Goal: Task Accomplishment & Management: Use online tool/utility

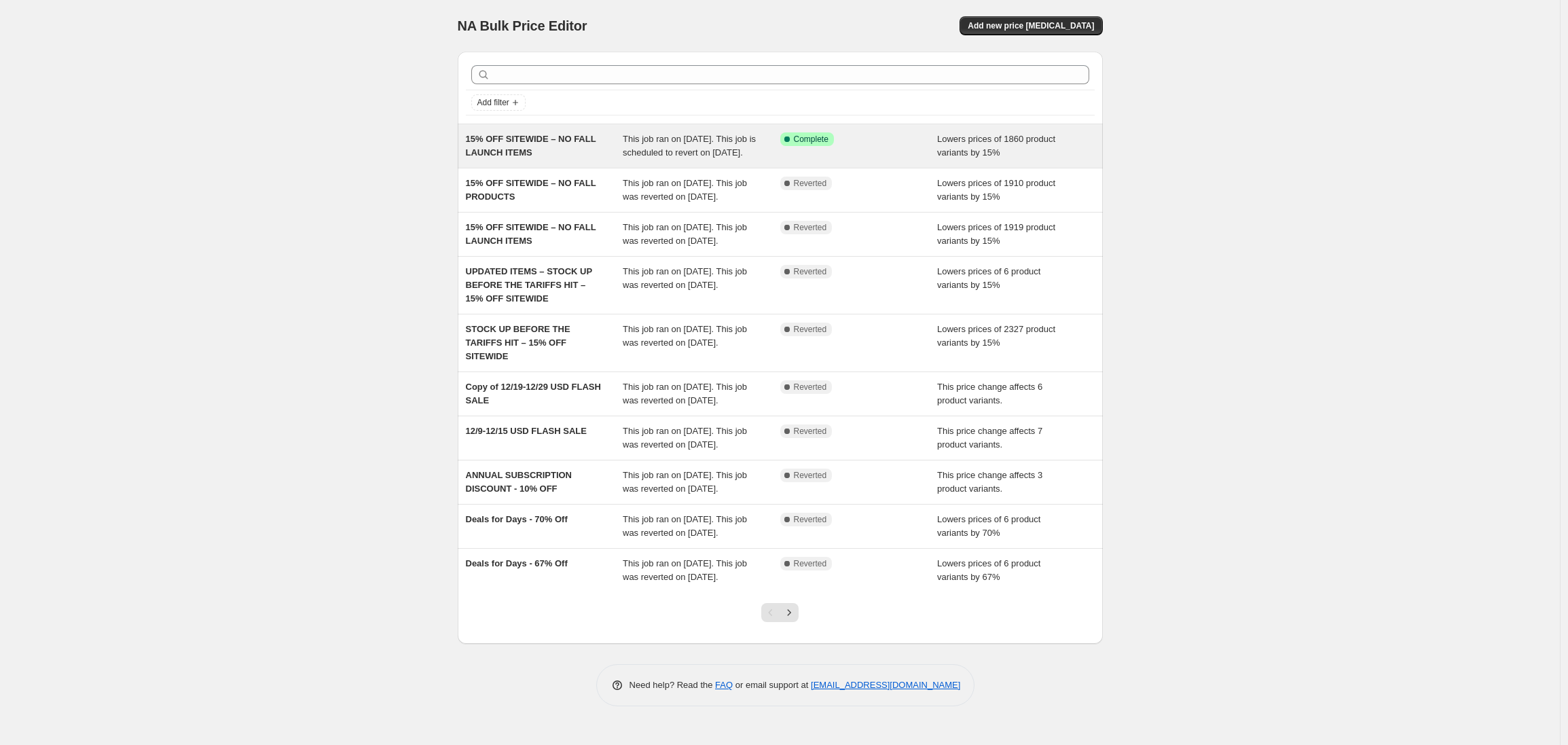
click at [532, 160] on div "15% OFF SITEWIDE – NO FALL LAUNCH ITEMS" at bounding box center [544, 146] width 157 height 28
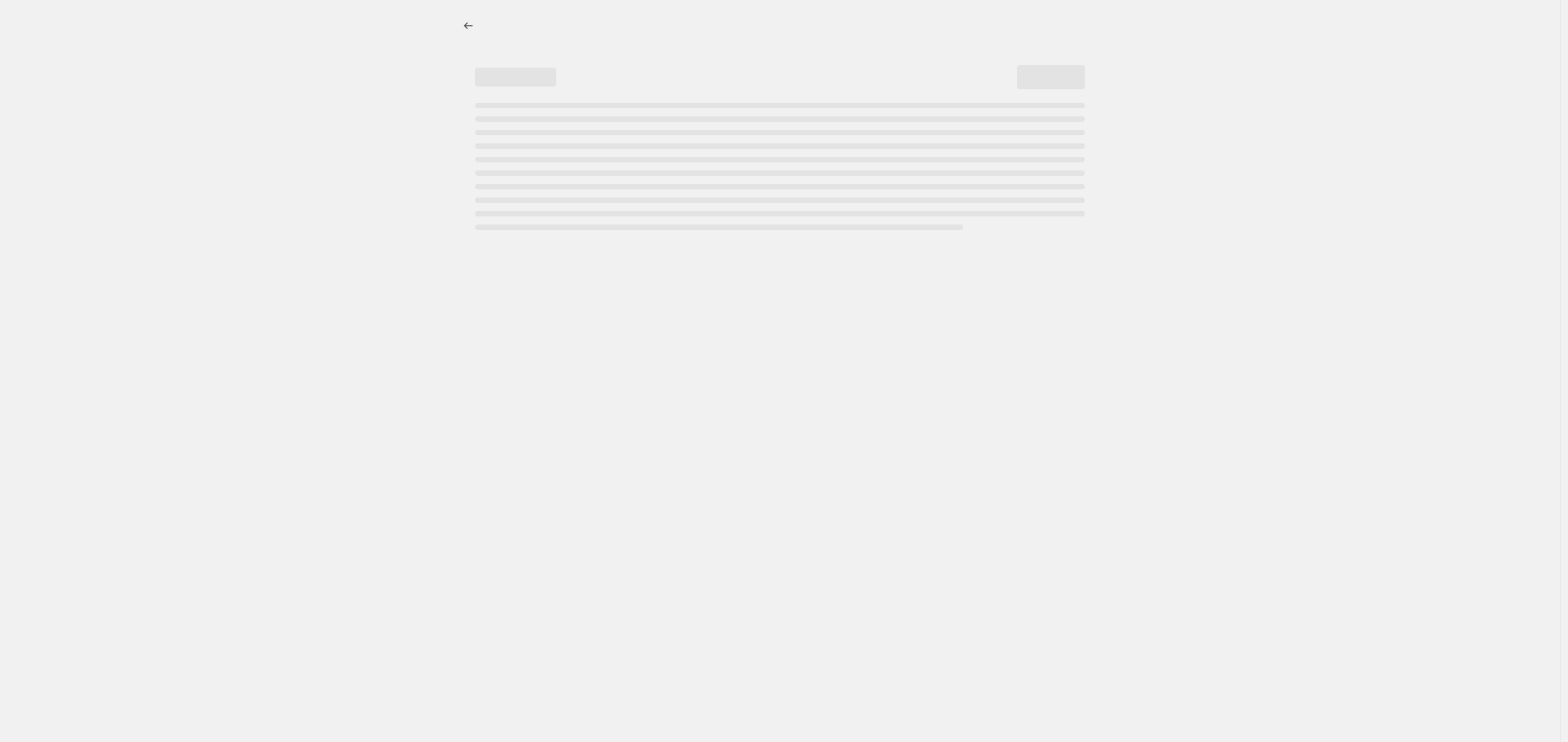
select select "percentage"
select select "no_change"
select select "product_status"
select select "not_equal"
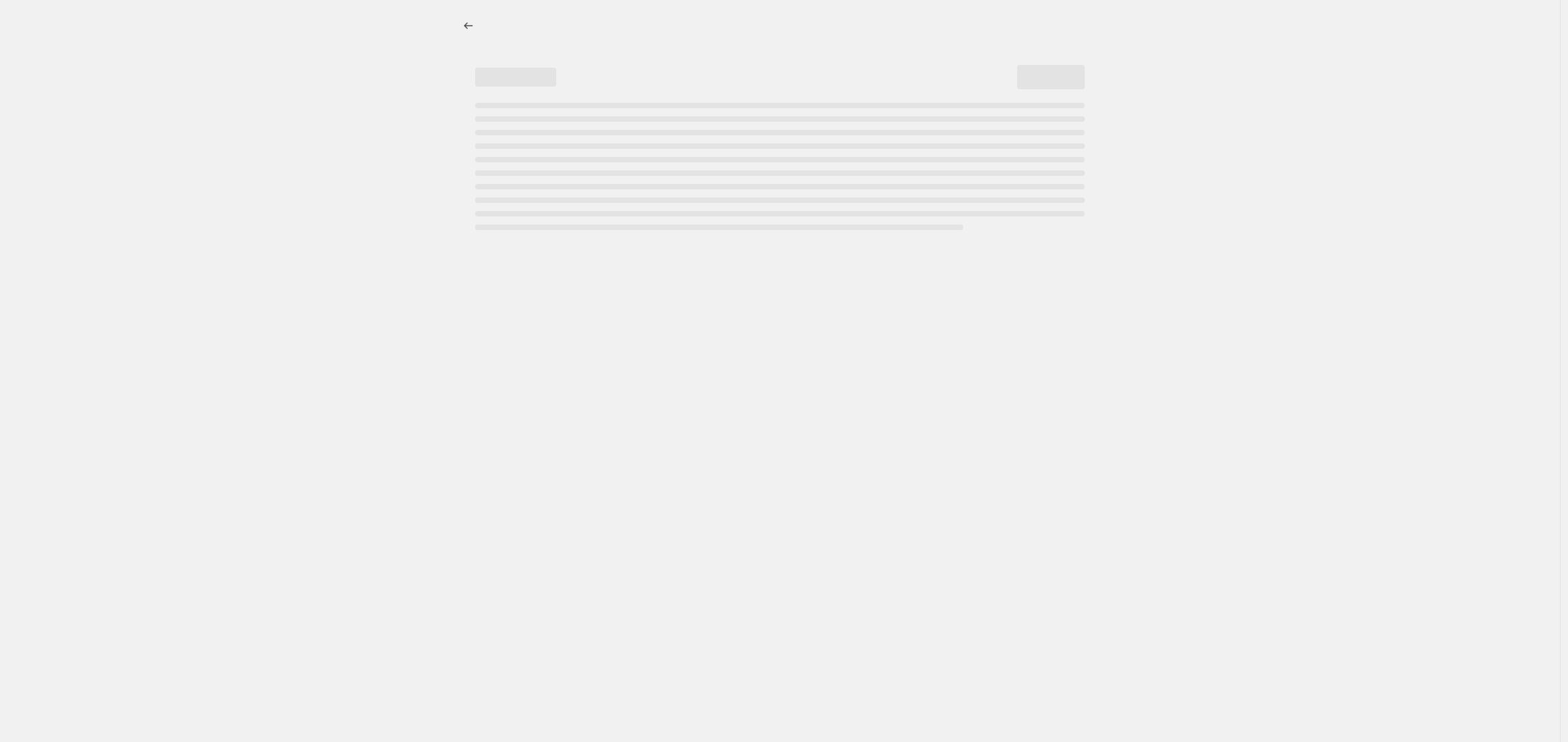
select select "not_equal"
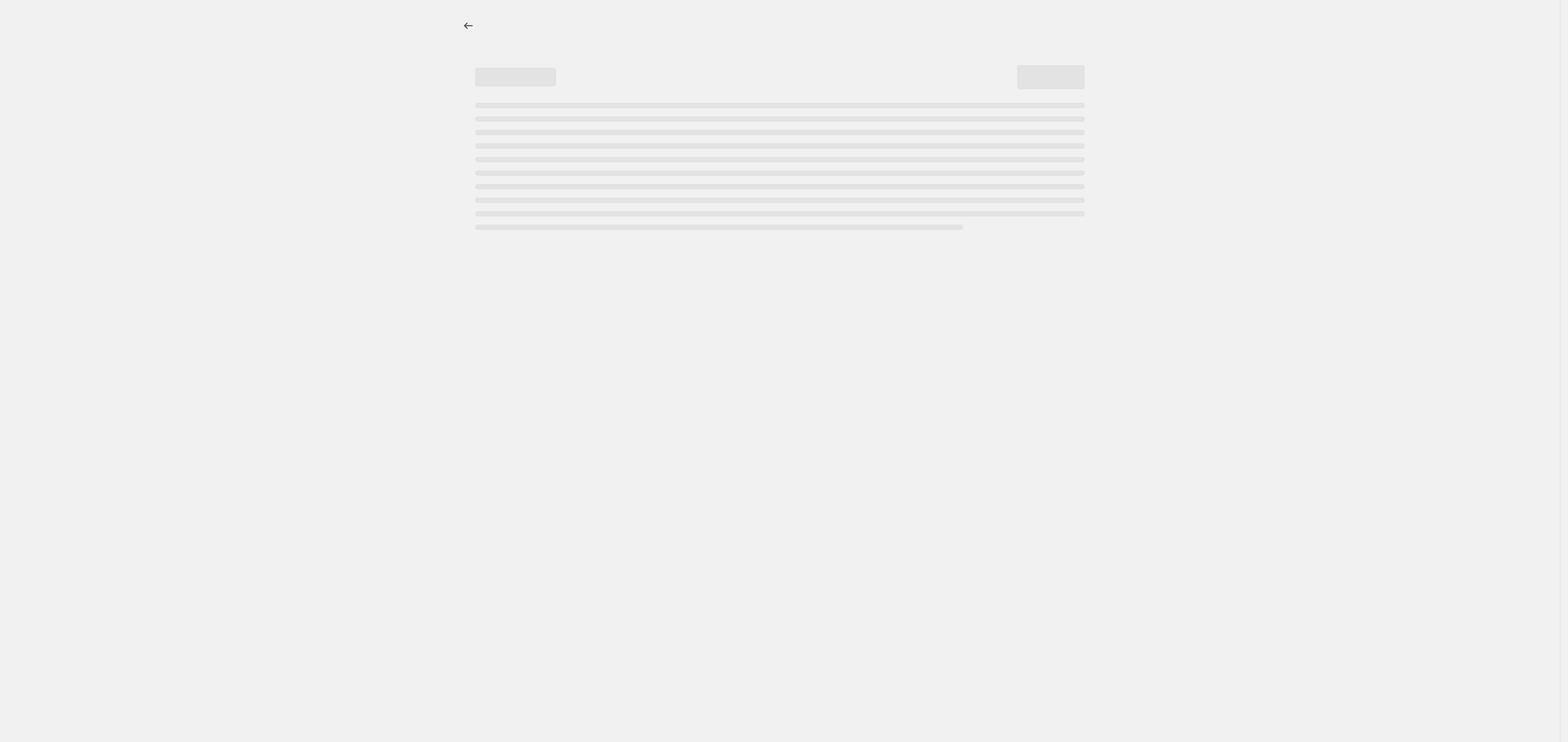
select select "not_equal"
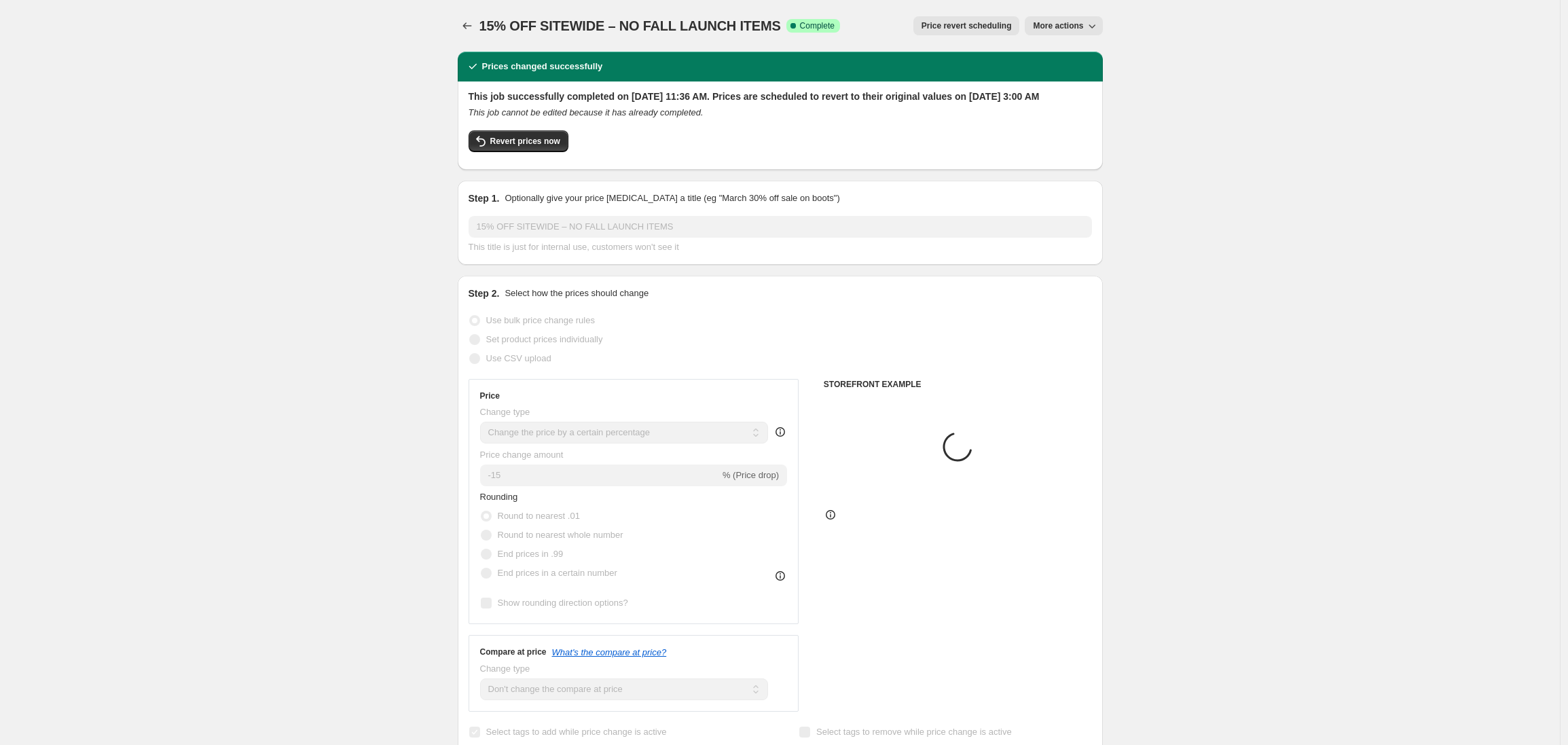
select select "tag"
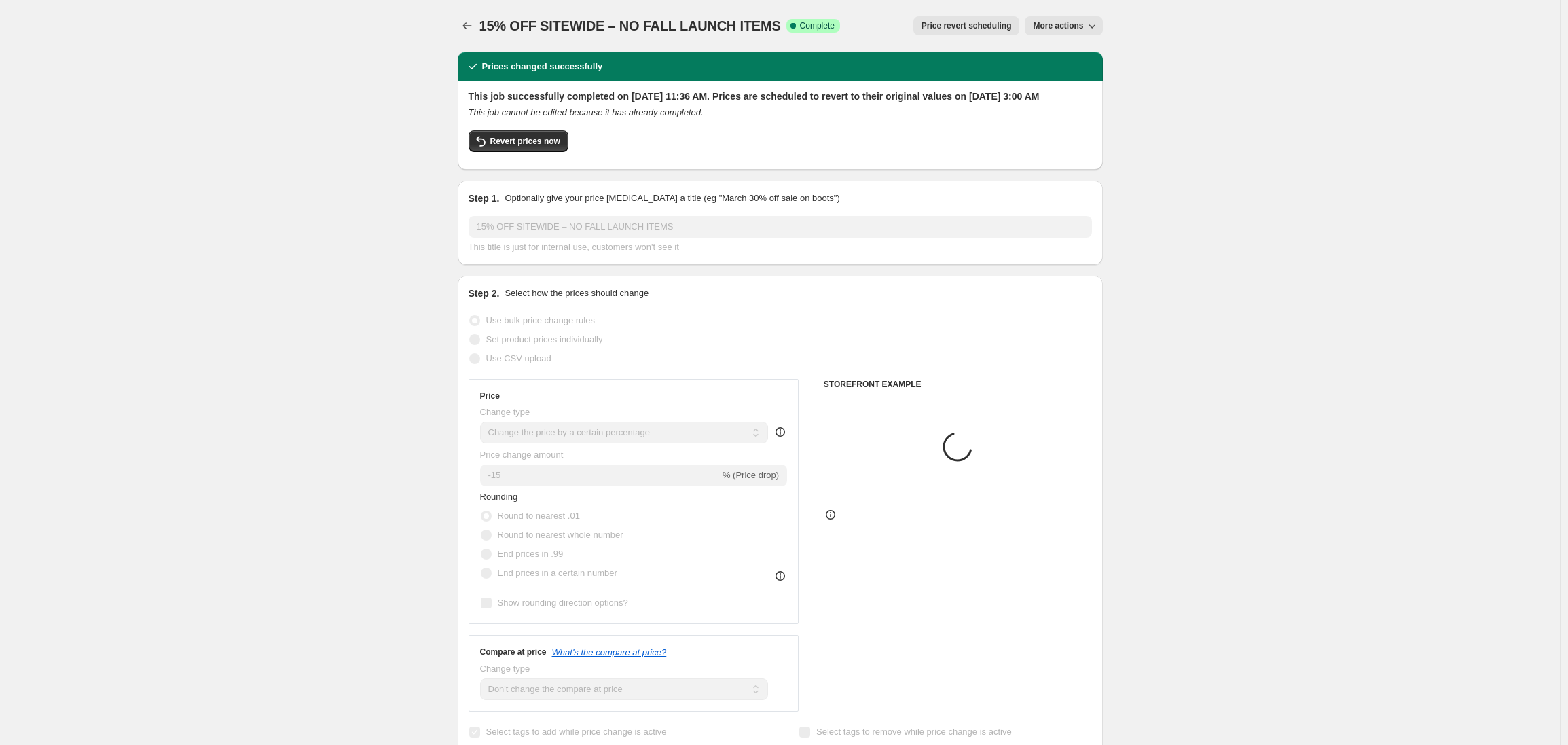
select select "tag"
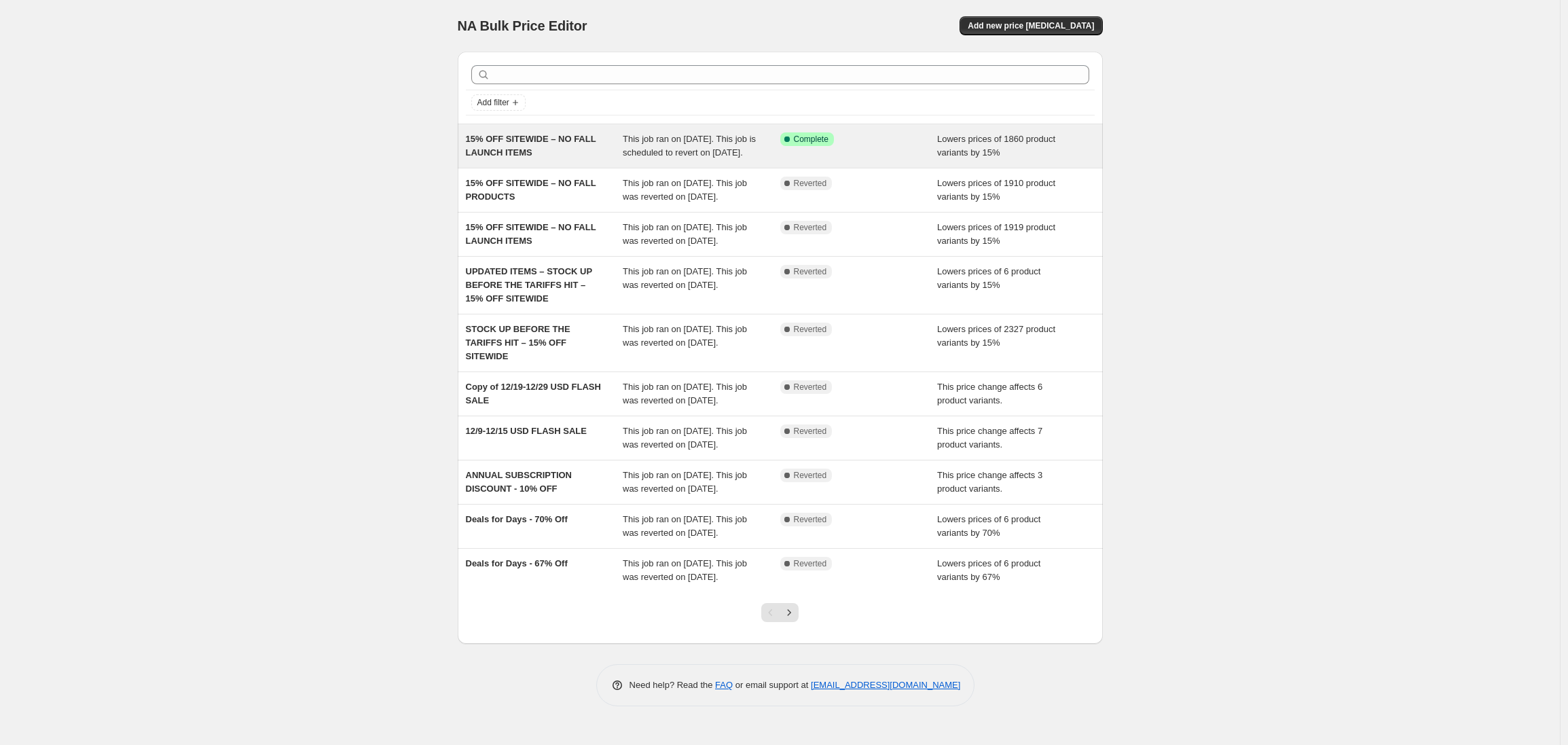
click at [579, 160] on div "15% OFF SITEWIDE – NO FALL LAUNCH ITEMS" at bounding box center [544, 146] width 157 height 28
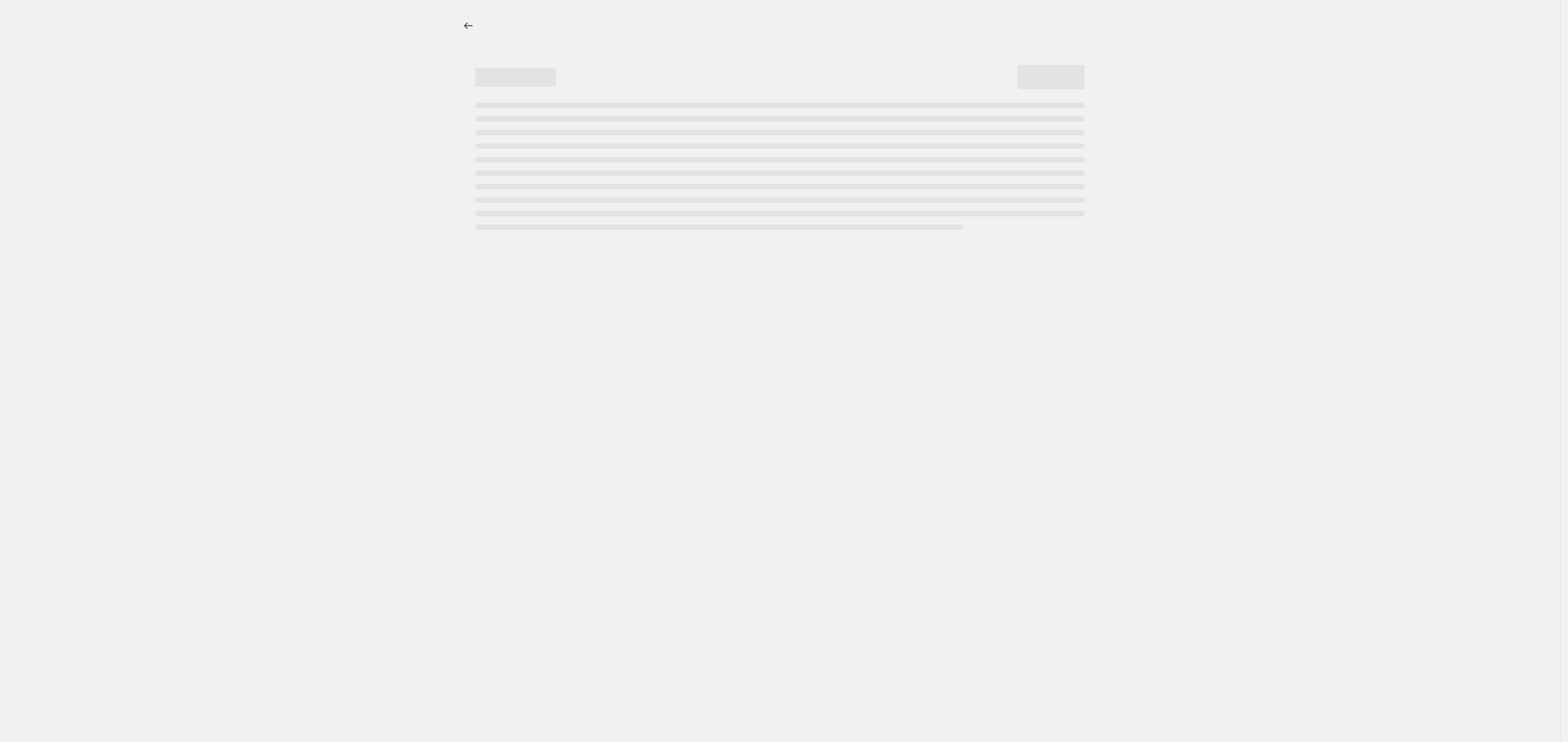
select select "percentage"
select select "no_change"
select select "product_status"
select select "tag"
select select "not_equal"
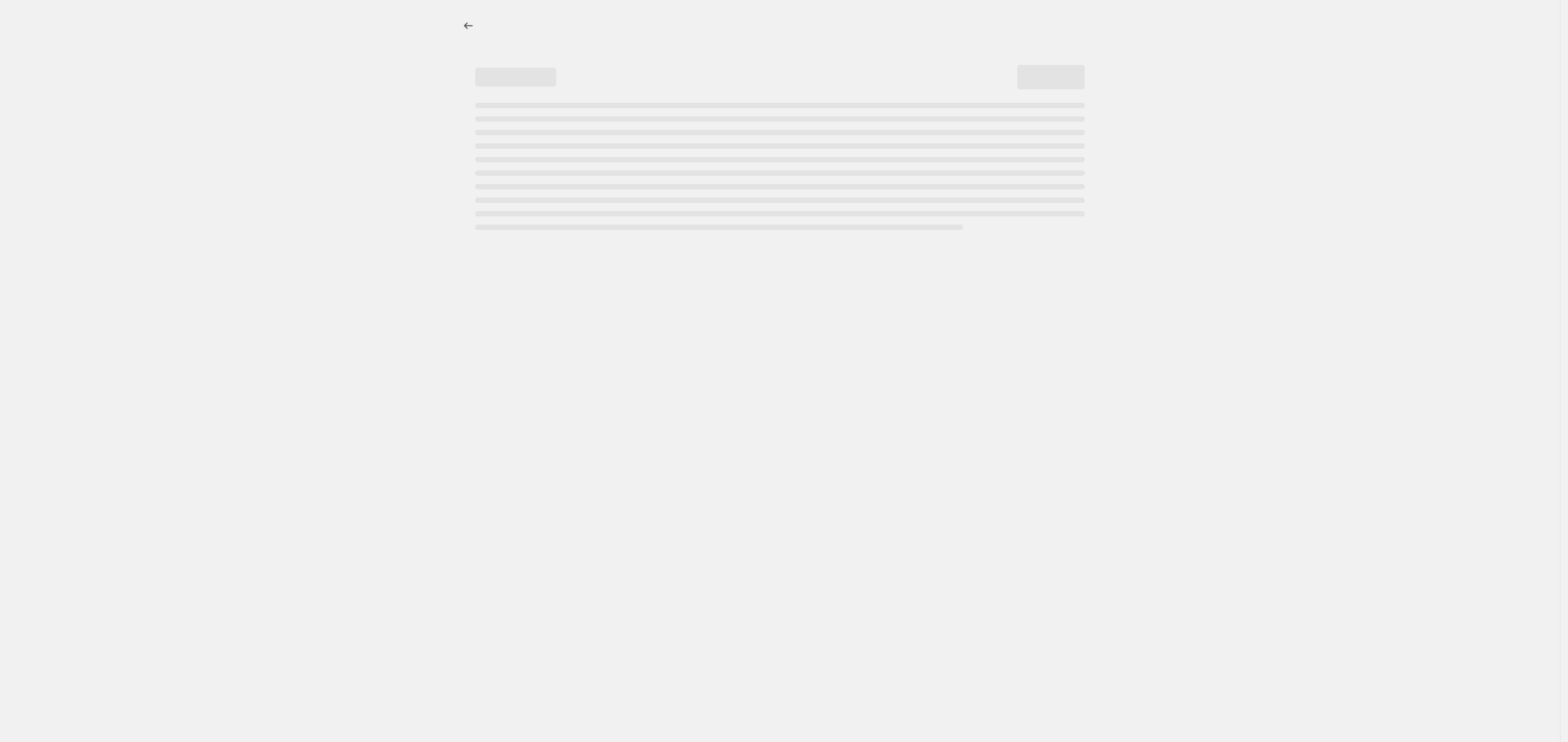
select select "tag"
select select "not_equal"
select select "tag"
select select "not_equal"
select select "tag"
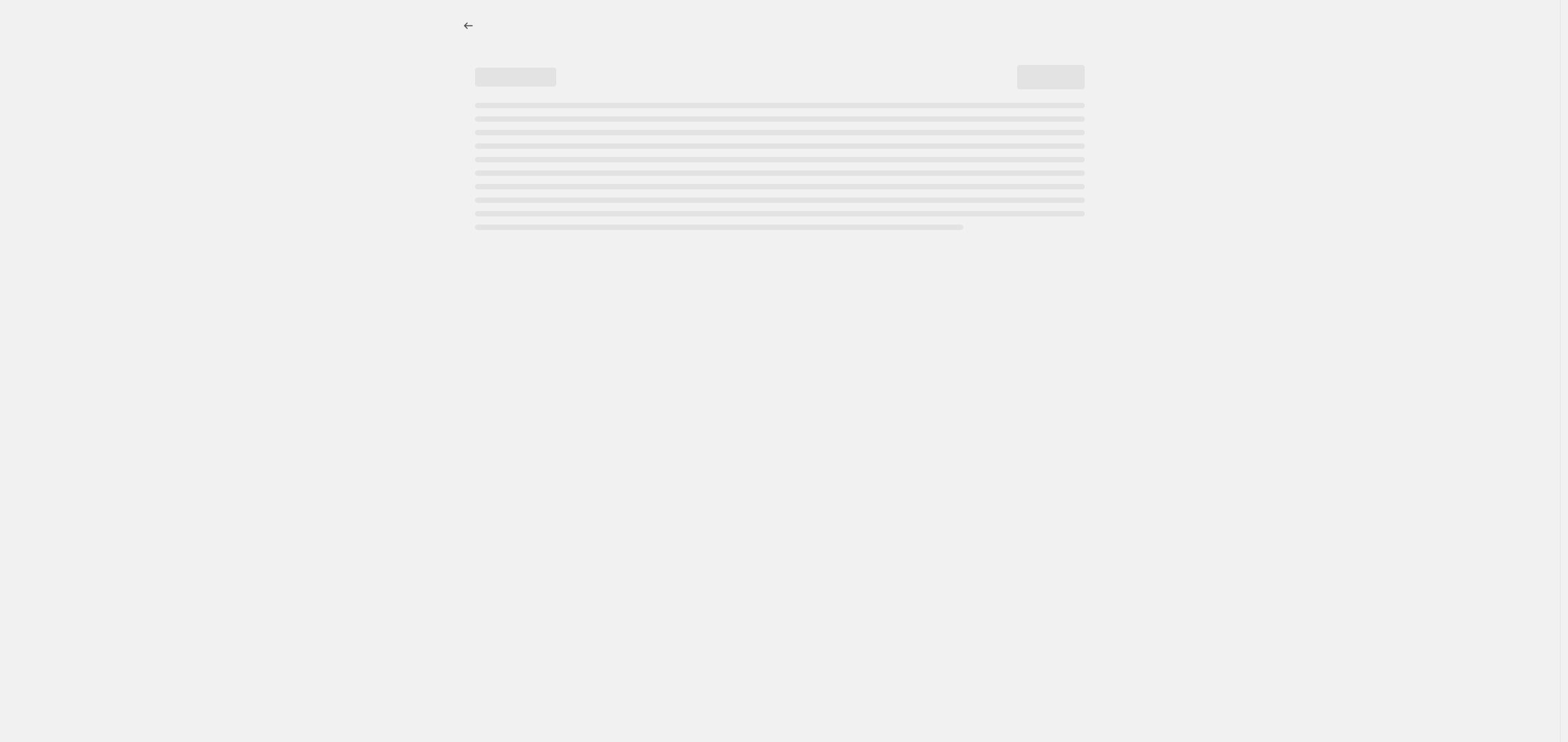
select select "not_equal"
select select "tag"
select select "not_equal"
select select "tag"
select select "not_equal"
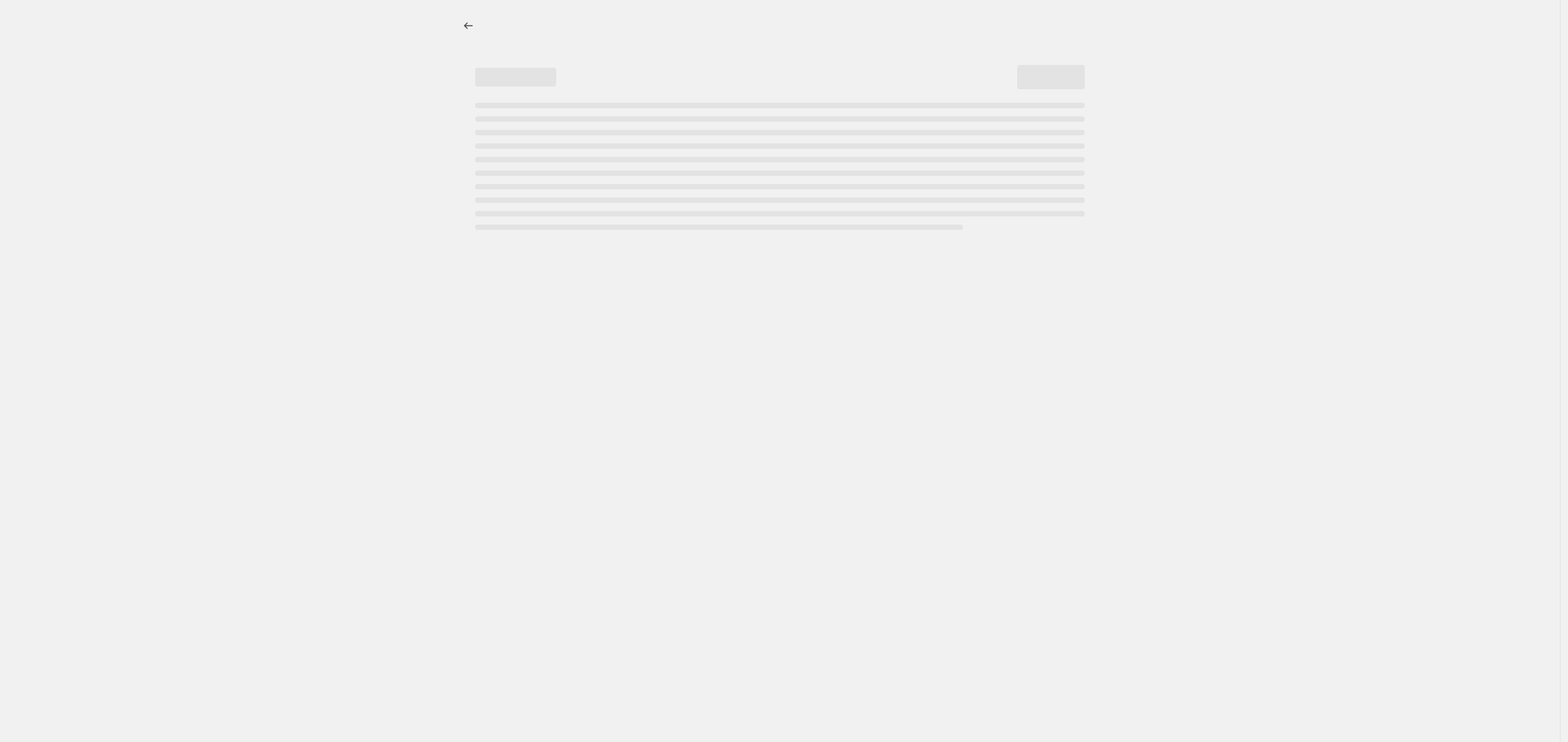
select select "tag"
select select "not_equal"
select select "tag"
select select "not_equal"
select select "tag"
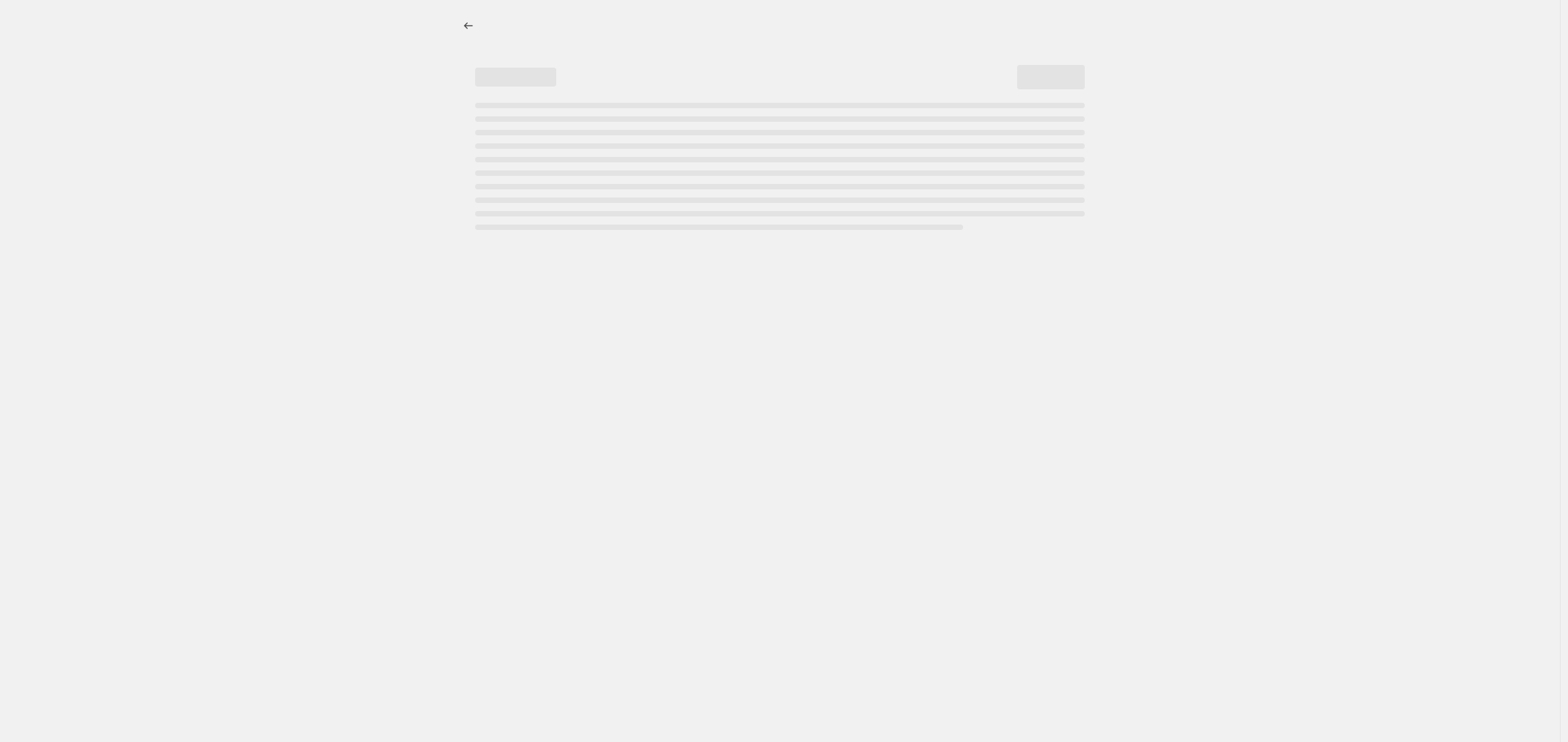
select select "not_equal"
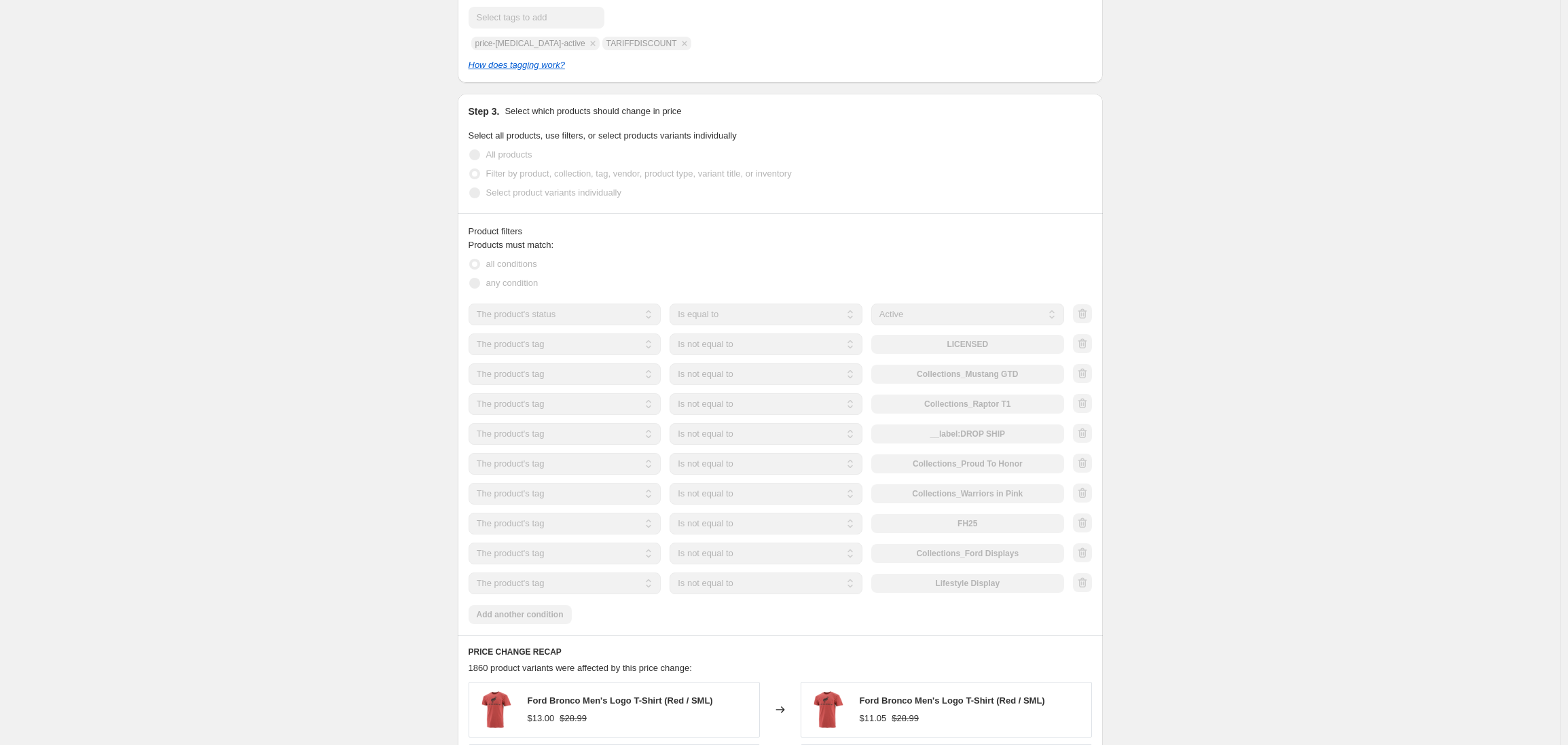
scroll to position [650, 0]
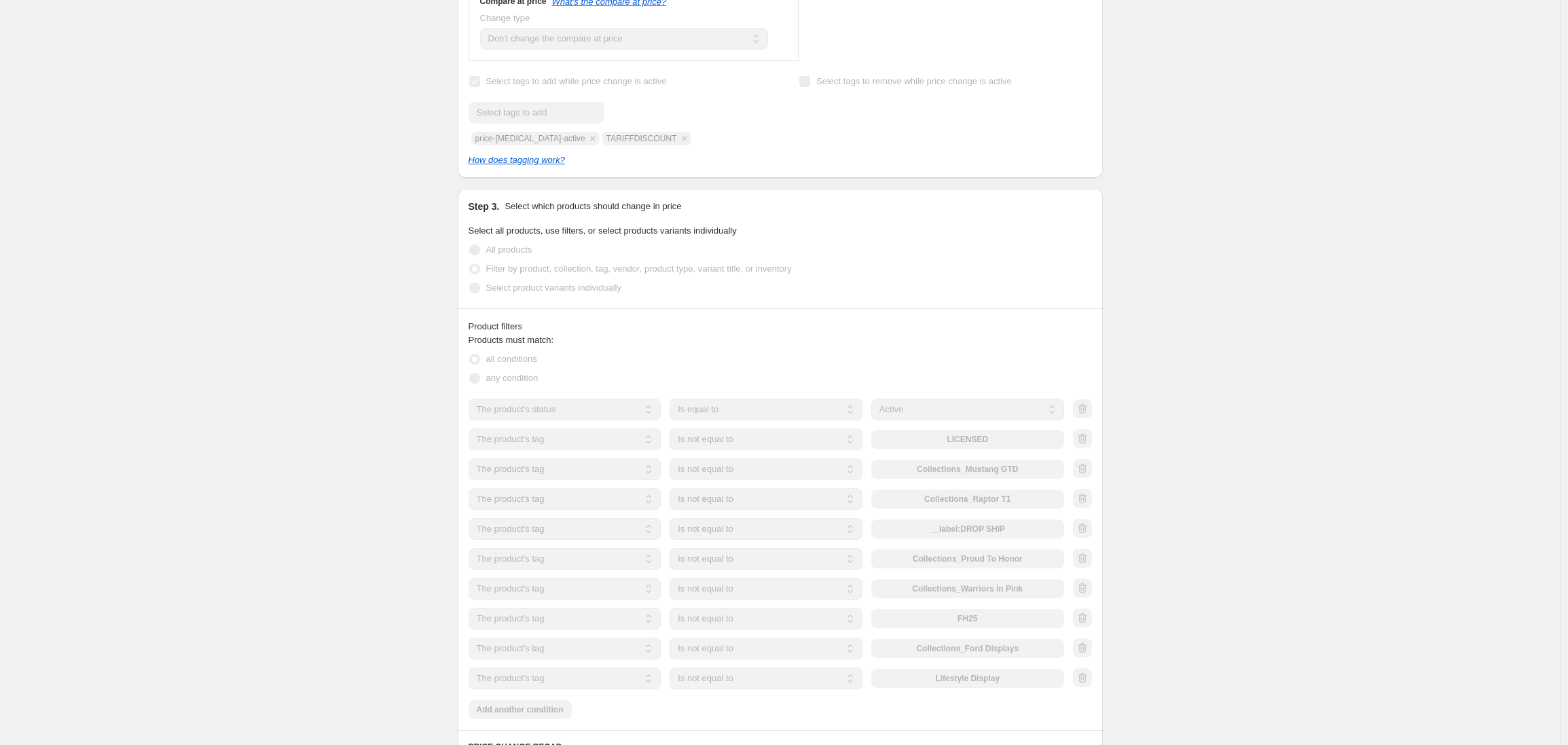
click at [157, 147] on div "15% OFF SITEWIDE – NO FALL LAUNCH ITEMS. This page is ready 15% OFF SITEWIDE – …" at bounding box center [780, 454] width 1560 height 2207
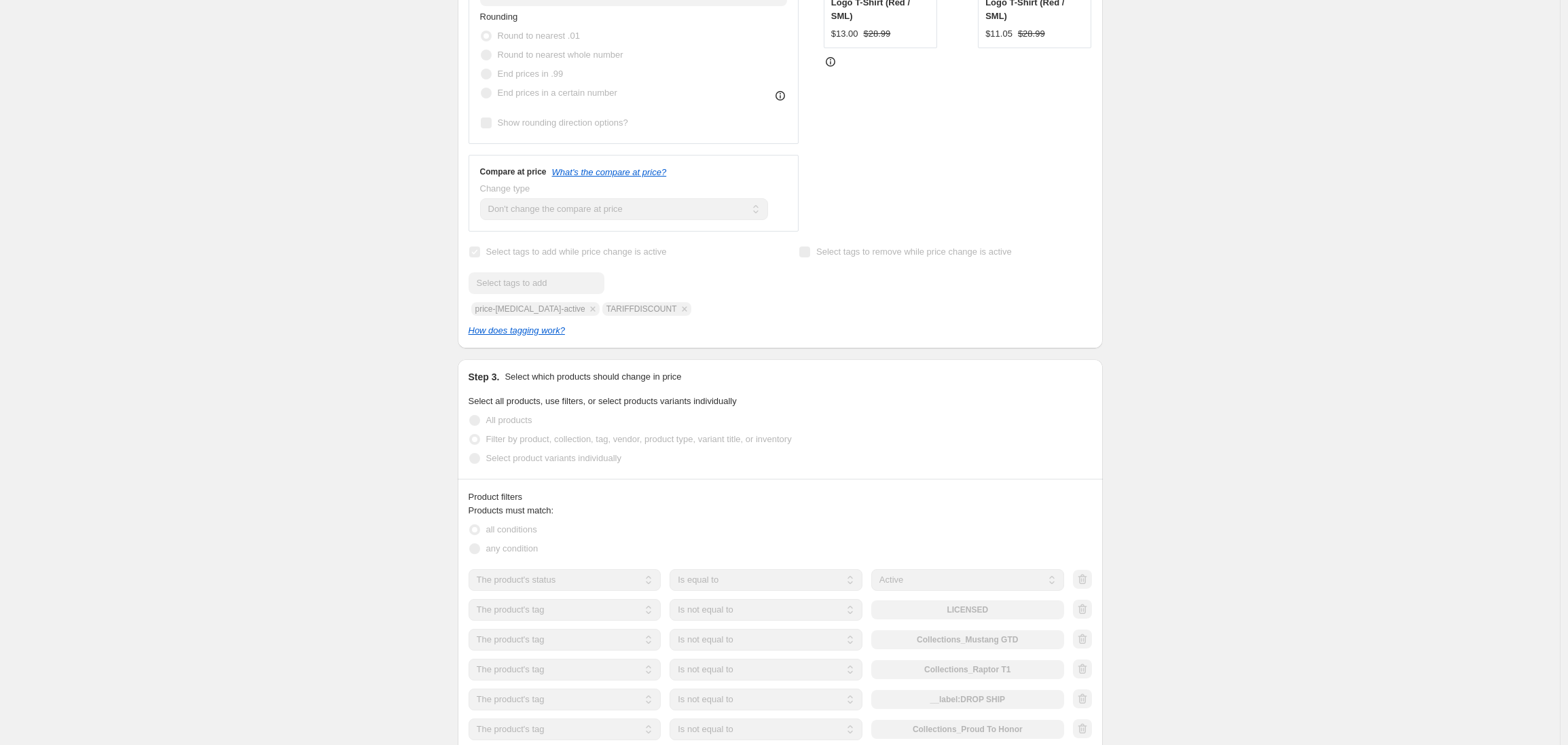
scroll to position [13, 0]
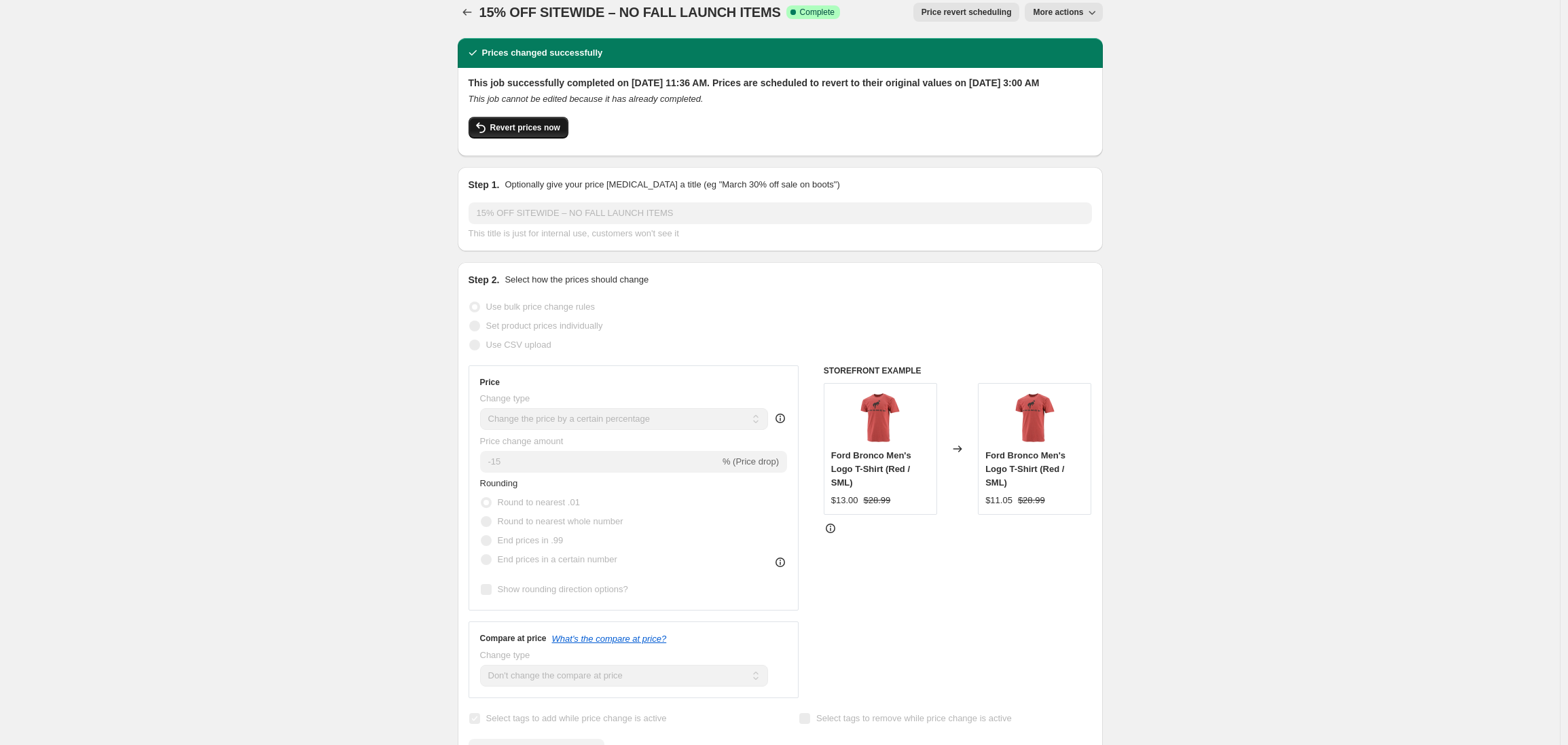
click at [522, 133] on span "Revert prices now" at bounding box center [525, 128] width 70 height 11
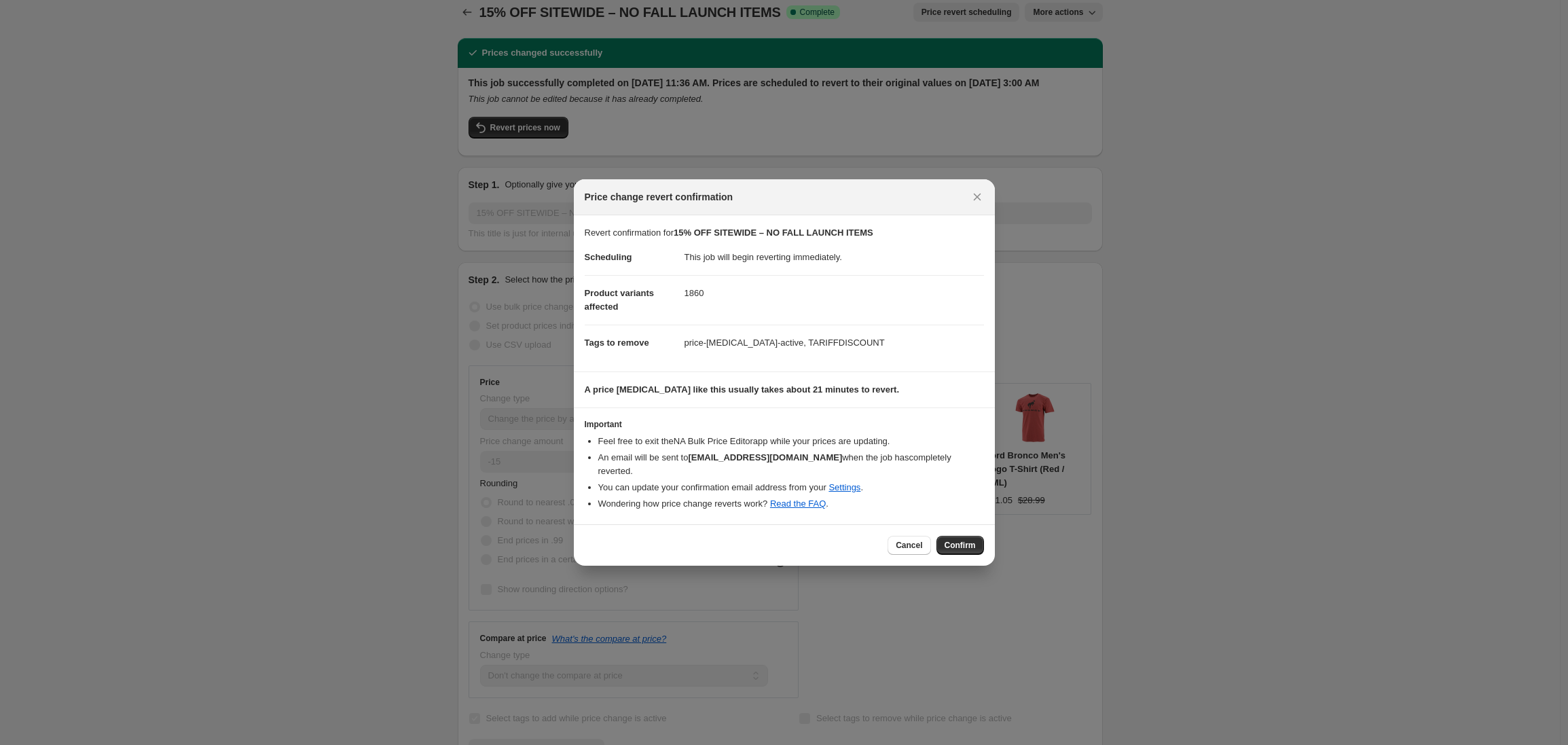
click at [291, 376] on div at bounding box center [784, 372] width 1568 height 745
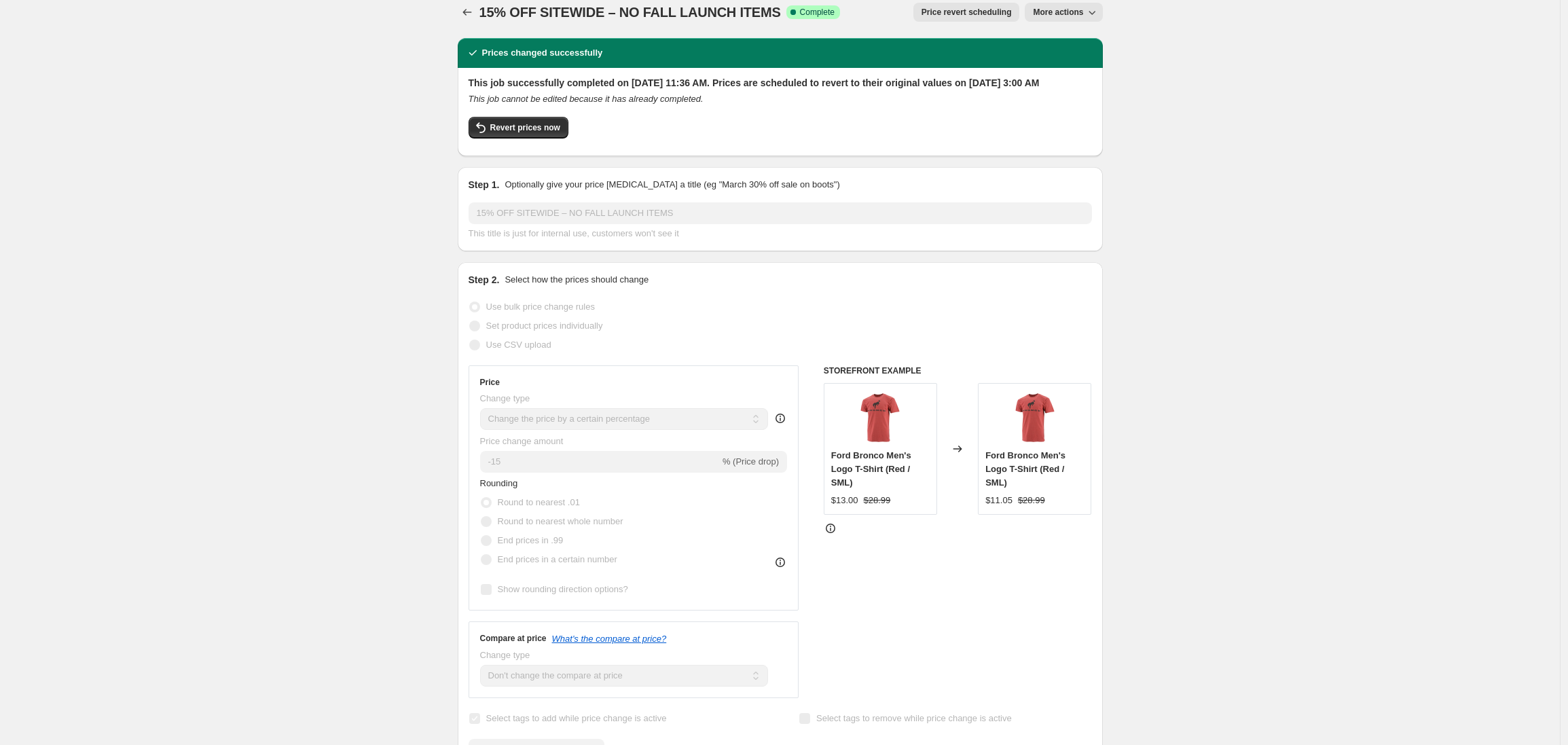
click at [962, 13] on span "Price revert scheduling" at bounding box center [967, 12] width 91 height 11
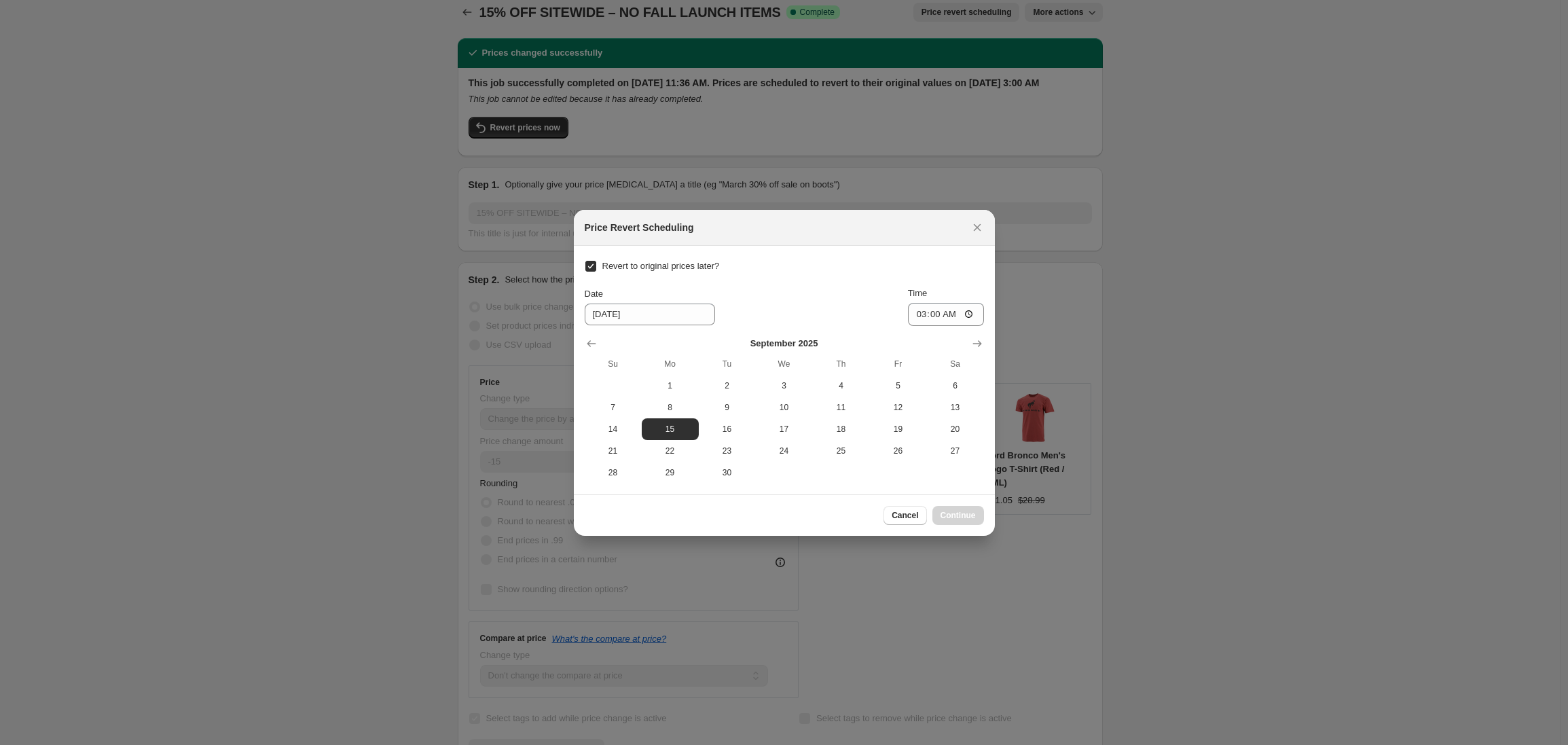
scroll to position [0, 0]
click at [1171, 132] on div at bounding box center [784, 372] width 1568 height 745
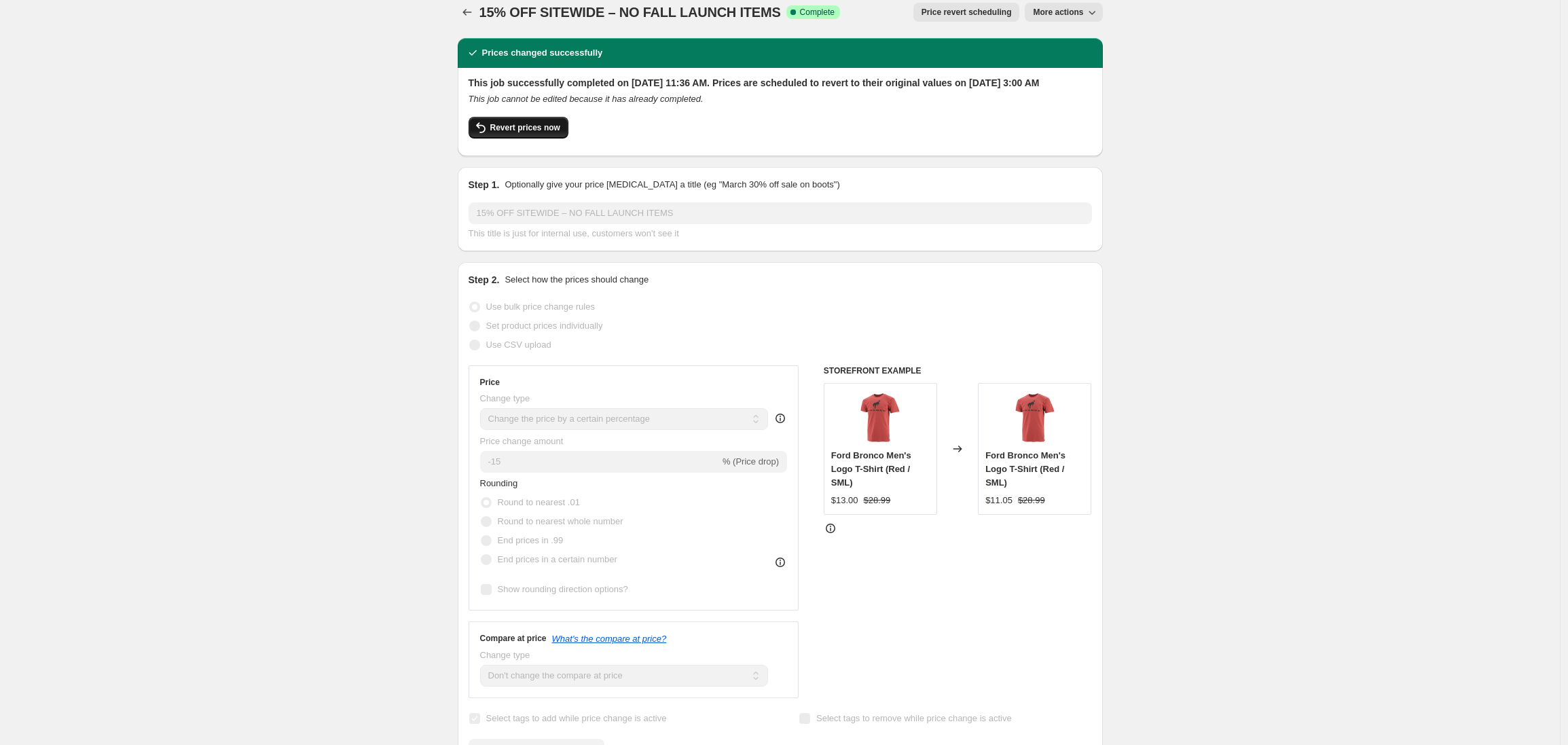
click at [518, 133] on span "Revert prices now" at bounding box center [525, 128] width 70 height 11
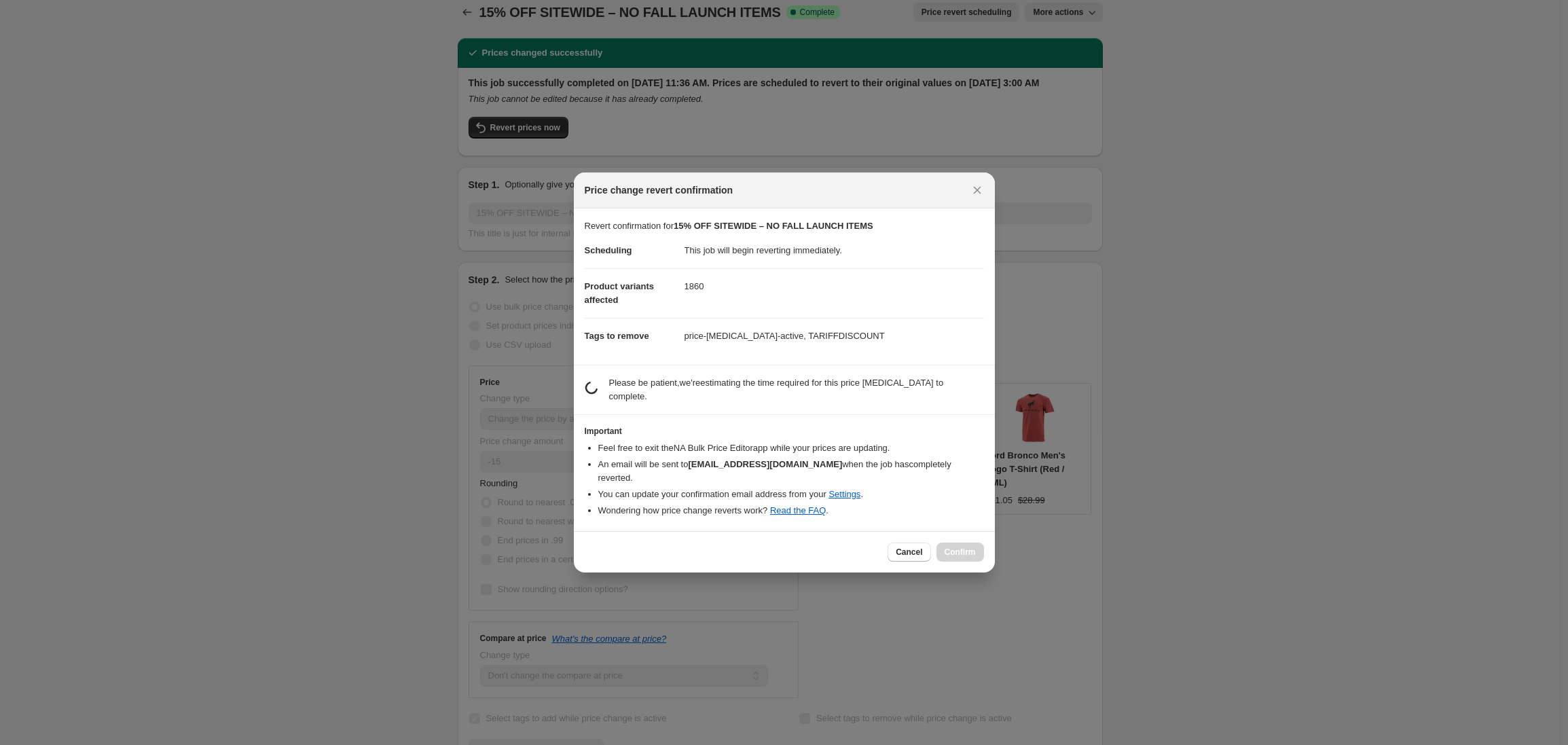
scroll to position [0, 0]
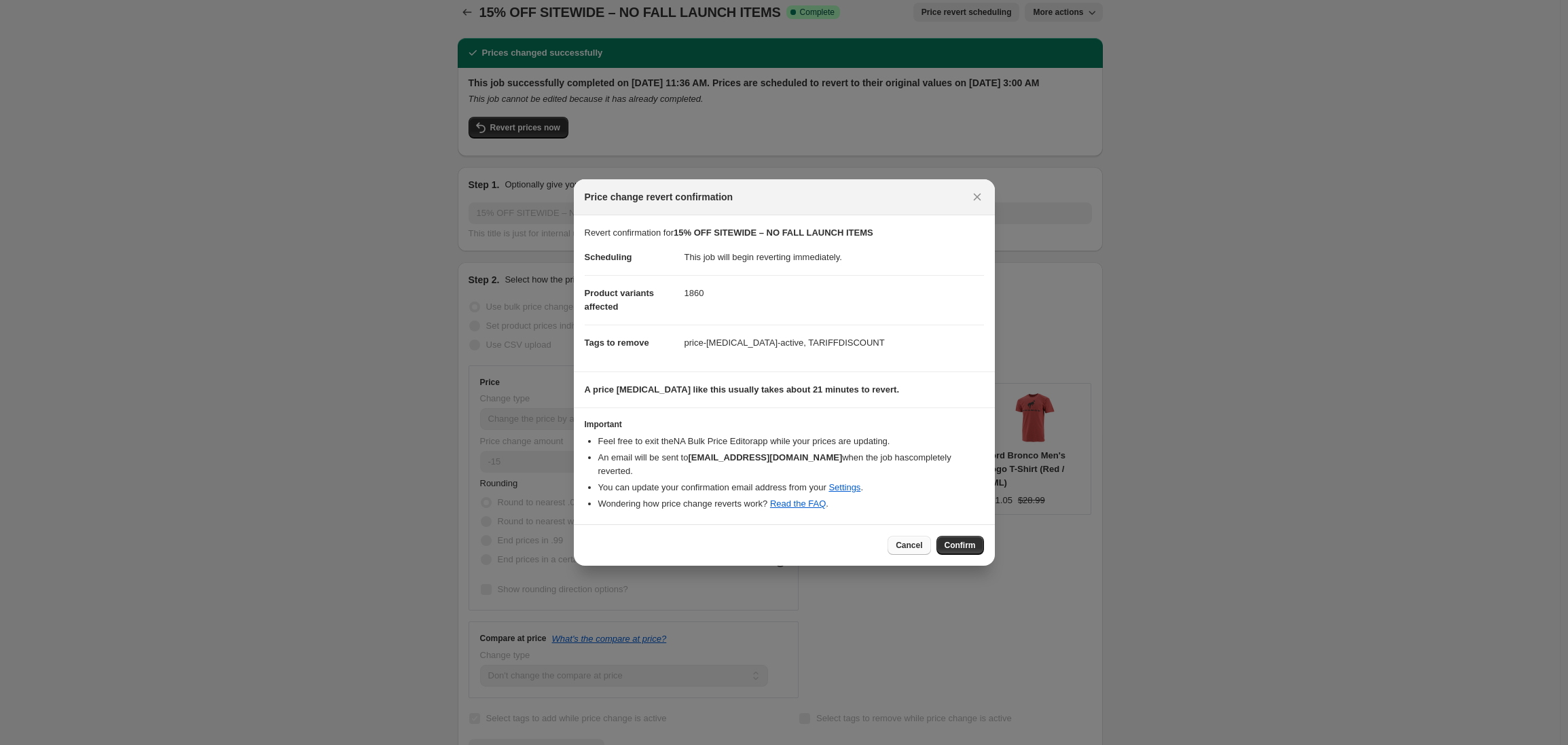
click at [909, 541] on span "Cancel" at bounding box center [909, 545] width 27 height 11
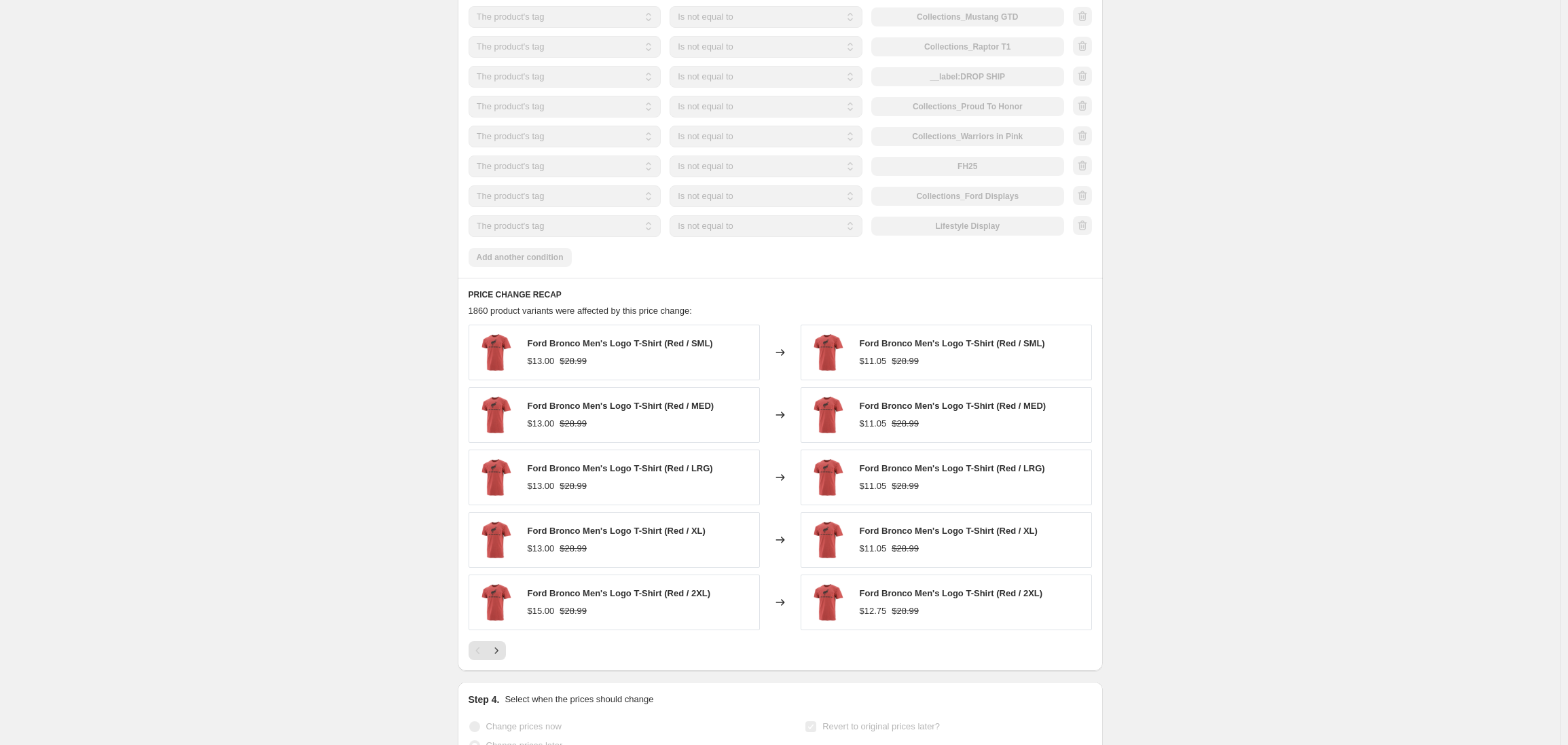
scroll to position [1299, 0]
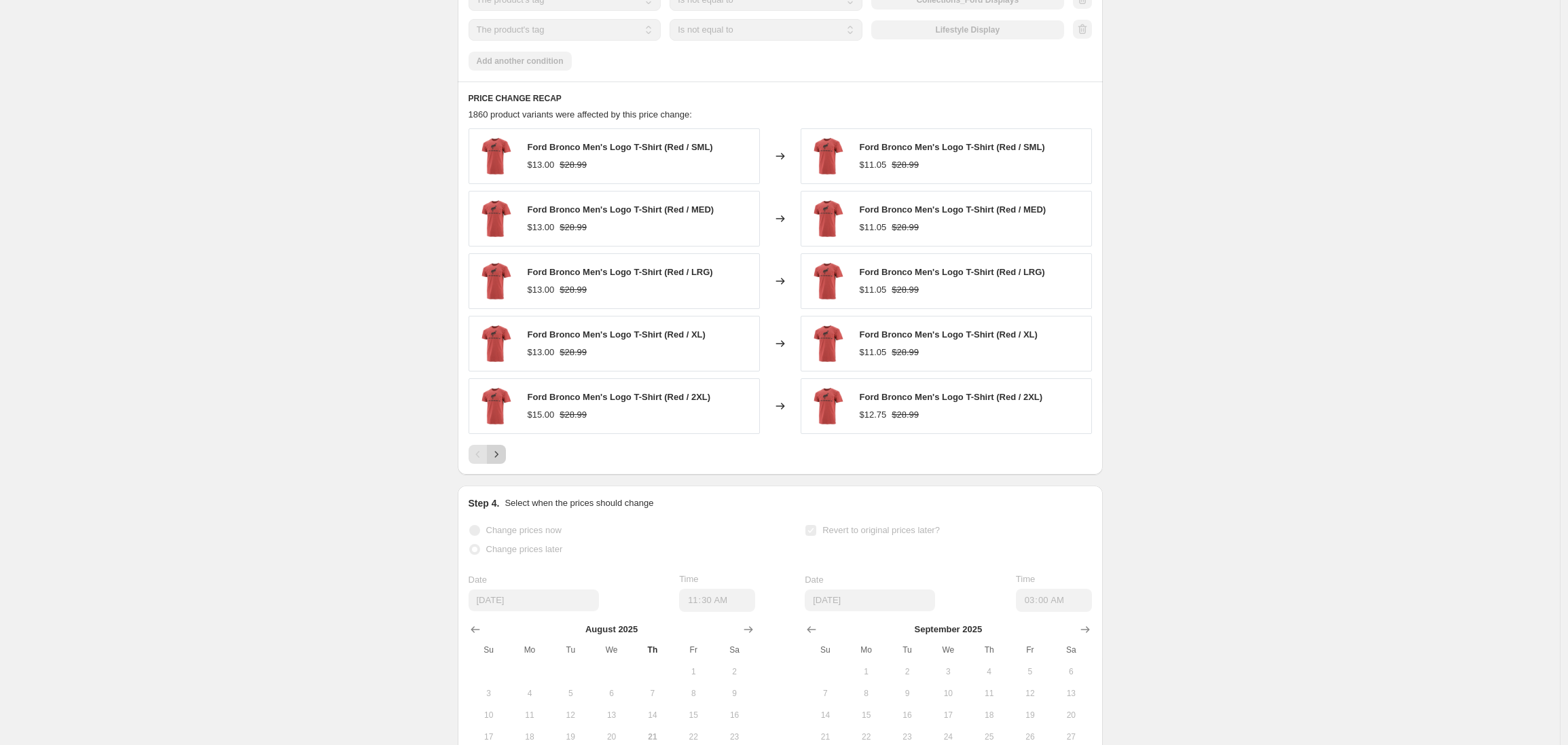
click at [500, 461] on icon "Next" at bounding box center [496, 454] width 13 height 13
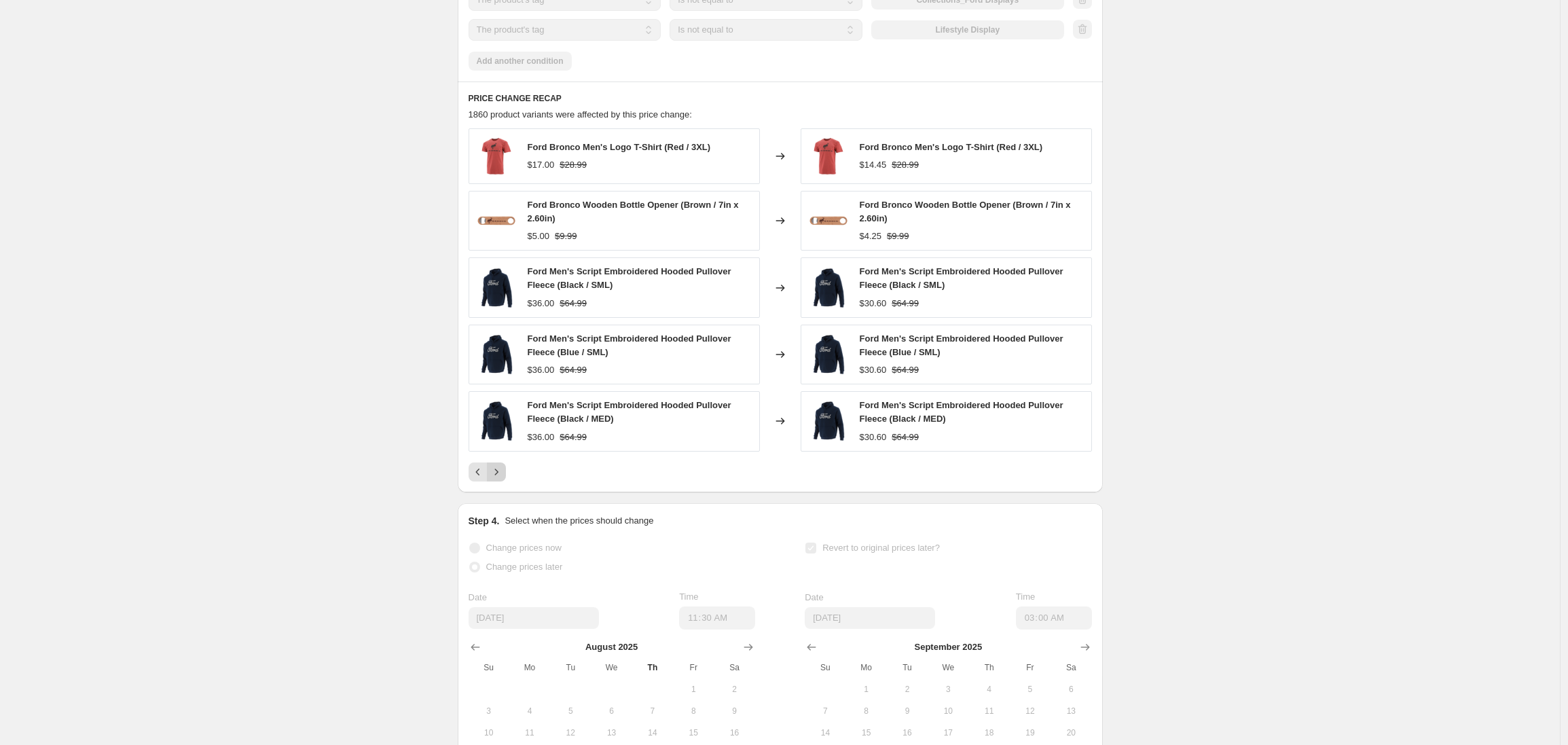
click at [504, 481] on button "Next" at bounding box center [496, 472] width 19 height 19
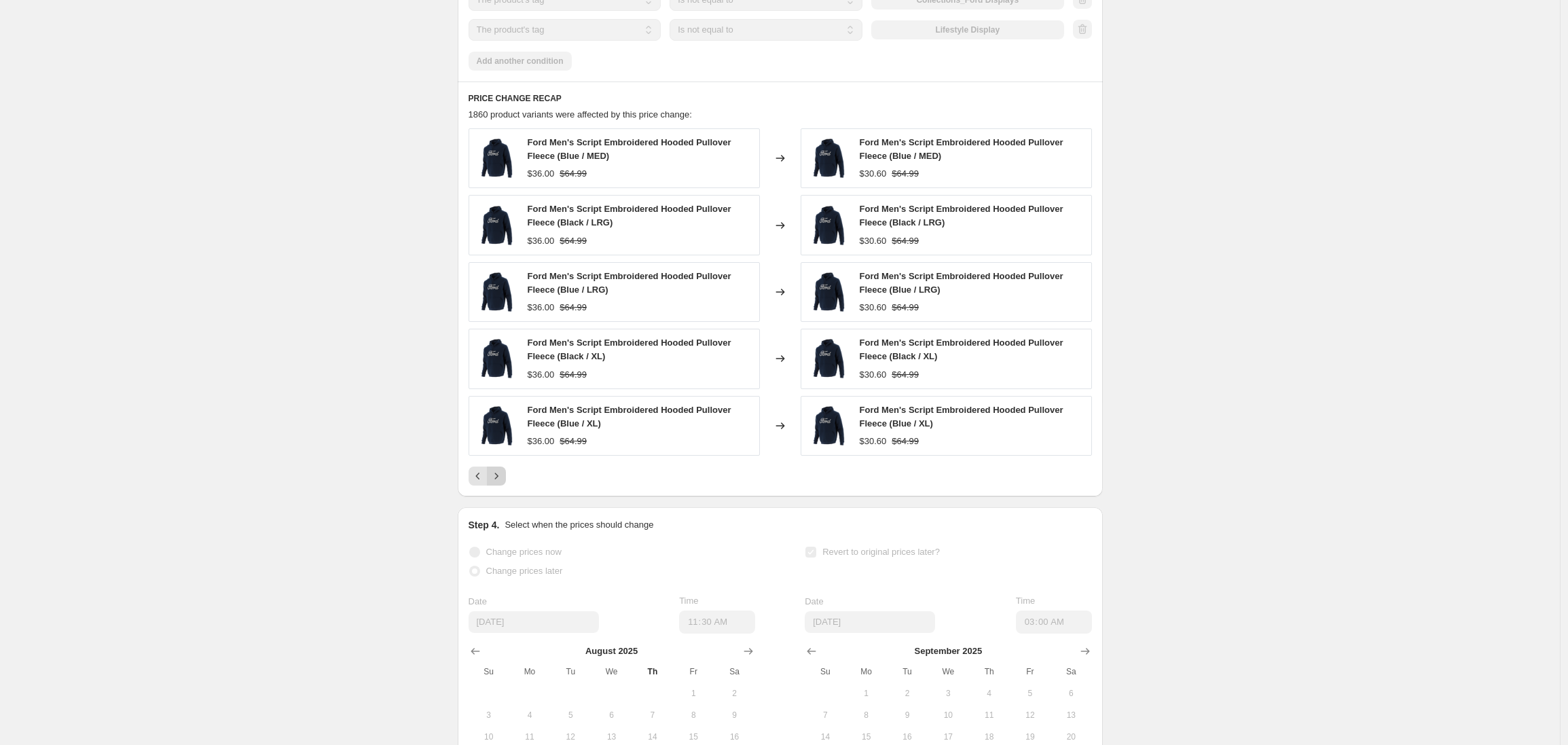
click at [502, 483] on icon "Next" at bounding box center [496, 475] width 13 height 13
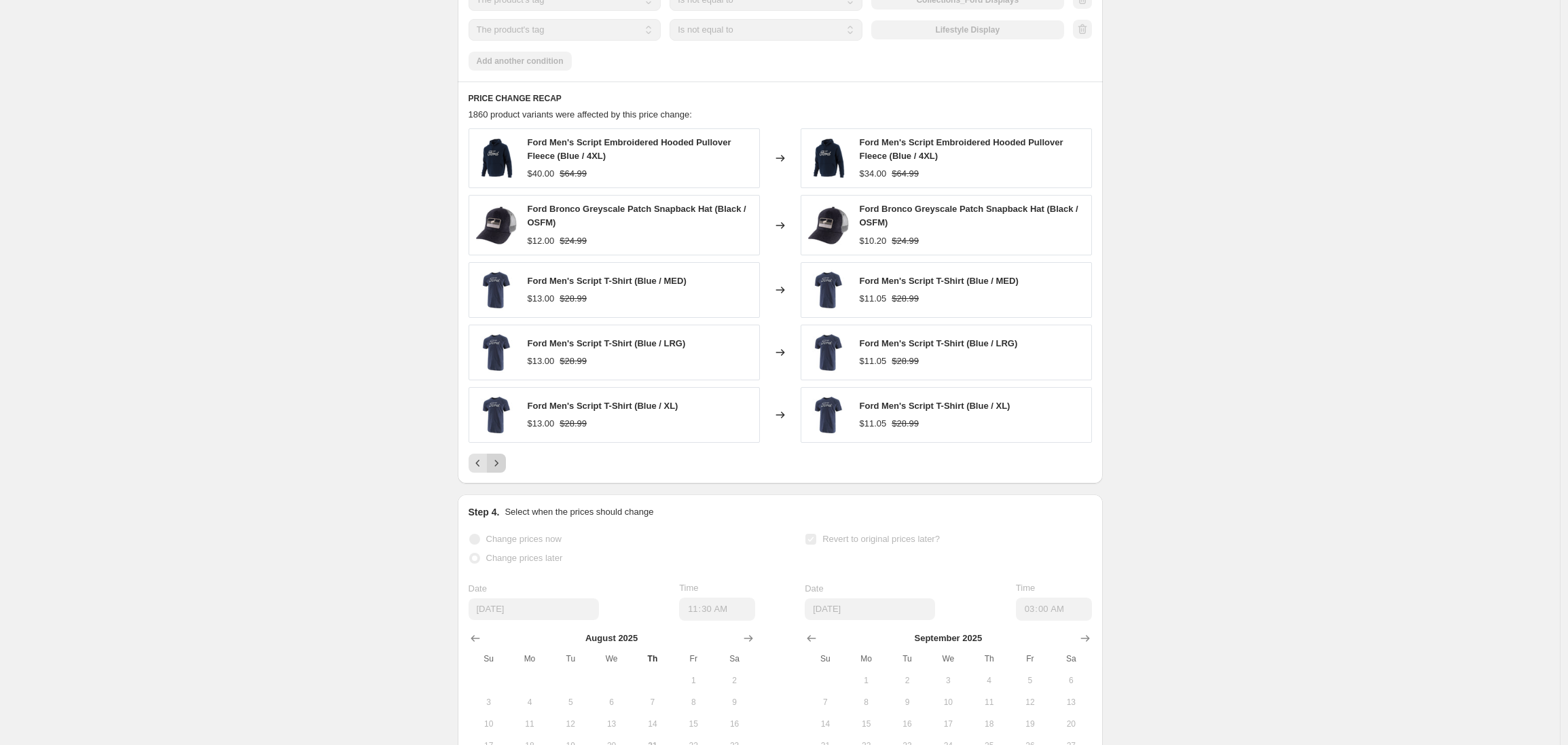
click at [499, 470] on icon "Next" at bounding box center [496, 463] width 13 height 13
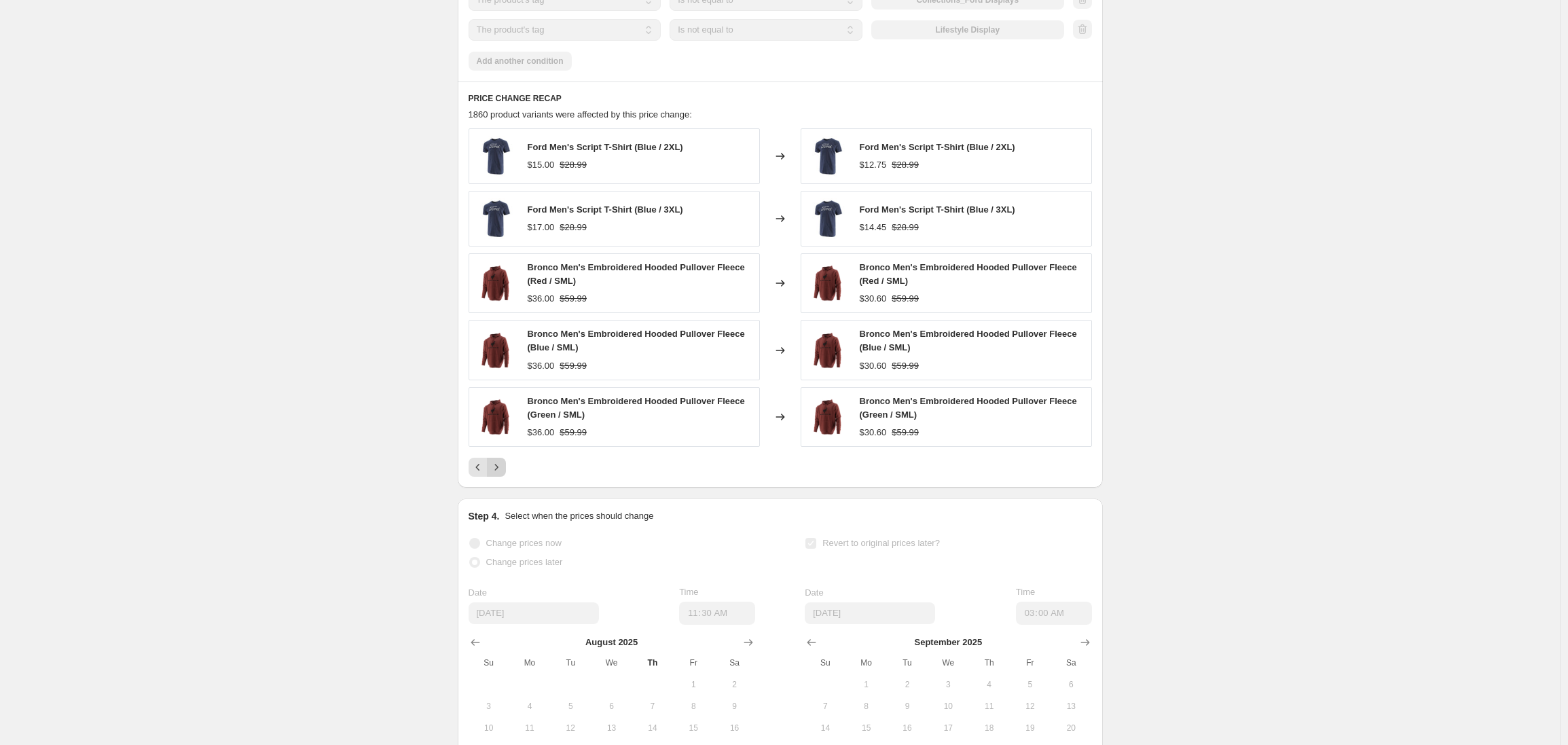
click at [500, 474] on icon "Next" at bounding box center [496, 466] width 13 height 13
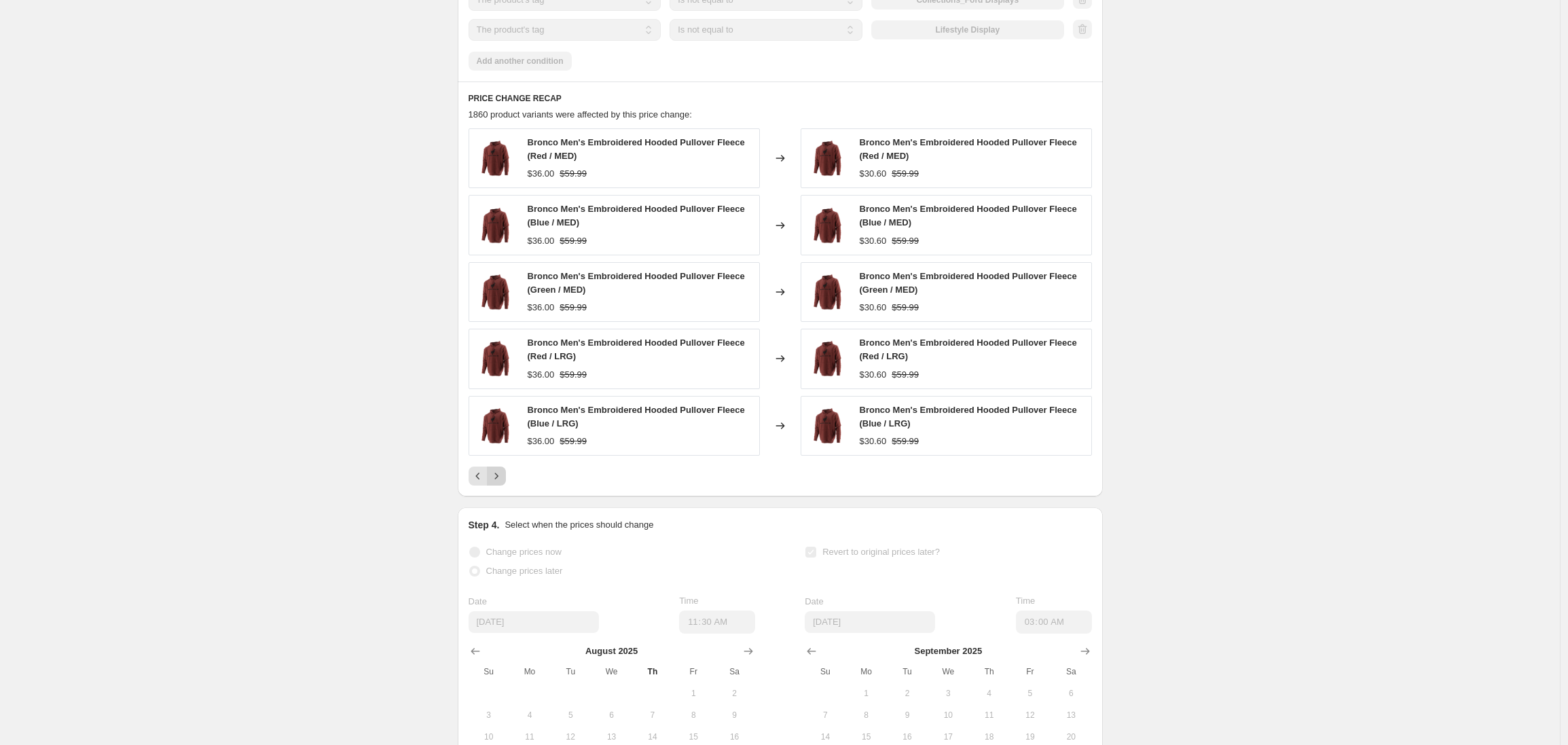
click at [497, 479] on icon "Next" at bounding box center [497, 475] width 4 height 6
click at [497, 483] on icon "Next" at bounding box center [496, 475] width 13 height 13
click at [500, 483] on icon "Next" at bounding box center [496, 475] width 13 height 13
click at [502, 483] on icon "Next" at bounding box center [496, 475] width 13 height 13
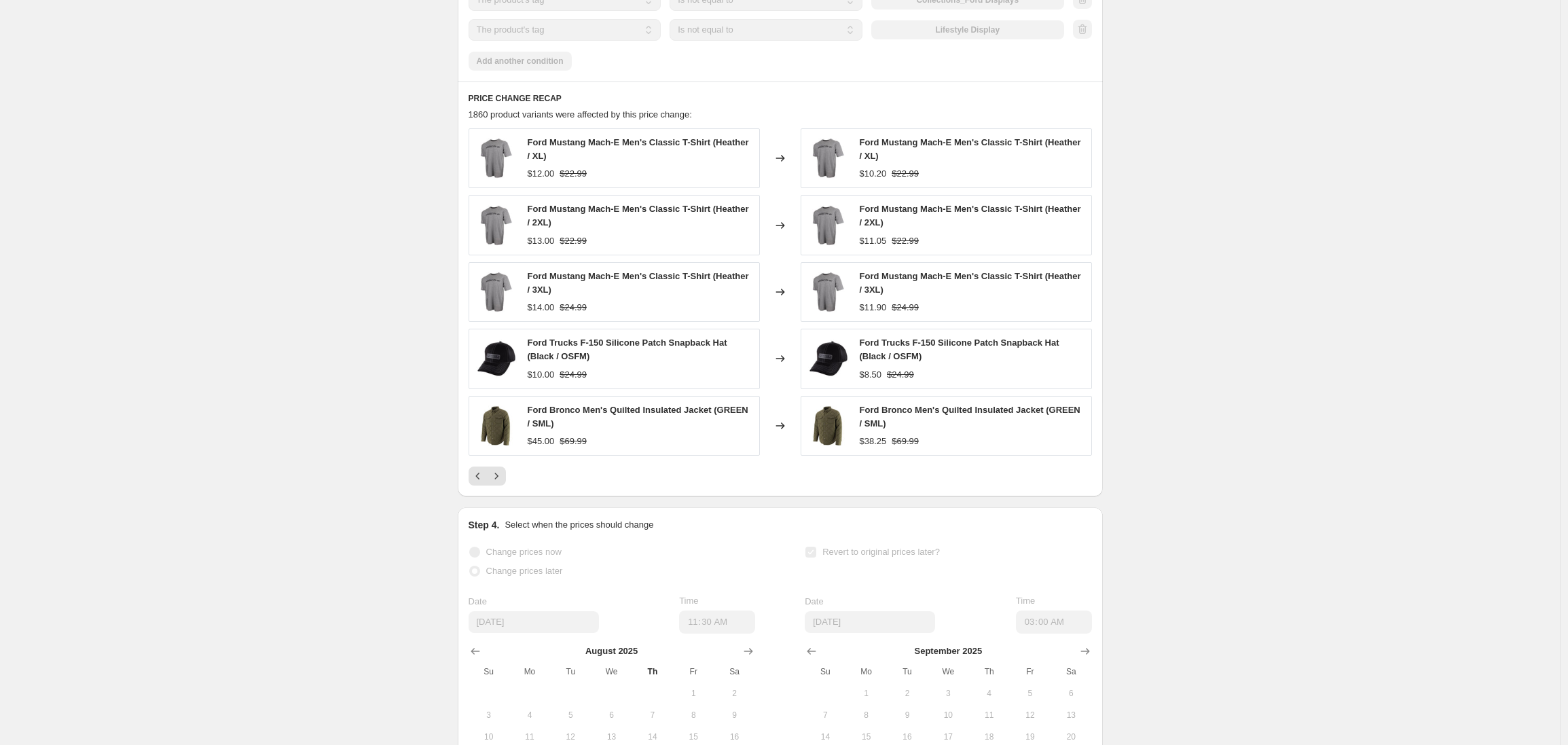
click at [502, 483] on icon "Next" at bounding box center [496, 475] width 13 height 13
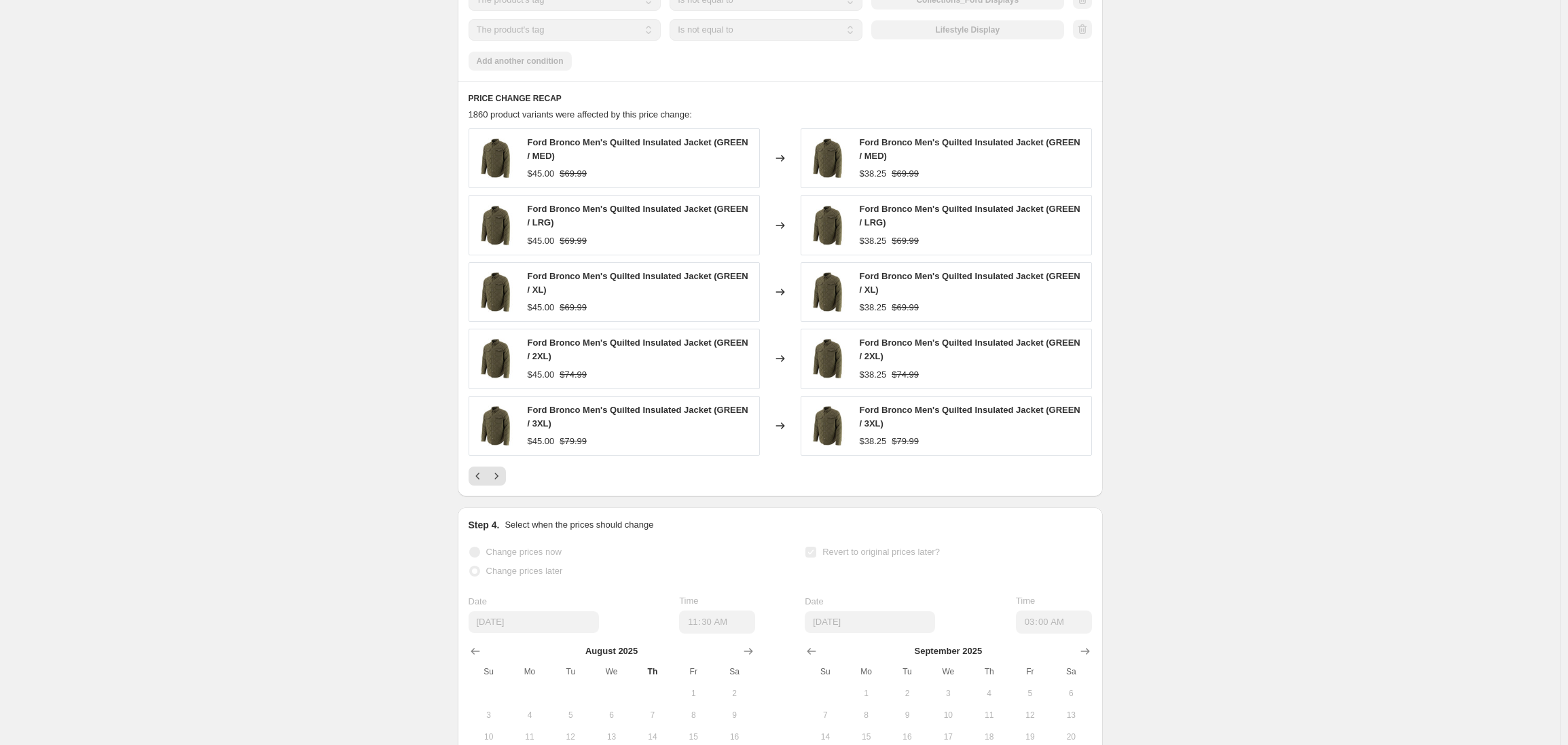
click at [502, 483] on icon "Next" at bounding box center [496, 475] width 13 height 13
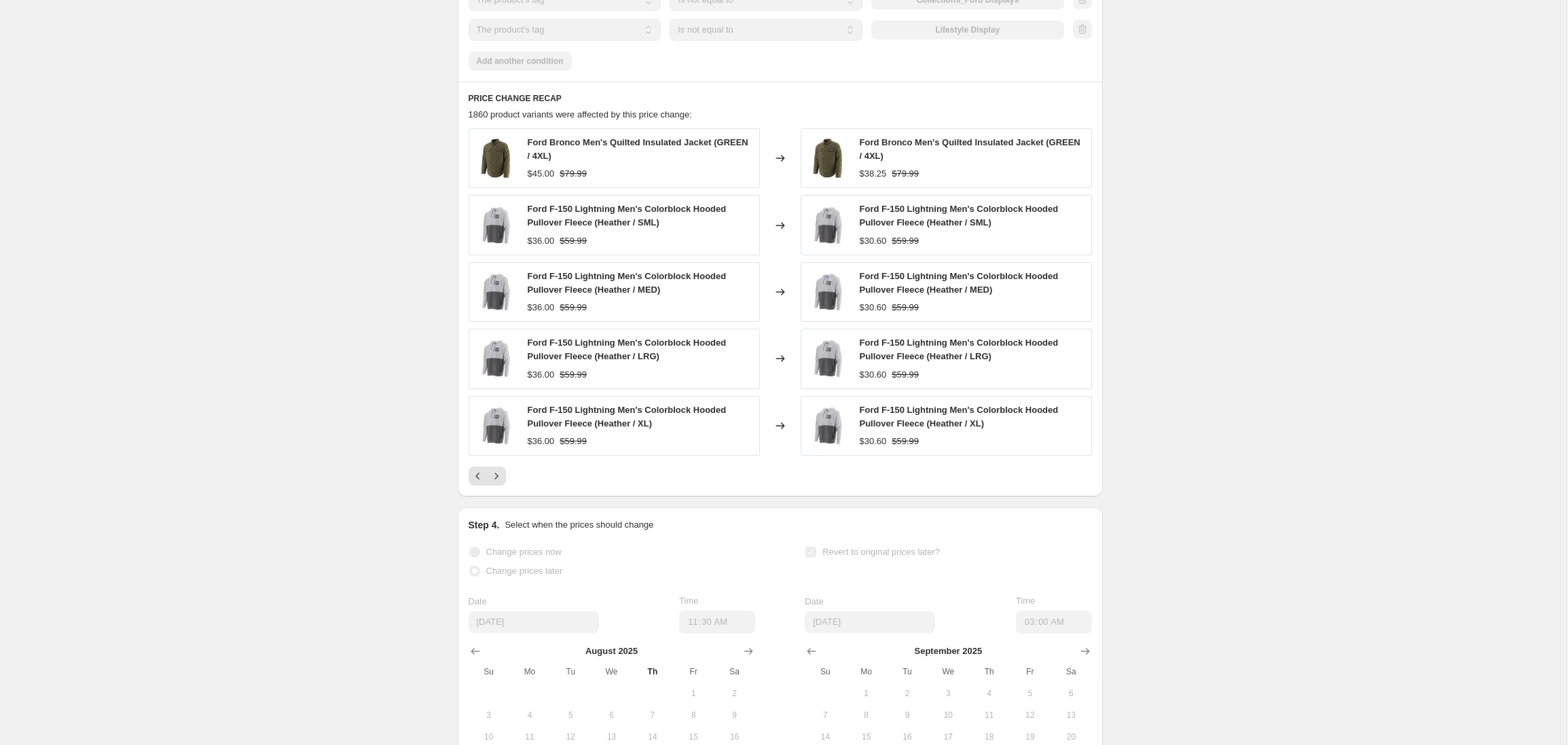
click at [502, 483] on icon "Next" at bounding box center [496, 475] width 13 height 13
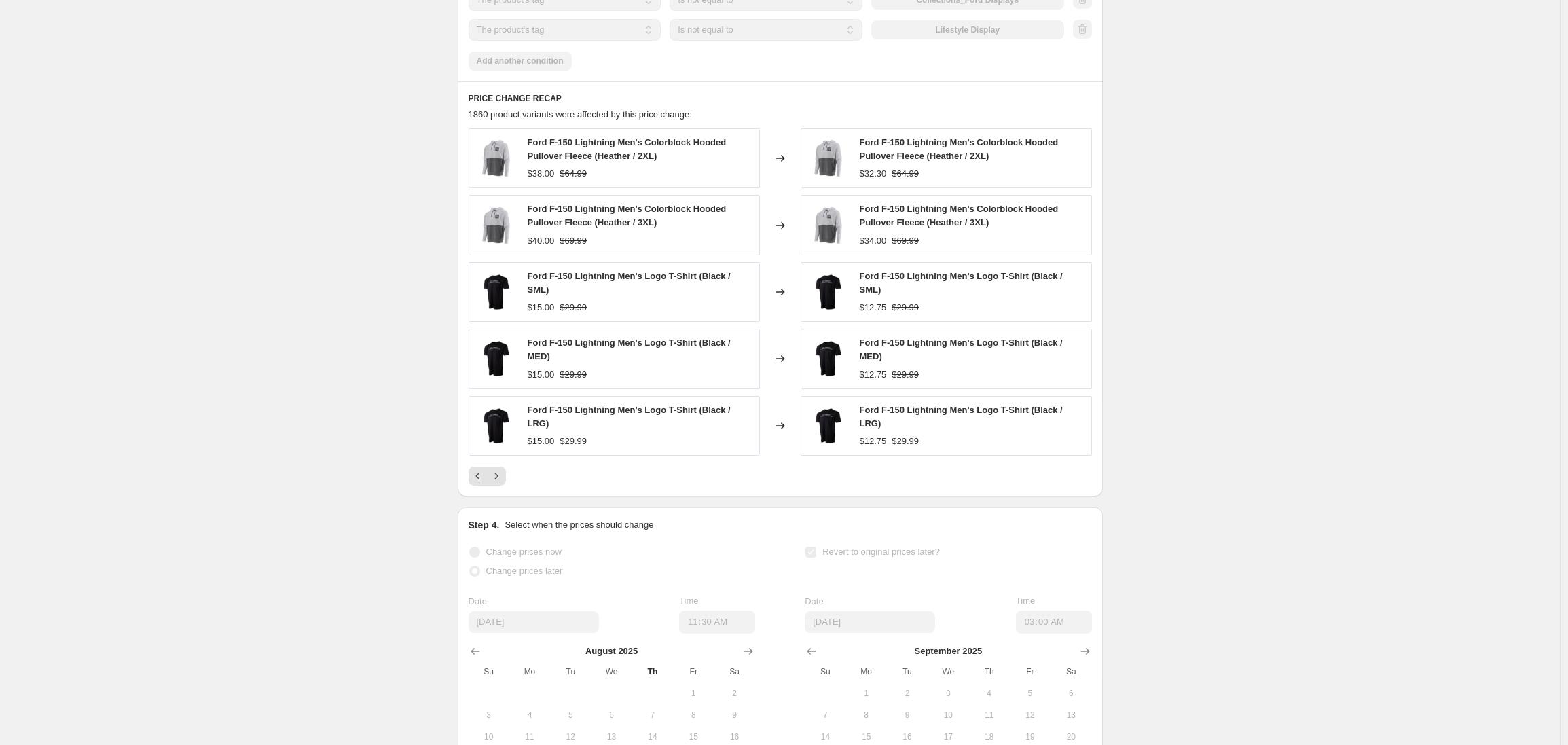
click at [502, 483] on icon "Next" at bounding box center [496, 475] width 13 height 13
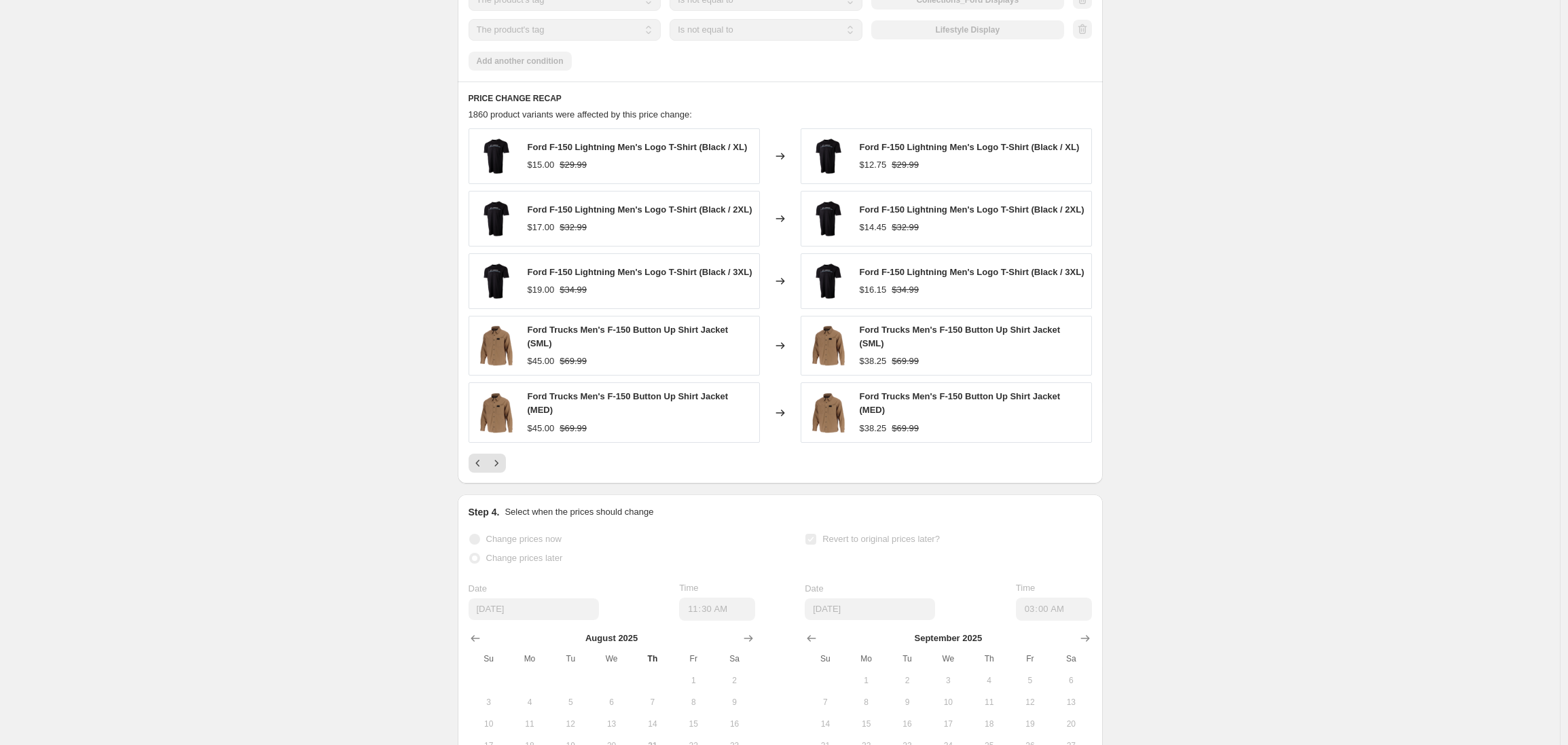
click at [502, 470] on icon "Next" at bounding box center [496, 463] width 13 height 13
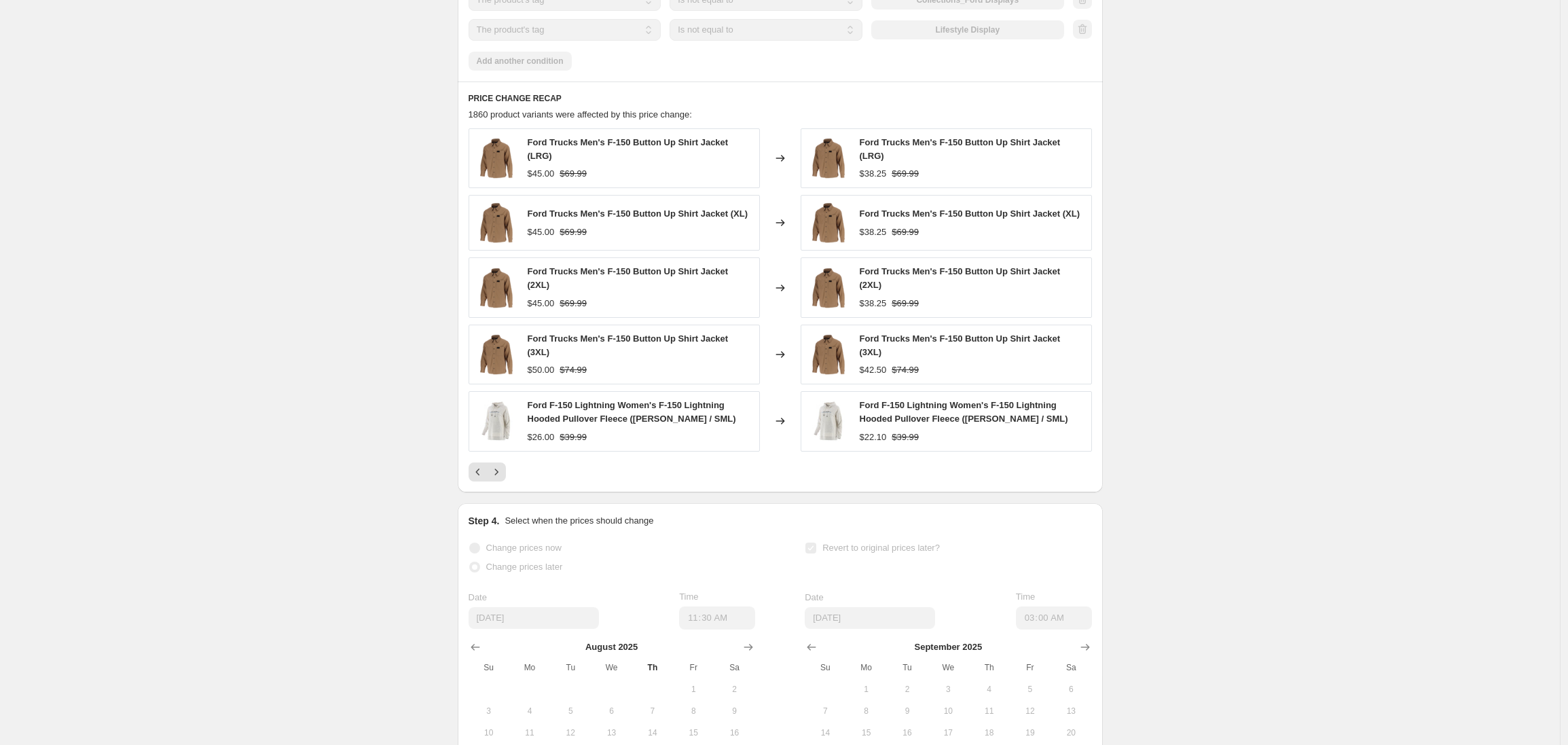
click at [502, 479] on icon "Next" at bounding box center [496, 472] width 13 height 13
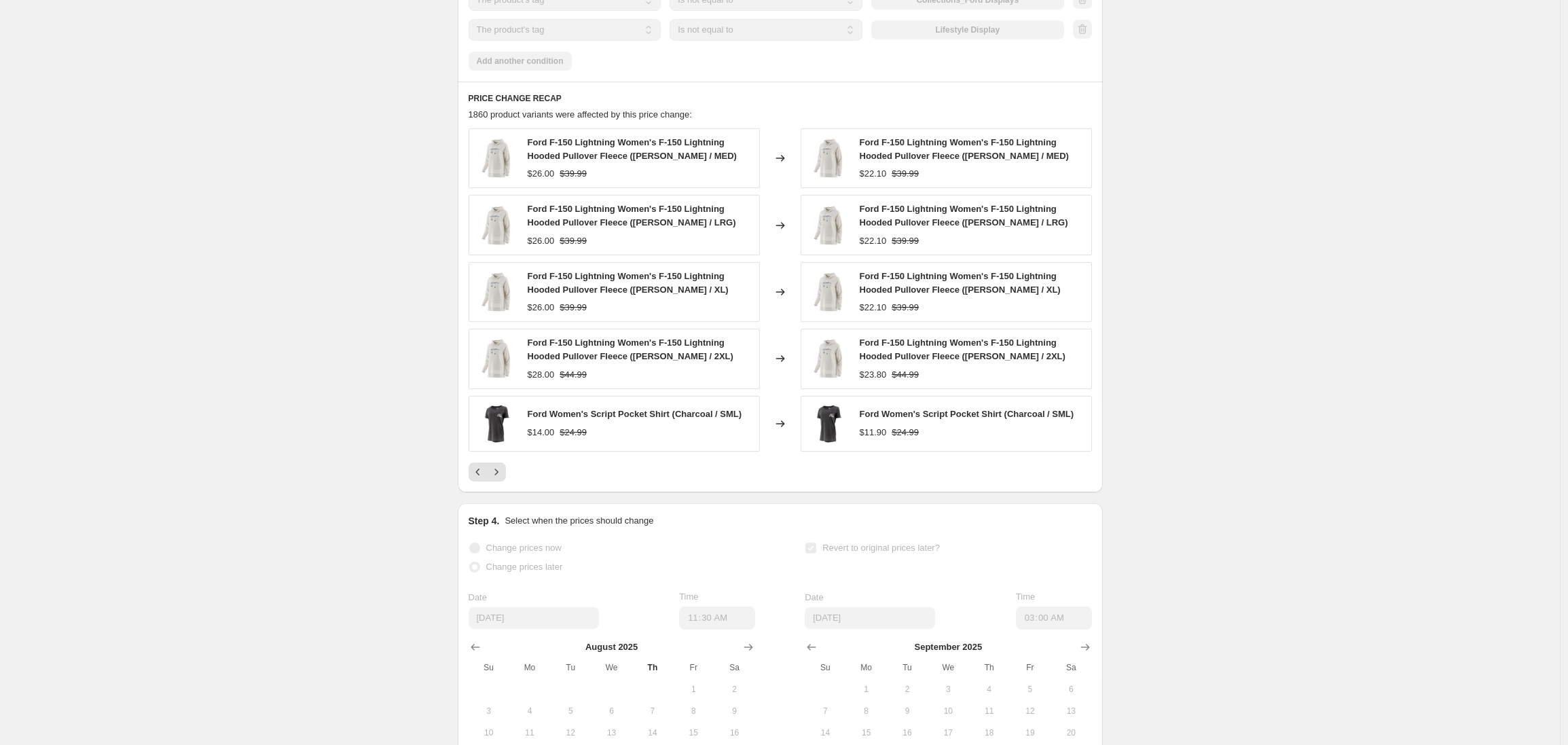
click at [502, 481] on button "Next" at bounding box center [496, 472] width 19 height 19
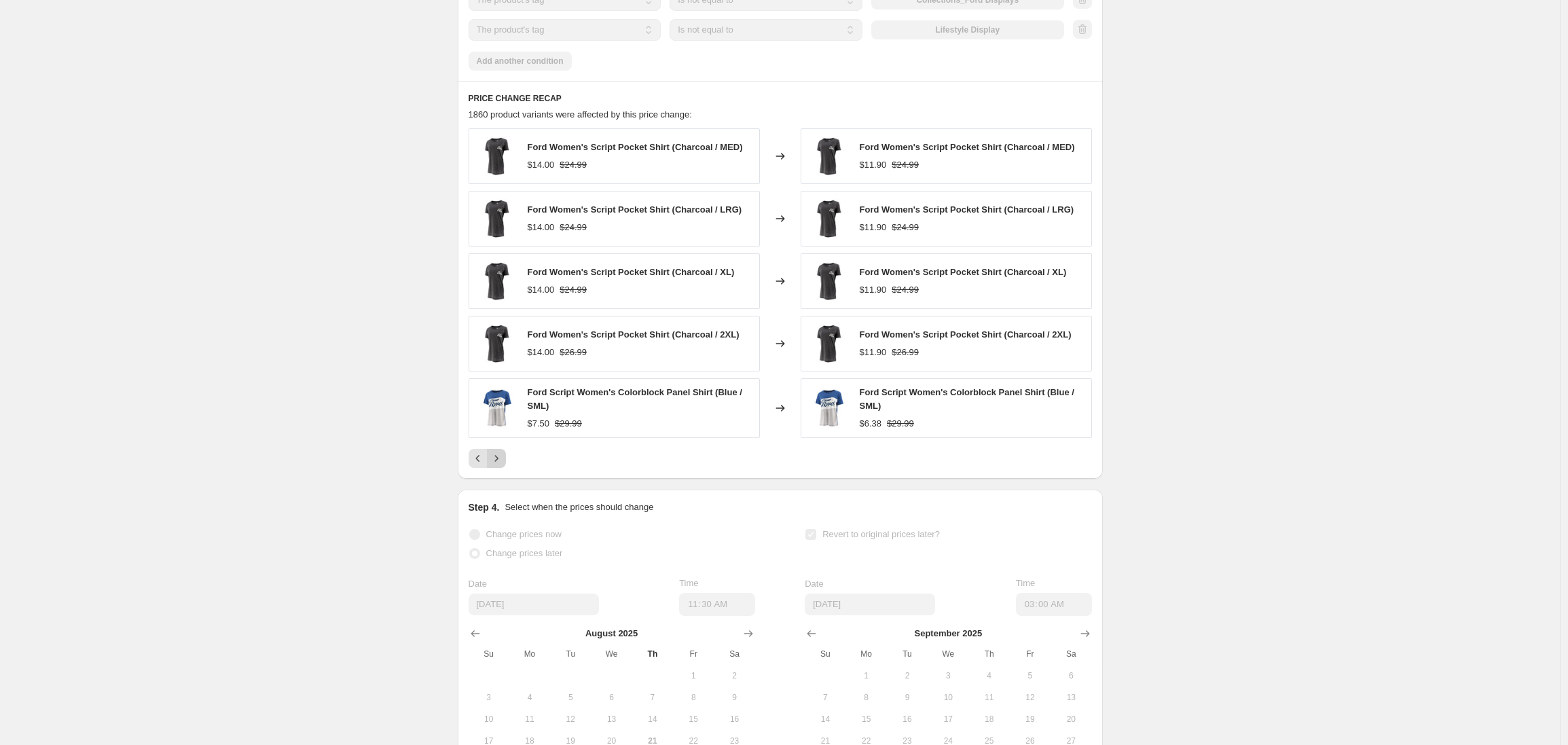
click at [501, 465] on icon "Next" at bounding box center [496, 457] width 13 height 13
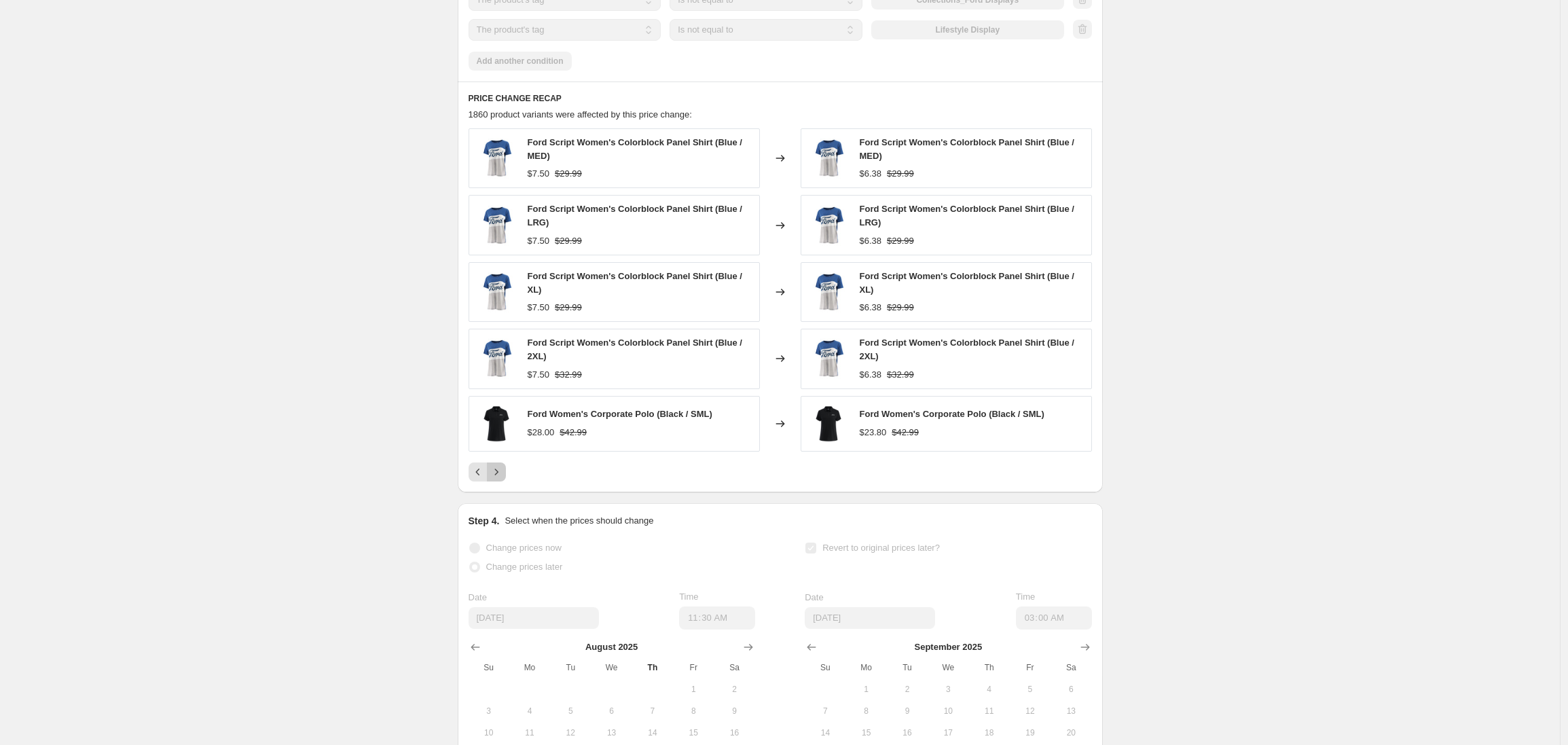
click at [503, 479] on icon "Next" at bounding box center [496, 472] width 13 height 13
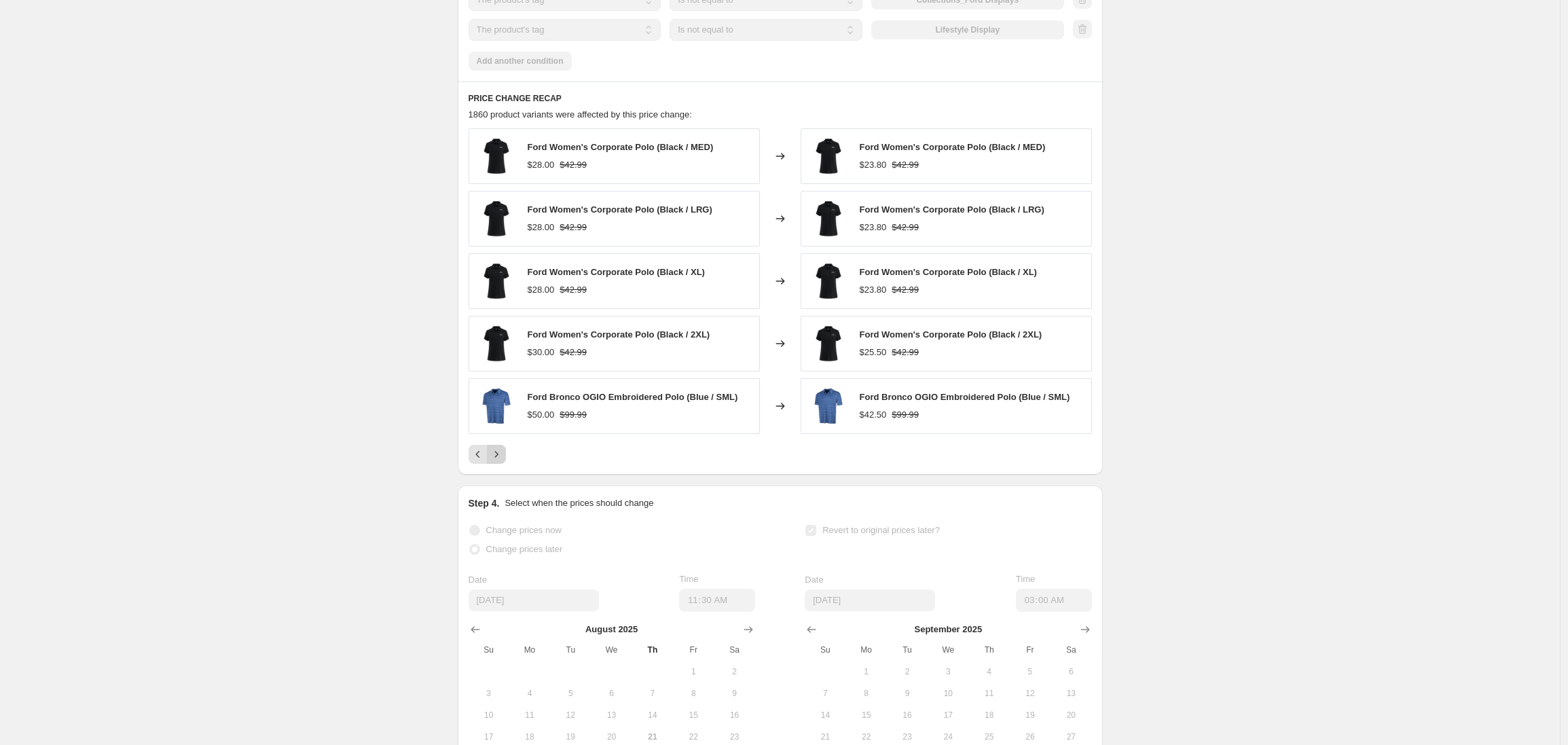
click at [494, 461] on icon "Next" at bounding box center [496, 454] width 13 height 13
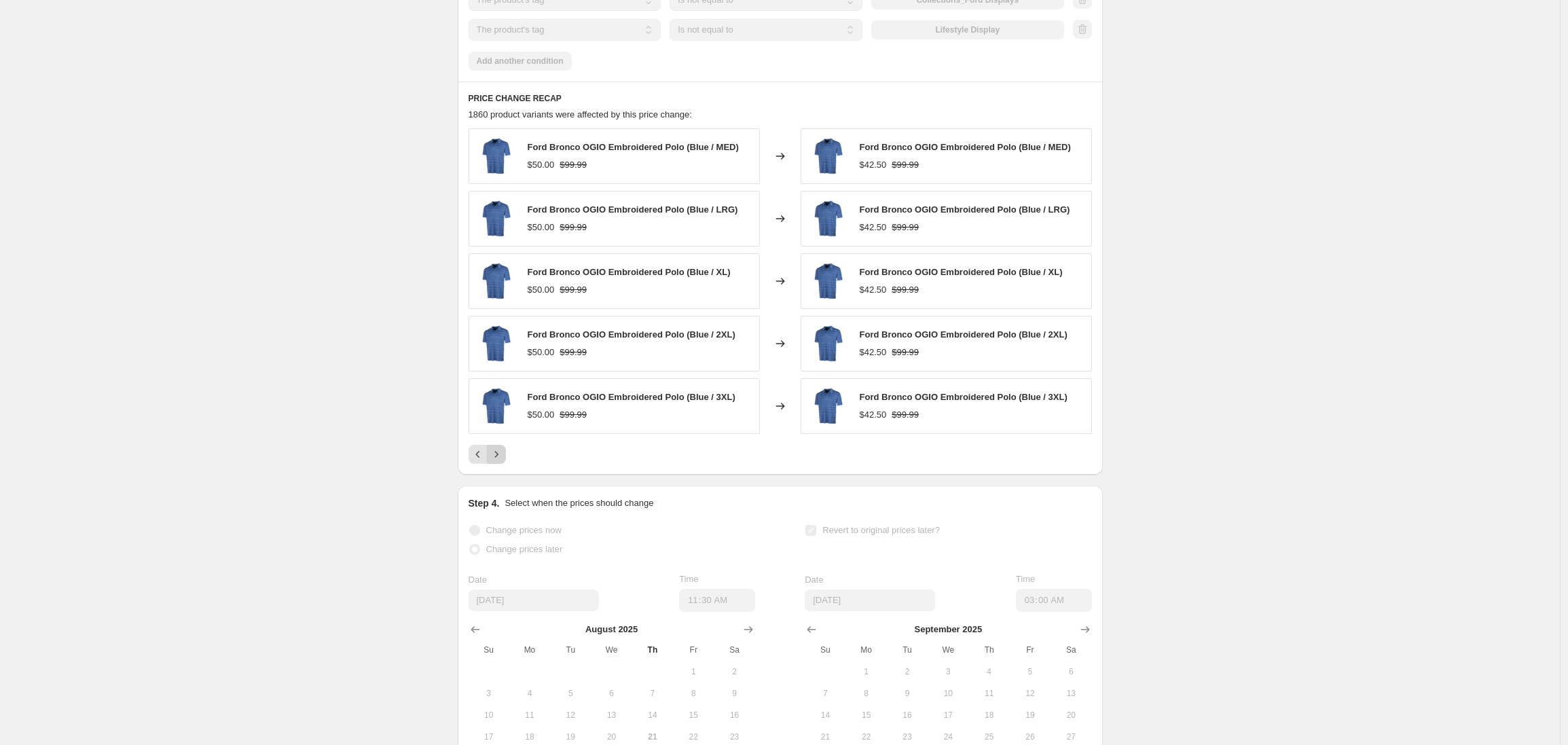
click at [499, 461] on icon "Next" at bounding box center [496, 454] width 13 height 13
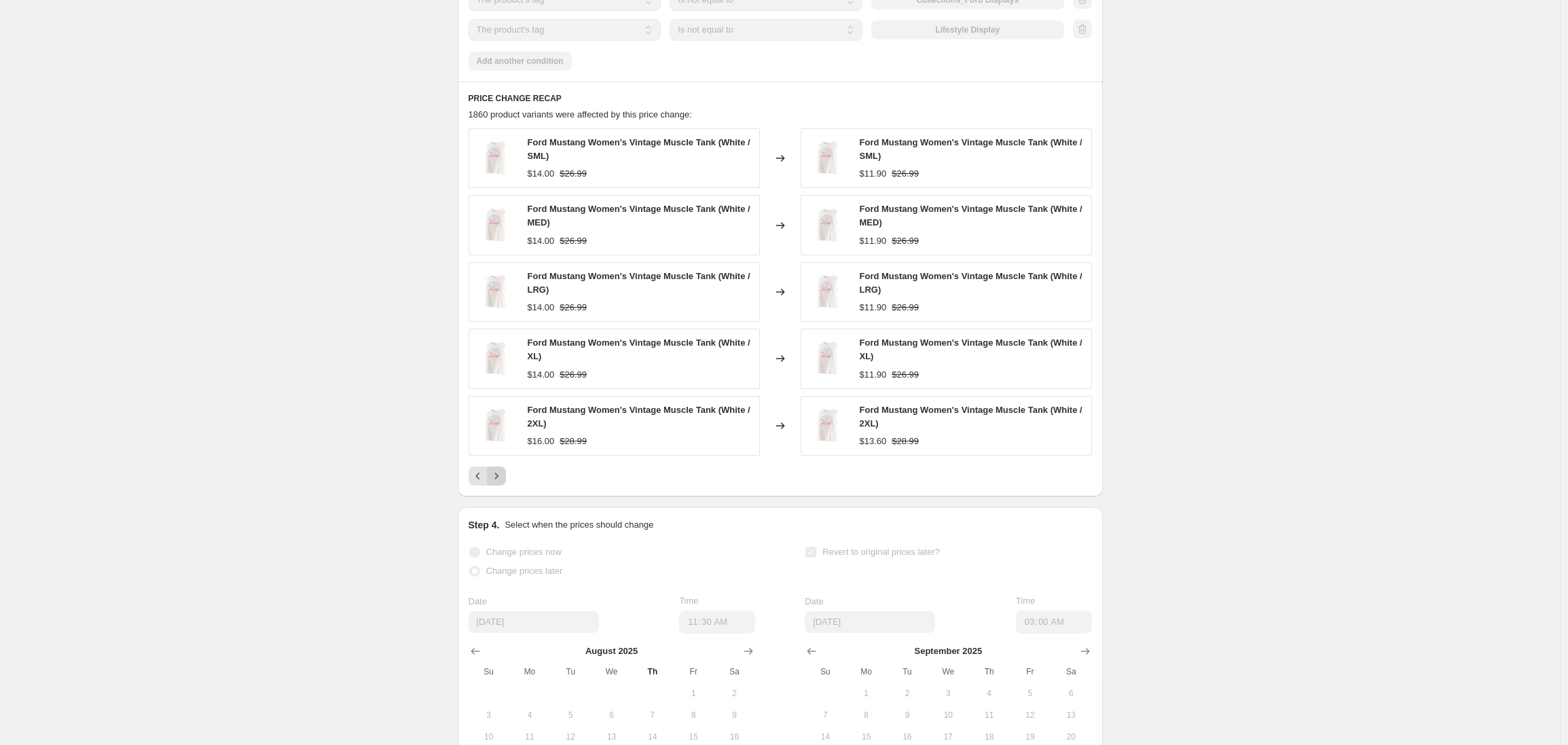
click at [497, 483] on icon "Next" at bounding box center [496, 475] width 13 height 13
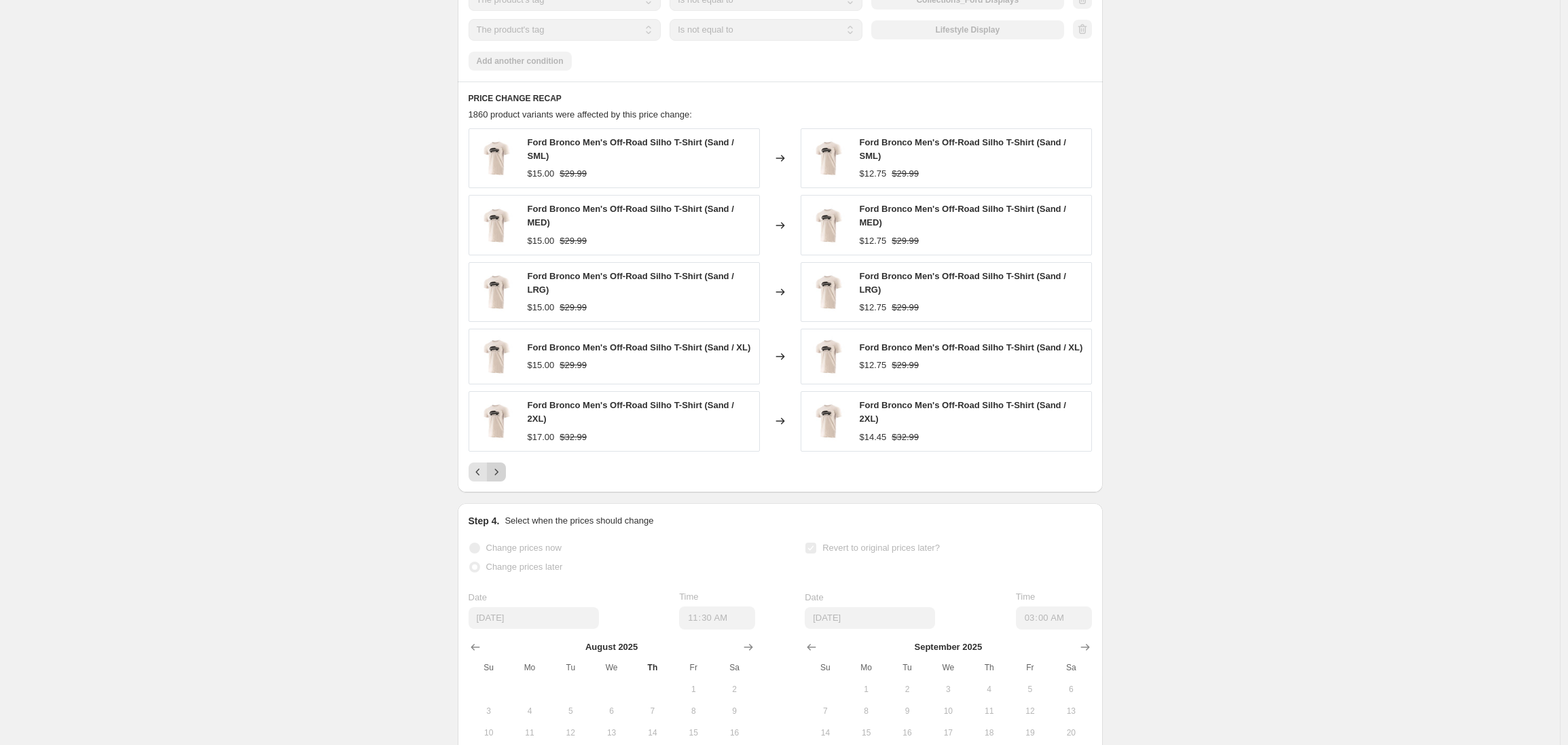
click at [503, 479] on icon "Next" at bounding box center [496, 472] width 13 height 13
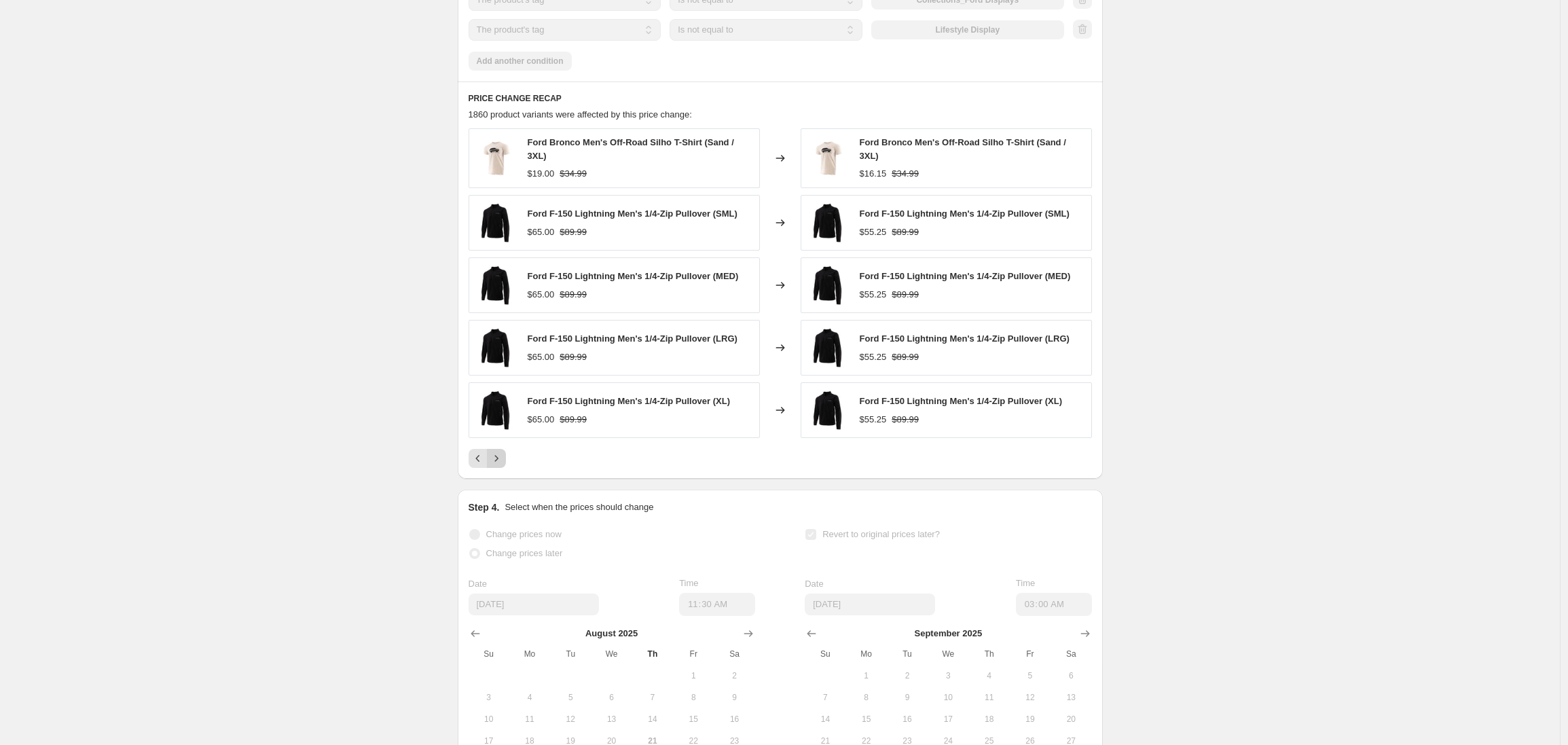
click at [500, 465] on icon "Next" at bounding box center [496, 457] width 13 height 13
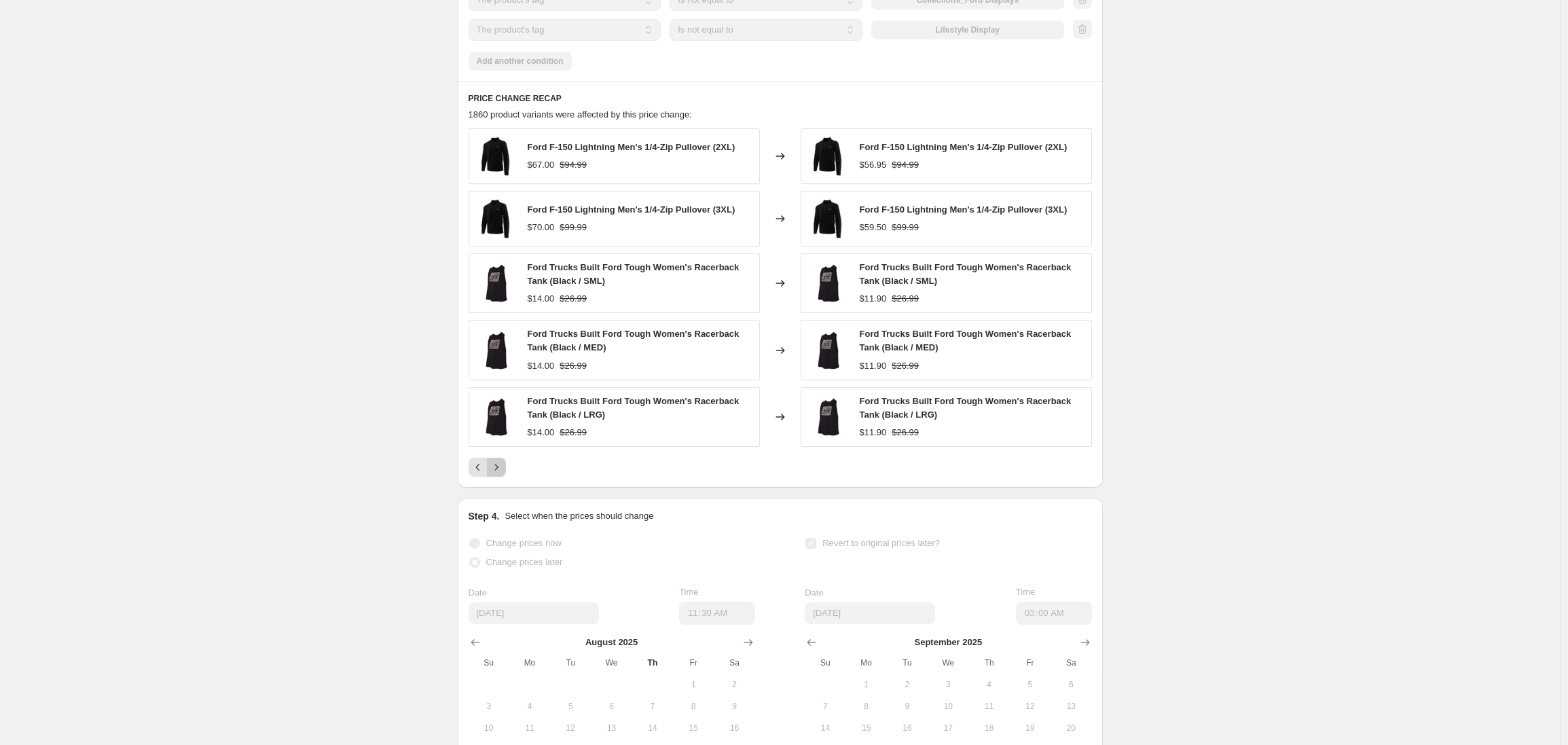
click at [497, 474] on icon "Next" at bounding box center [496, 466] width 13 height 13
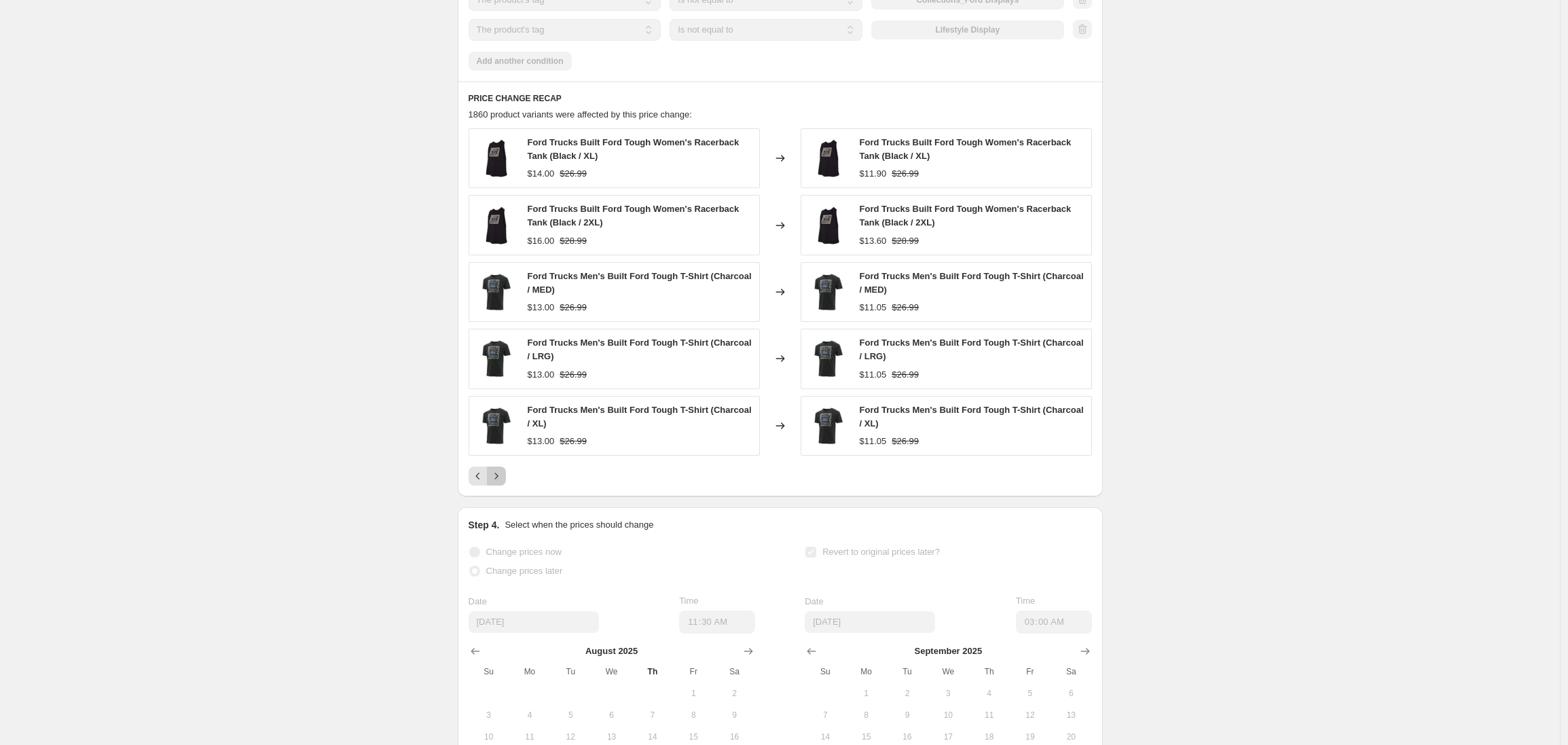
click at [501, 482] on button "Next" at bounding box center [496, 475] width 19 height 19
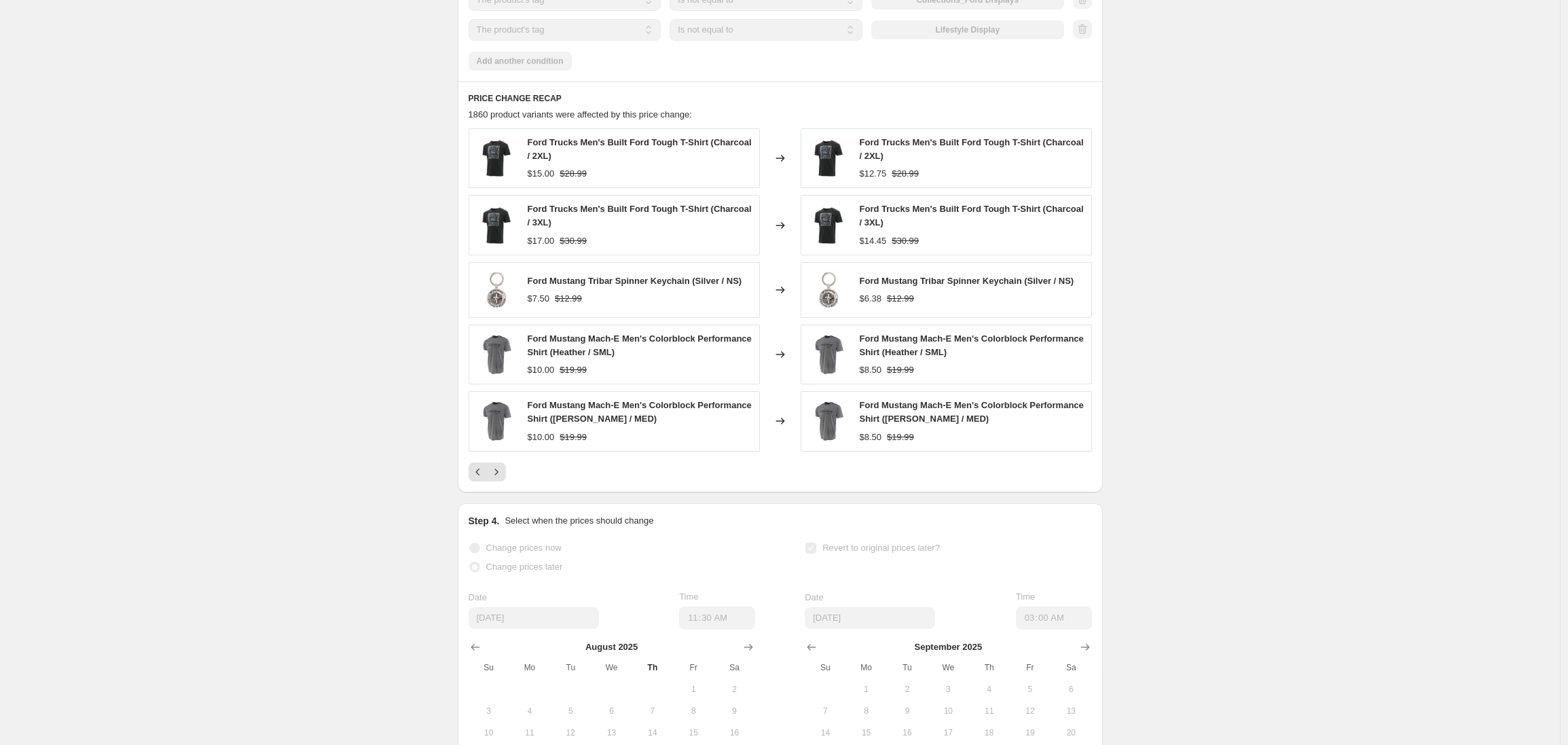
click at [500, 479] on icon "Next" at bounding box center [496, 472] width 13 height 13
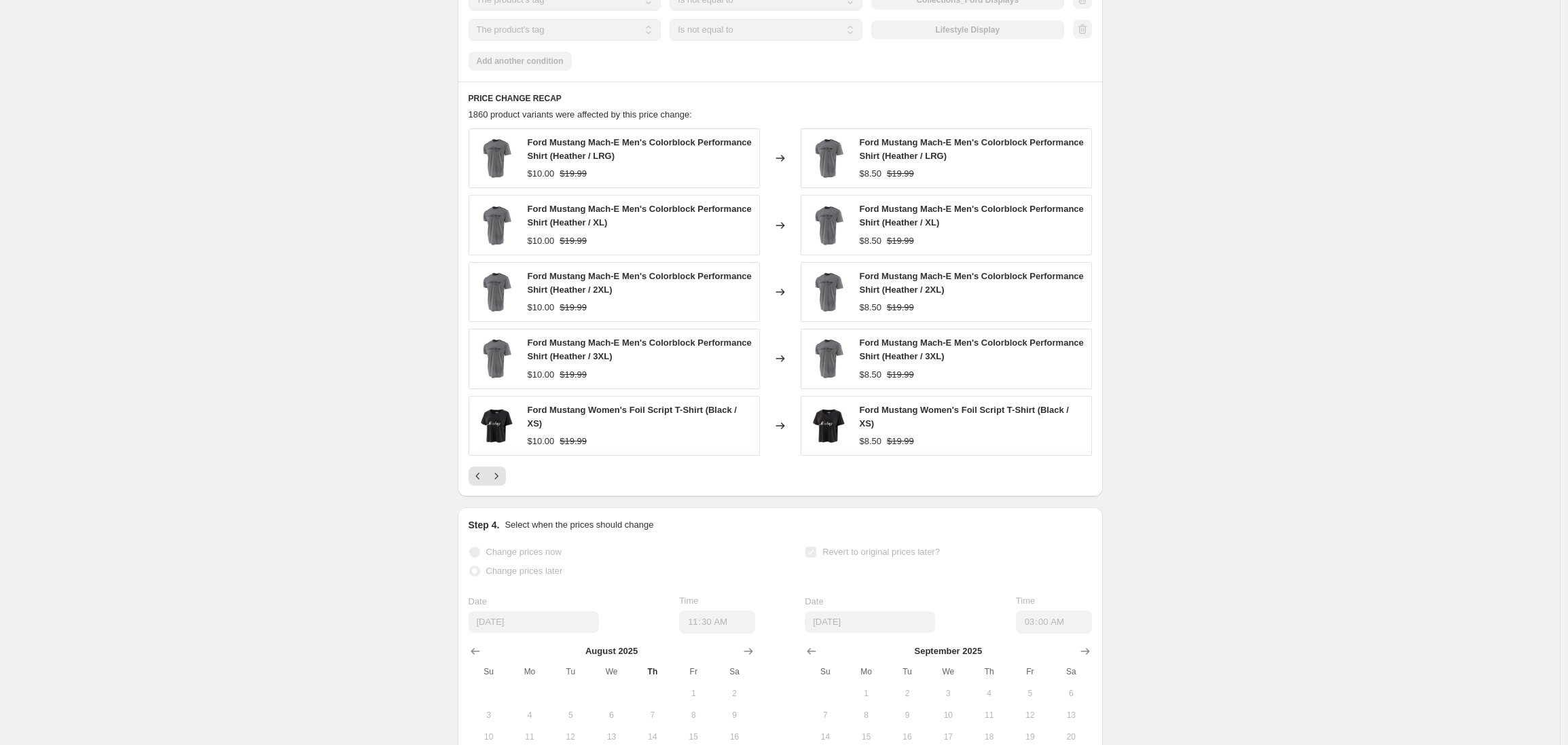
click at [502, 479] on button "Next" at bounding box center [496, 475] width 19 height 19
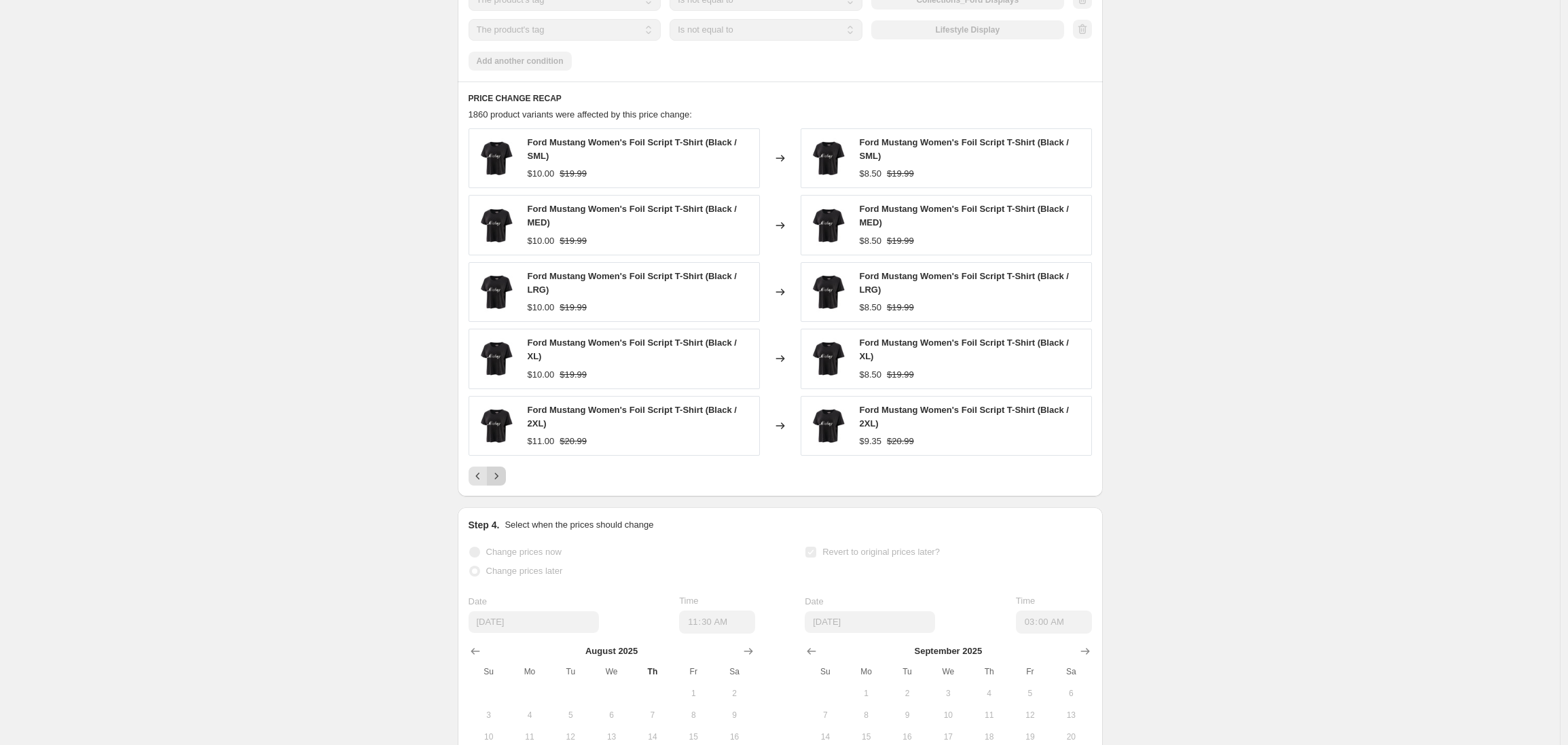
click at [500, 483] on icon "Next" at bounding box center [496, 475] width 13 height 13
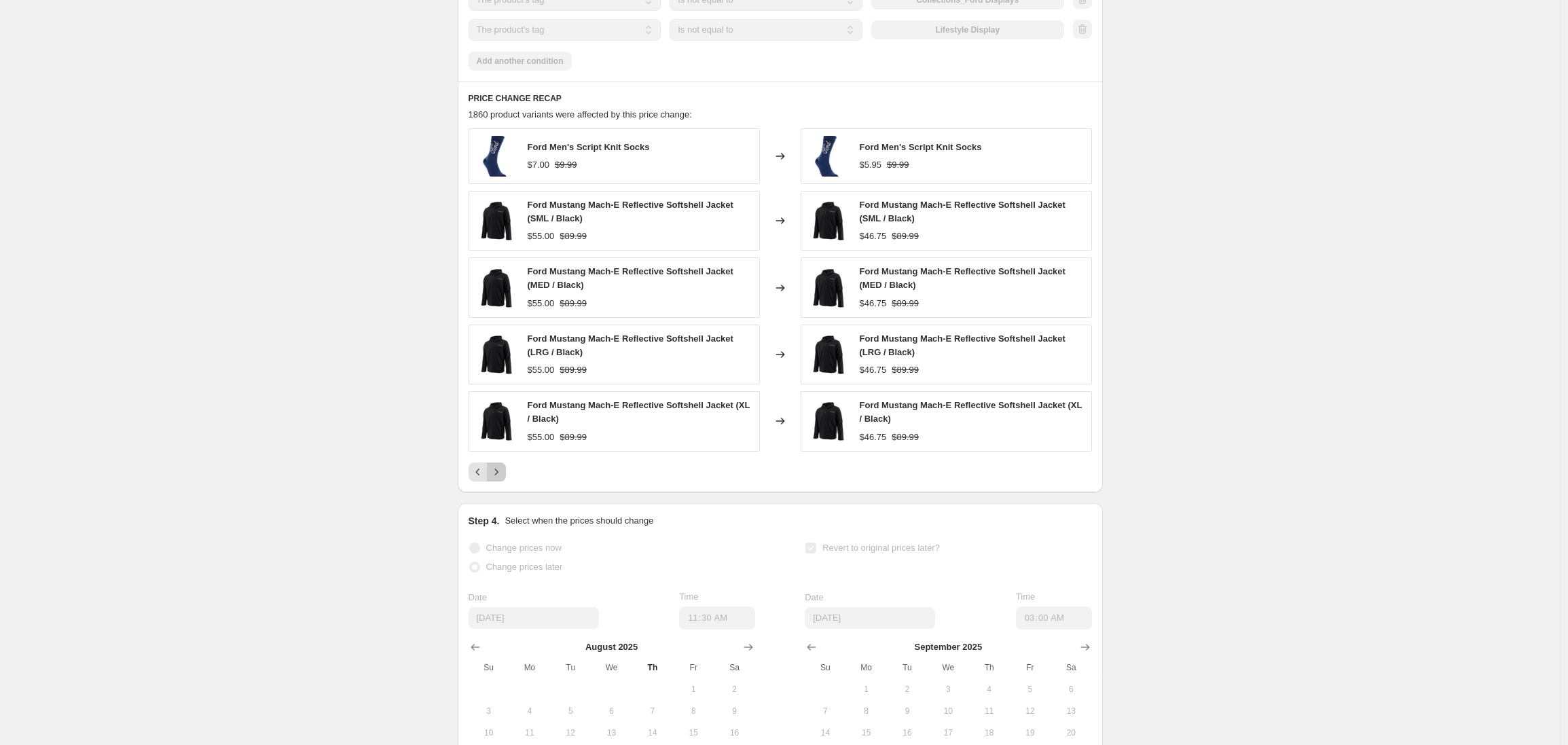
click at [503, 479] on icon "Next" at bounding box center [496, 472] width 13 height 13
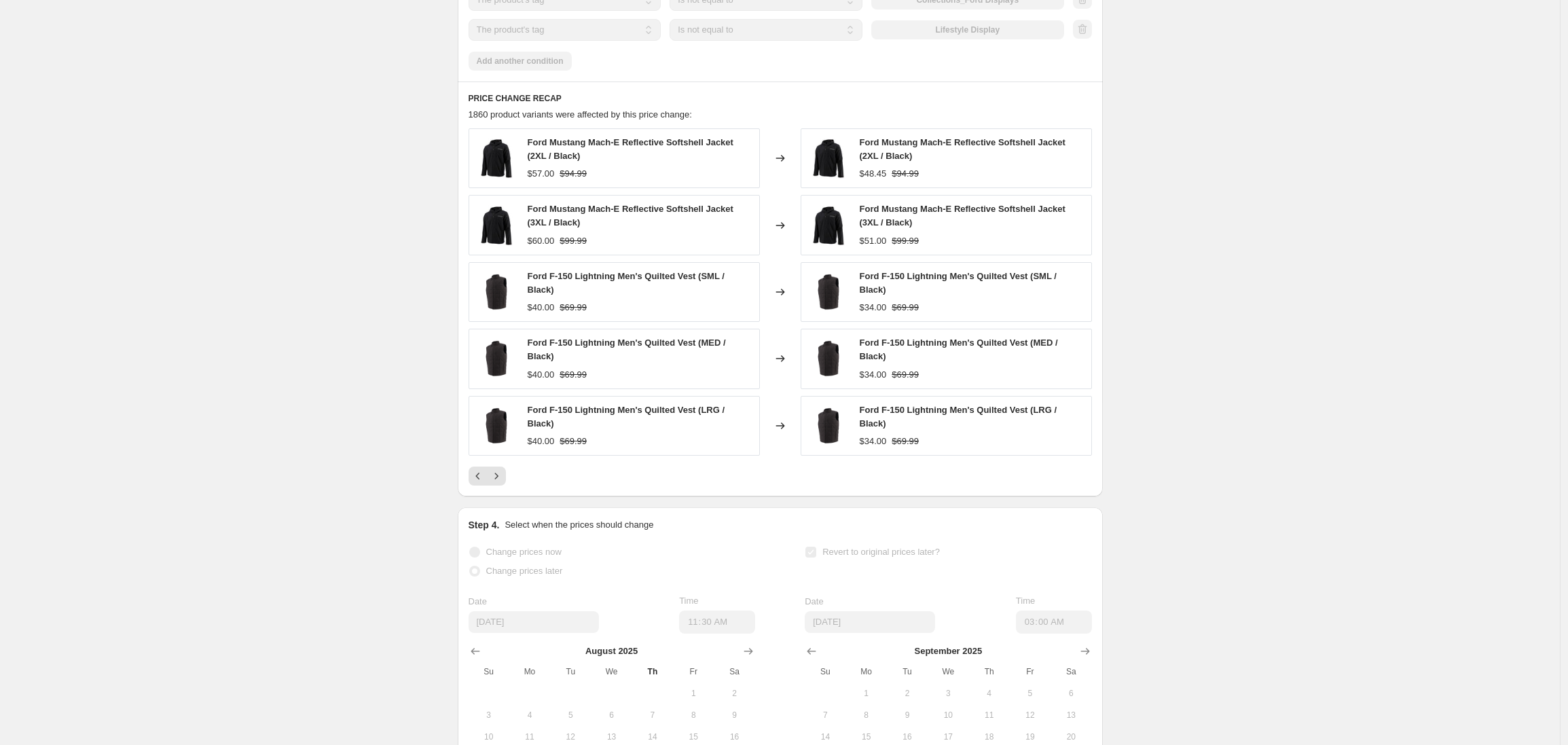
click at [503, 483] on icon "Next" at bounding box center [496, 475] width 13 height 13
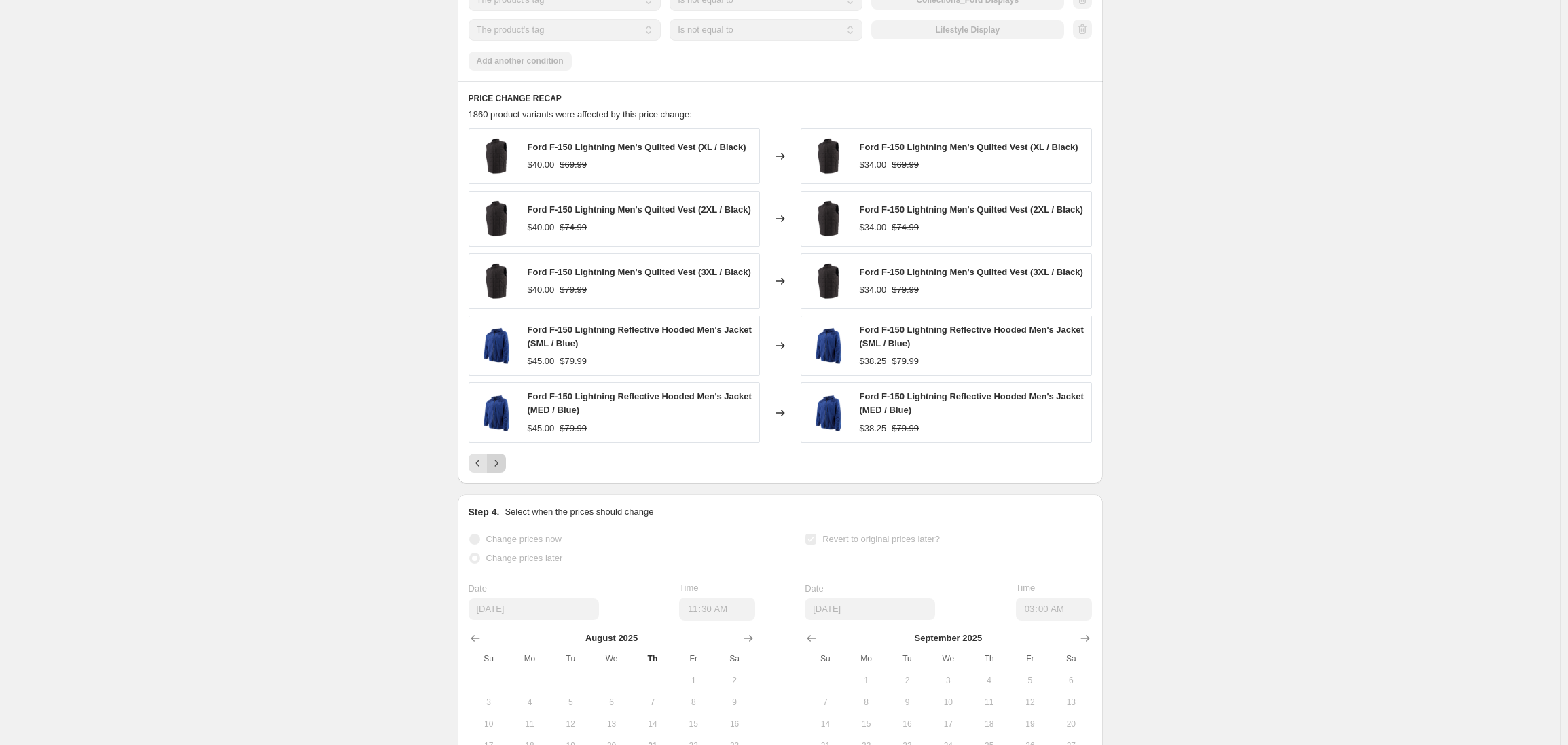
click at [500, 472] on button "Next" at bounding box center [496, 463] width 19 height 19
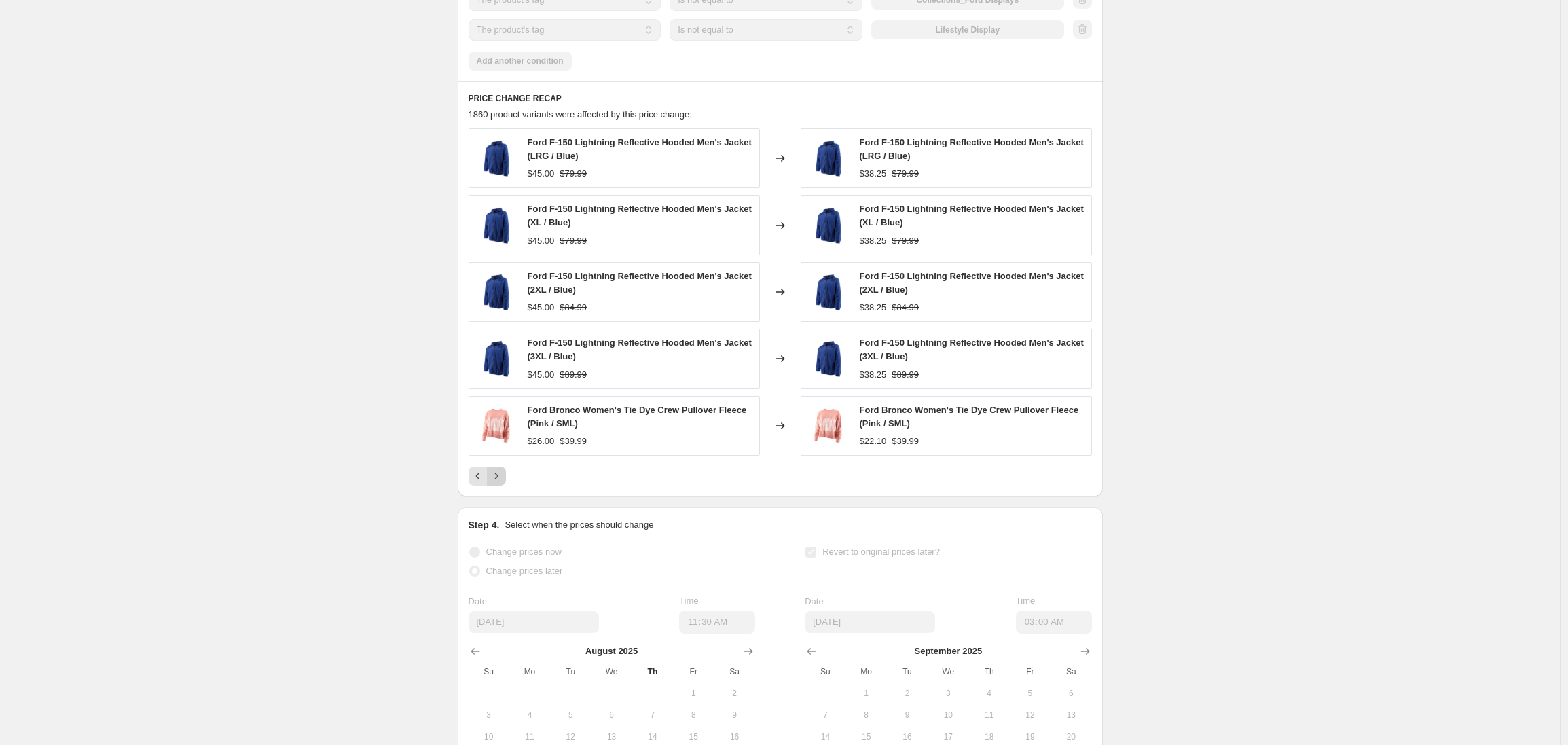
click at [500, 483] on icon "Next" at bounding box center [496, 475] width 13 height 13
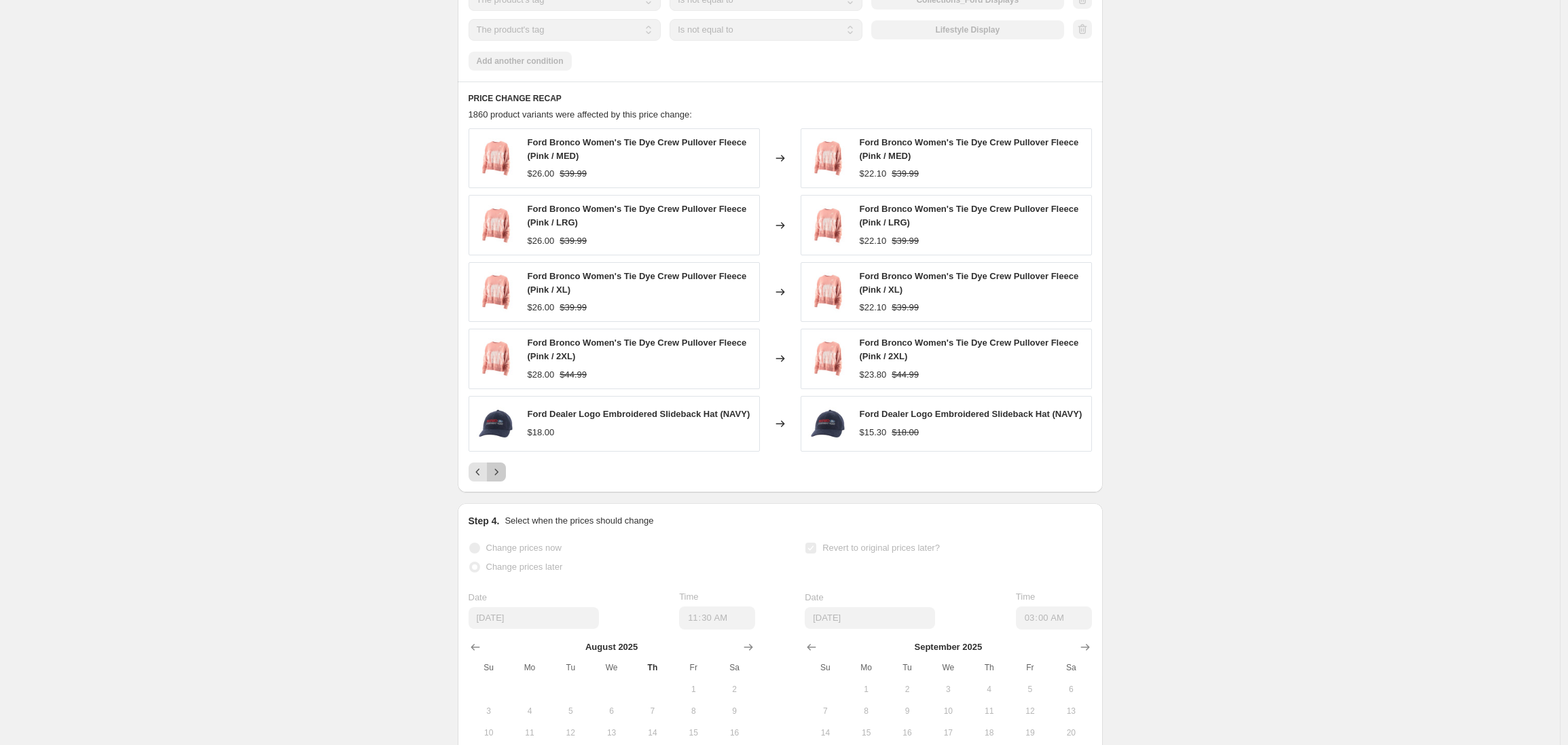
click at [500, 479] on icon "Next" at bounding box center [496, 472] width 13 height 13
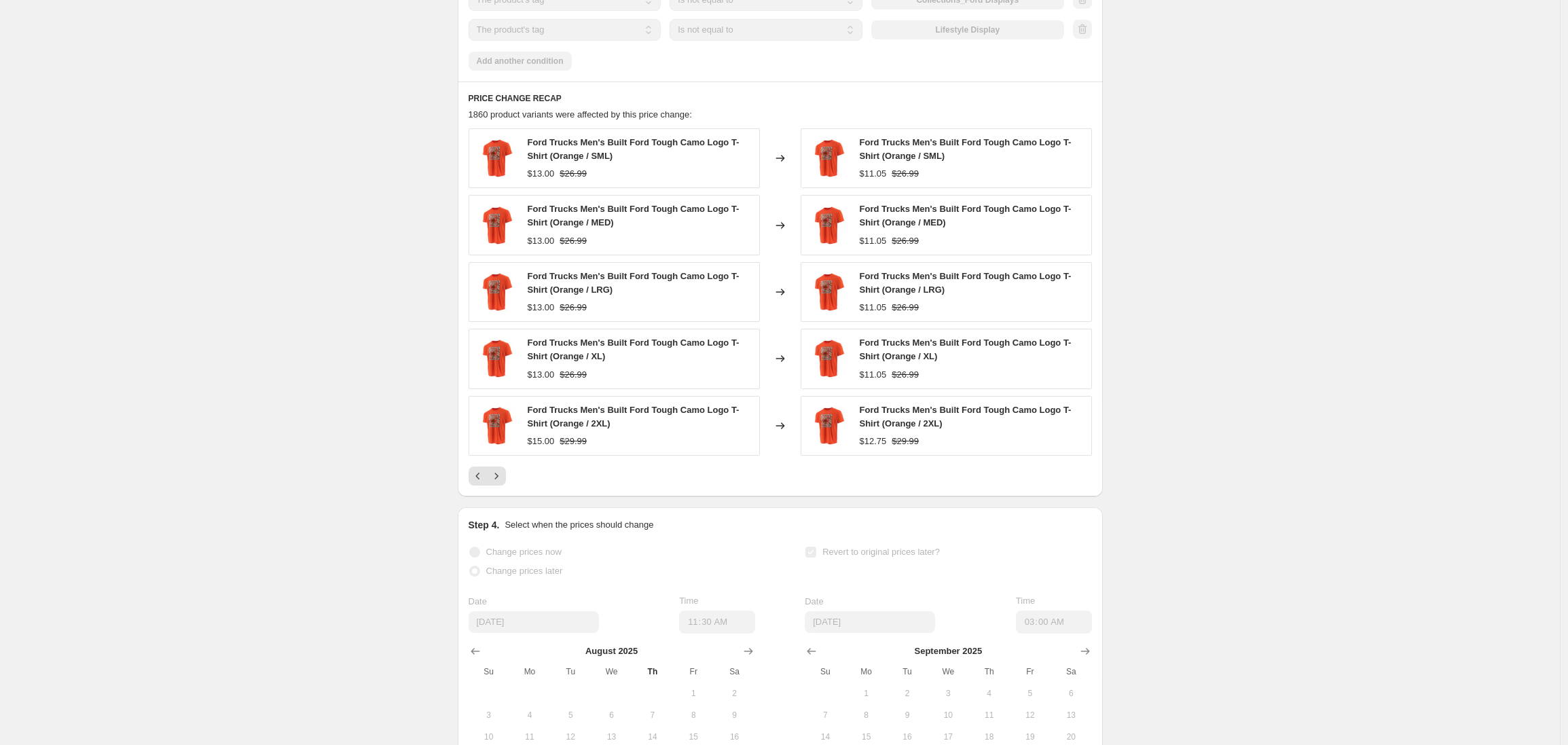
click at [500, 483] on icon "Next" at bounding box center [496, 475] width 13 height 13
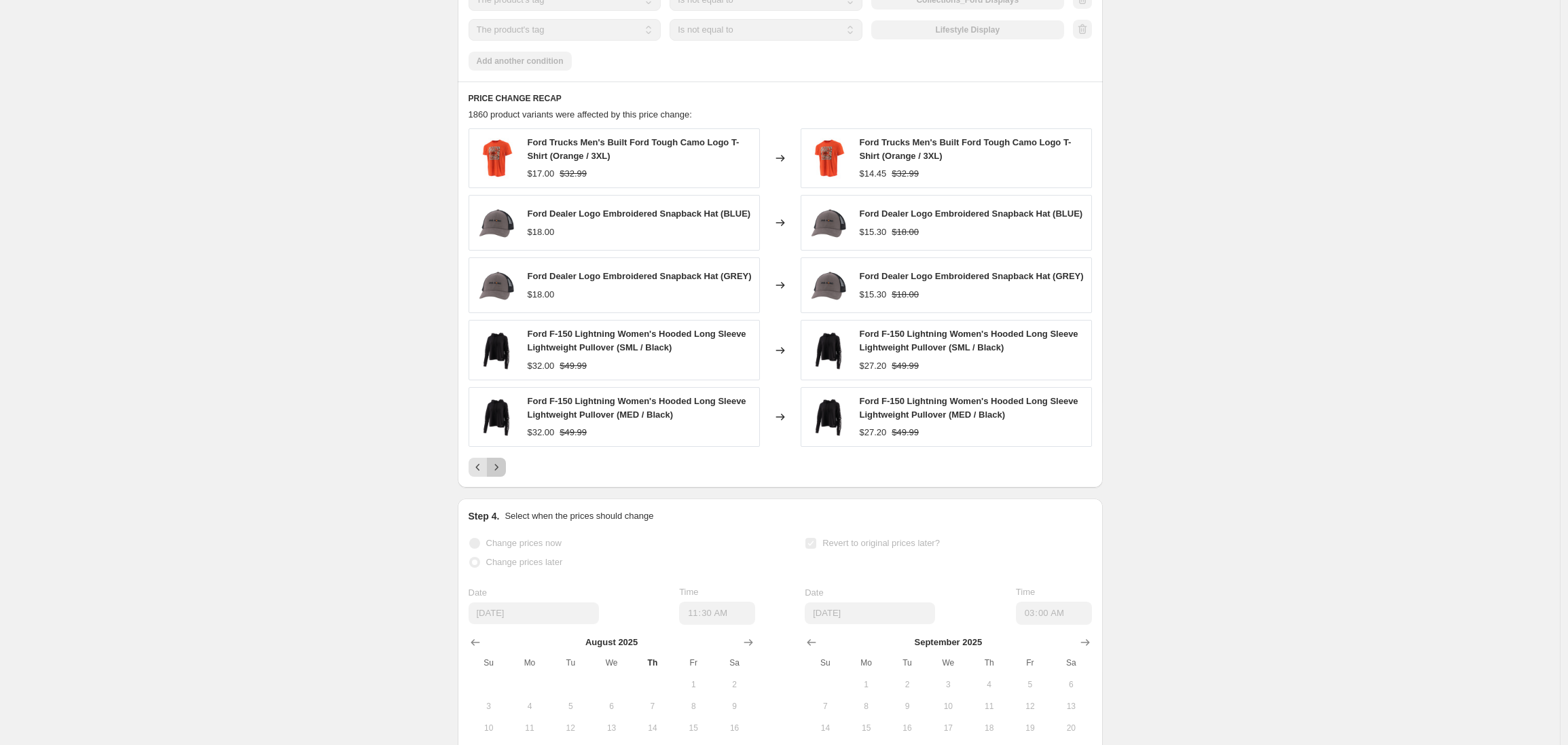
click at [500, 477] on button "Next" at bounding box center [496, 466] width 19 height 19
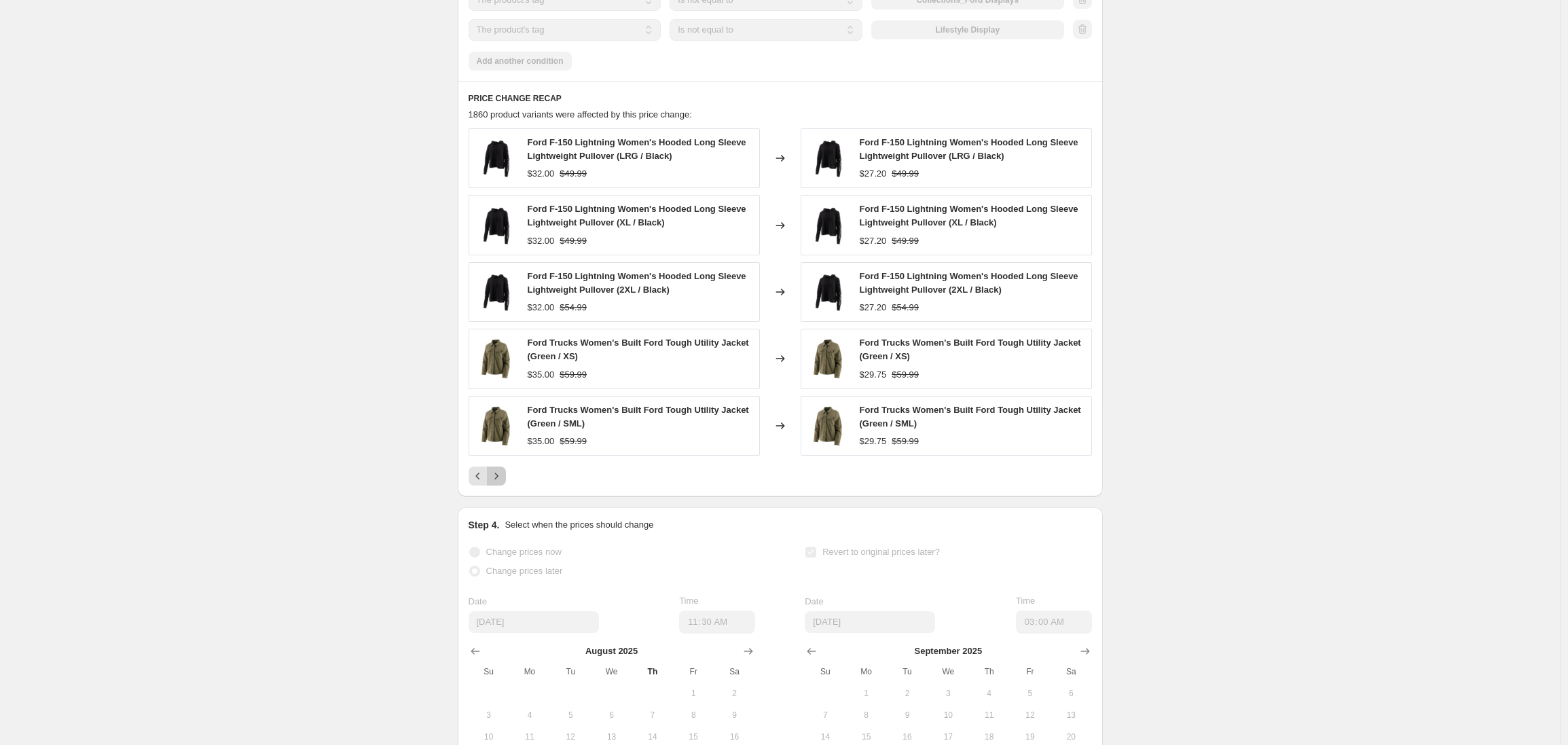
click at [500, 483] on icon "Next" at bounding box center [496, 475] width 13 height 13
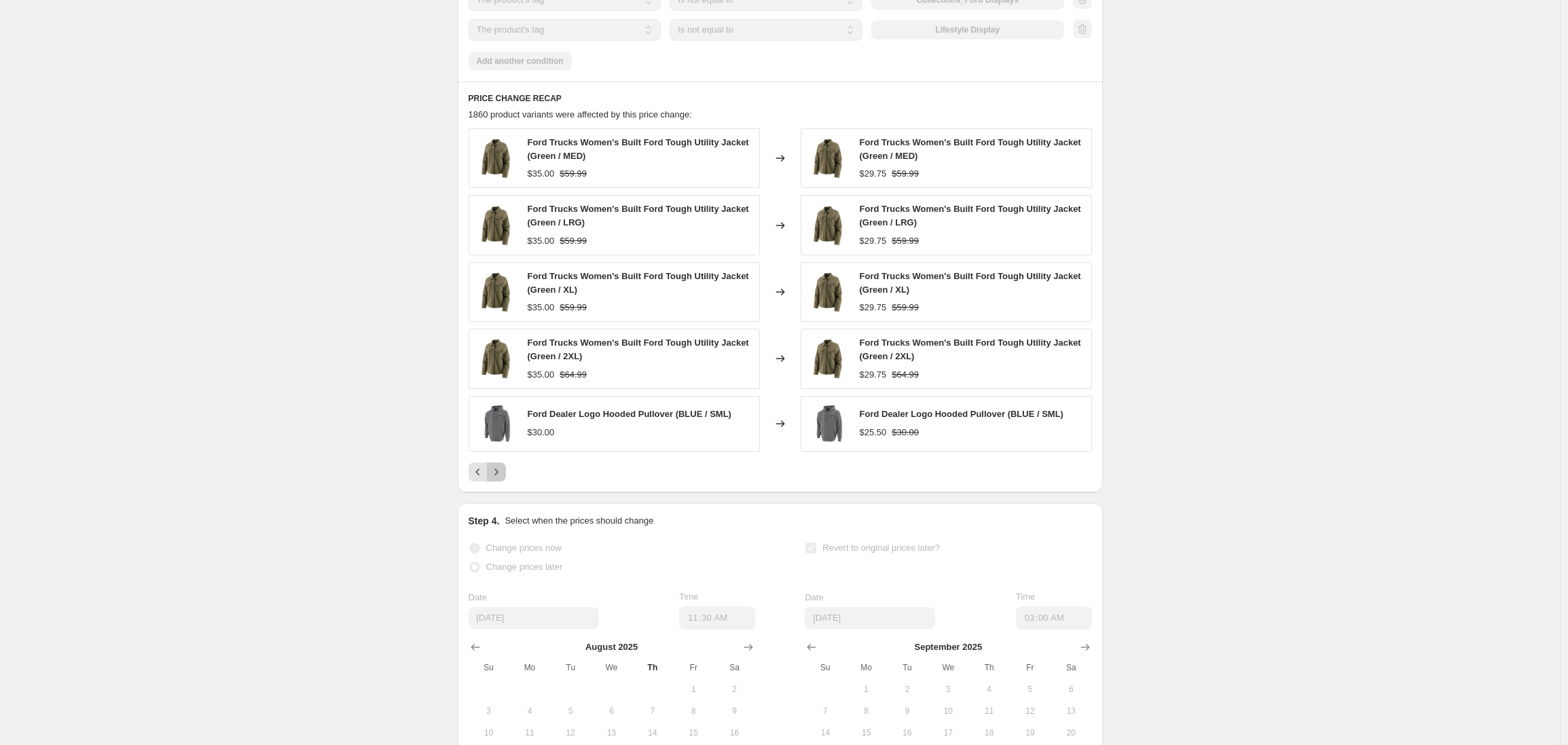
click at [500, 481] on button "Next" at bounding box center [496, 472] width 19 height 19
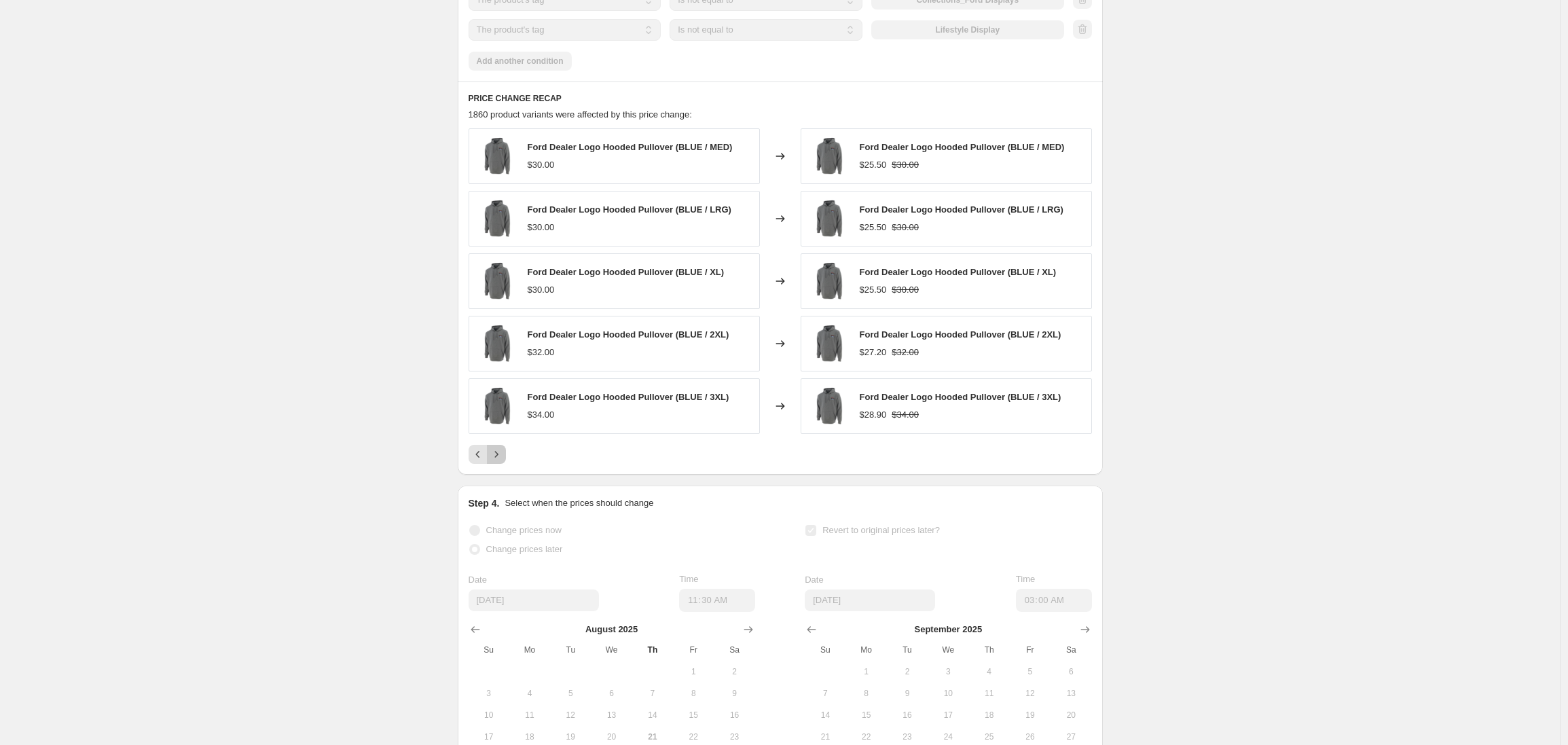
click at [504, 461] on icon "Next" at bounding box center [496, 454] width 13 height 13
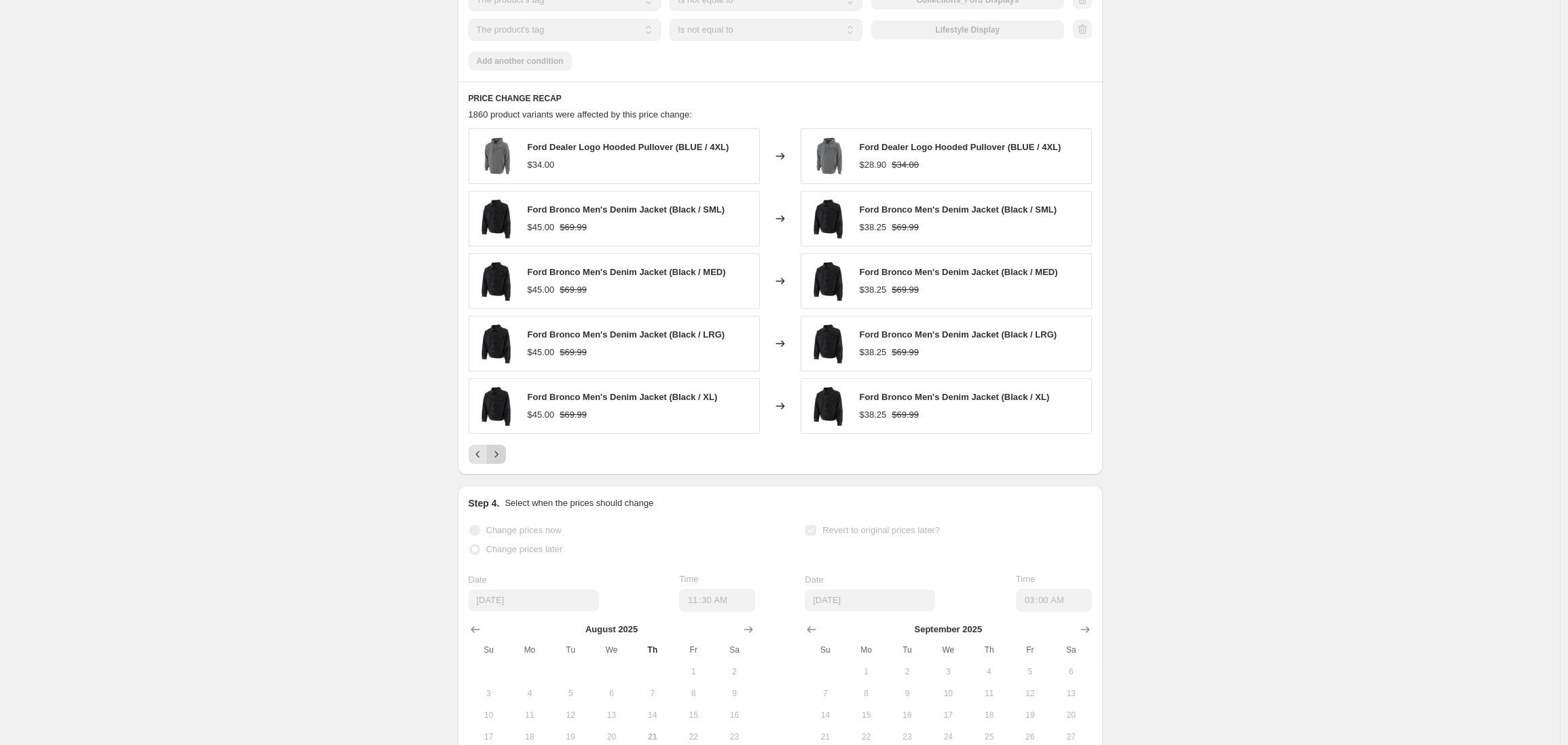
click at [503, 461] on icon "Next" at bounding box center [496, 454] width 13 height 13
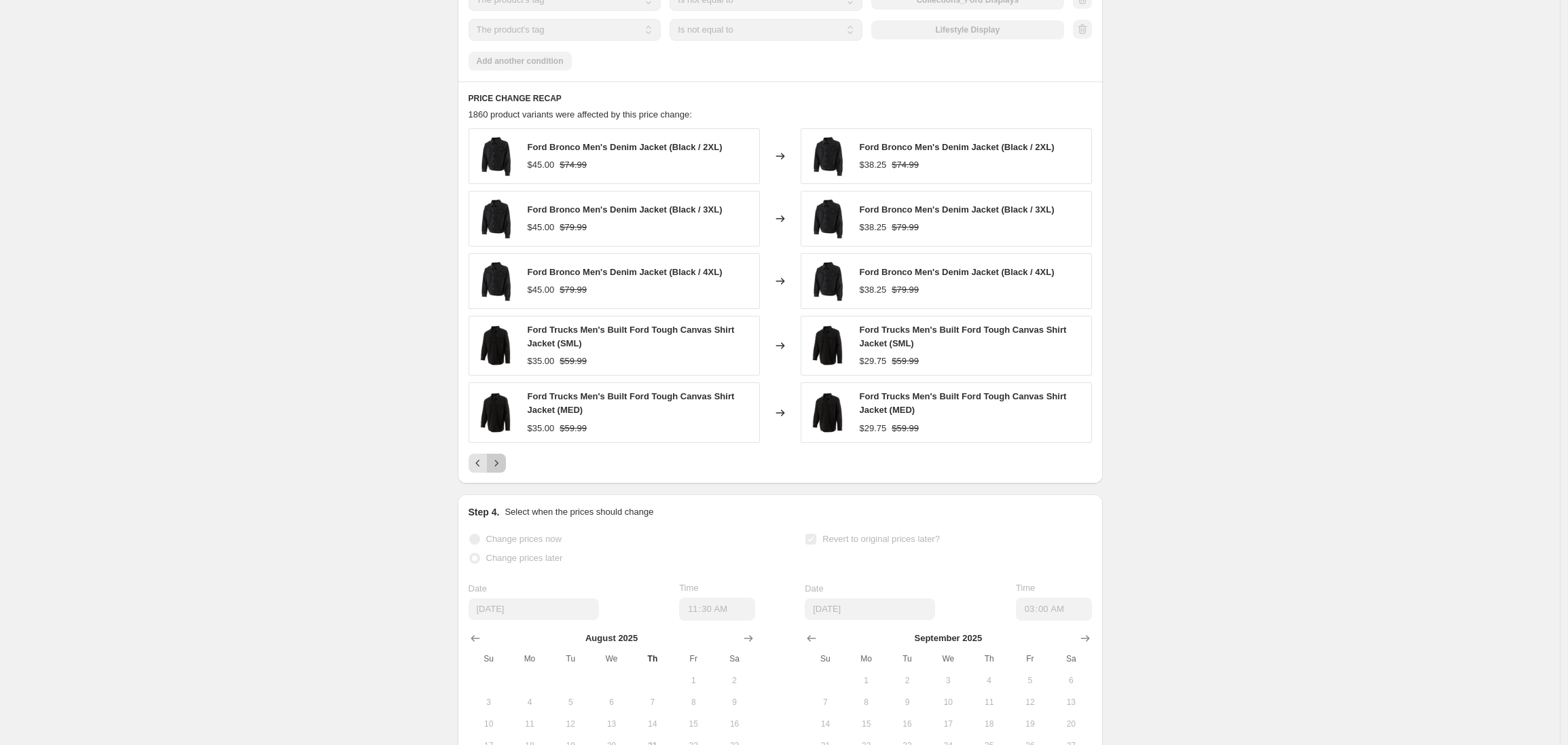
click at [495, 470] on icon "Next" at bounding box center [496, 463] width 13 height 13
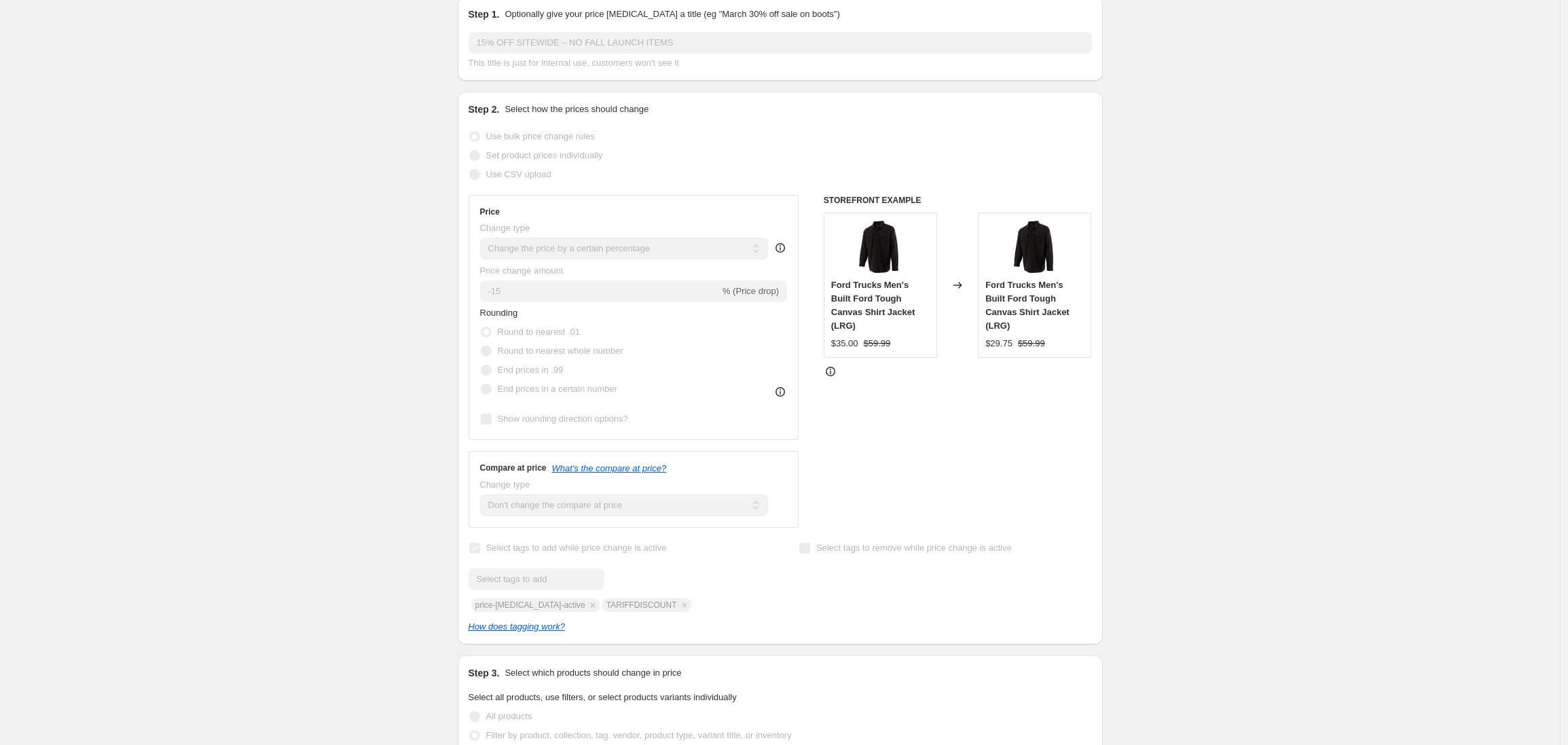
scroll to position [0, 0]
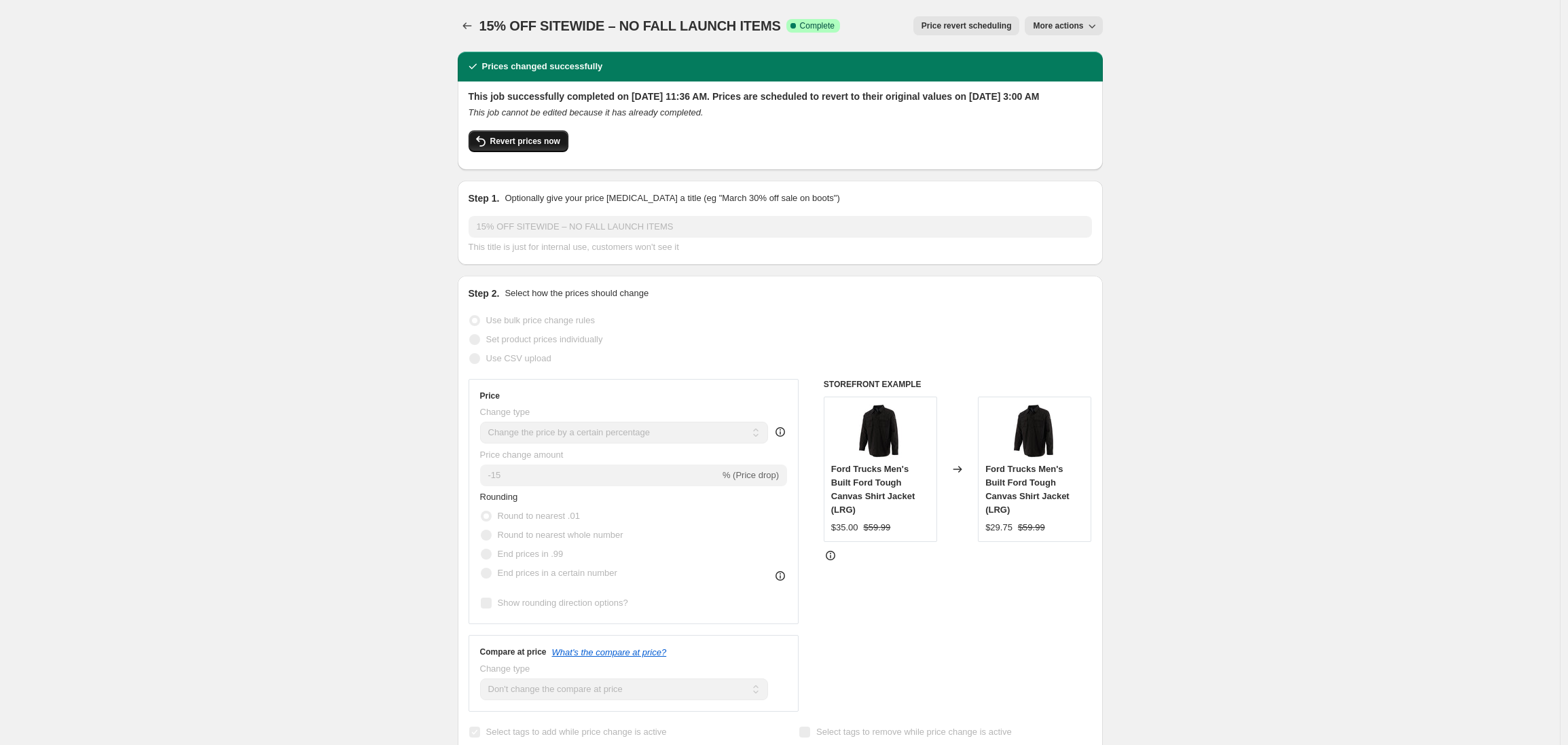
click at [537, 147] on span "Revert prices now" at bounding box center [525, 141] width 70 height 11
checkbox input "false"
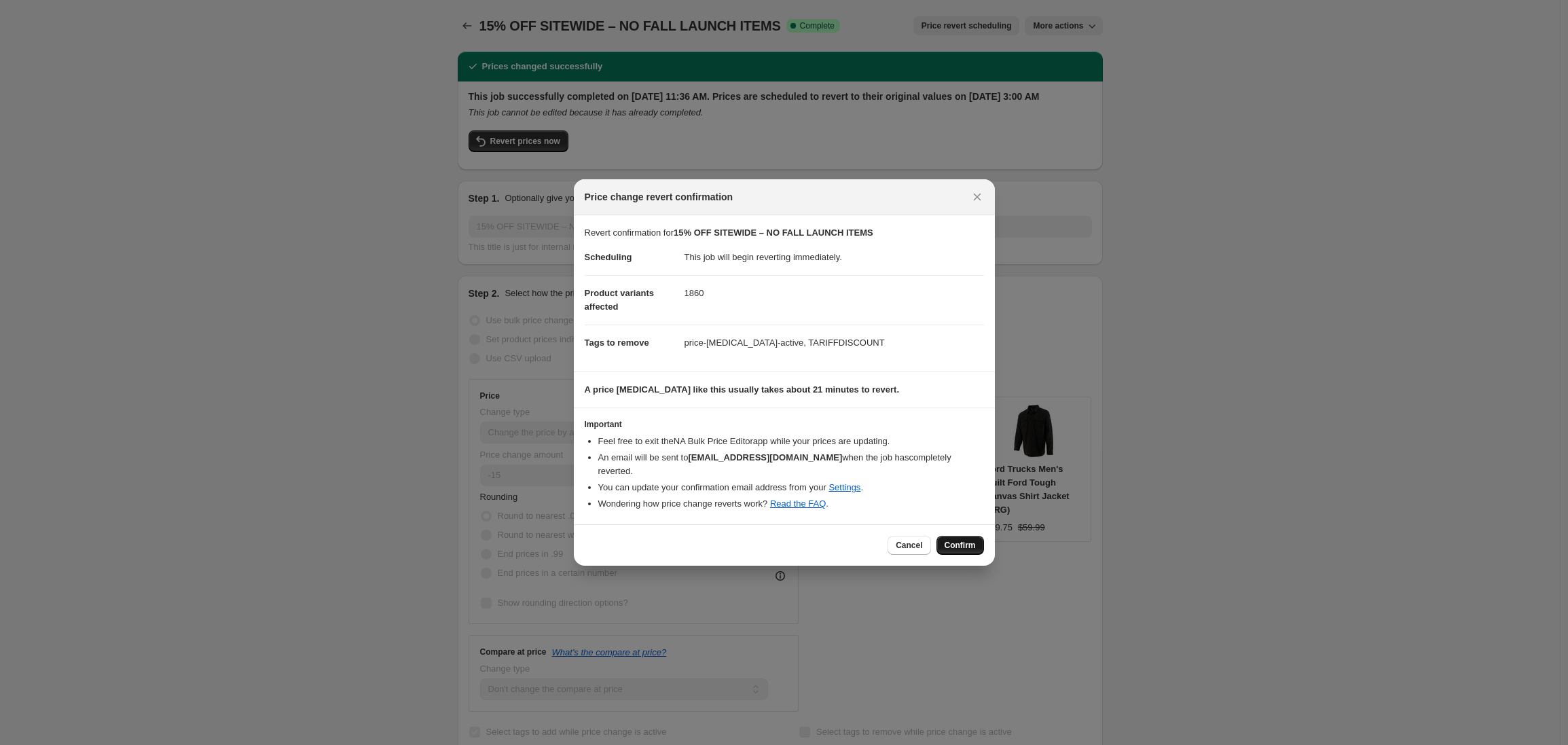
click at [961, 540] on span "Confirm" at bounding box center [959, 545] width 31 height 11
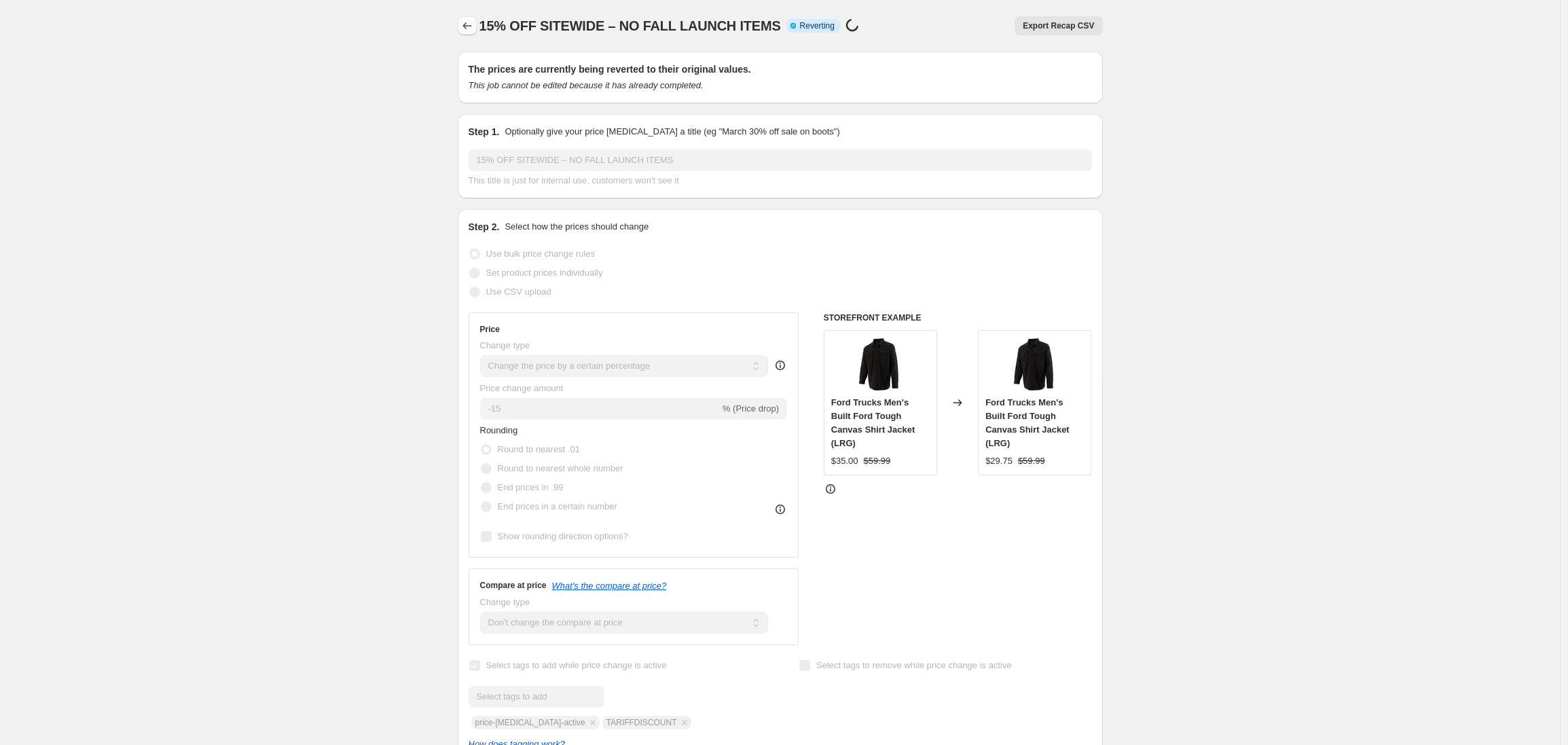
click at [469, 26] on icon "Price change jobs" at bounding box center [467, 26] width 9 height 7
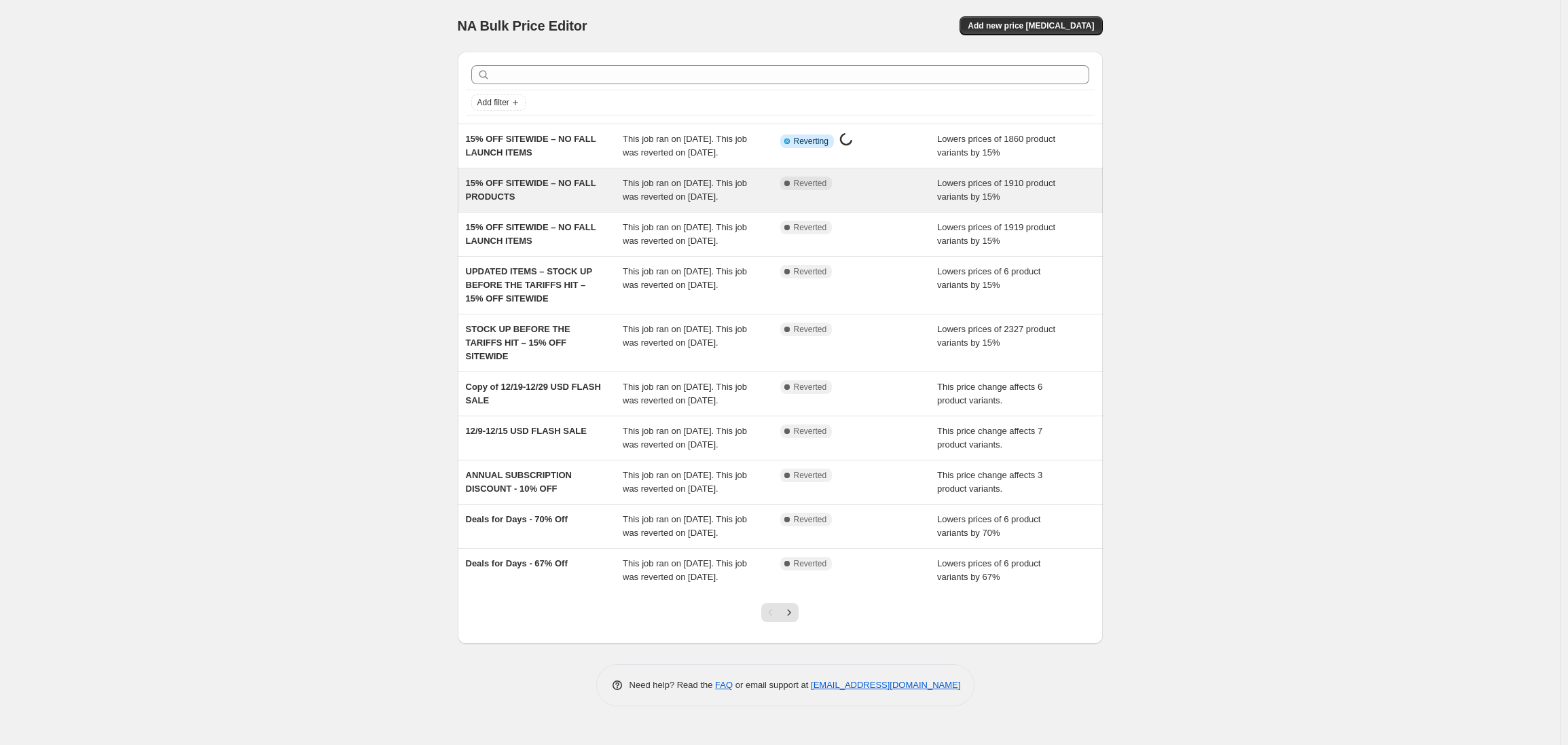
click at [561, 203] on div "15% OFF SITEWIDE – NO FALL PRODUCTS" at bounding box center [544, 190] width 157 height 28
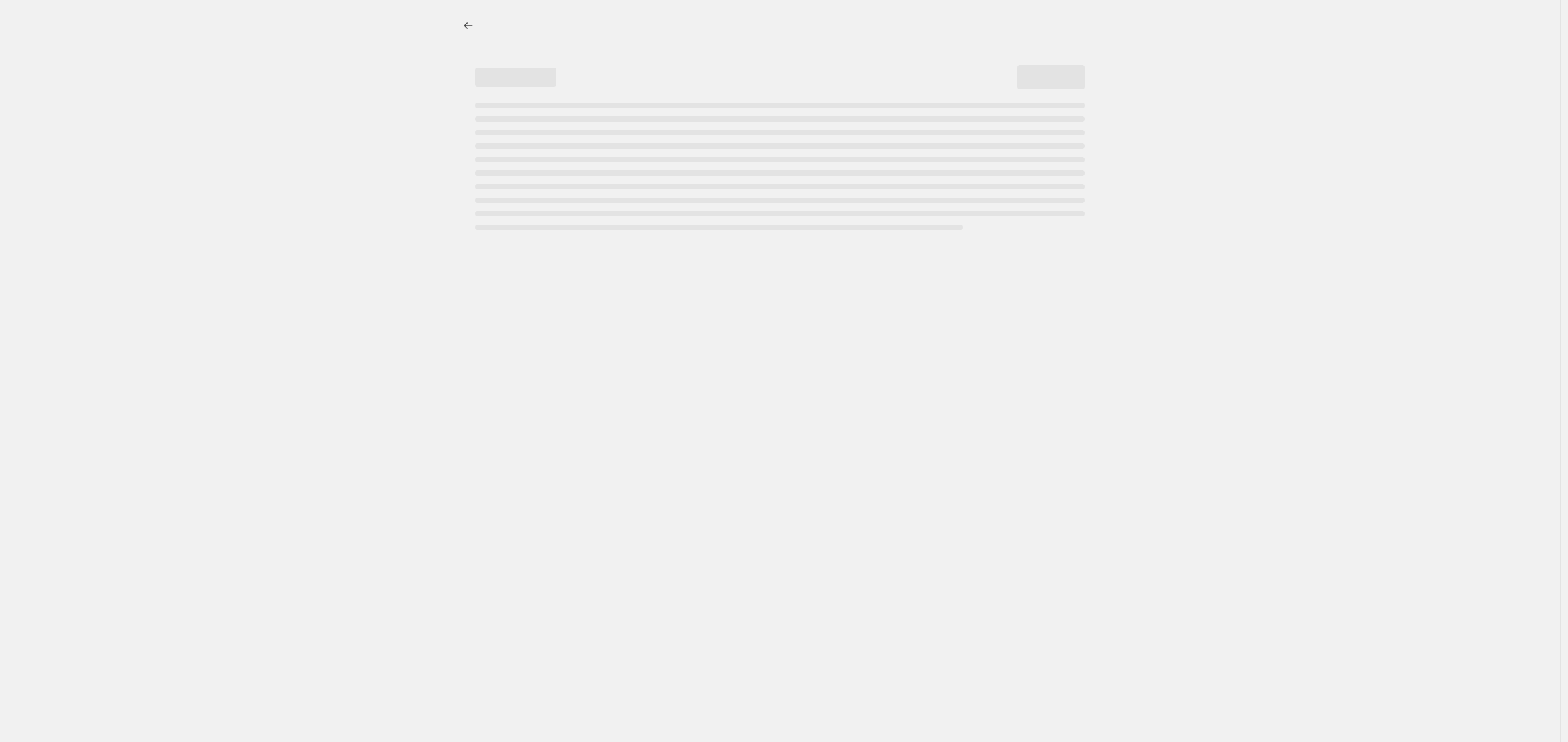
select select "percentage"
select select "no_change"
select select "product_status"
select select "tag"
select select "not_equal"
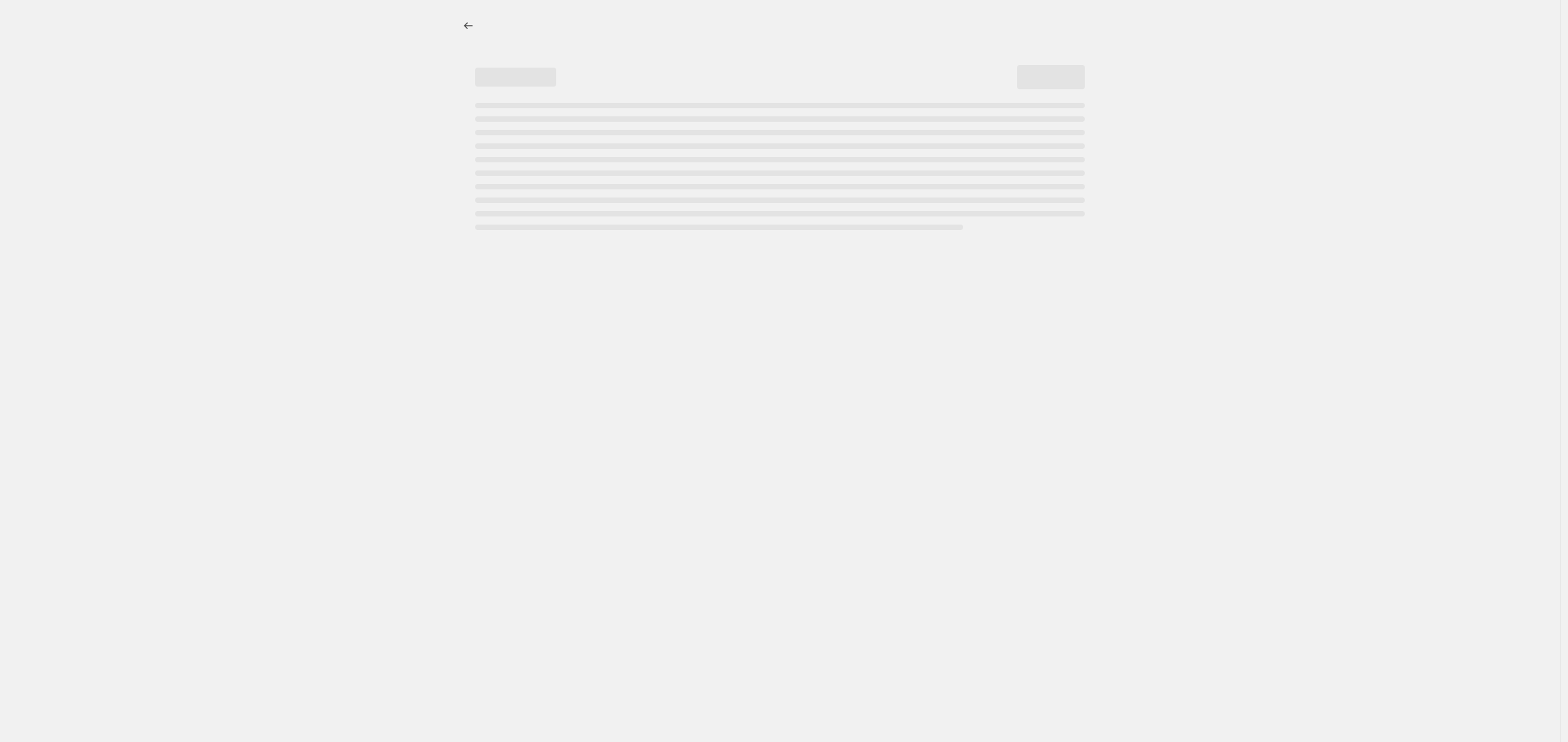
select select "tag"
select select "not_equal"
select select "tag"
select select "not_equal"
select select "tag"
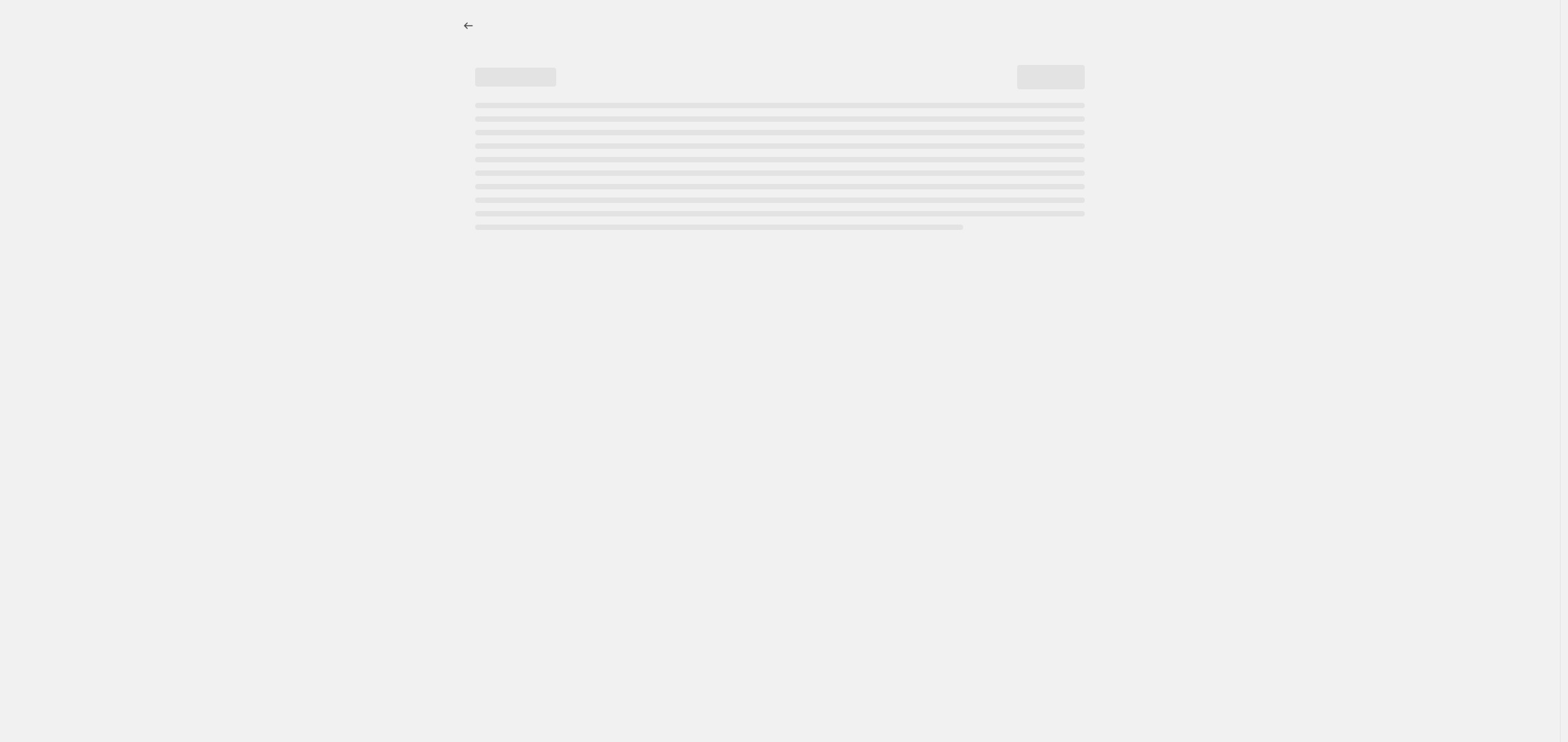
select select "not_equal"
select select "tag"
select select "not_equal"
select select "tag"
select select "not_equal"
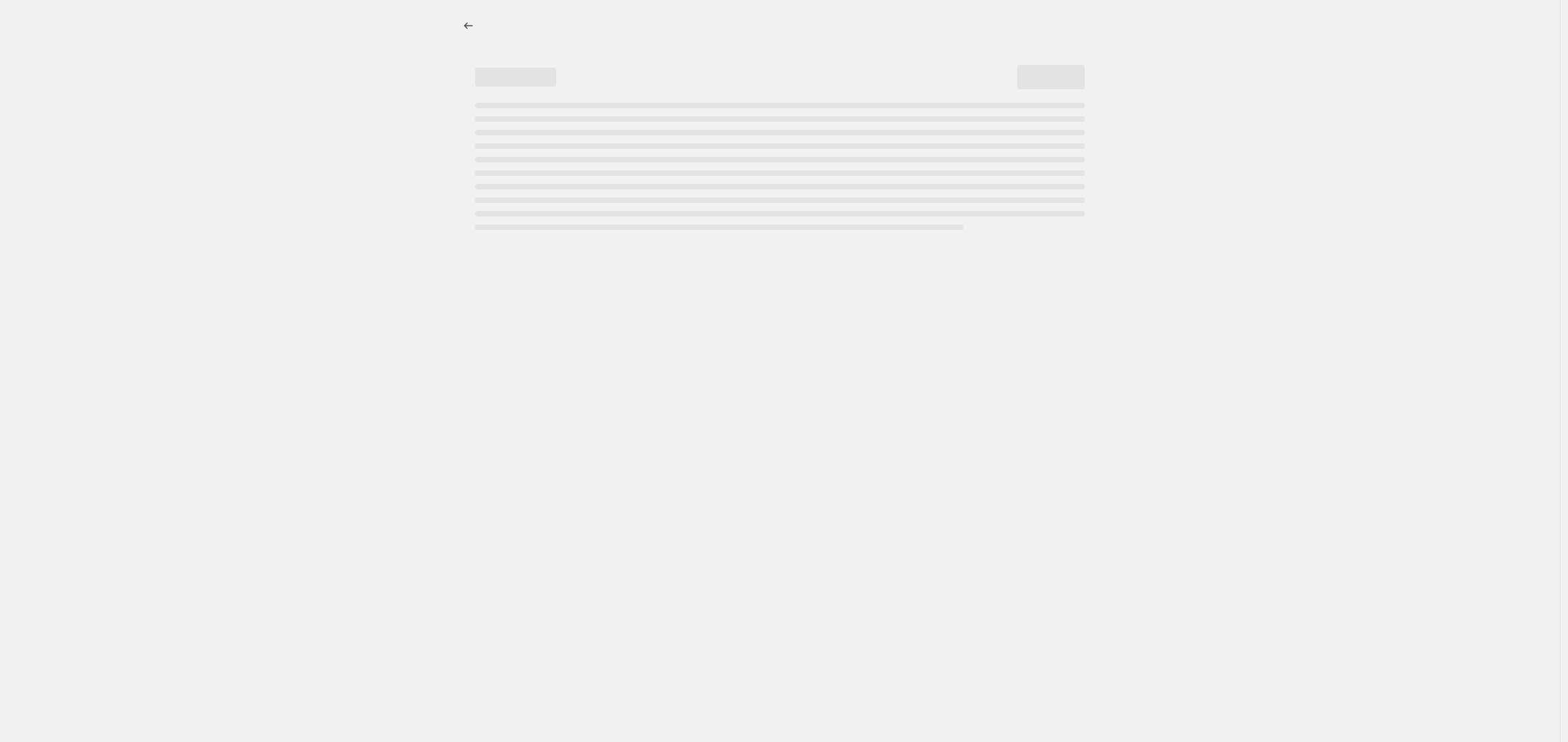
select select "tag"
select select "not_equal"
select select "tag"
select select "not_equal"
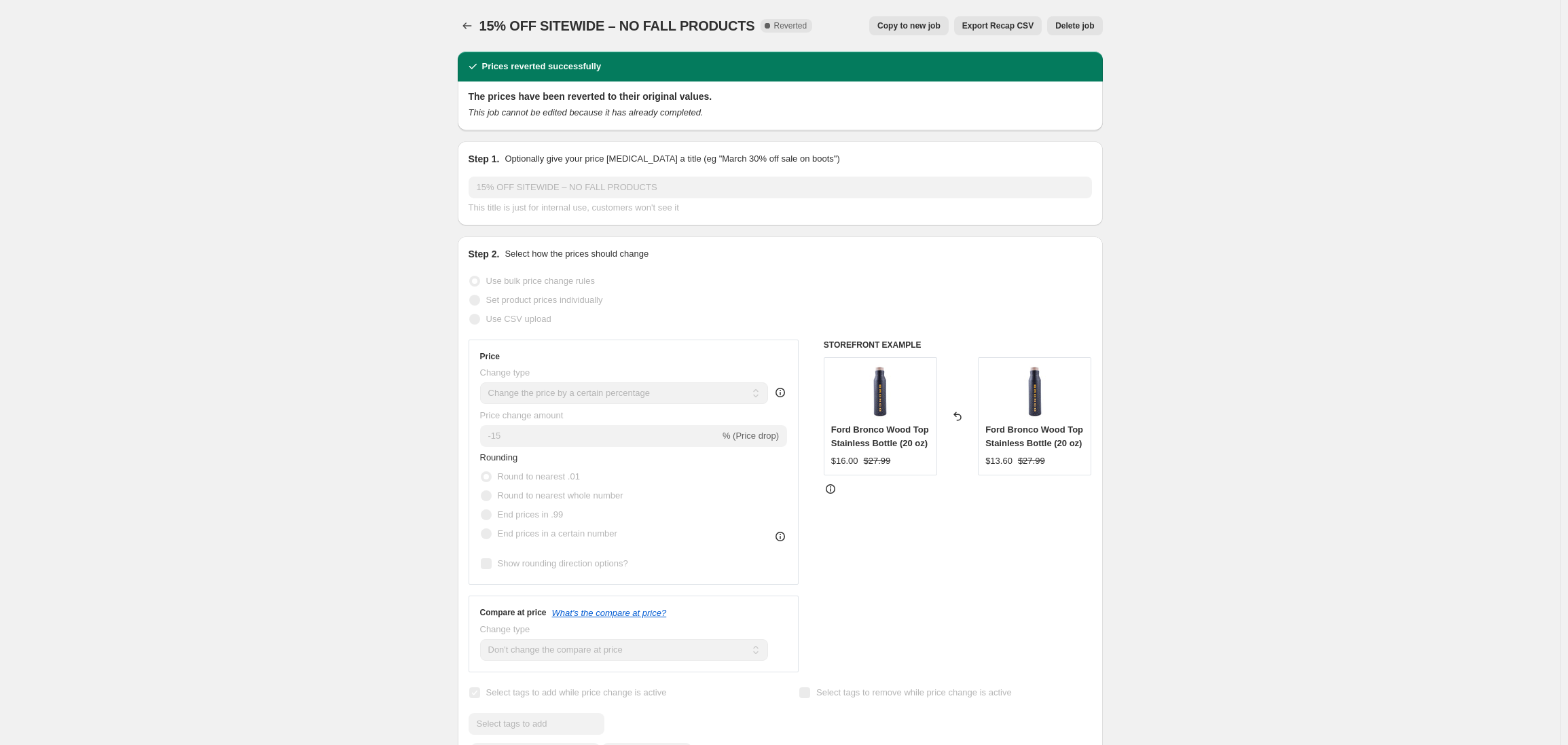
click at [915, 28] on span "Copy to new job" at bounding box center [909, 26] width 63 height 11
select select "percentage"
select select "no_change"
select select "product_status"
select select "tag"
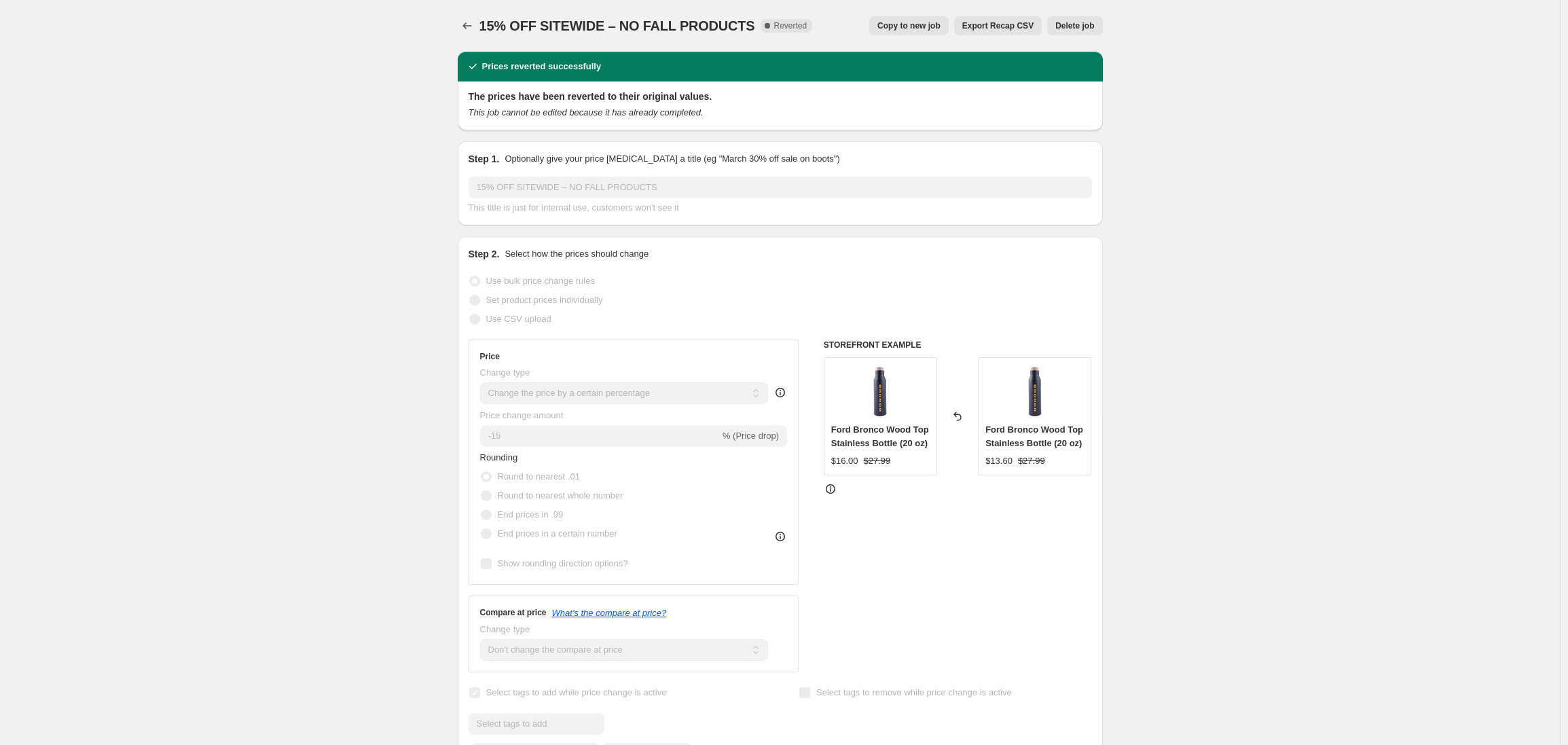
select select "not_equal"
select select "tag"
select select "not_equal"
select select "tag"
select select "not_equal"
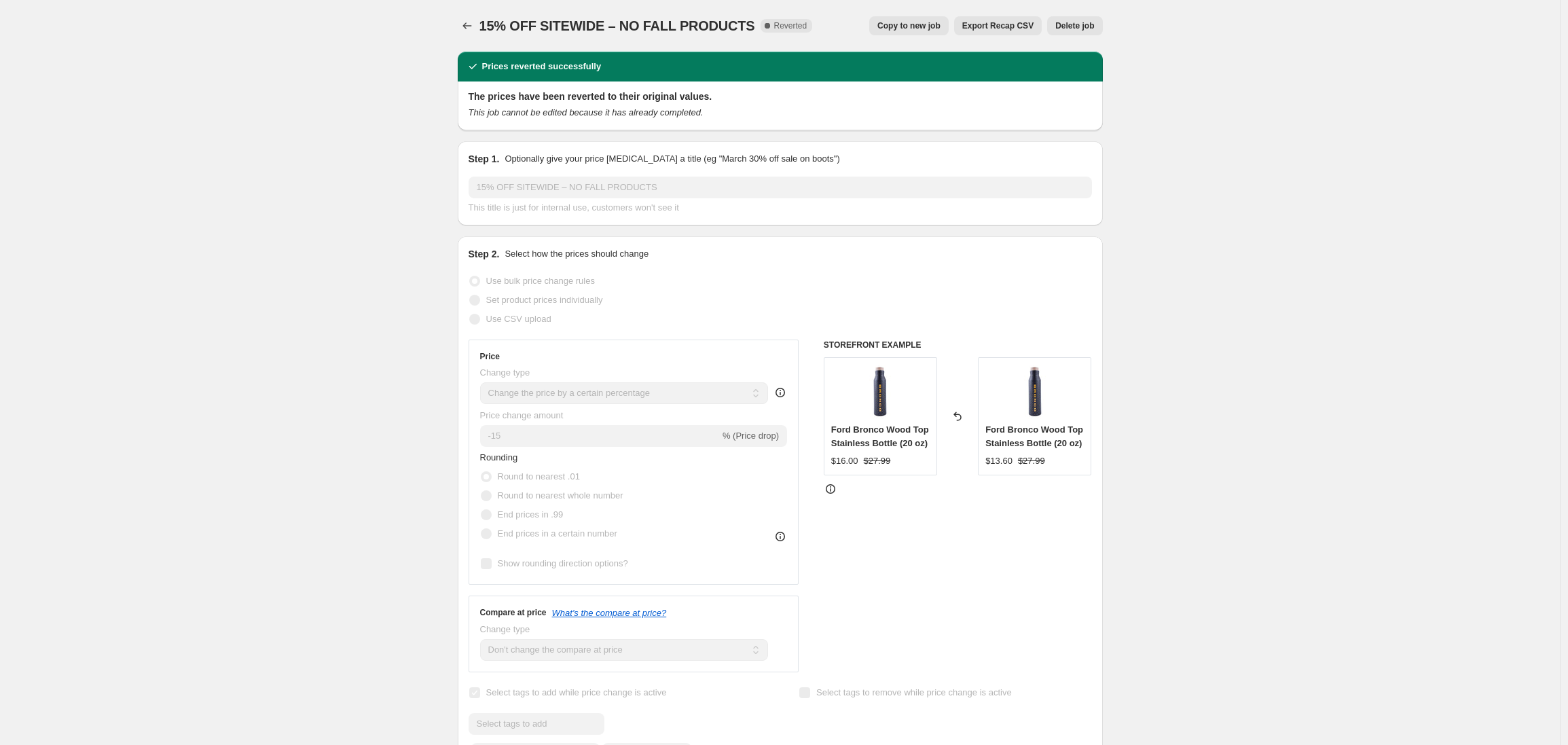
select select "tag"
select select "not_equal"
select select "tag"
select select "not_equal"
select select "tag"
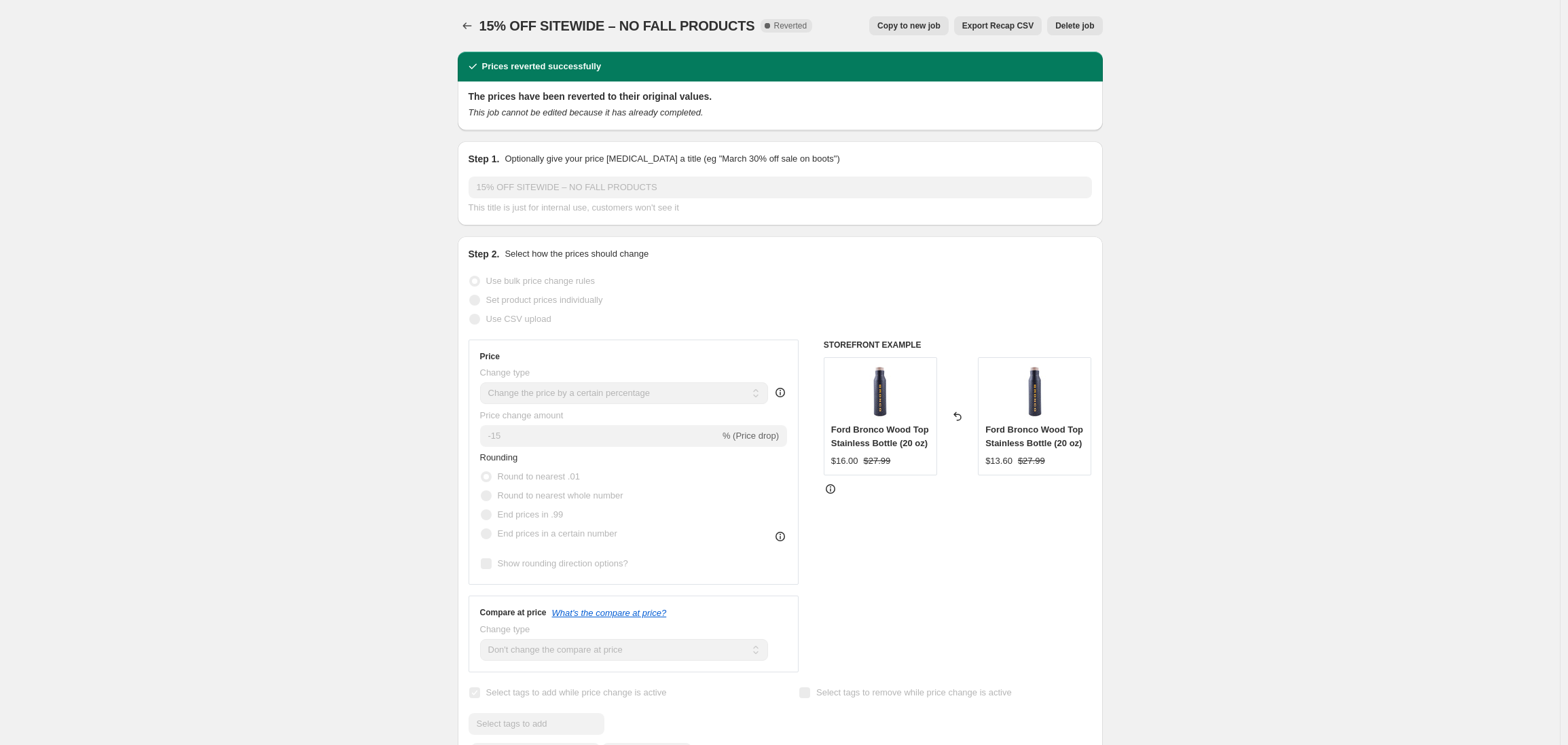
select select "not_equal"
select select "tag"
select select "not_equal"
select select "tag"
select select "not_equal"
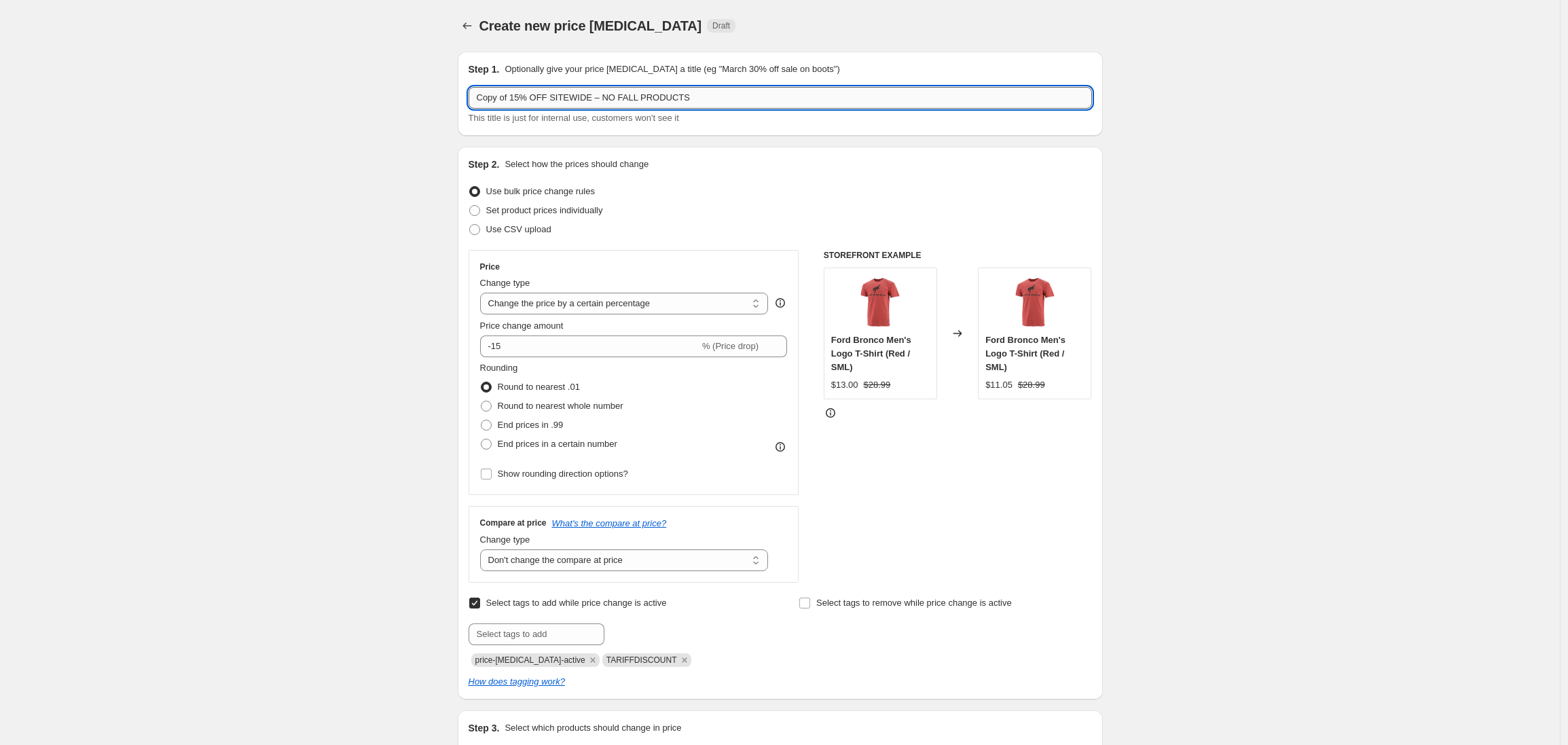
click at [517, 99] on input "Copy of 15% OFF SITEWIDE – NO FALL PRODUCTS" at bounding box center [781, 98] width 624 height 21
drag, startPoint x: 515, startPoint y: 97, endPoint x: 440, endPoint y: 91, distance: 75.2
click at [587, 99] on input "15% OFF SITEWIDE – NO FALL PRODUCTS" at bounding box center [781, 98] width 624 height 21
type input "15% OFF SITEWIDE – NO FALL PRODUCTS"
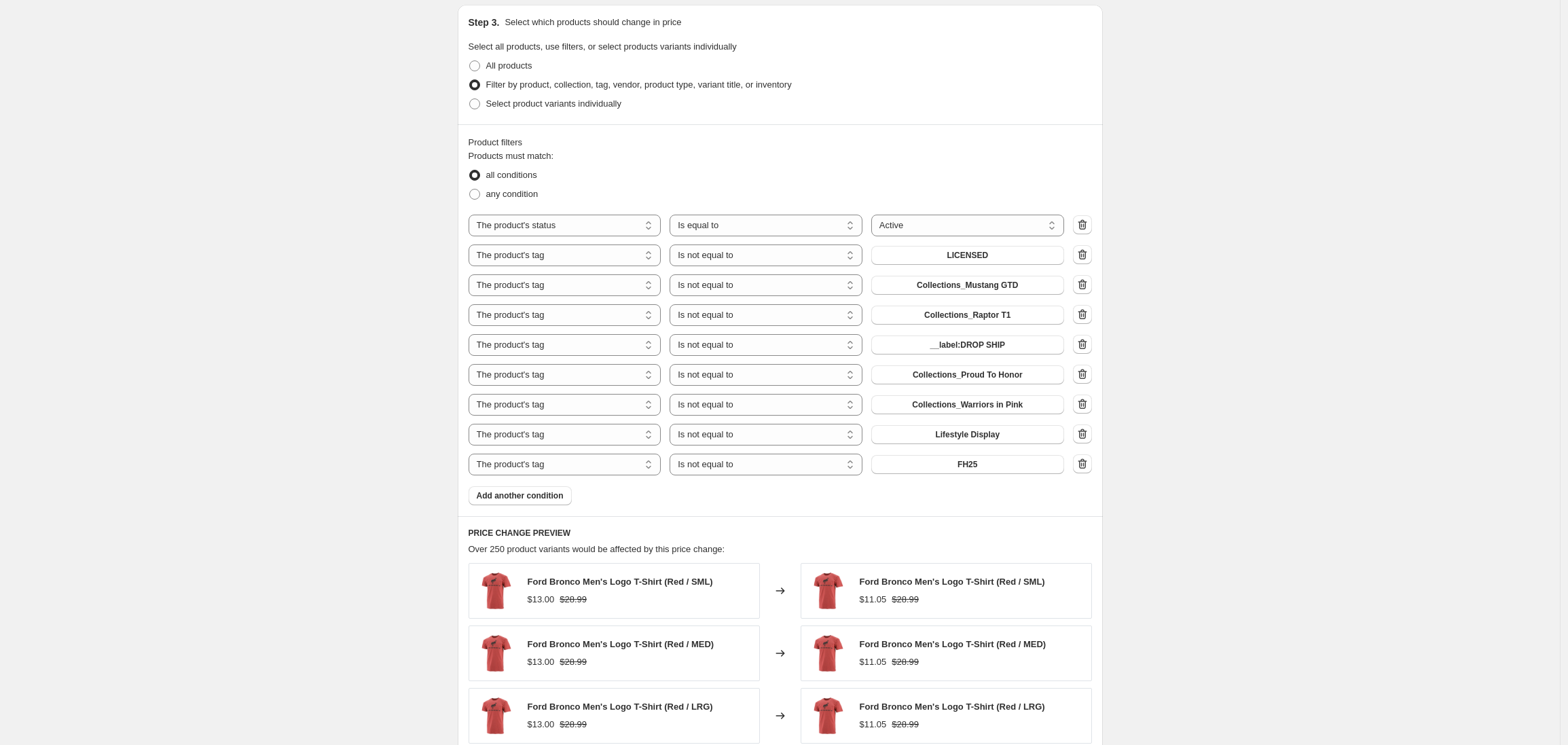
scroll to position [713, 0]
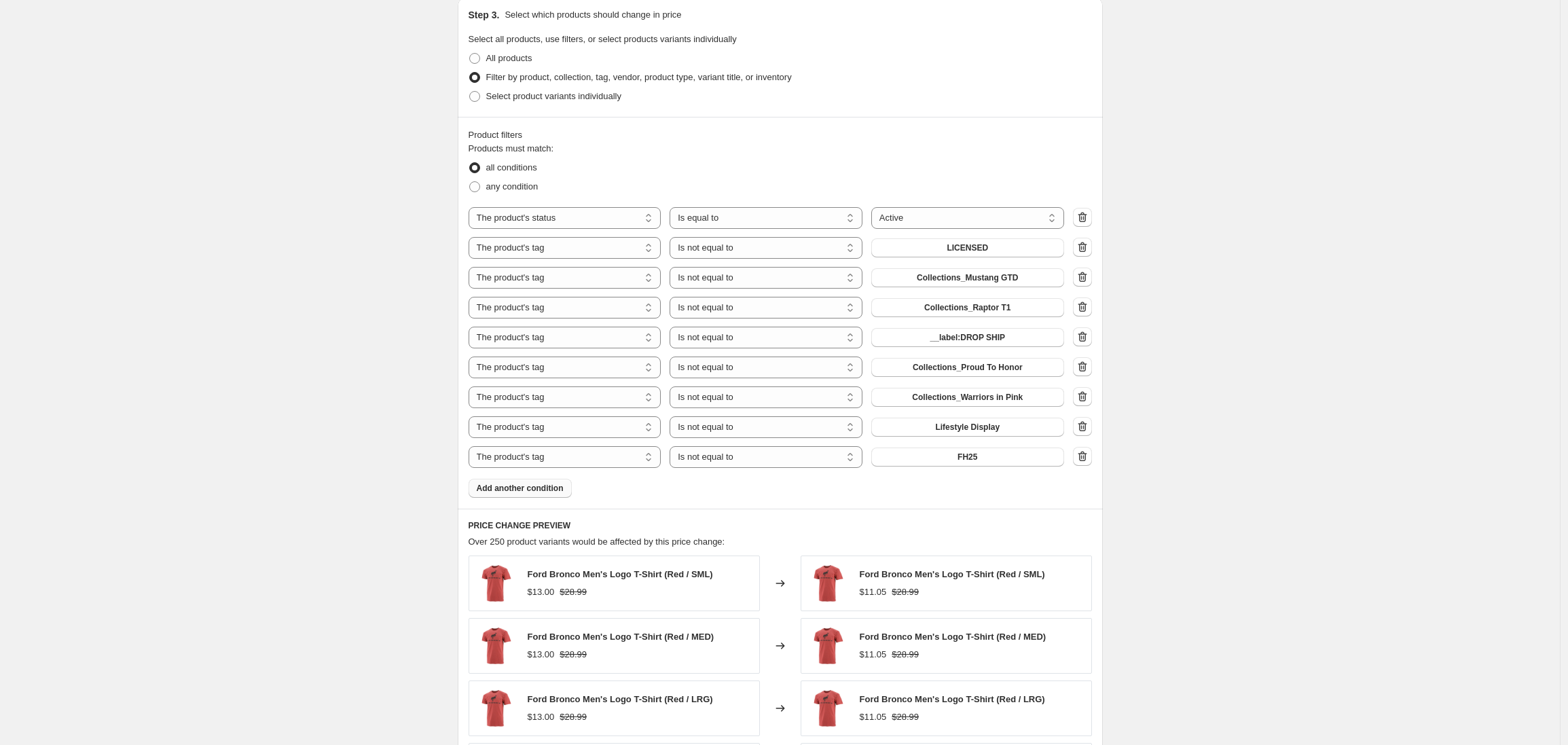
click at [533, 486] on span "Add another condition" at bounding box center [521, 488] width 87 height 11
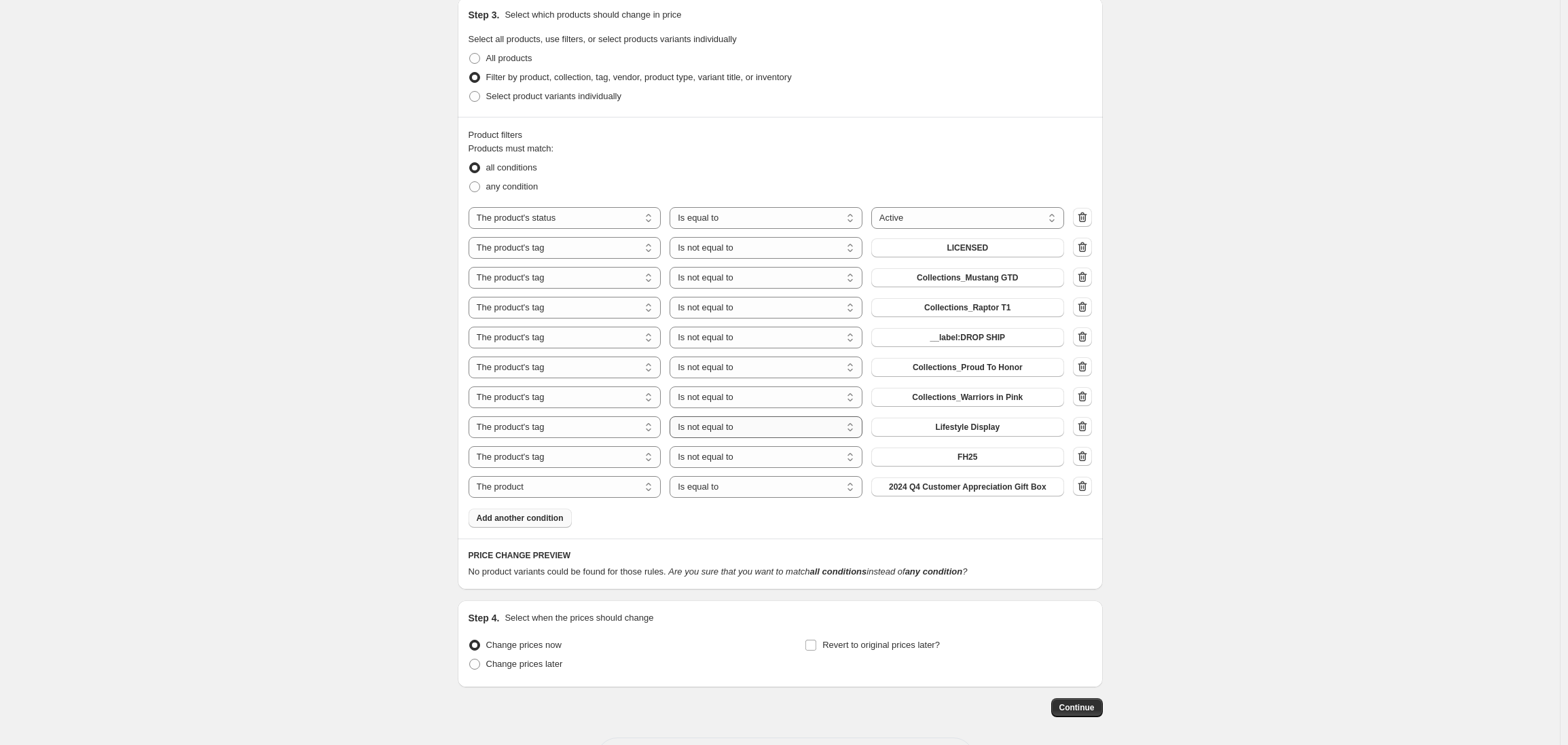
click at [770, 427] on select "Is equal to Is not equal to" at bounding box center [766, 427] width 193 height 21
click at [999, 426] on span "Lifestyle Display" at bounding box center [967, 427] width 65 height 11
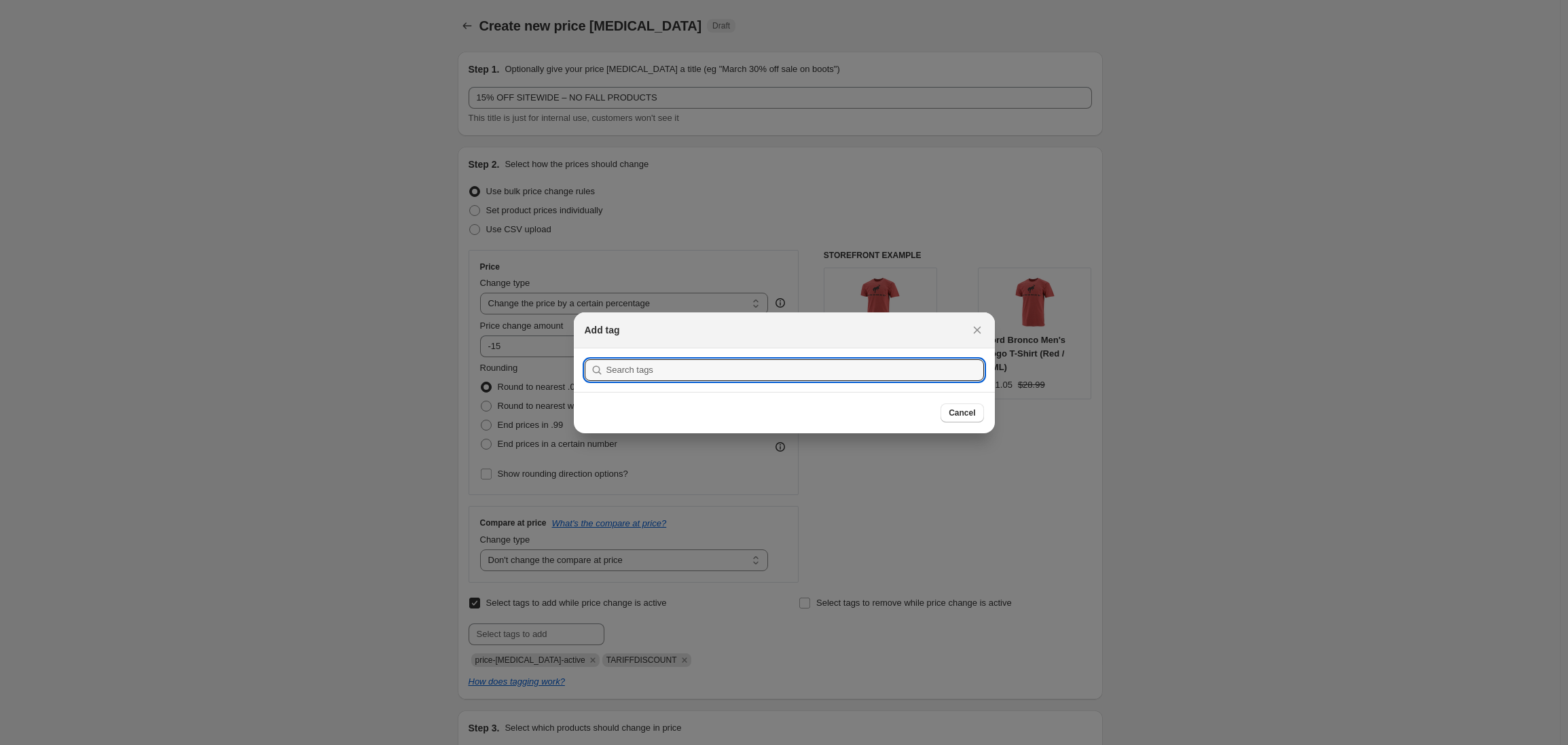
scroll to position [0, 0]
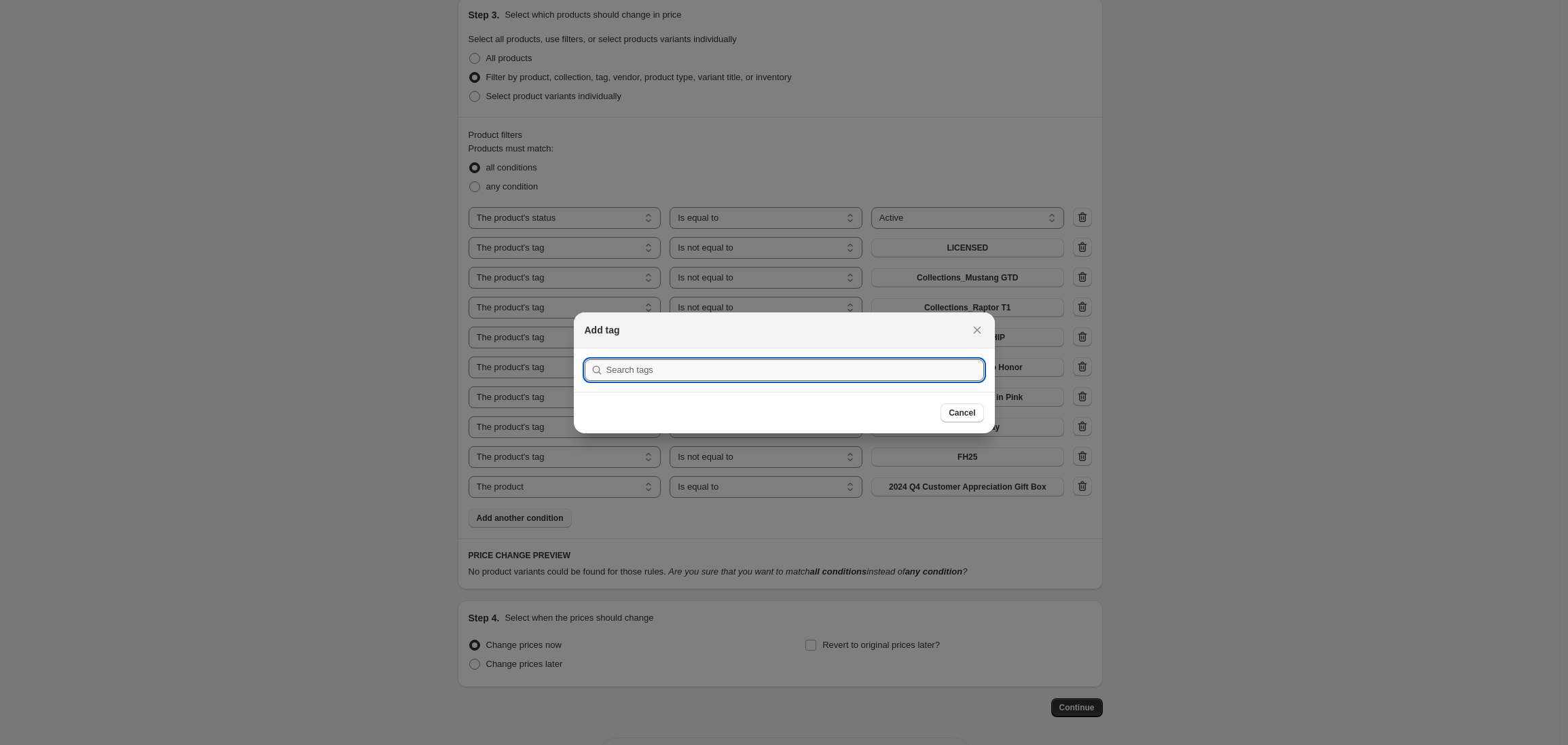
click at [755, 362] on input ":raa:" at bounding box center [795, 369] width 378 height 21
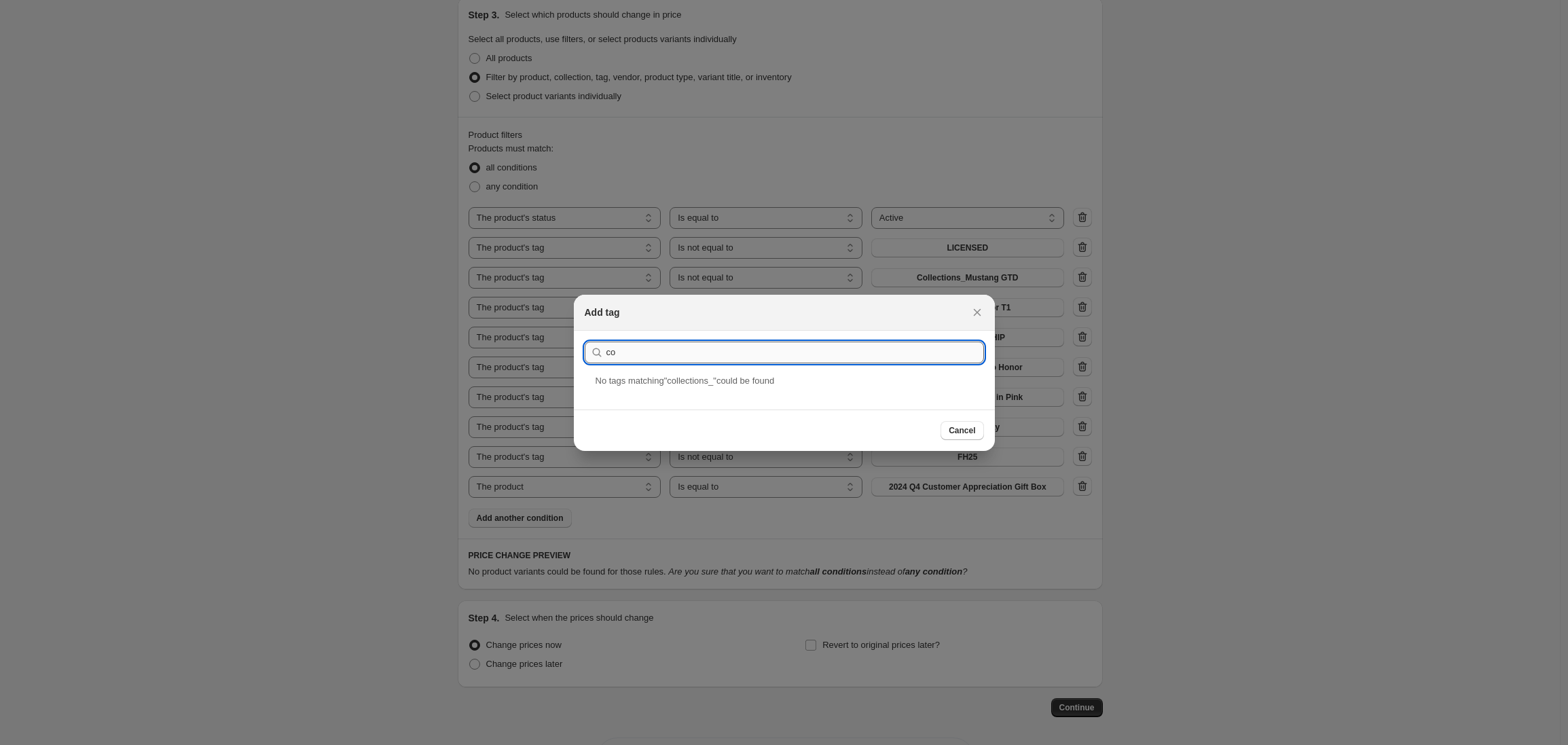
type input "c"
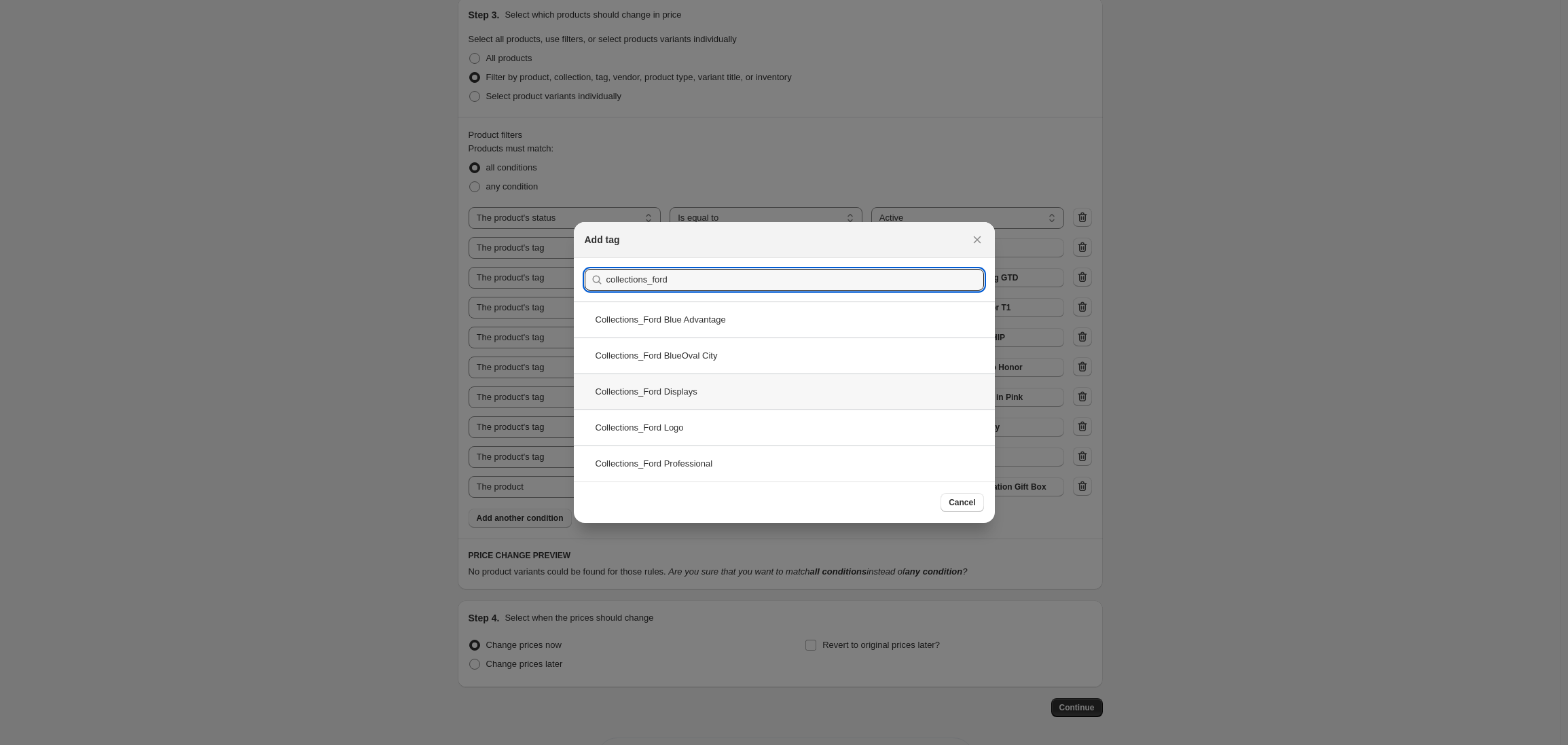
type input "collections_ford"
click at [734, 390] on div "Collections_Ford Displays" at bounding box center [784, 392] width 421 height 36
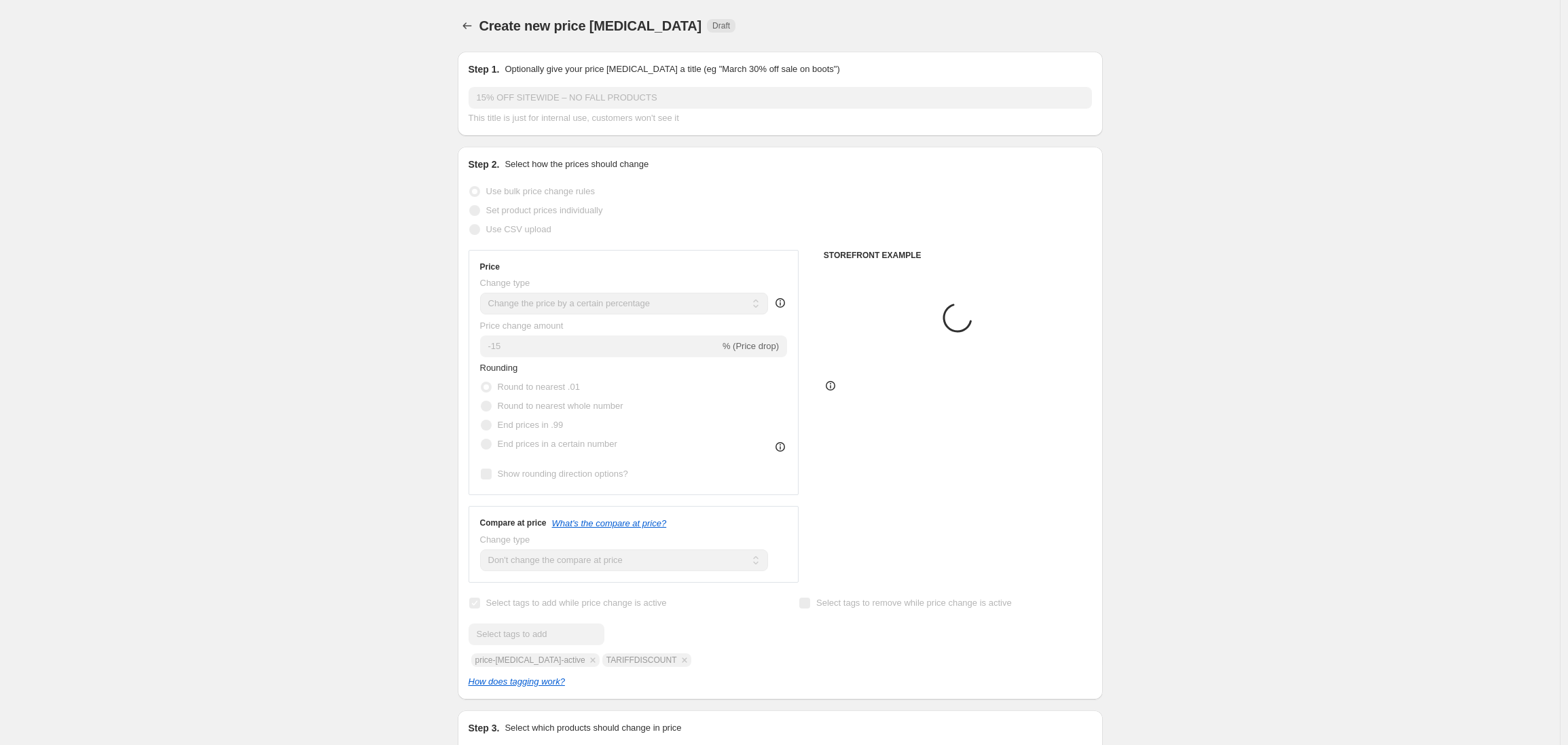
scroll to position [713, 0]
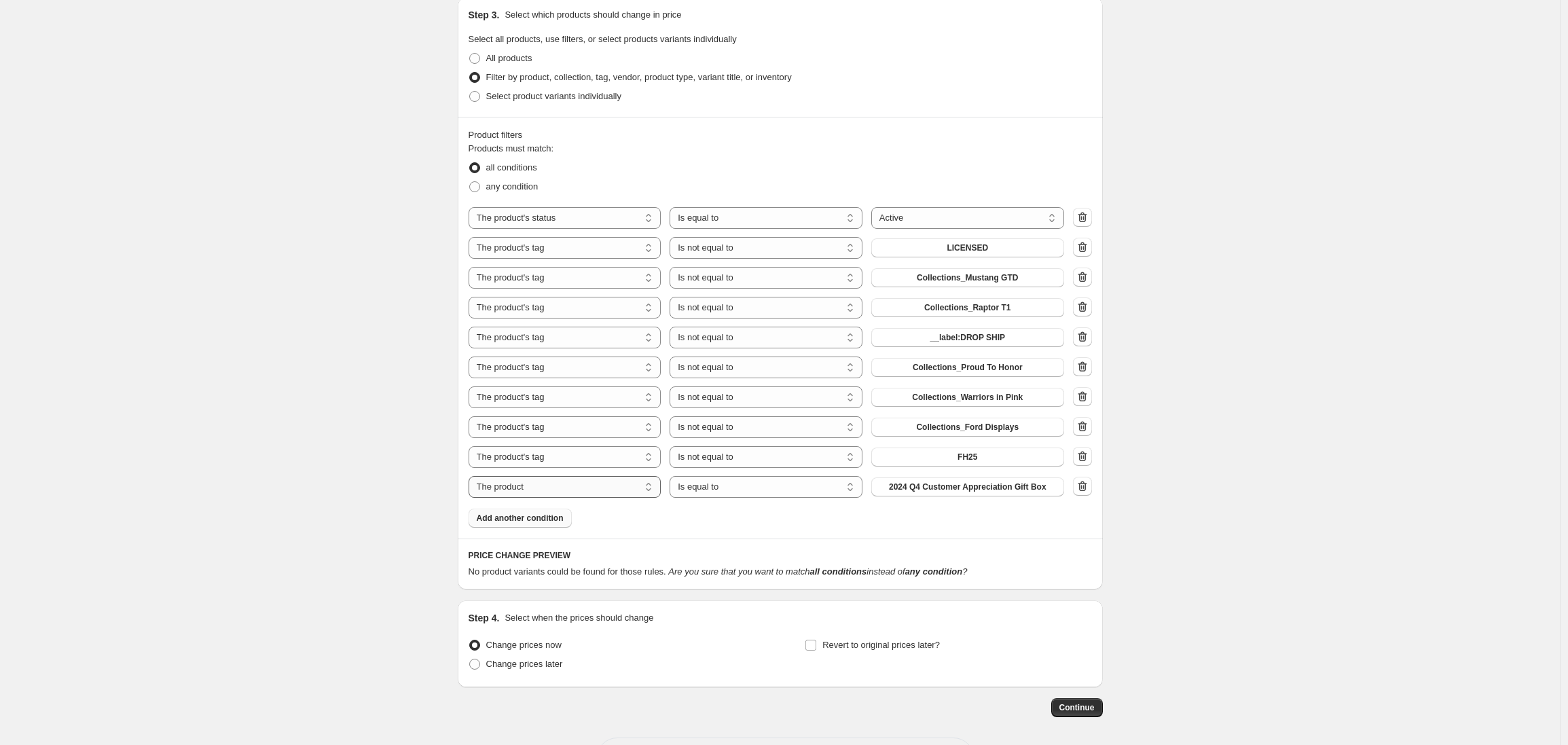
click at [604, 486] on select "The product The product's collection The product's tag The product's vendor The…" at bounding box center [565, 487] width 193 height 21
select select "tag"
click at [766, 487] on select "Is equal to Is not equal to" at bounding box center [766, 487] width 193 height 21
select select "not_equal"
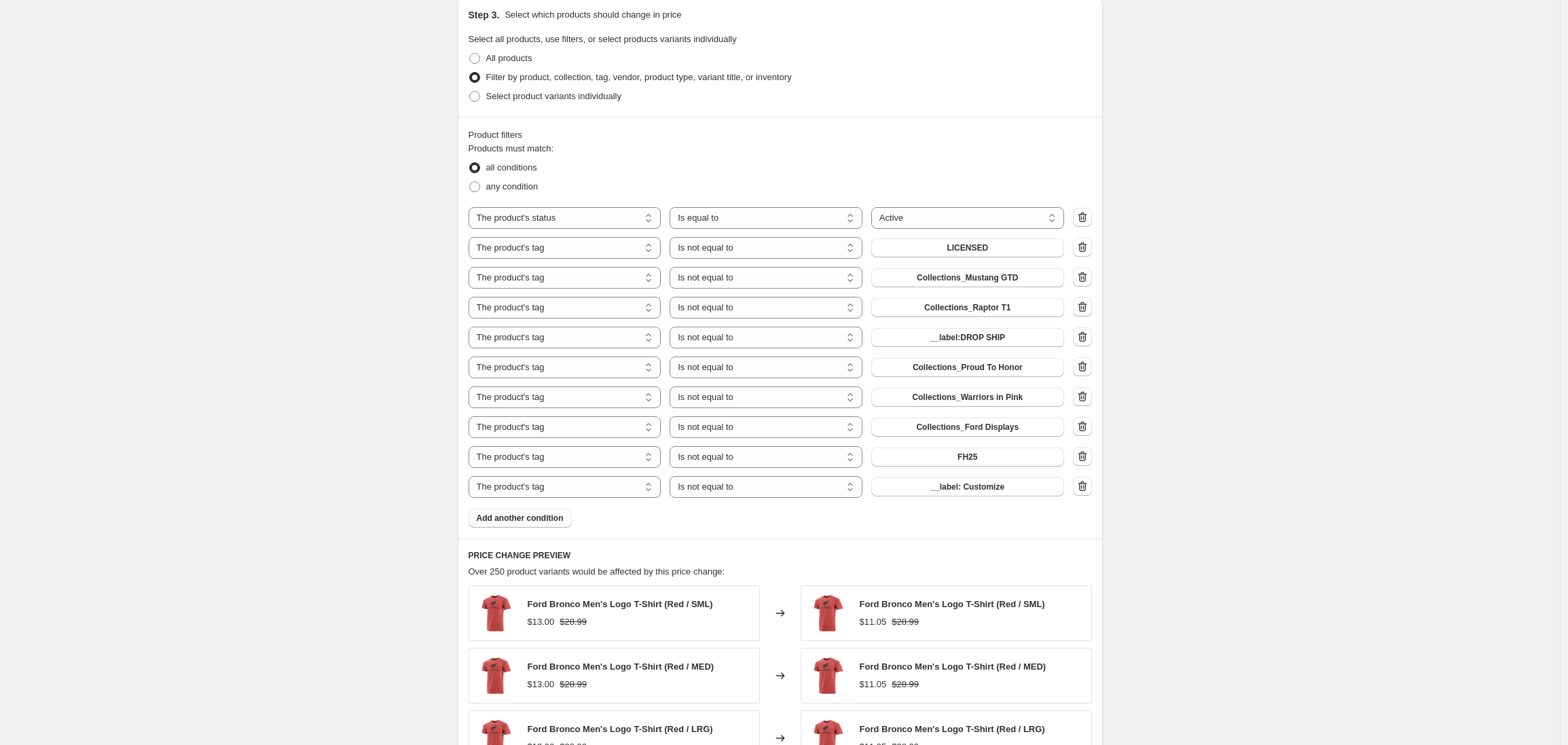
click at [983, 487] on span "__label: Customize" at bounding box center [967, 487] width 74 height 11
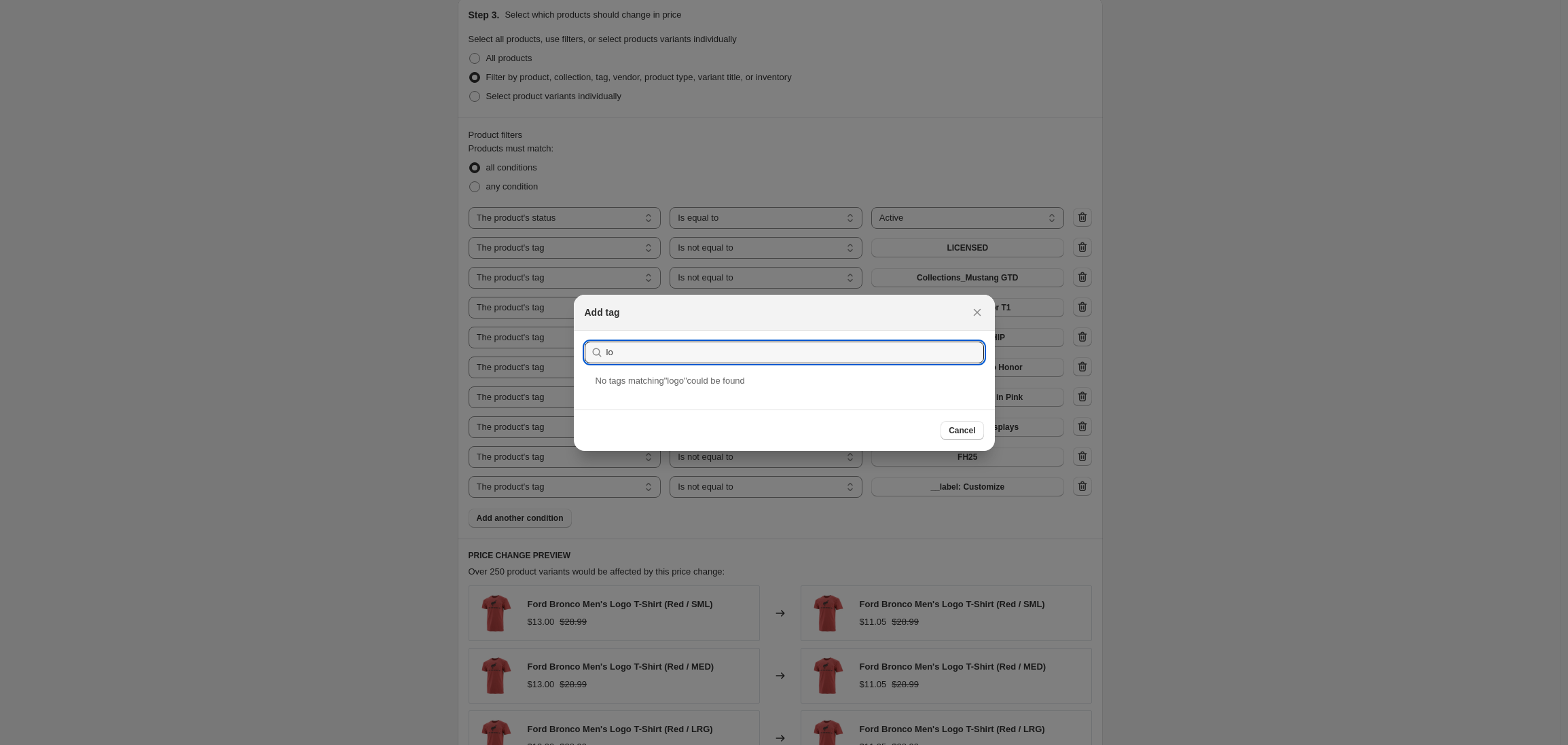
type input "l"
type input "logoupload"
click at [625, 392] on div "LogoUpload" at bounding box center [784, 392] width 421 height 36
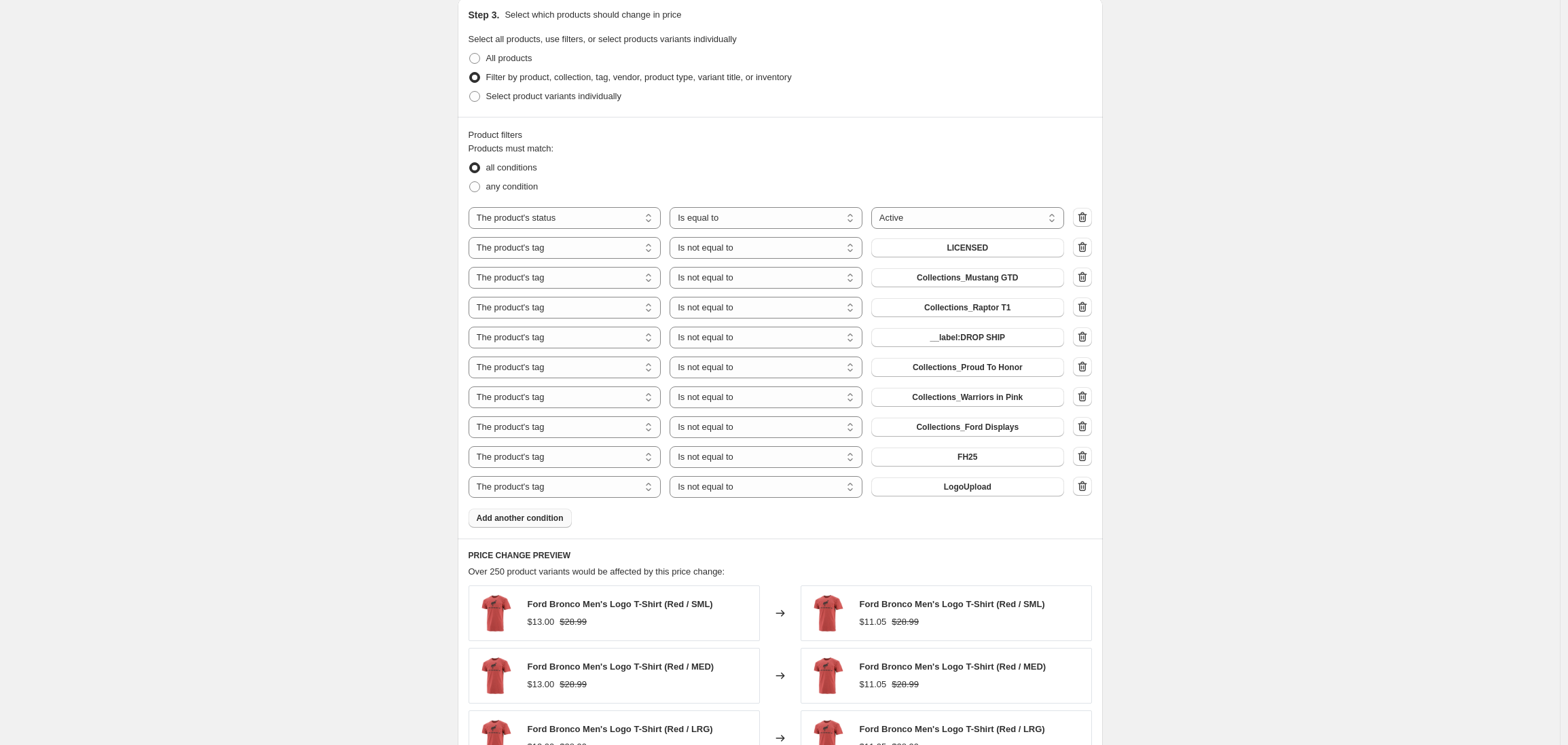
click at [322, 450] on div "Create new price [MEDICAL_DATA]. This page is ready Create new price [MEDICAL_D…" at bounding box center [780, 214] width 1560 height 1855
click at [319, 454] on div "Create new price [MEDICAL_DATA]. This page is ready Create new price [MEDICAL_D…" at bounding box center [780, 214] width 1560 height 1855
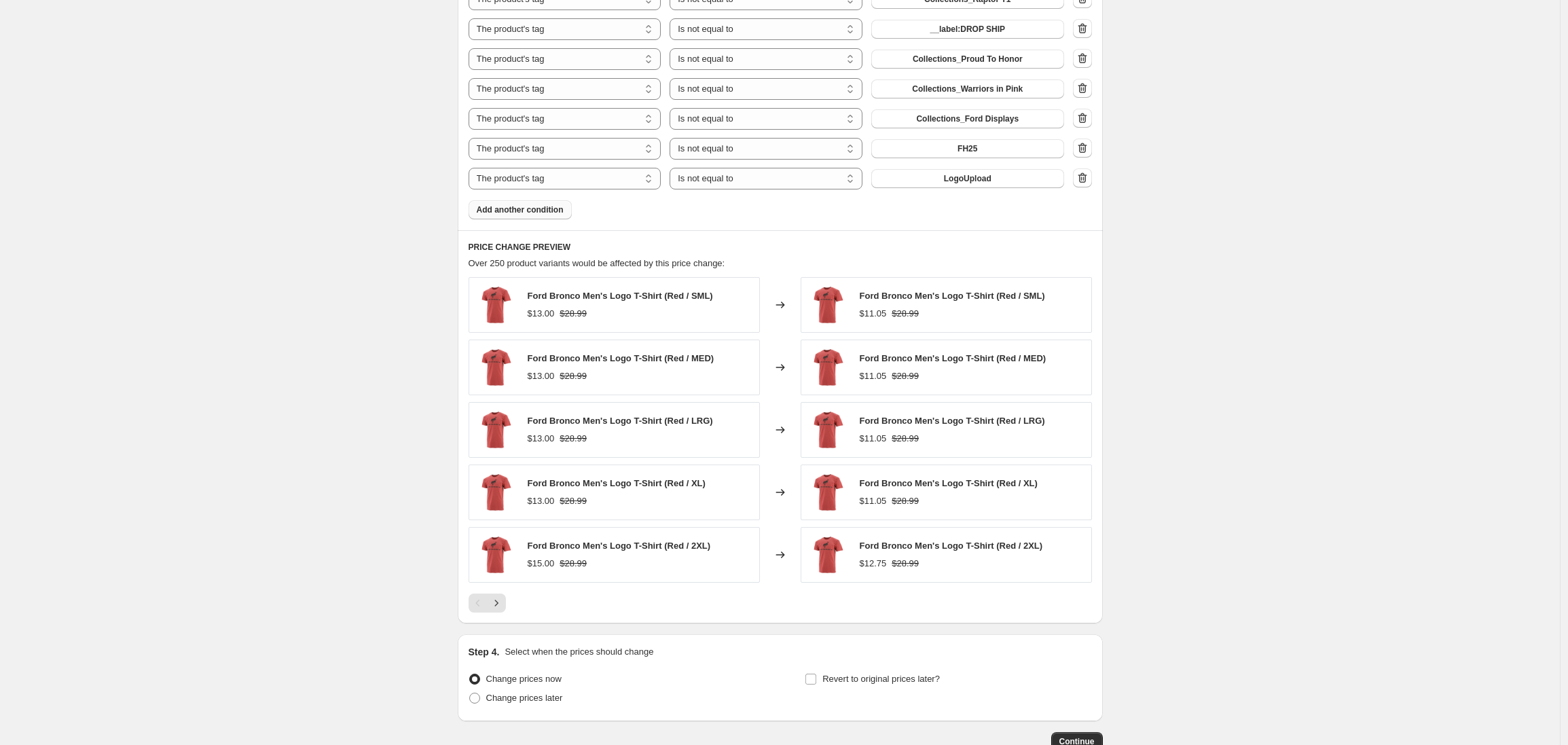
scroll to position [1110, 0]
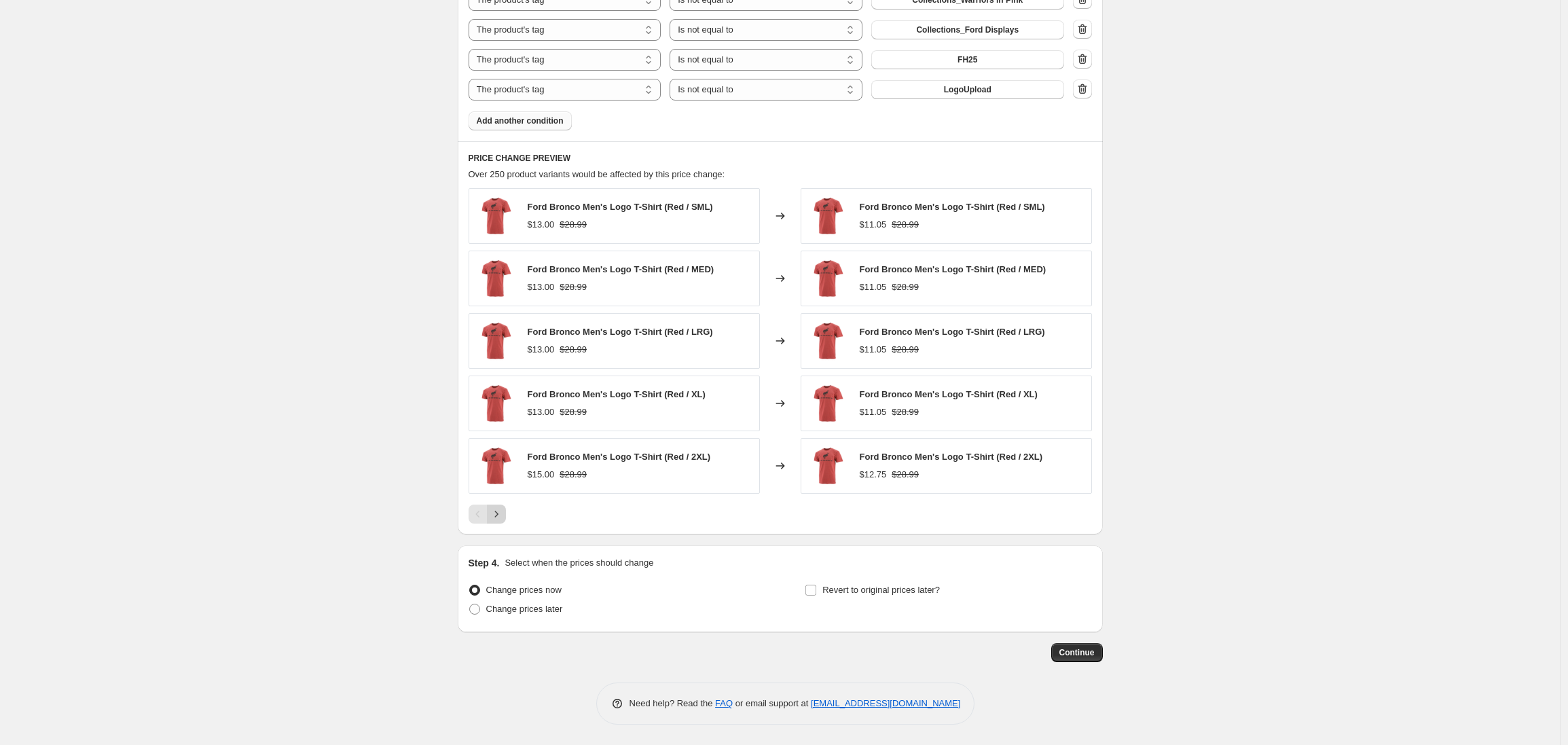
click at [499, 519] on icon "Next" at bounding box center [496, 513] width 13 height 13
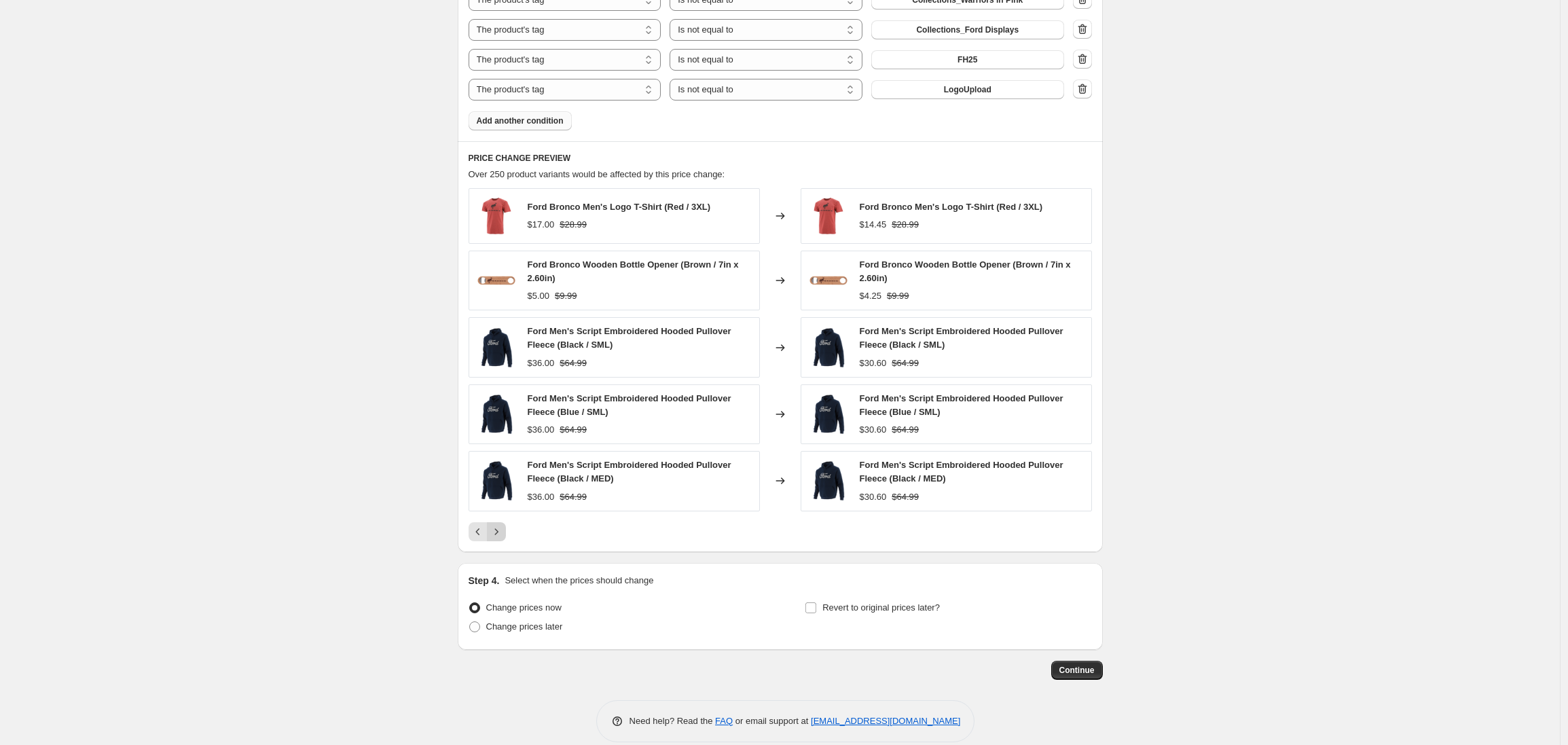
click at [501, 532] on icon "Next" at bounding box center [496, 531] width 13 height 13
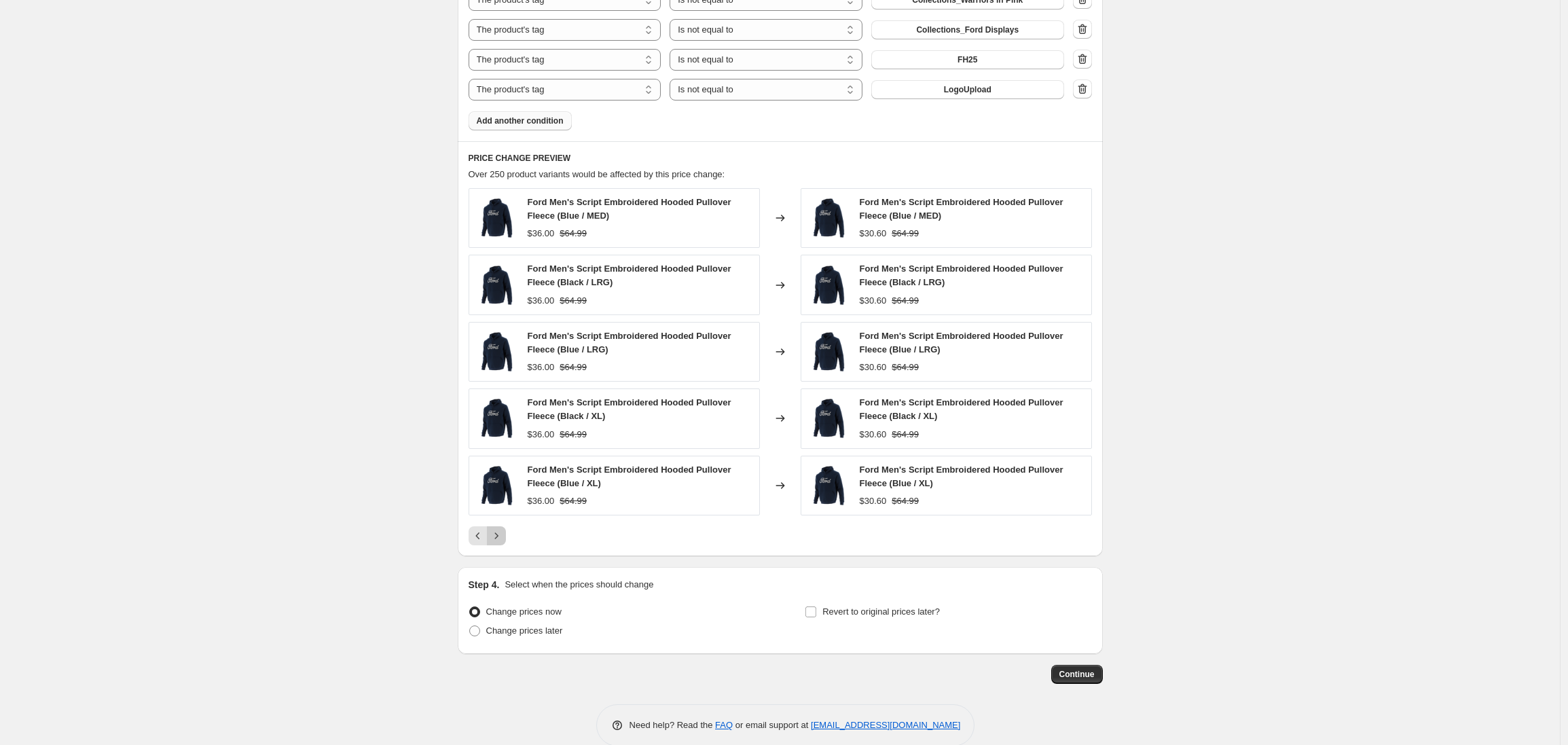
click at [500, 534] on icon "Next" at bounding box center [496, 535] width 13 height 13
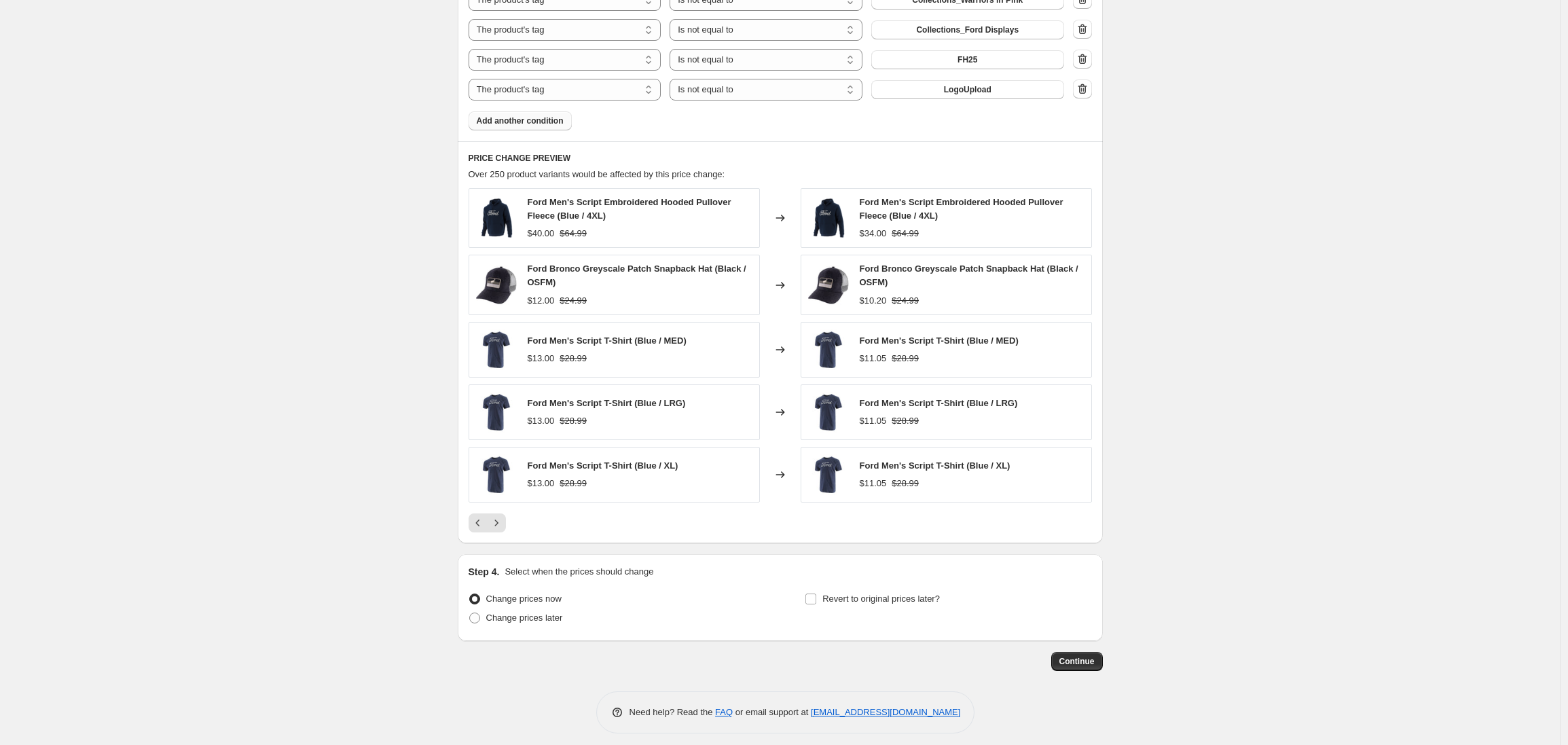
click at [500, 534] on div "PRICE CHANGE PREVIEW Over 250 product variants would be affected by this price …" at bounding box center [780, 342] width 645 height 402
click at [496, 526] on icon "Next" at bounding box center [496, 522] width 13 height 13
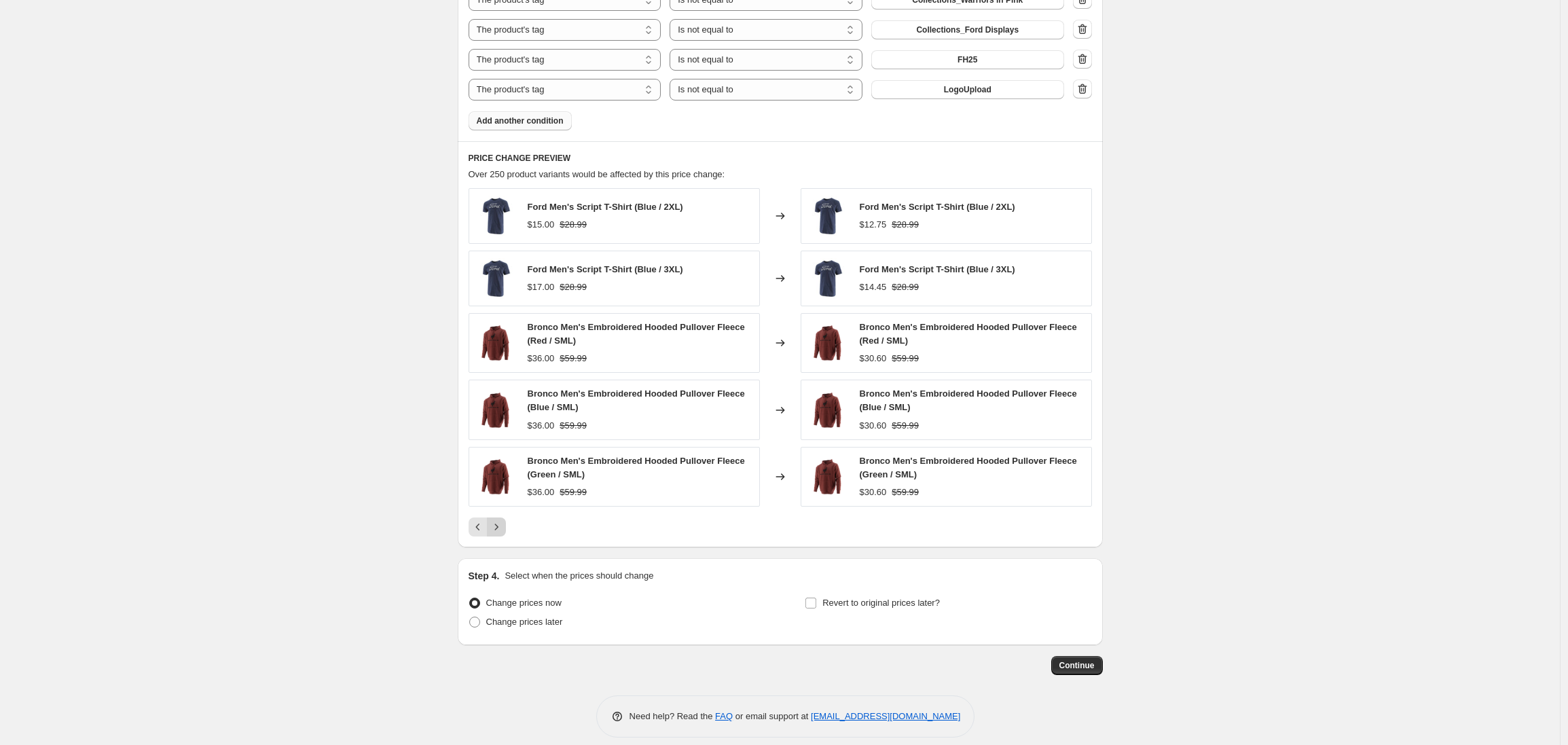
click at [496, 526] on icon "Next" at bounding box center [496, 527] width 13 height 13
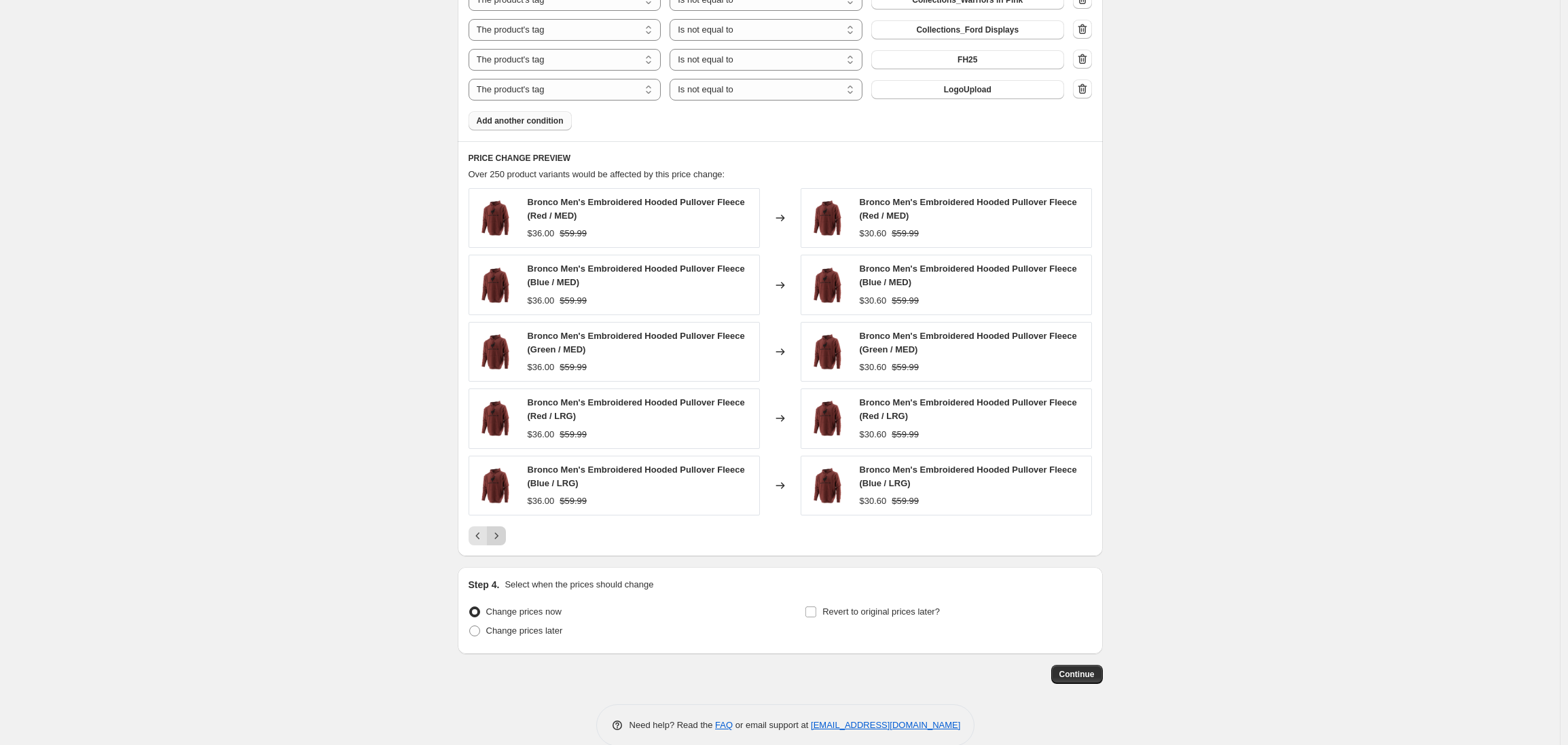
click at [500, 540] on icon "Next" at bounding box center [496, 535] width 13 height 13
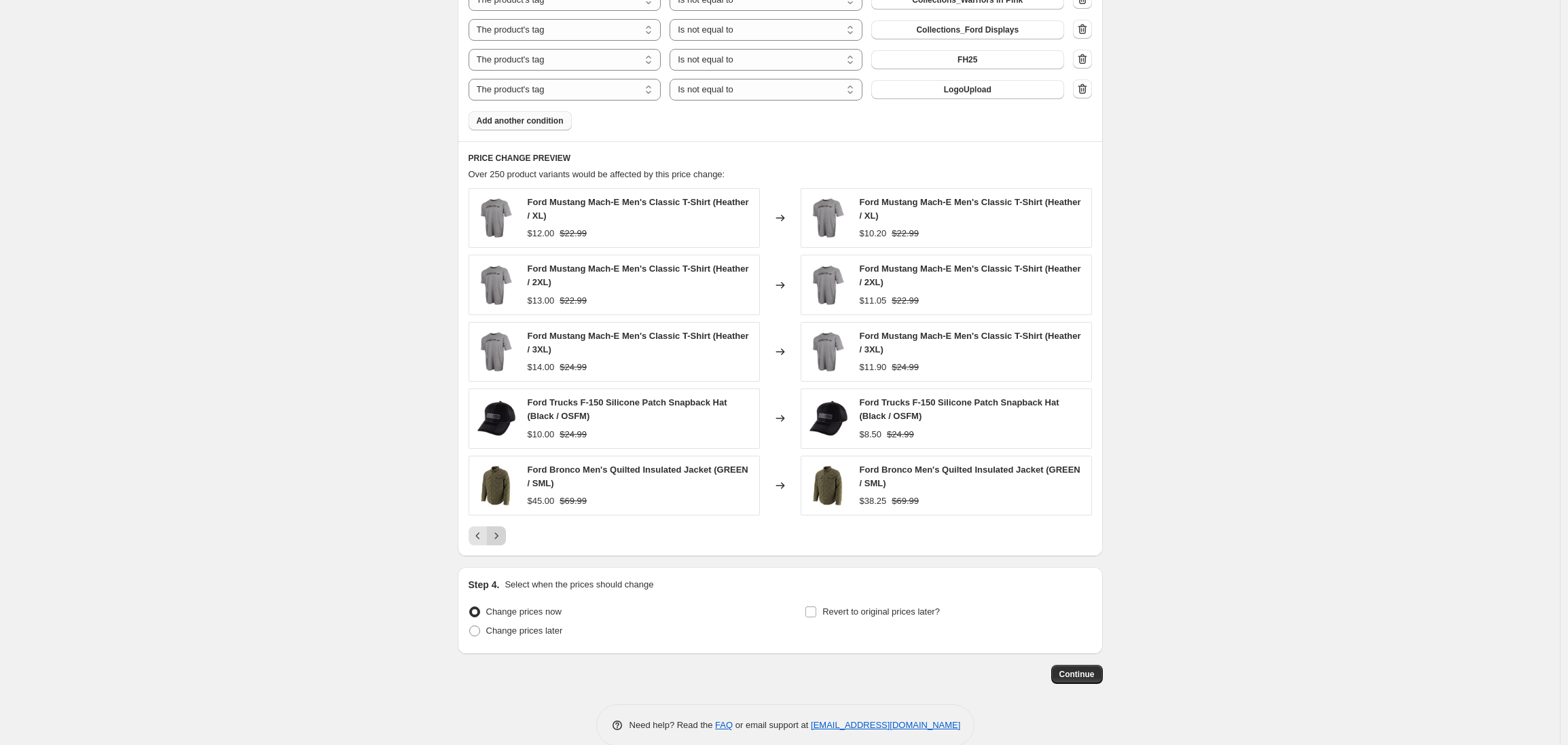
click at [500, 540] on icon "Next" at bounding box center [496, 535] width 13 height 13
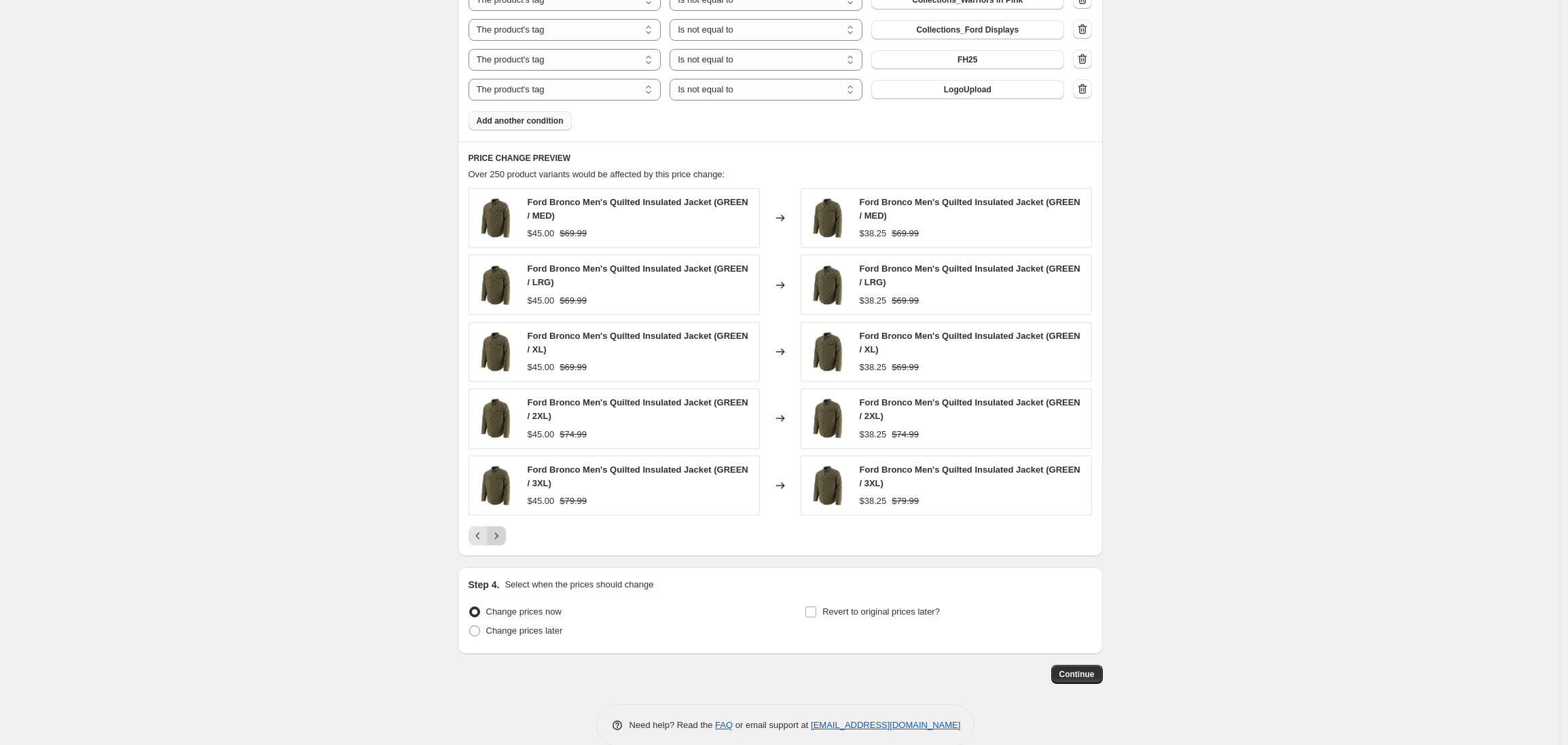
click at [500, 539] on icon "Next" at bounding box center [496, 535] width 13 height 13
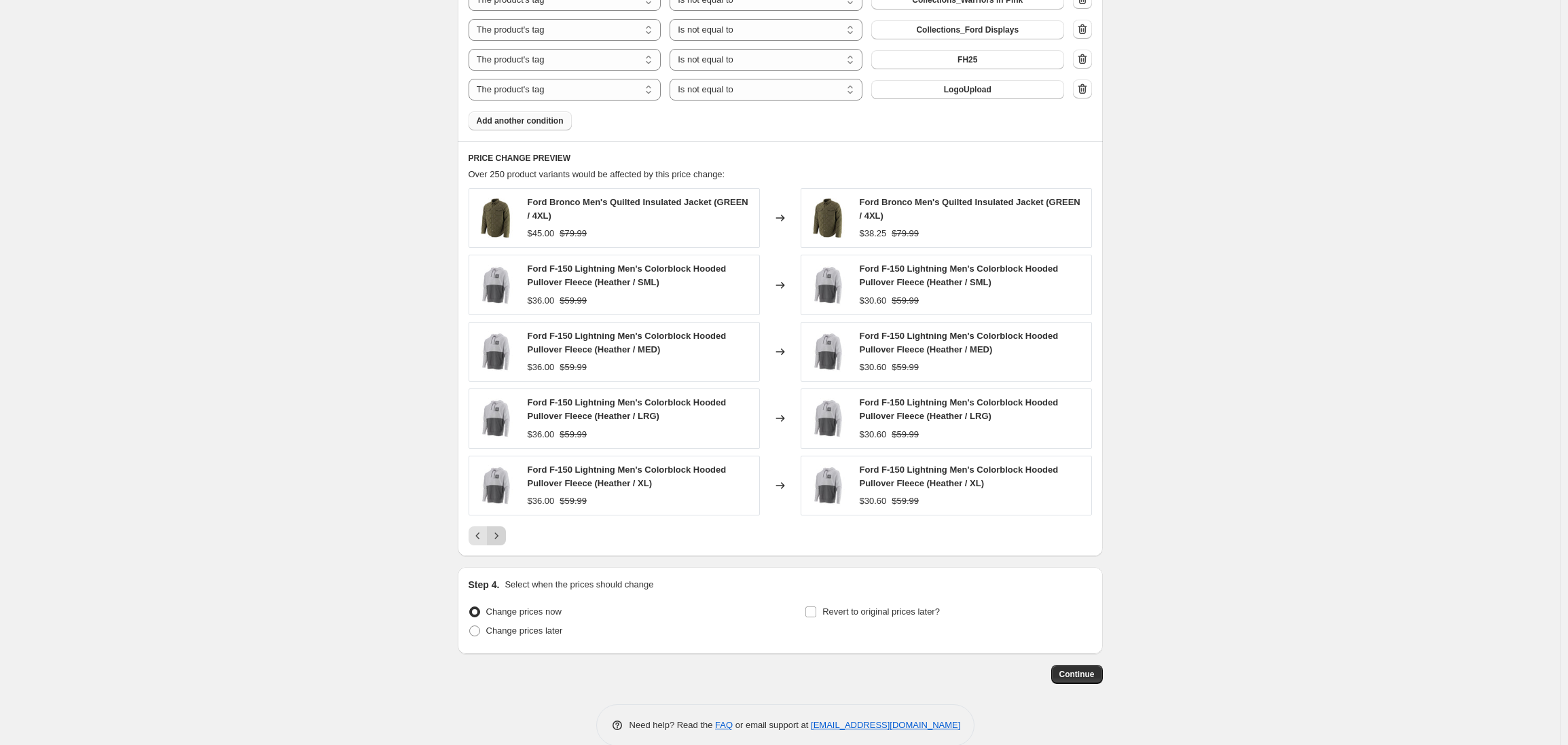
click at [500, 539] on icon "Next" at bounding box center [496, 535] width 13 height 13
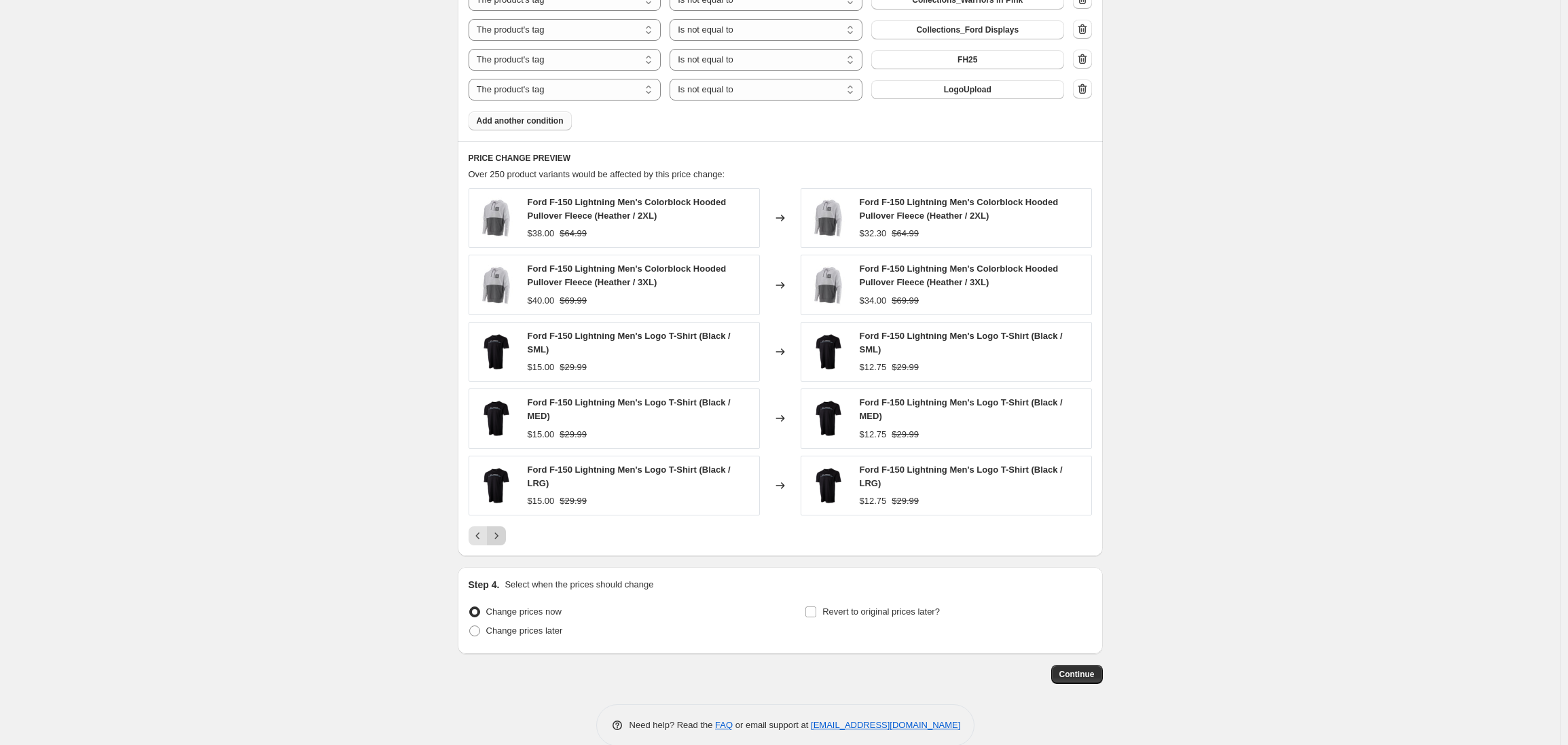
click at [500, 539] on icon "Next" at bounding box center [496, 535] width 13 height 13
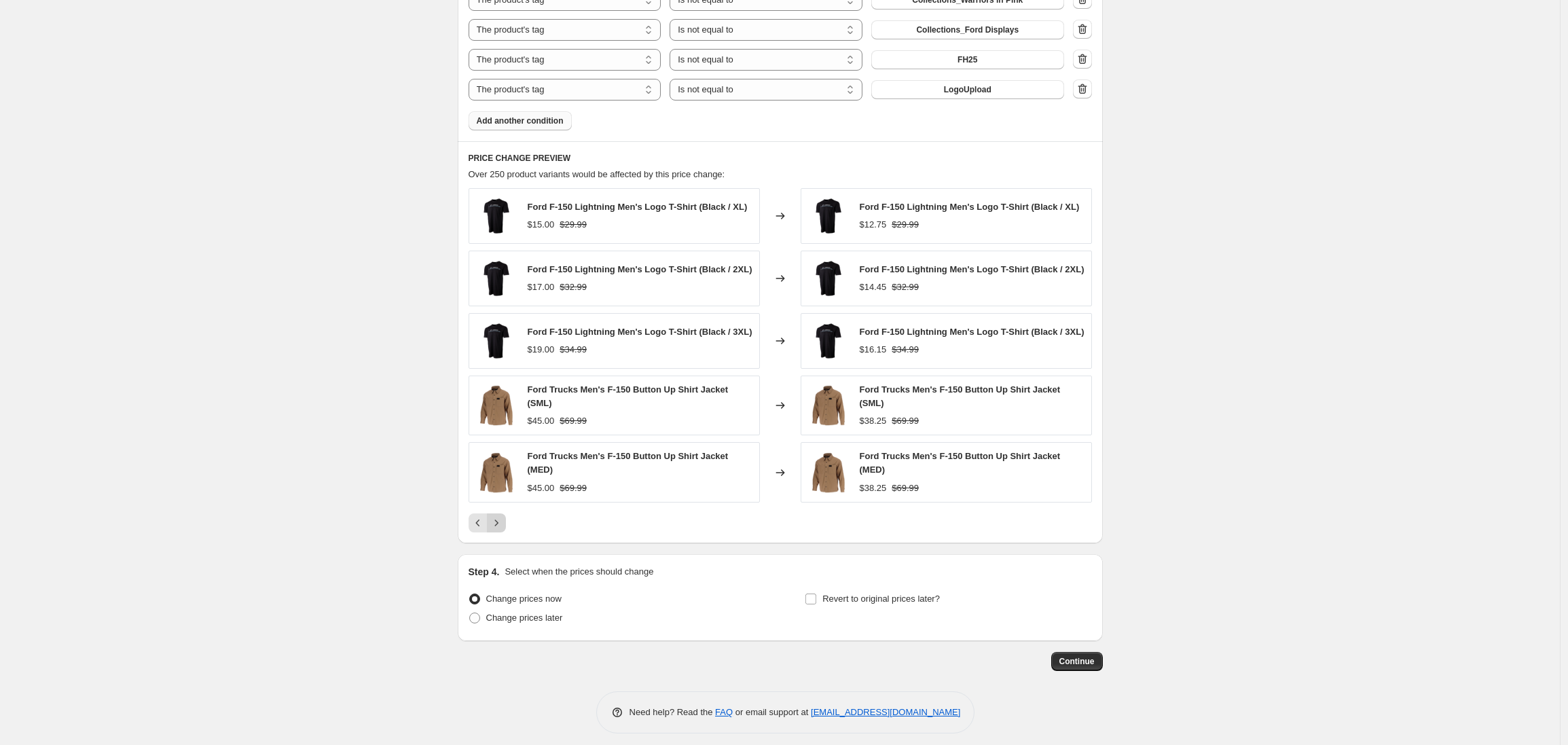
click at [500, 529] on icon "Next" at bounding box center [496, 522] width 13 height 13
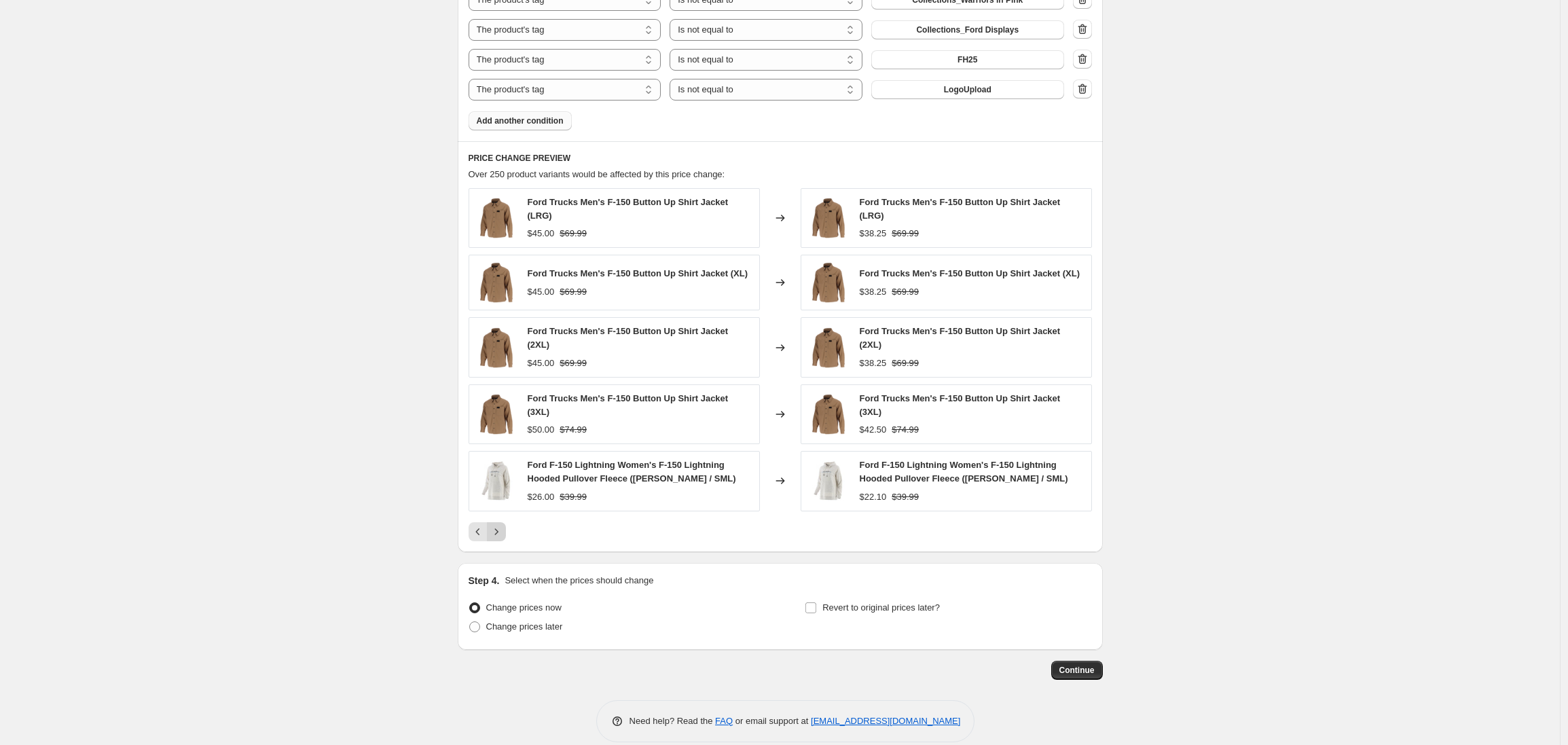
click at [500, 538] on icon "Next" at bounding box center [496, 531] width 13 height 13
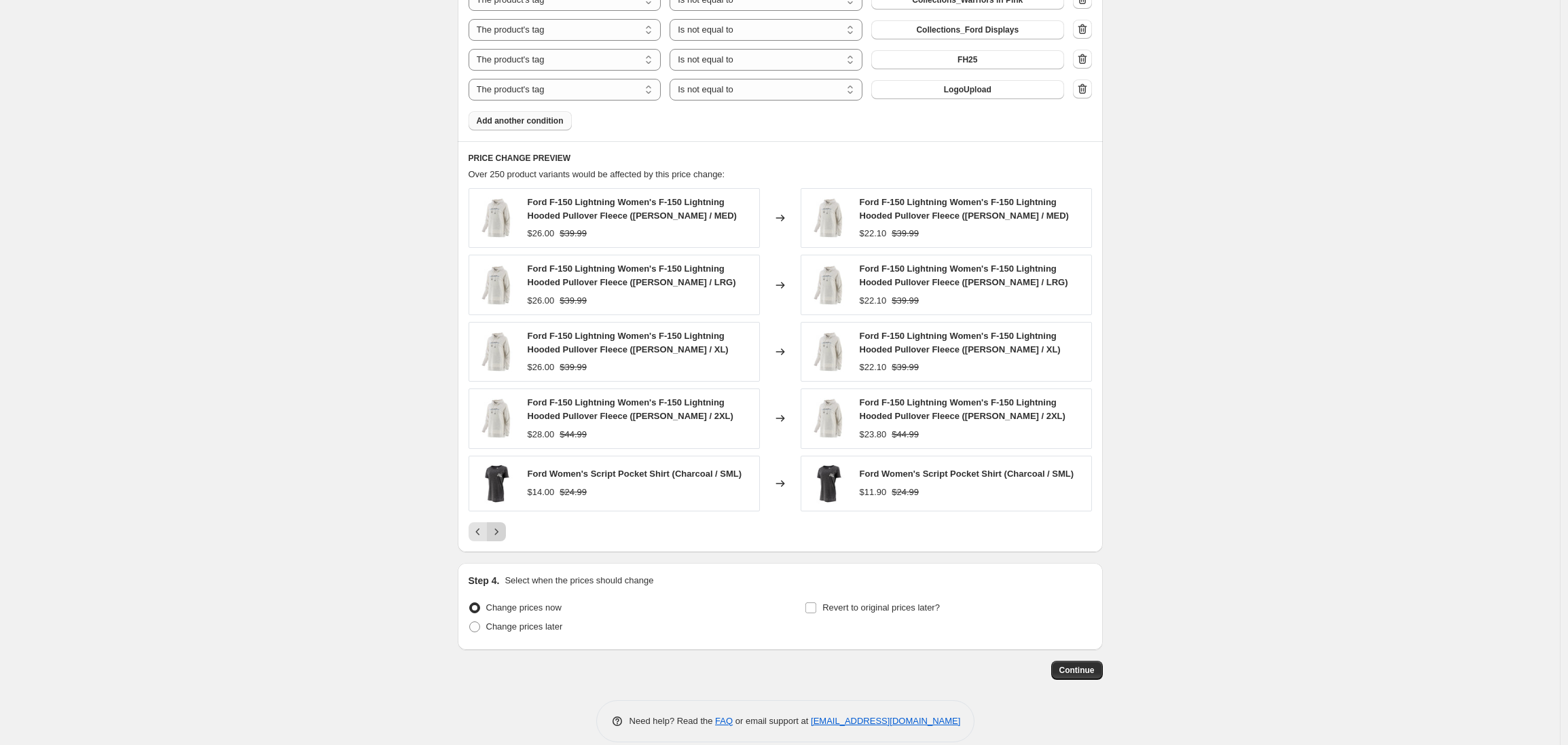
click at [500, 535] on icon "Next" at bounding box center [496, 531] width 13 height 13
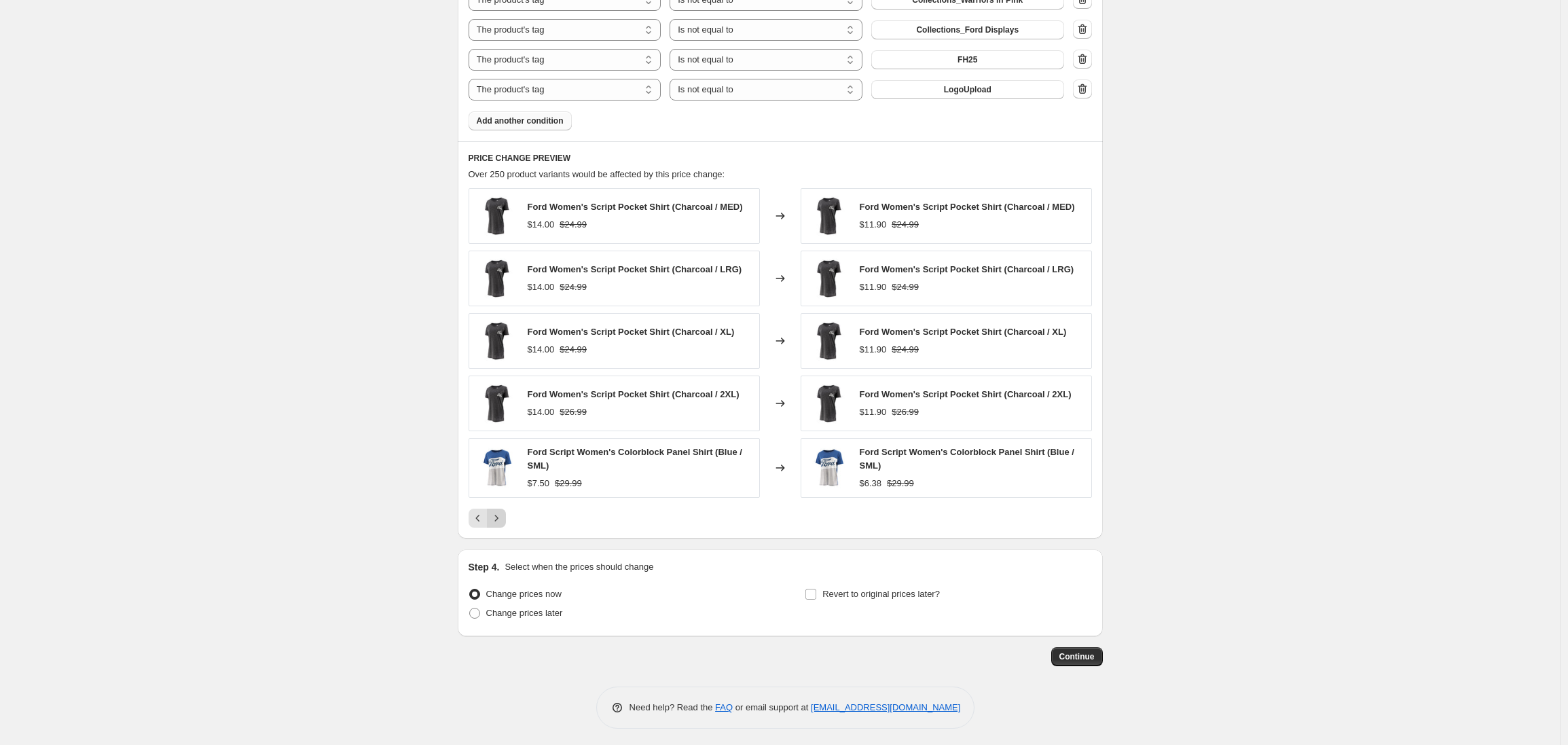
click at [501, 521] on icon "Next" at bounding box center [496, 518] width 13 height 13
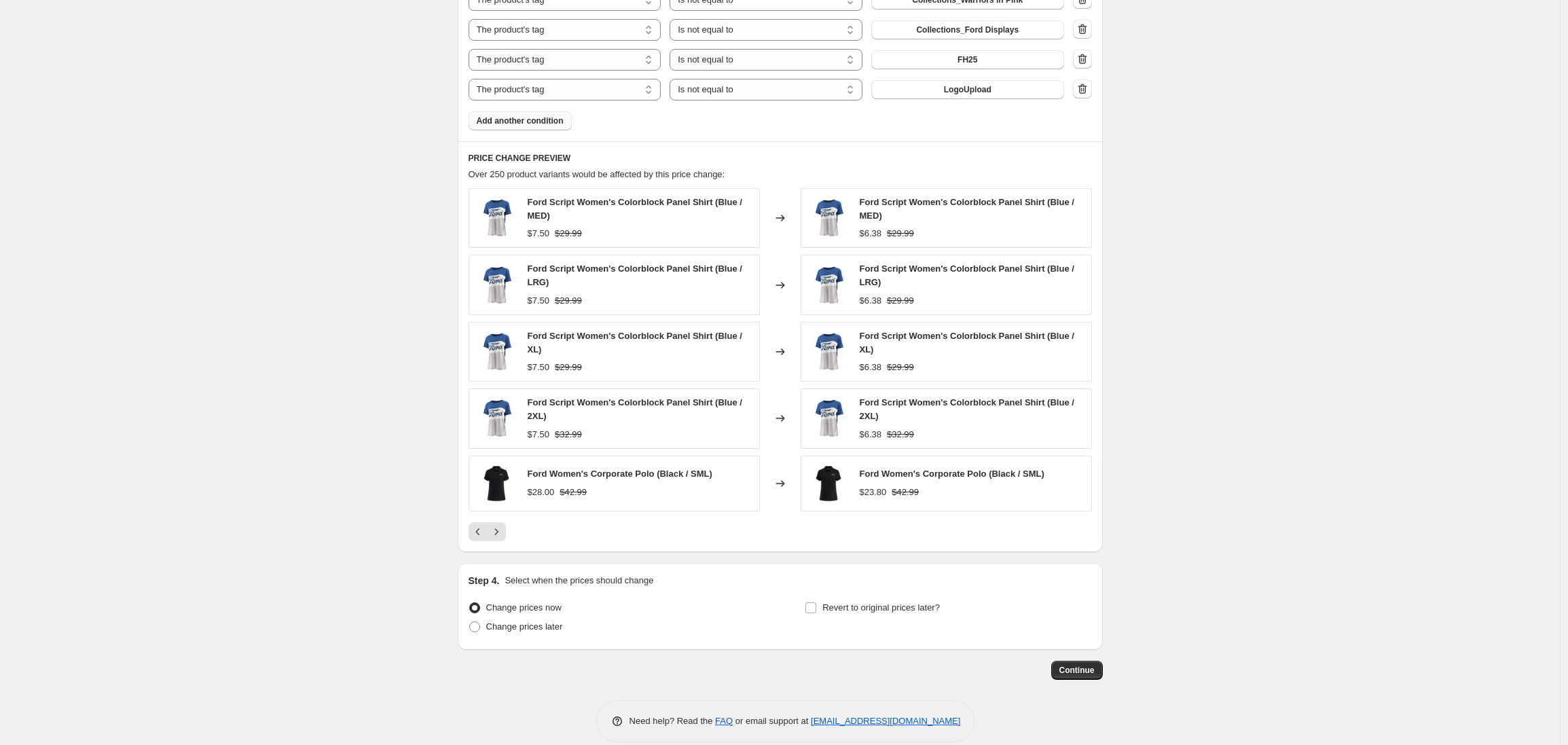
click at [500, 535] on icon "Next" at bounding box center [496, 531] width 13 height 13
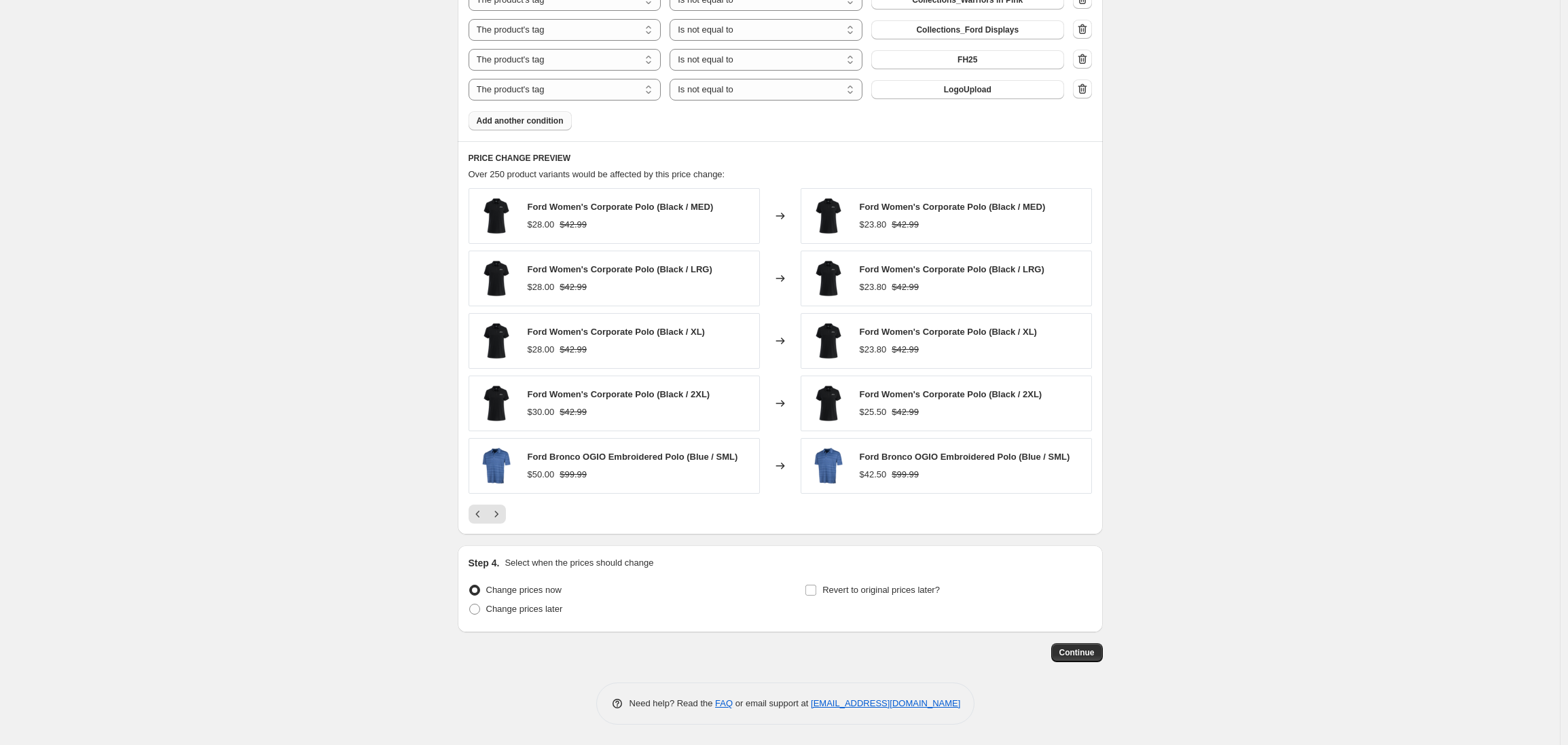
click at [500, 532] on div "PRICE CHANGE PREVIEW Over 250 product variants would be affected by this price …" at bounding box center [780, 337] width 645 height 393
click at [498, 515] on icon "Next" at bounding box center [496, 513] width 13 height 13
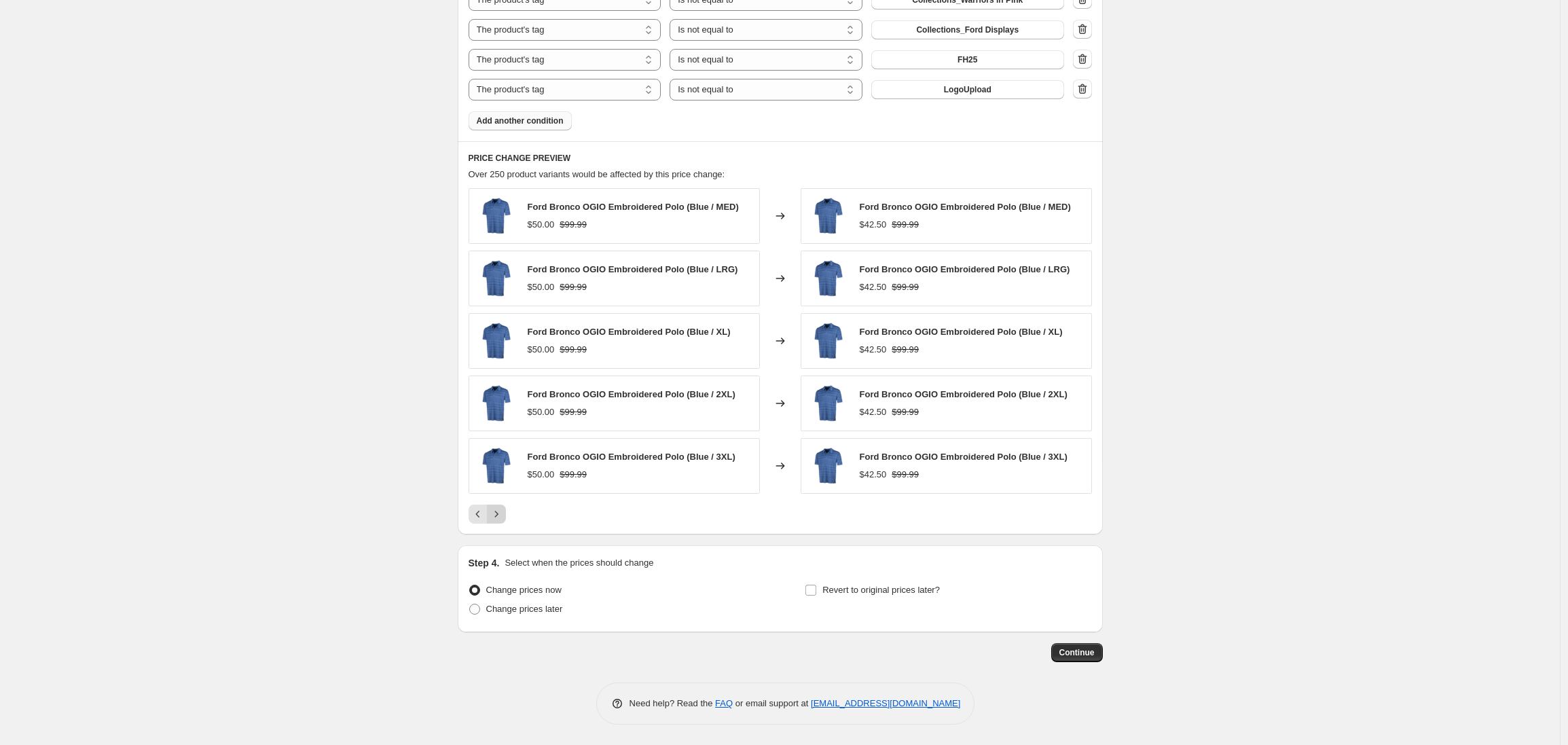
click at [499, 516] on icon "Next" at bounding box center [496, 513] width 13 height 13
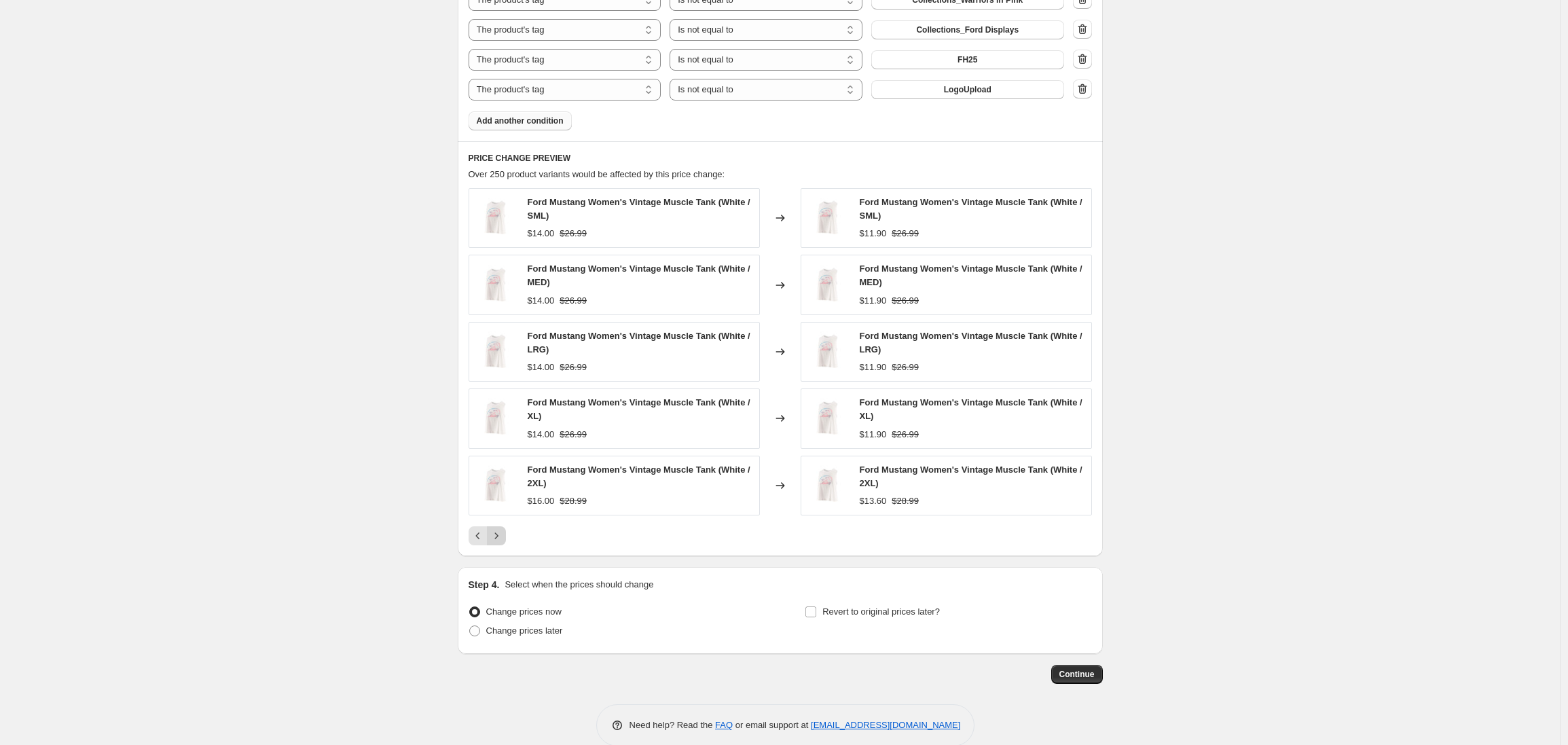
click at [499, 516] on div "Ford Mustang Women's Vintage Muscle Tank (White / SML) $14.00 $26.99 Changed to…" at bounding box center [781, 367] width 624 height 357
click at [499, 538] on icon "Next" at bounding box center [496, 535] width 13 height 13
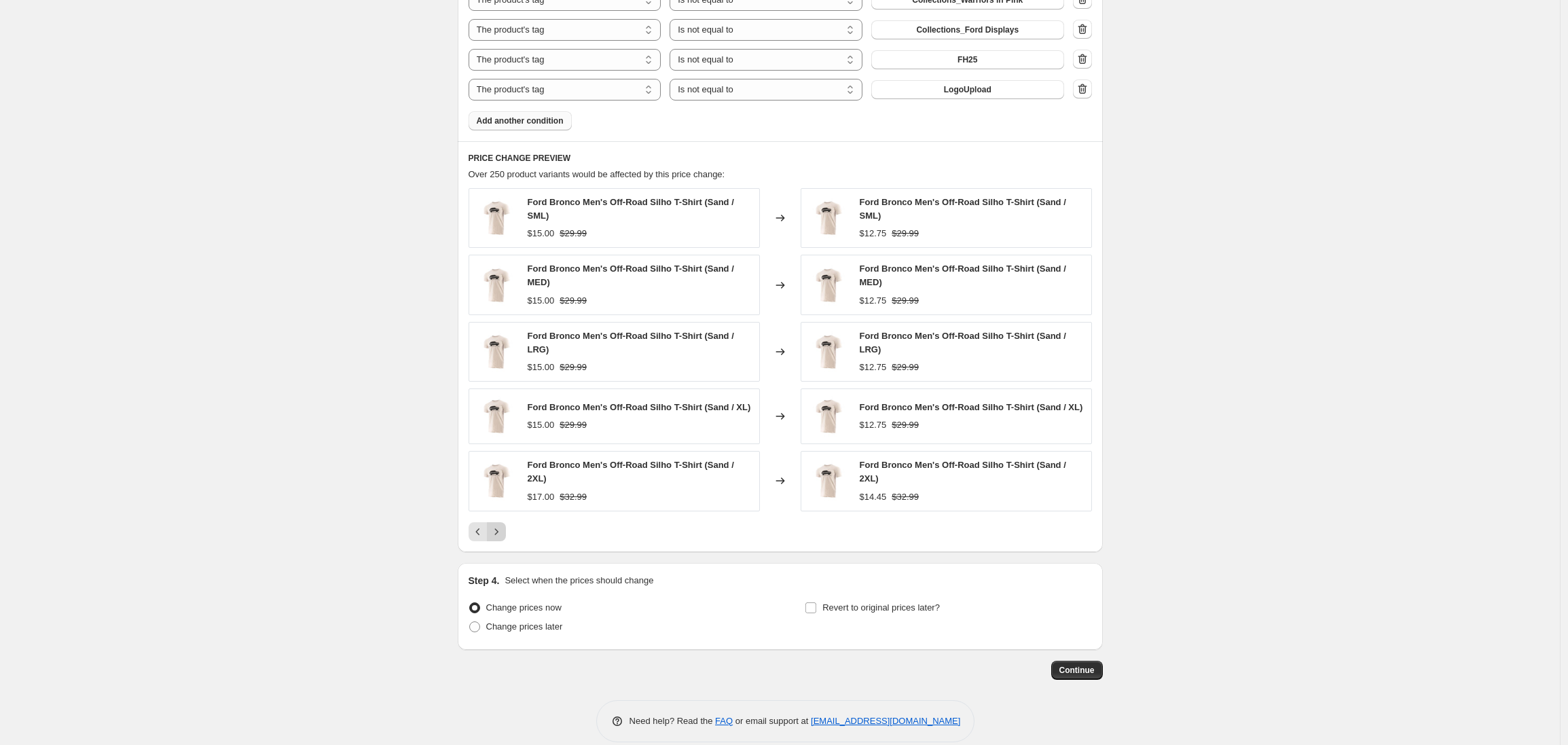
click at [500, 535] on icon "Next" at bounding box center [496, 531] width 13 height 13
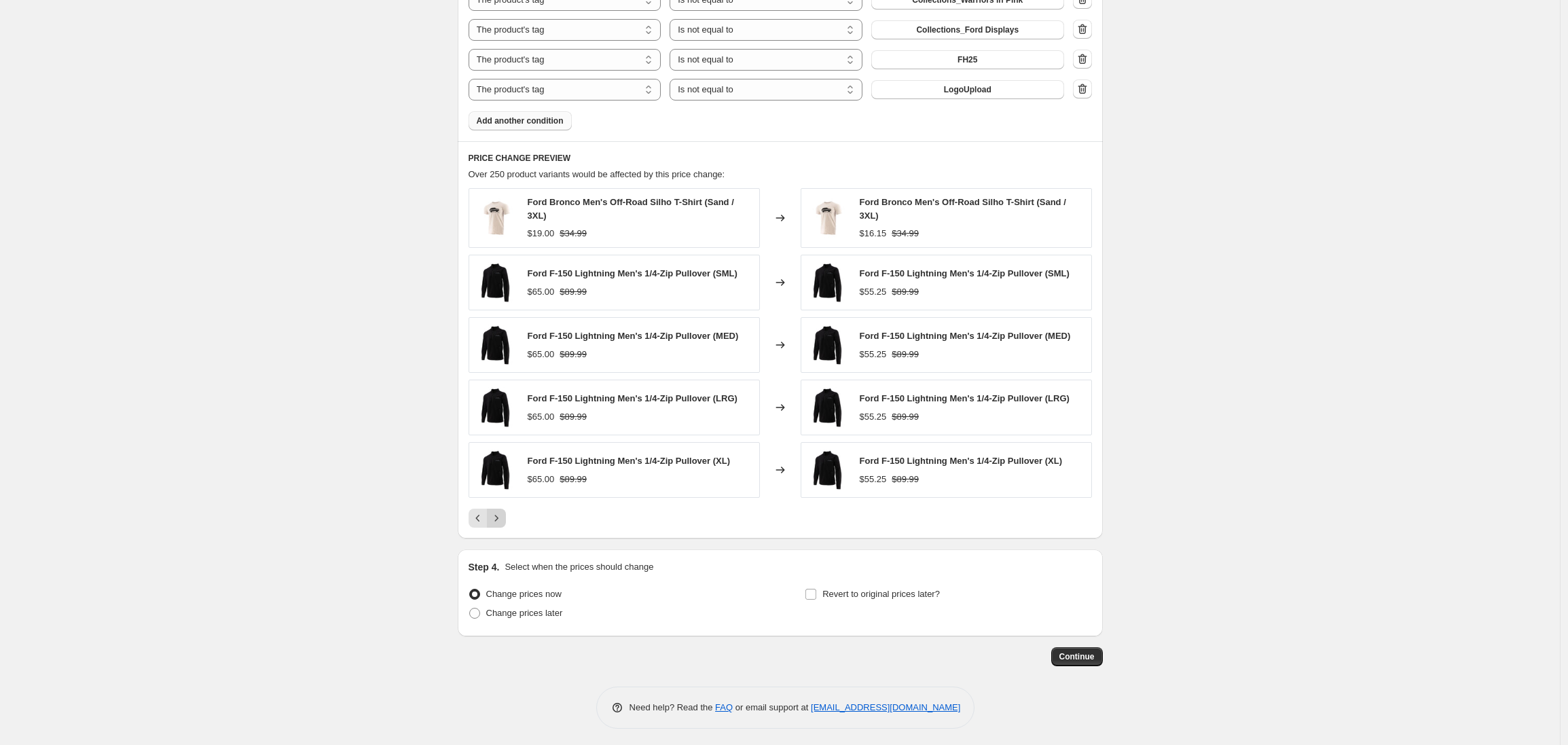
click at [500, 523] on icon "Next" at bounding box center [496, 518] width 13 height 13
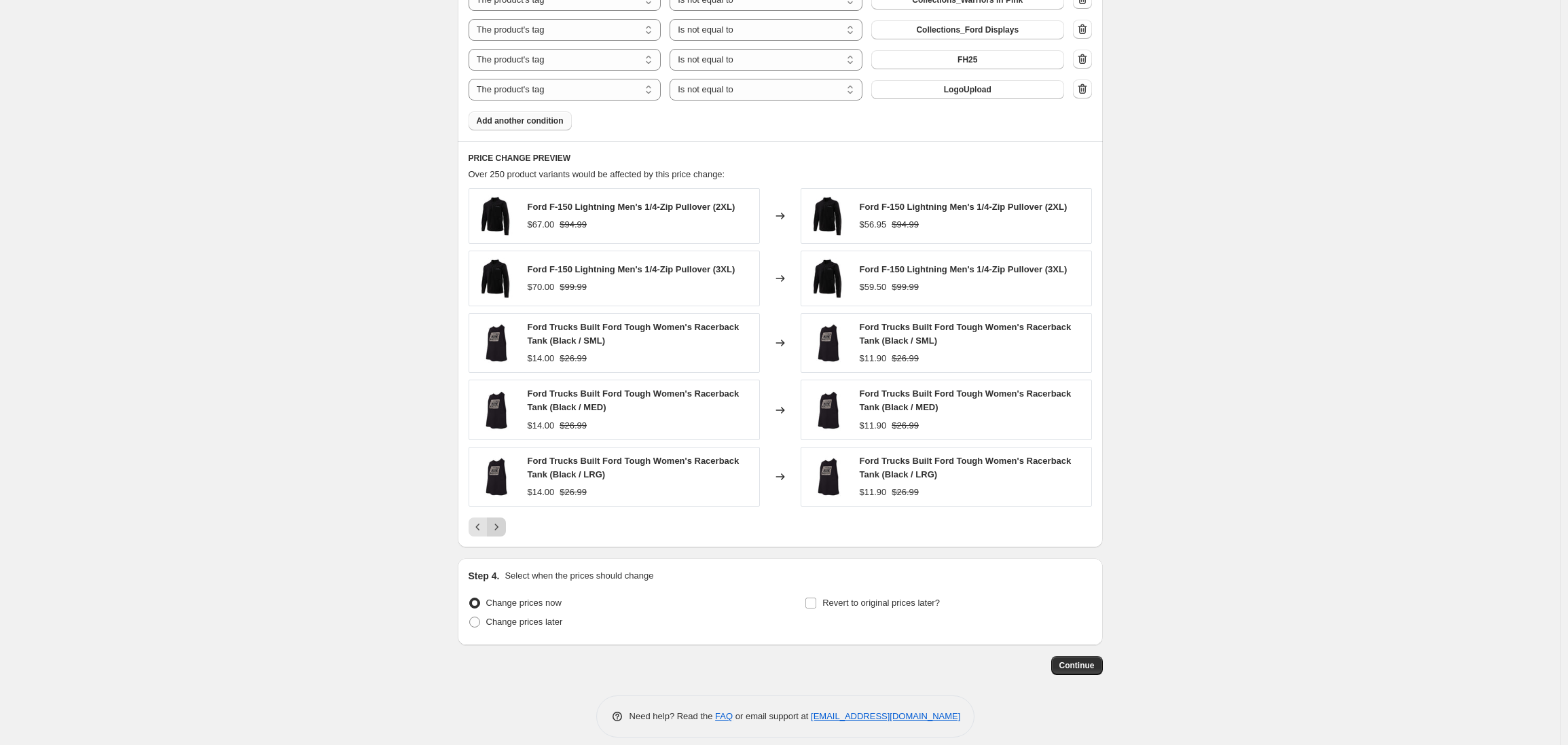
click at [500, 526] on icon "Next" at bounding box center [496, 527] width 13 height 13
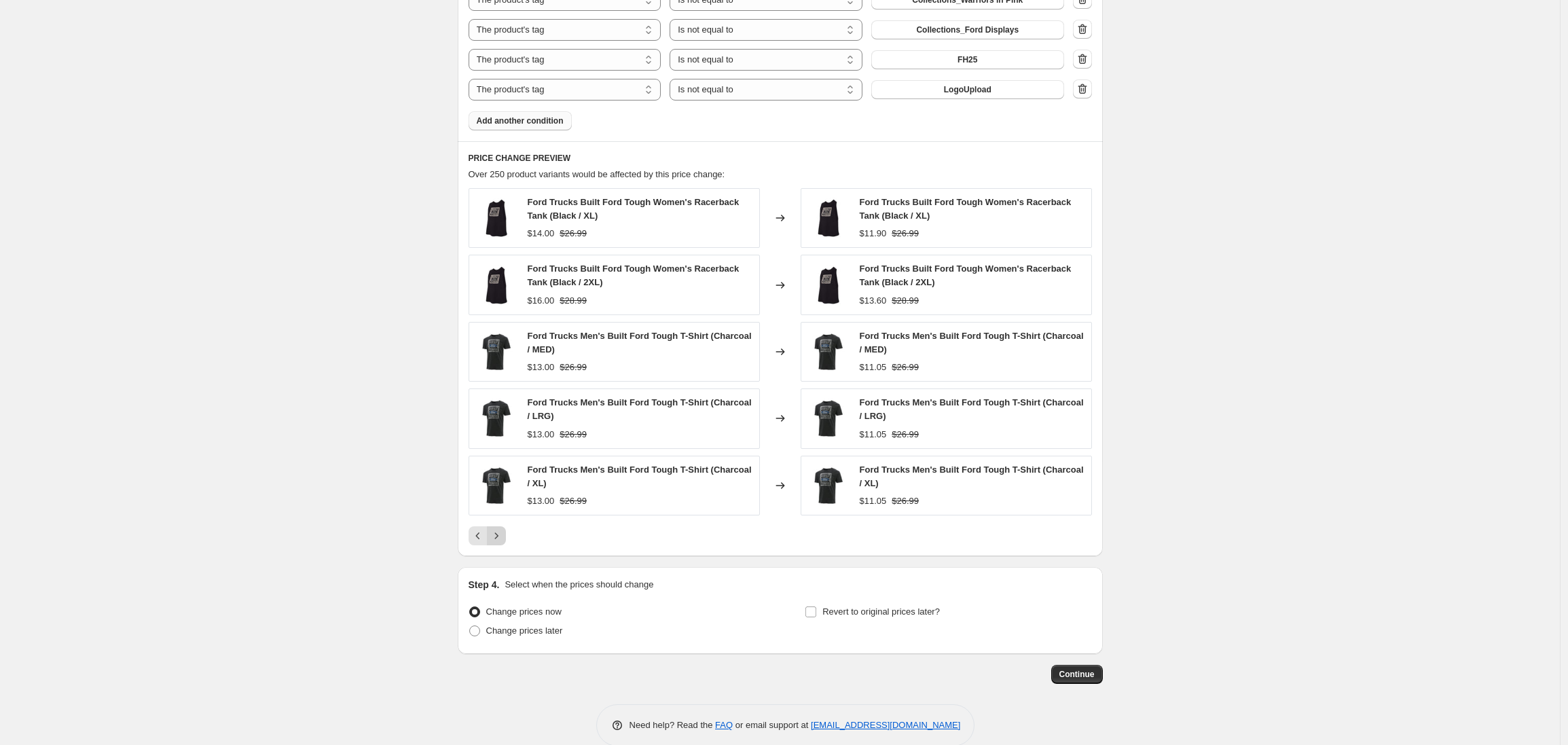
click at [503, 538] on icon "Next" at bounding box center [496, 535] width 13 height 13
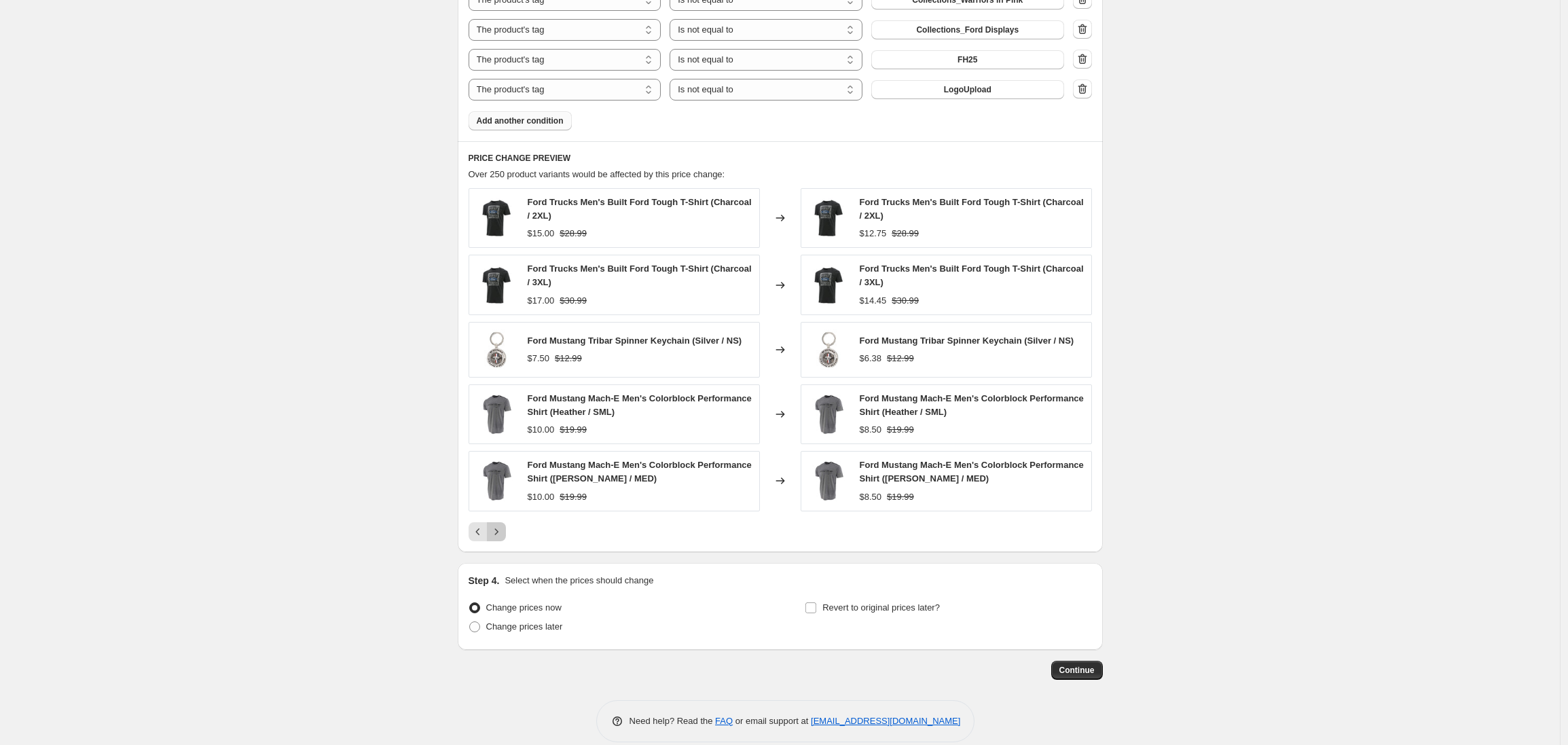
click at [502, 535] on icon "Next" at bounding box center [496, 531] width 13 height 13
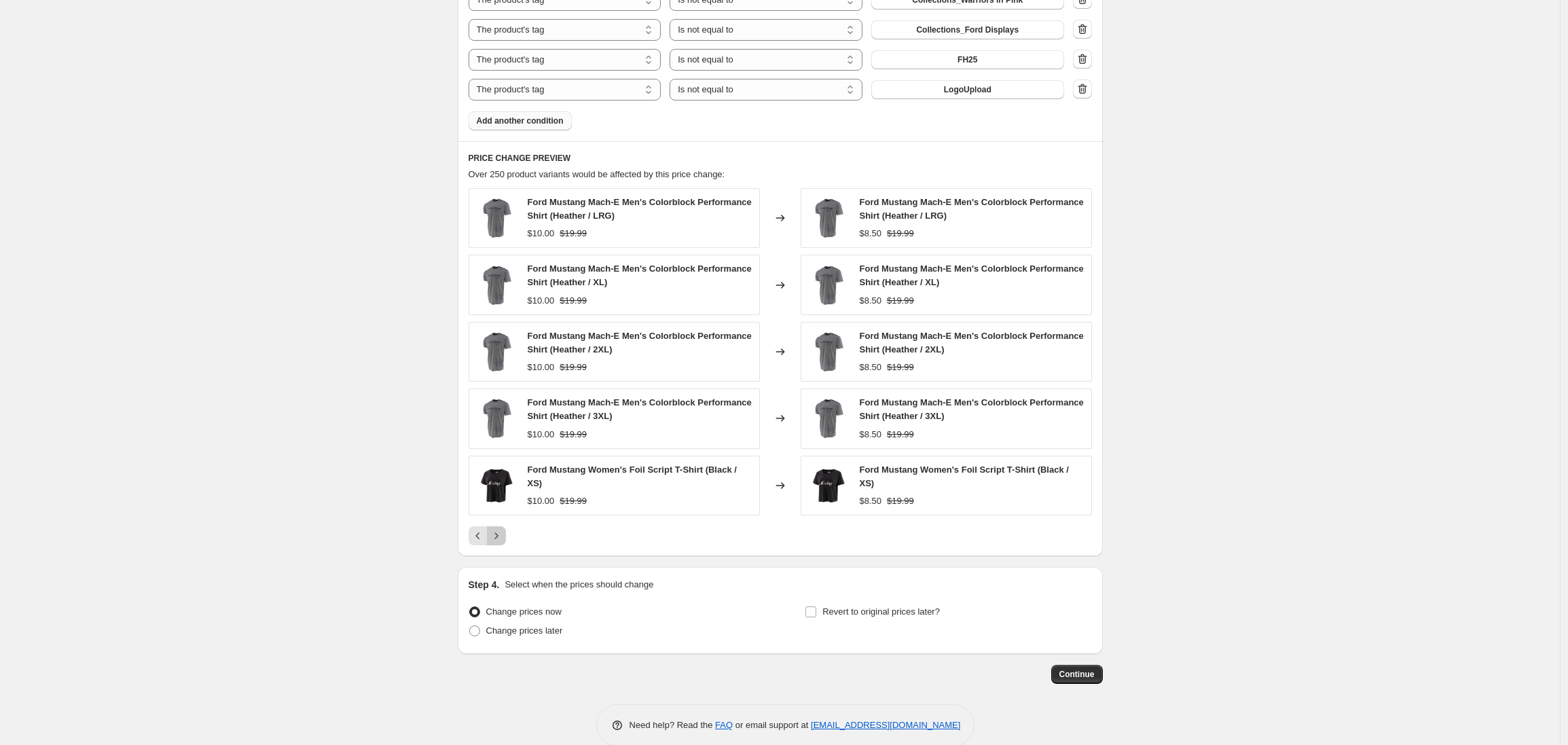
click at [502, 535] on icon "Next" at bounding box center [496, 535] width 13 height 13
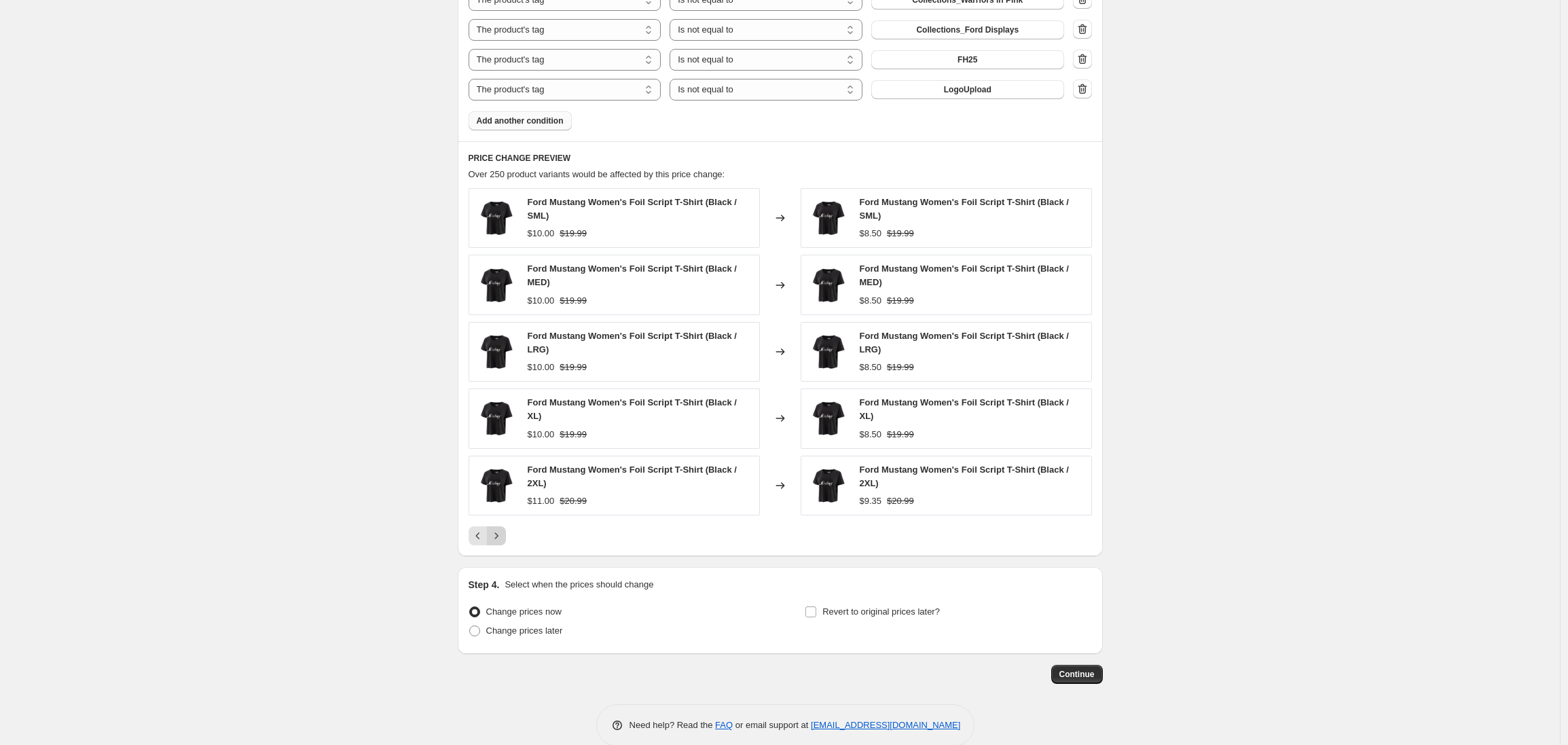
click at [502, 535] on icon "Next" at bounding box center [496, 535] width 13 height 13
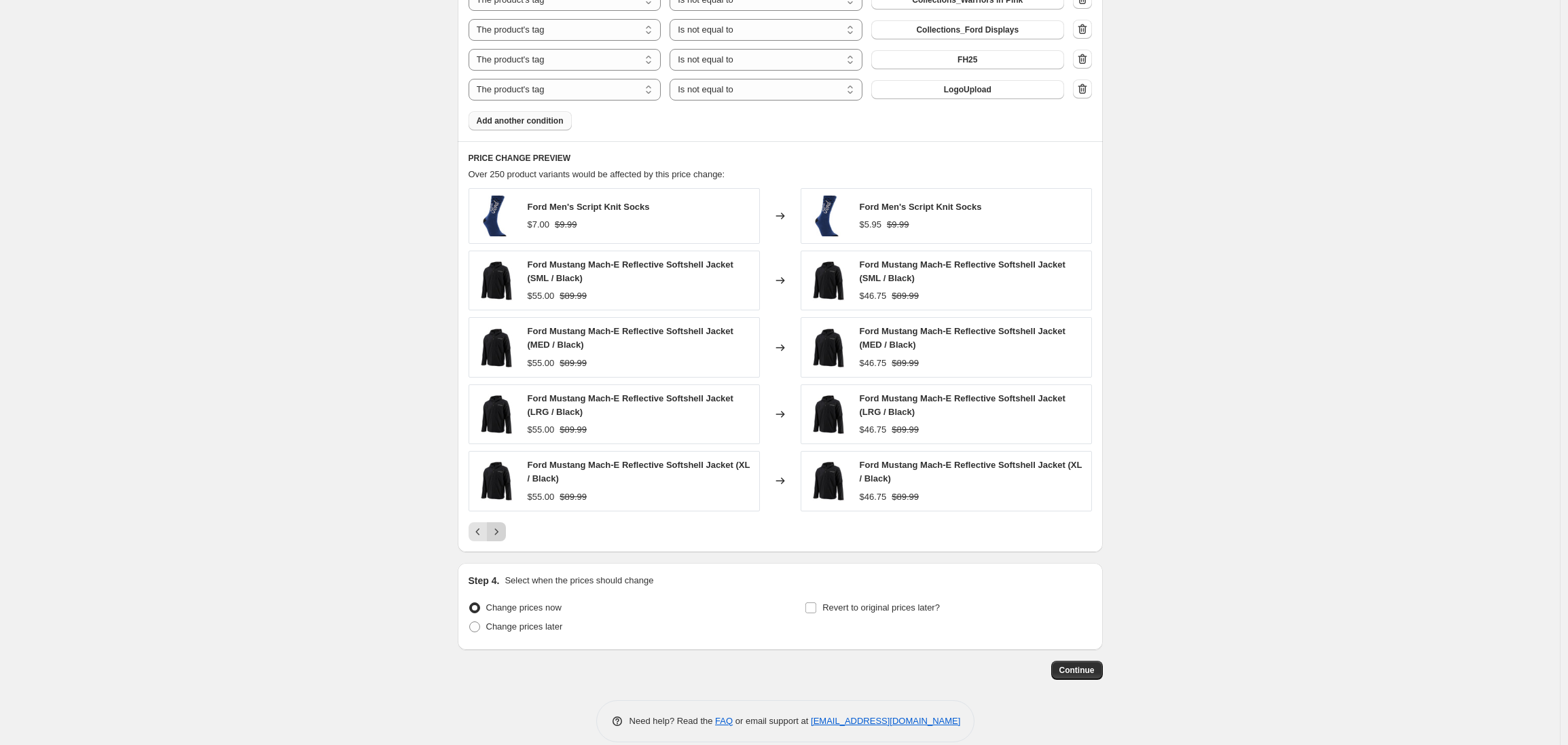
click at [502, 535] on icon "Next" at bounding box center [496, 531] width 13 height 13
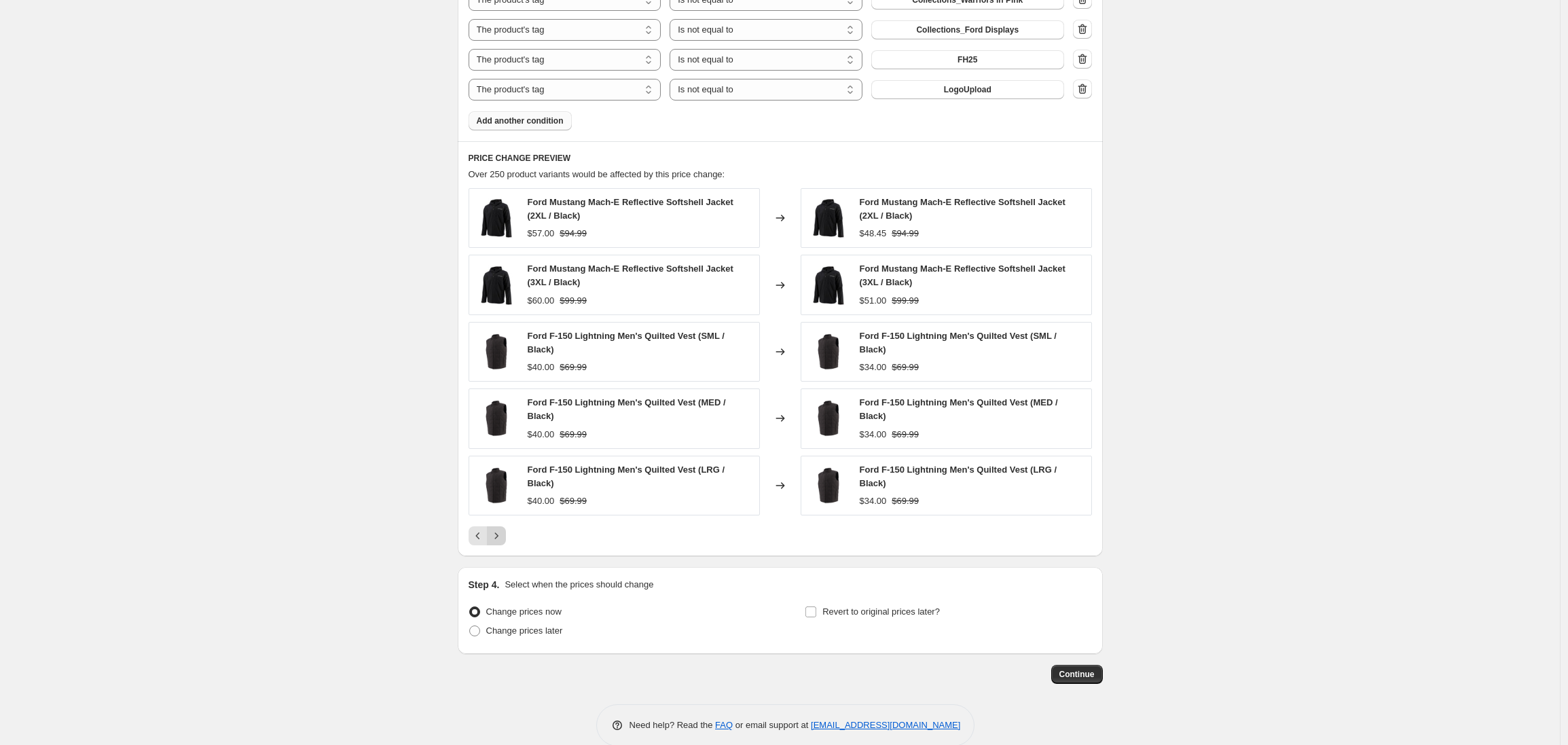
click at [502, 535] on icon "Next" at bounding box center [496, 535] width 13 height 13
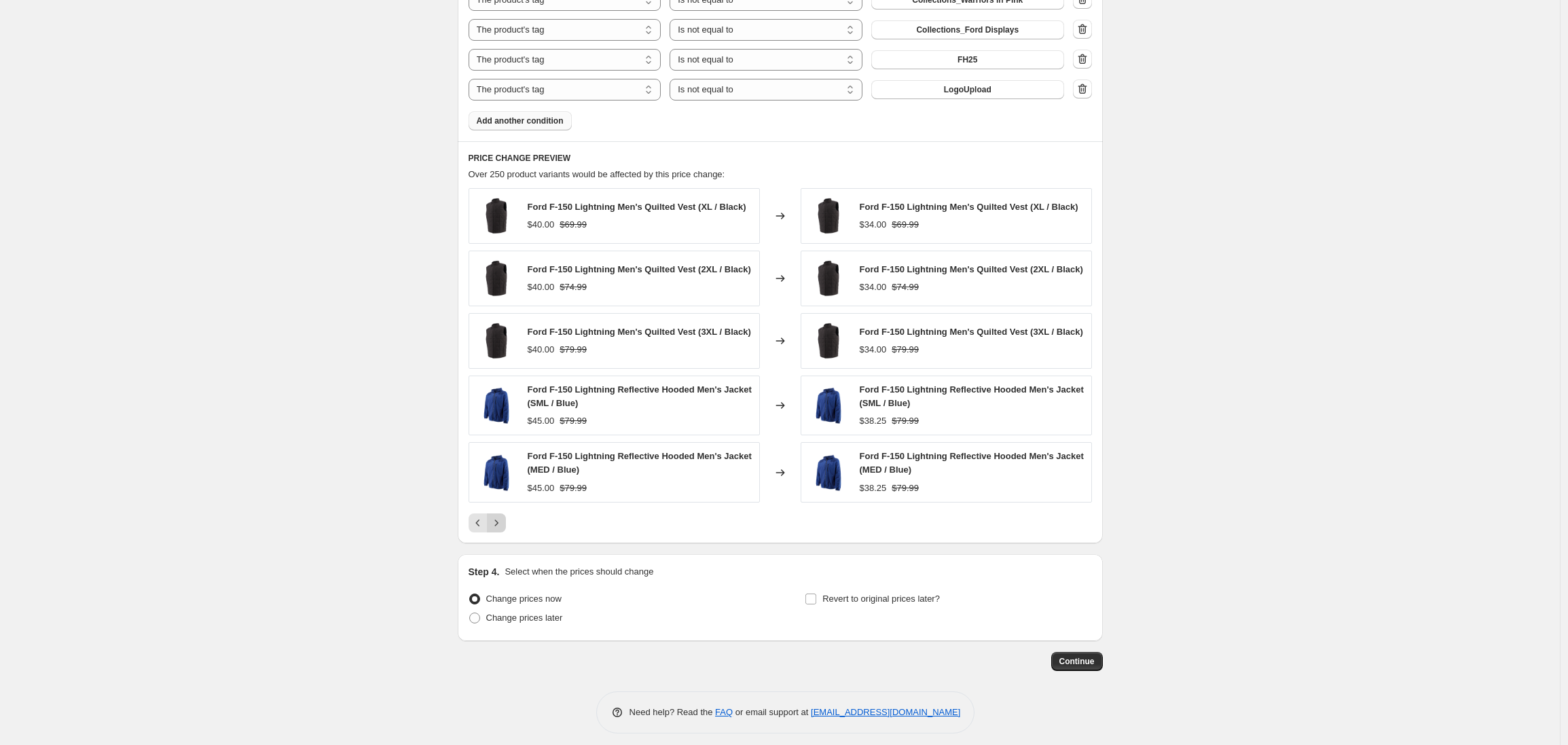
click at [502, 529] on icon "Next" at bounding box center [496, 522] width 13 height 13
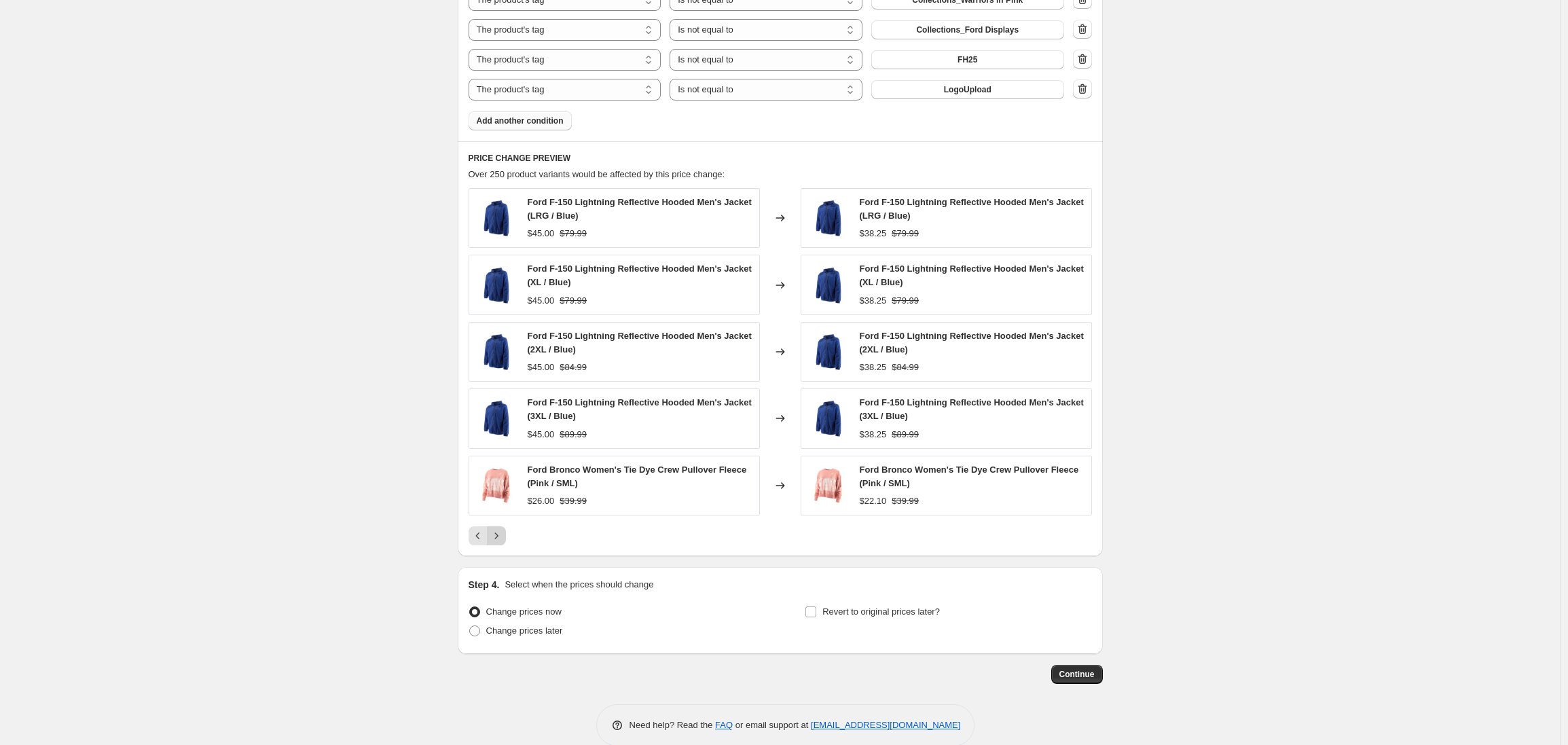
click at [502, 535] on icon "Next" at bounding box center [496, 535] width 13 height 13
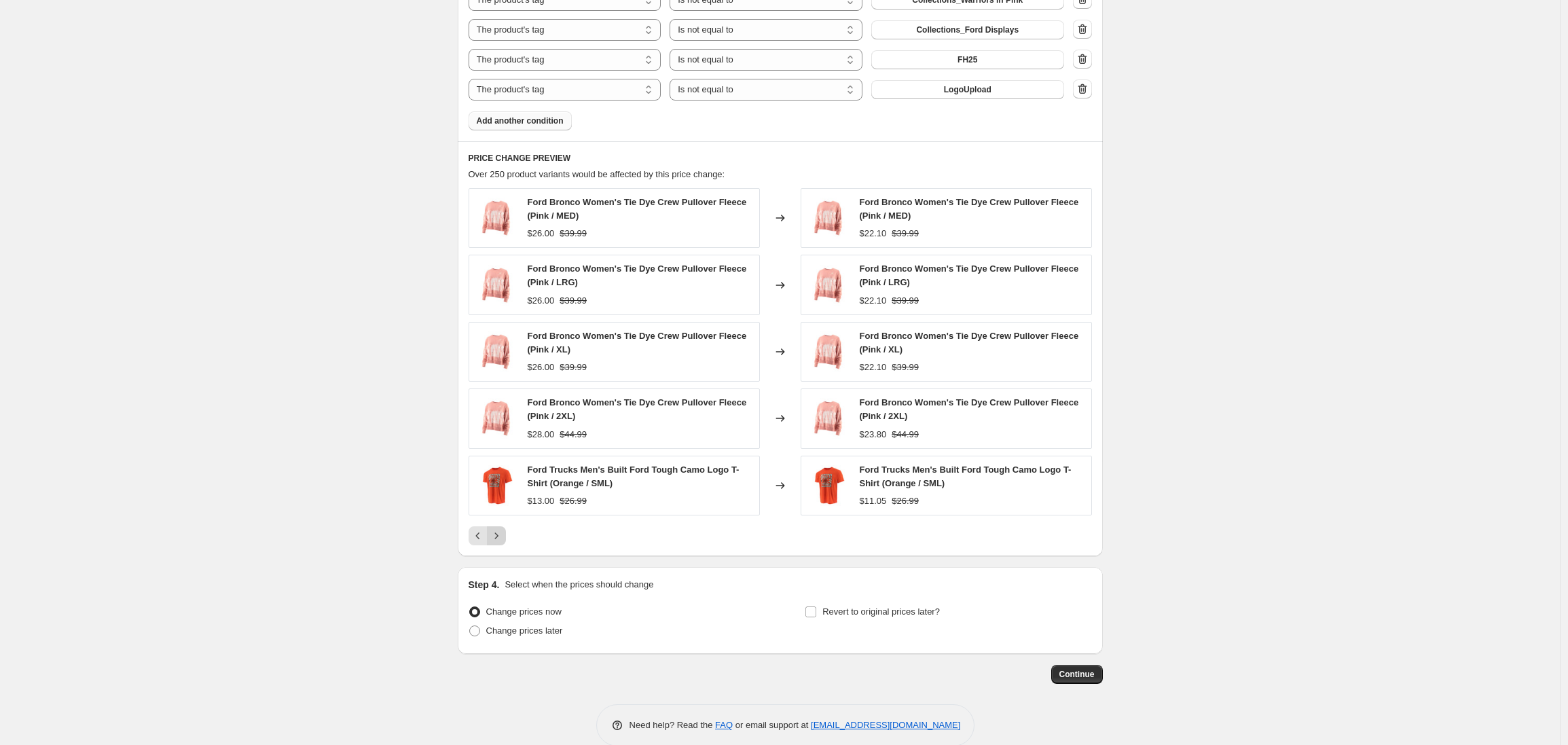
click at [502, 535] on icon "Next" at bounding box center [496, 535] width 13 height 13
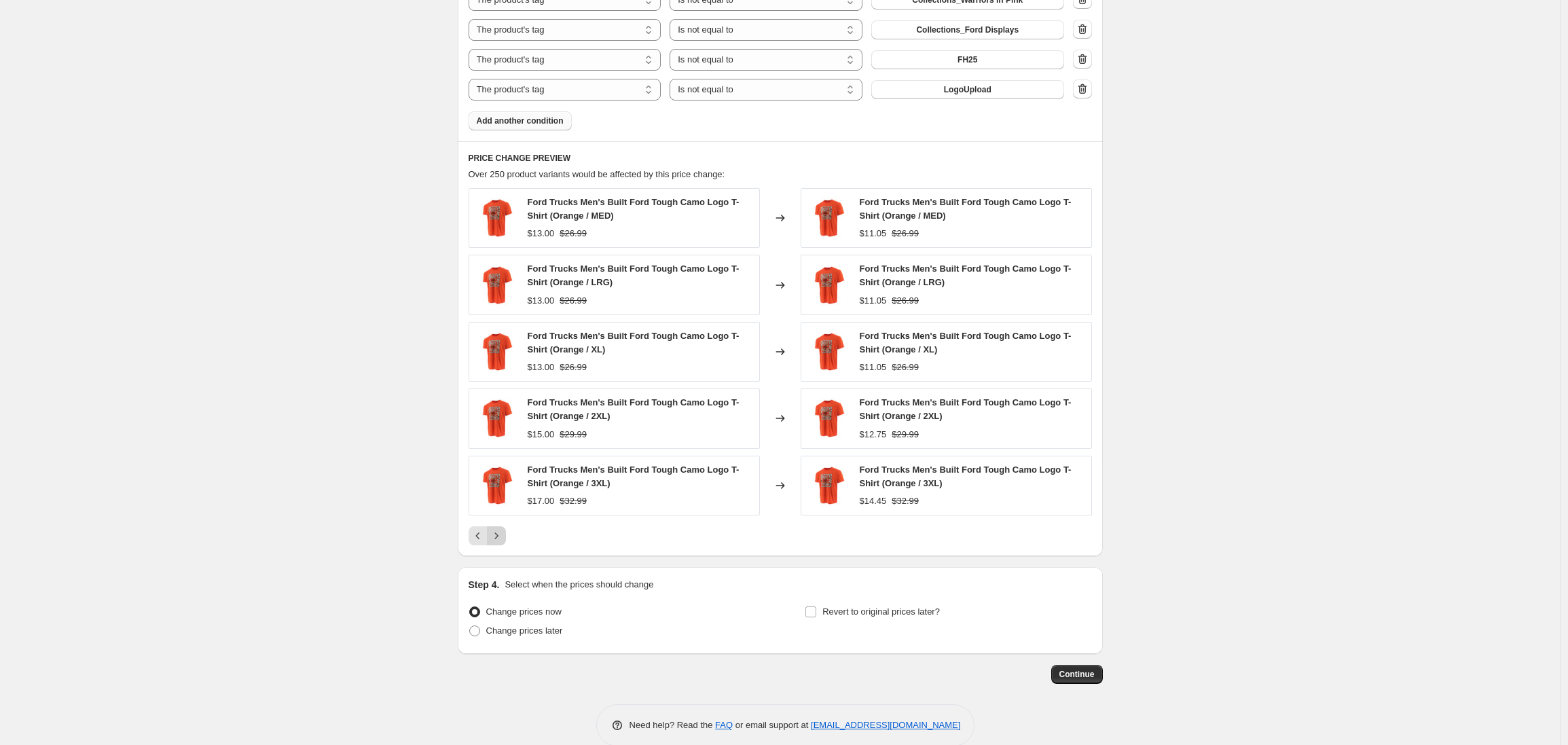
click at [502, 535] on icon "Next" at bounding box center [496, 535] width 13 height 13
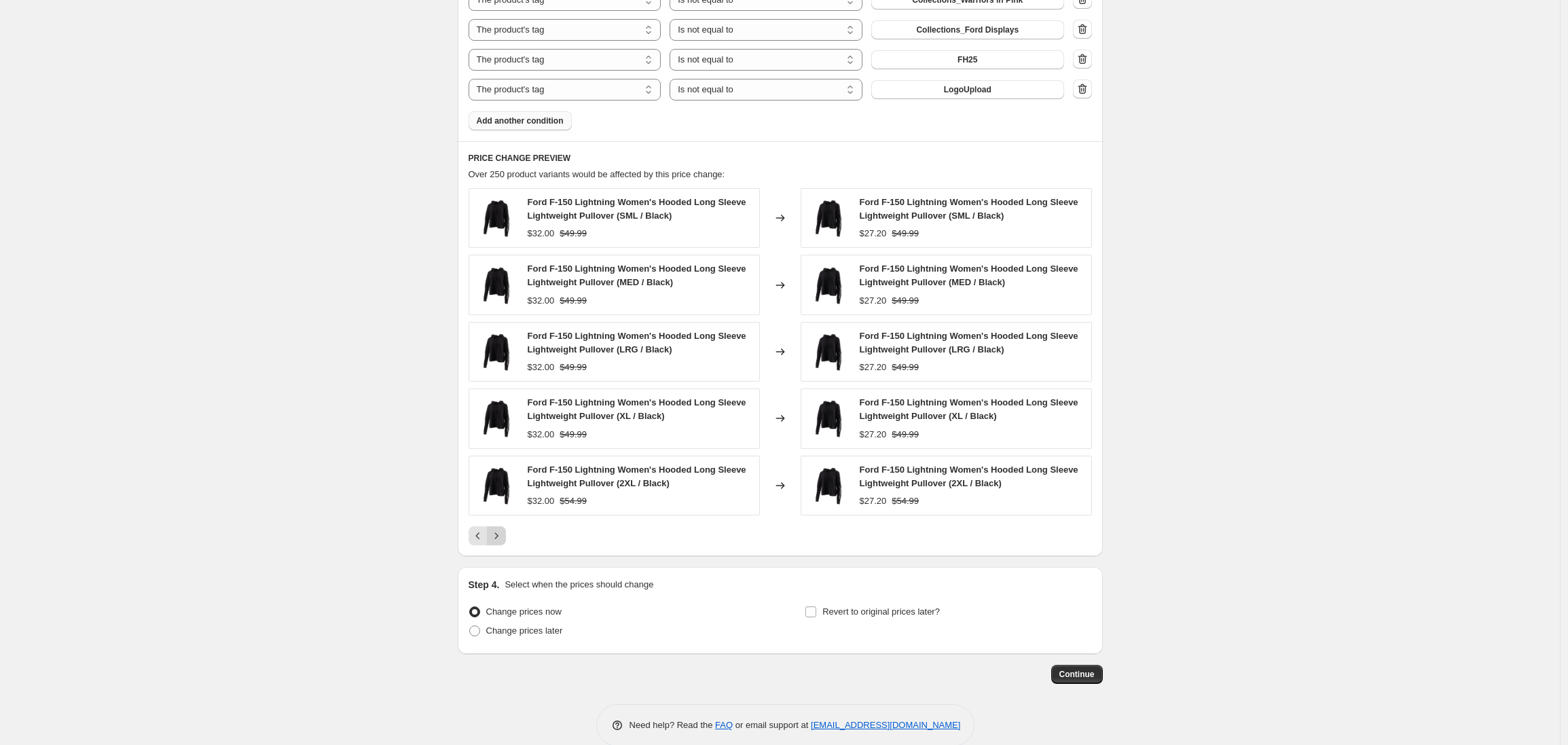
click at [502, 535] on icon "Next" at bounding box center [496, 535] width 13 height 13
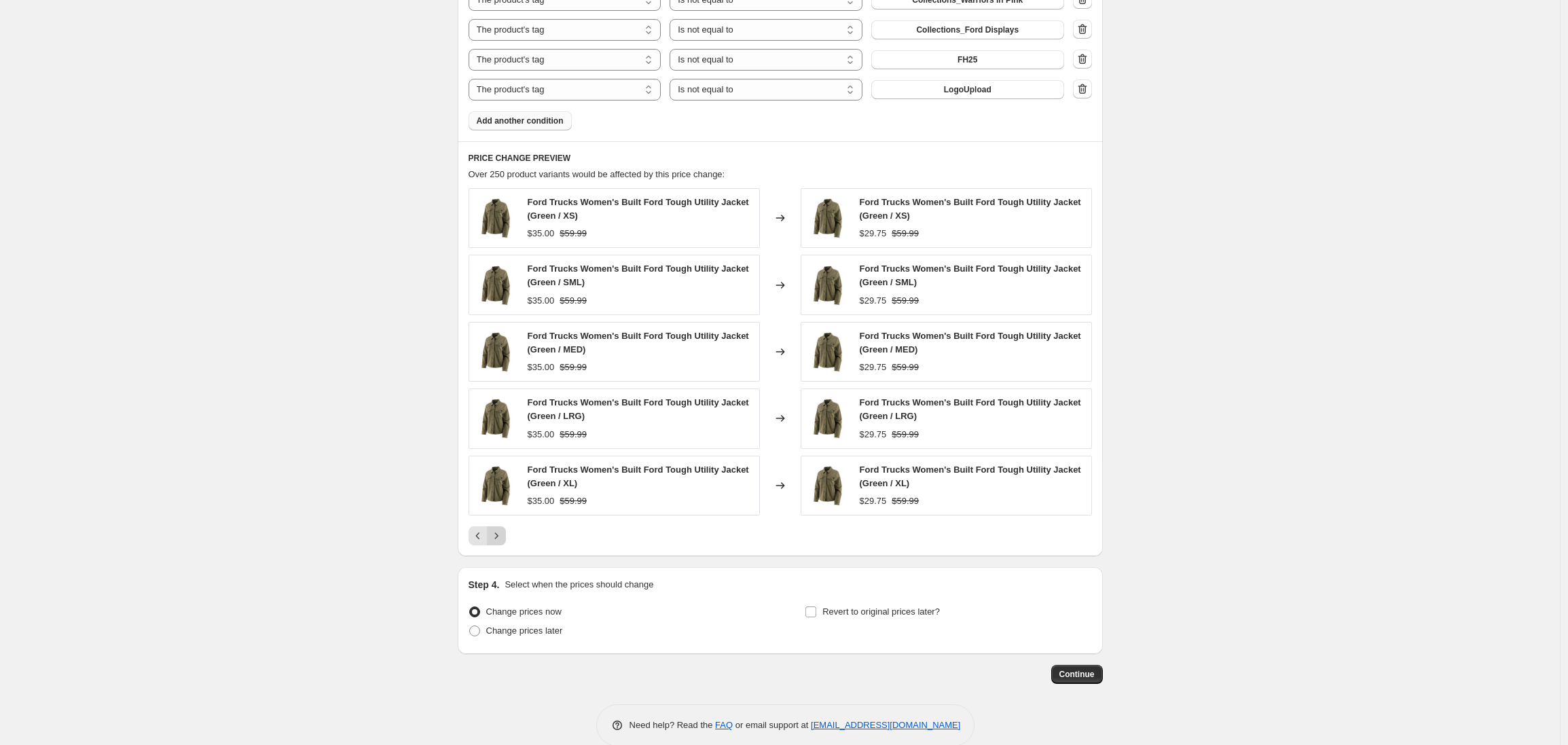
click at [502, 535] on icon "Next" at bounding box center [496, 535] width 13 height 13
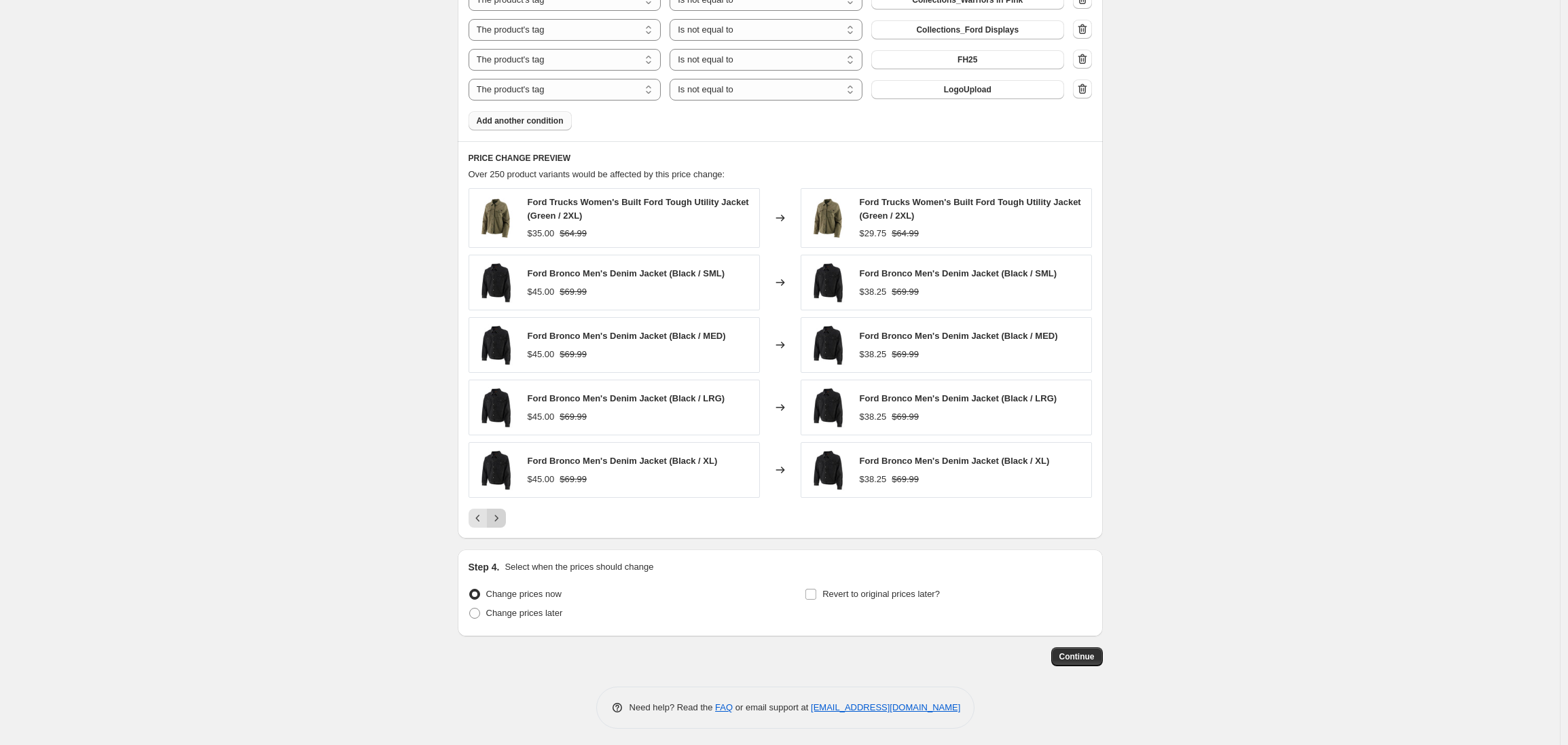
click at [503, 519] on icon "Next" at bounding box center [496, 518] width 13 height 13
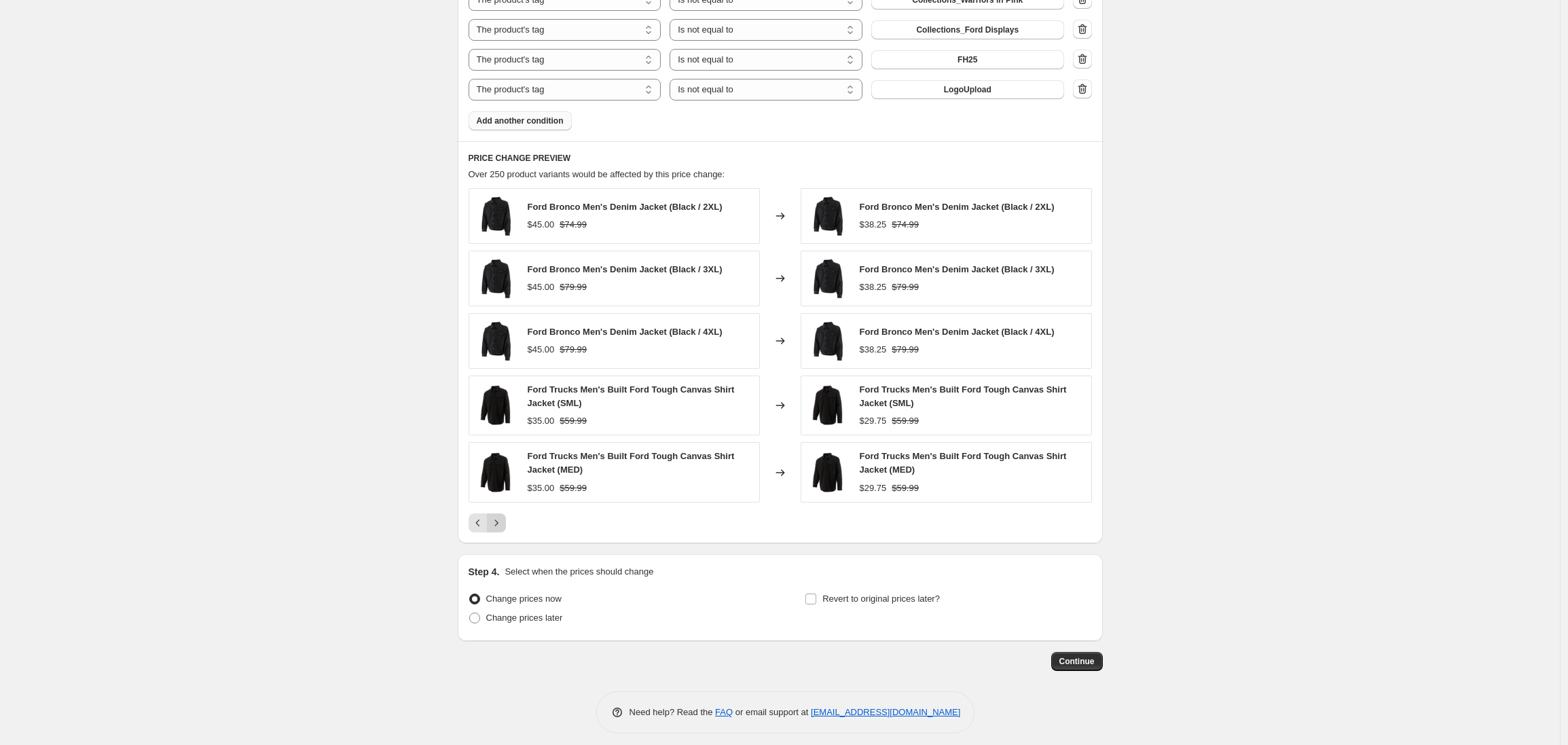
click at [501, 522] on icon "Next" at bounding box center [496, 522] width 13 height 13
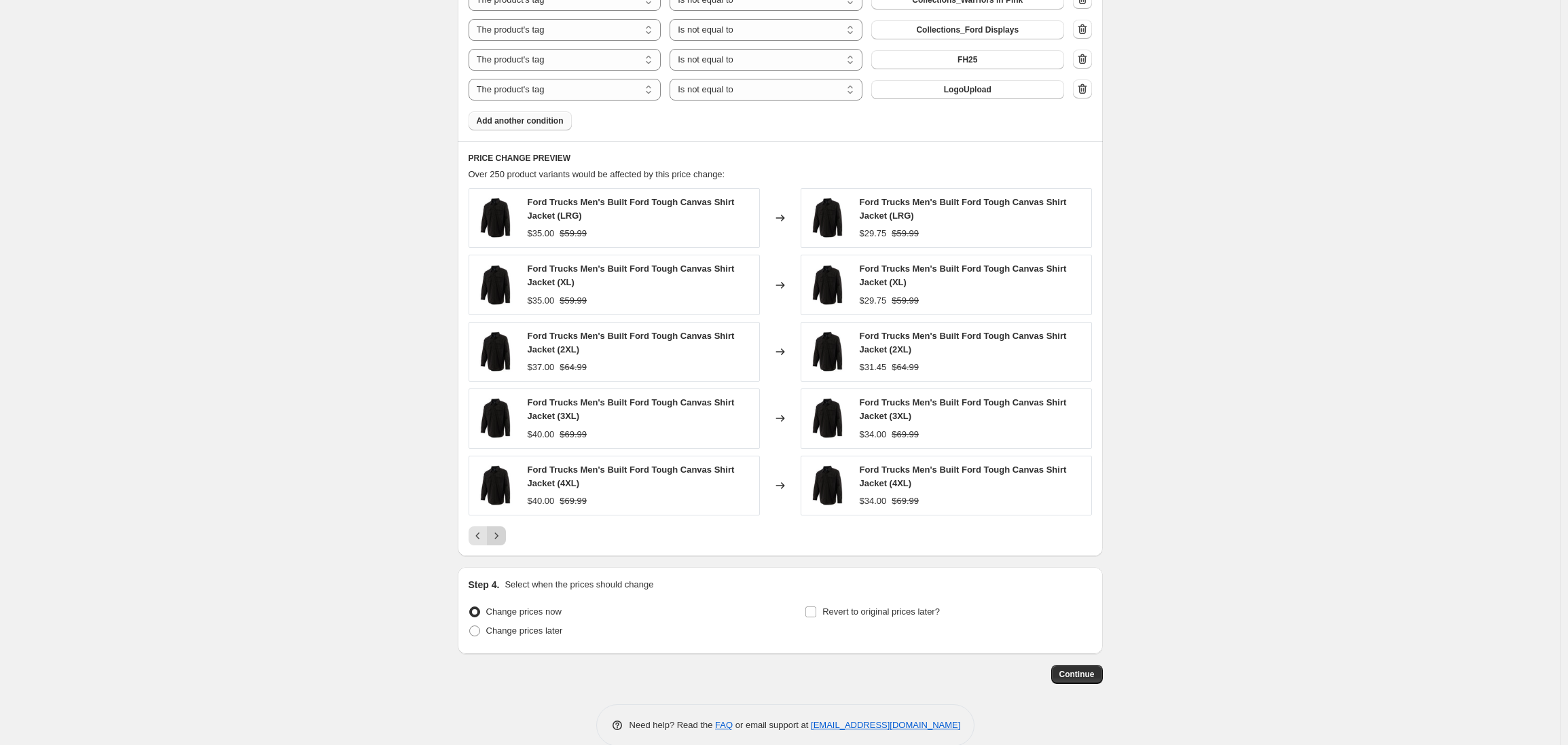
click at [499, 535] on icon "Next" at bounding box center [496, 535] width 13 height 13
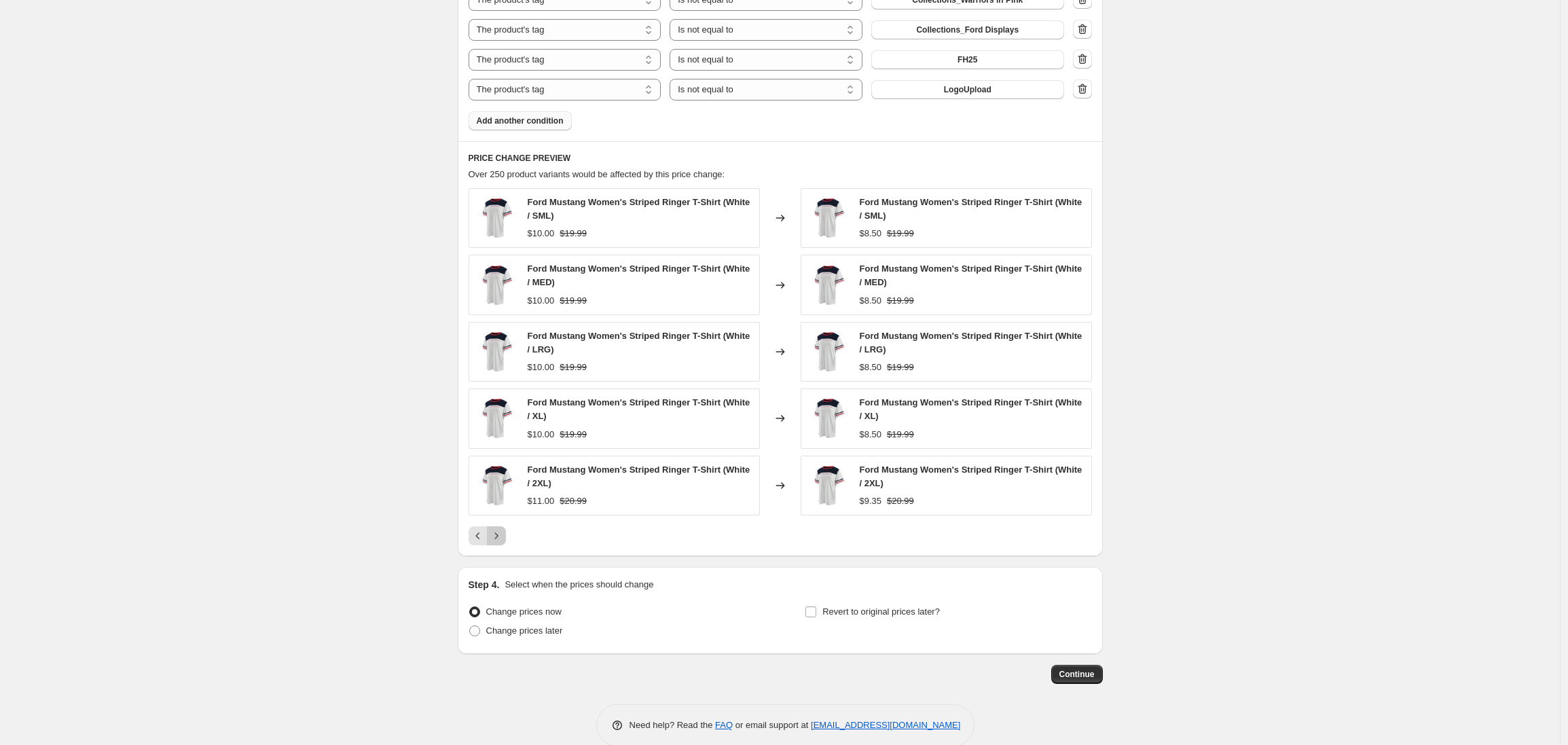
click at [499, 535] on icon "Next" at bounding box center [496, 535] width 13 height 13
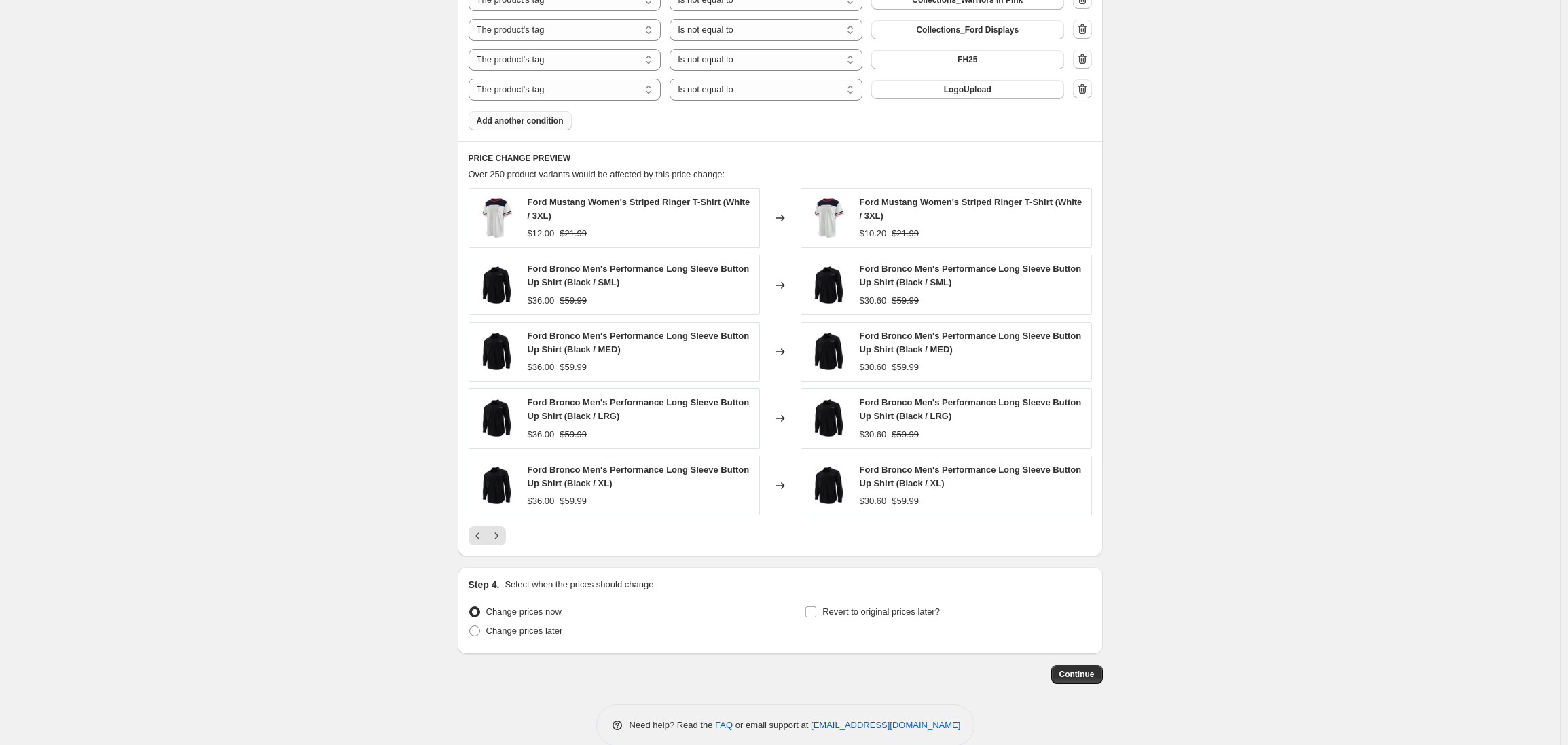
click at [499, 535] on icon "Next" at bounding box center [496, 535] width 13 height 13
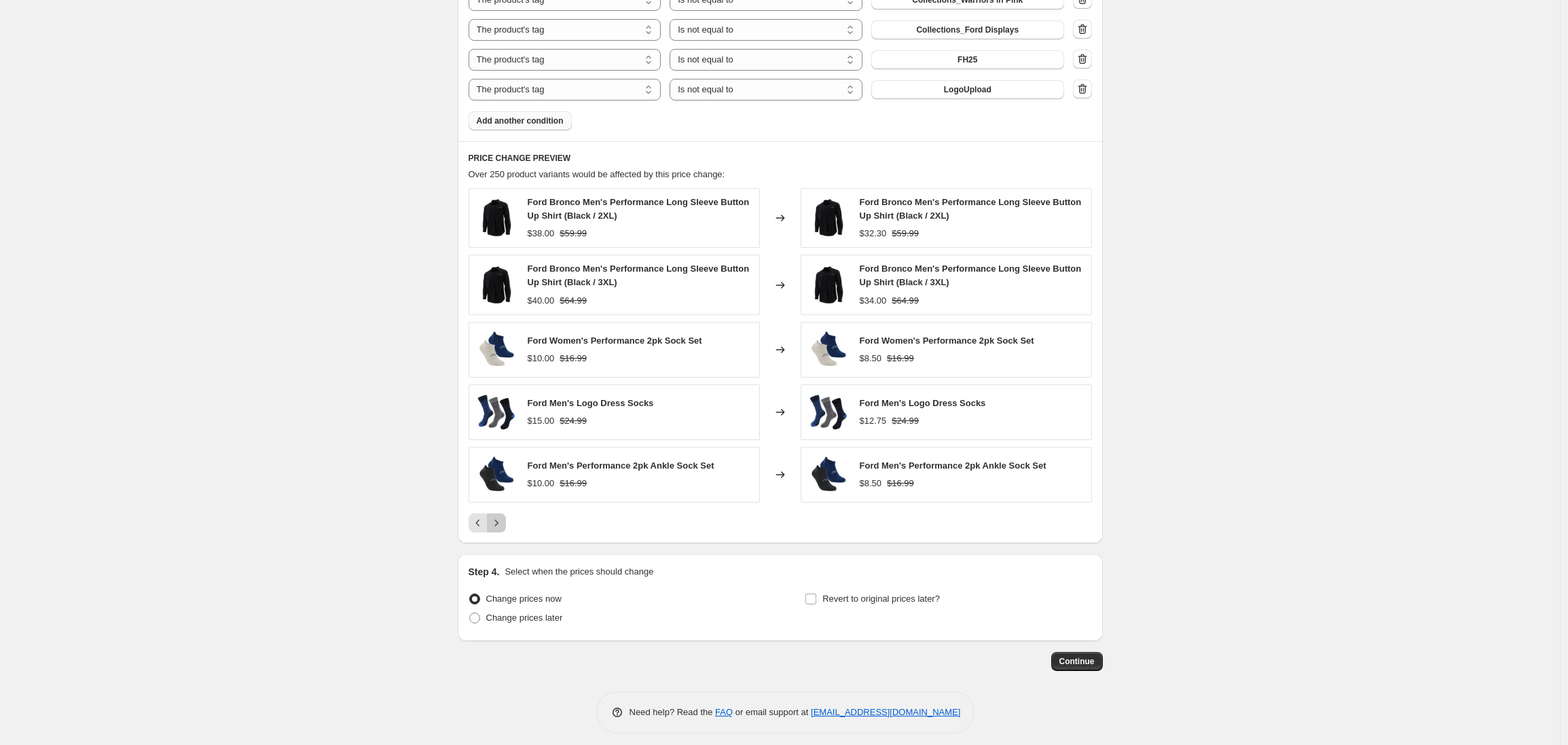
click at [499, 526] on icon "Next" at bounding box center [496, 522] width 13 height 13
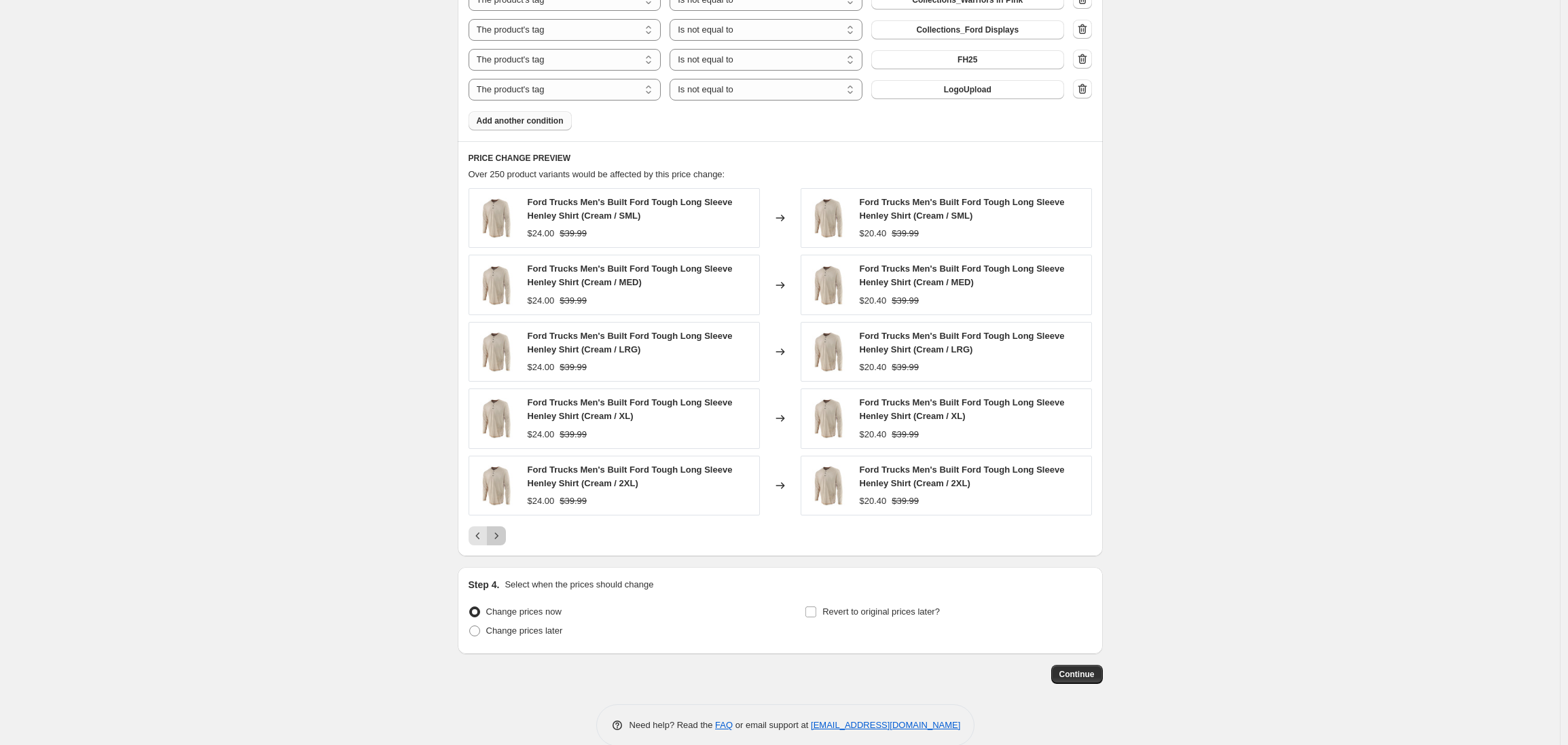
click at [500, 535] on icon "Next" at bounding box center [496, 535] width 13 height 13
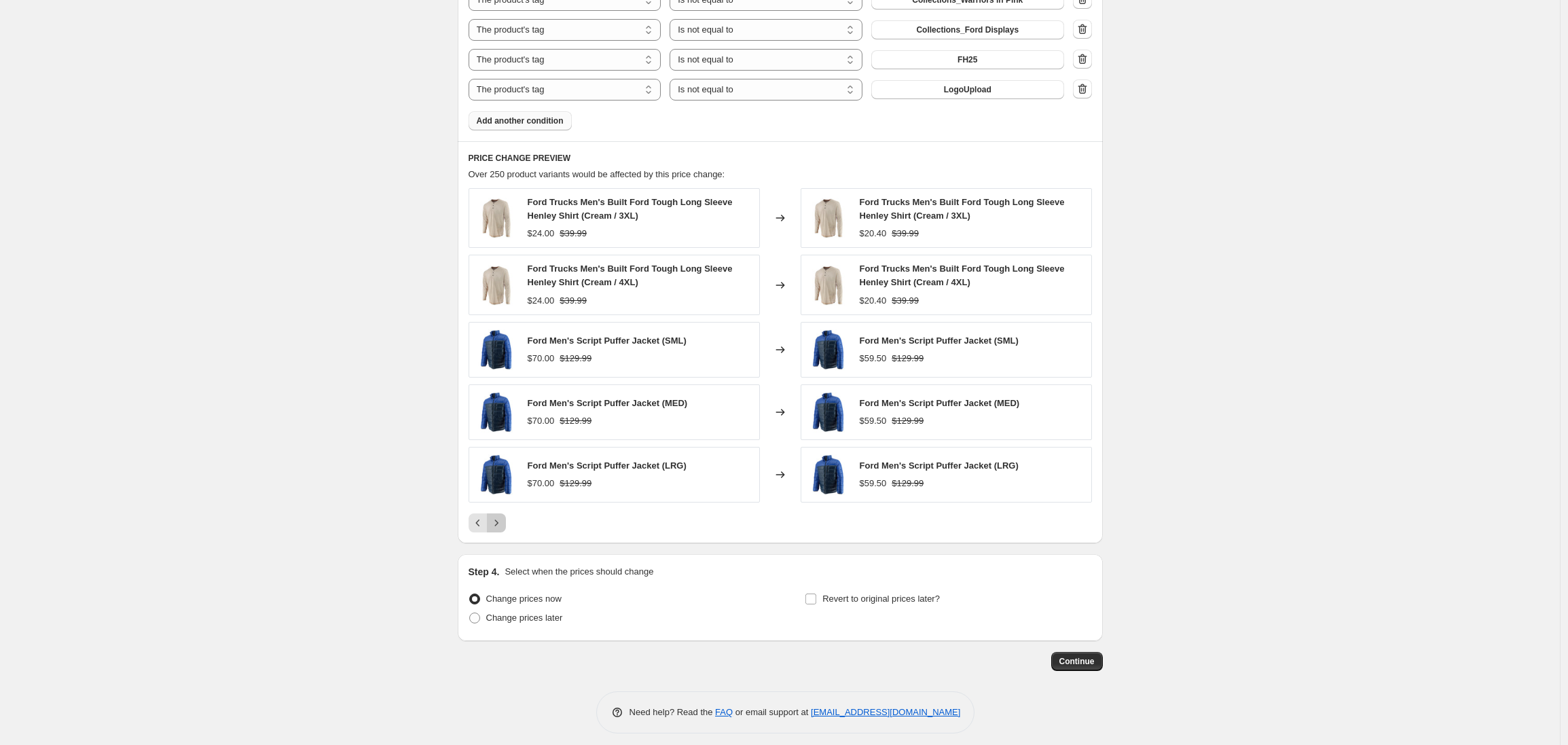
click at [500, 527] on icon "Next" at bounding box center [496, 522] width 13 height 13
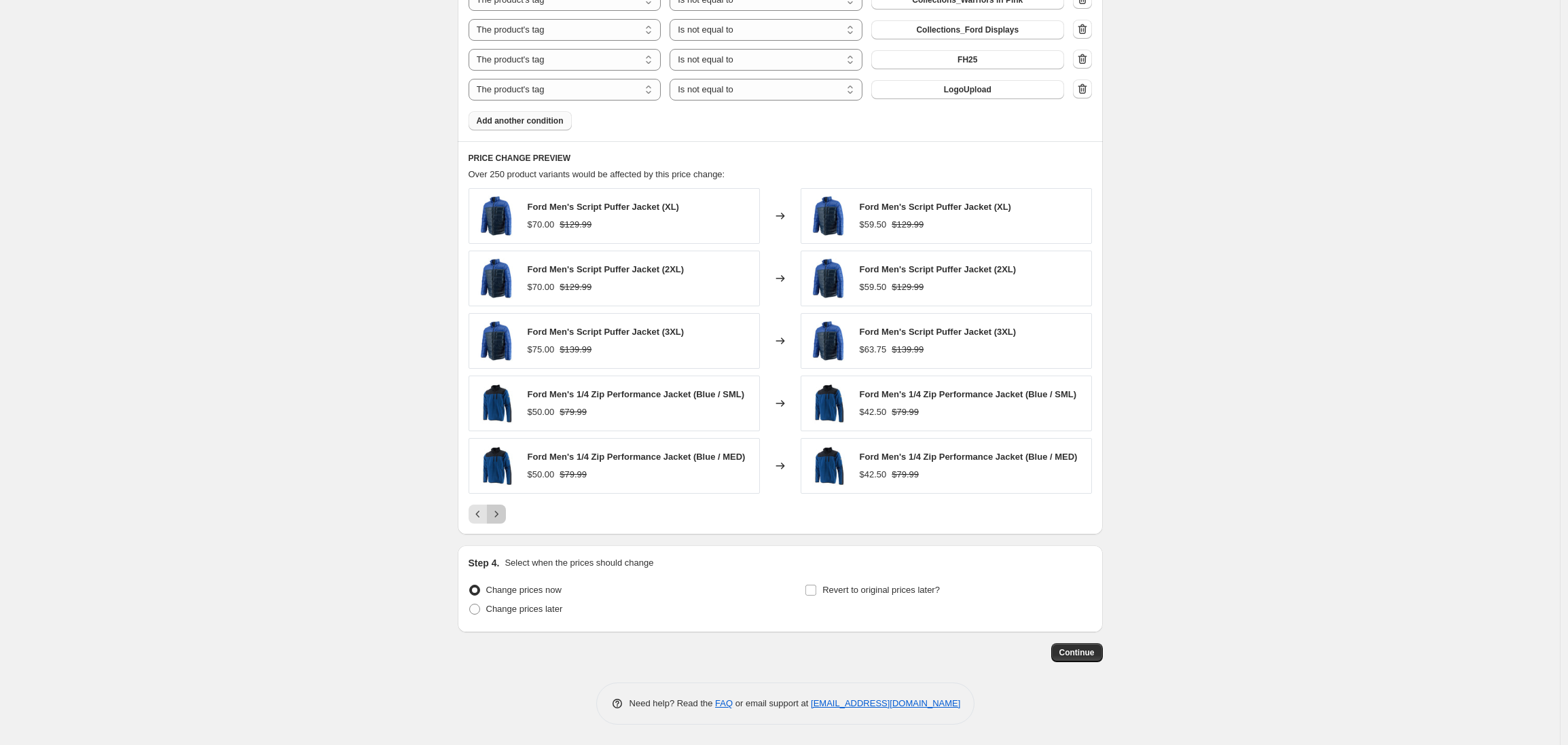
click at [501, 519] on icon "Next" at bounding box center [496, 513] width 13 height 13
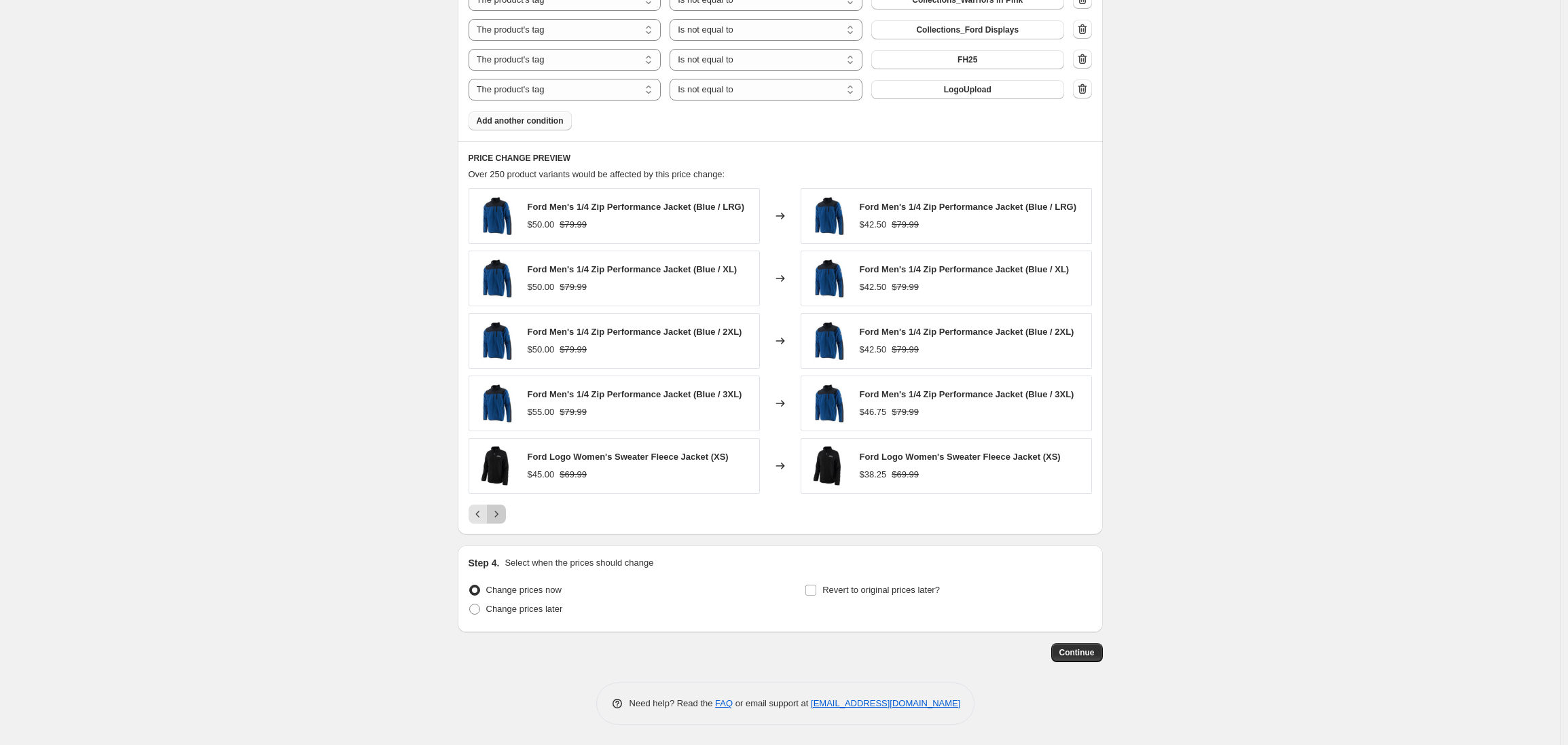
click at [503, 519] on icon "Next" at bounding box center [496, 513] width 13 height 13
click at [499, 519] on icon "Next" at bounding box center [496, 513] width 13 height 13
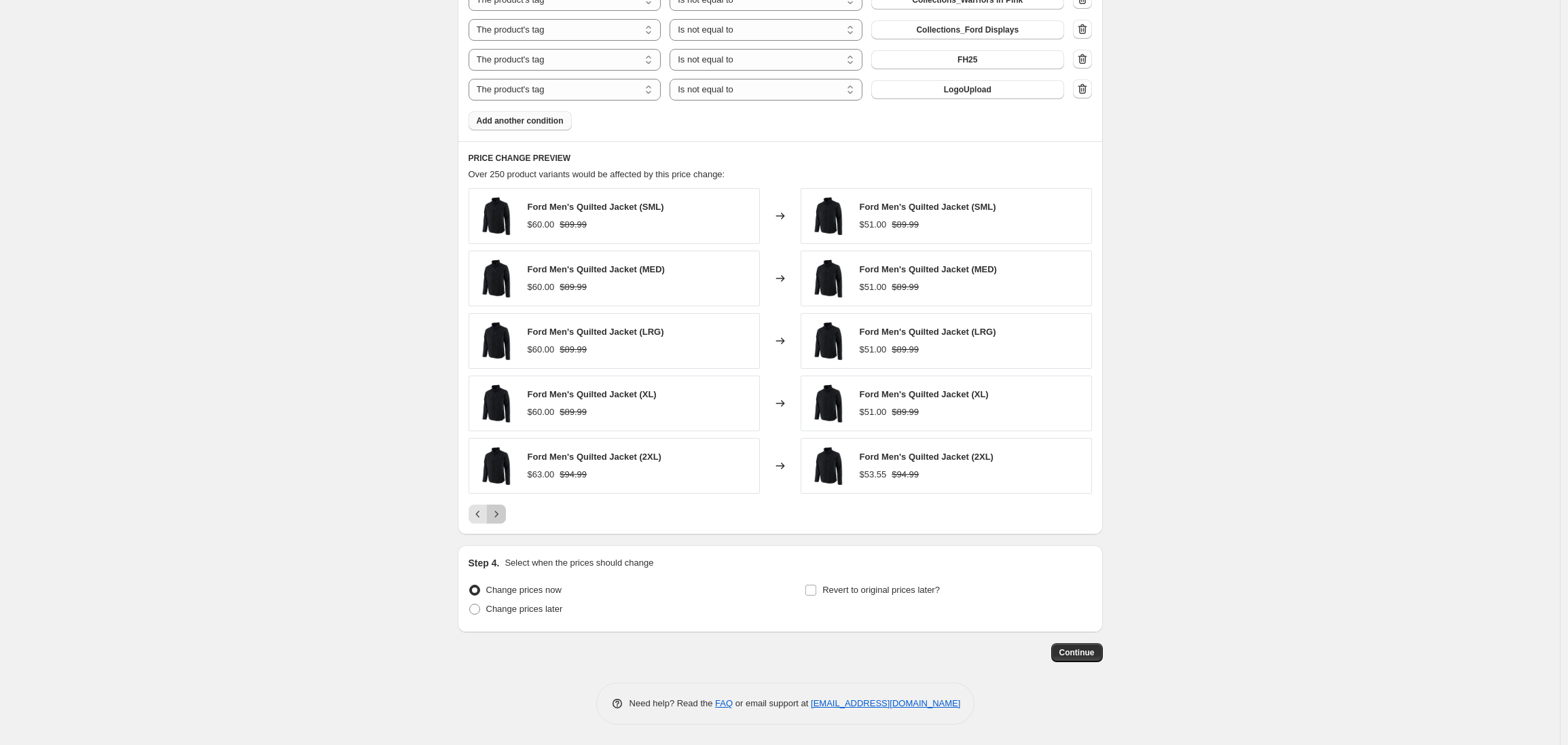
click at [501, 518] on icon "Next" at bounding box center [496, 513] width 13 height 13
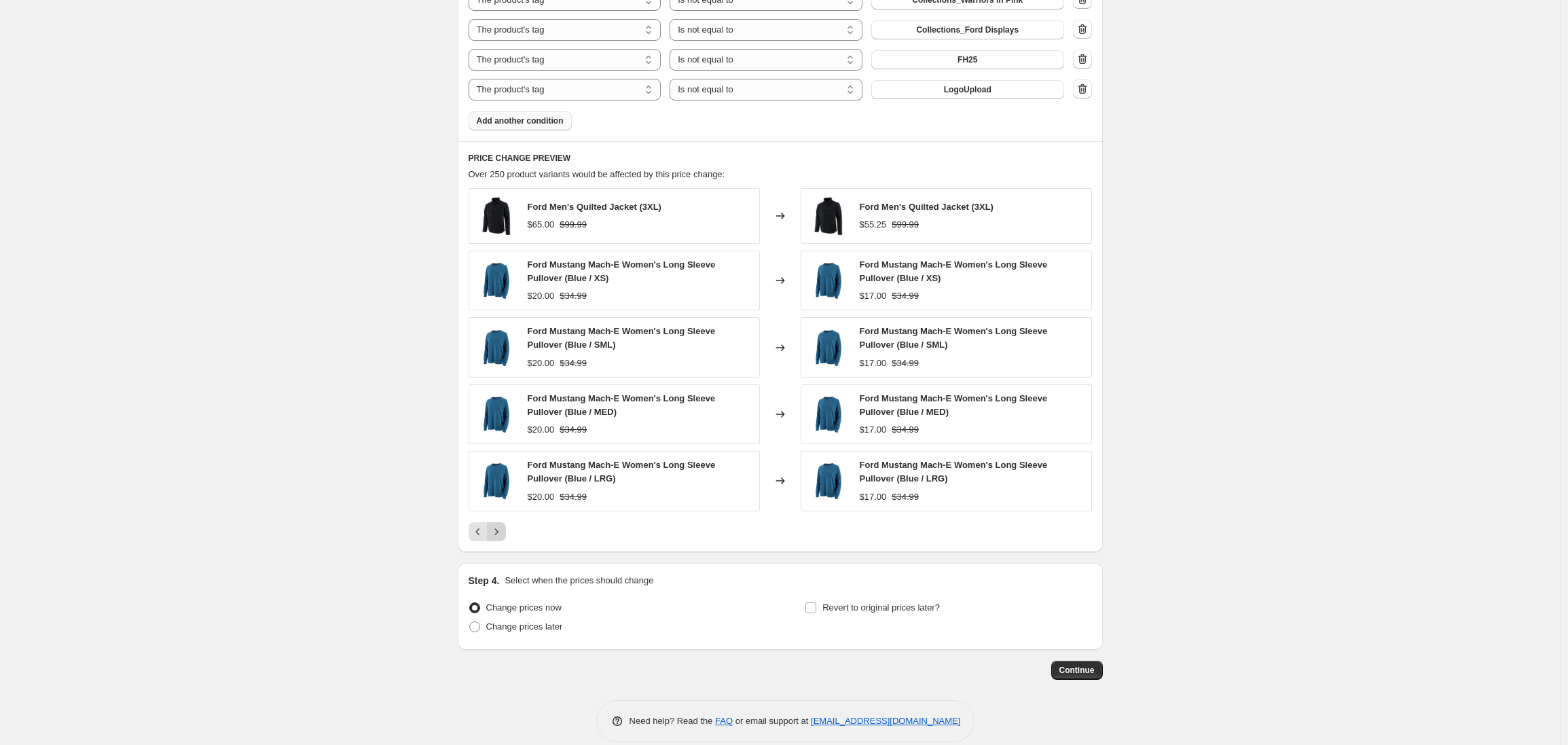
click at [500, 529] on icon "Next" at bounding box center [496, 531] width 13 height 13
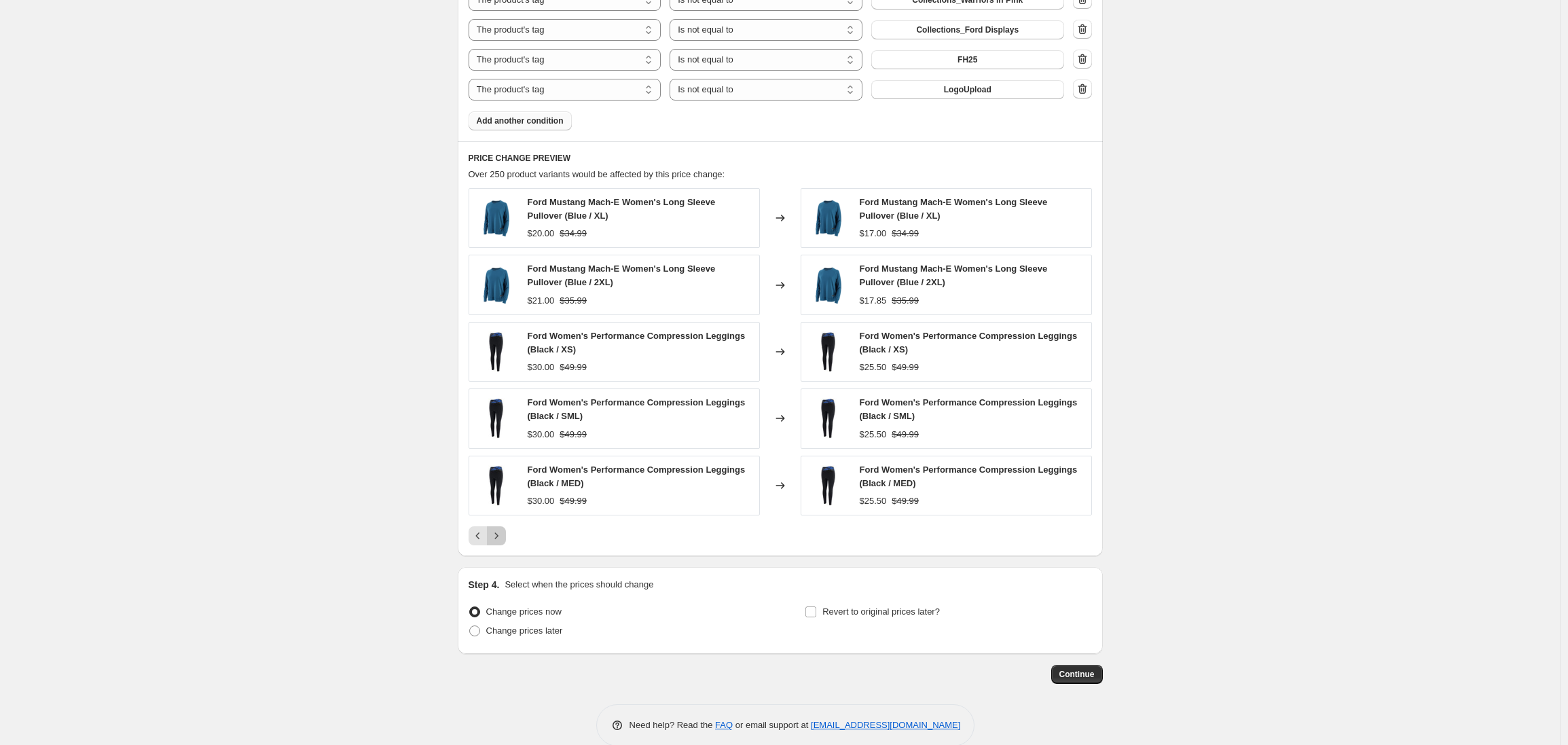
click at [497, 534] on icon "Next" at bounding box center [497, 535] width 4 height 6
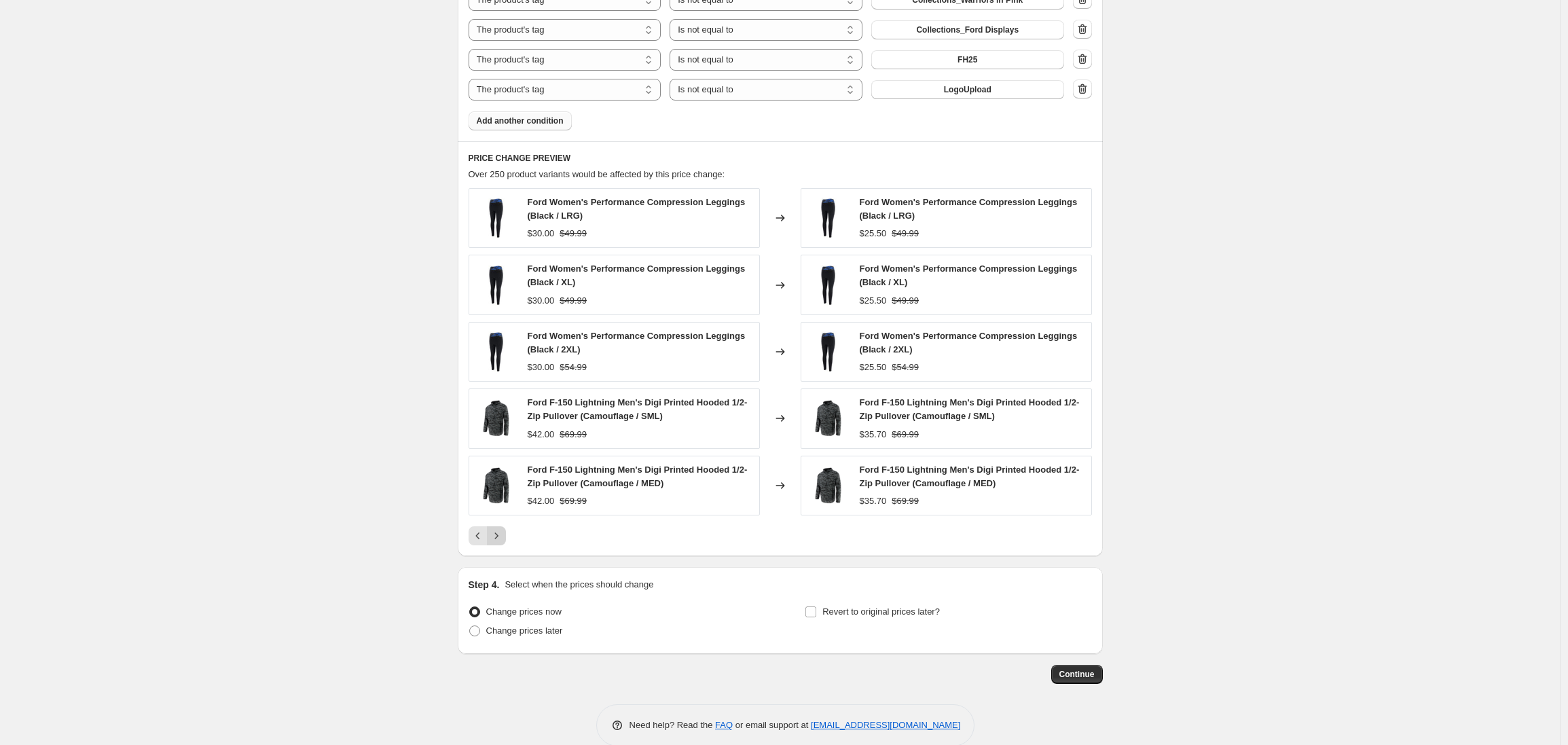
click at [498, 535] on icon "Next" at bounding box center [496, 535] width 13 height 13
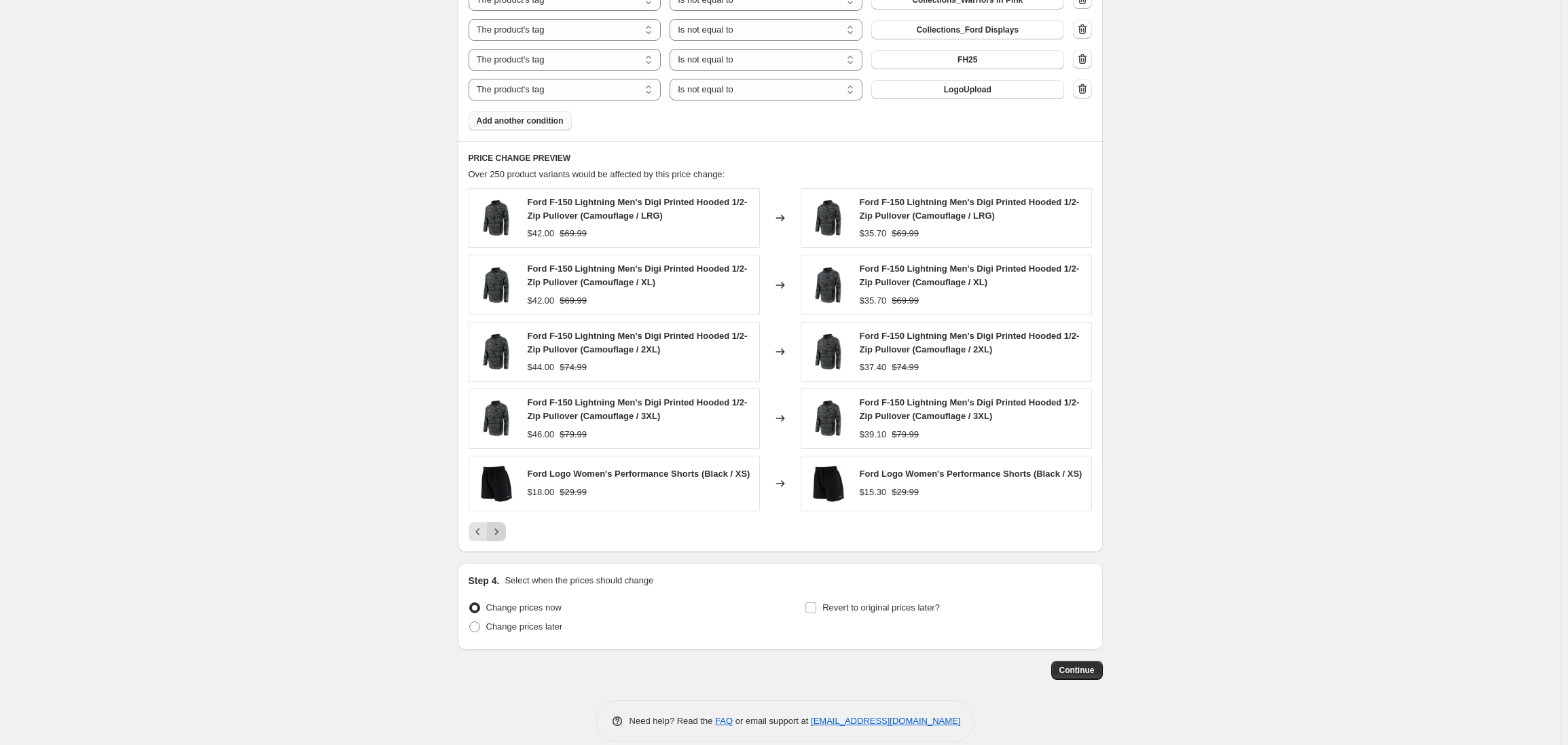
click at [498, 535] on icon "Next" at bounding box center [496, 531] width 13 height 13
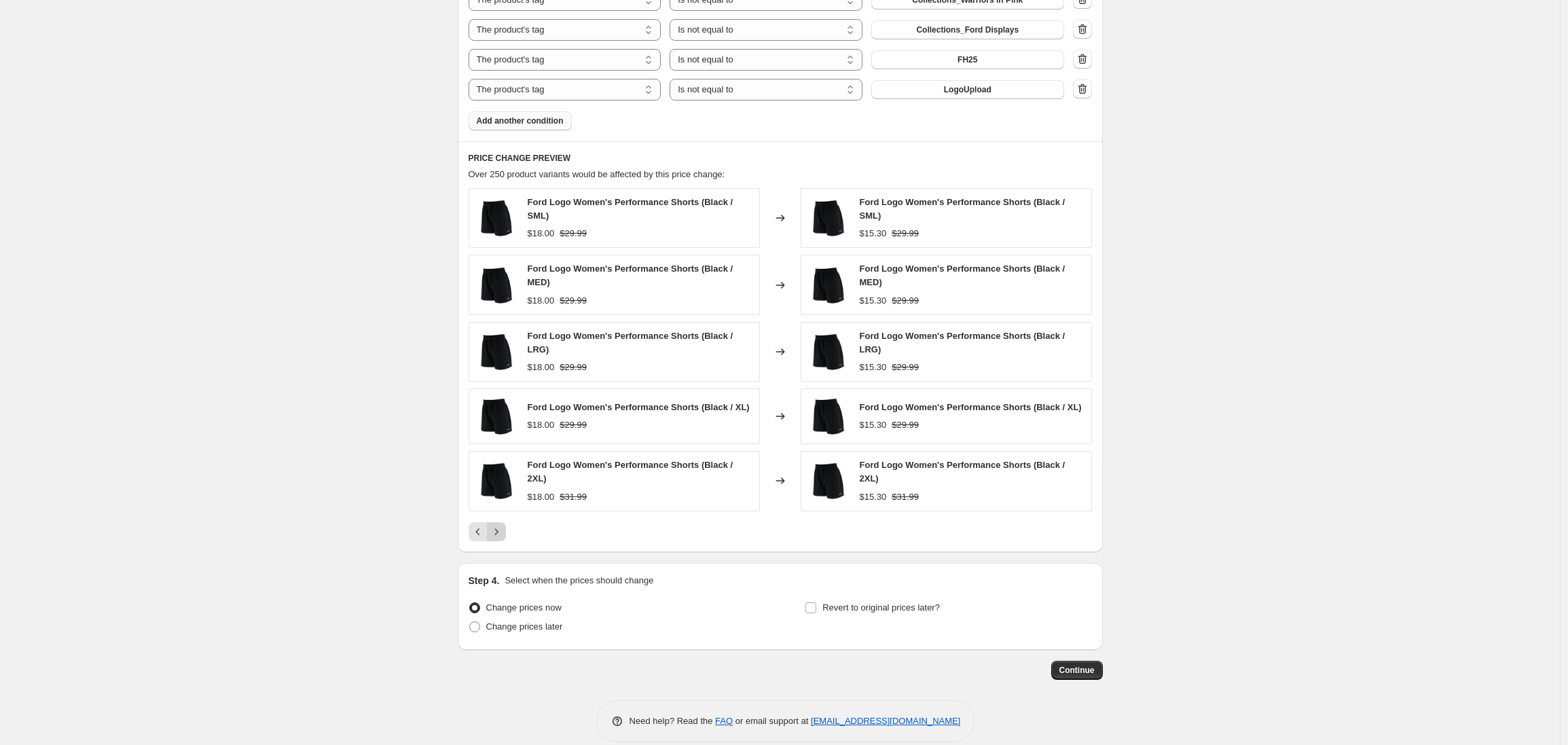
click at [498, 535] on icon "Next" at bounding box center [496, 531] width 13 height 13
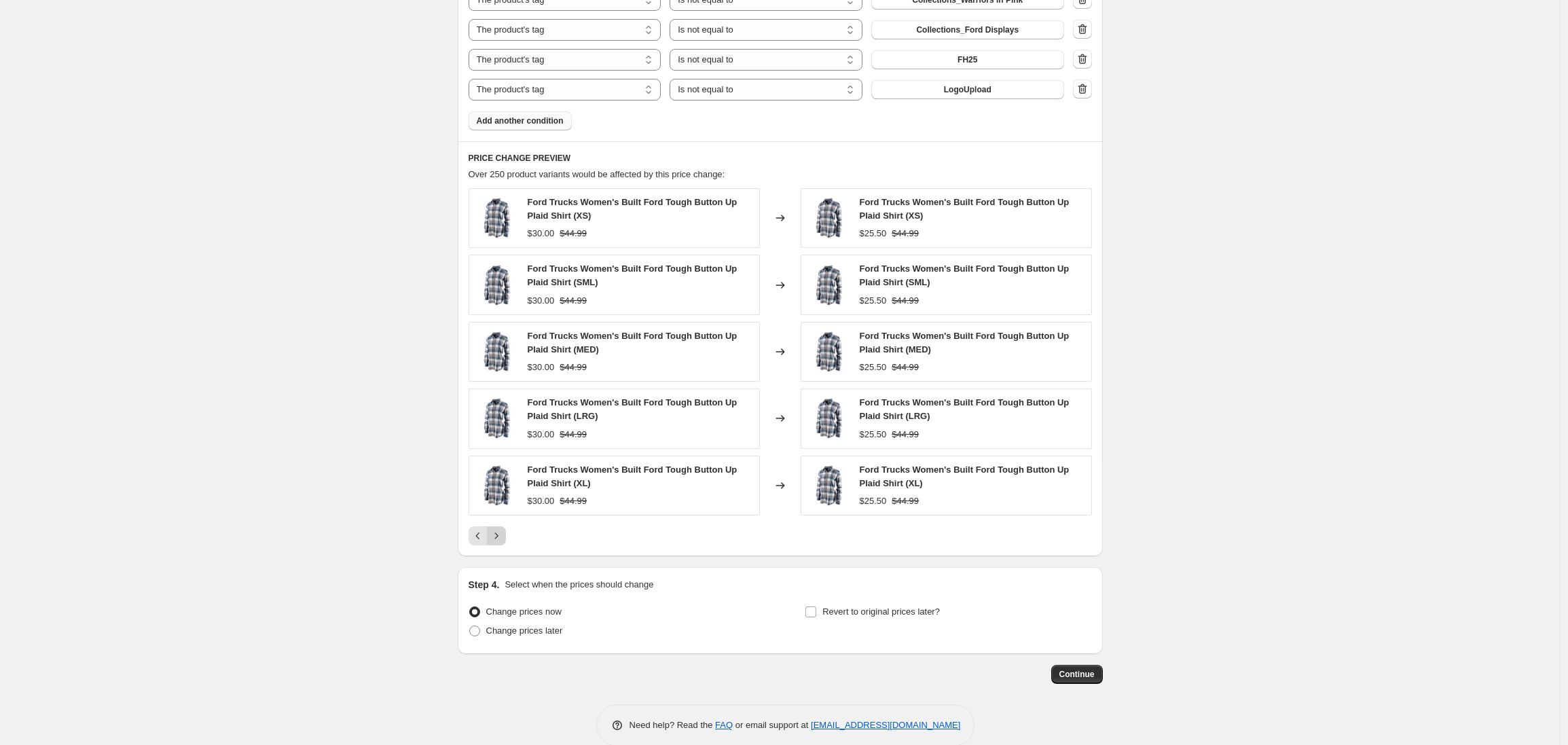
click at [498, 535] on icon "Next" at bounding box center [496, 535] width 13 height 13
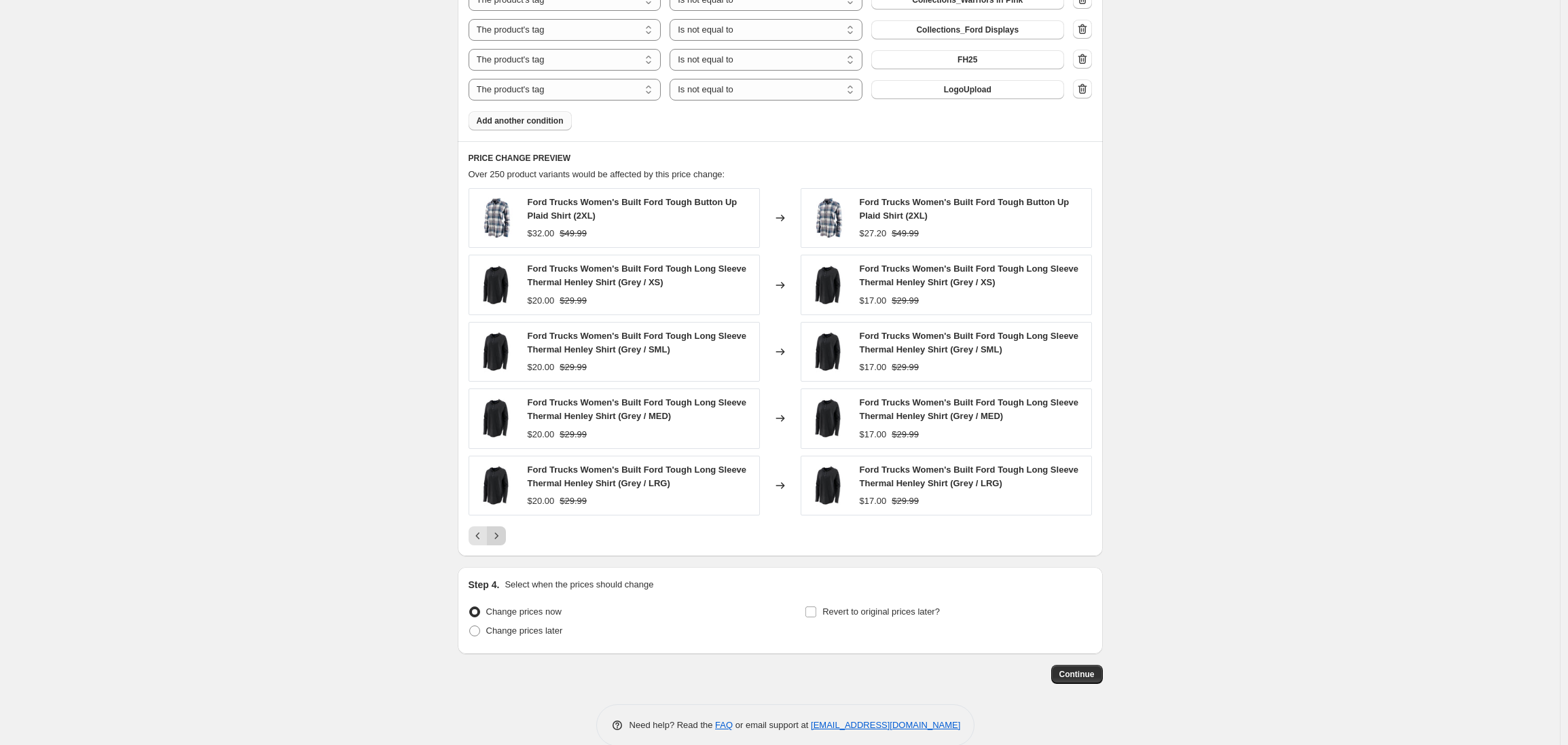
click at [498, 535] on icon "Next" at bounding box center [496, 535] width 13 height 13
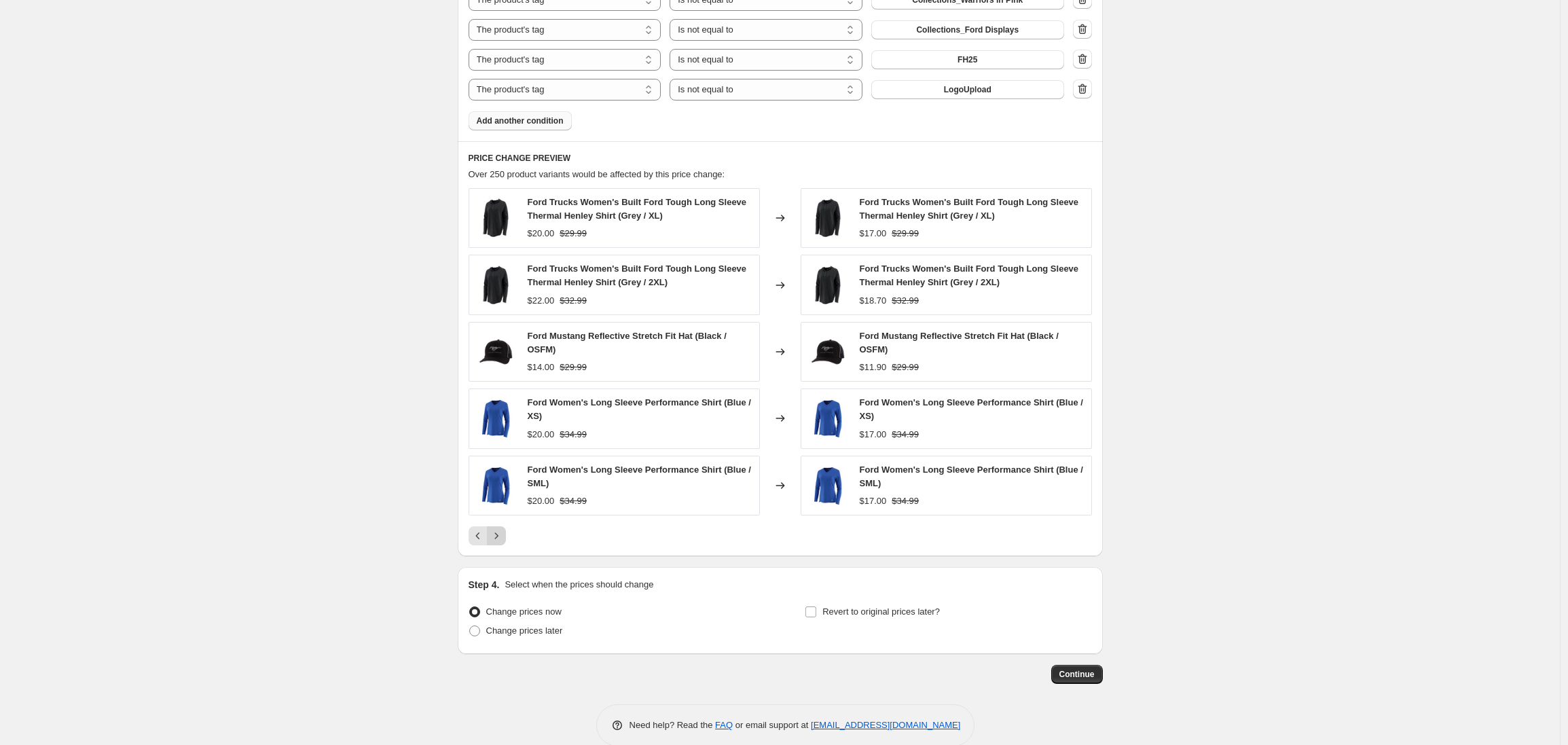
click at [498, 535] on icon "Next" at bounding box center [496, 535] width 13 height 13
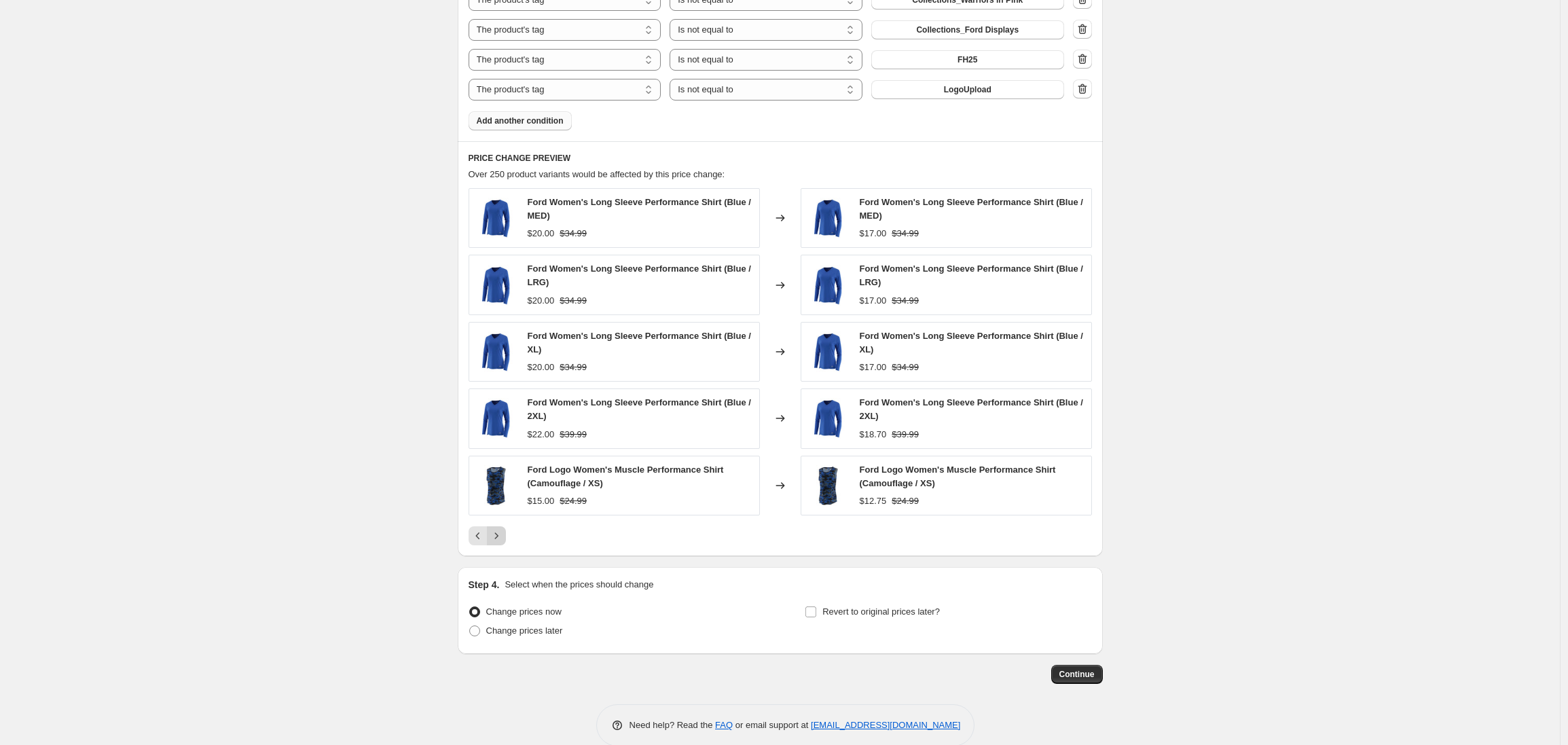
click at [498, 535] on icon "Next" at bounding box center [496, 535] width 13 height 13
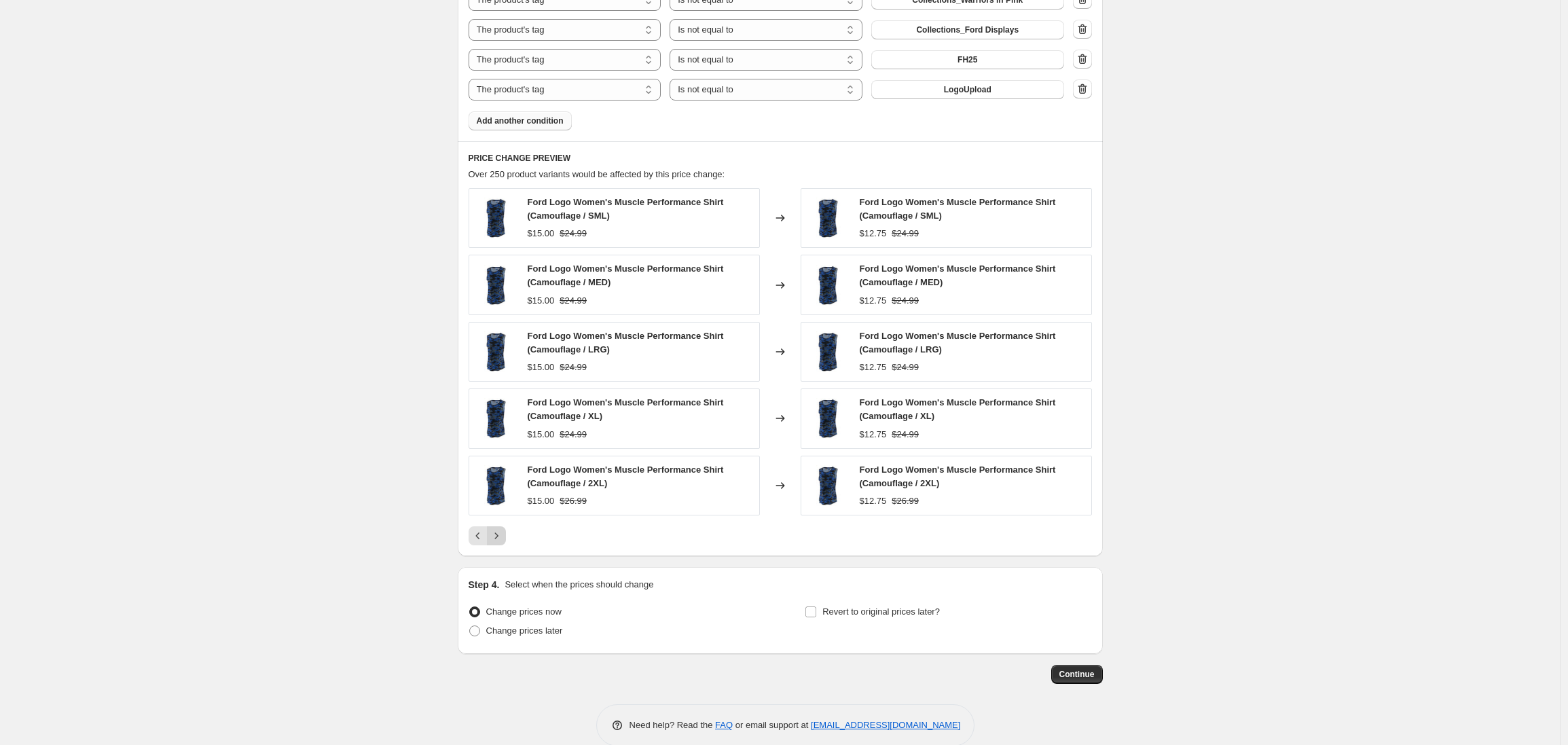
click at [498, 535] on icon "Next" at bounding box center [496, 535] width 13 height 13
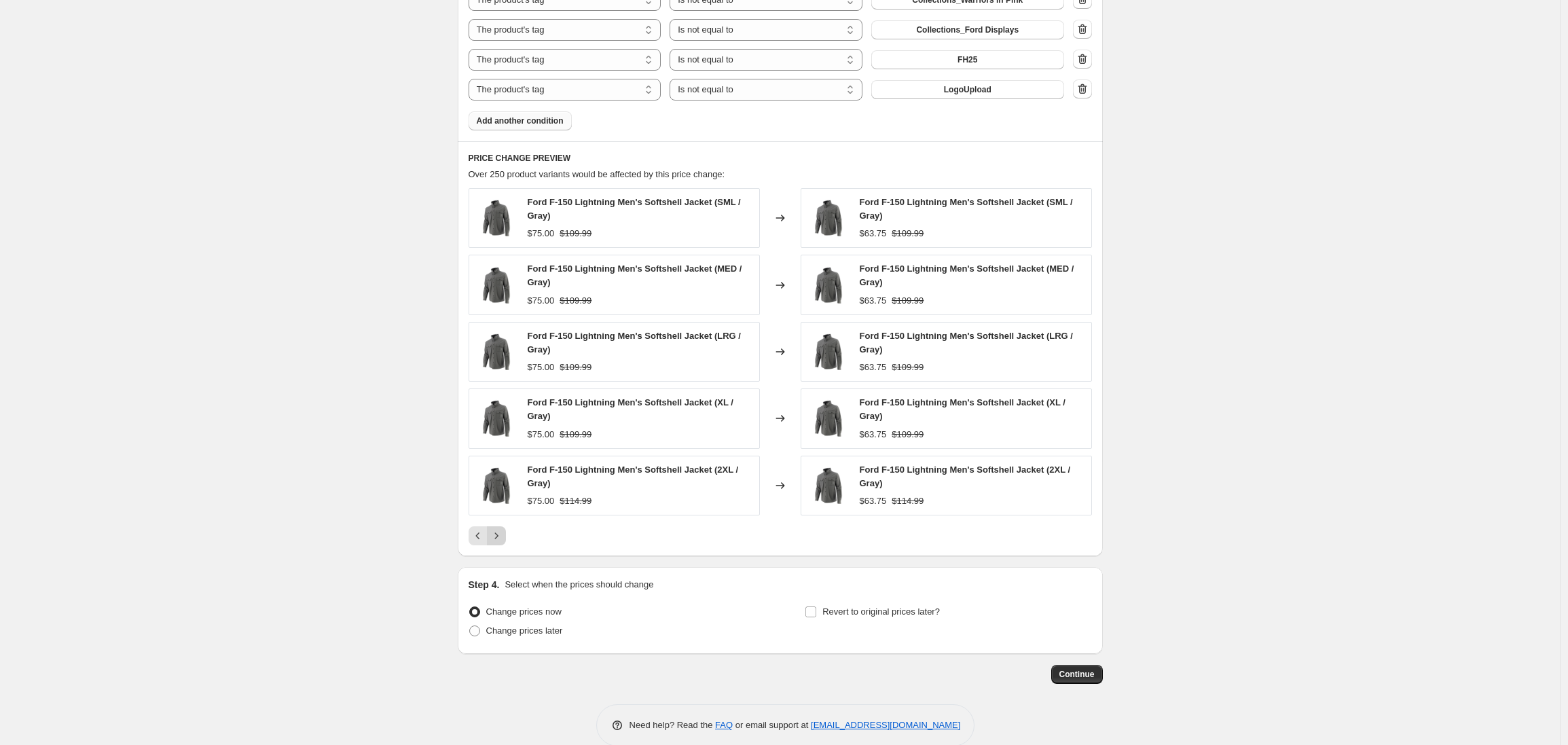
click at [498, 535] on icon "Next" at bounding box center [496, 535] width 13 height 13
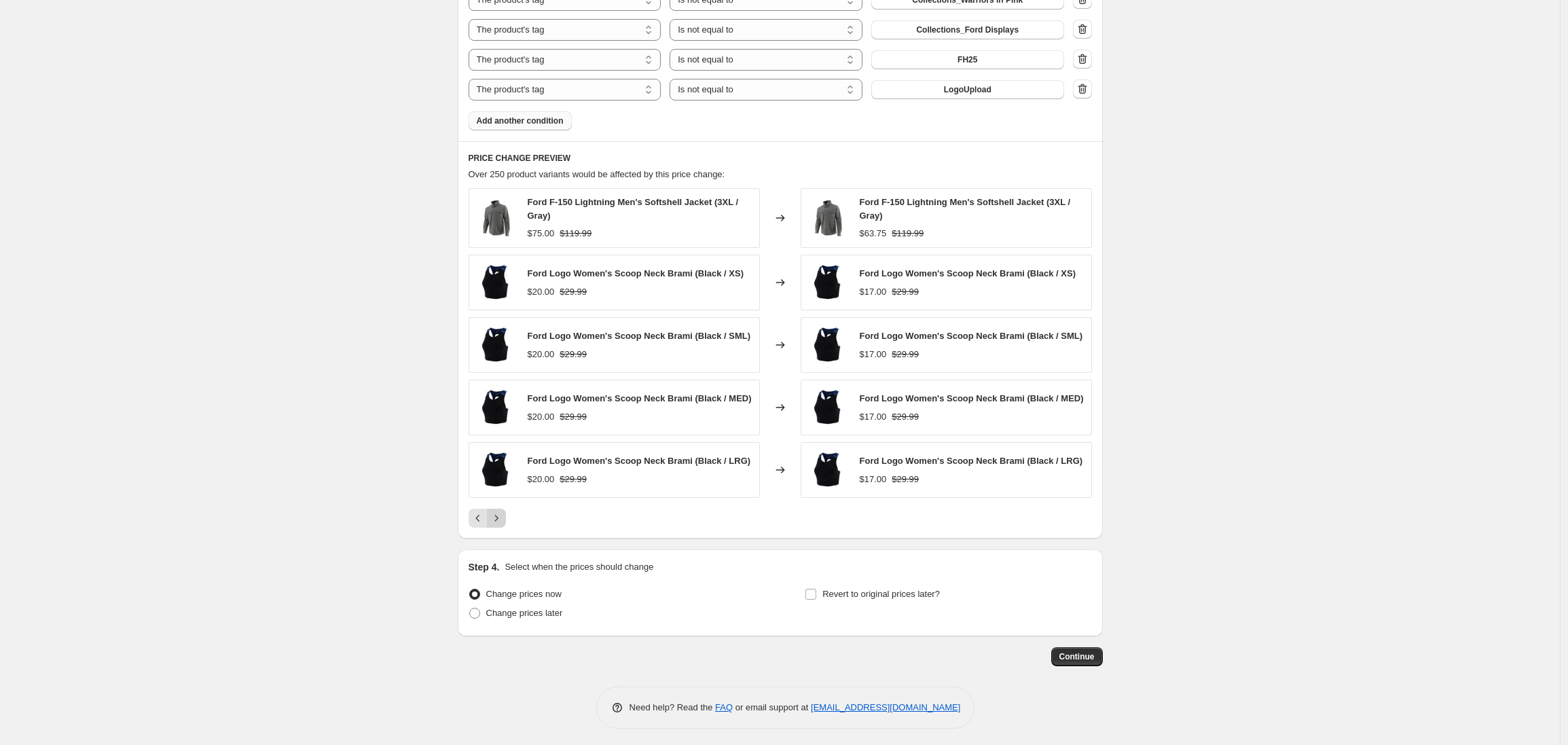
click at [500, 525] on icon "Next" at bounding box center [496, 518] width 13 height 13
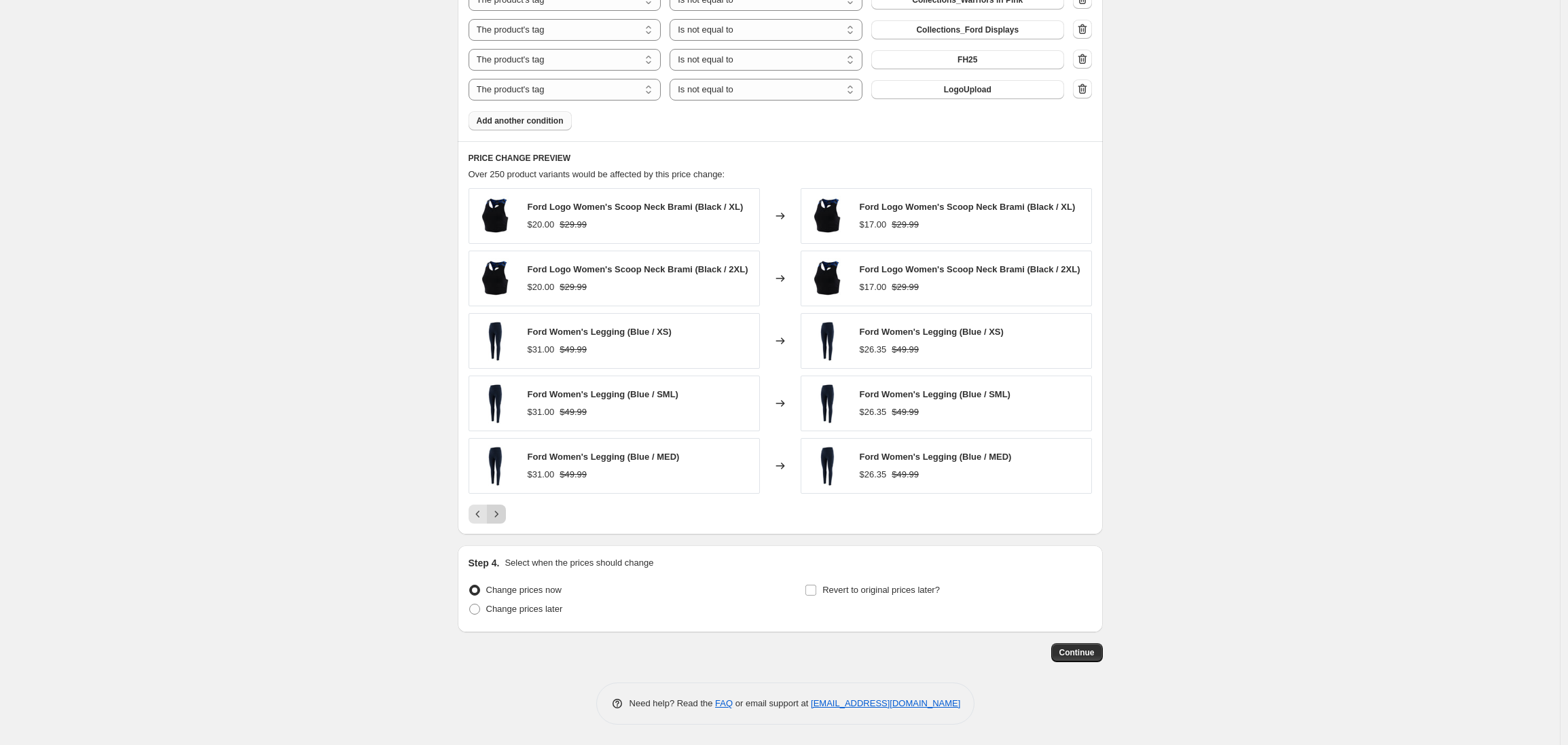
click at [500, 518] on icon "Next" at bounding box center [496, 513] width 13 height 13
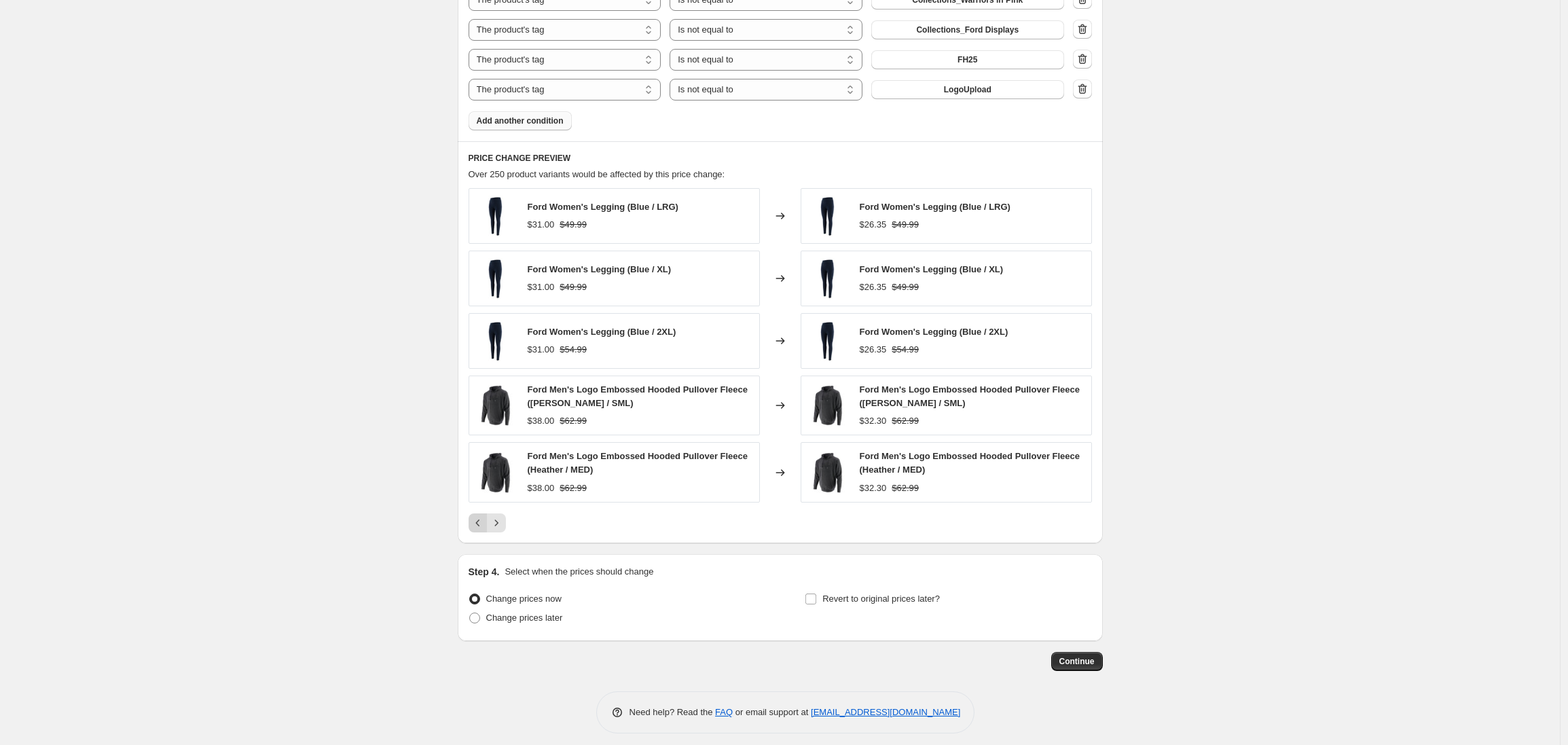
click at [478, 523] on icon "Previous" at bounding box center [478, 522] width 13 height 13
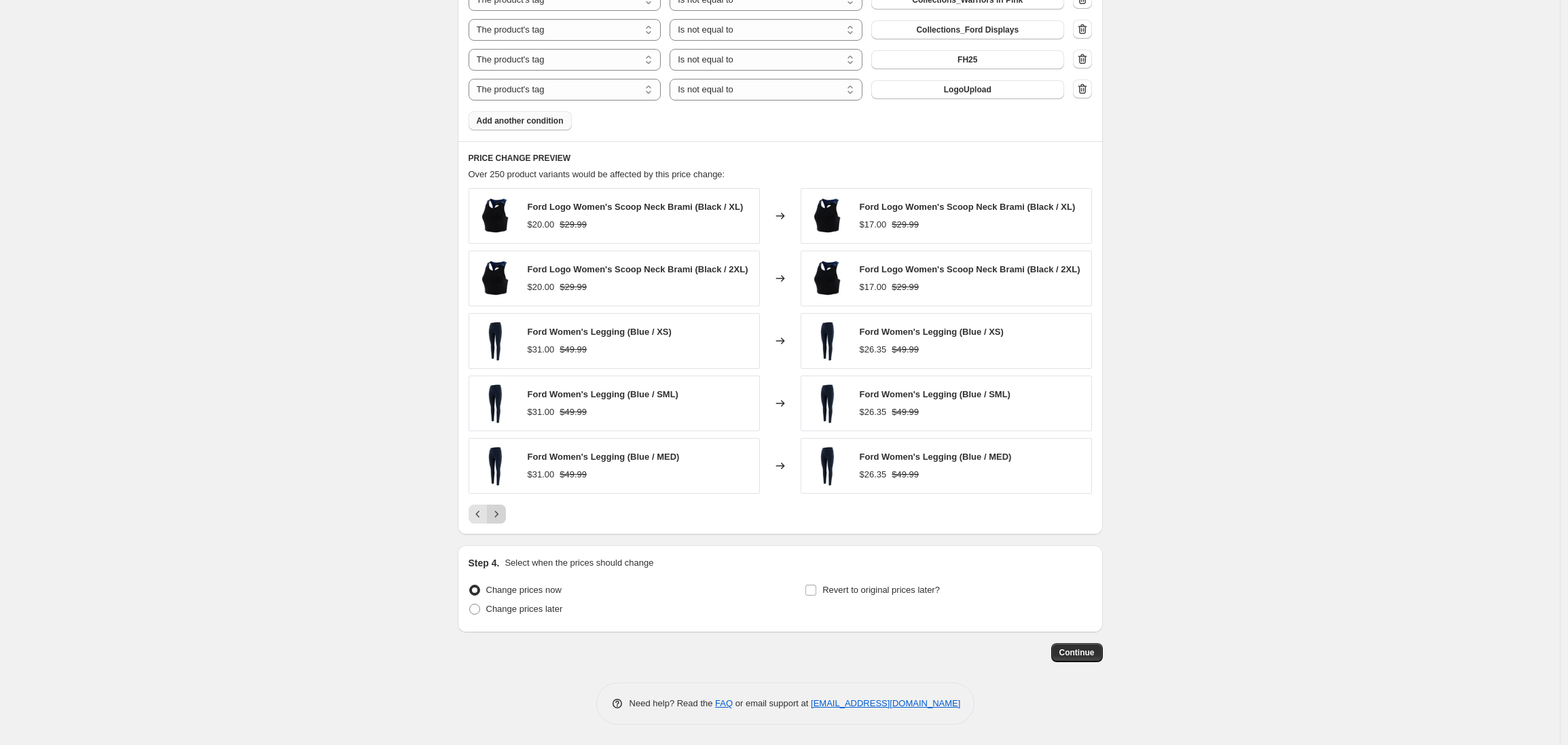
click at [497, 519] on icon "Next" at bounding box center [496, 513] width 13 height 13
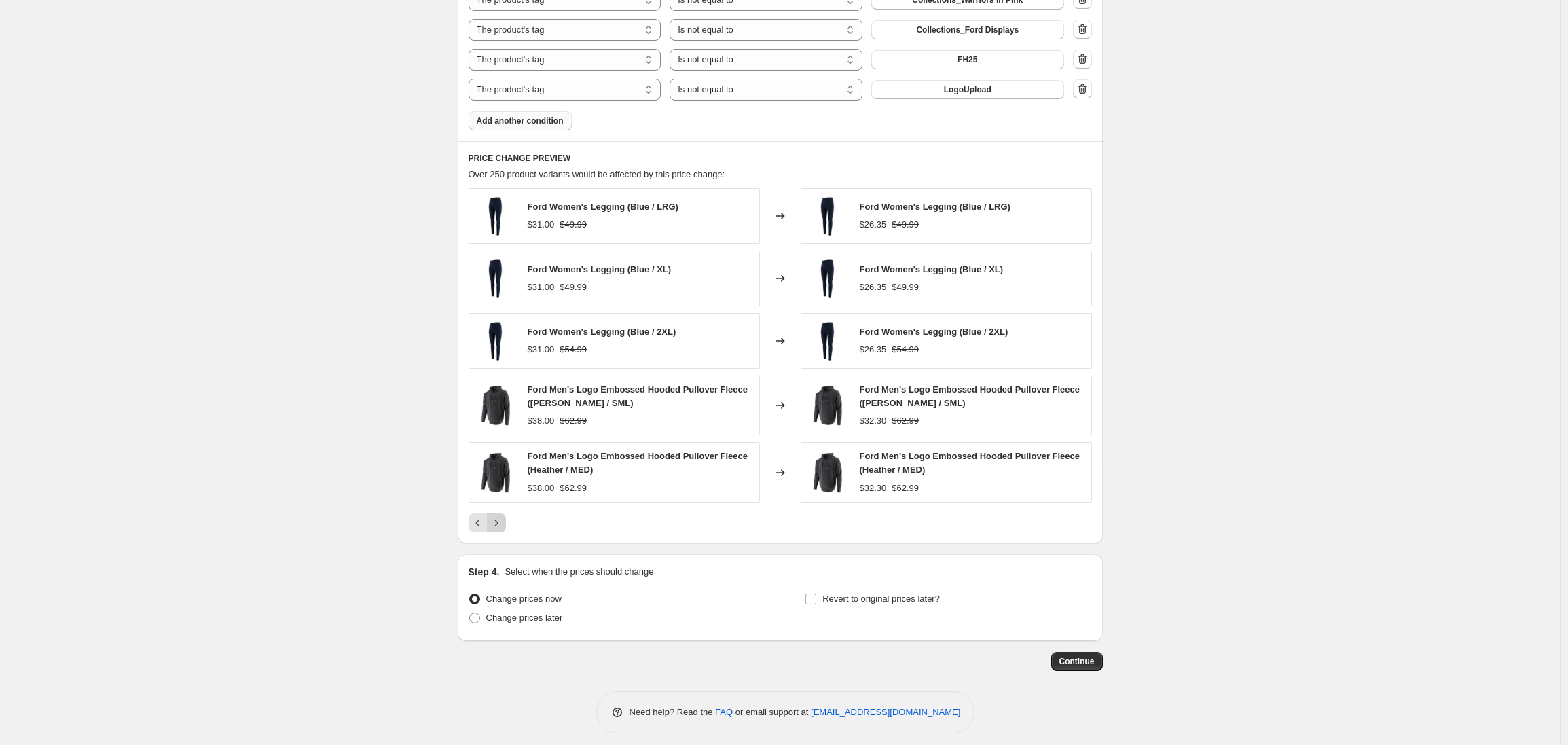
click at [497, 521] on icon "Next" at bounding box center [496, 522] width 13 height 13
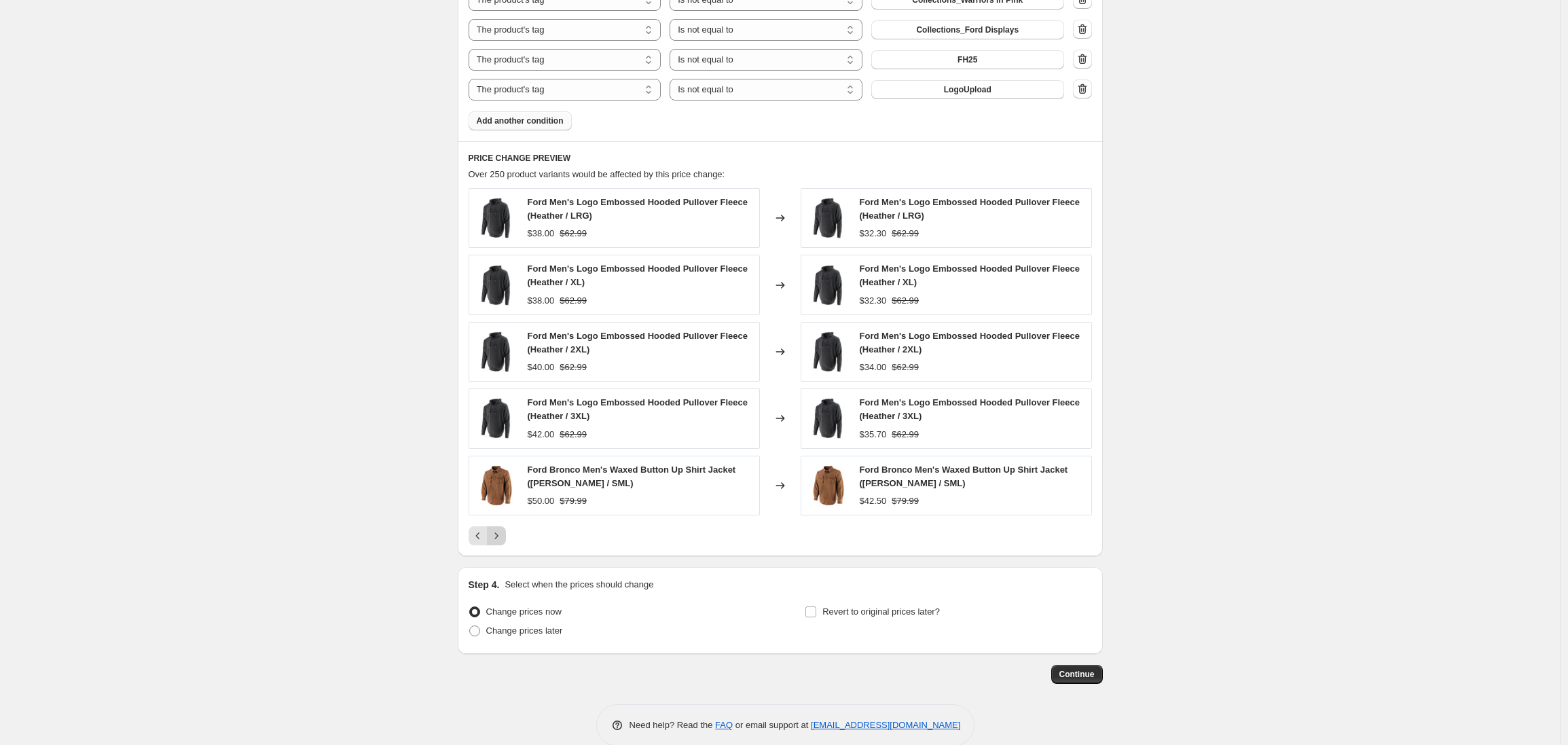
click at [498, 532] on icon "Next" at bounding box center [496, 535] width 13 height 13
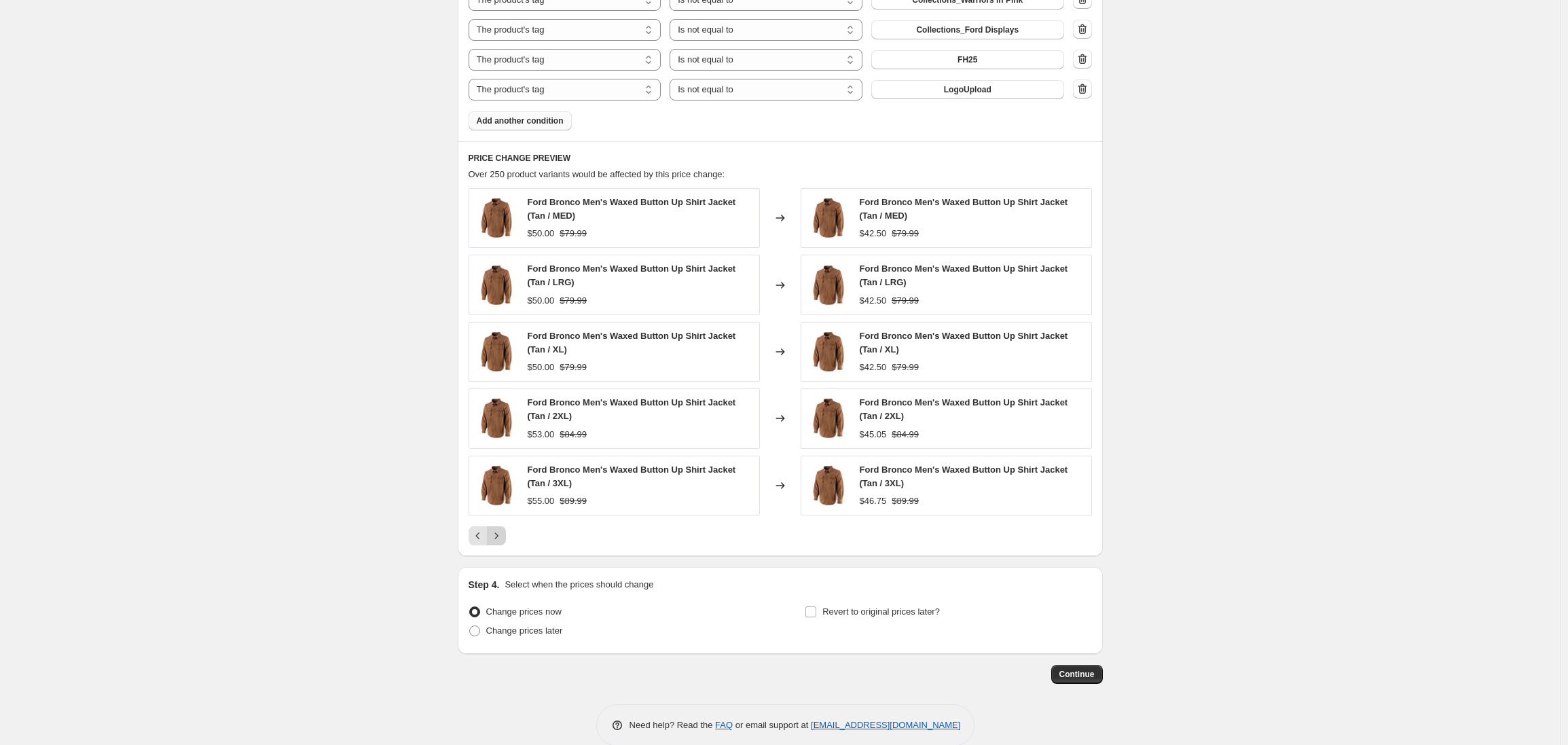
click at [498, 535] on icon "Next" at bounding box center [496, 535] width 13 height 13
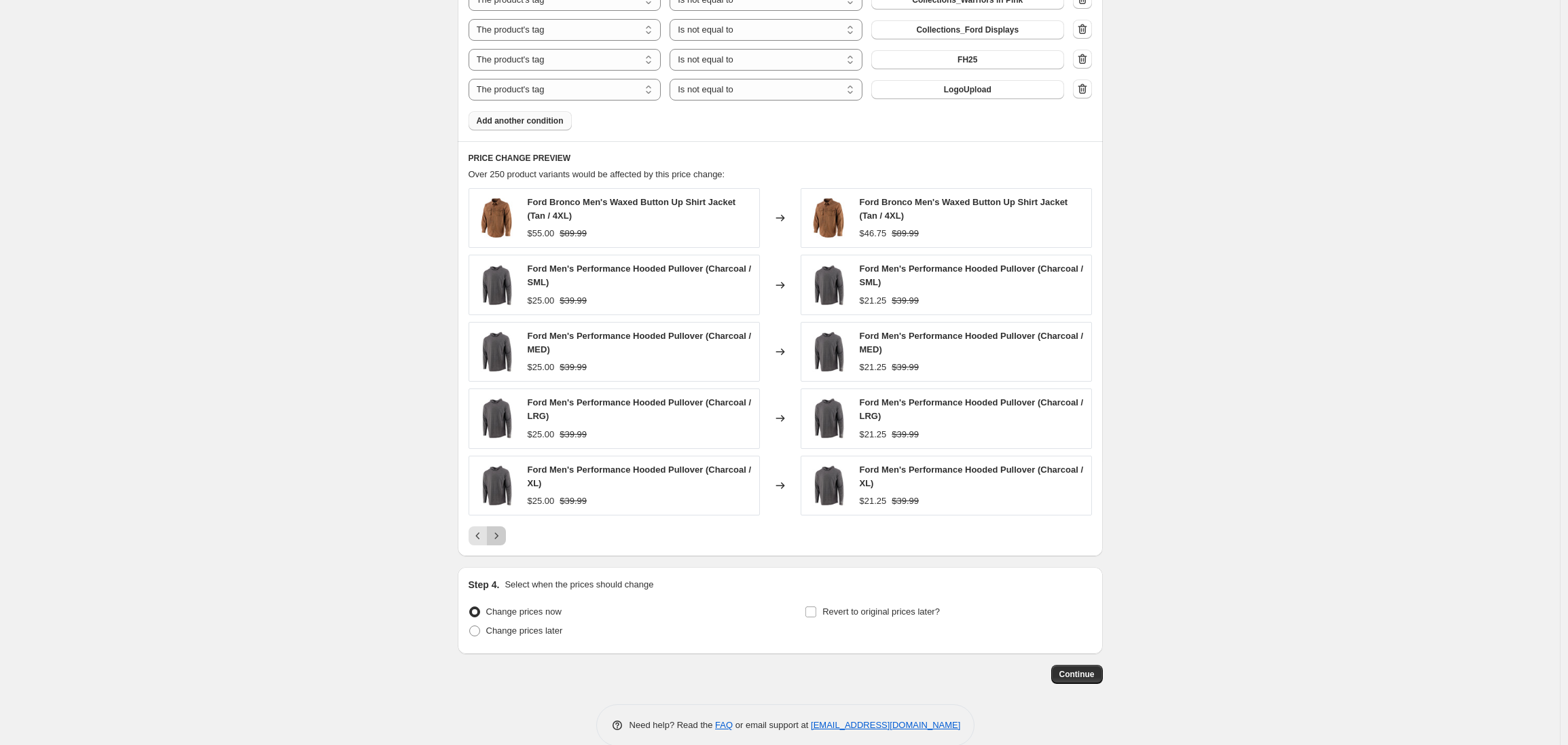
click at [498, 538] on icon "Next" at bounding box center [496, 535] width 13 height 13
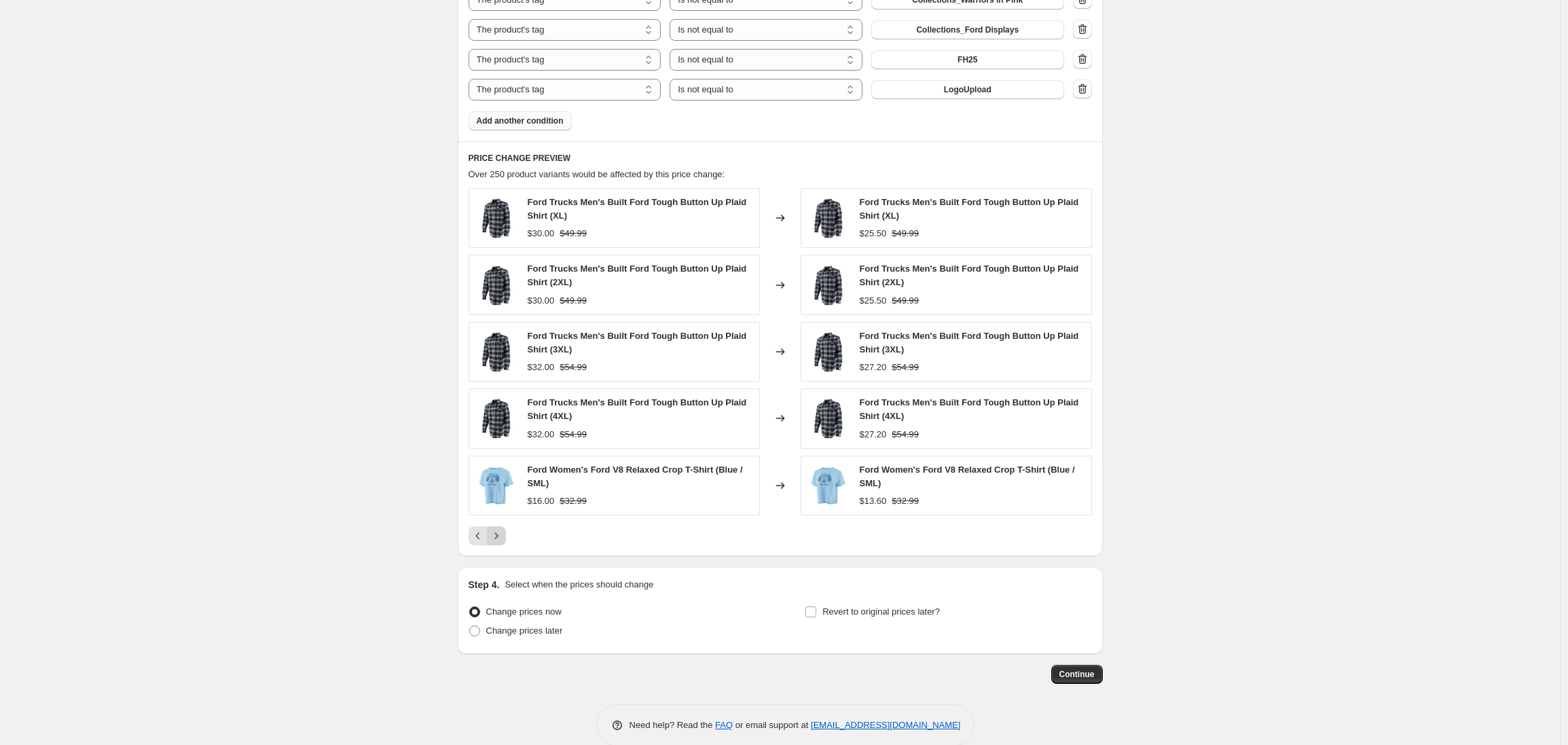
click at [498, 538] on icon "Next" at bounding box center [496, 535] width 13 height 13
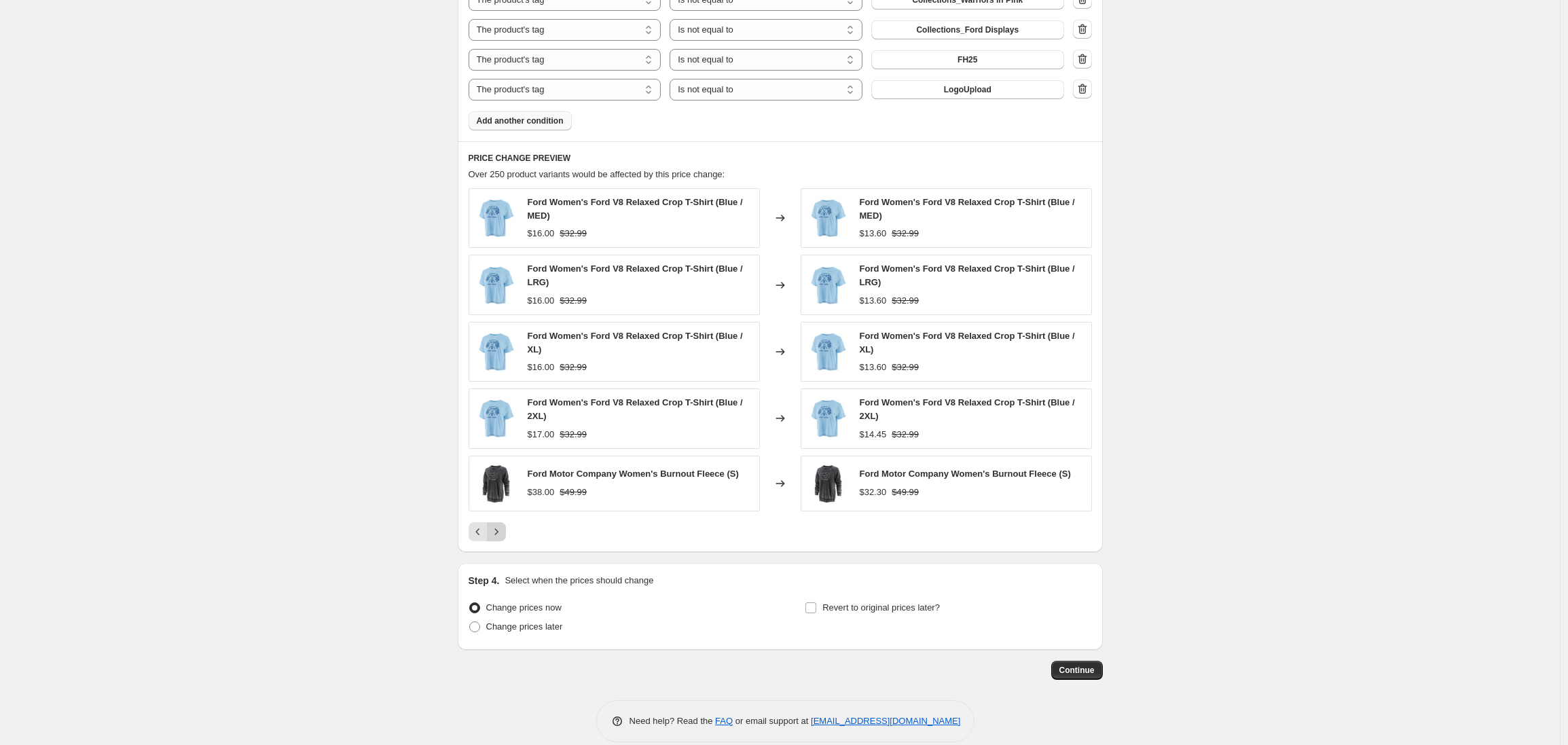
click at [497, 536] on icon "Next" at bounding box center [496, 531] width 13 height 13
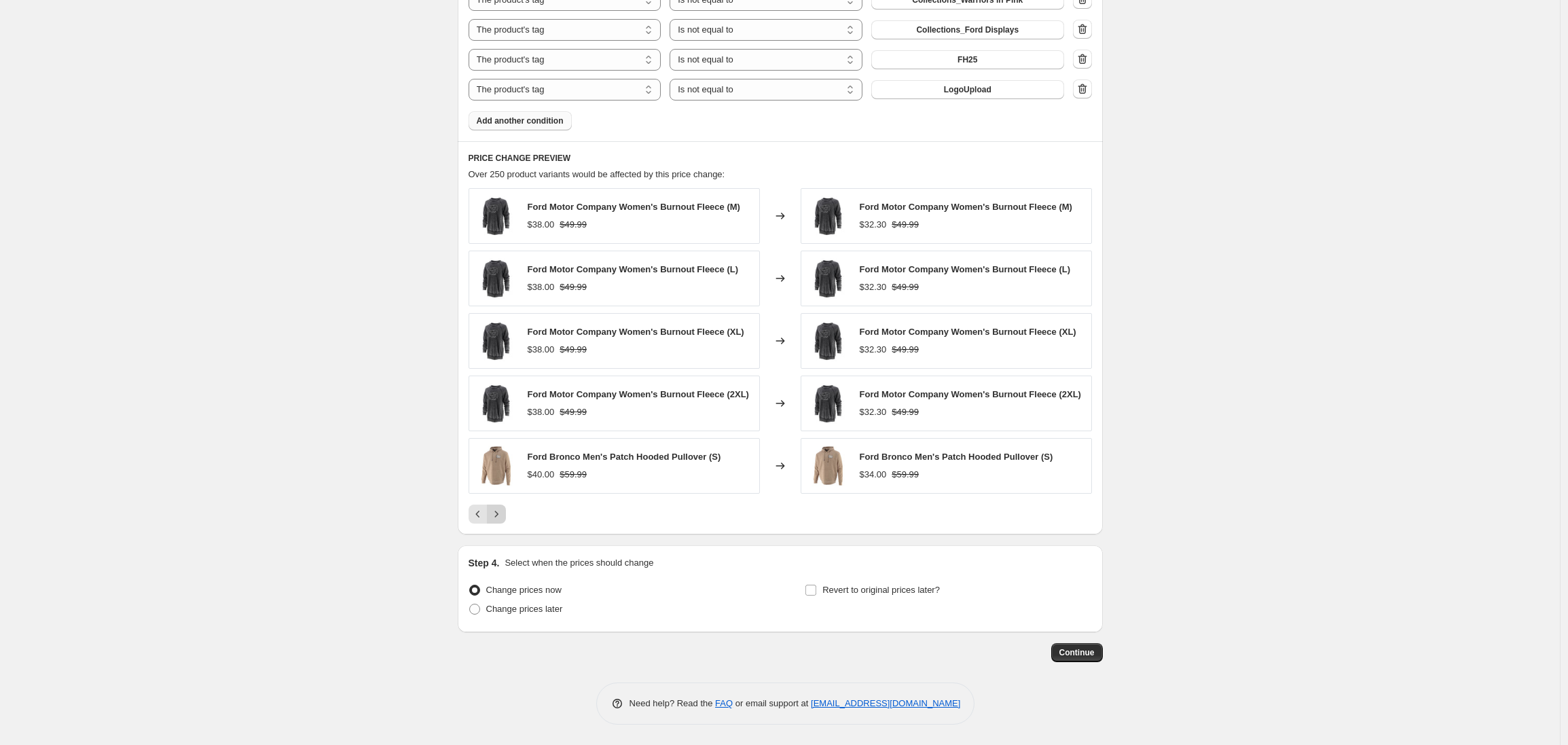
click at [497, 520] on icon "Next" at bounding box center [496, 513] width 13 height 13
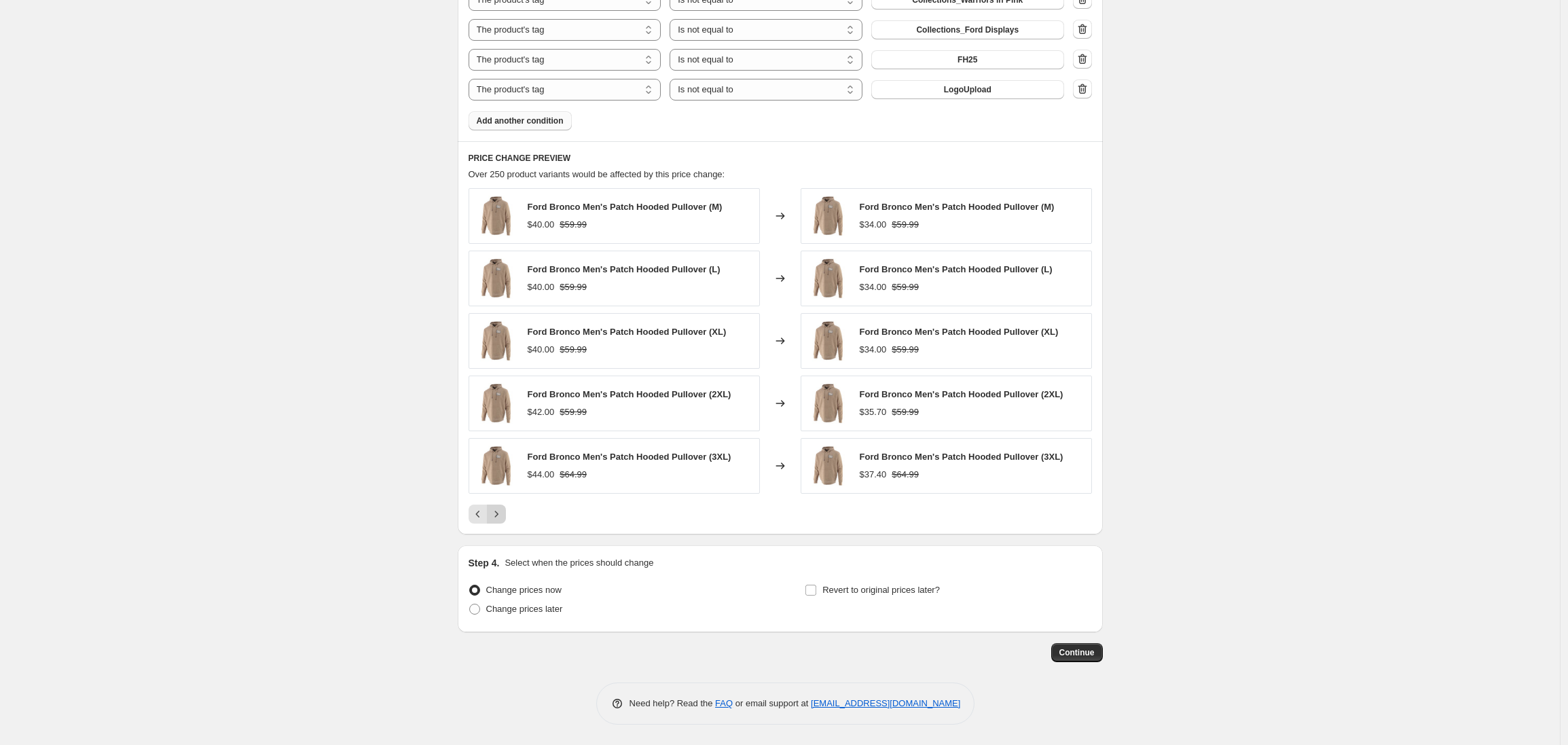
click at [497, 520] on button "Next" at bounding box center [496, 513] width 19 height 19
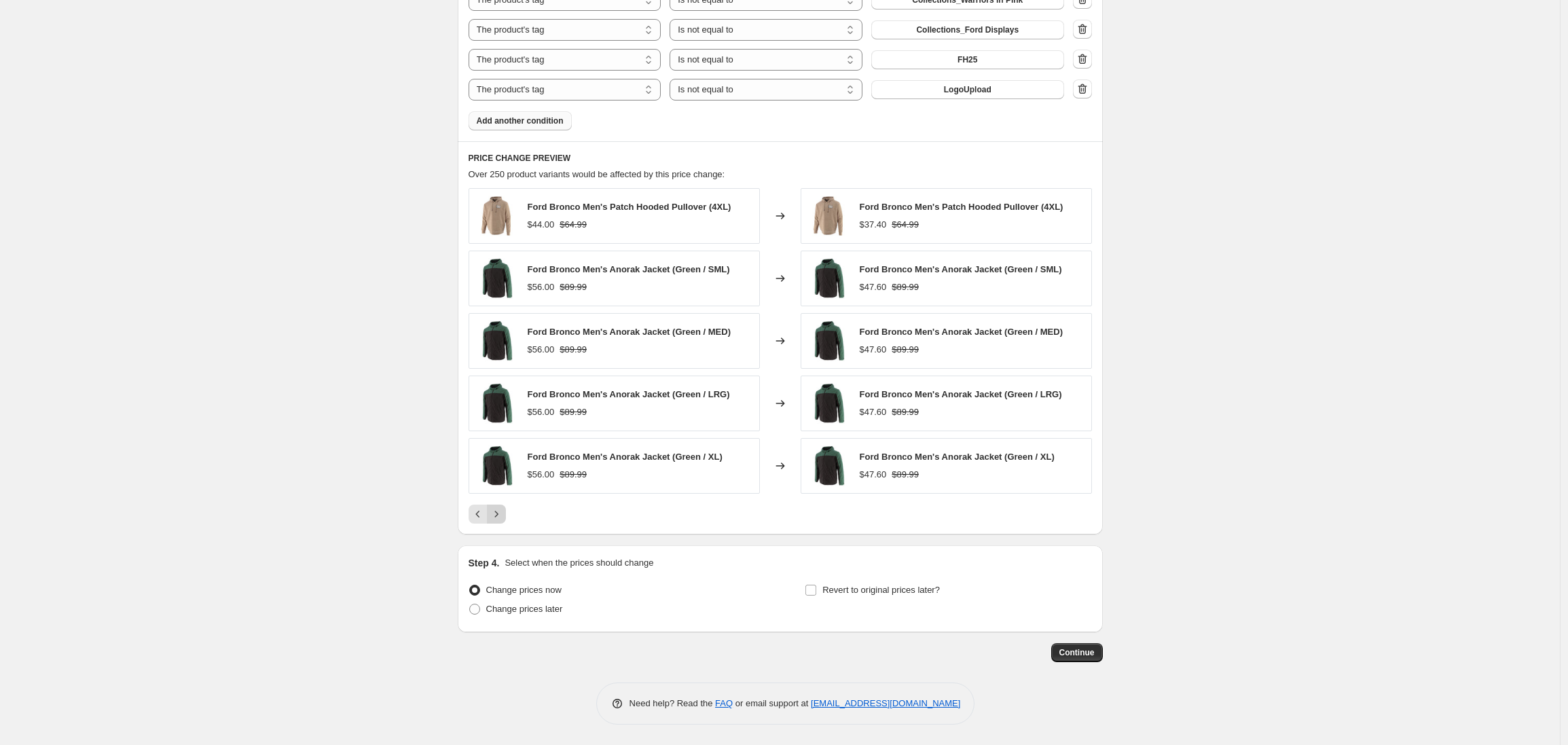
click at [501, 518] on icon "Next" at bounding box center [496, 513] width 13 height 13
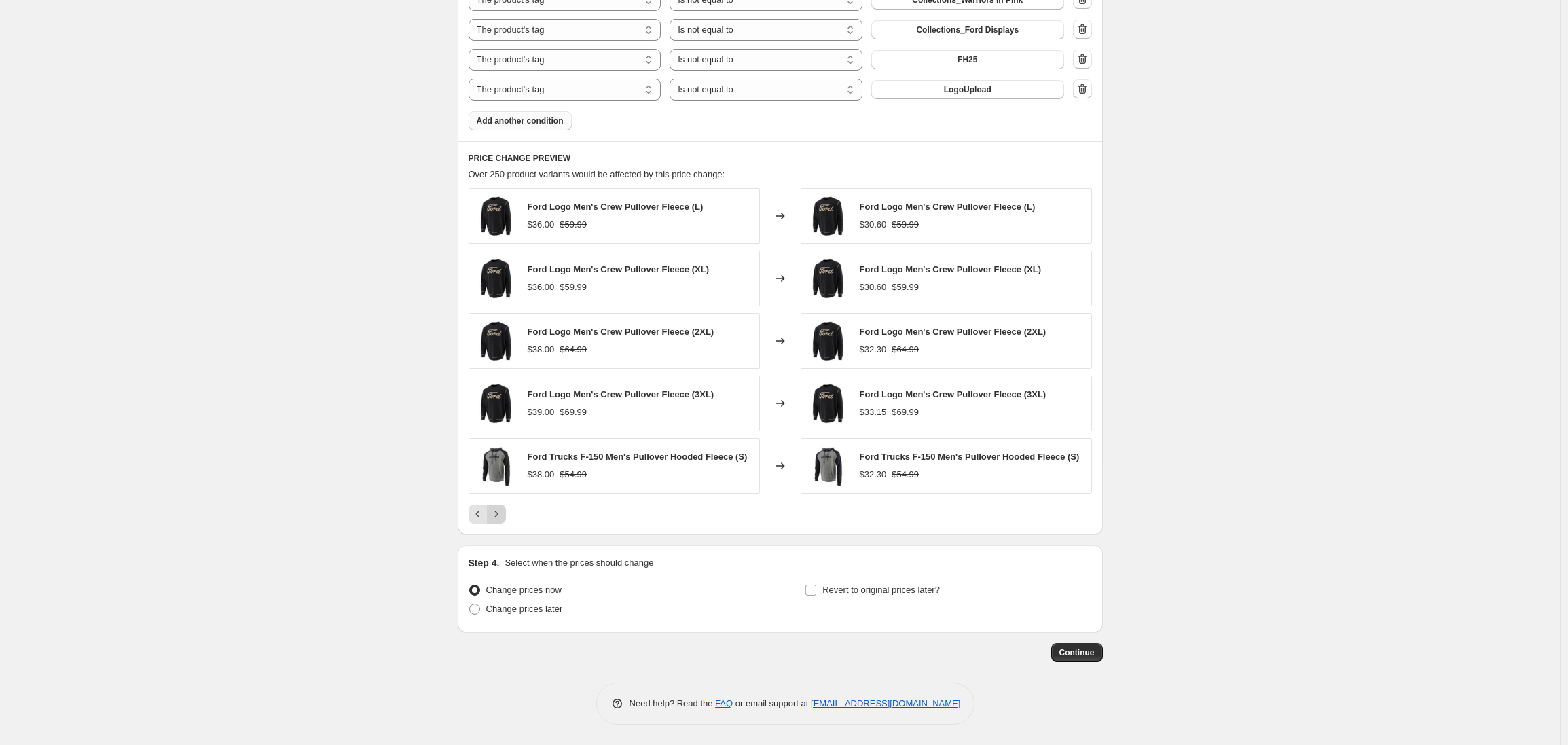
click at [497, 517] on icon "Next" at bounding box center [497, 513] width 4 height 6
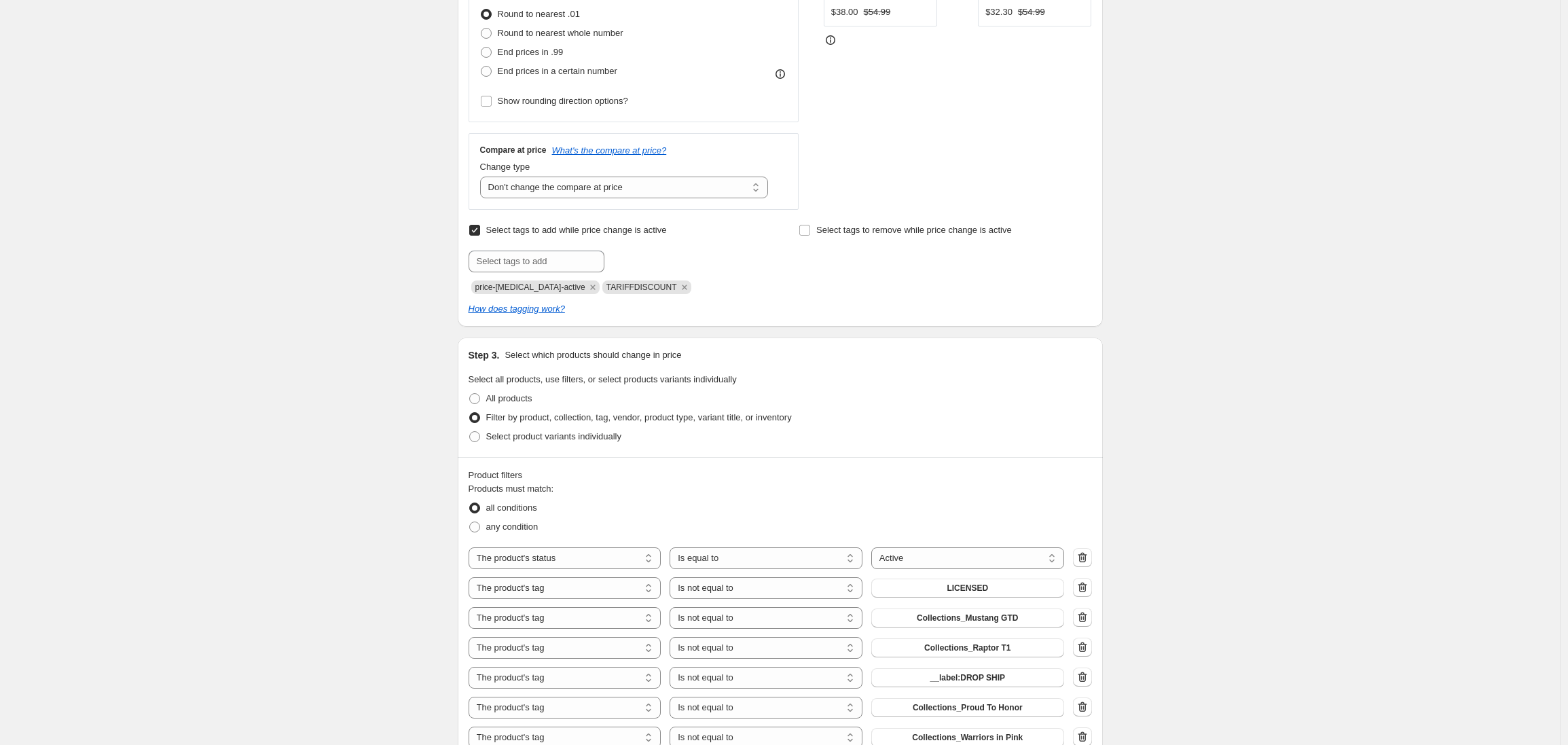
scroll to position [0, 0]
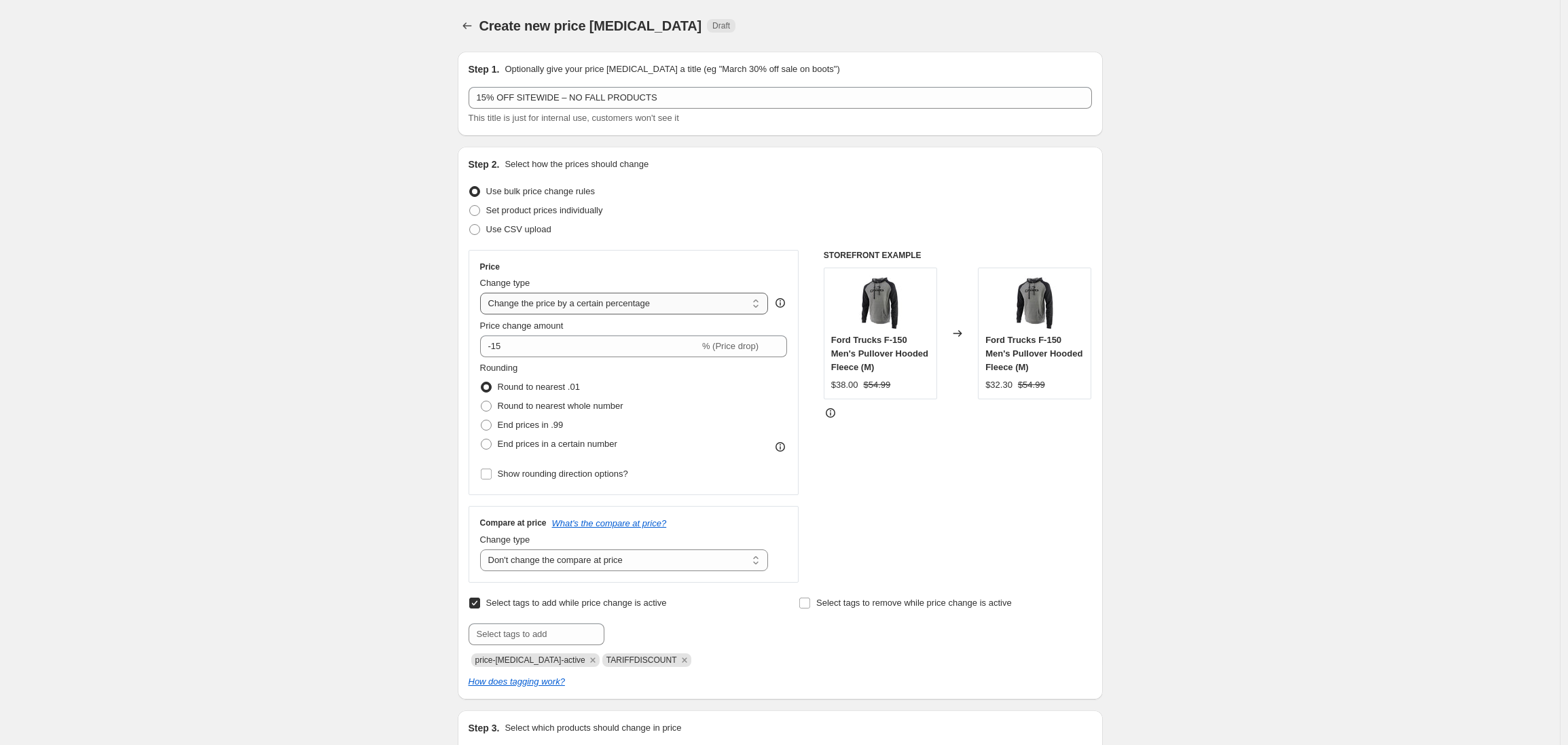
click at [673, 305] on select "Change the price to a certain amount Change the price by a certain amount Chang…" at bounding box center [625, 304] width 289 height 21
click at [483, 293] on select "Change the price to a certain amount Change the price by a certain amount Chang…" at bounding box center [625, 304] width 289 height 21
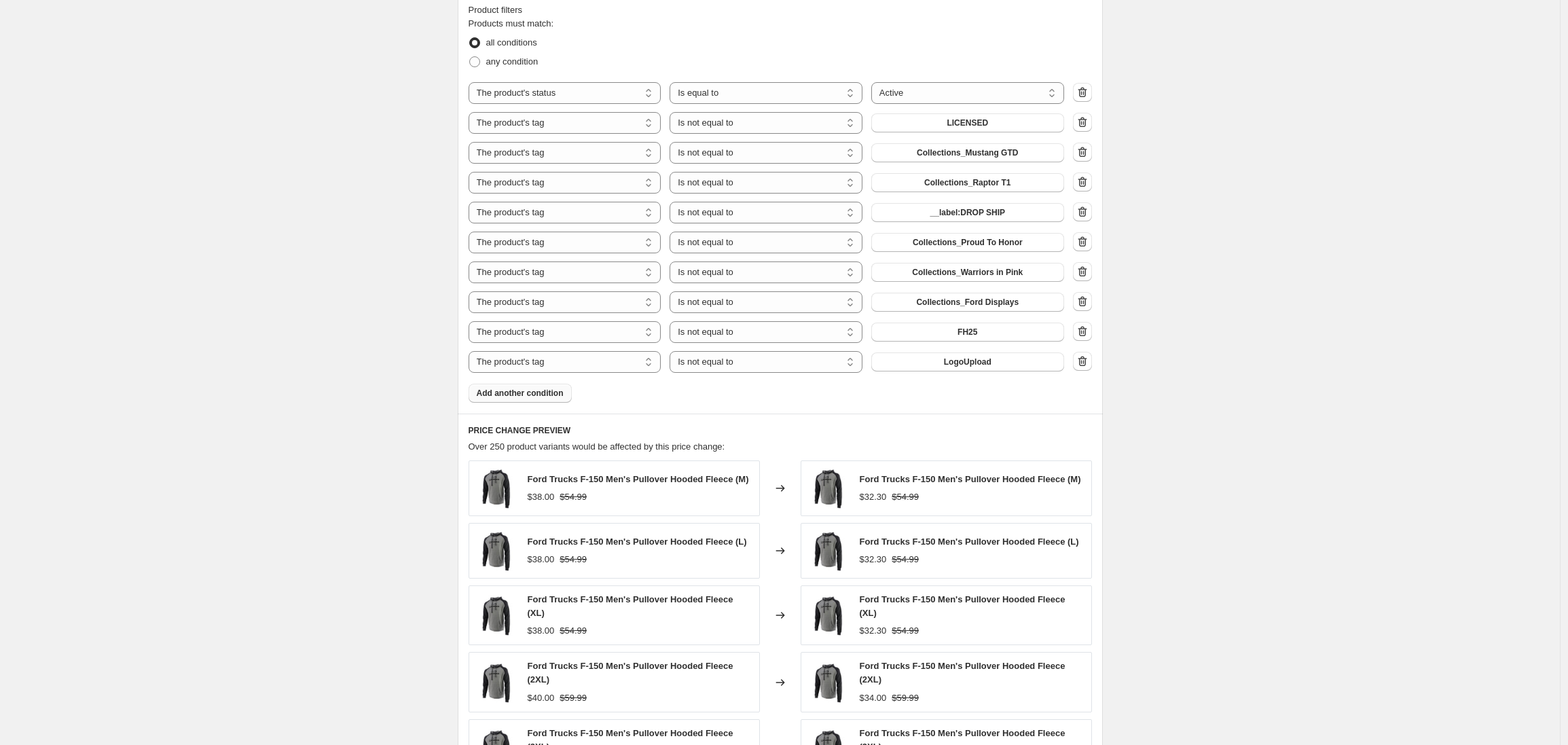
scroll to position [1127, 0]
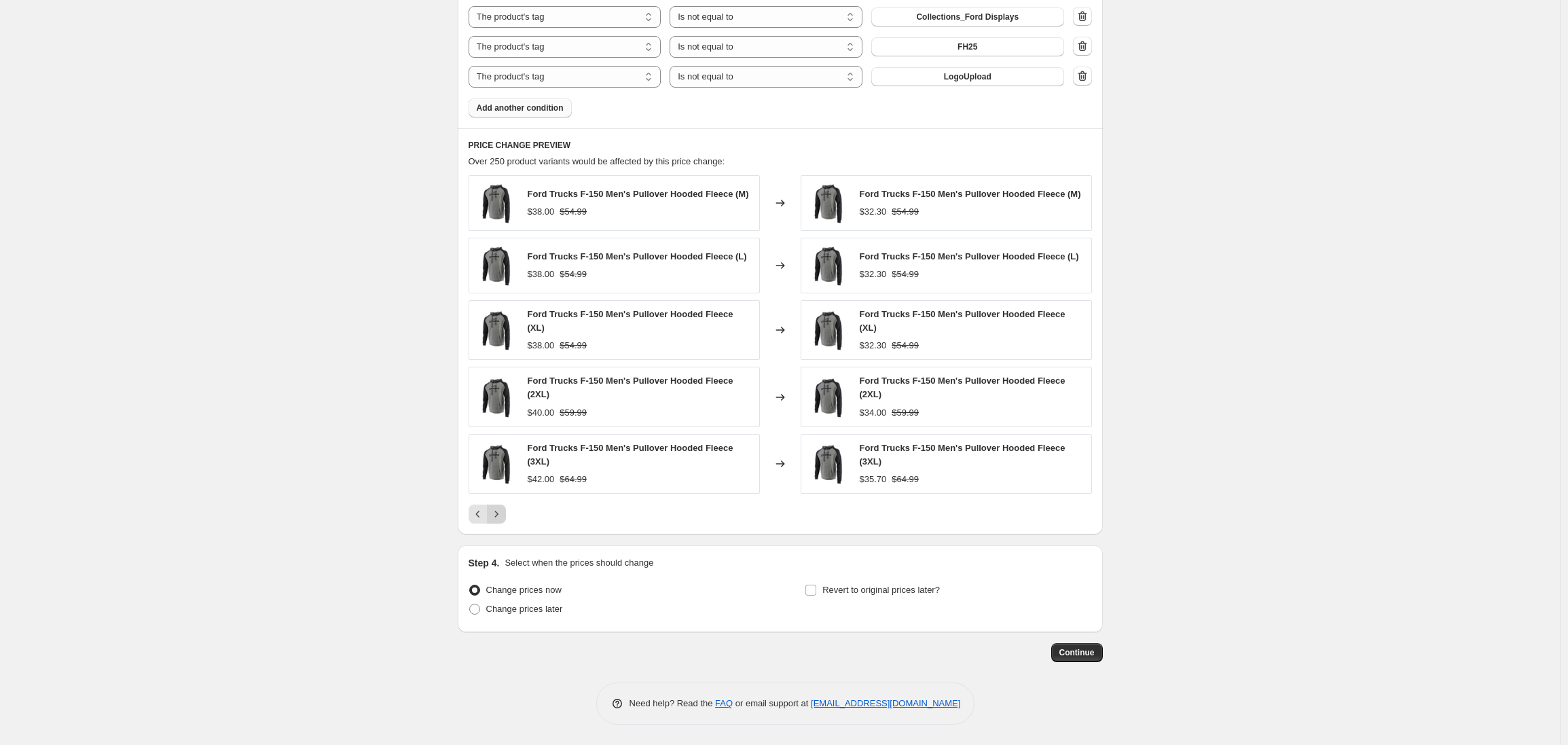
click at [501, 518] on icon "Next" at bounding box center [496, 513] width 13 height 13
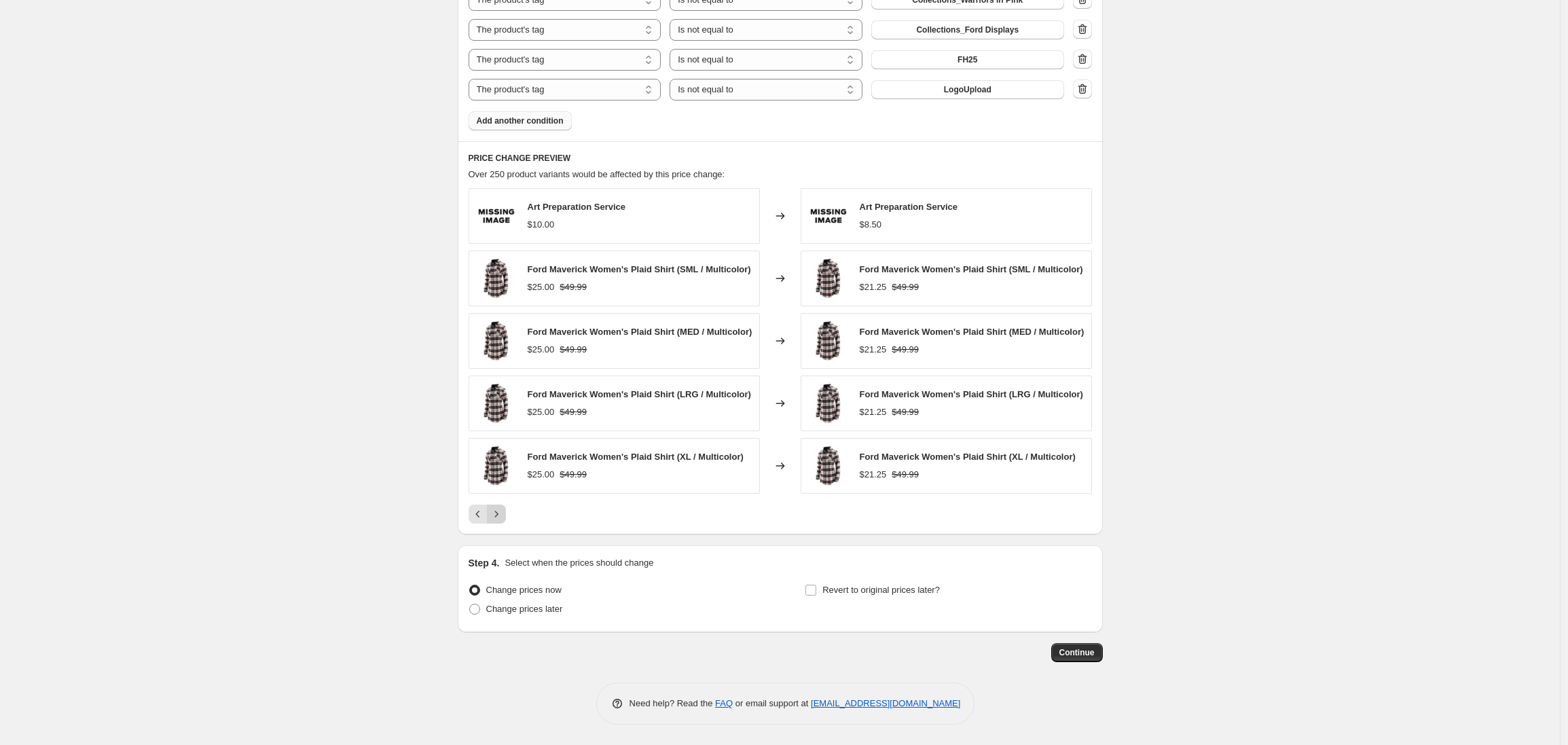
click at [501, 518] on icon "Next" at bounding box center [496, 513] width 13 height 13
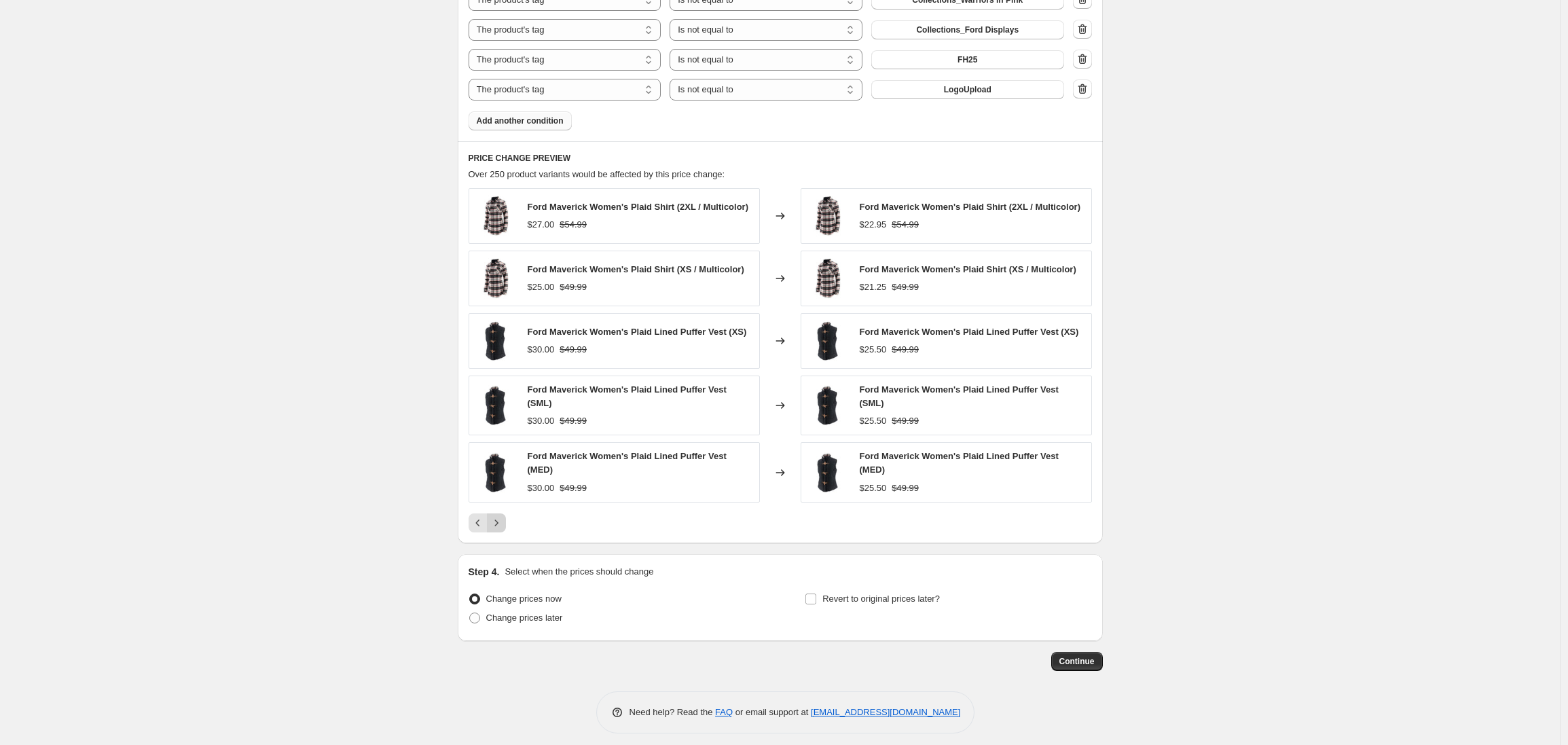
scroll to position [1123, 0]
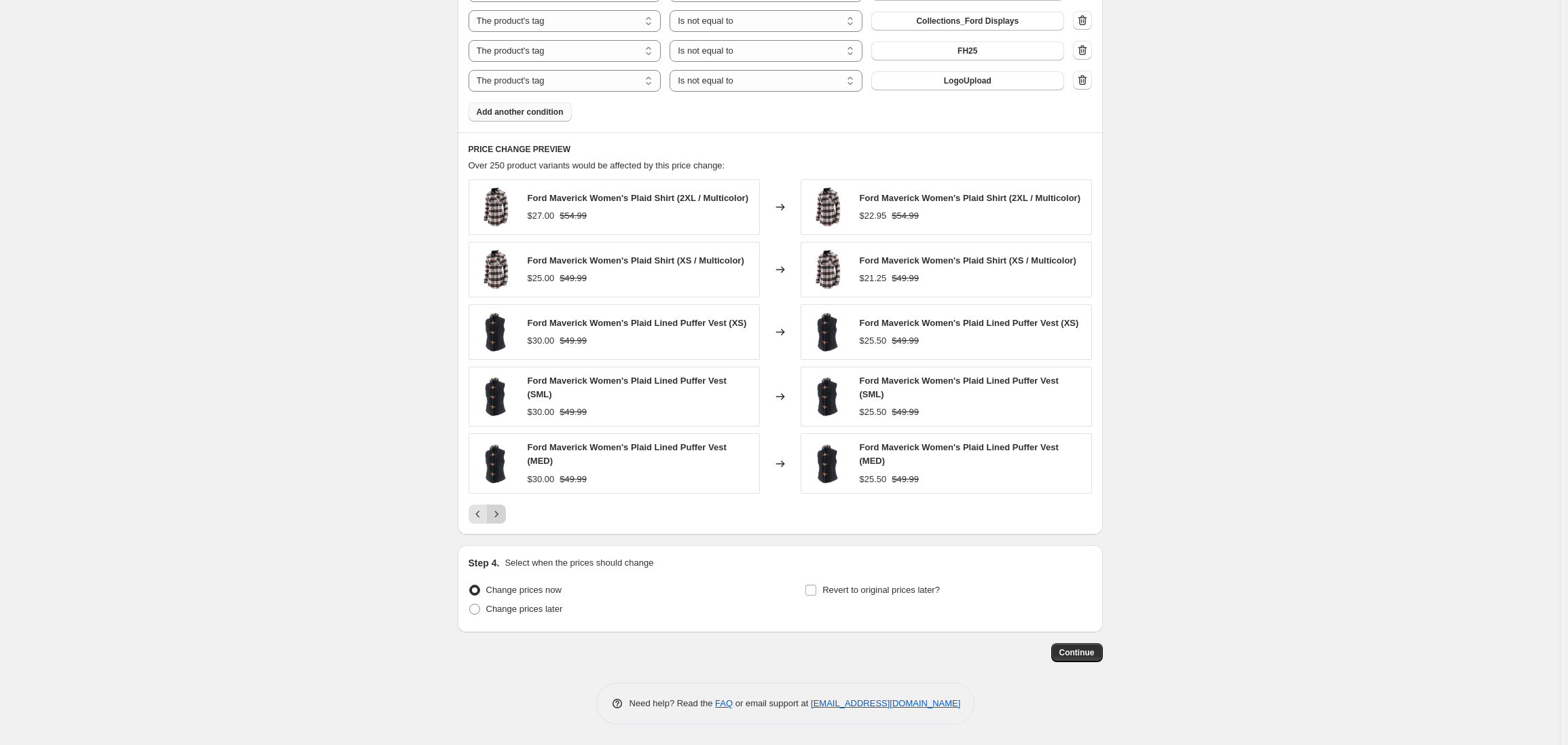
click at [501, 518] on icon "Next" at bounding box center [496, 513] width 13 height 13
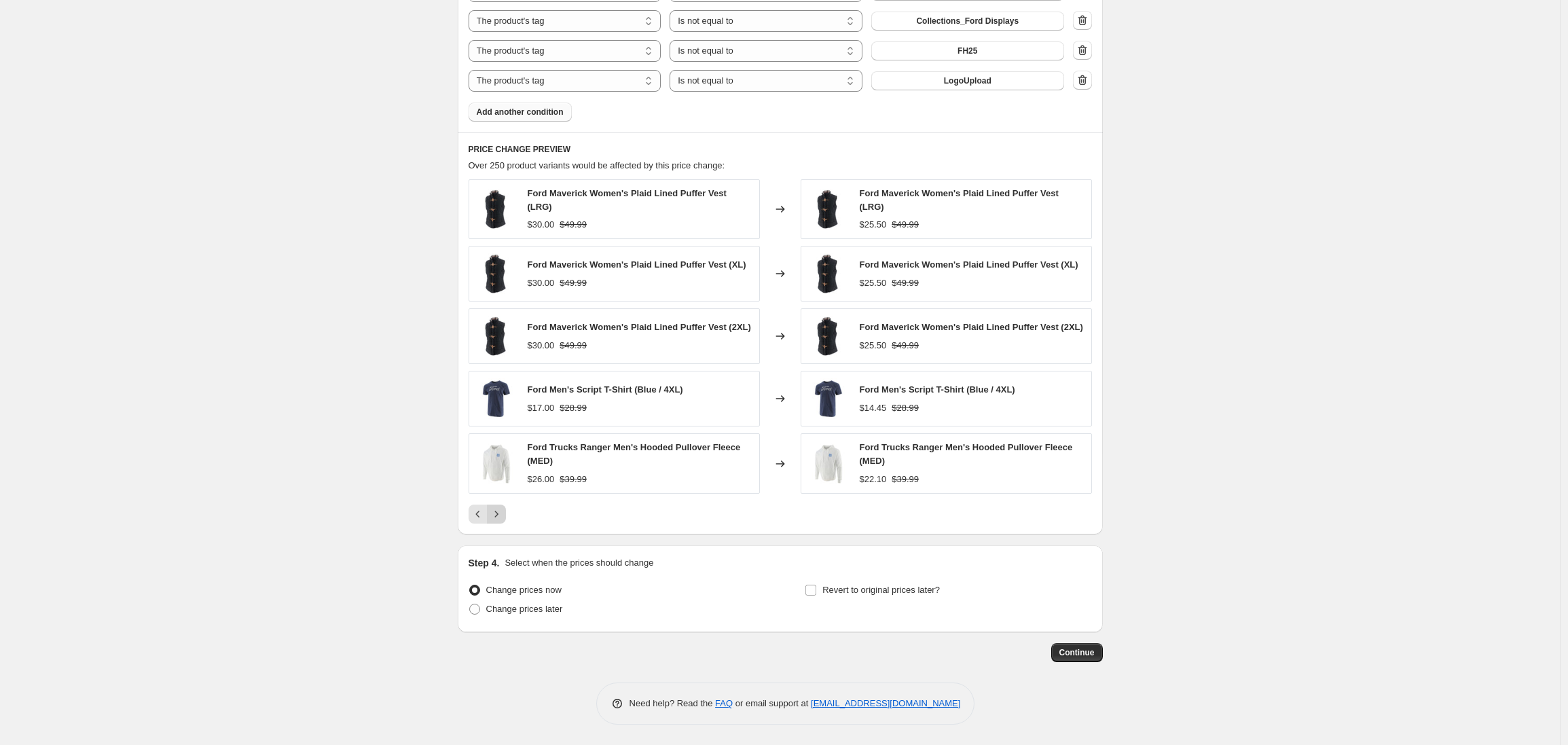
click at [501, 518] on icon "Next" at bounding box center [496, 513] width 13 height 13
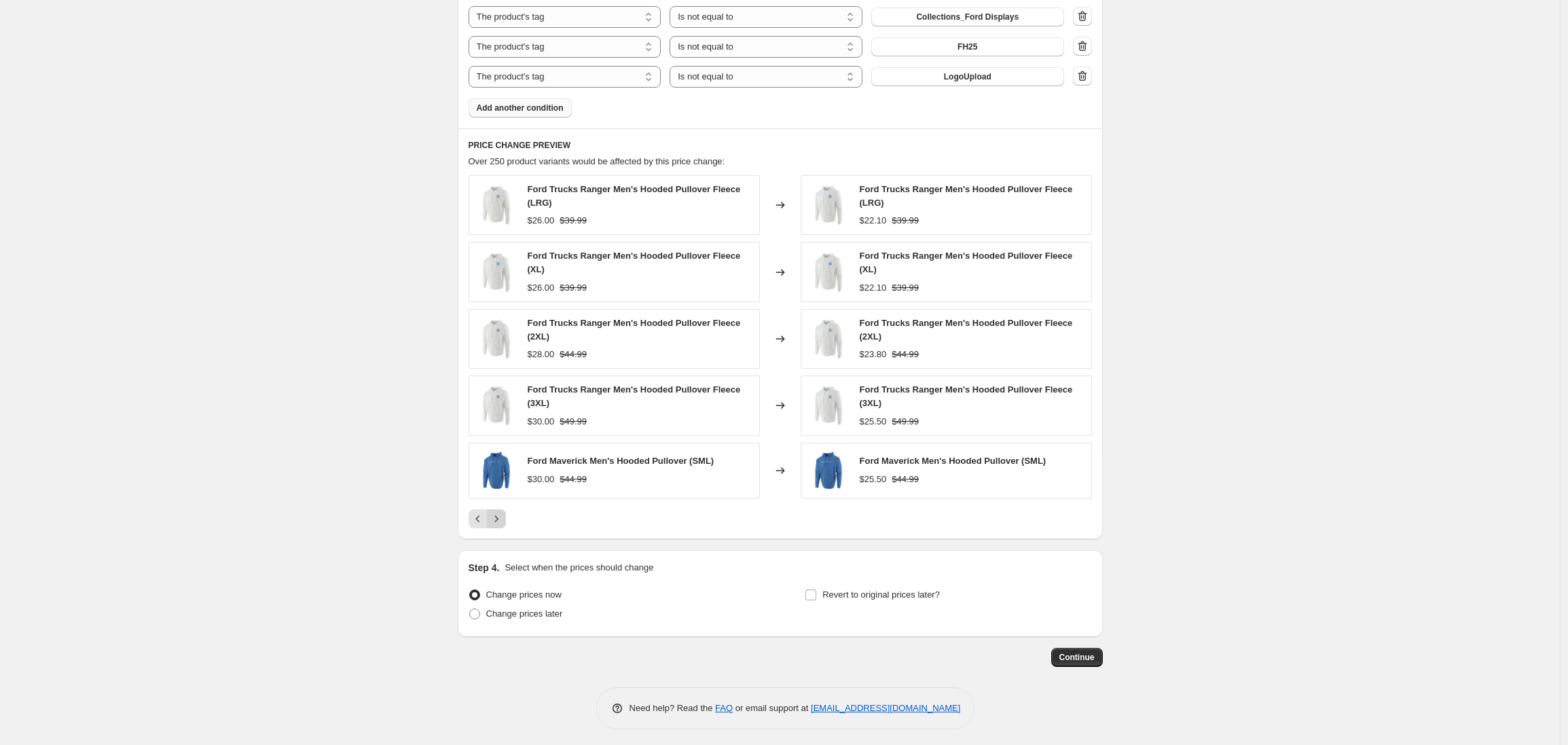
click at [502, 520] on icon "Next" at bounding box center [496, 518] width 13 height 13
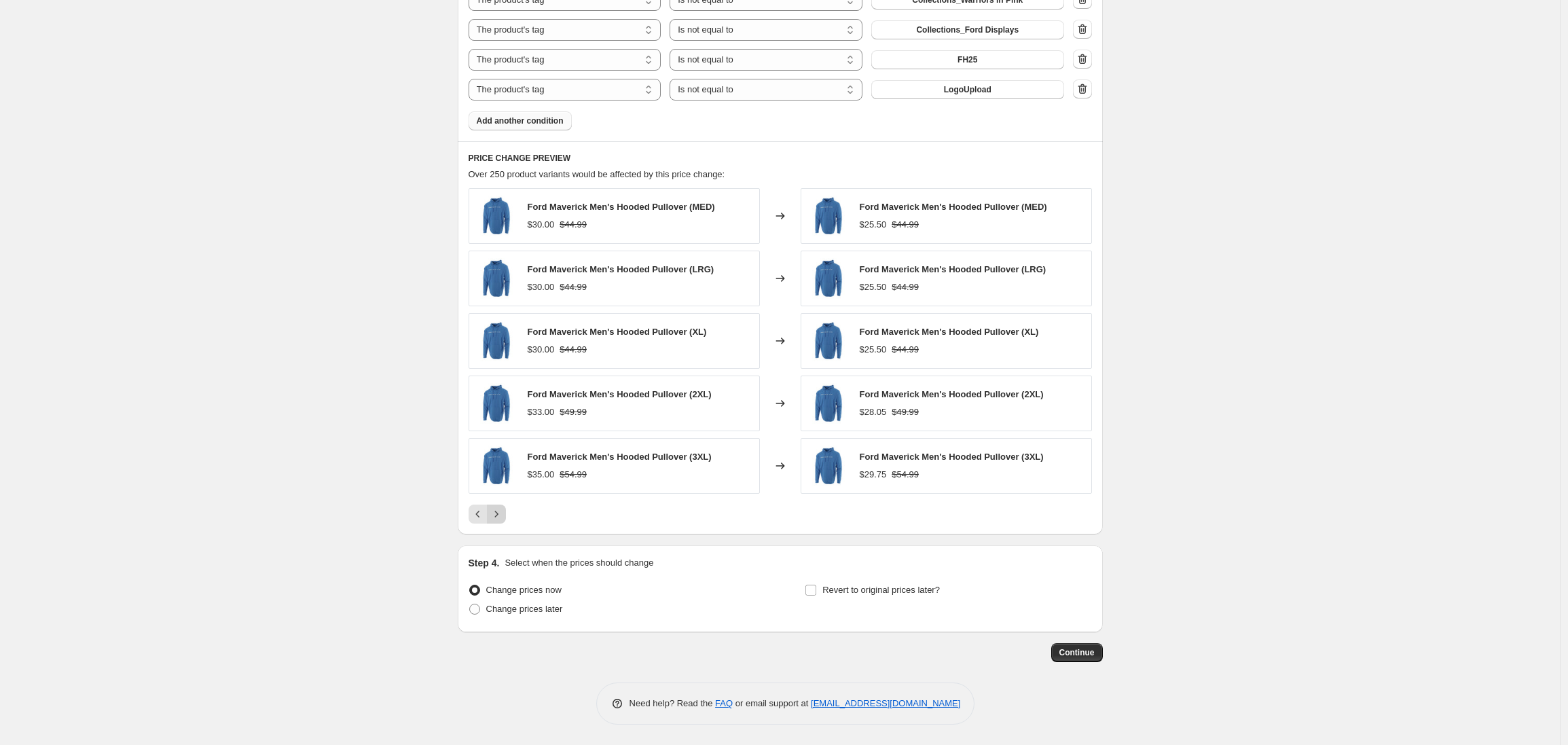
click at [501, 519] on icon "Next" at bounding box center [496, 513] width 13 height 13
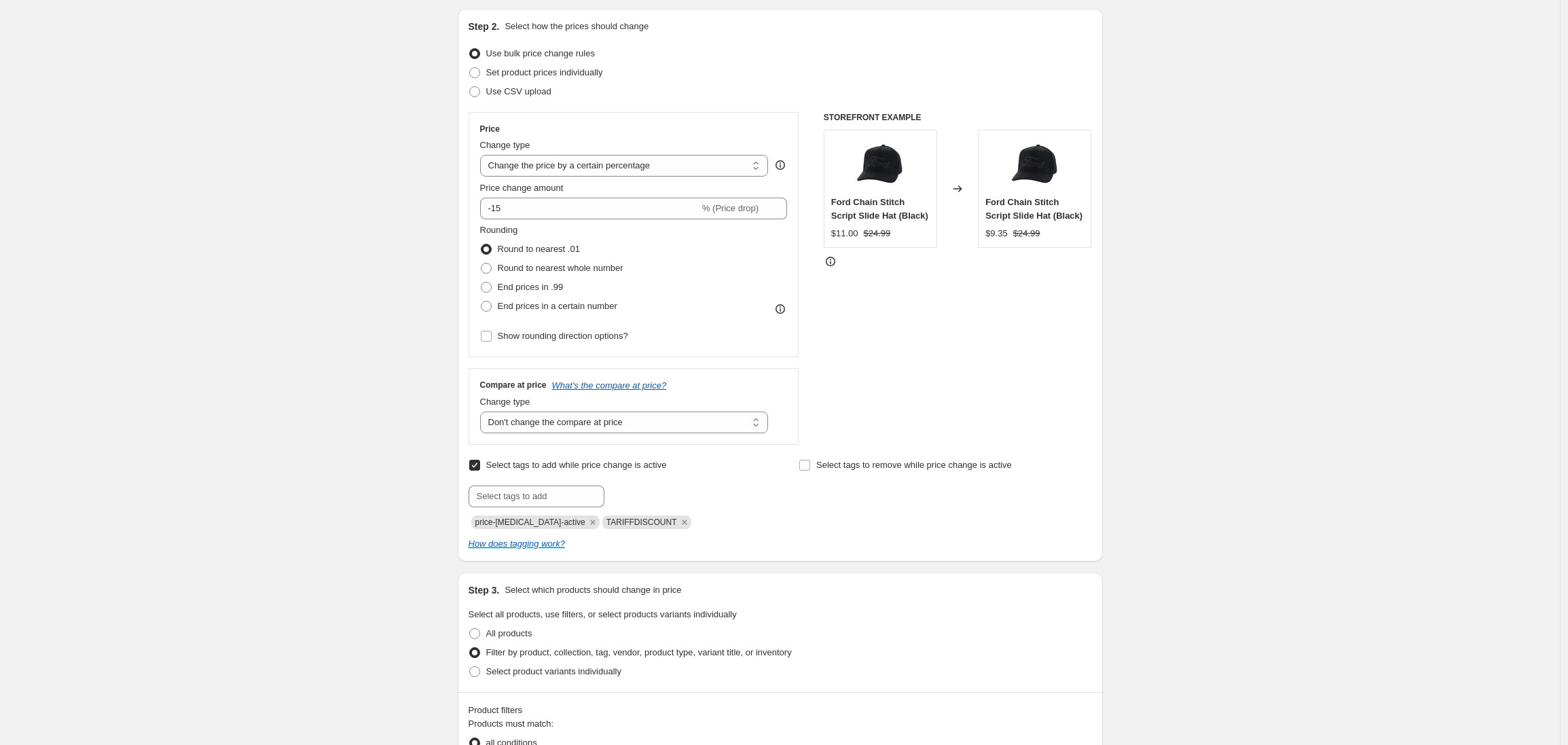
scroll to position [0, 0]
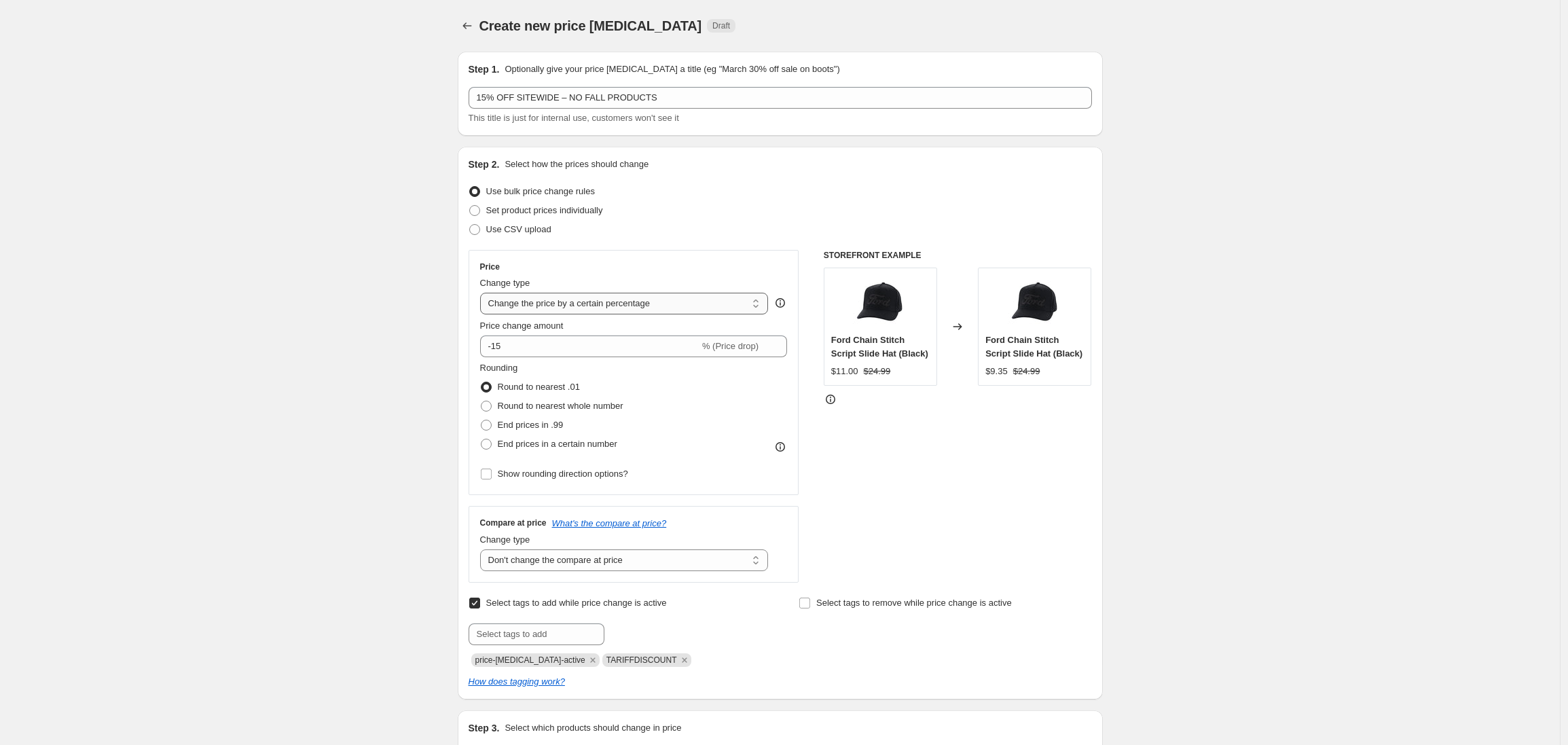
click at [584, 305] on select "Change the price to a certain amount Change the price by a certain amount Chang…" at bounding box center [625, 304] width 289 height 21
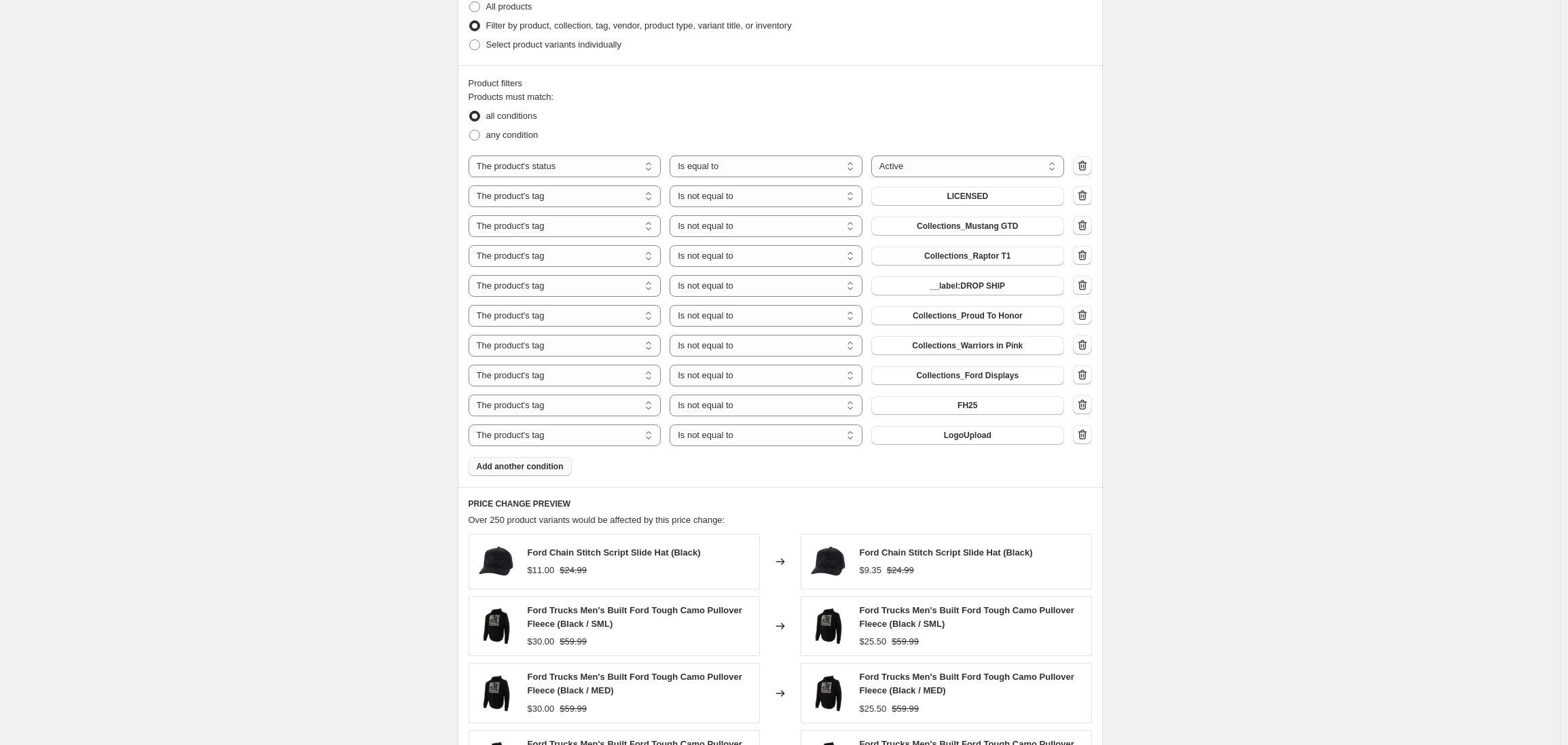
scroll to position [1028, 0]
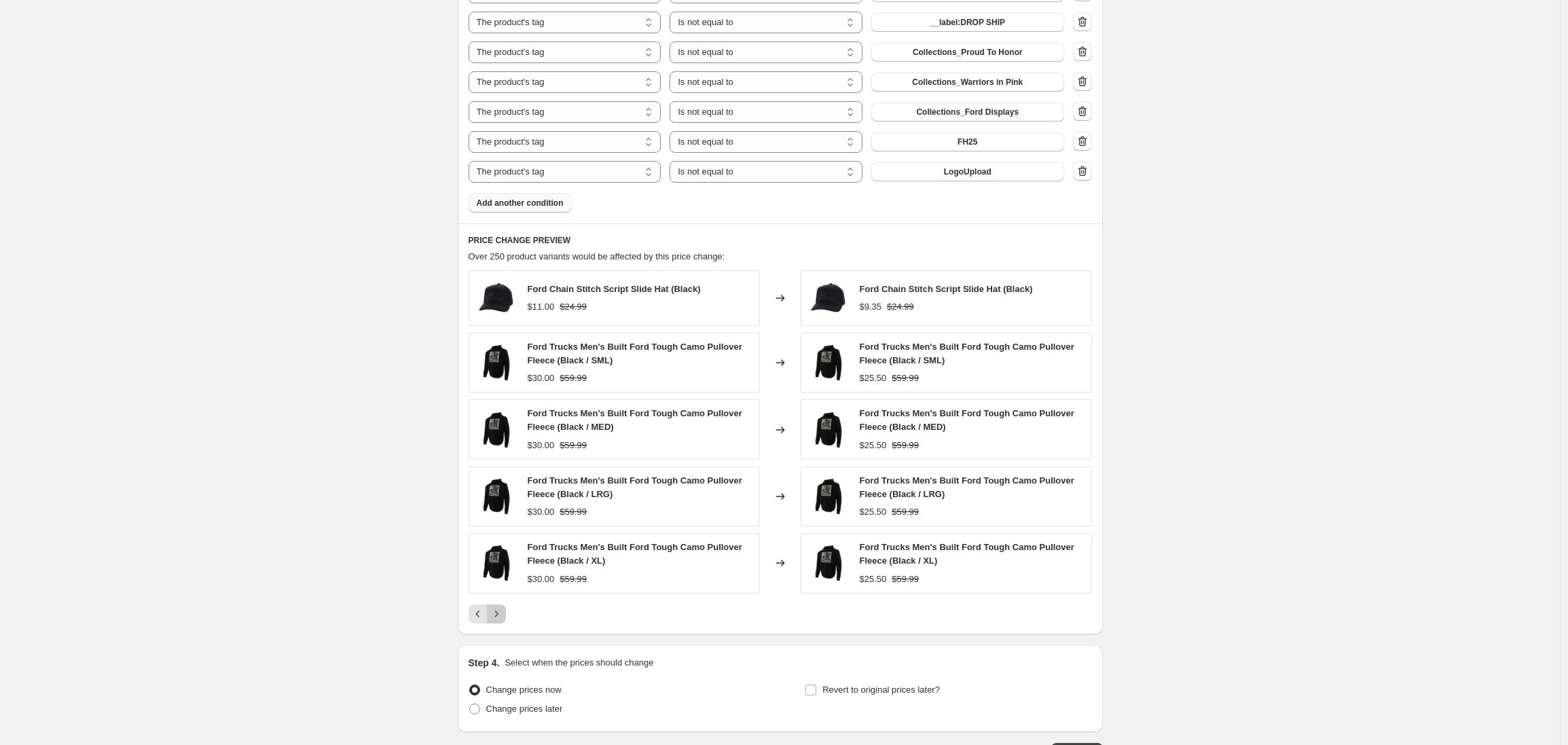
click at [497, 617] on icon "Next" at bounding box center [496, 614] width 13 height 13
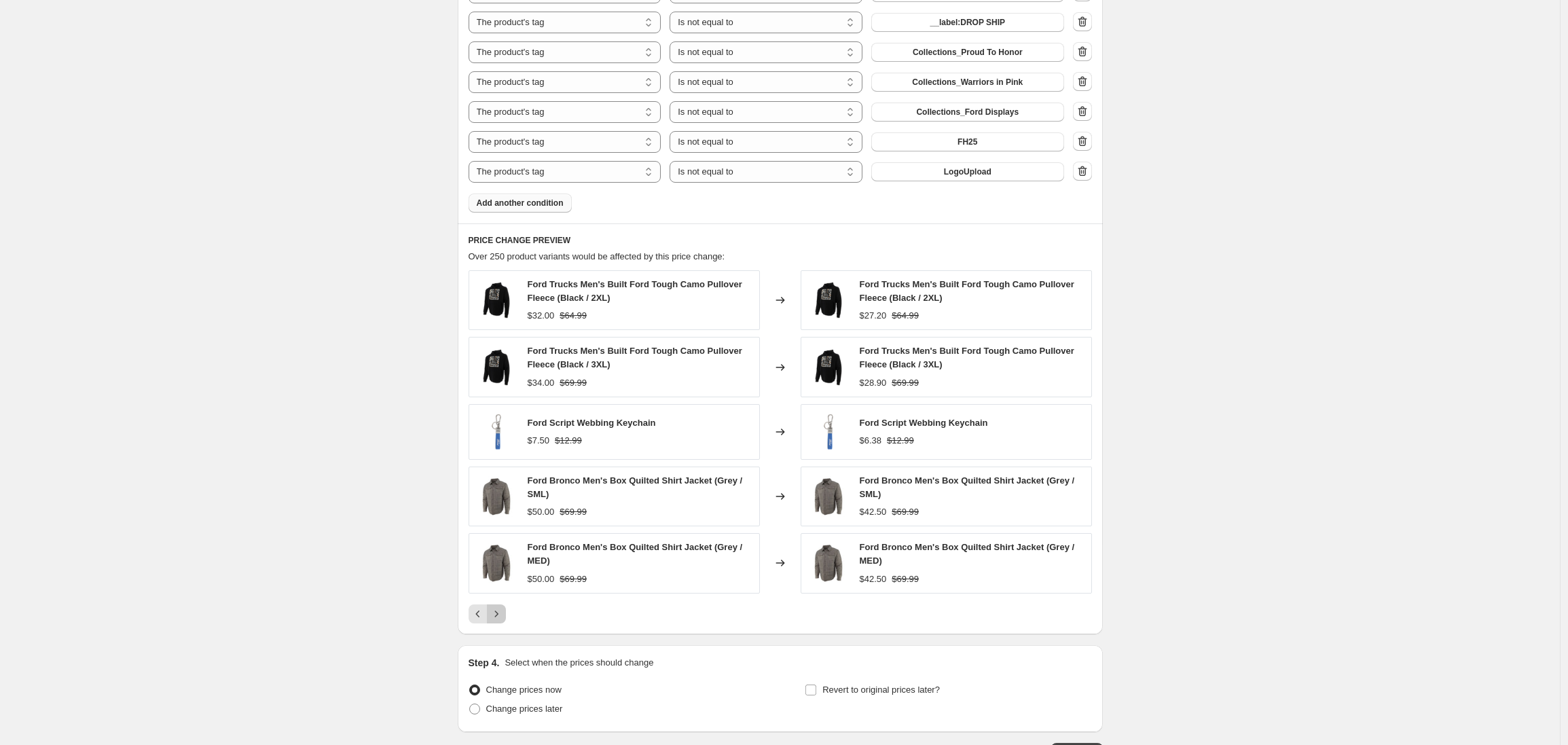
click at [497, 617] on icon "Next" at bounding box center [496, 614] width 13 height 13
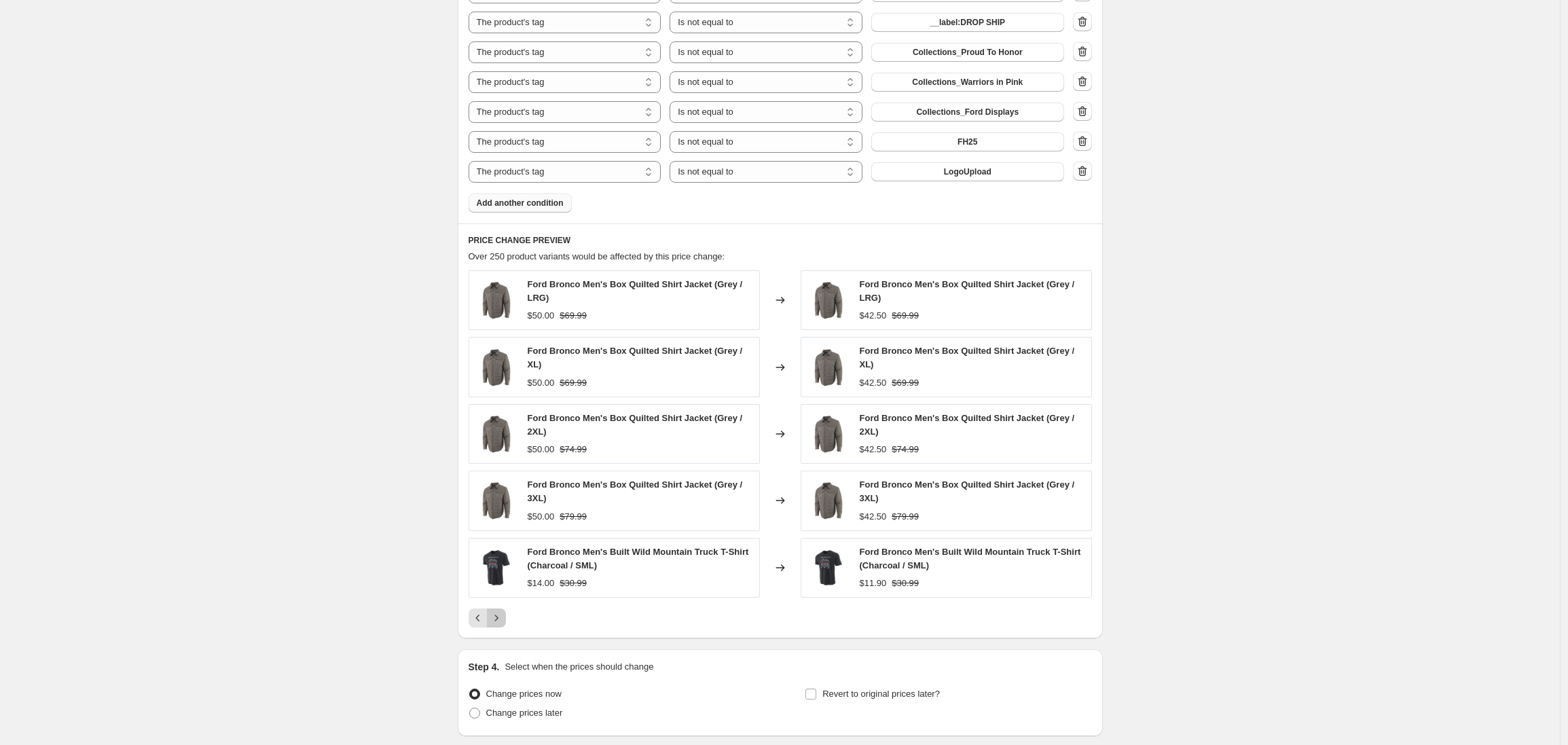
click at [497, 624] on icon "Next" at bounding box center [496, 617] width 13 height 13
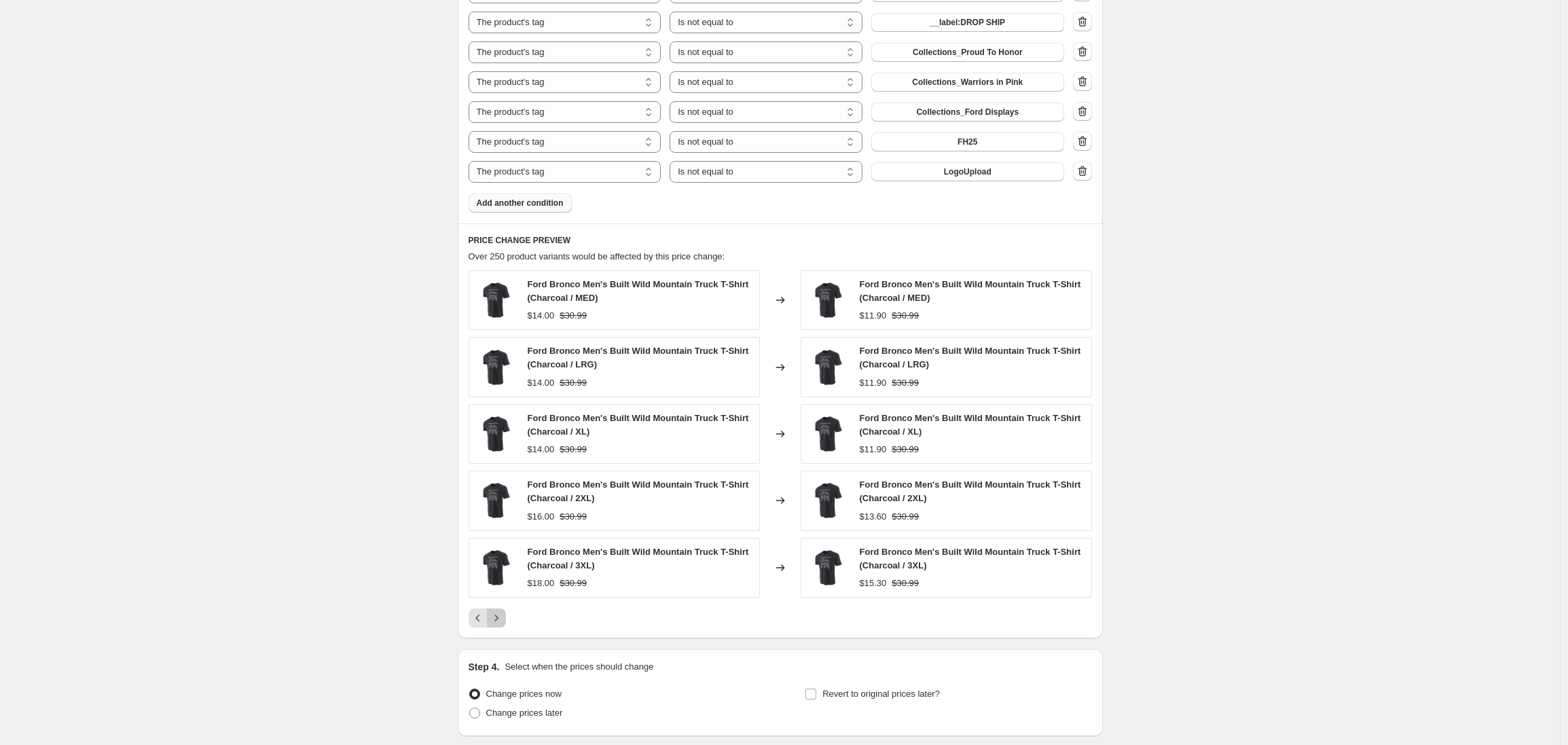
click at [497, 624] on icon "Next" at bounding box center [496, 617] width 13 height 13
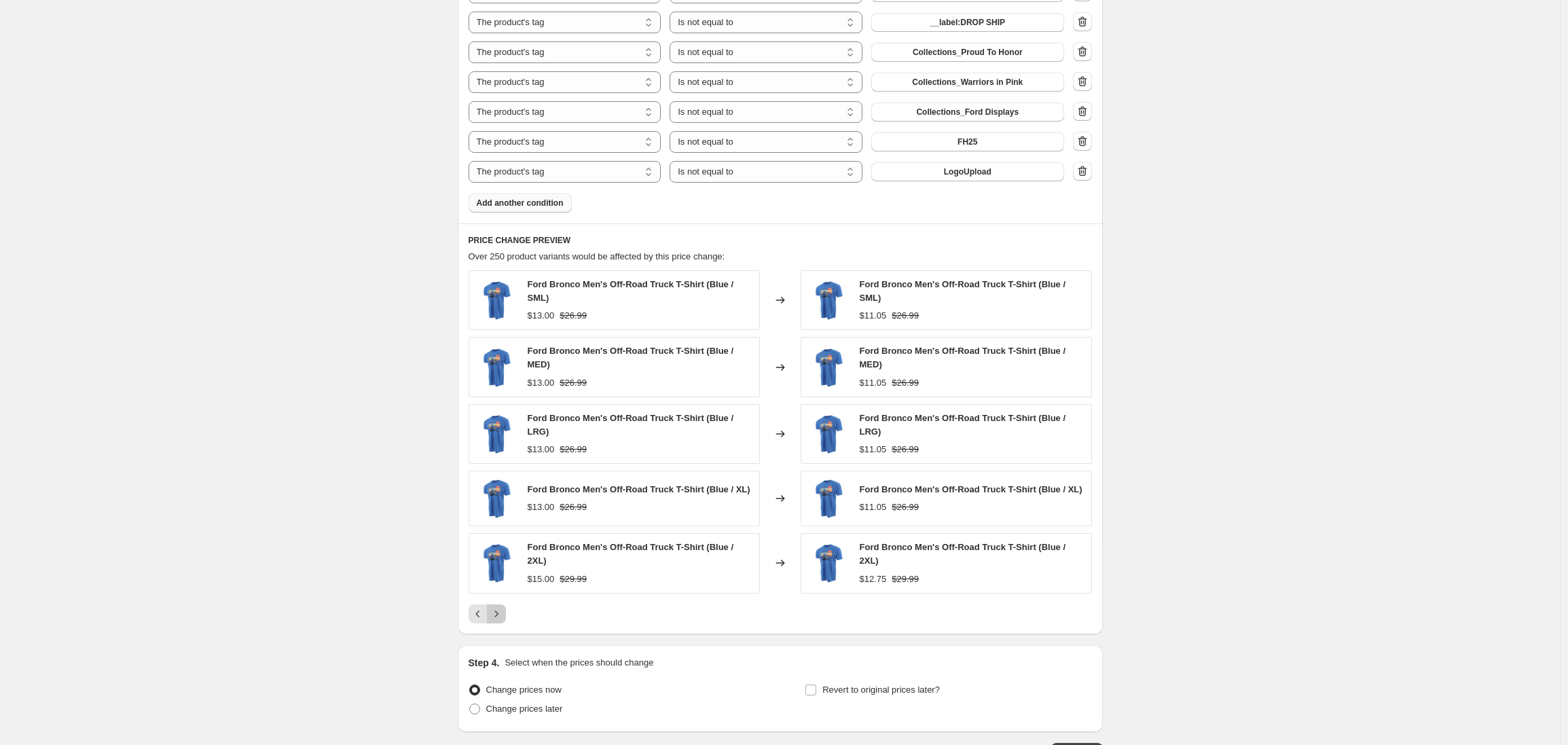
click at [497, 616] on icon "Next" at bounding box center [497, 613] width 4 height 6
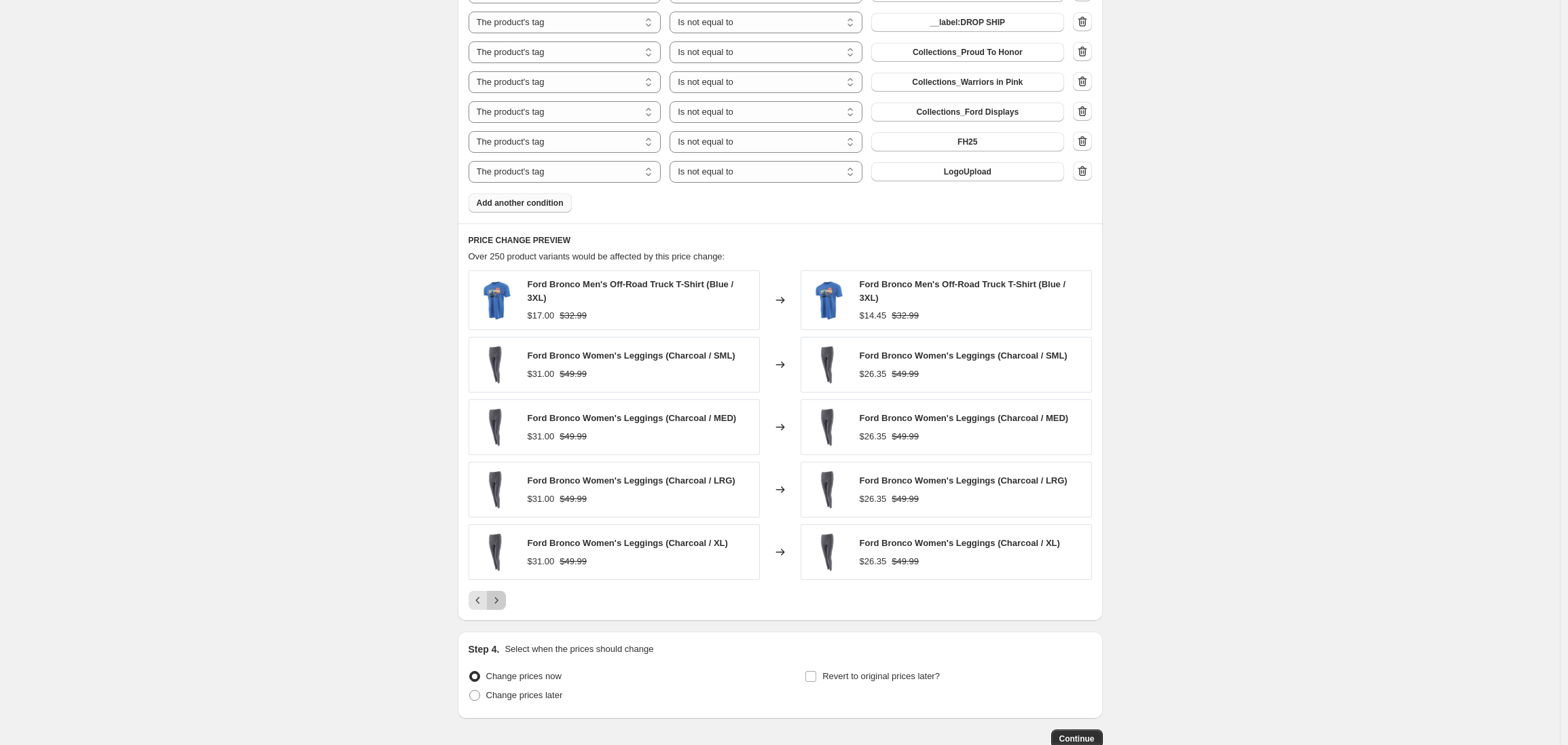
click at [501, 604] on icon "Next" at bounding box center [496, 599] width 13 height 13
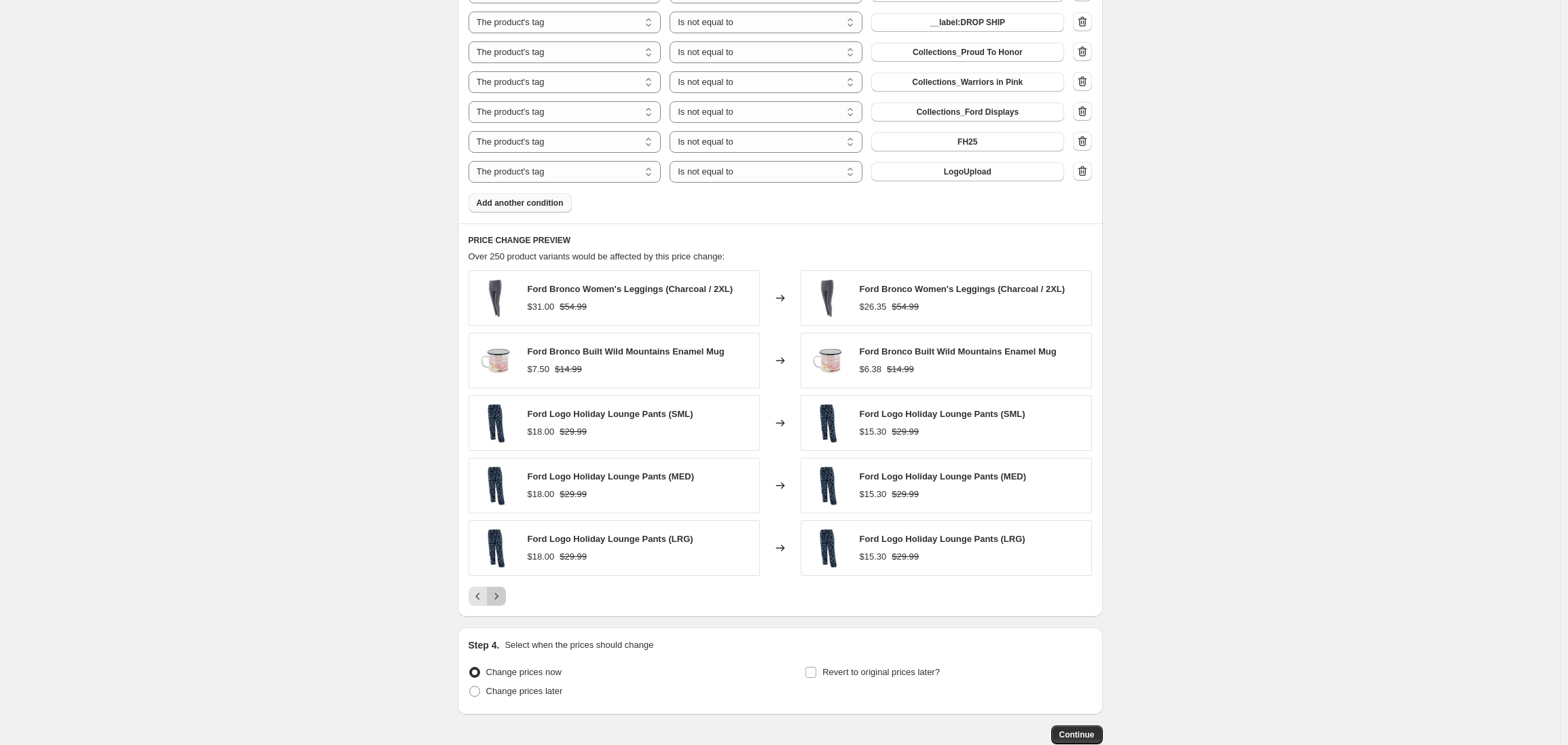
click at [501, 599] on icon "Next" at bounding box center [496, 596] width 13 height 13
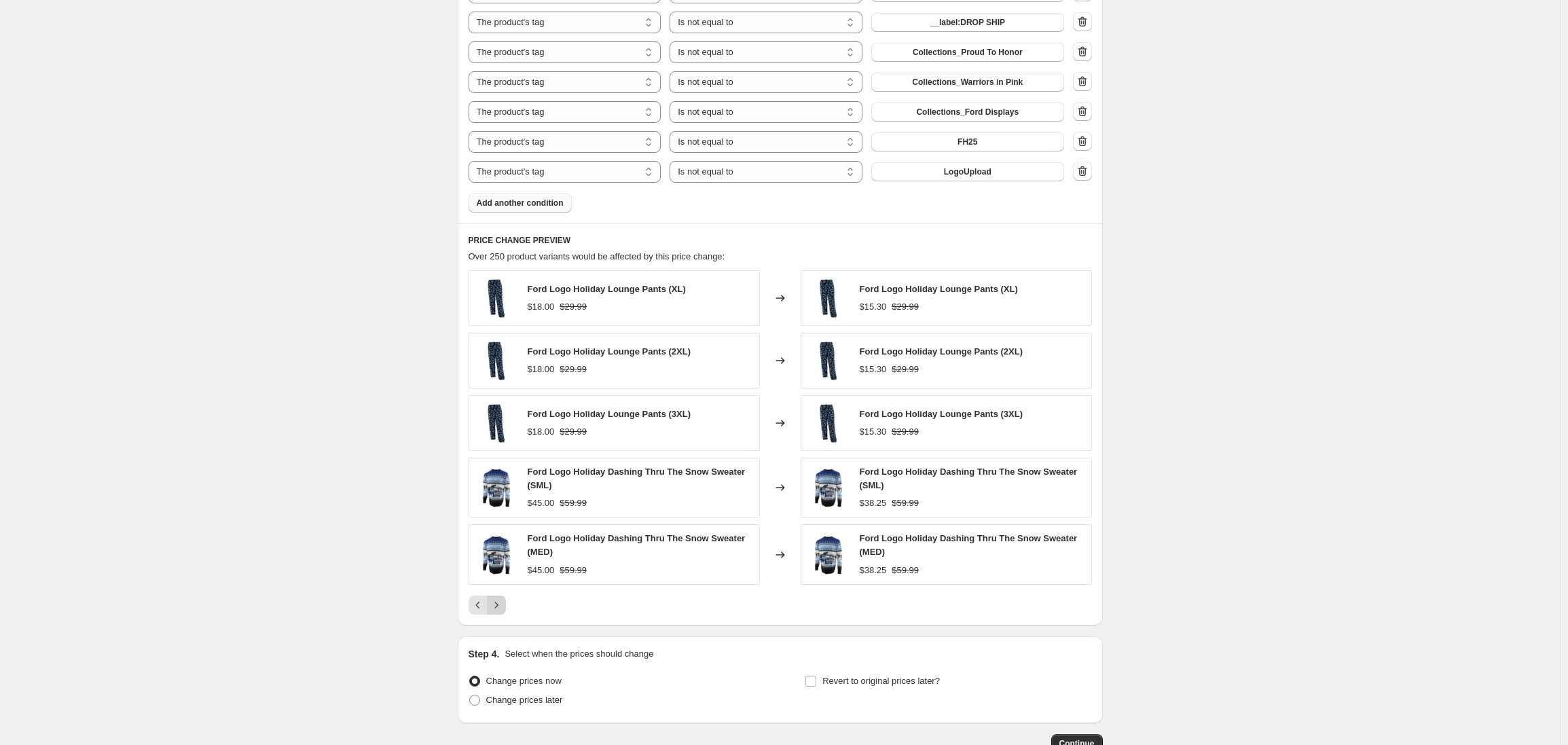
click at [500, 610] on icon "Next" at bounding box center [496, 605] width 13 height 13
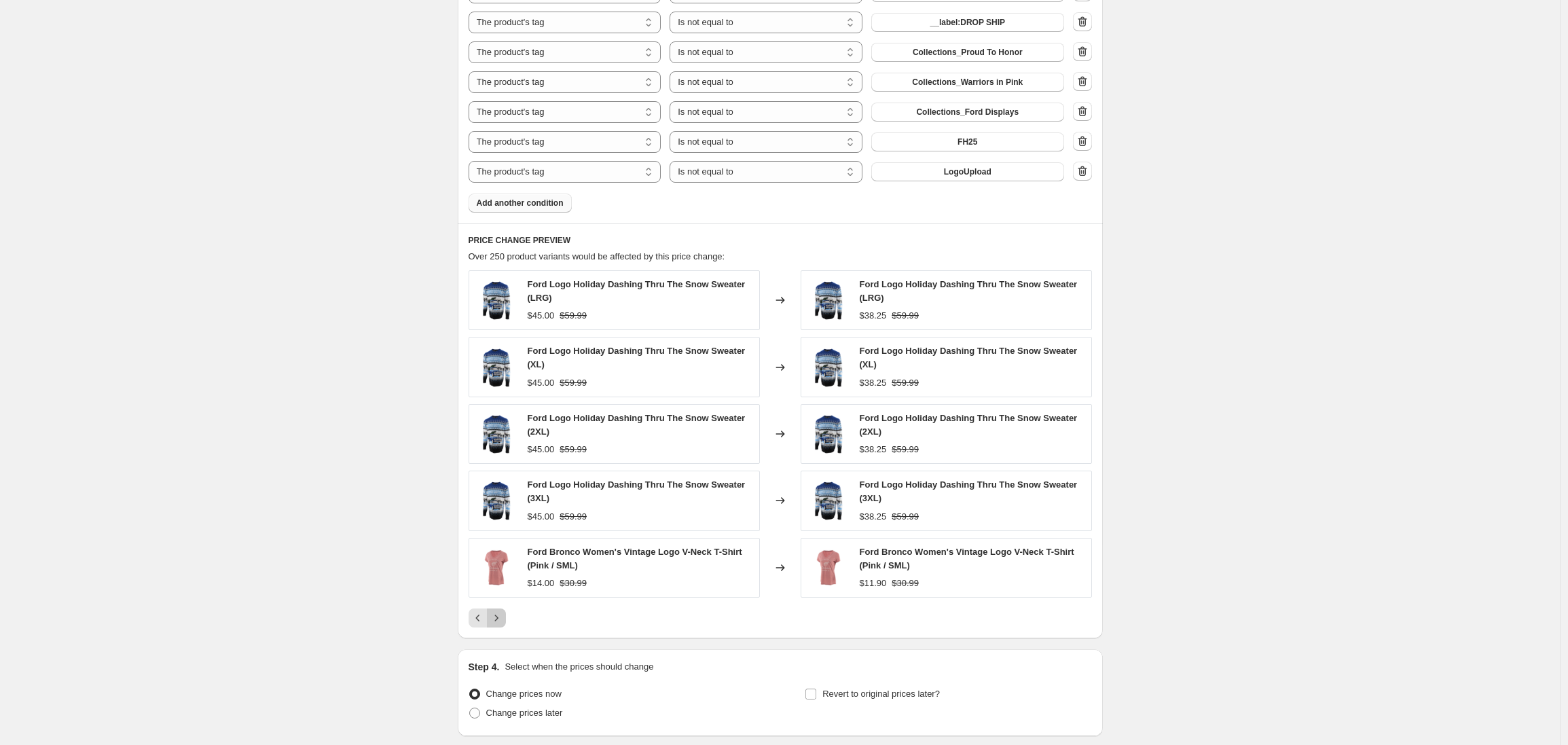
click at [501, 620] on icon "Next" at bounding box center [496, 617] width 13 height 13
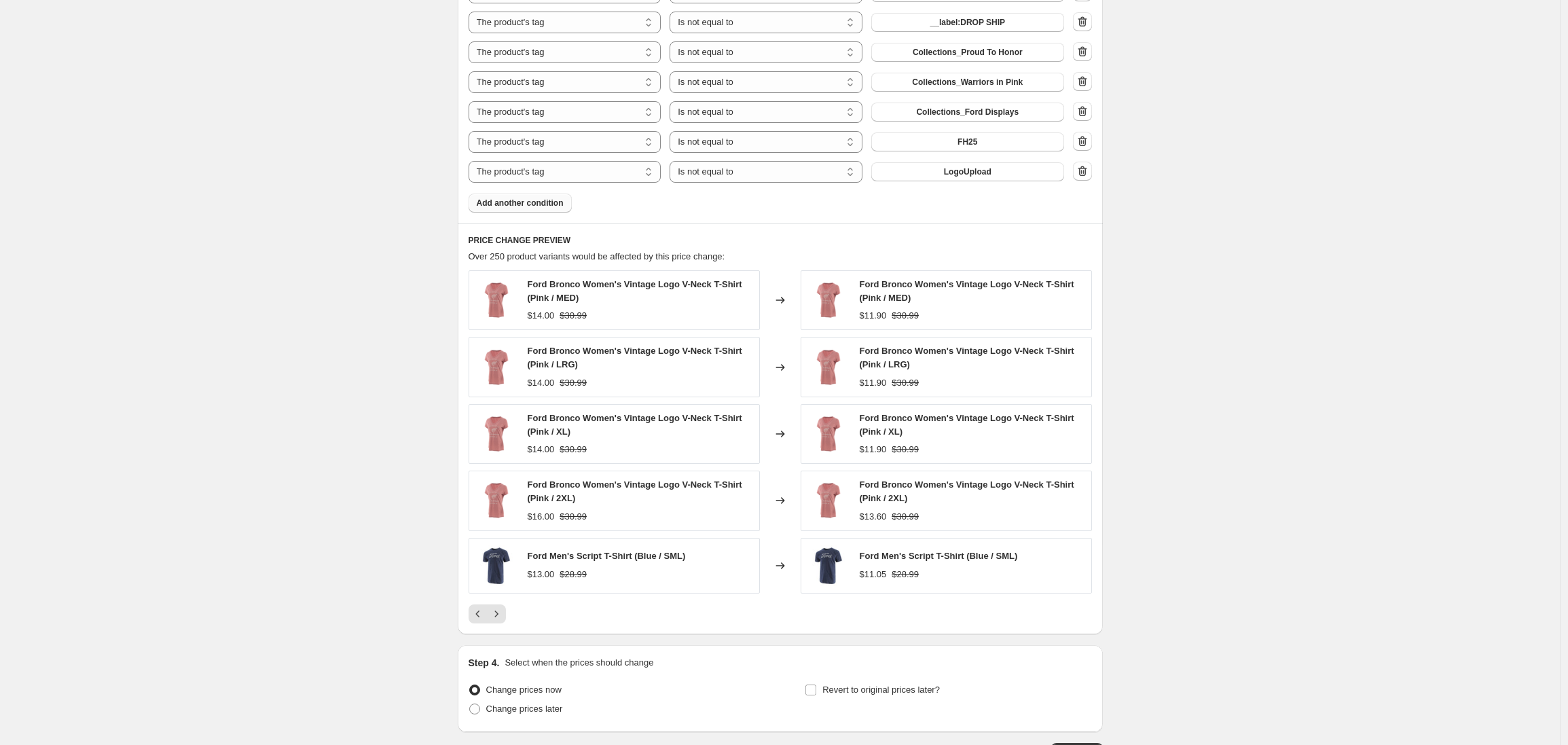
click at [500, 620] on button "Next" at bounding box center [496, 613] width 19 height 19
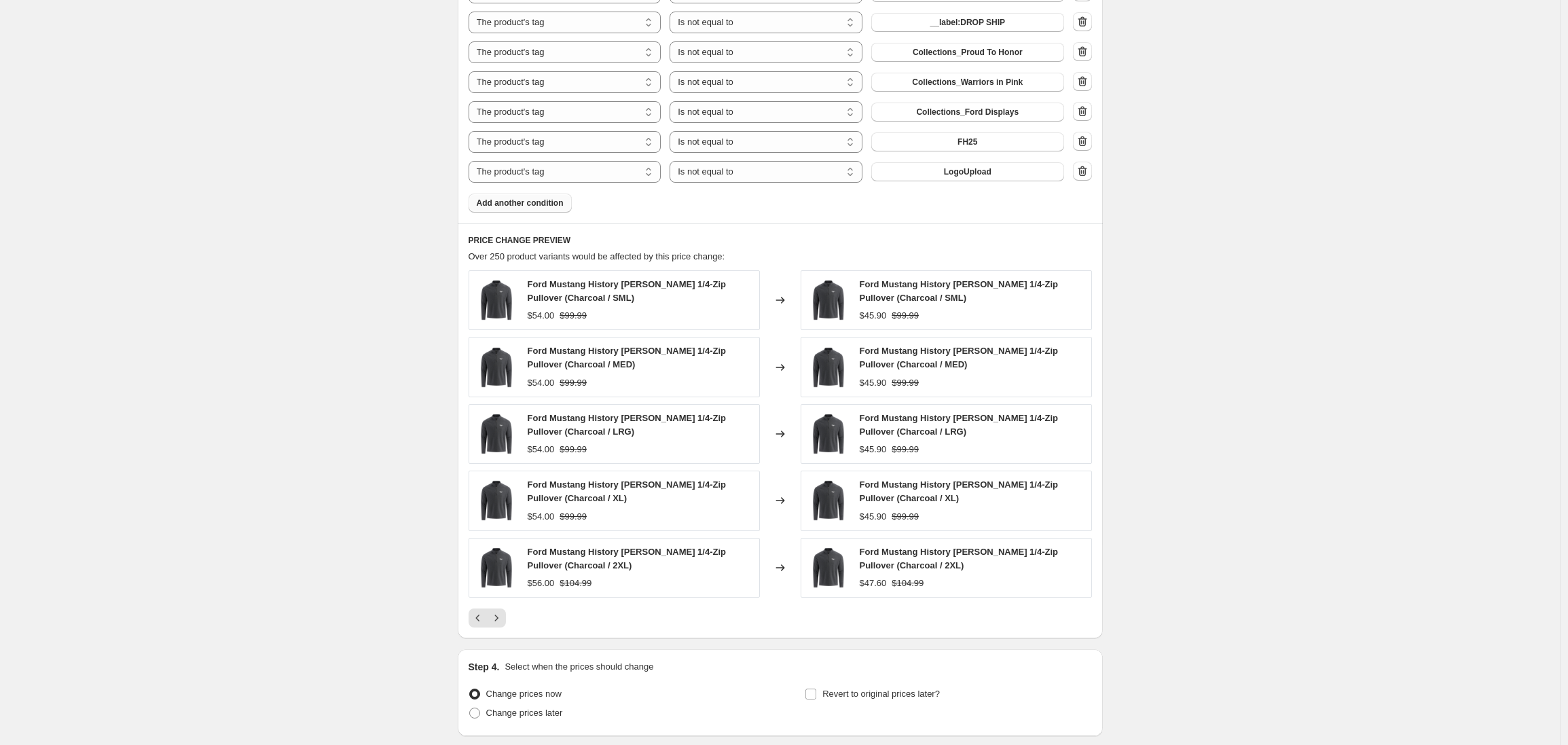
click at [500, 620] on icon "Next" at bounding box center [496, 617] width 13 height 13
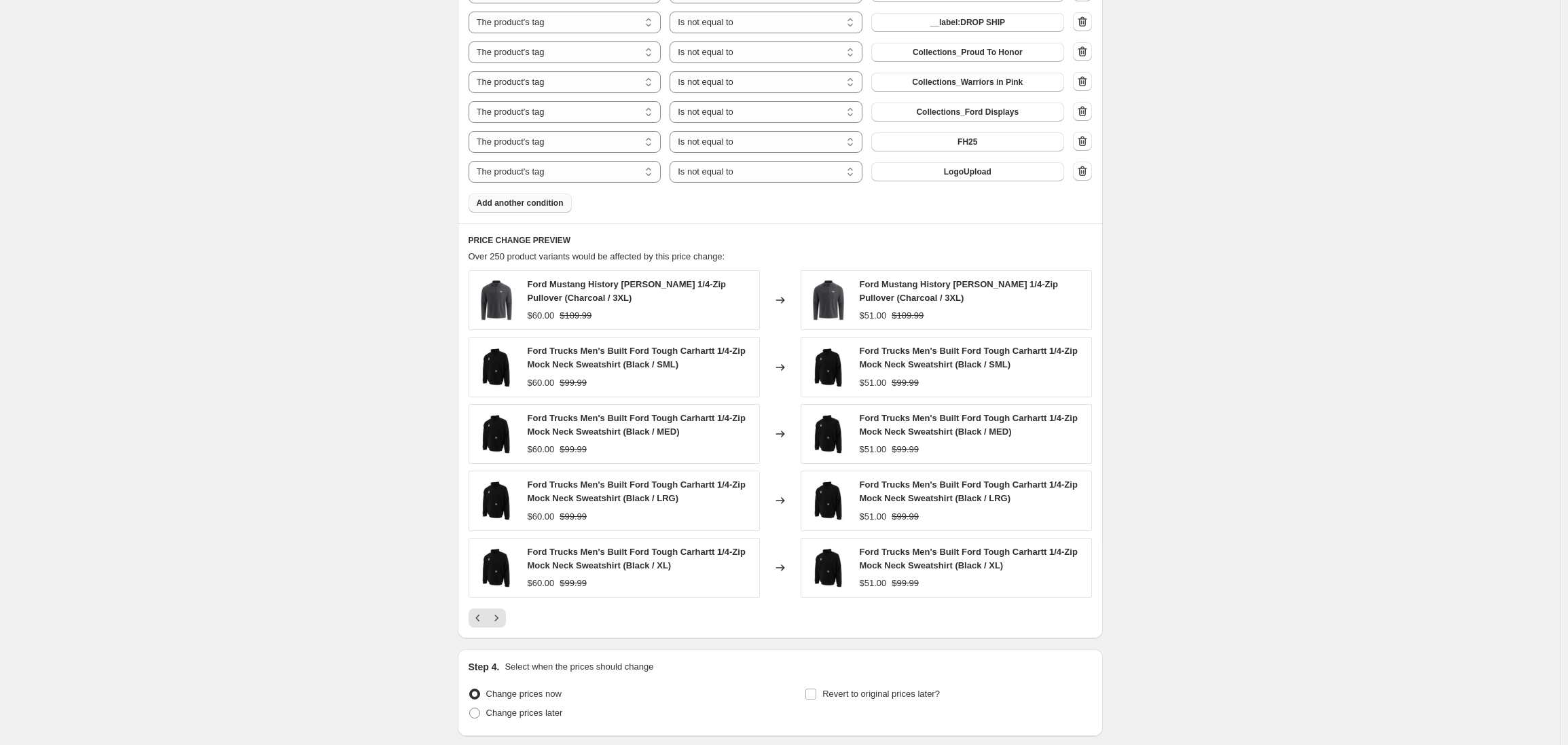
click at [500, 621] on icon "Next" at bounding box center [496, 617] width 13 height 13
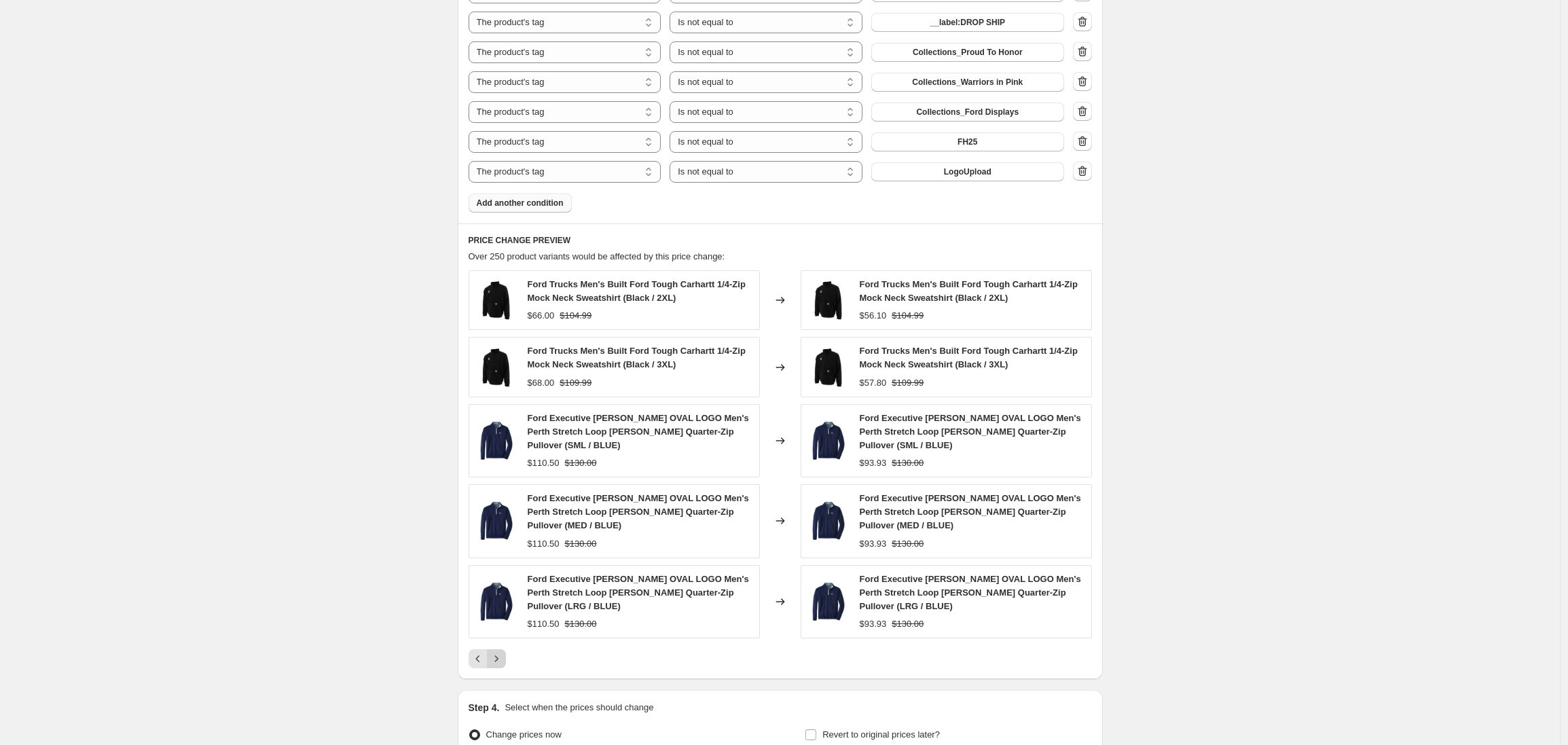
click at [497, 662] on icon "Next" at bounding box center [496, 658] width 13 height 13
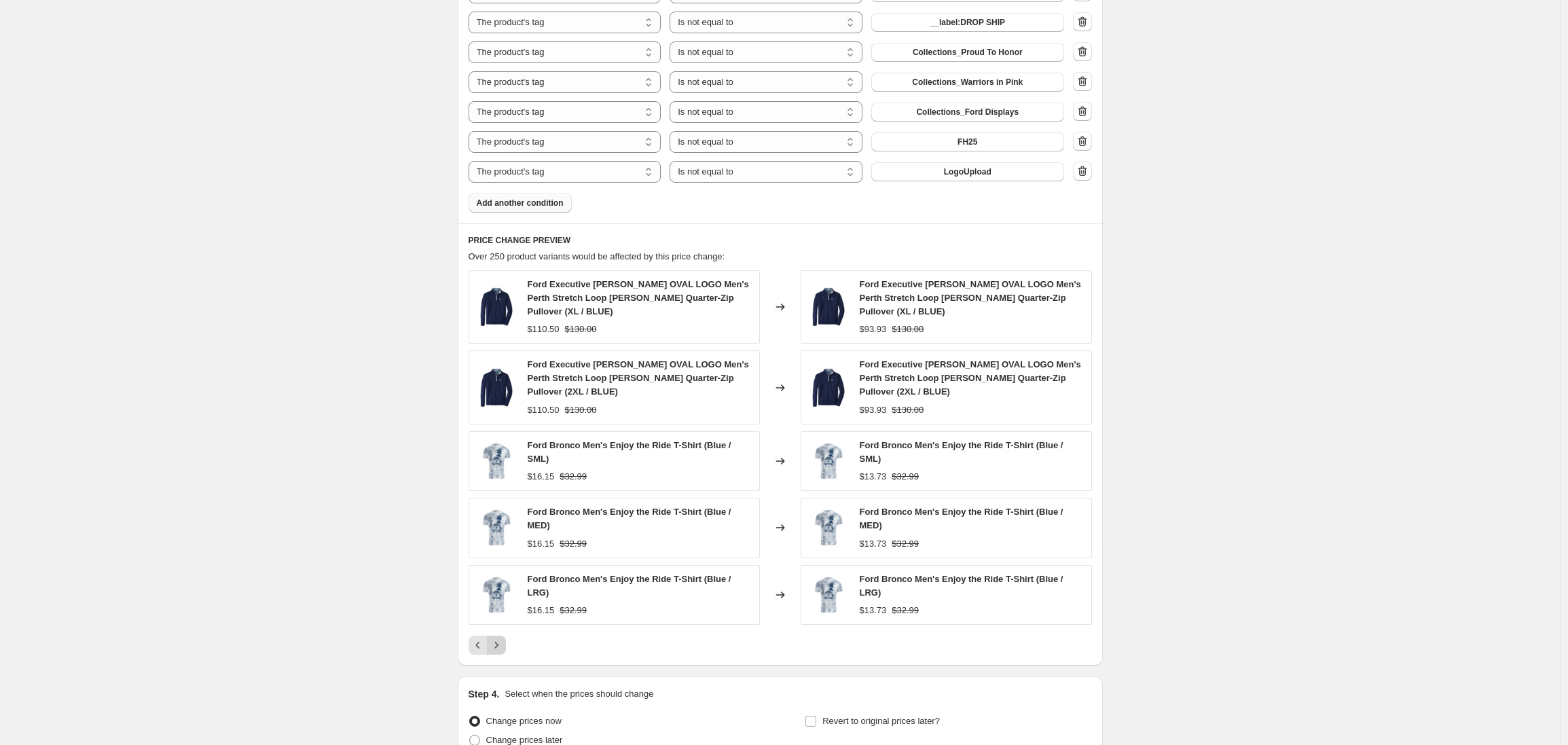
click at [499, 638] on icon "Next" at bounding box center [496, 645] width 13 height 13
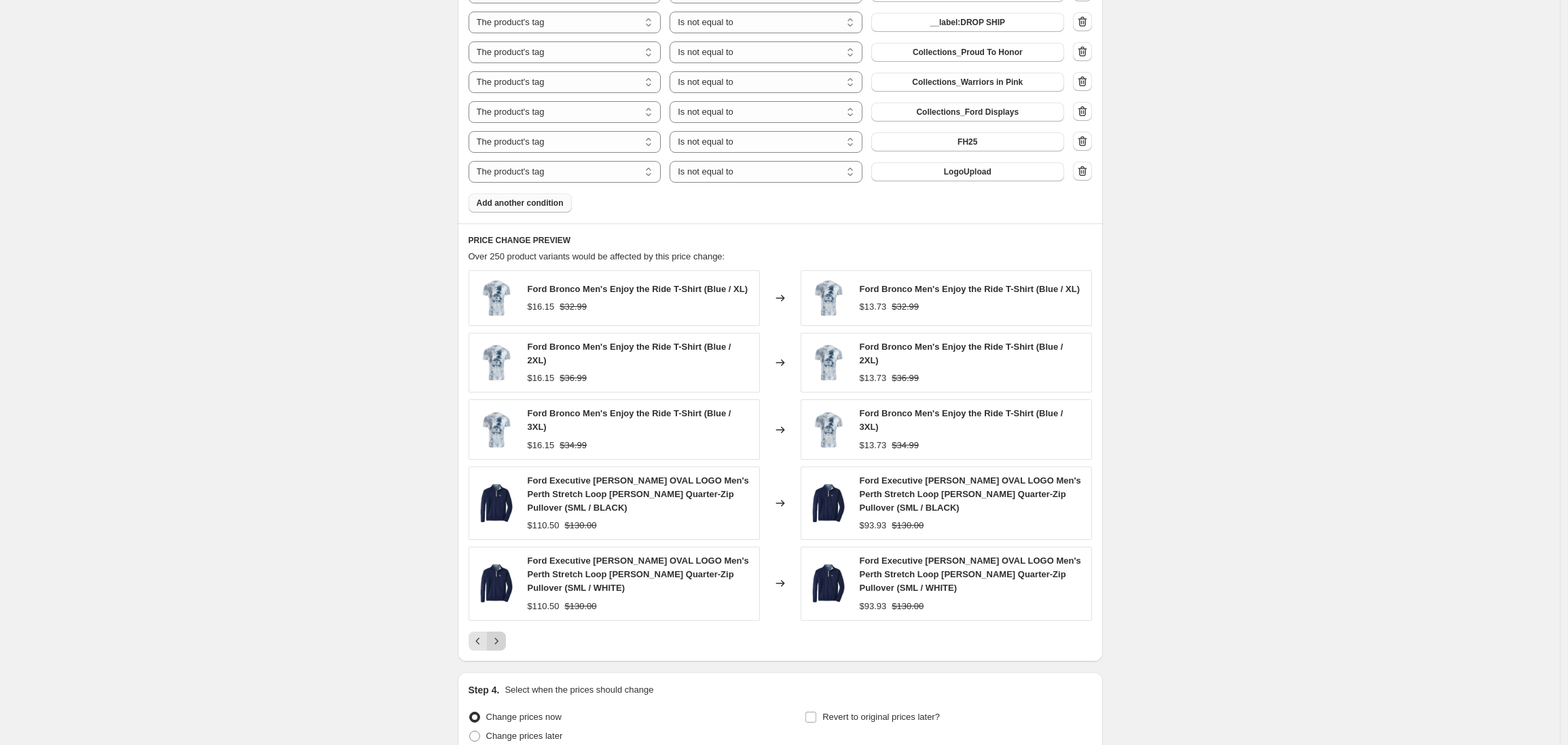
click at [497, 644] on icon "Next" at bounding box center [496, 640] width 13 height 13
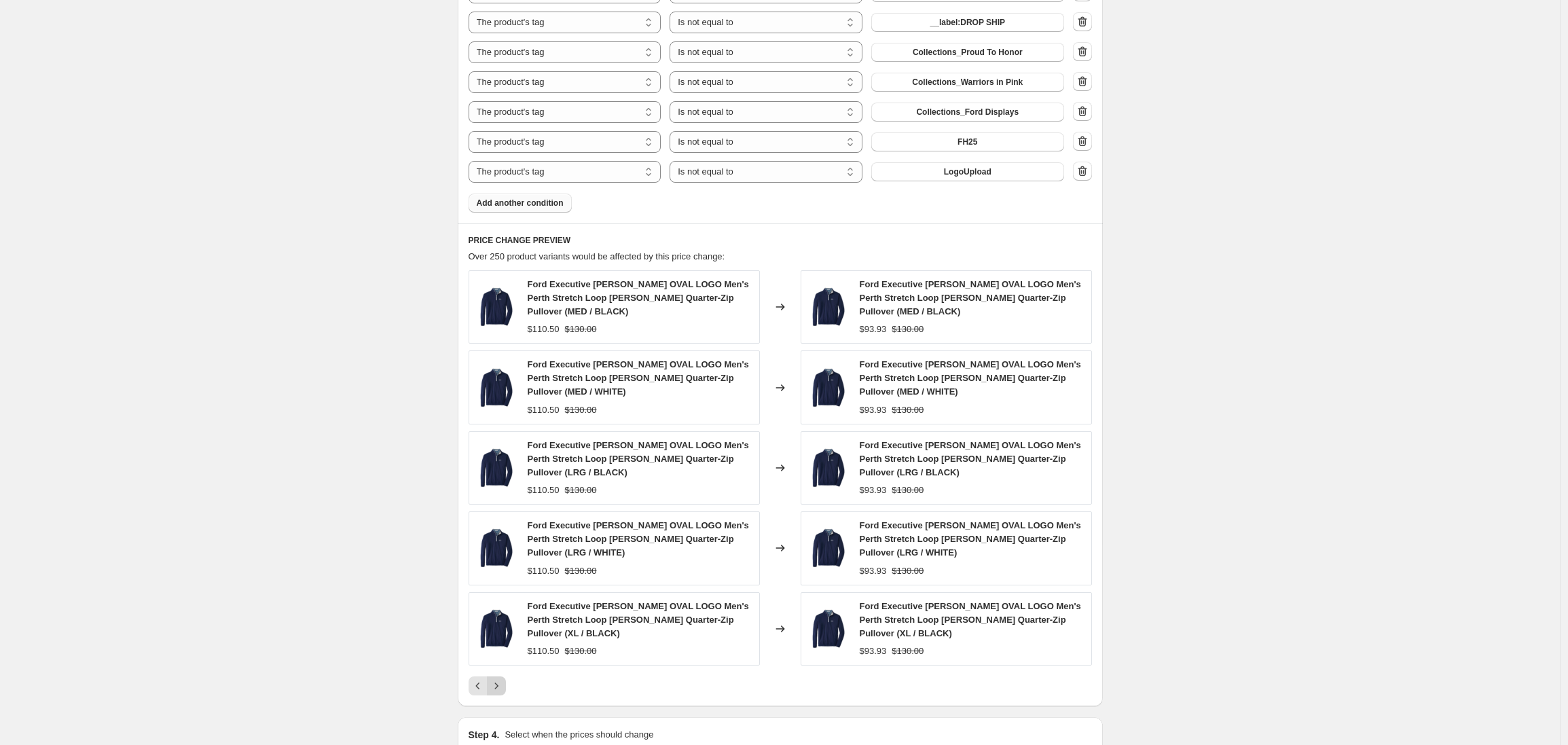
click at [499, 685] on icon "Next" at bounding box center [496, 686] width 13 height 13
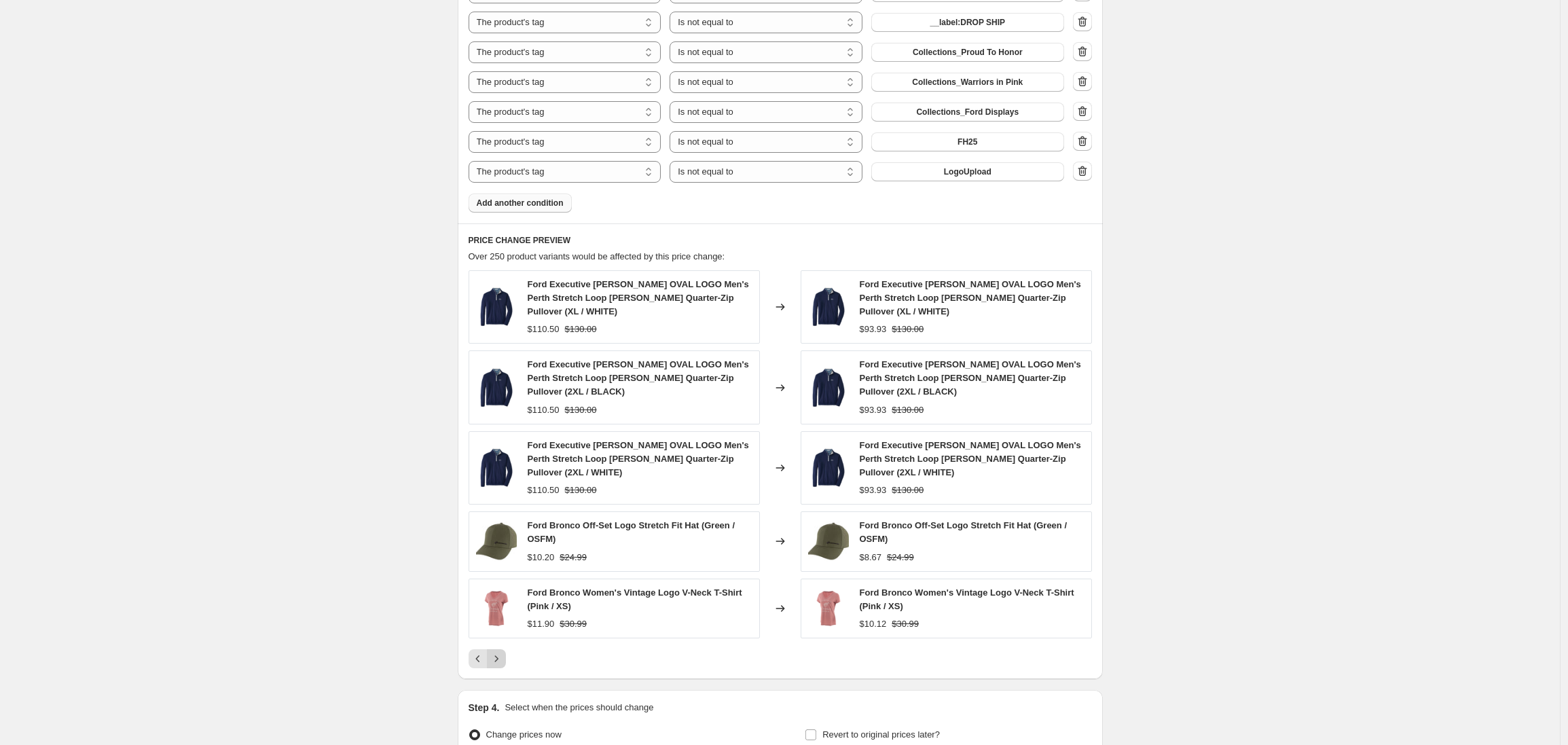
click at [500, 658] on icon "Next" at bounding box center [496, 658] width 13 height 13
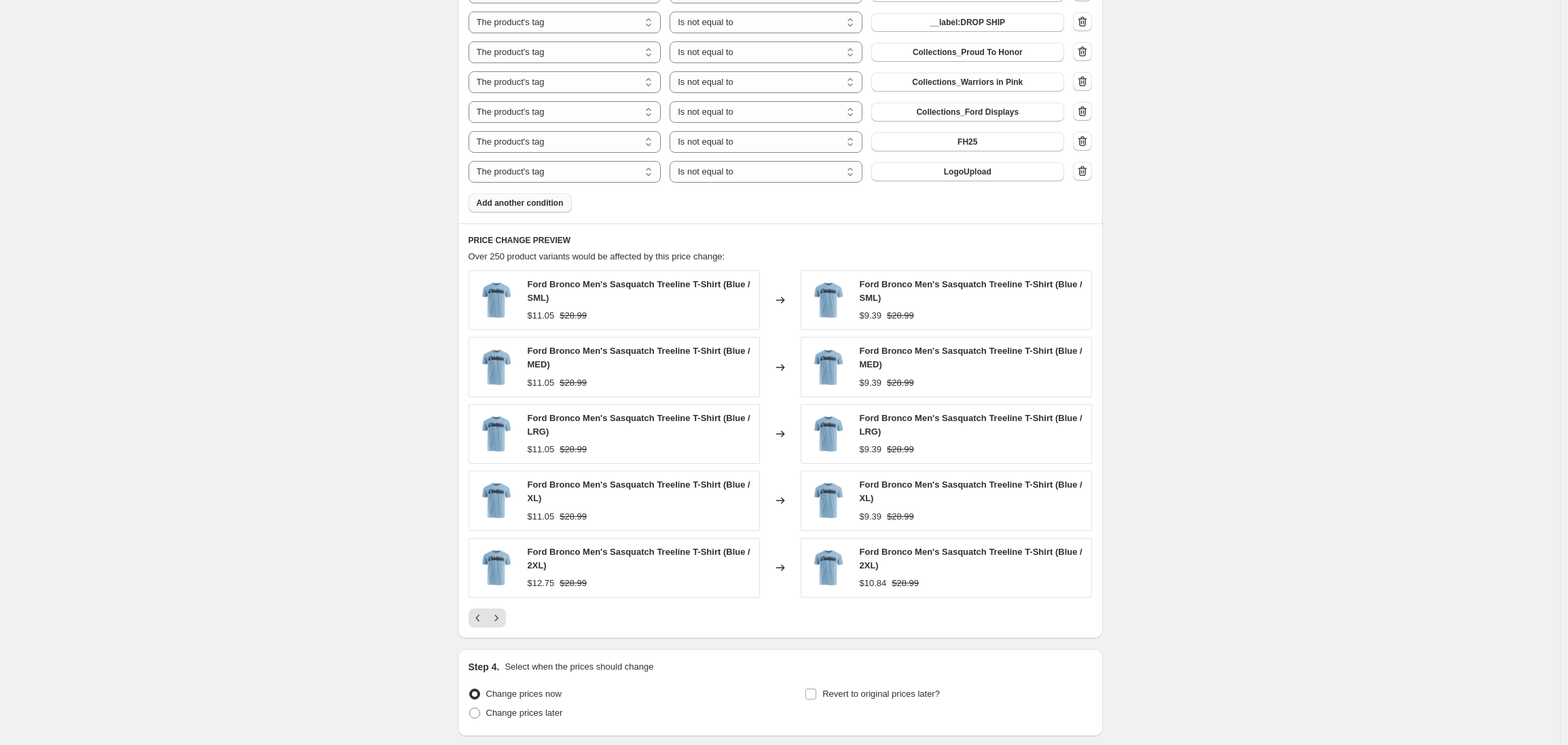
click at [497, 627] on div "PRICE CHANGE PREVIEW Over 250 product variants would be affected by this price …" at bounding box center [780, 431] width 645 height 415
click at [497, 622] on icon "Next" at bounding box center [496, 617] width 13 height 13
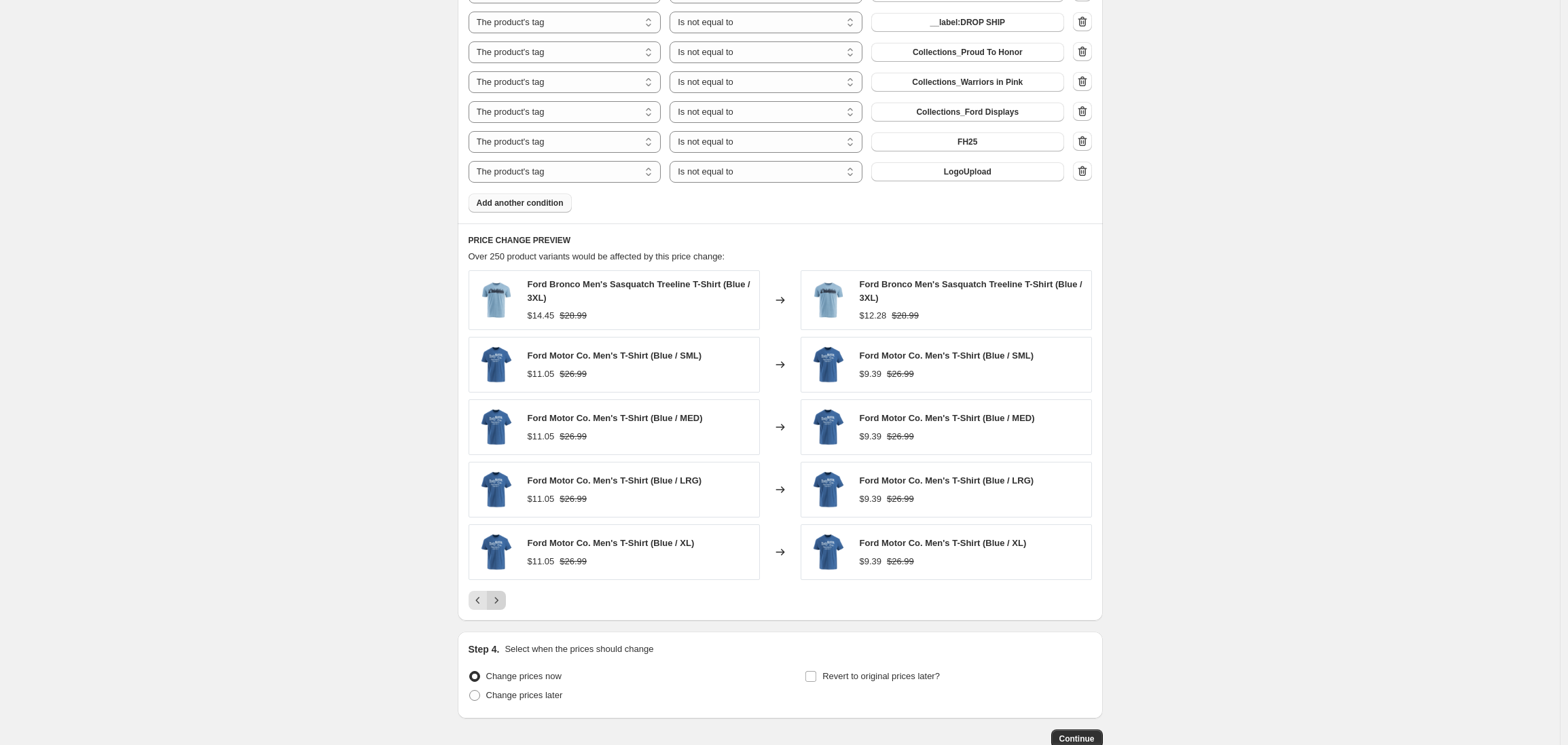
click at [500, 604] on icon "Next" at bounding box center [496, 599] width 13 height 13
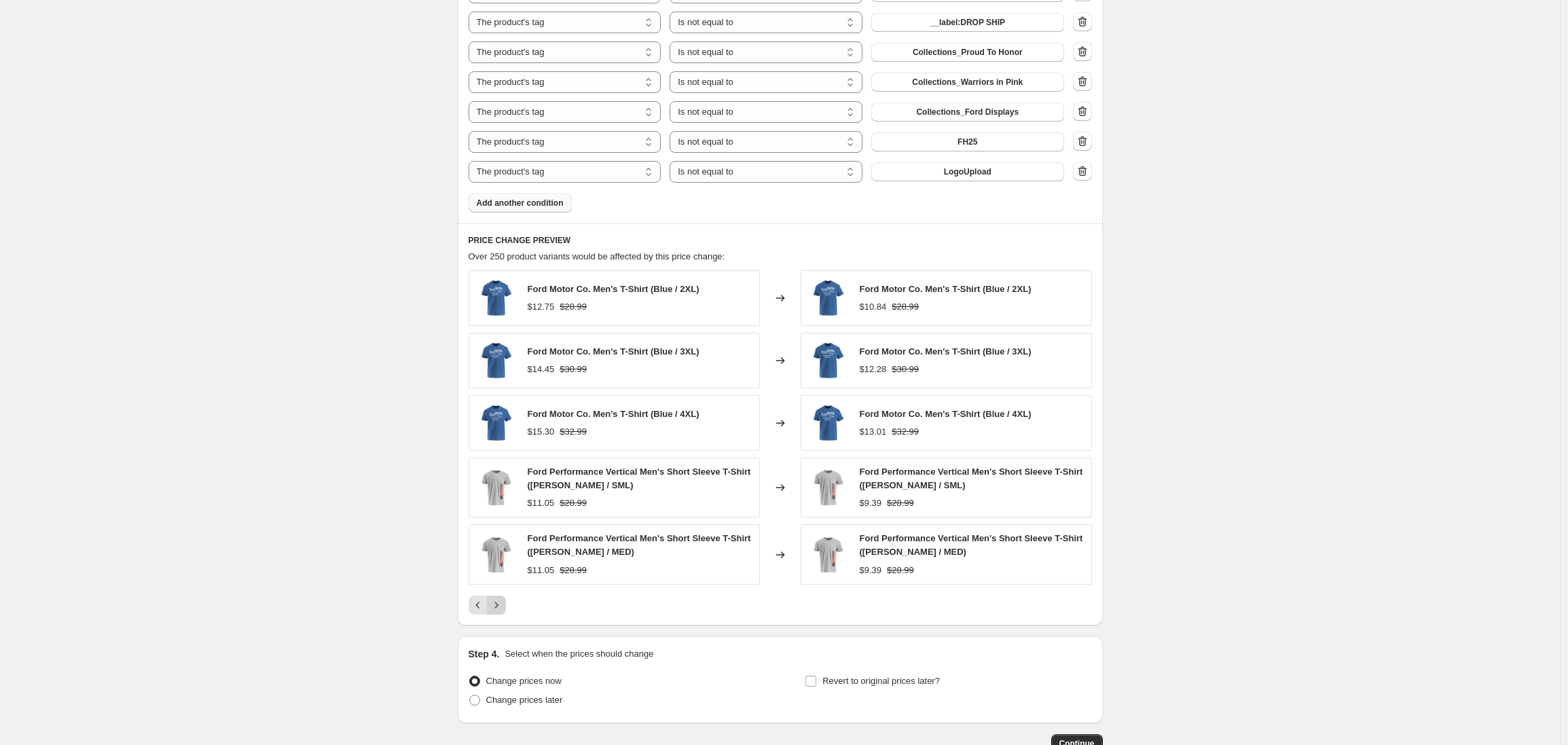
click at [500, 606] on icon "Next" at bounding box center [496, 605] width 13 height 13
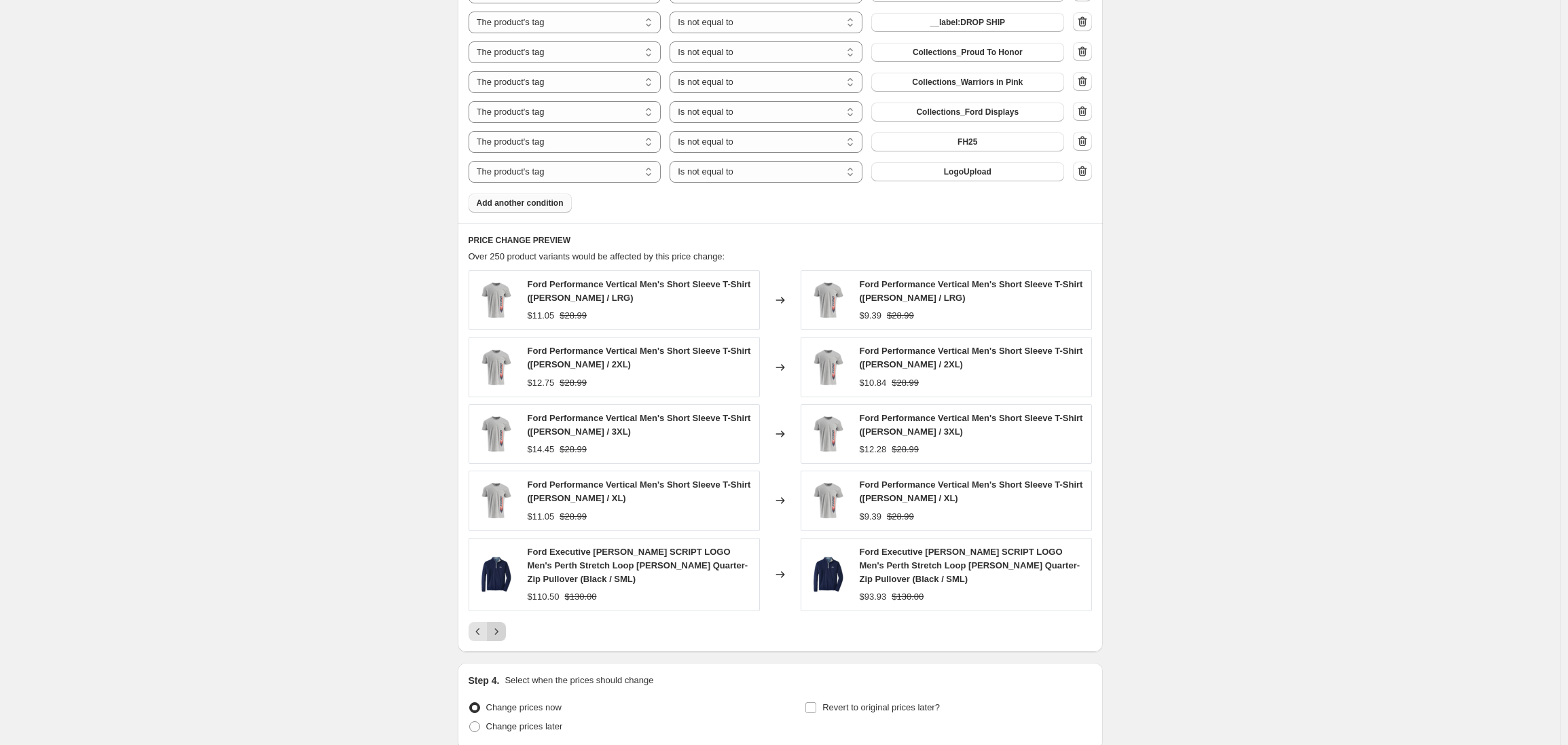
click at [497, 630] on icon "Next" at bounding box center [496, 630] width 13 height 13
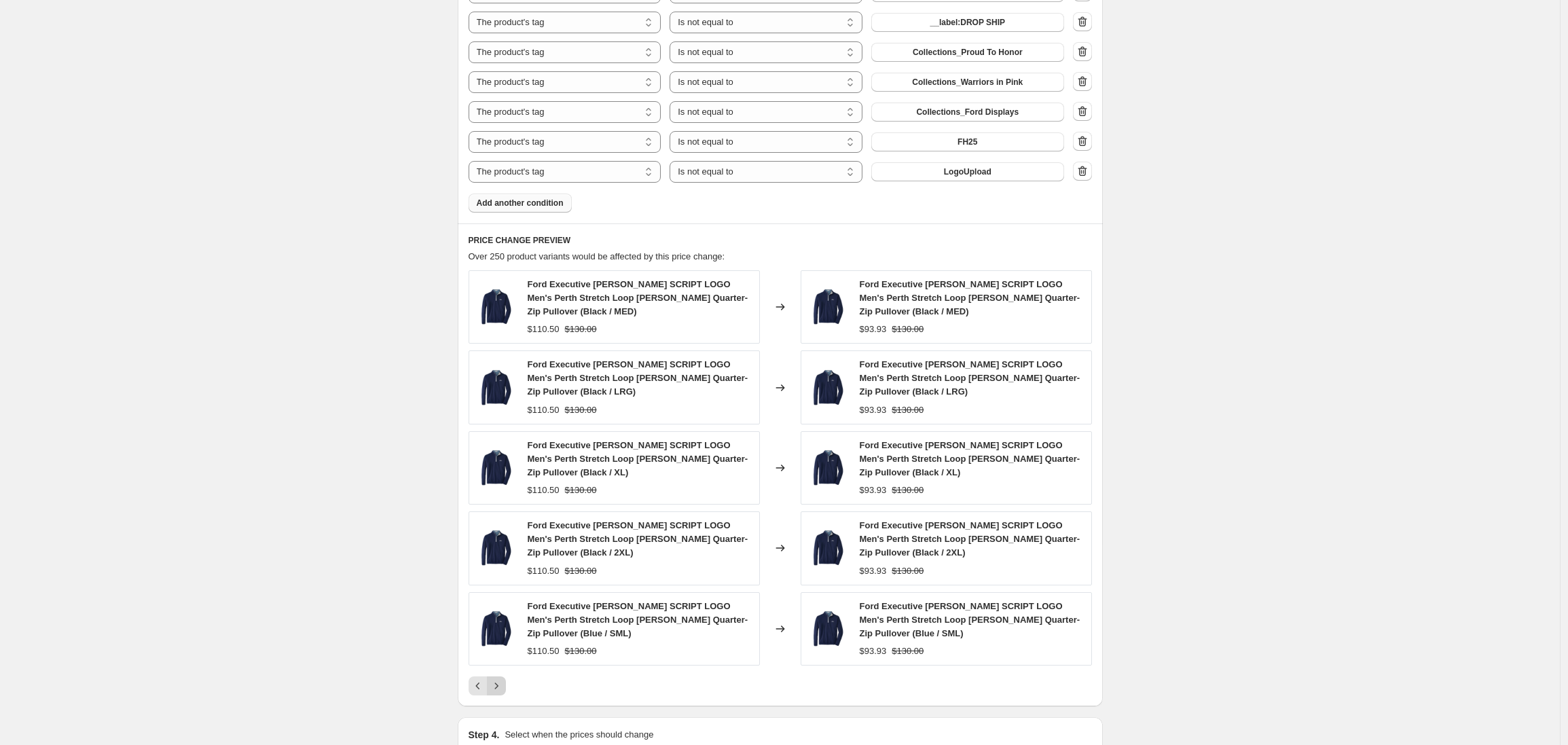
click at [504, 686] on icon "Next" at bounding box center [496, 686] width 13 height 13
click at [504, 687] on icon "Next" at bounding box center [496, 686] width 13 height 13
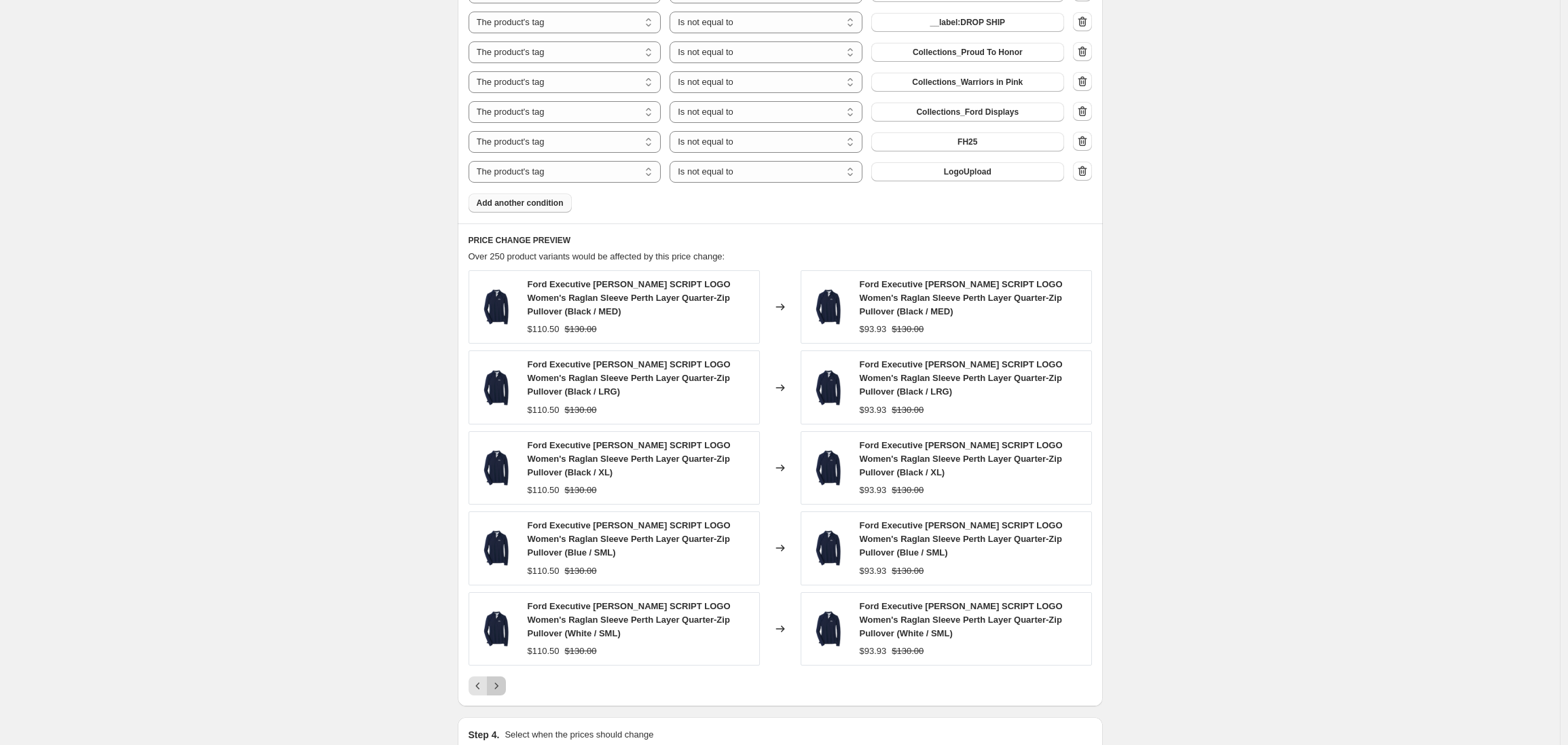
click at [504, 687] on icon "Next" at bounding box center [496, 686] width 13 height 13
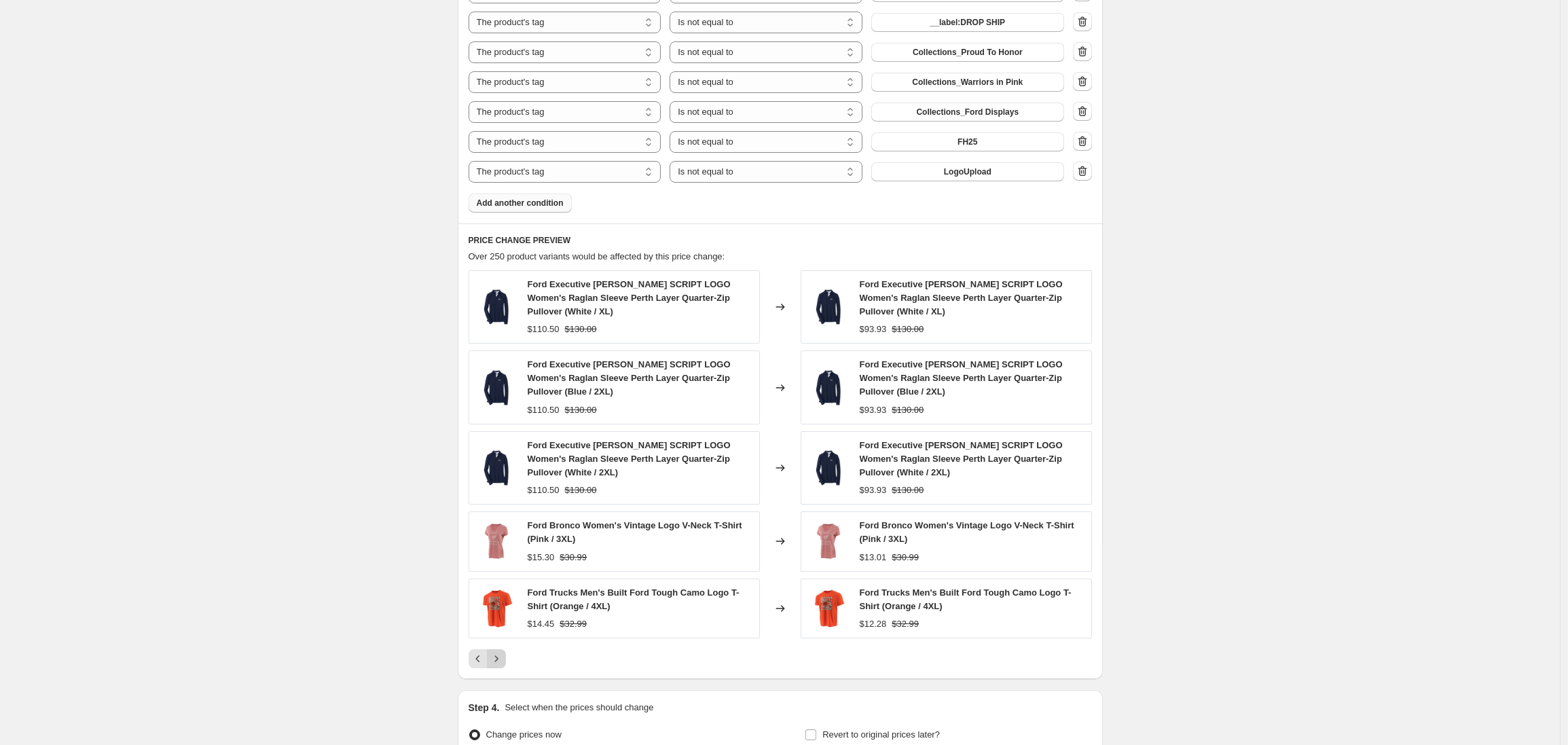
click at [497, 659] on icon "Next" at bounding box center [497, 658] width 4 height 6
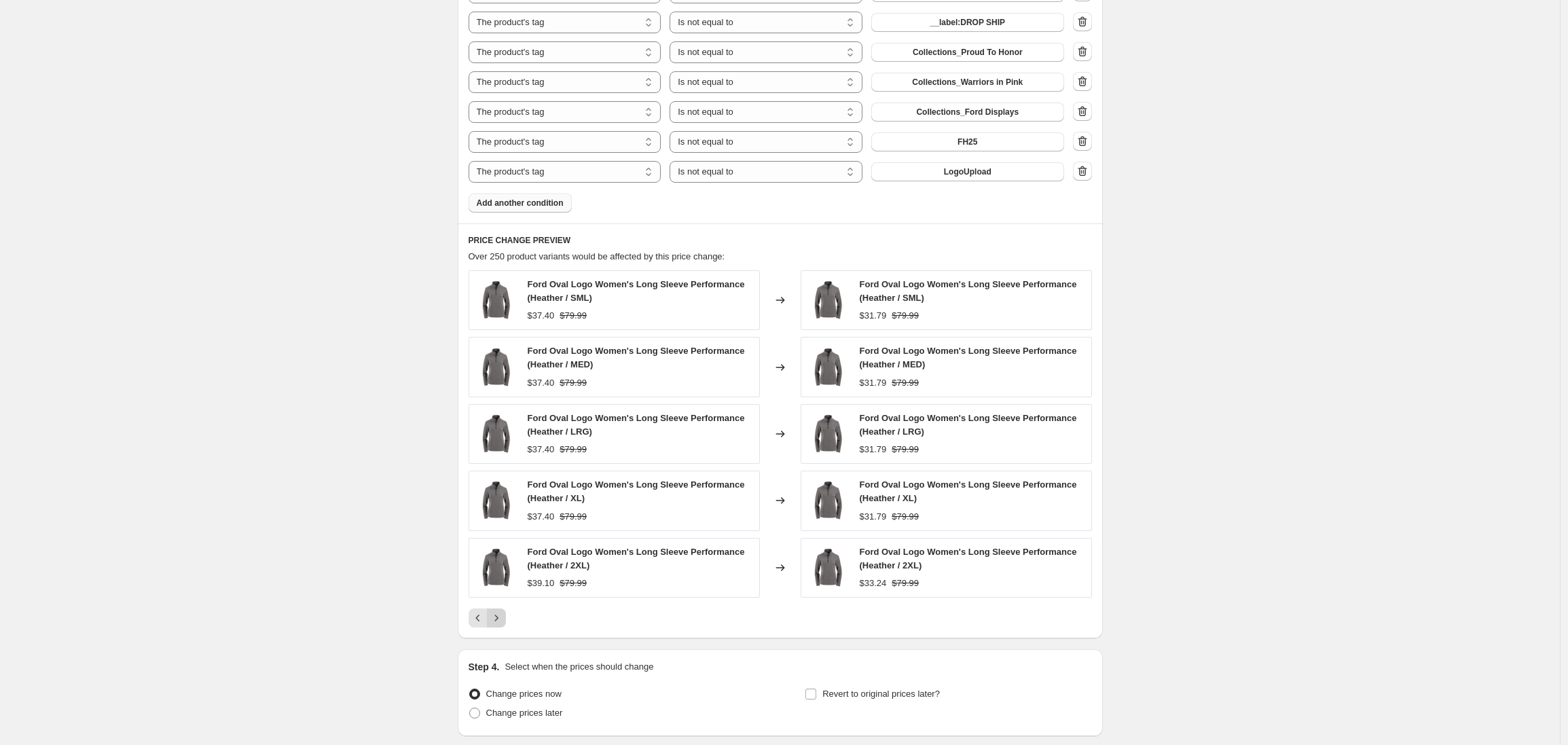
click at [497, 621] on icon "Next" at bounding box center [497, 617] width 4 height 6
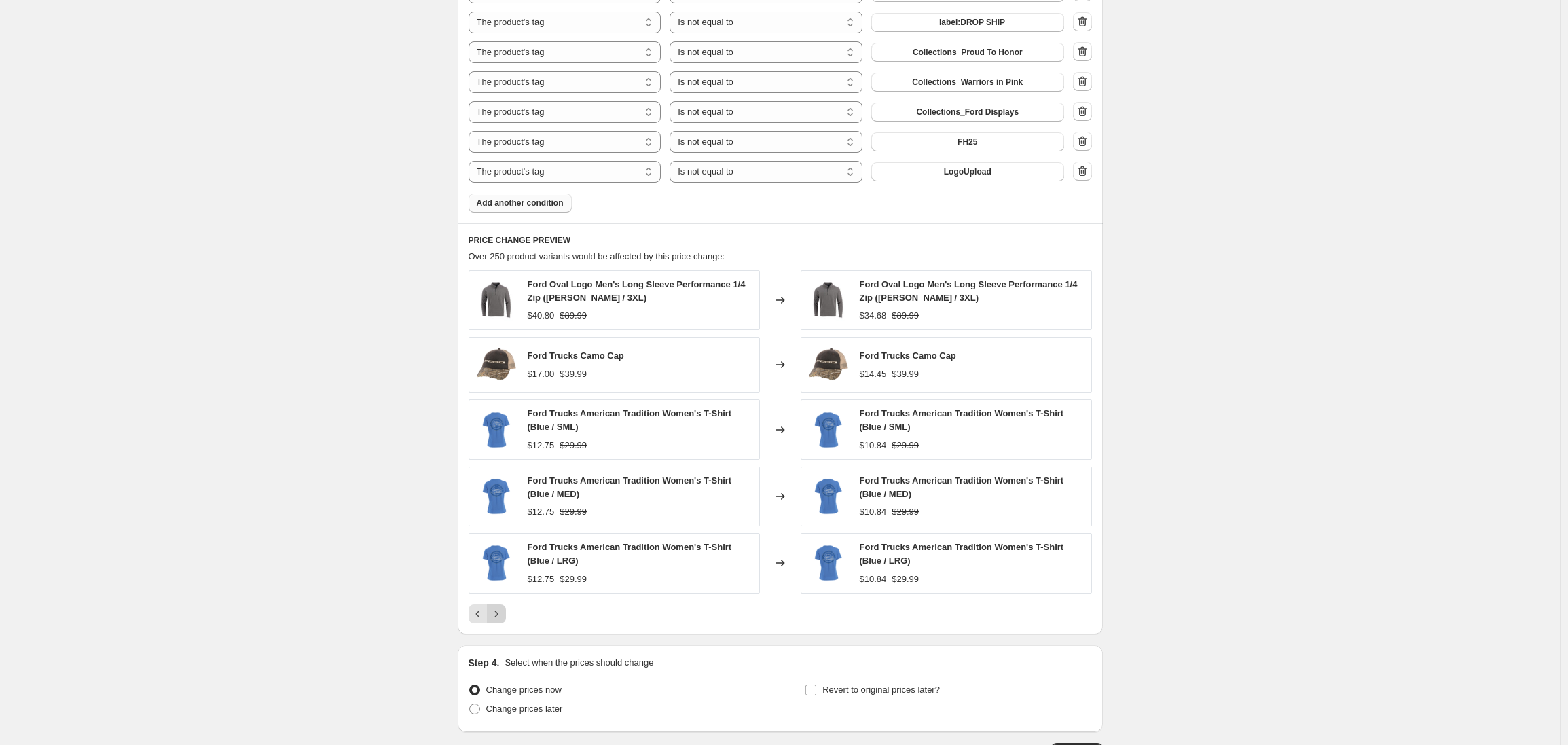
click at [500, 617] on icon "Next" at bounding box center [496, 614] width 13 height 13
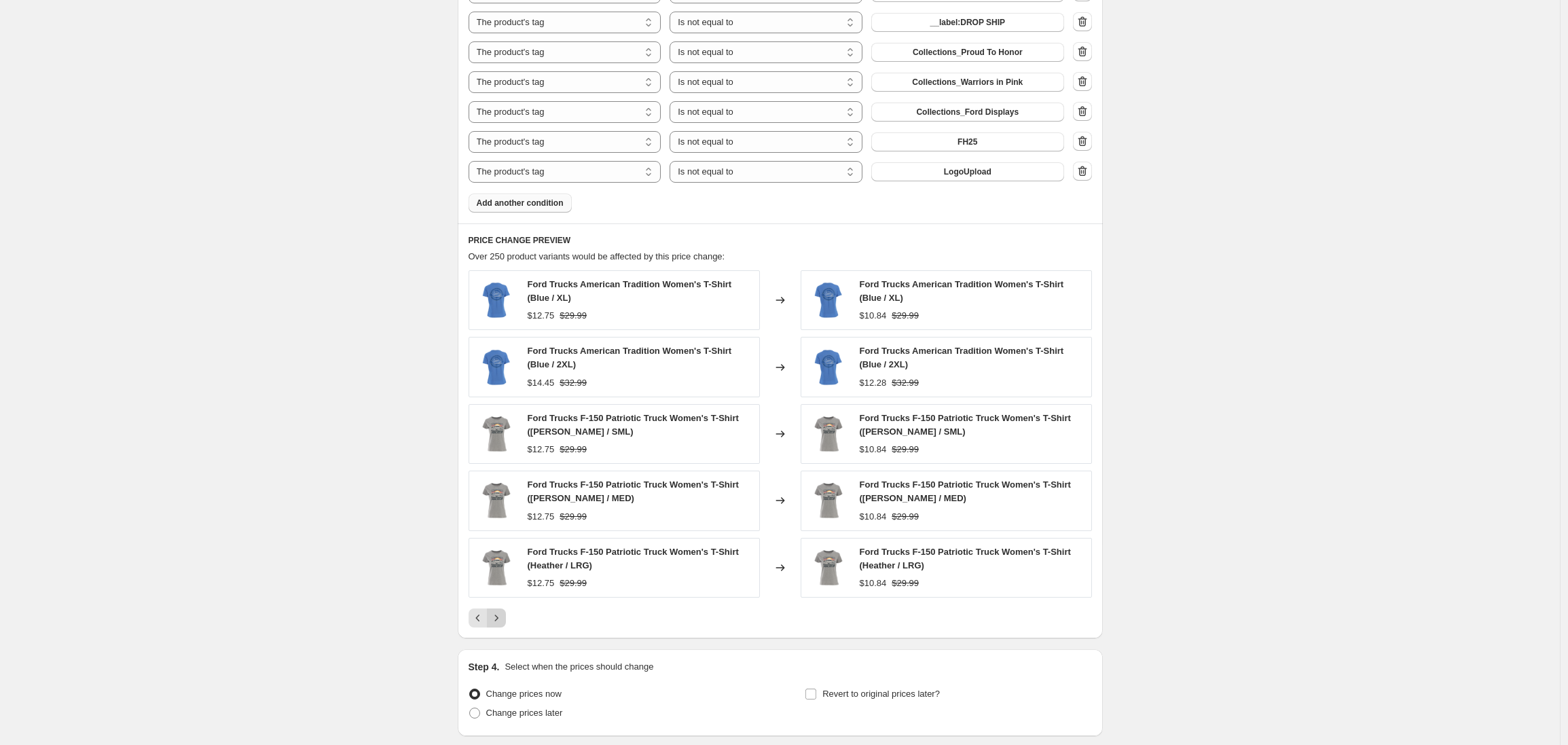
click at [500, 617] on icon "Next" at bounding box center [496, 617] width 13 height 13
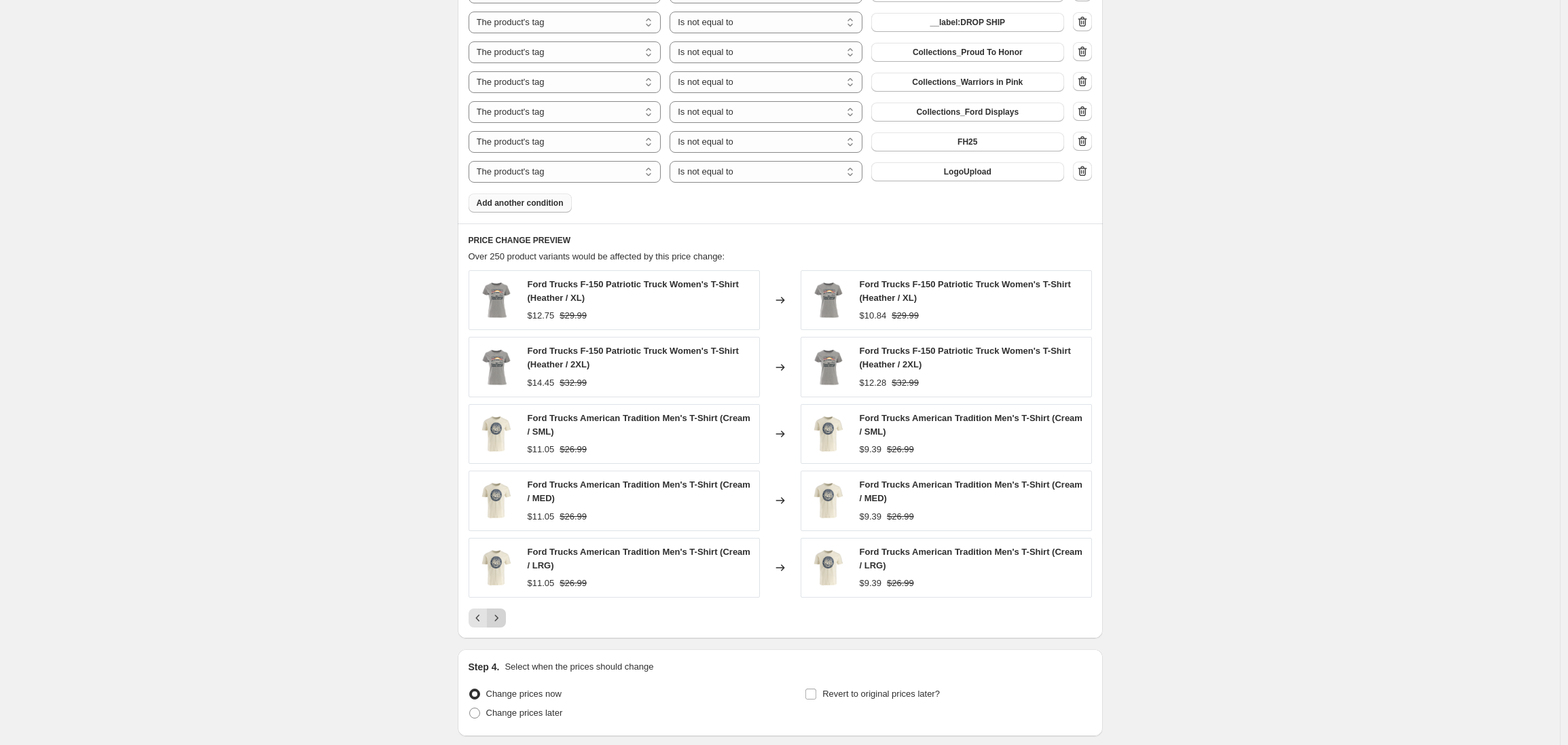
click at [500, 617] on icon "Next" at bounding box center [496, 617] width 13 height 13
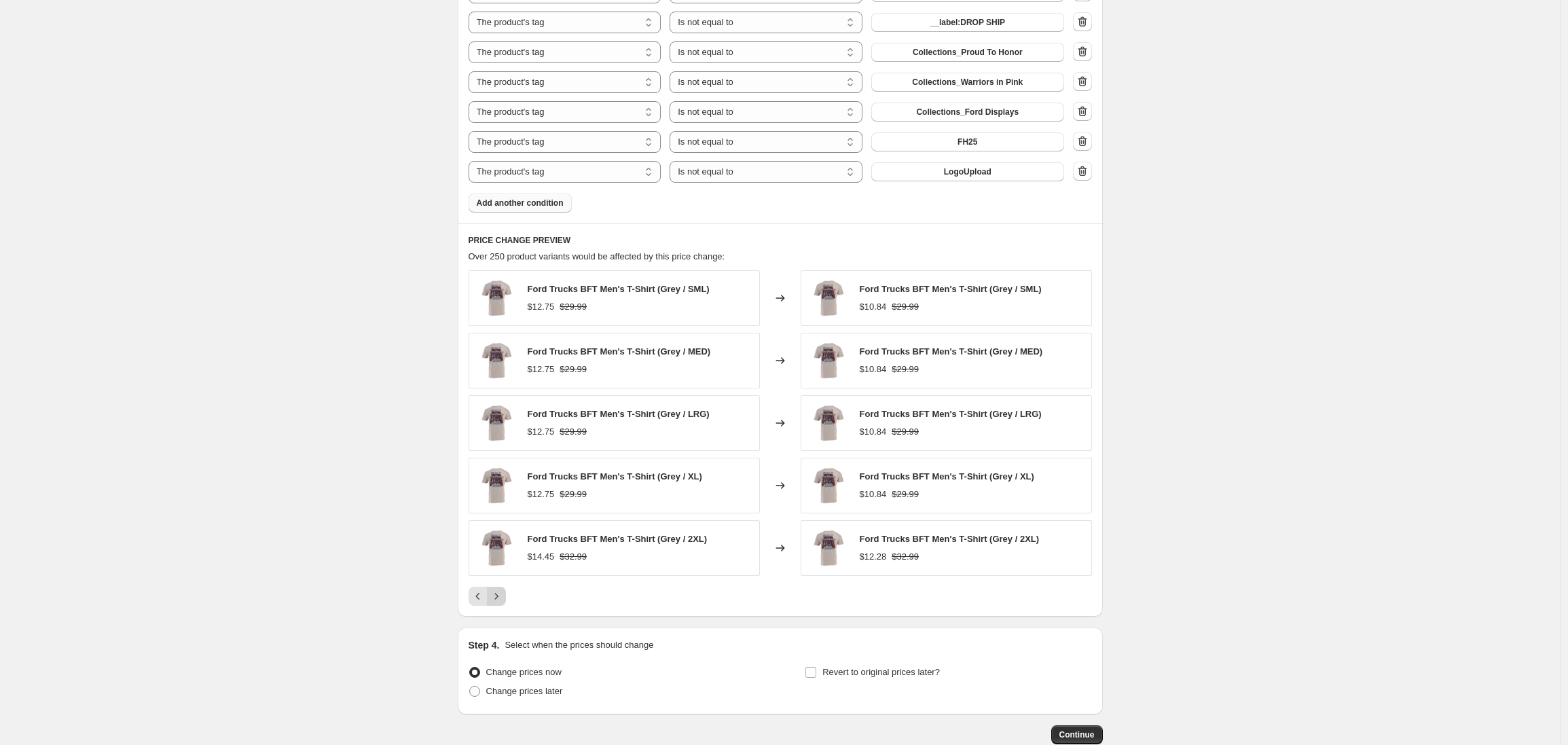
click at [497, 596] on icon "Next" at bounding box center [497, 595] width 4 height 6
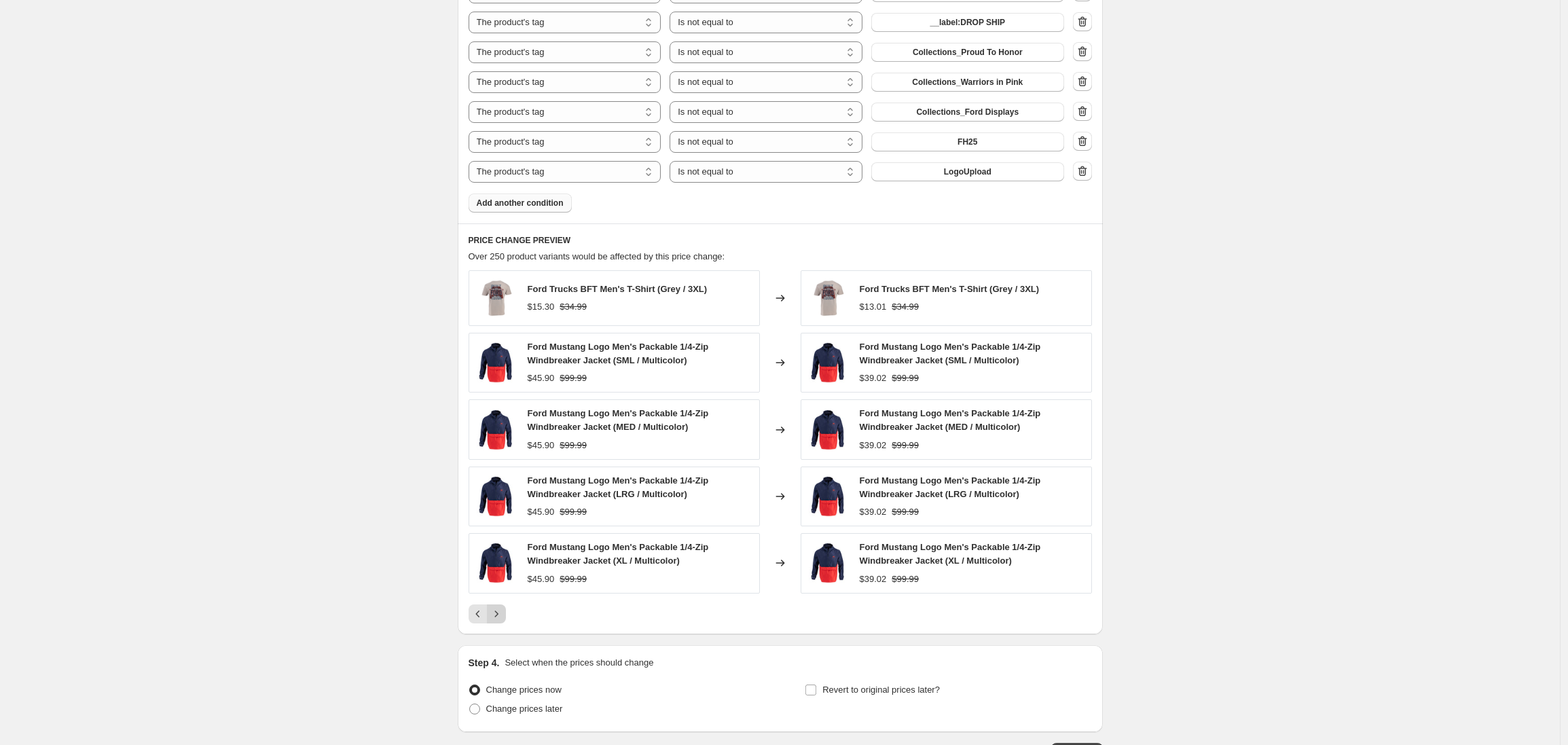
click at [498, 617] on icon "Next" at bounding box center [496, 614] width 13 height 13
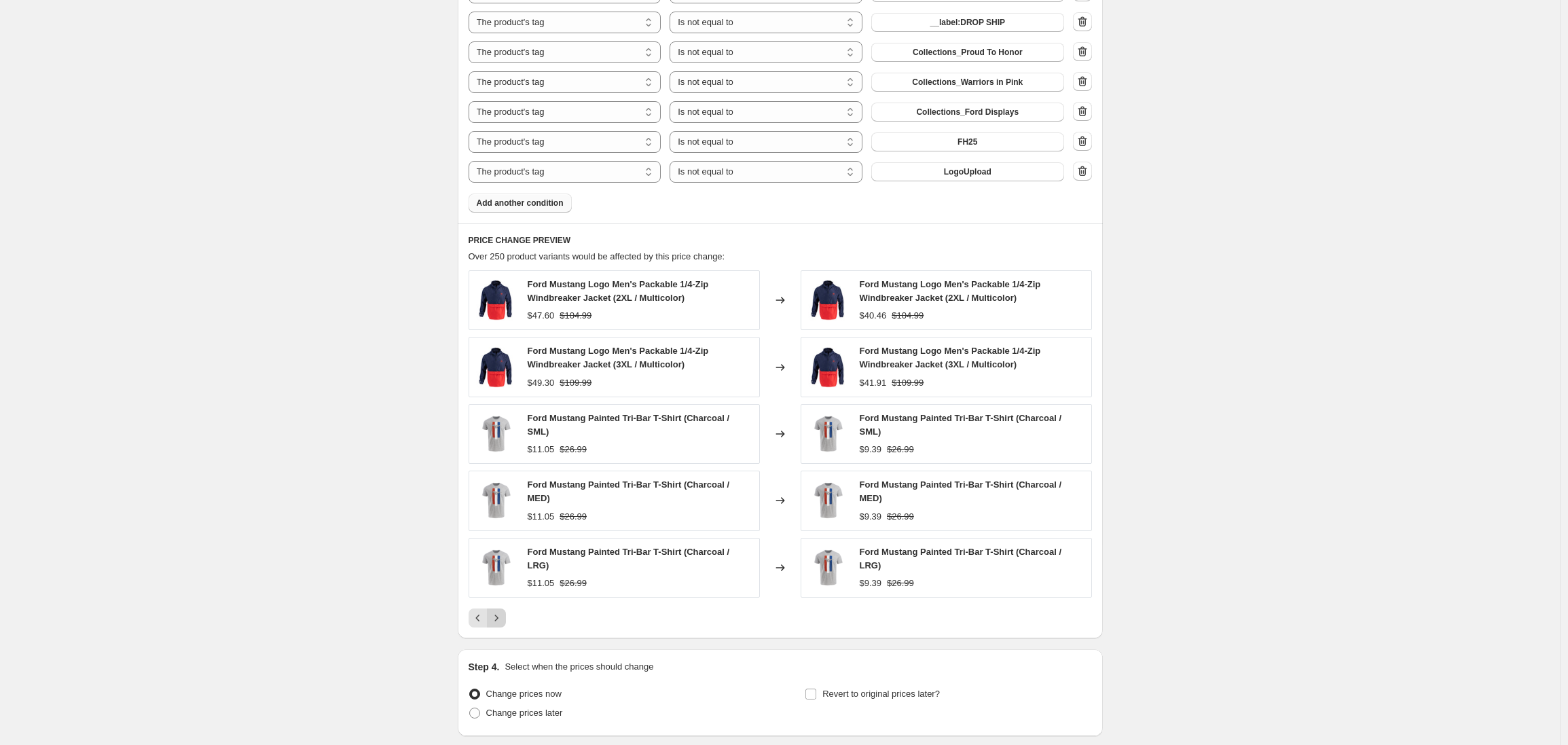
click at [499, 618] on icon "Next" at bounding box center [496, 617] width 13 height 13
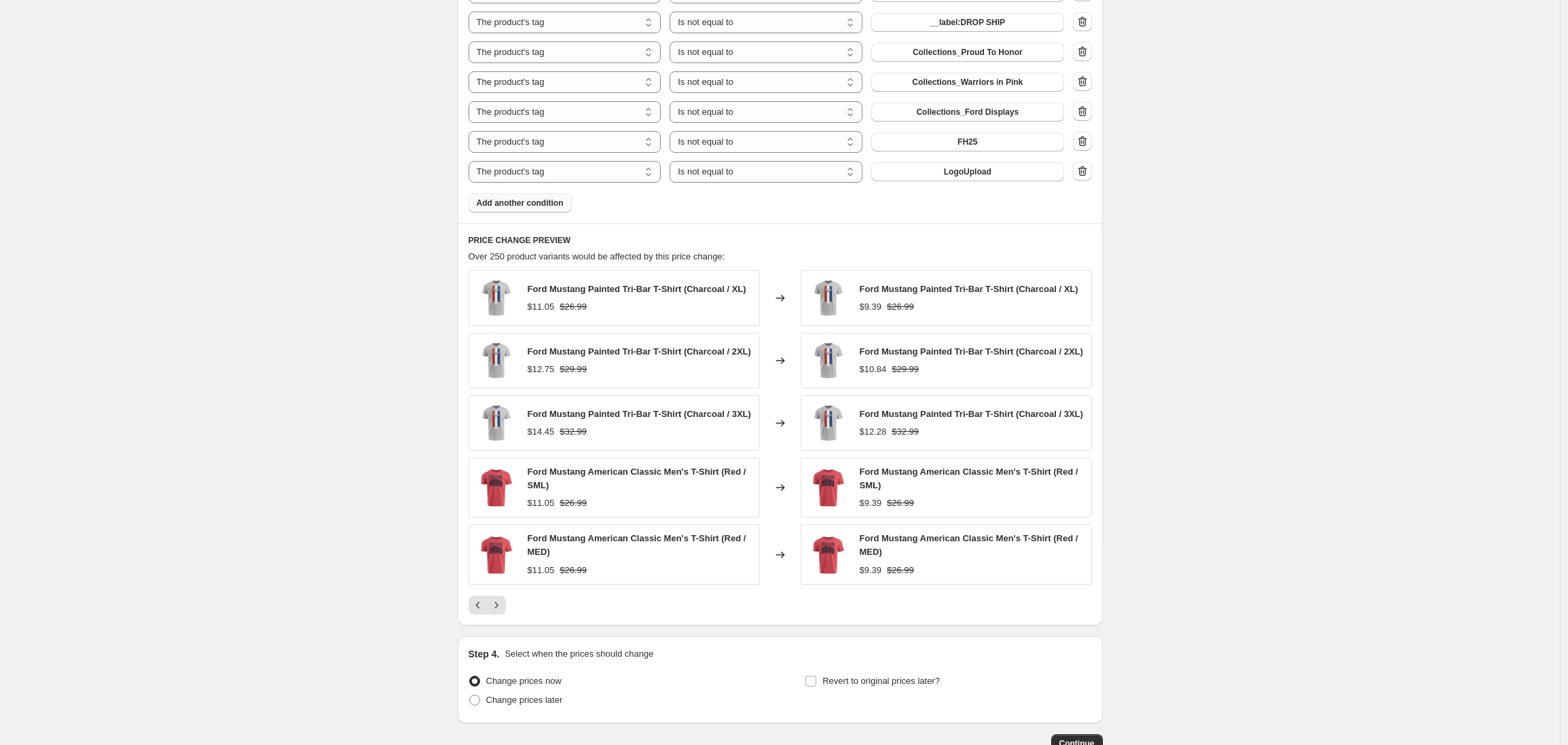
click at [499, 612] on icon "Next" at bounding box center [496, 605] width 13 height 13
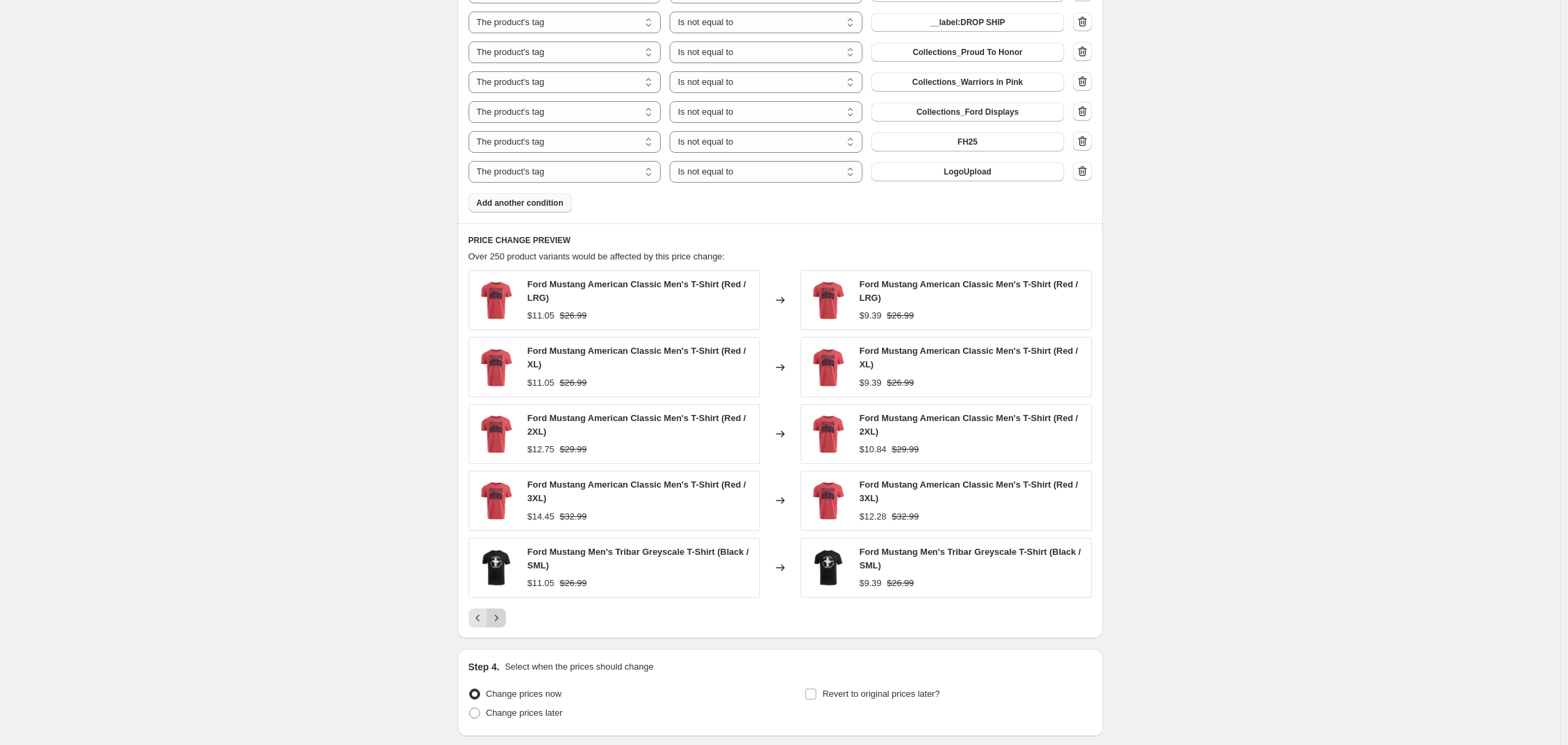
click at [498, 617] on icon "Next" at bounding box center [496, 617] width 13 height 13
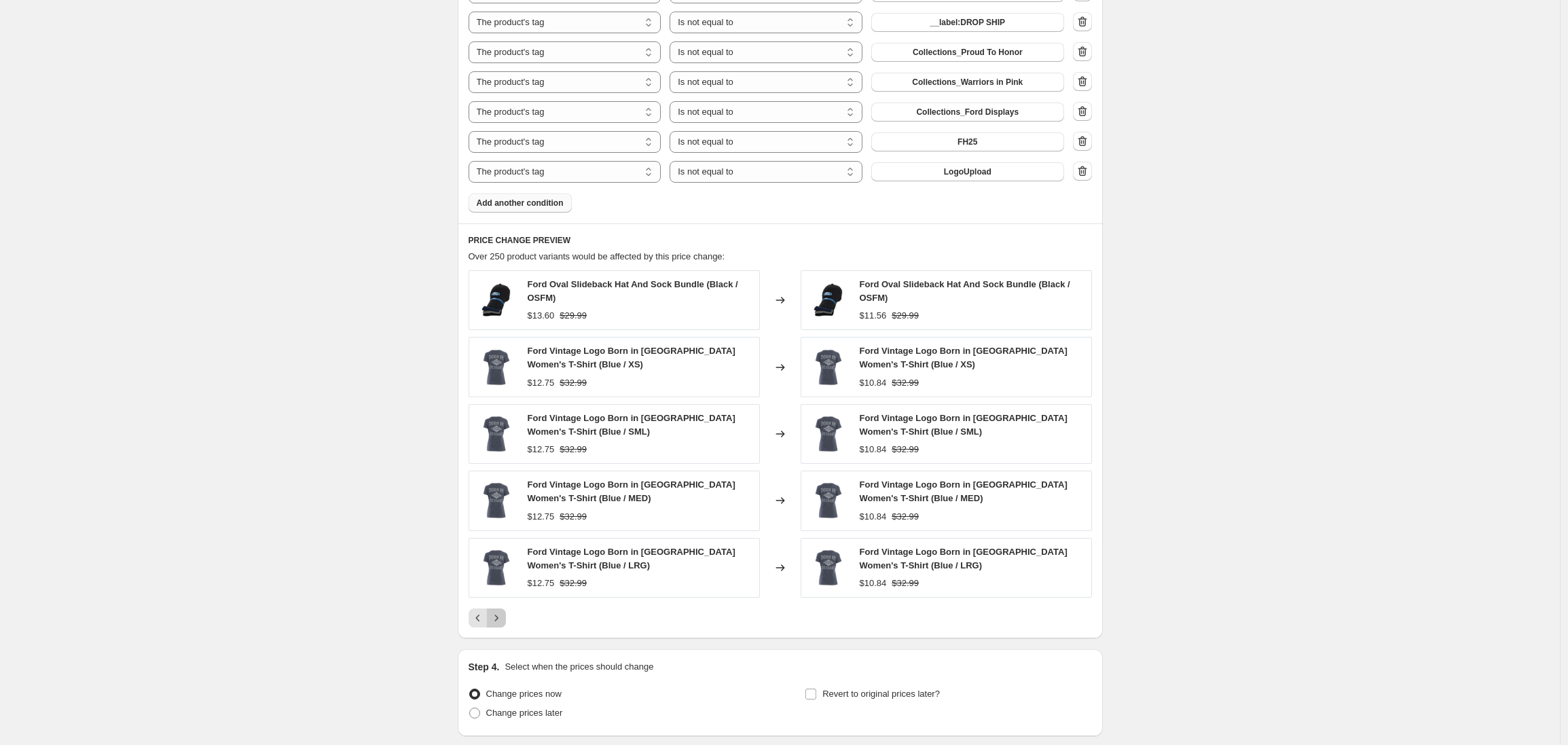
click at [498, 617] on icon "Next" at bounding box center [496, 617] width 13 height 13
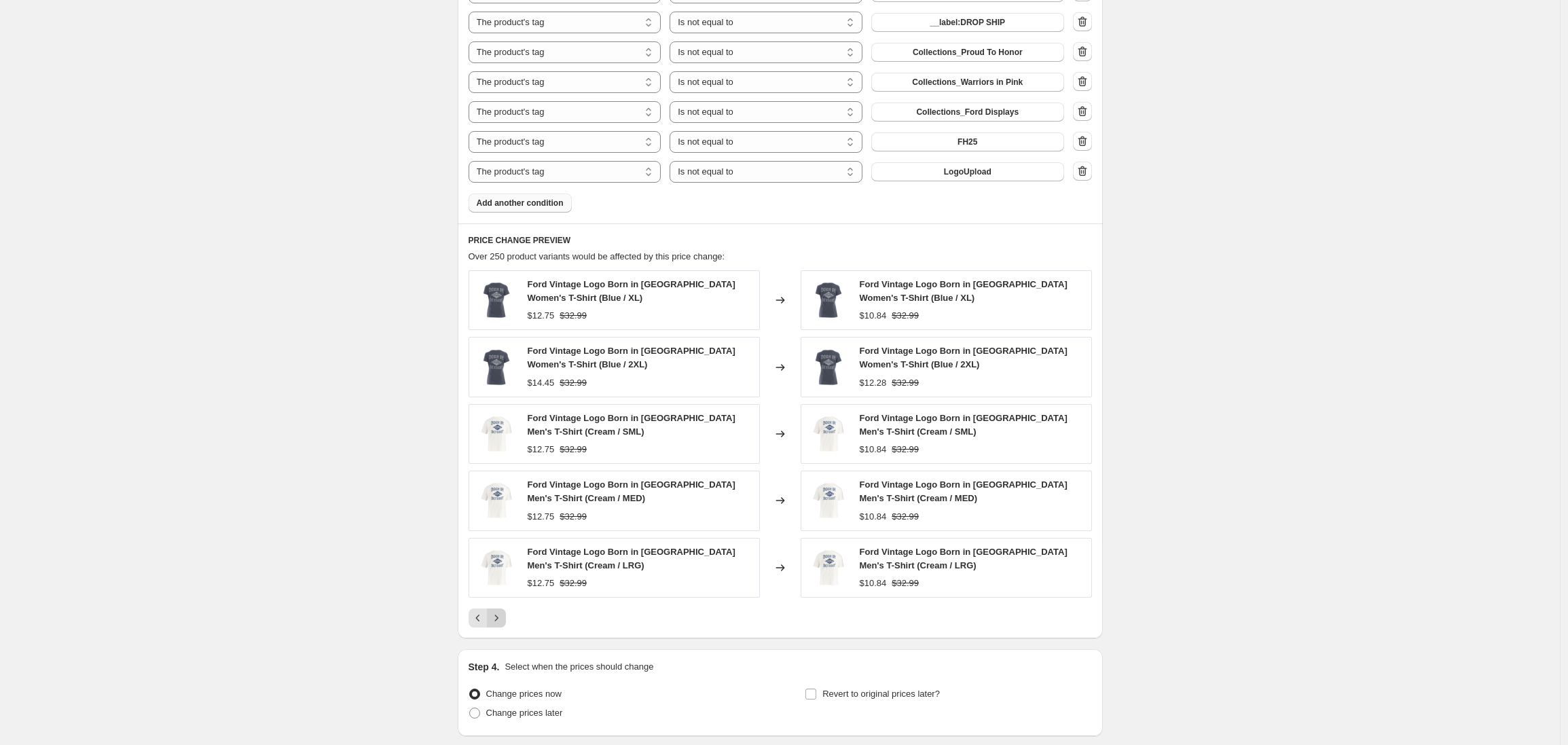
click at [498, 617] on icon "Next" at bounding box center [496, 617] width 13 height 13
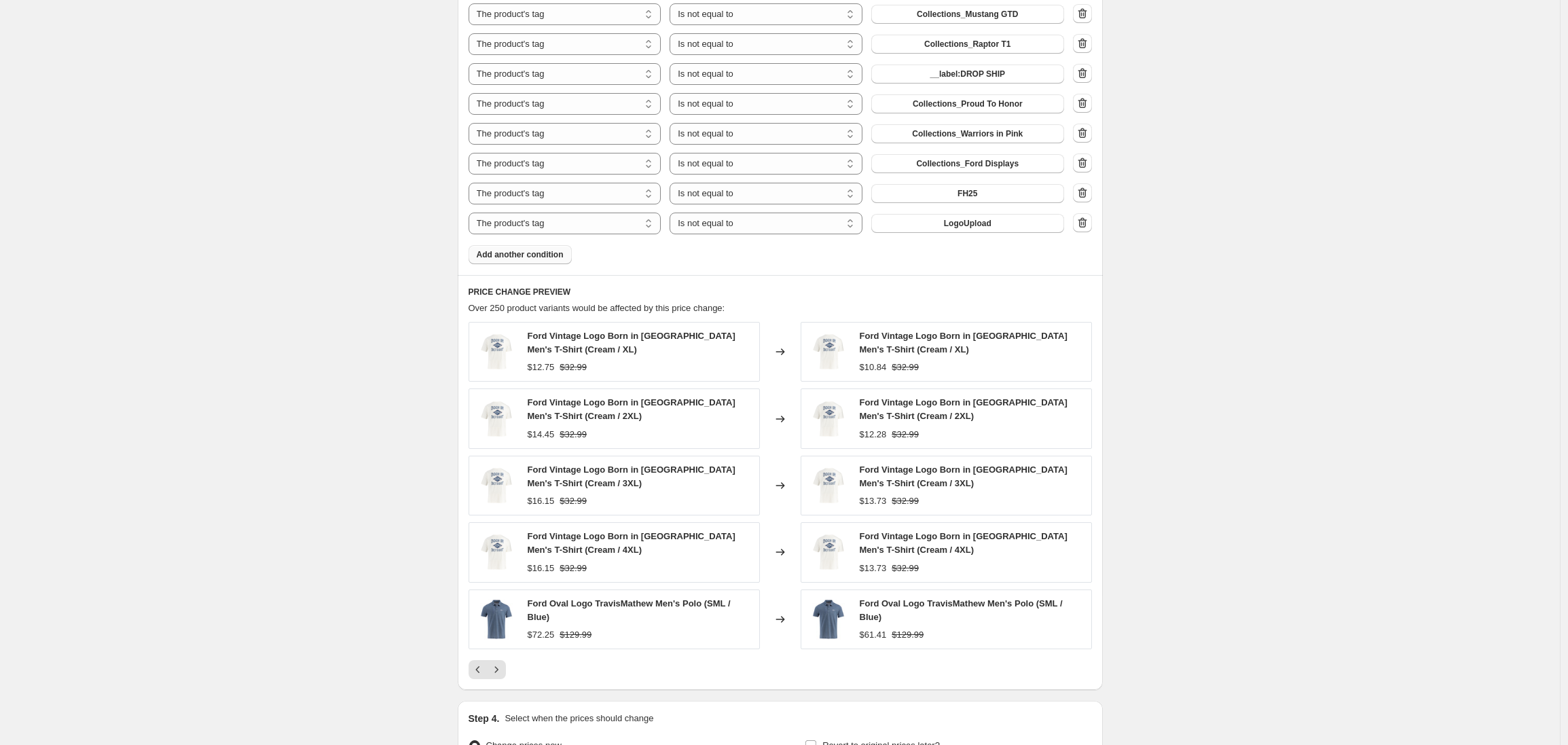
scroll to position [1037, 0]
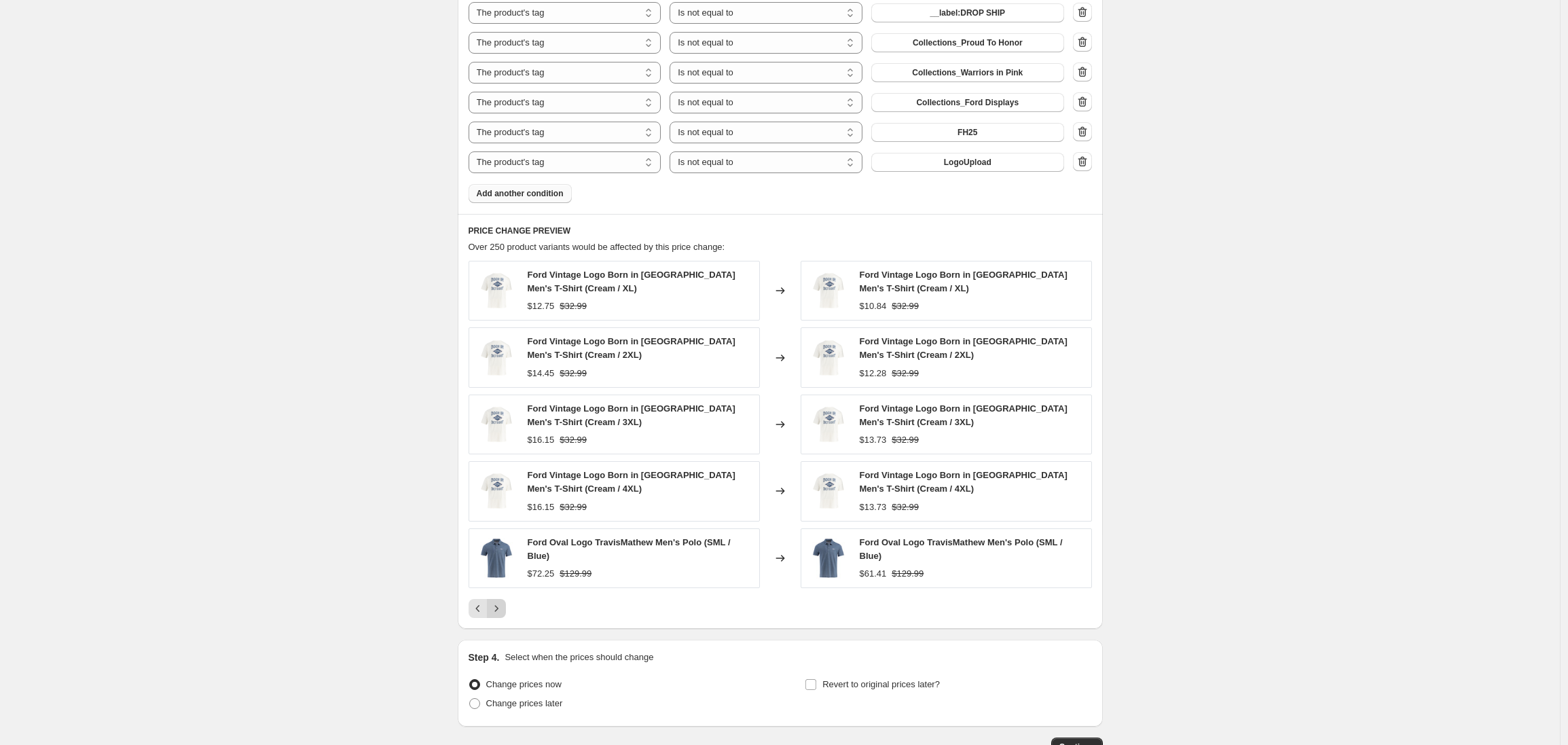
click at [499, 610] on icon "Next" at bounding box center [496, 607] width 13 height 13
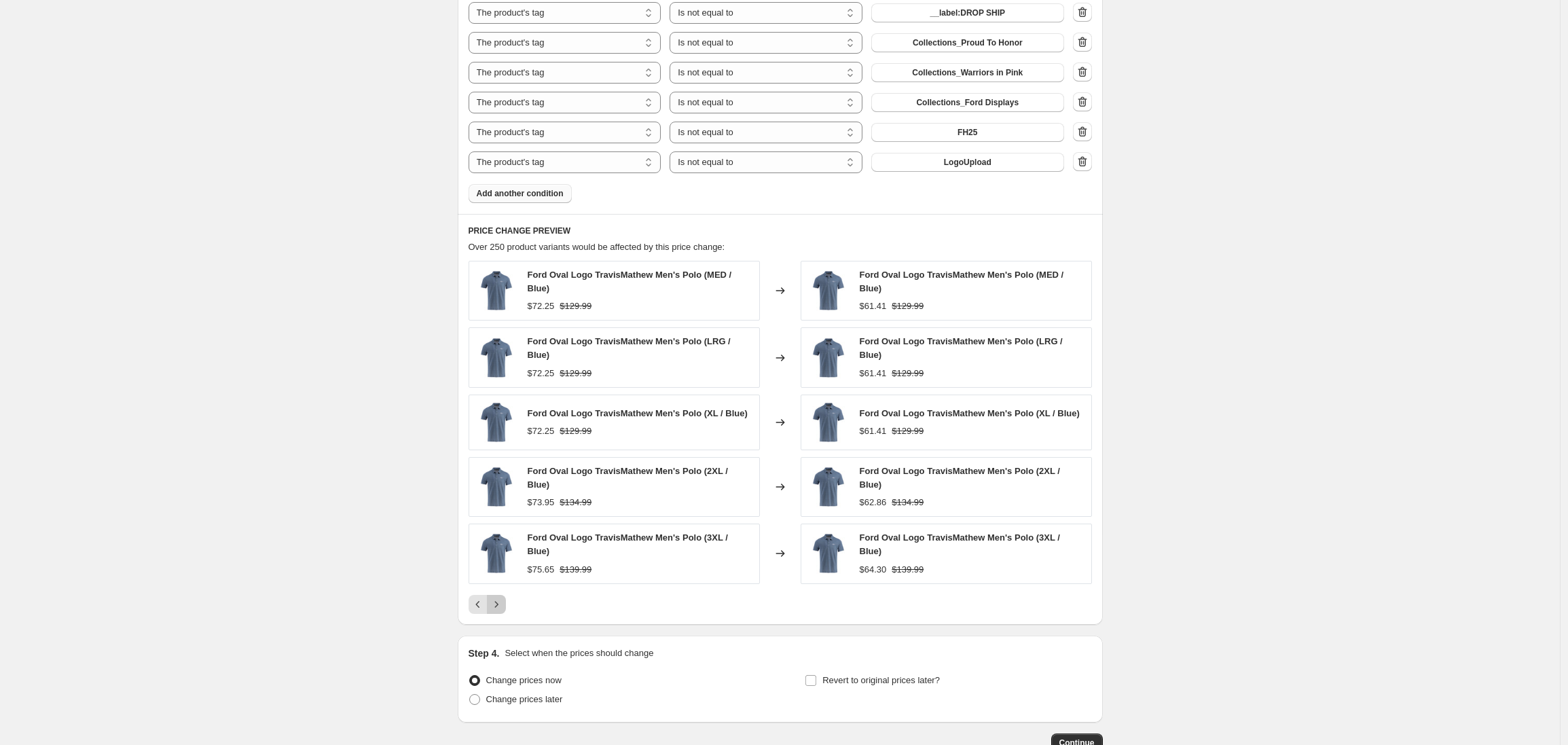
click at [499, 608] on icon "Next" at bounding box center [496, 604] width 13 height 13
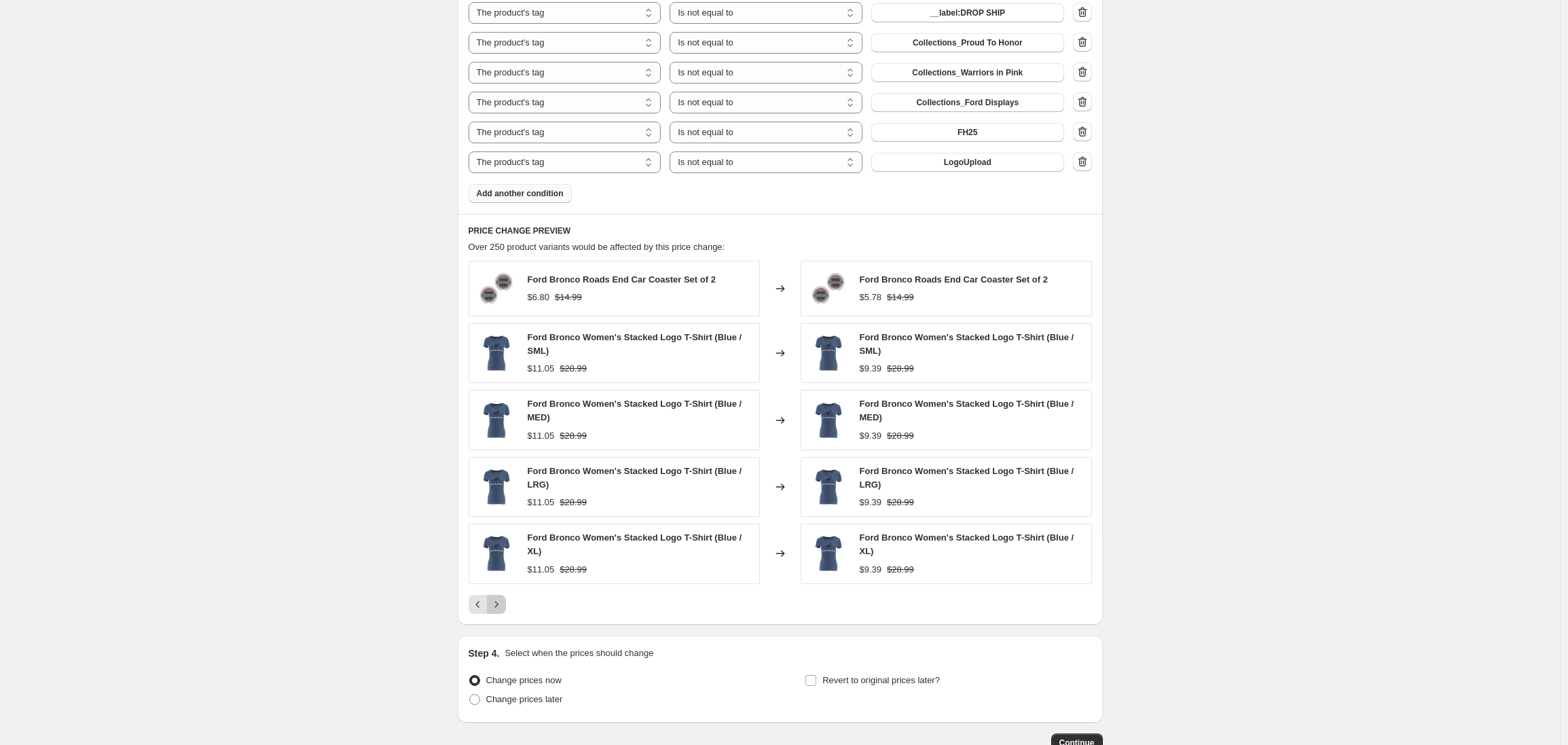
click at [500, 606] on icon "Next" at bounding box center [496, 604] width 13 height 13
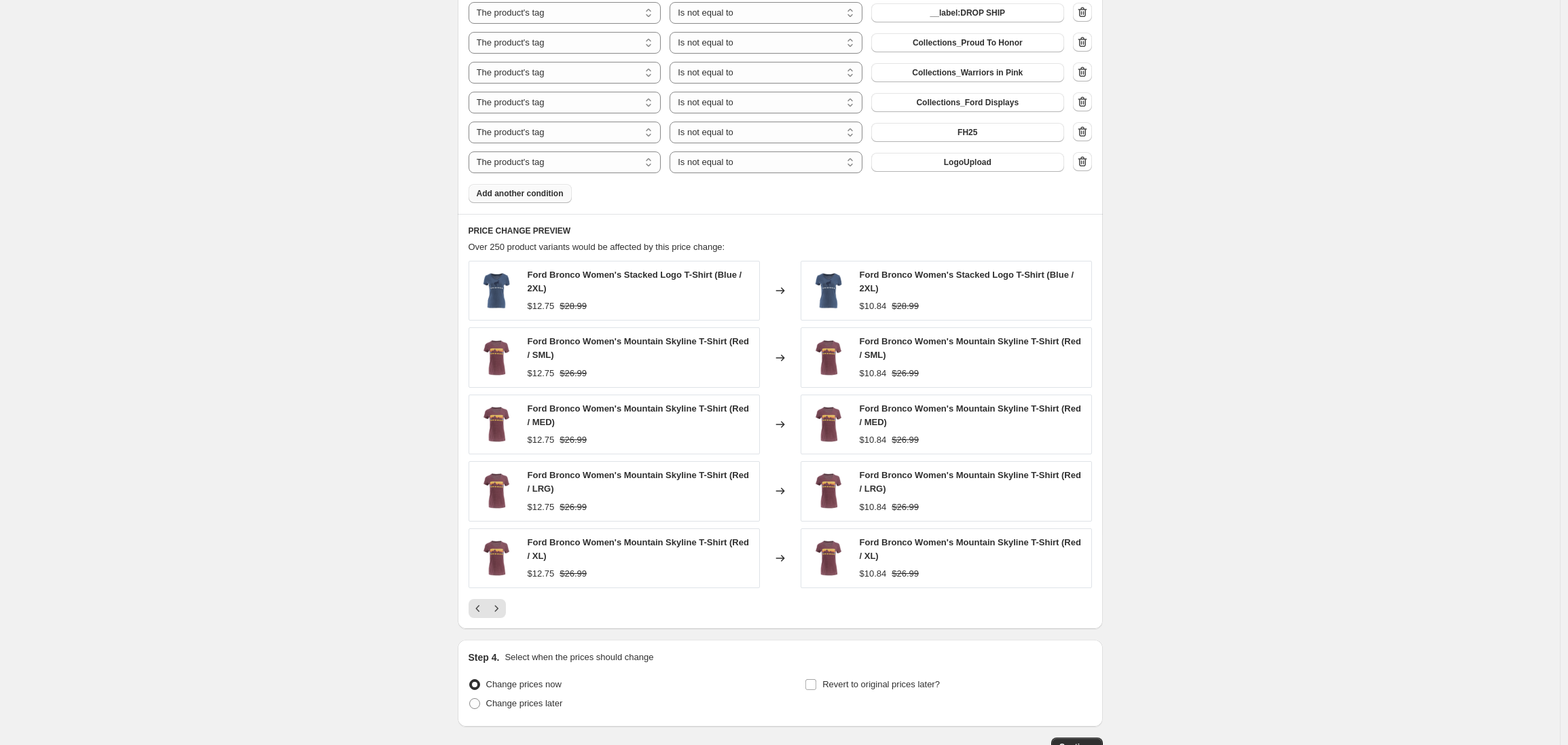
click at [500, 606] on icon "Next" at bounding box center [496, 607] width 13 height 13
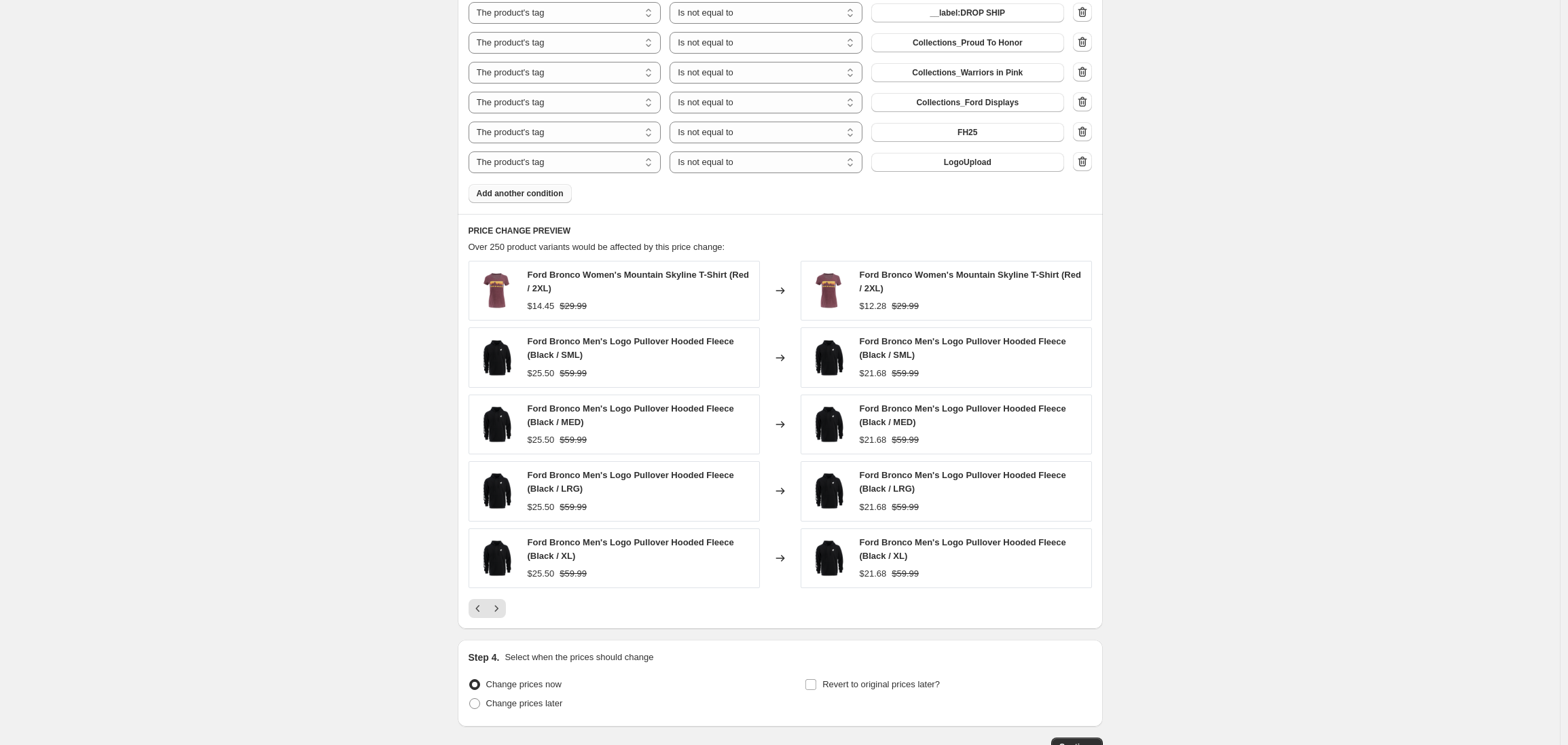
click at [500, 606] on icon "Next" at bounding box center [496, 607] width 13 height 13
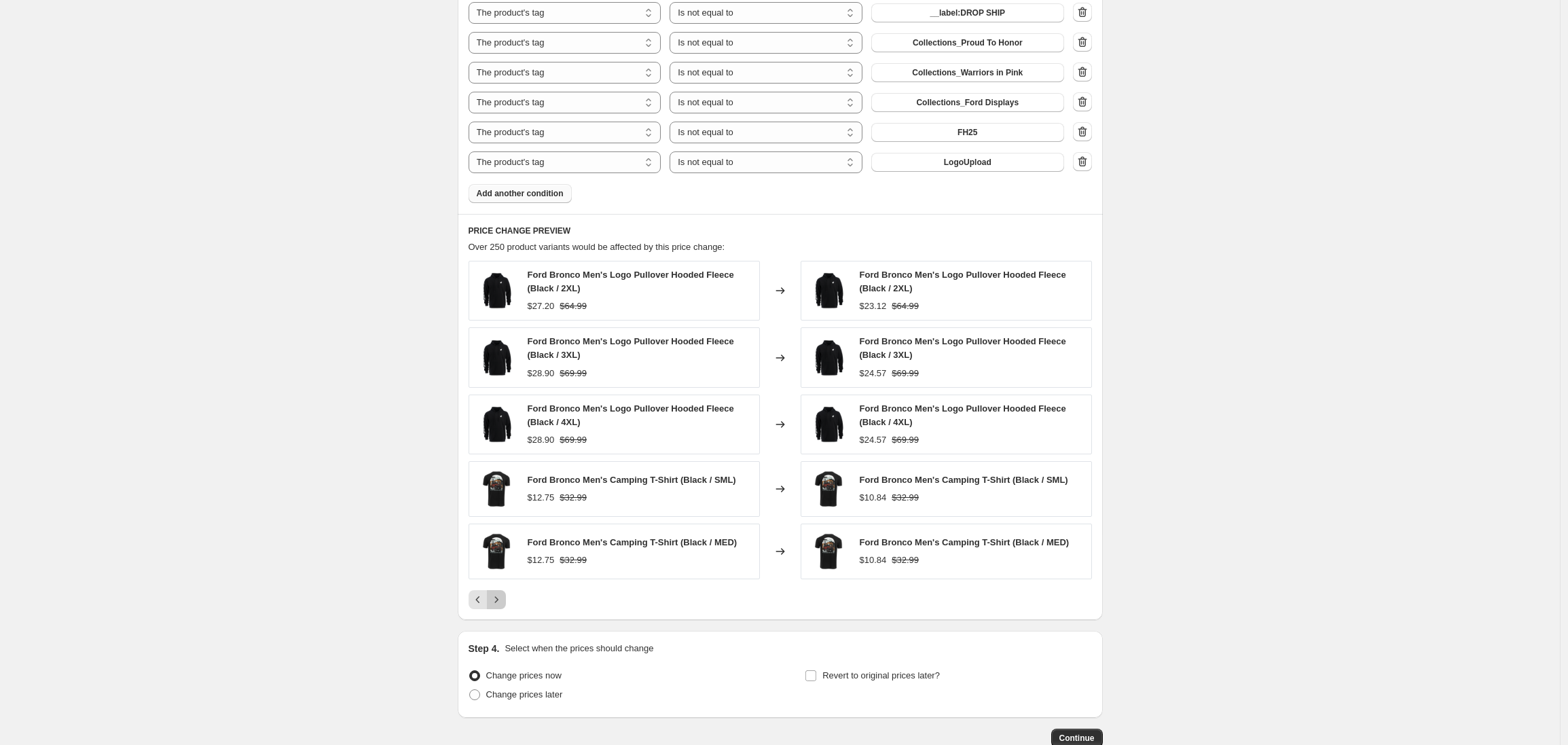
click at [500, 604] on icon "Next" at bounding box center [496, 598] width 13 height 13
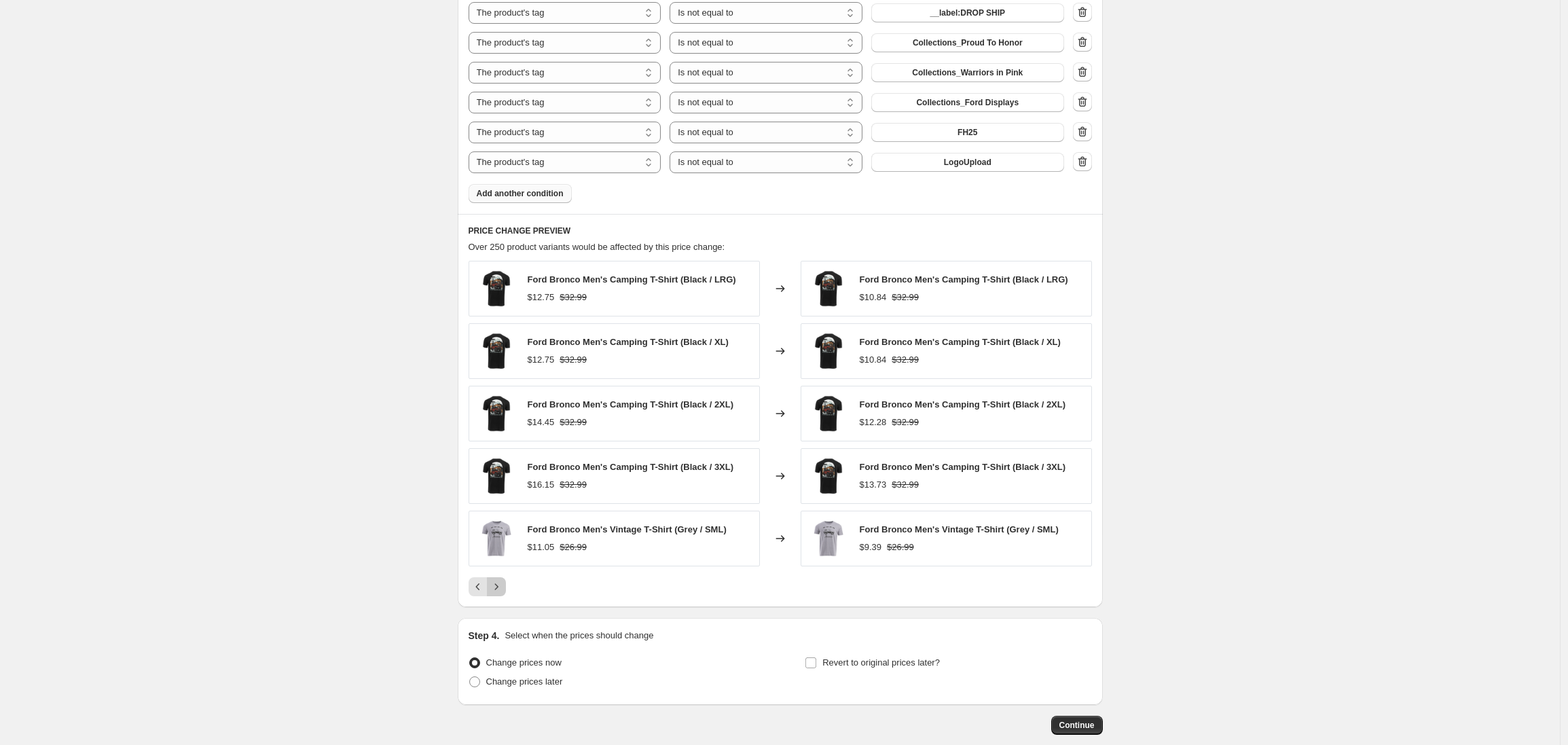
click at [502, 591] on icon "Next" at bounding box center [496, 586] width 13 height 13
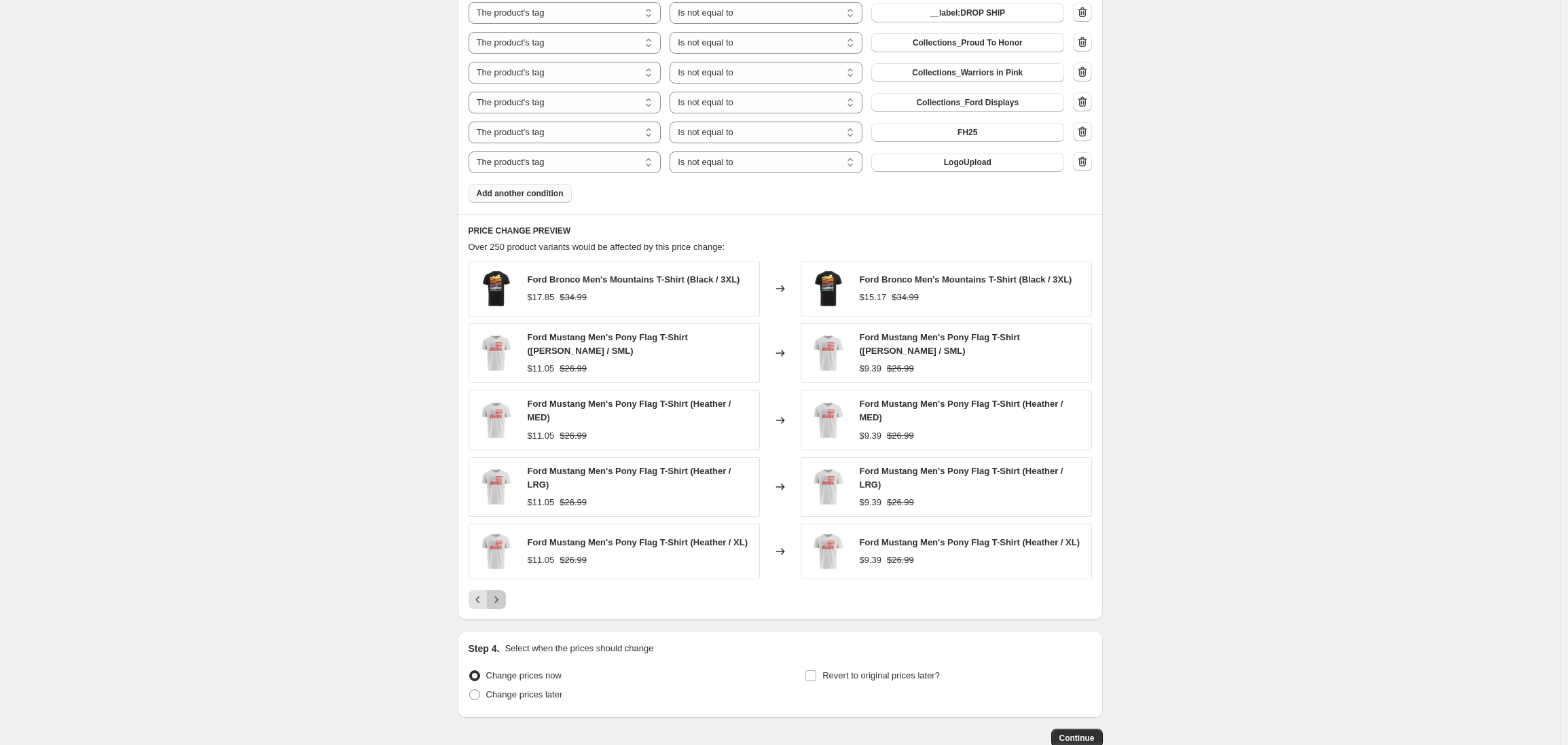
click at [499, 604] on icon "Next" at bounding box center [496, 598] width 13 height 13
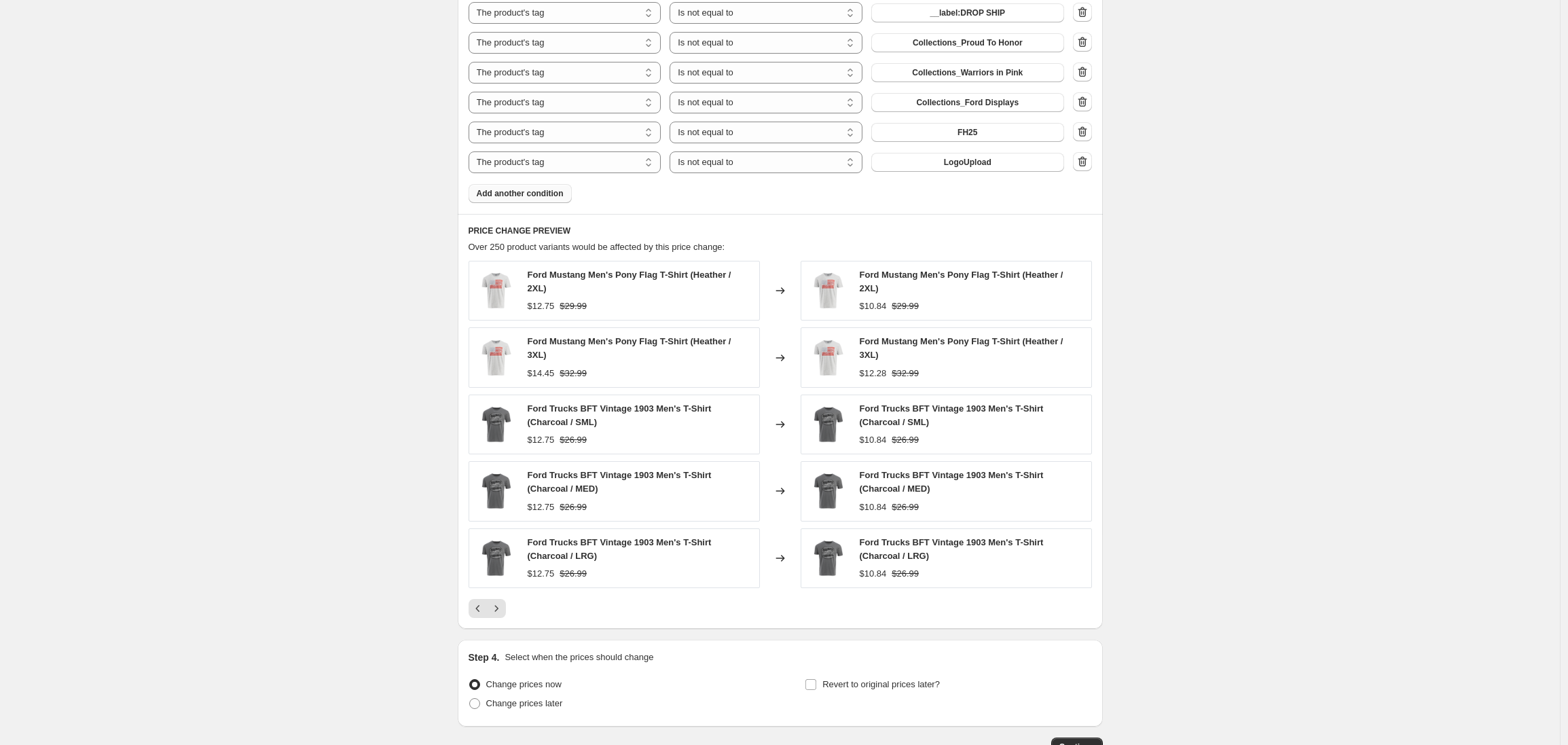
click at [497, 607] on icon "Next" at bounding box center [496, 607] width 13 height 13
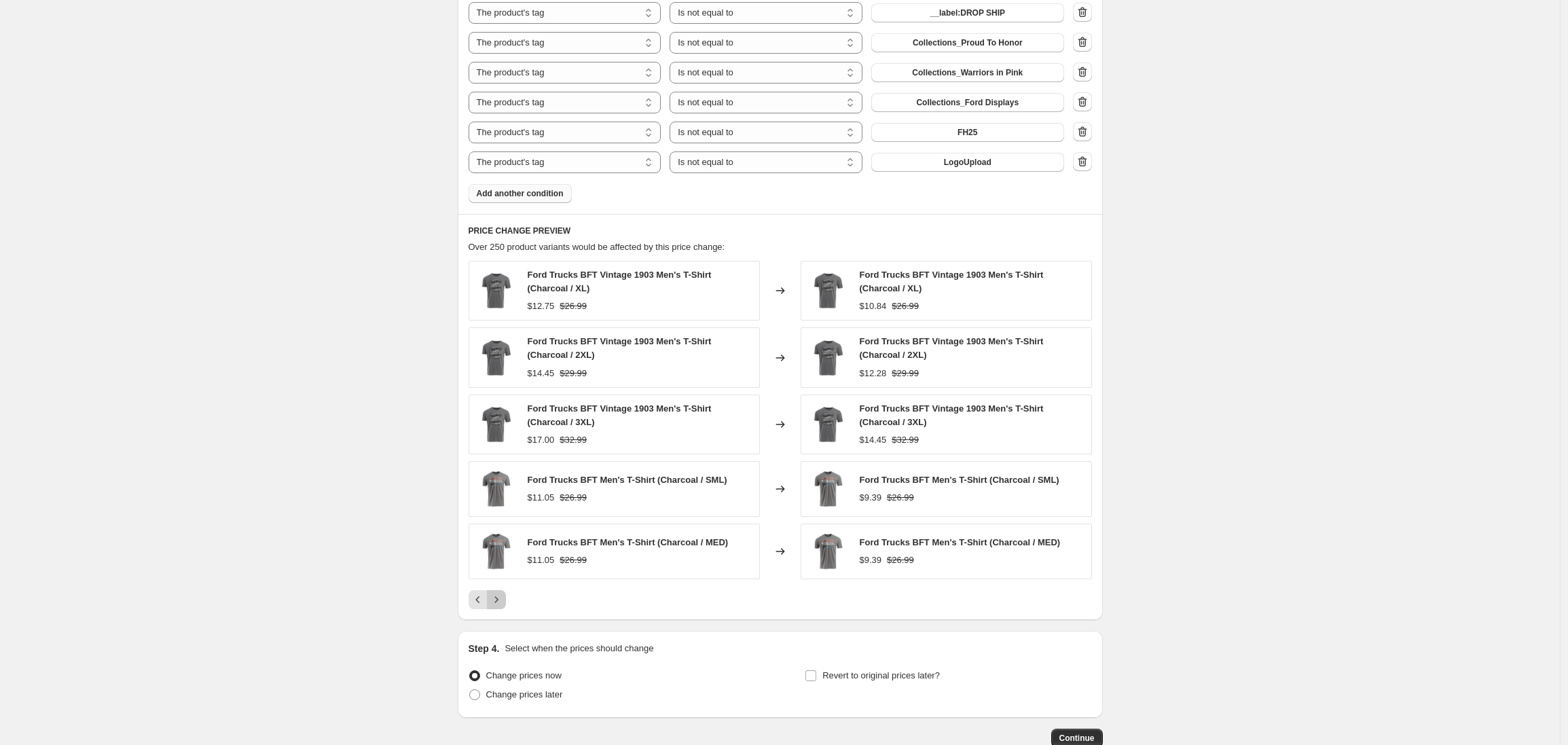
click at [497, 604] on icon "Next" at bounding box center [496, 598] width 13 height 13
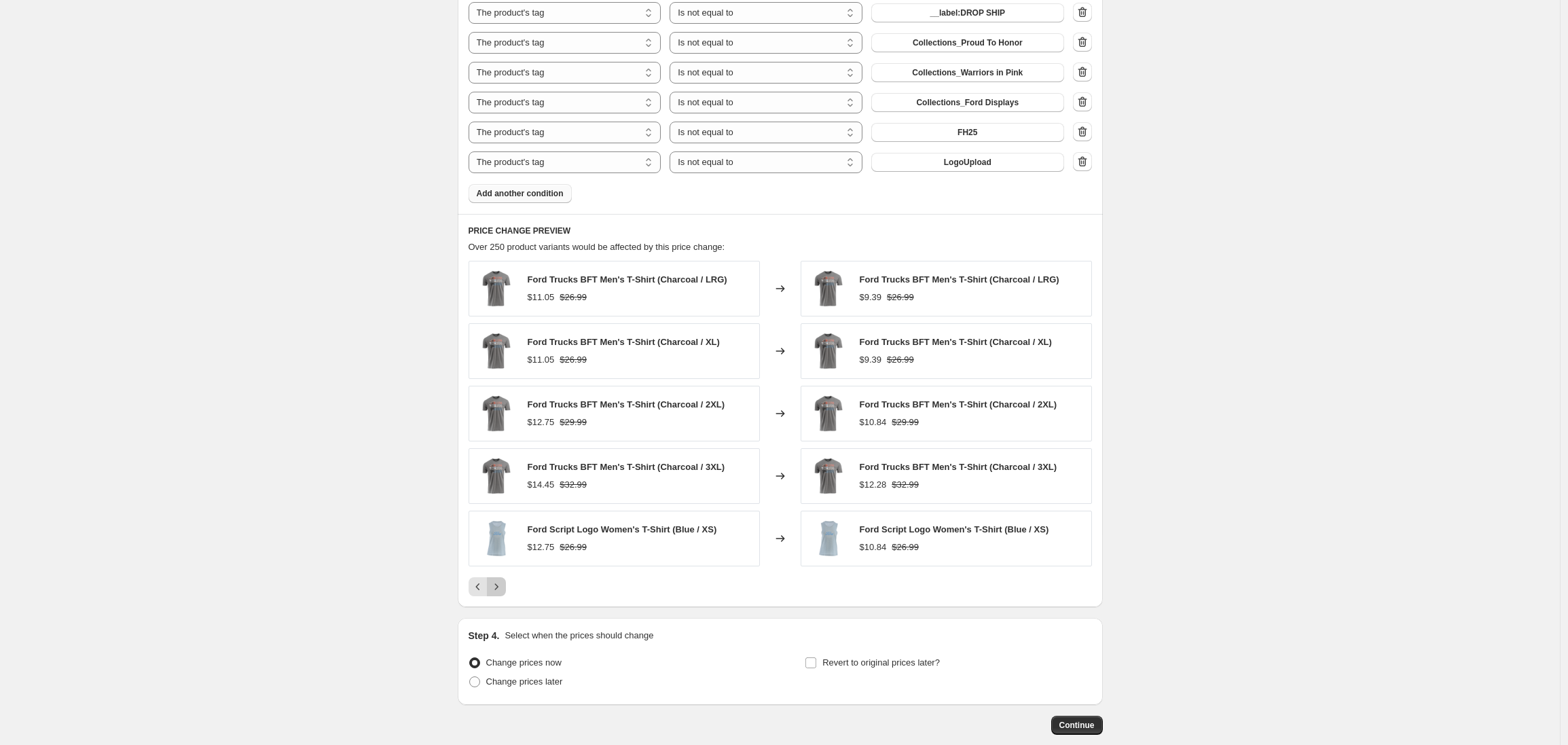
click at [498, 593] on button "Next" at bounding box center [496, 586] width 19 height 19
click at [497, 587] on icon "Next" at bounding box center [497, 586] width 4 height 6
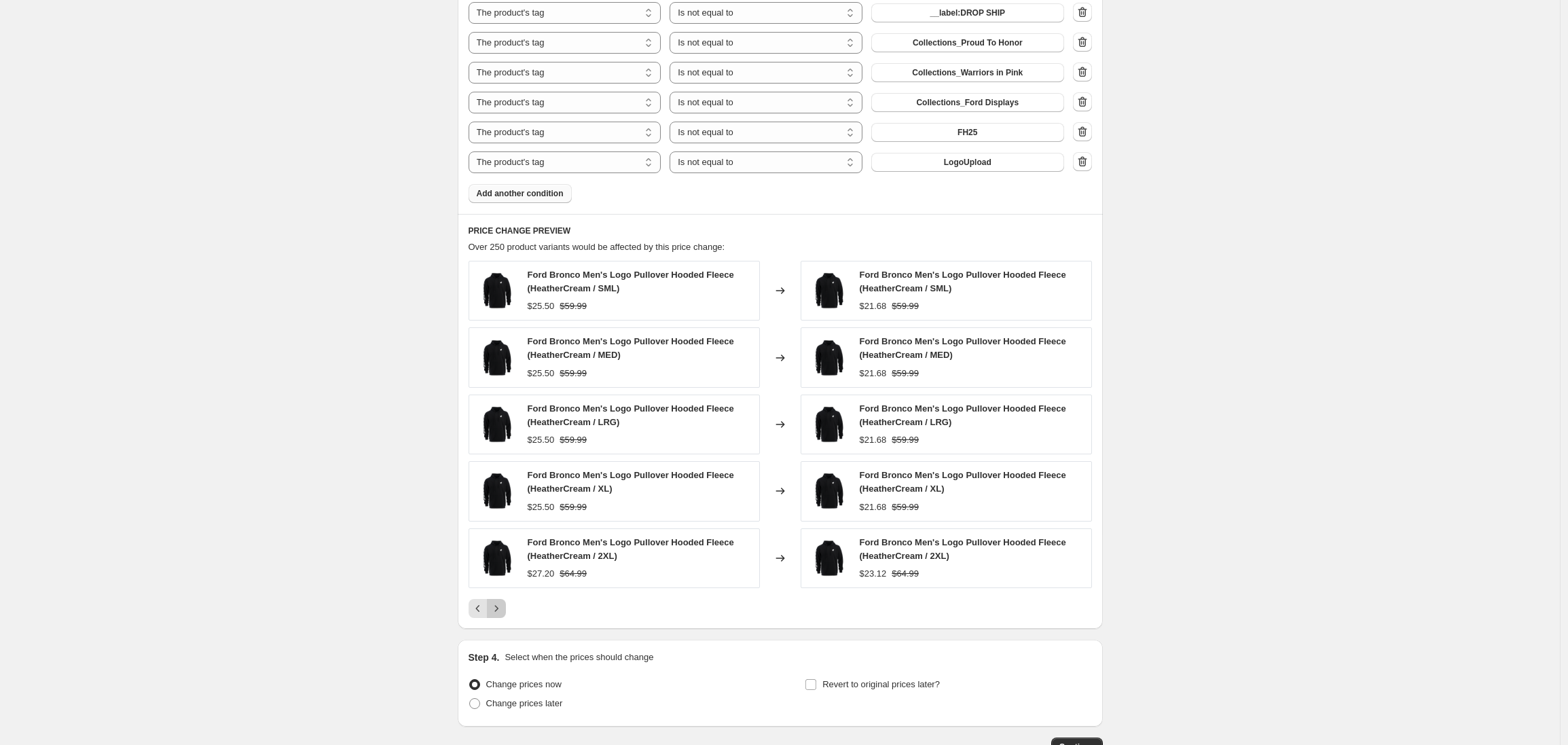
click at [498, 614] on button "Next" at bounding box center [496, 607] width 19 height 19
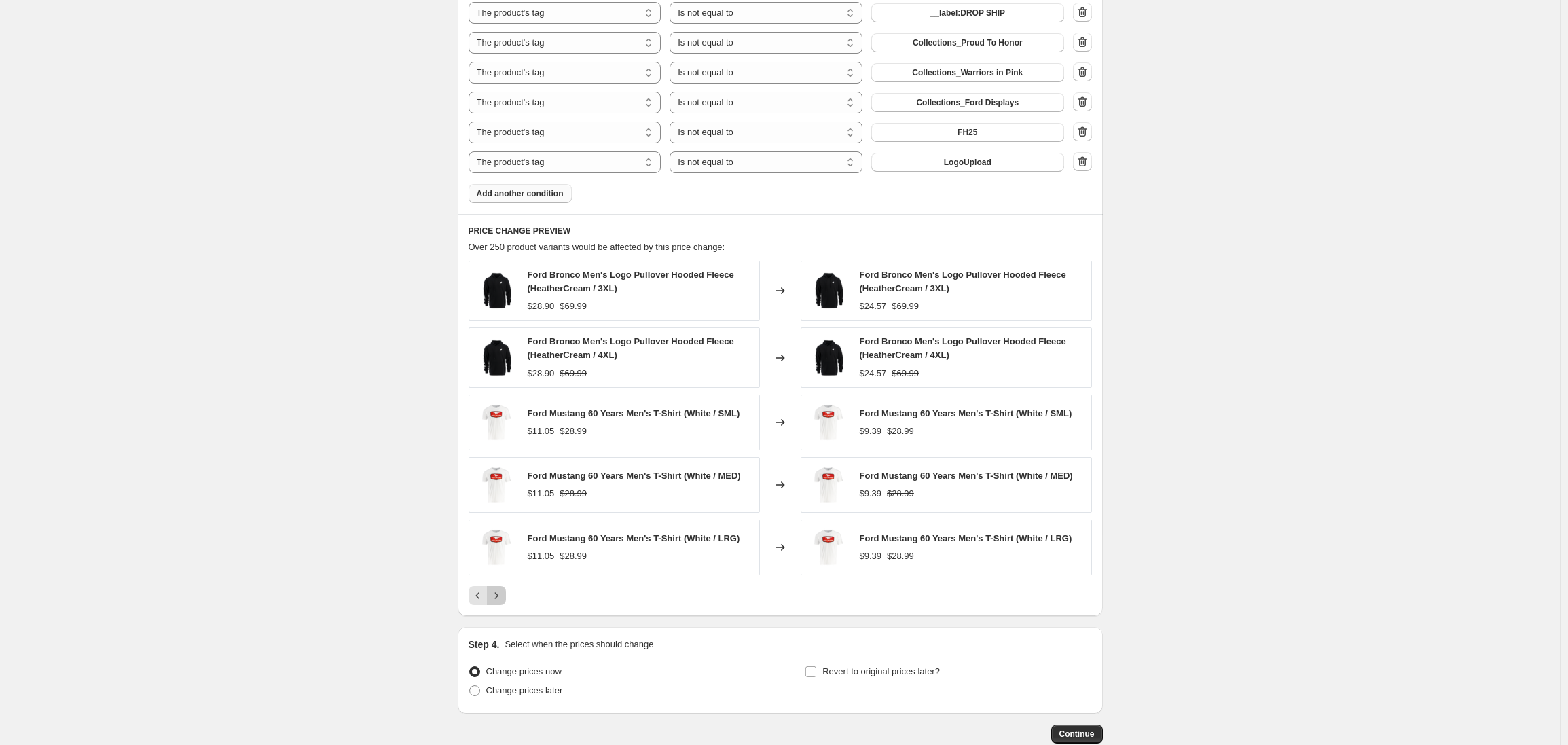
click at [501, 604] on button "Next" at bounding box center [496, 595] width 19 height 19
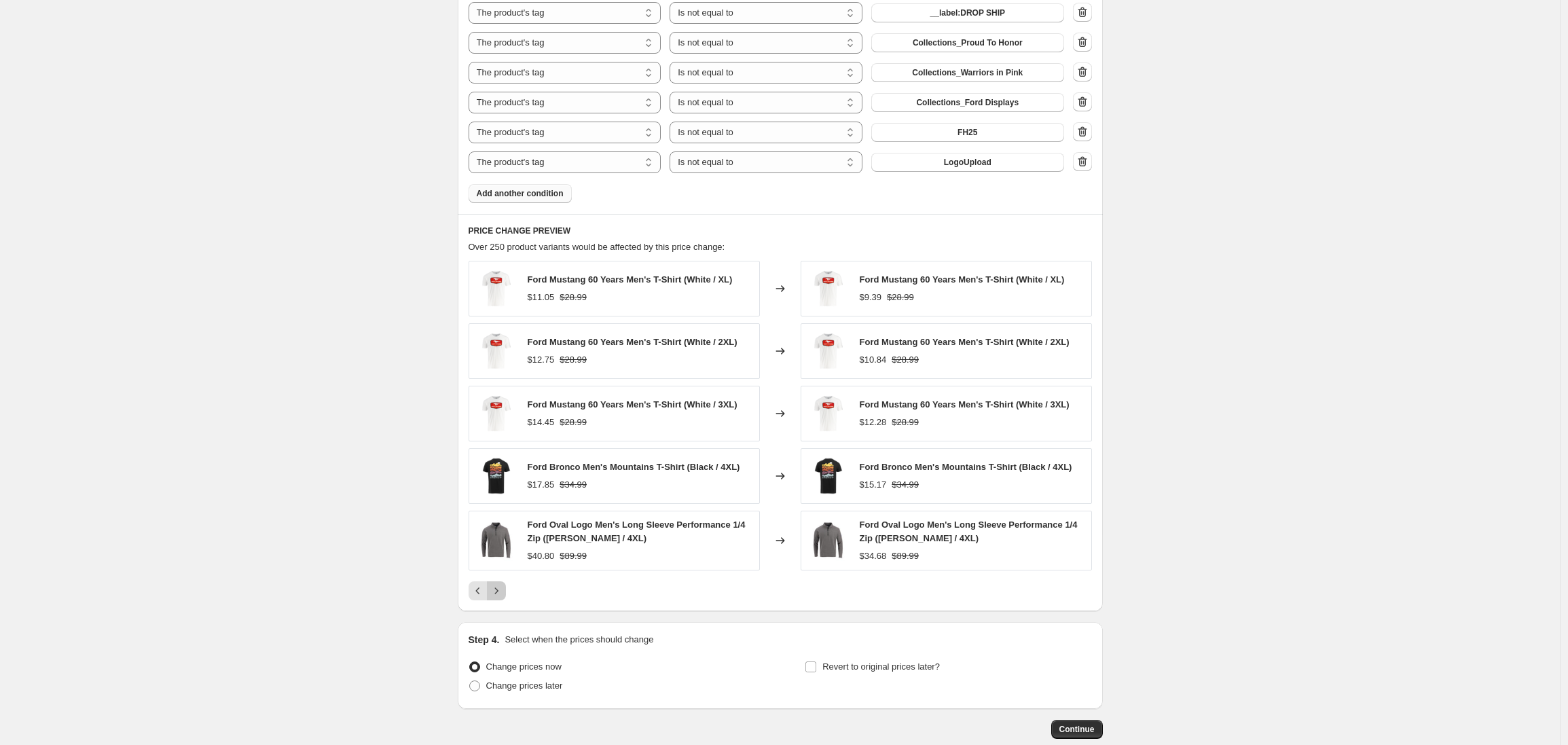
click at [501, 597] on icon "Next" at bounding box center [496, 590] width 13 height 13
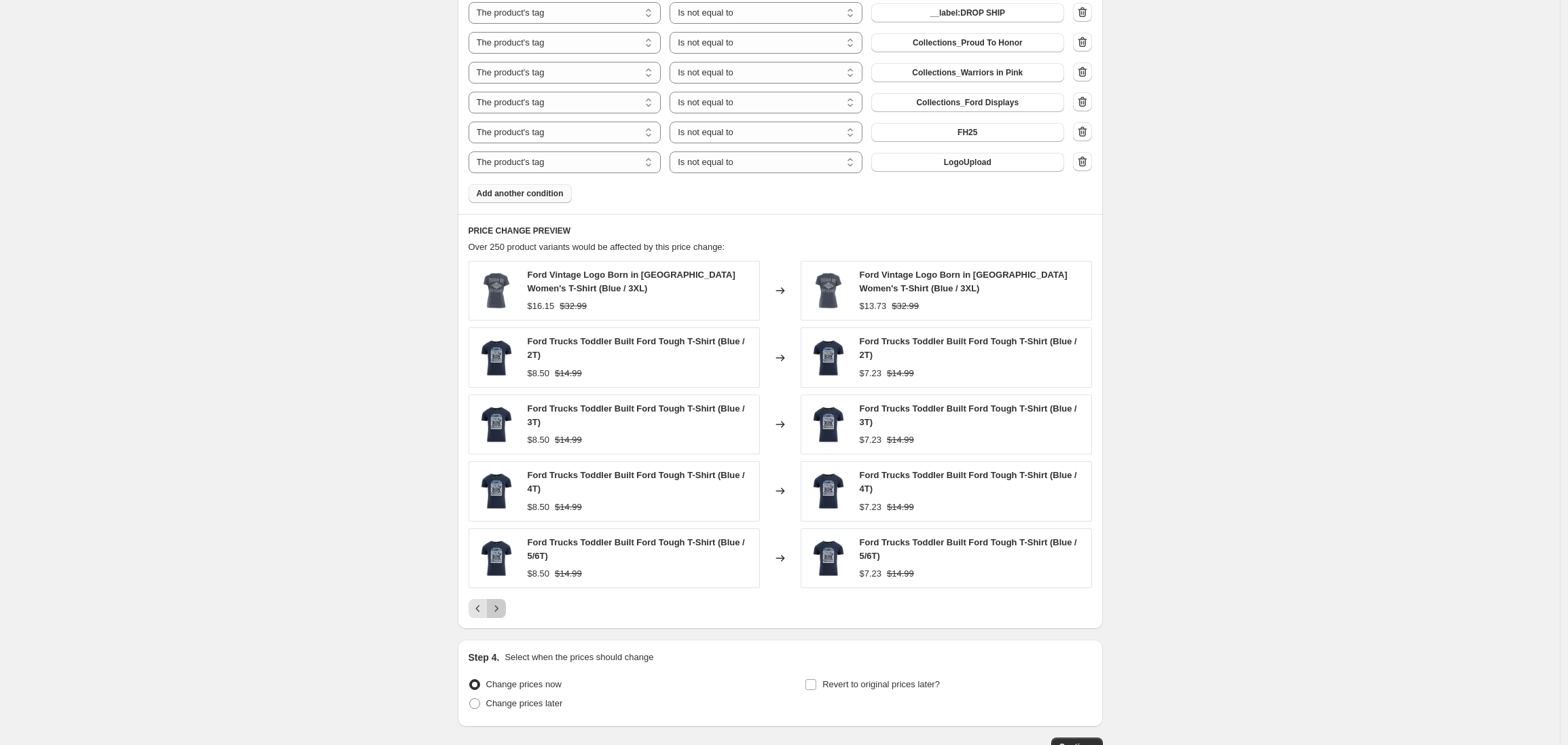
click at [501, 611] on icon "Next" at bounding box center [496, 607] width 13 height 13
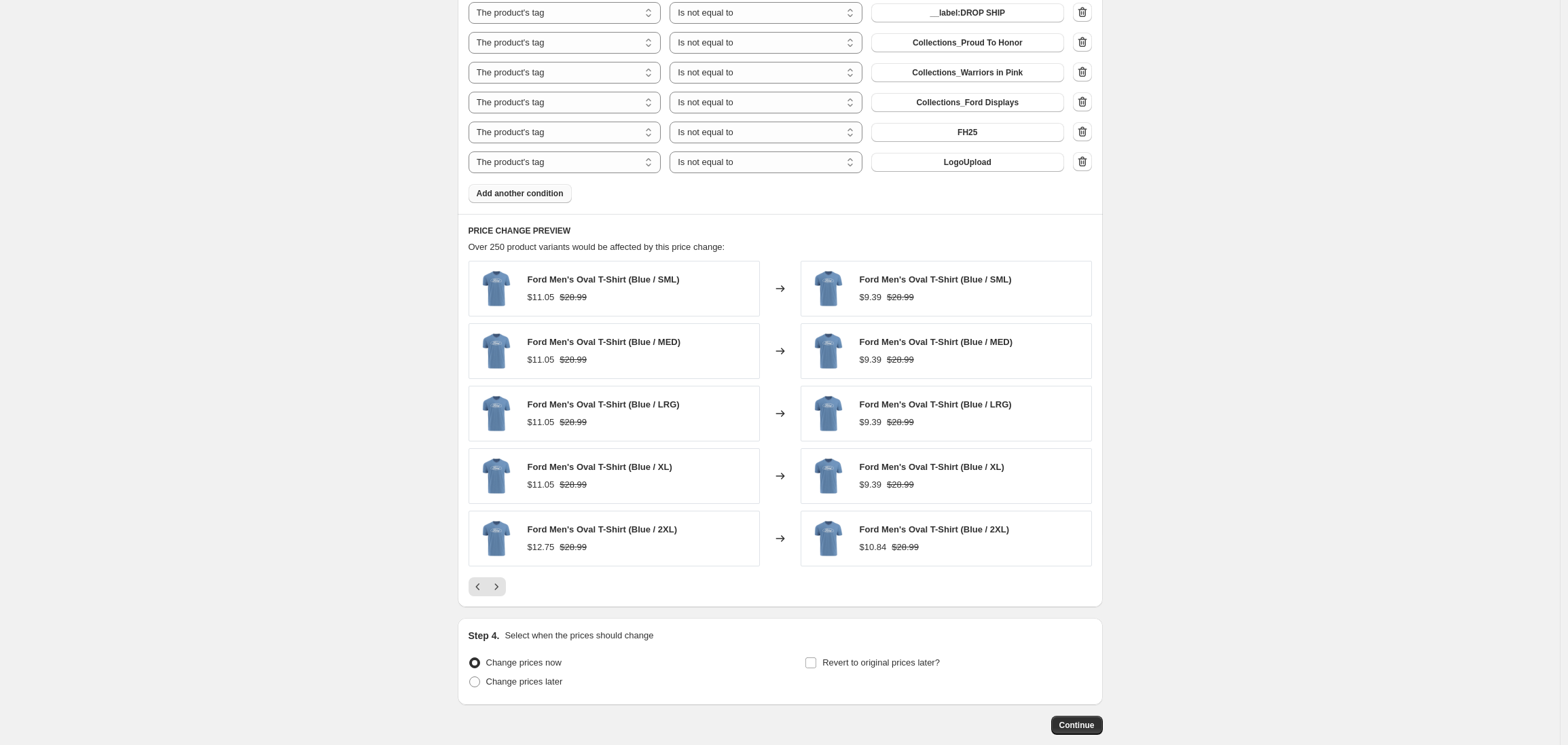
click at [503, 598] on div "PRICE CHANGE PREVIEW Over 250 product variants would be affected by this price …" at bounding box center [780, 410] width 645 height 393
click at [500, 591] on icon "Next" at bounding box center [496, 586] width 13 height 13
click at [500, 590] on icon "Next" at bounding box center [496, 586] width 13 height 13
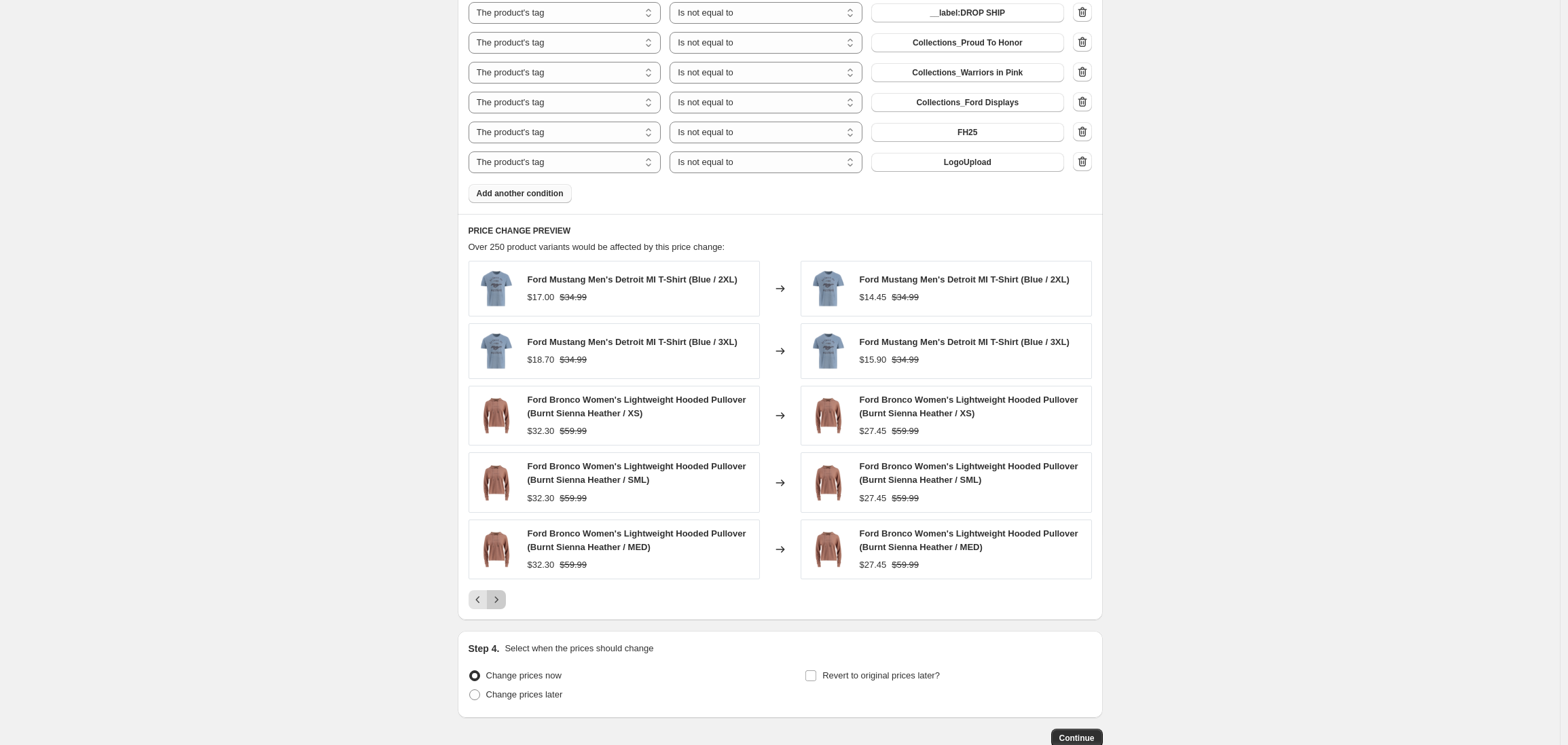
click at [497, 607] on button "Next" at bounding box center [496, 598] width 19 height 19
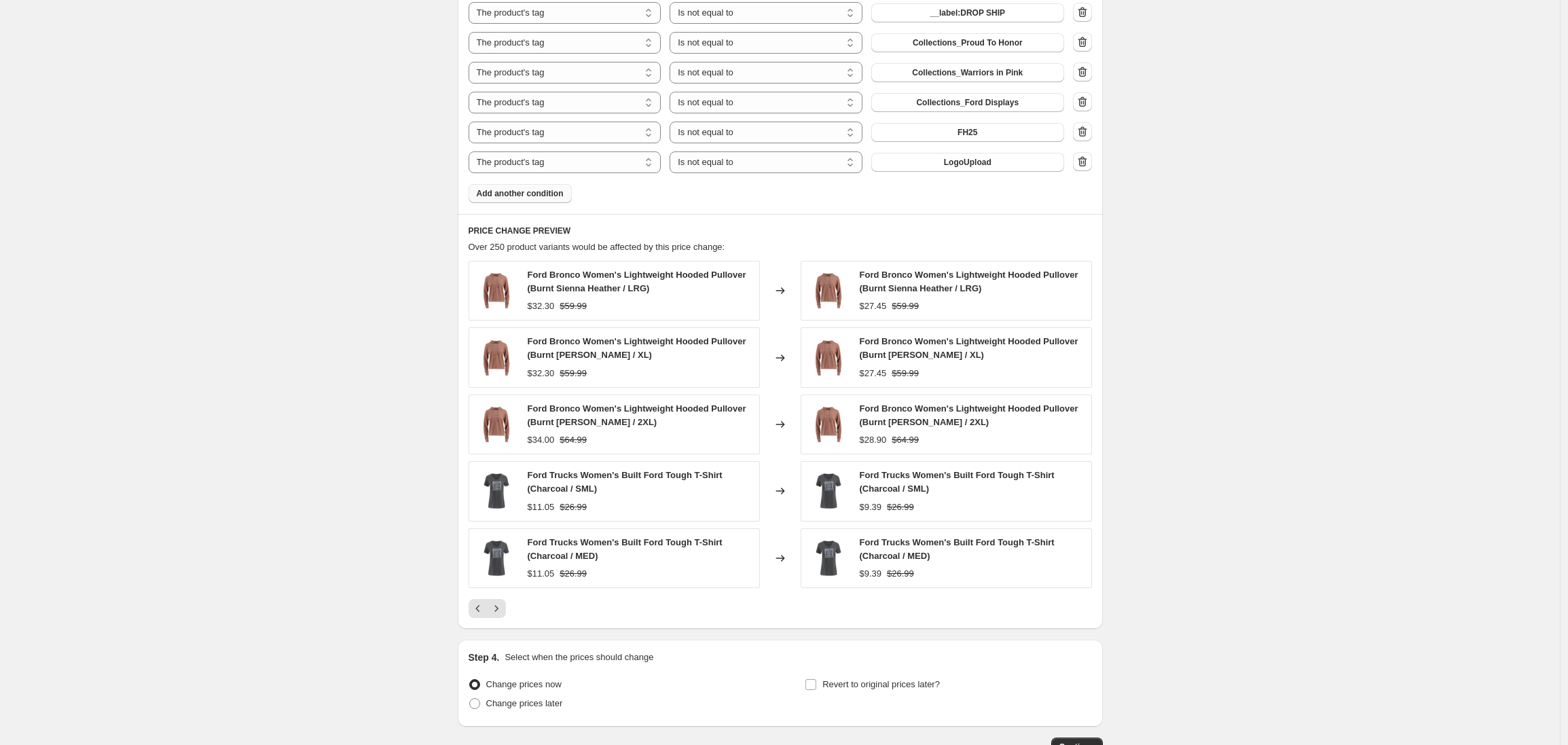
click at [499, 605] on icon "Next" at bounding box center [496, 607] width 13 height 13
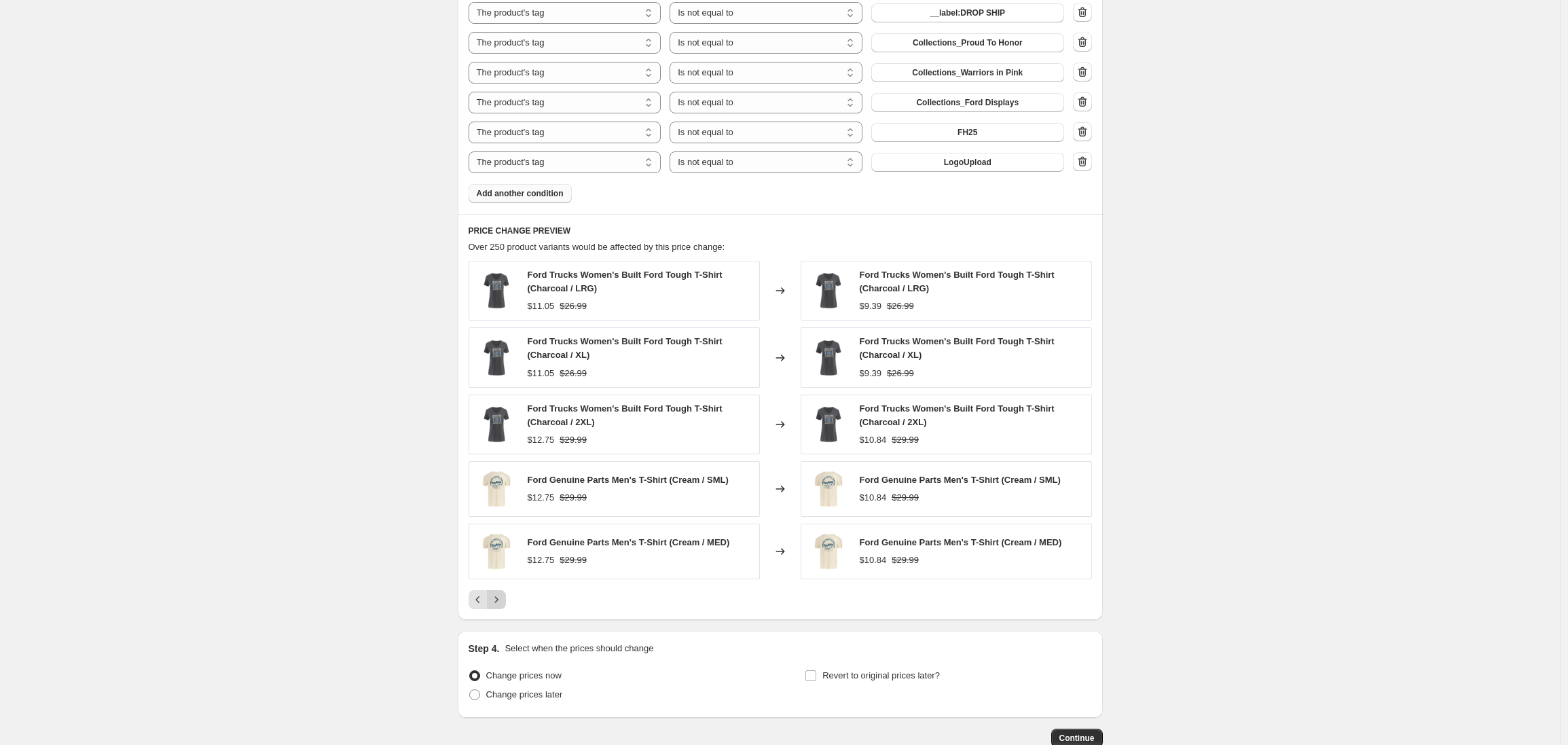
click at [498, 602] on icon "Next" at bounding box center [496, 598] width 13 height 13
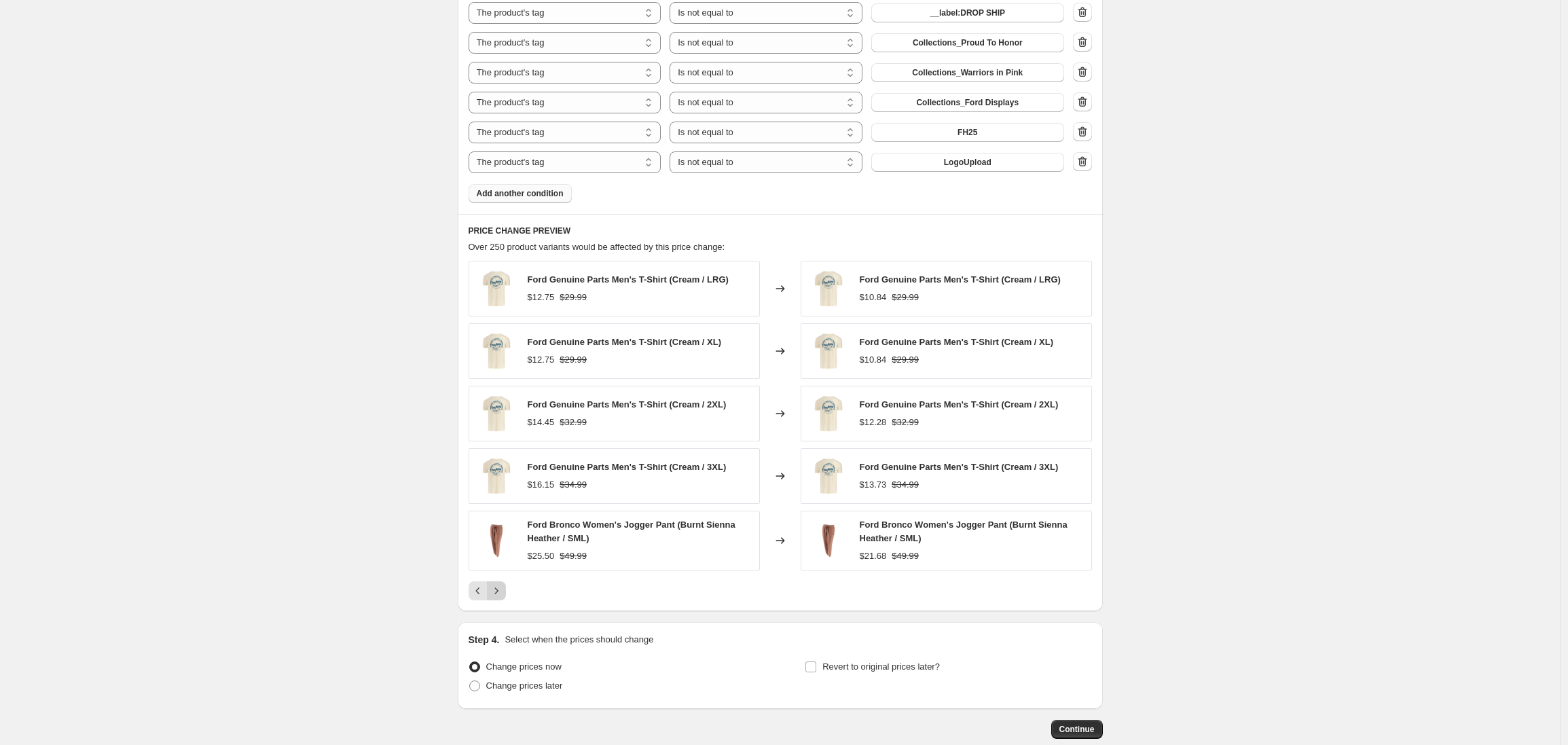
click at [499, 598] on button "Next" at bounding box center [496, 590] width 19 height 19
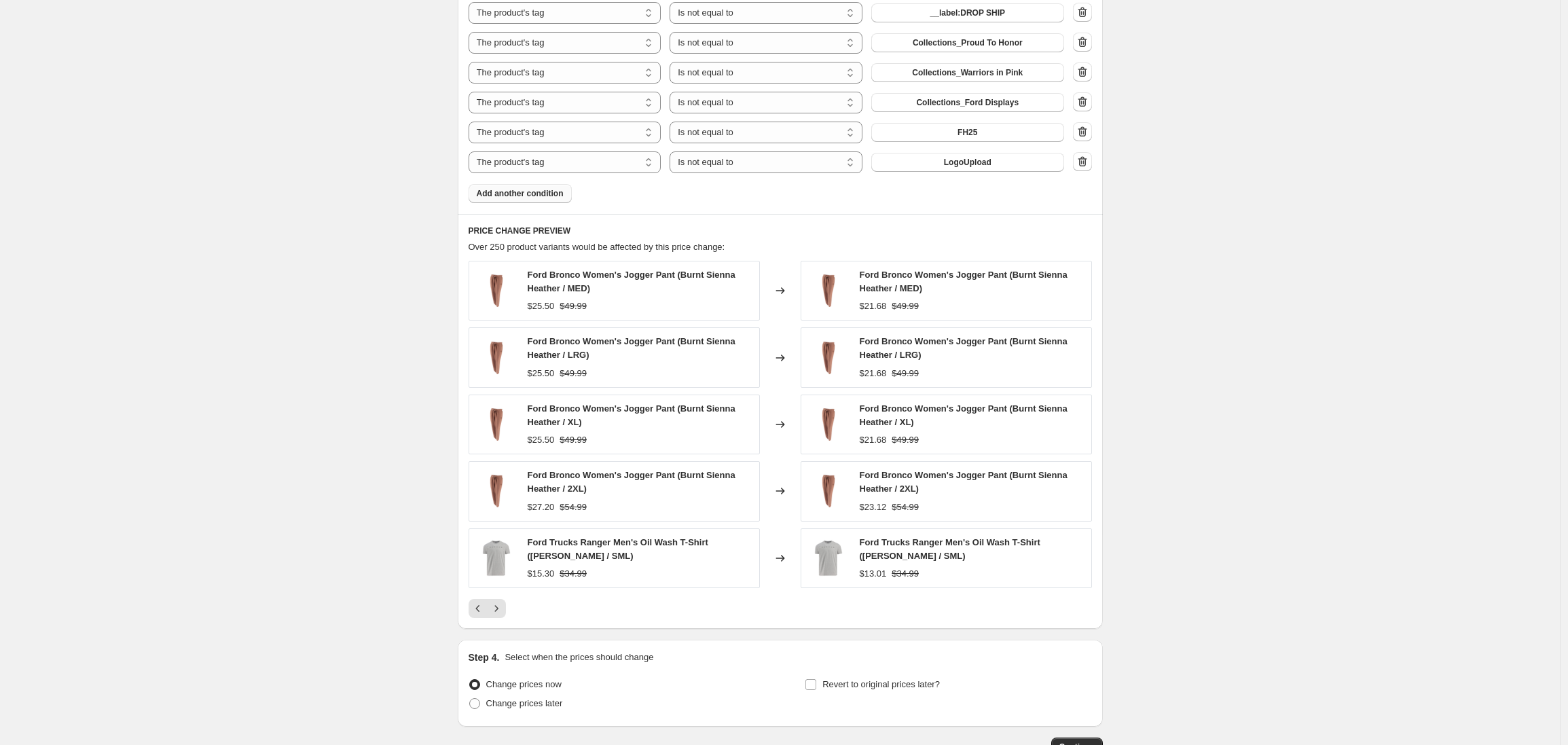
click at [500, 598] on div "Ford Bronco Women's Jogger Pant (Burnt Sienna Heather / MED) $25.50 $49.99 Chan…" at bounding box center [781, 440] width 624 height 357
click at [499, 605] on icon "Next" at bounding box center [496, 607] width 13 height 13
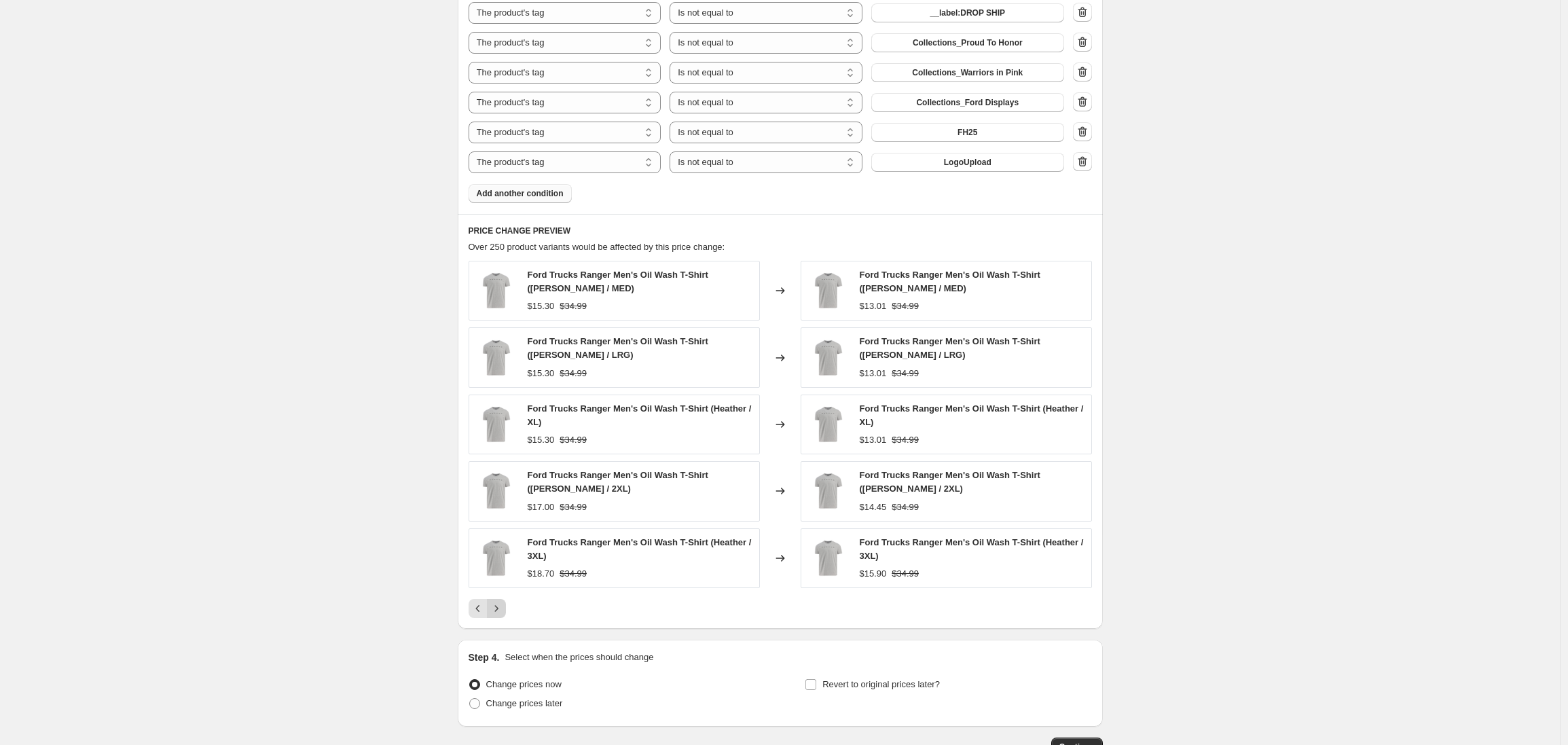
click at [499, 604] on icon "Next" at bounding box center [496, 607] width 13 height 13
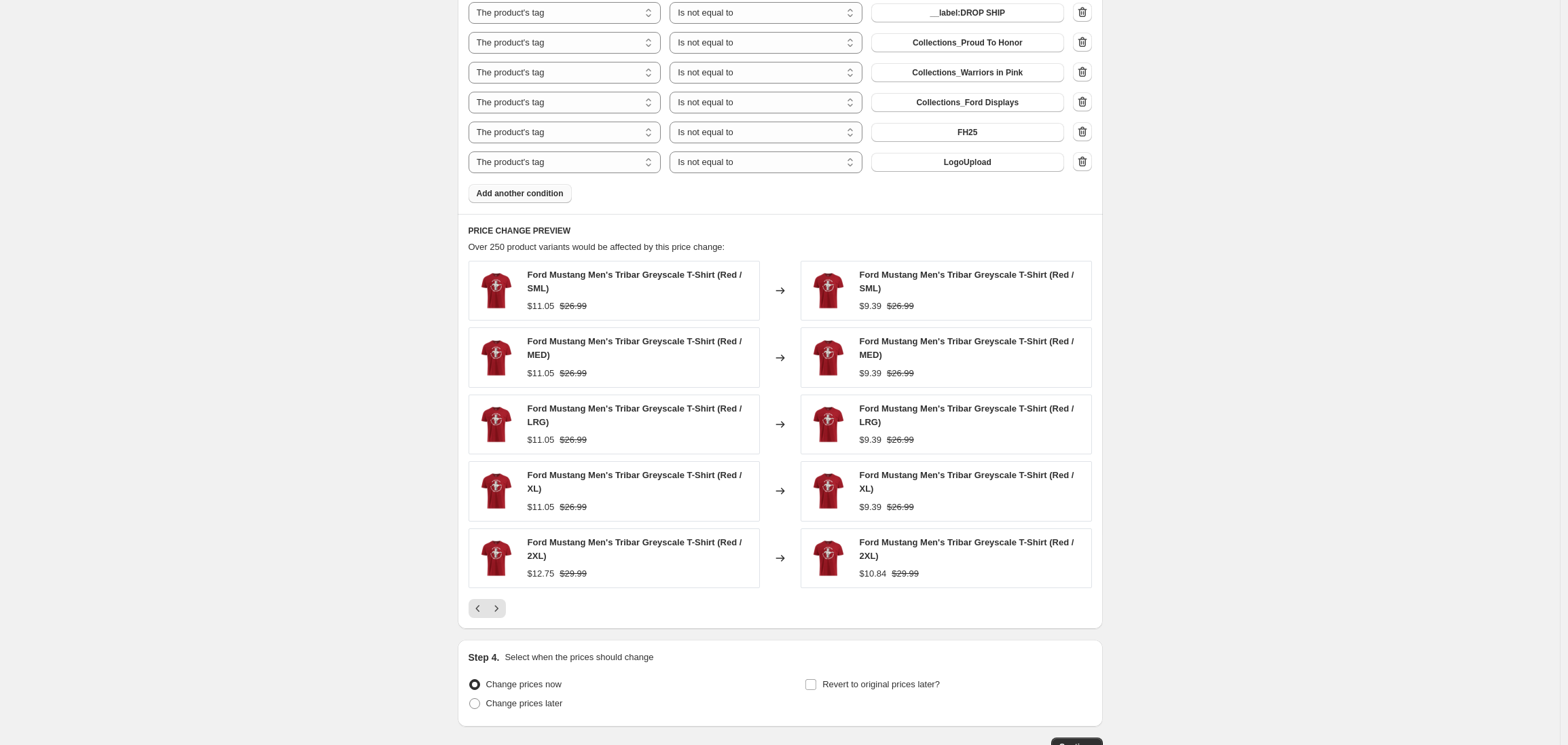
click at [500, 610] on icon "Next" at bounding box center [496, 607] width 13 height 13
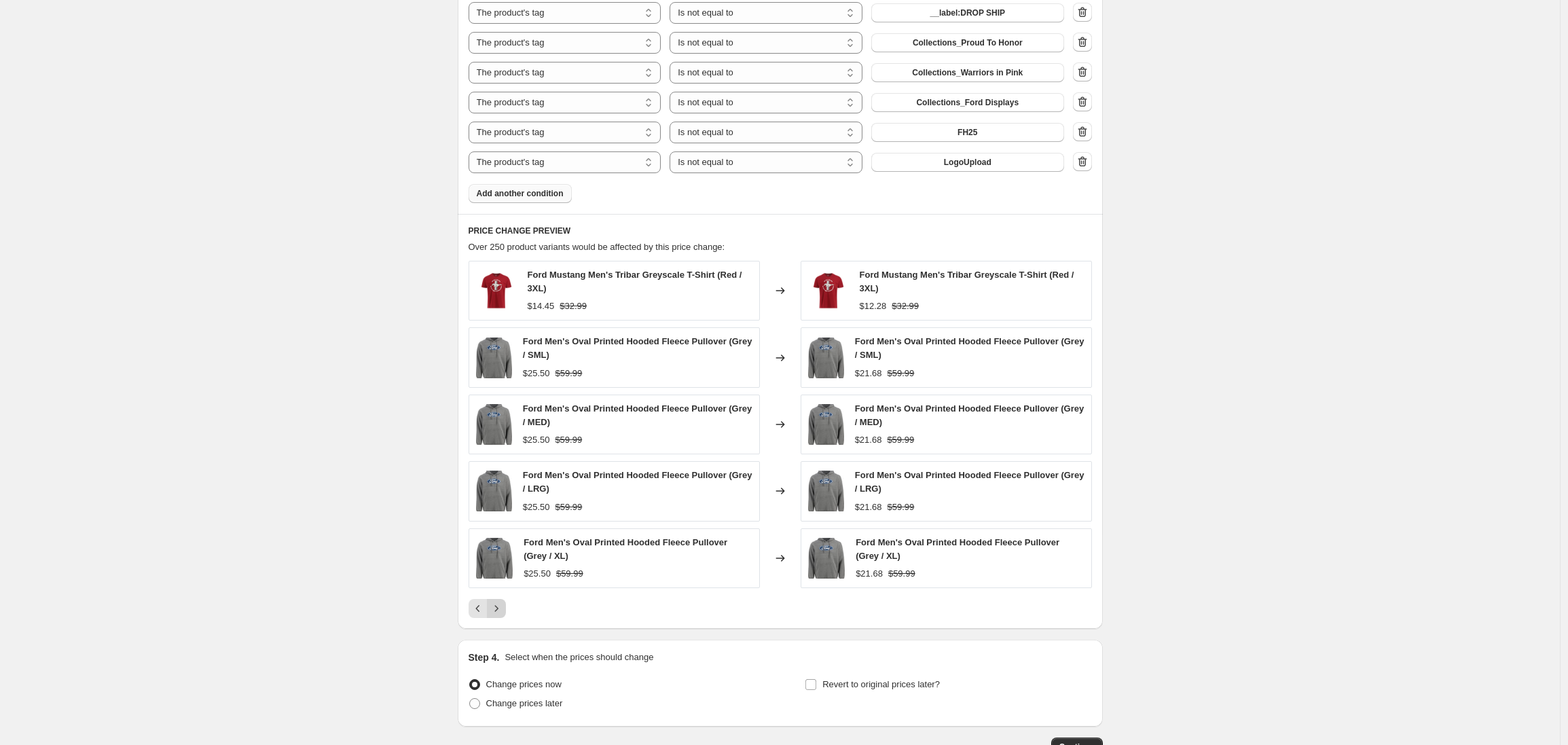
click at [497, 610] on icon "Next" at bounding box center [497, 607] width 4 height 6
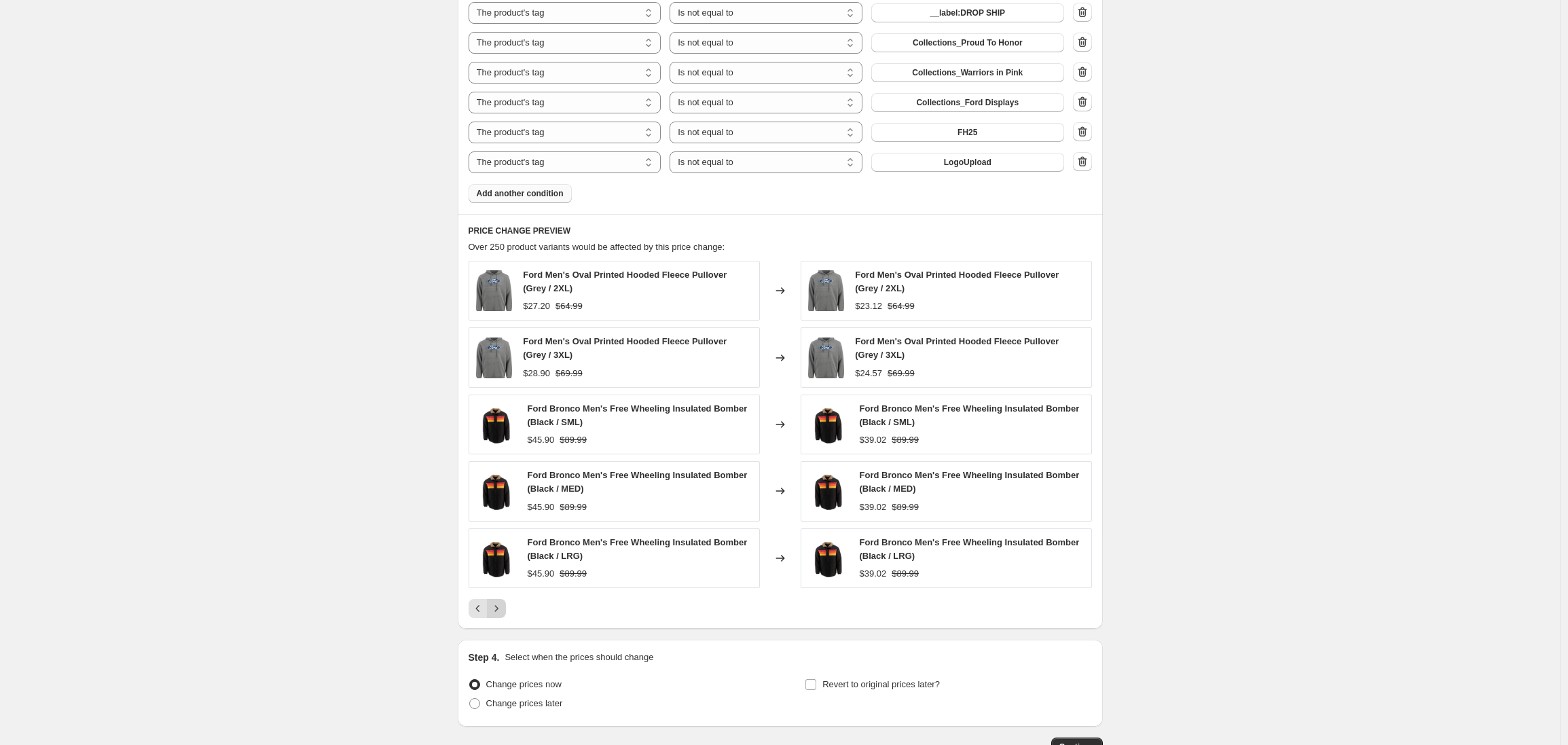
click at [500, 610] on icon "Next" at bounding box center [496, 607] width 13 height 13
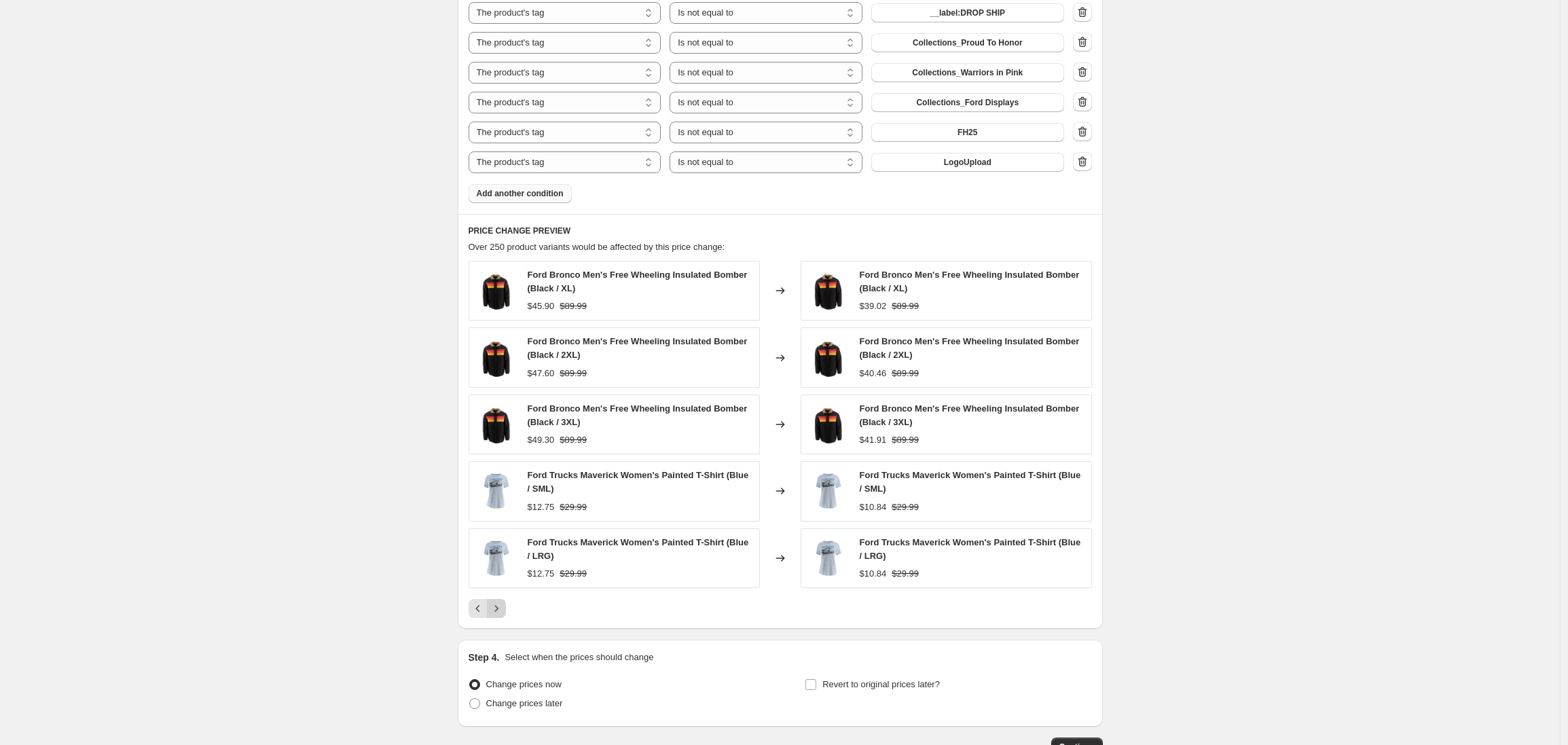
click at [500, 610] on icon "Next" at bounding box center [496, 607] width 13 height 13
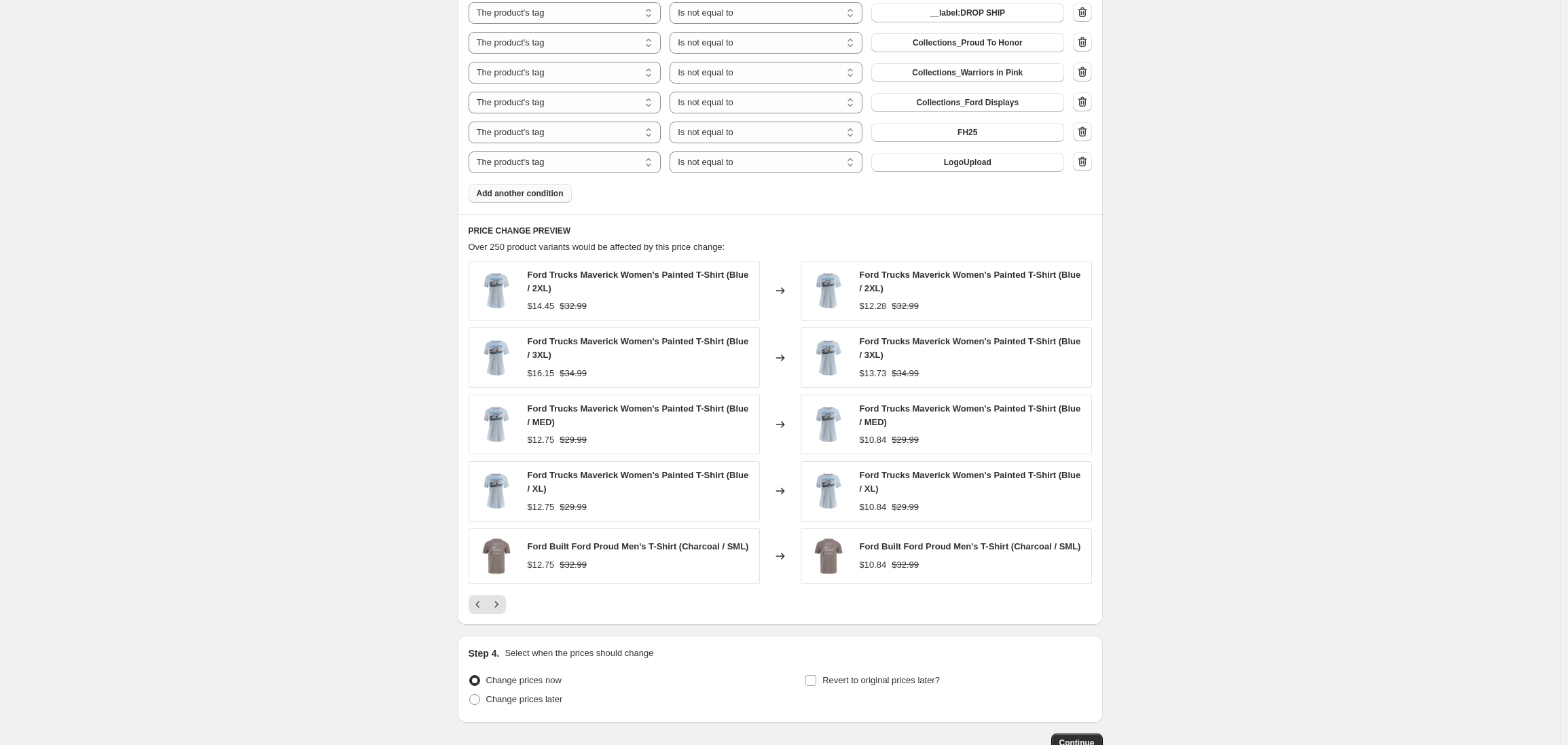
click at [500, 610] on icon "Next" at bounding box center [496, 604] width 13 height 13
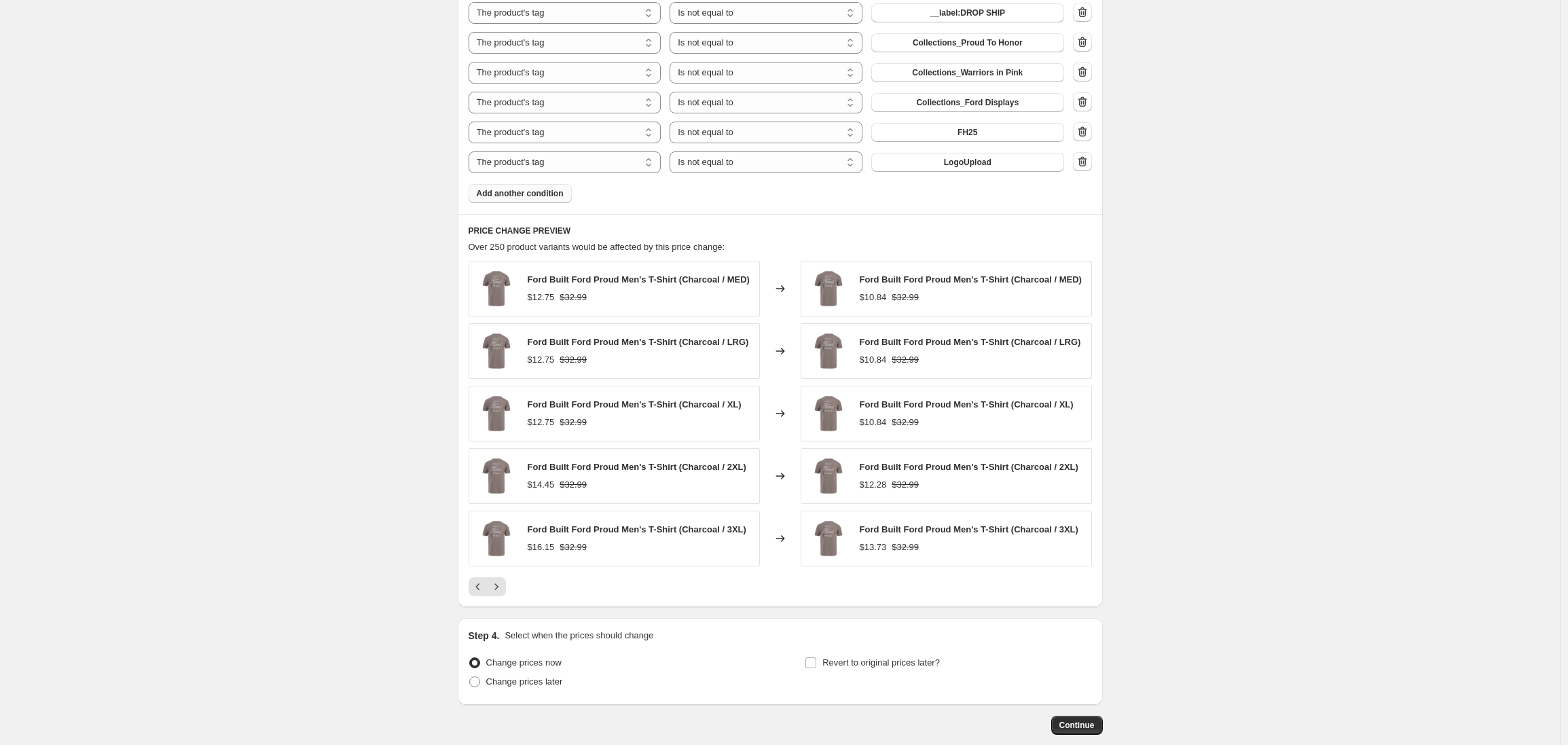
click at [500, 607] on div "PRICE CHANGE PREVIEW Over 250 product variants would be affected by this price …" at bounding box center [780, 410] width 645 height 393
click at [497, 592] on icon "Next" at bounding box center [496, 586] width 13 height 13
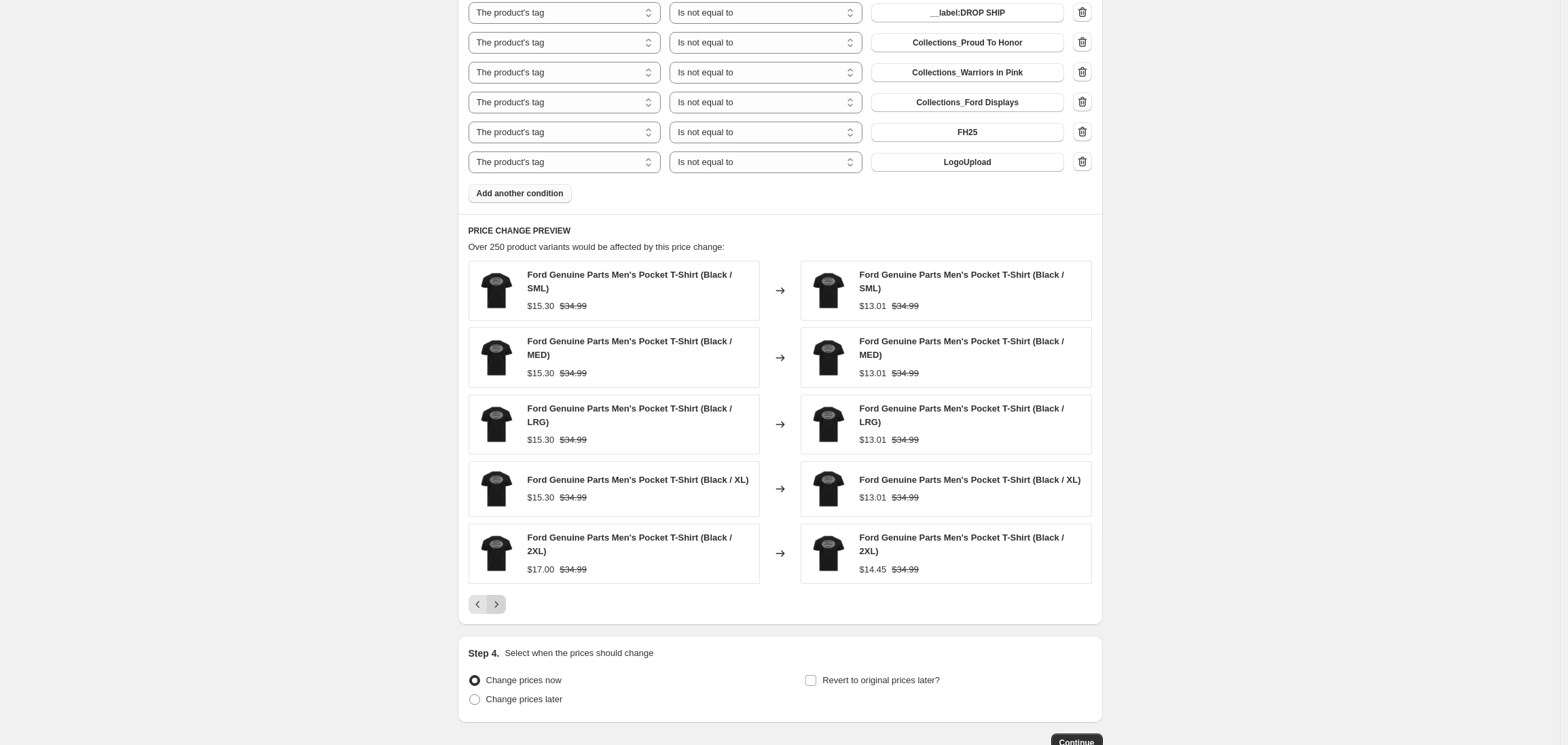
click at [497, 604] on icon "Next" at bounding box center [496, 604] width 13 height 13
click at [498, 601] on icon "Next" at bounding box center [496, 607] width 13 height 13
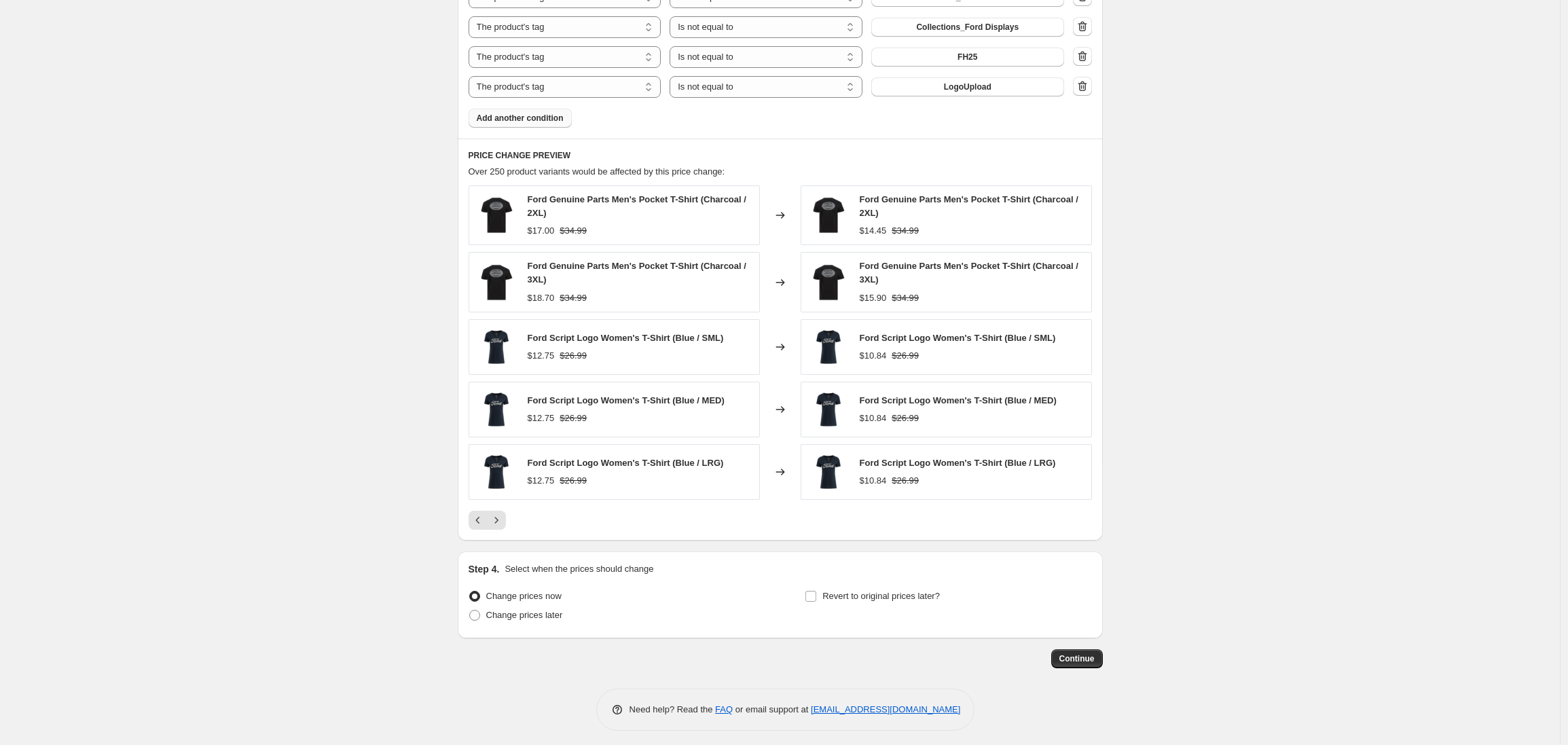
scroll to position [1119, 0]
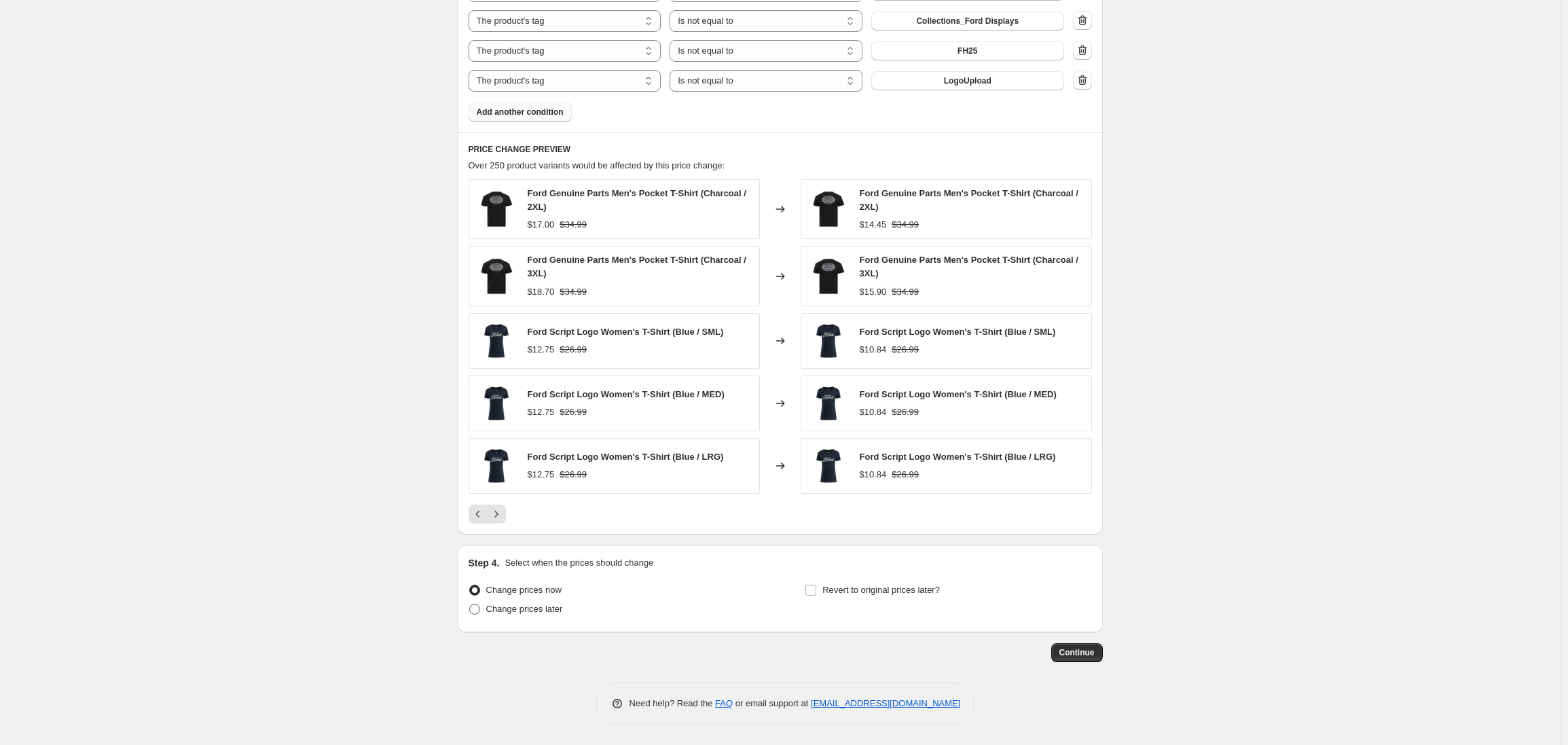
click at [475, 609] on span at bounding box center [474, 609] width 11 height 11
click at [470, 604] on input "Change prices later" at bounding box center [469, 604] width 1 height 1
radio input "true"
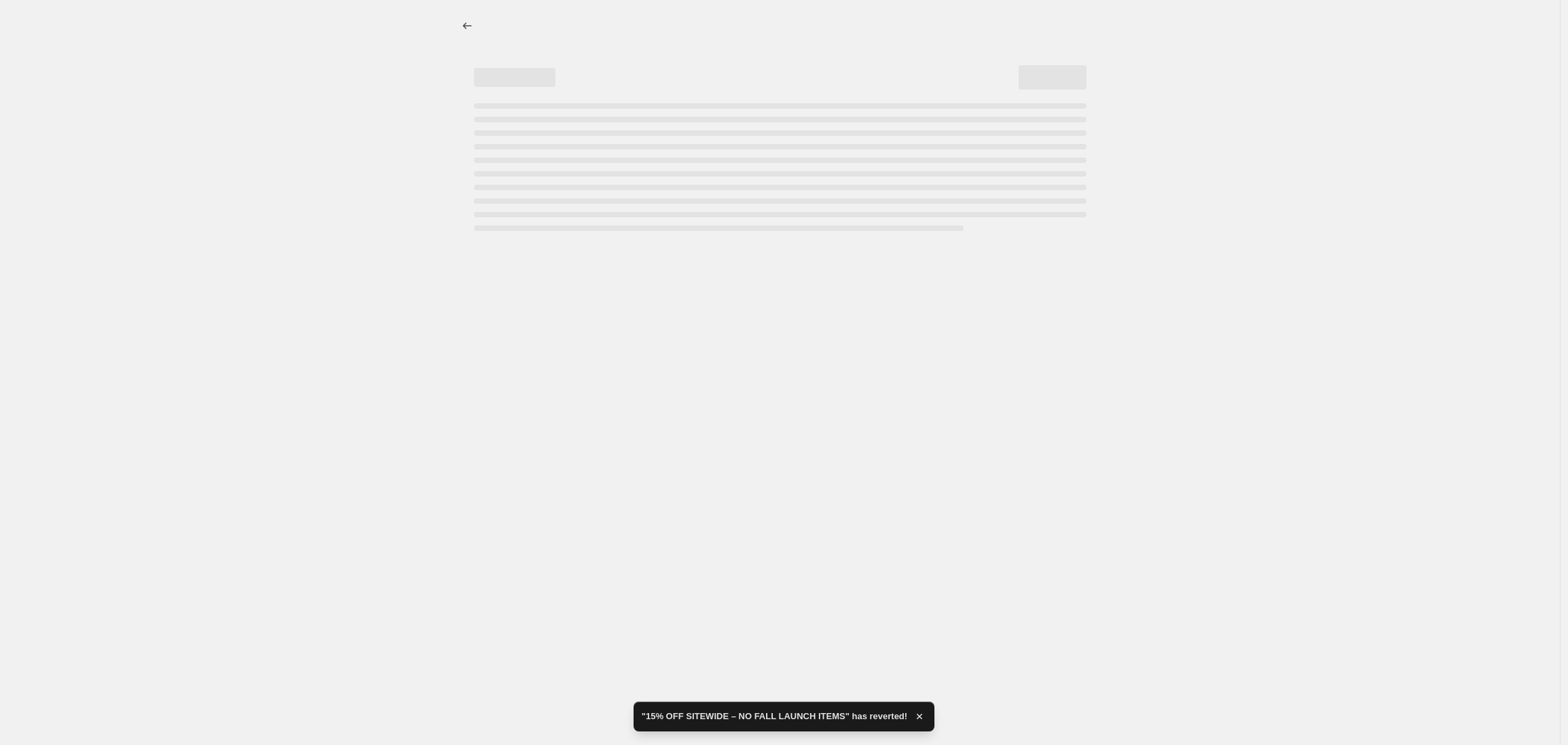
scroll to position [0, 0]
select select "percentage"
select select "no_change"
select select "product_status"
select select "tag"
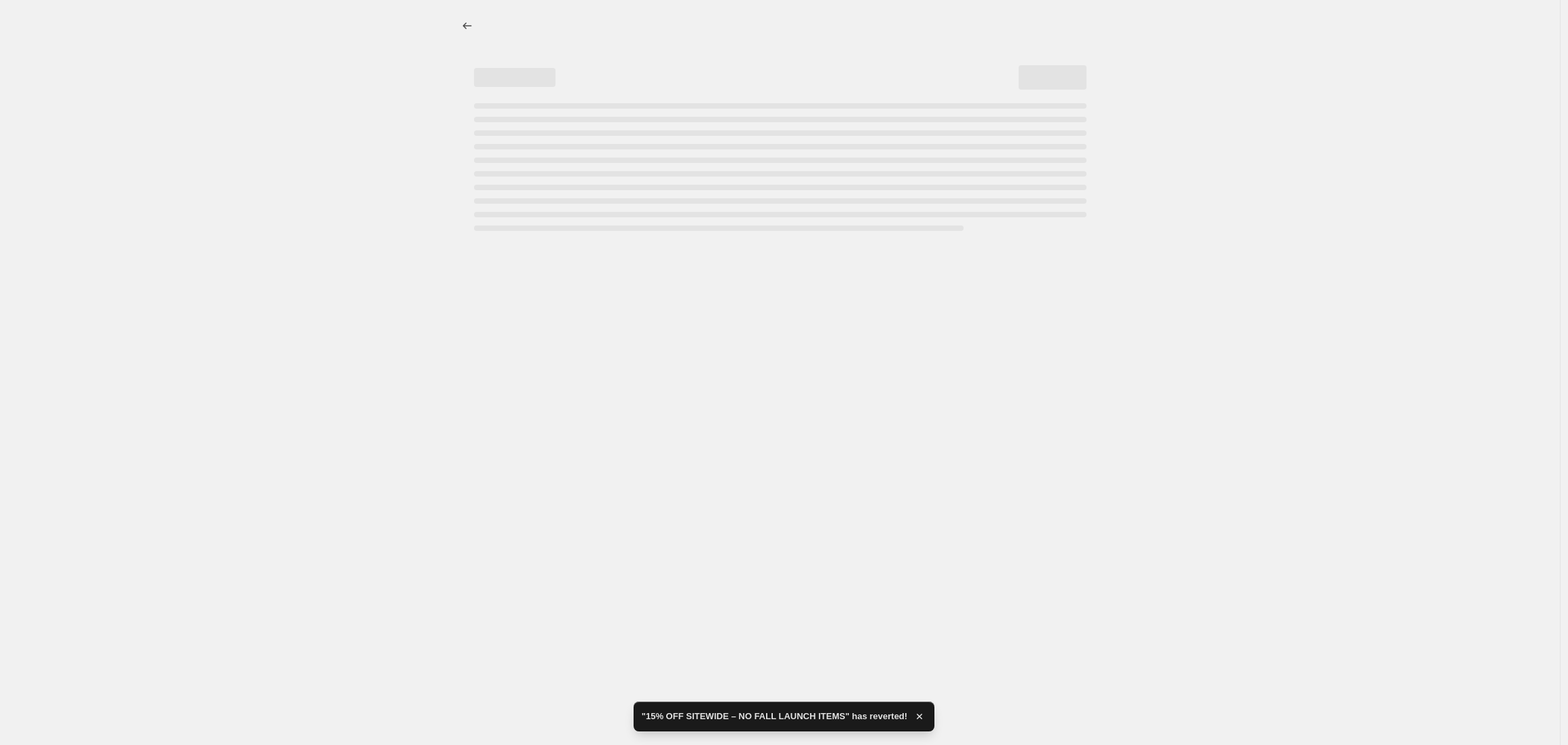
select select "not_equal"
select select "tag"
select select "not_equal"
select select "tag"
select select "not_equal"
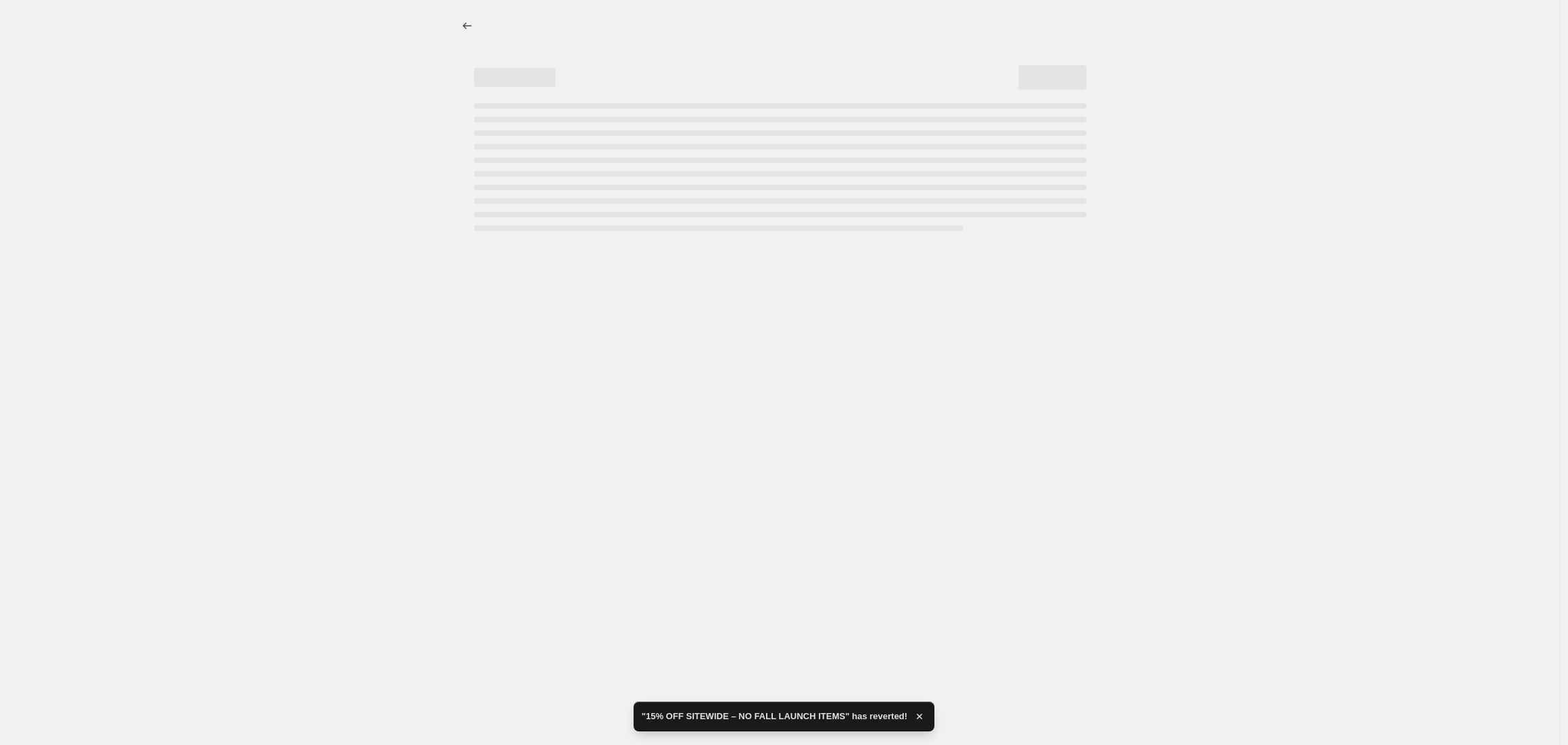
select select "tag"
select select "not_equal"
select select "tag"
select select "not_equal"
select select "tag"
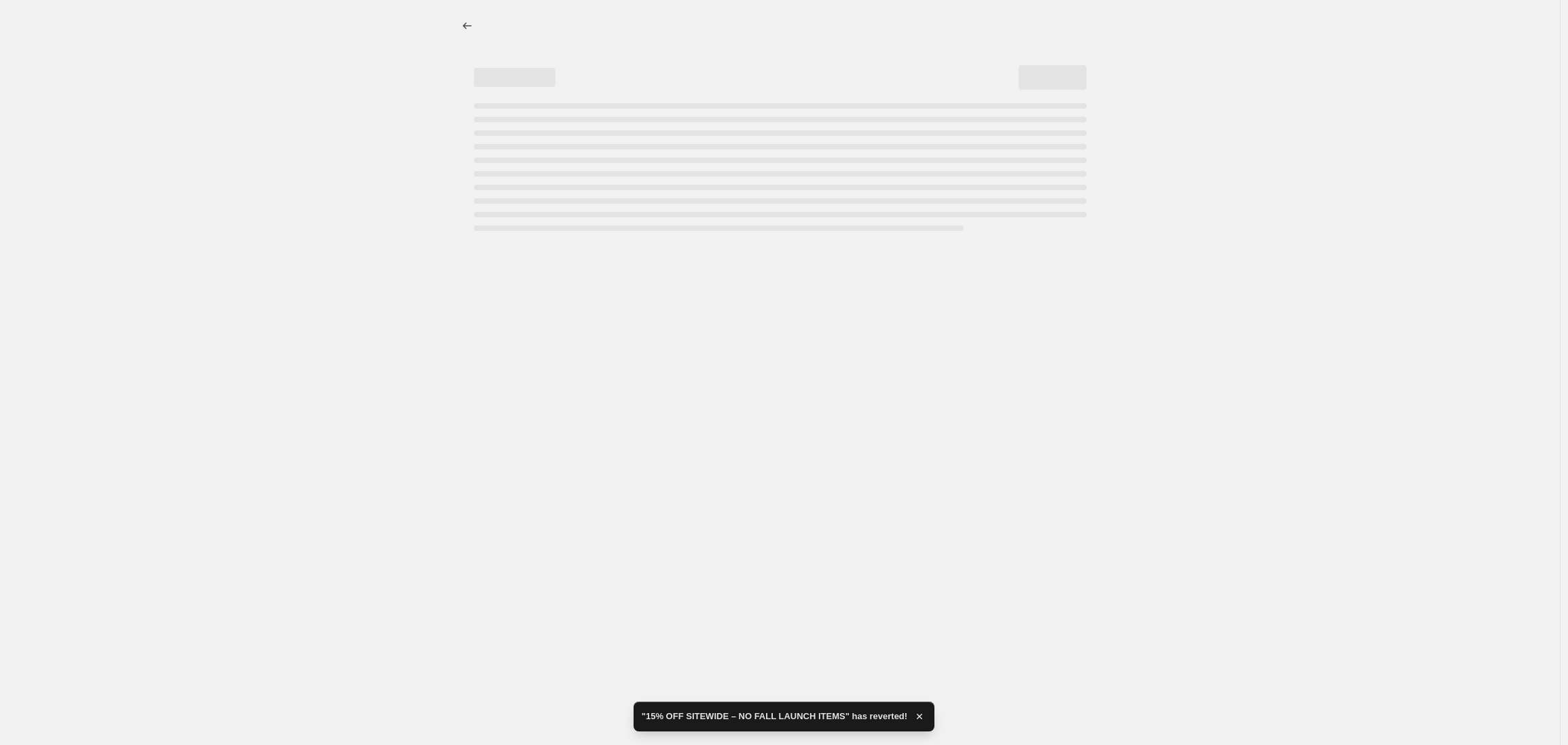
select select "not_equal"
select select "tag"
select select "not_equal"
select select "tag"
select select "not_equal"
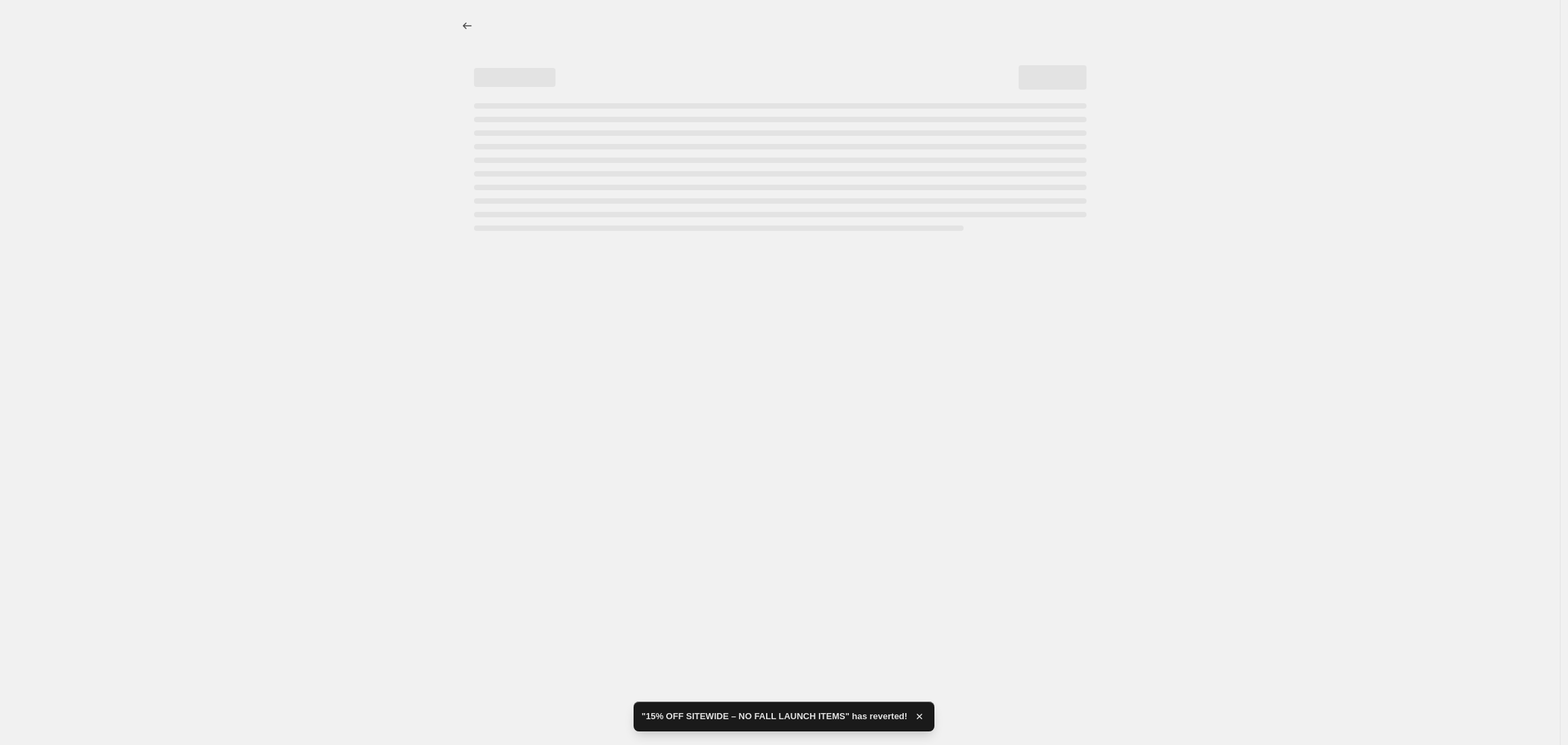
select select "tag"
select select "not_equal"
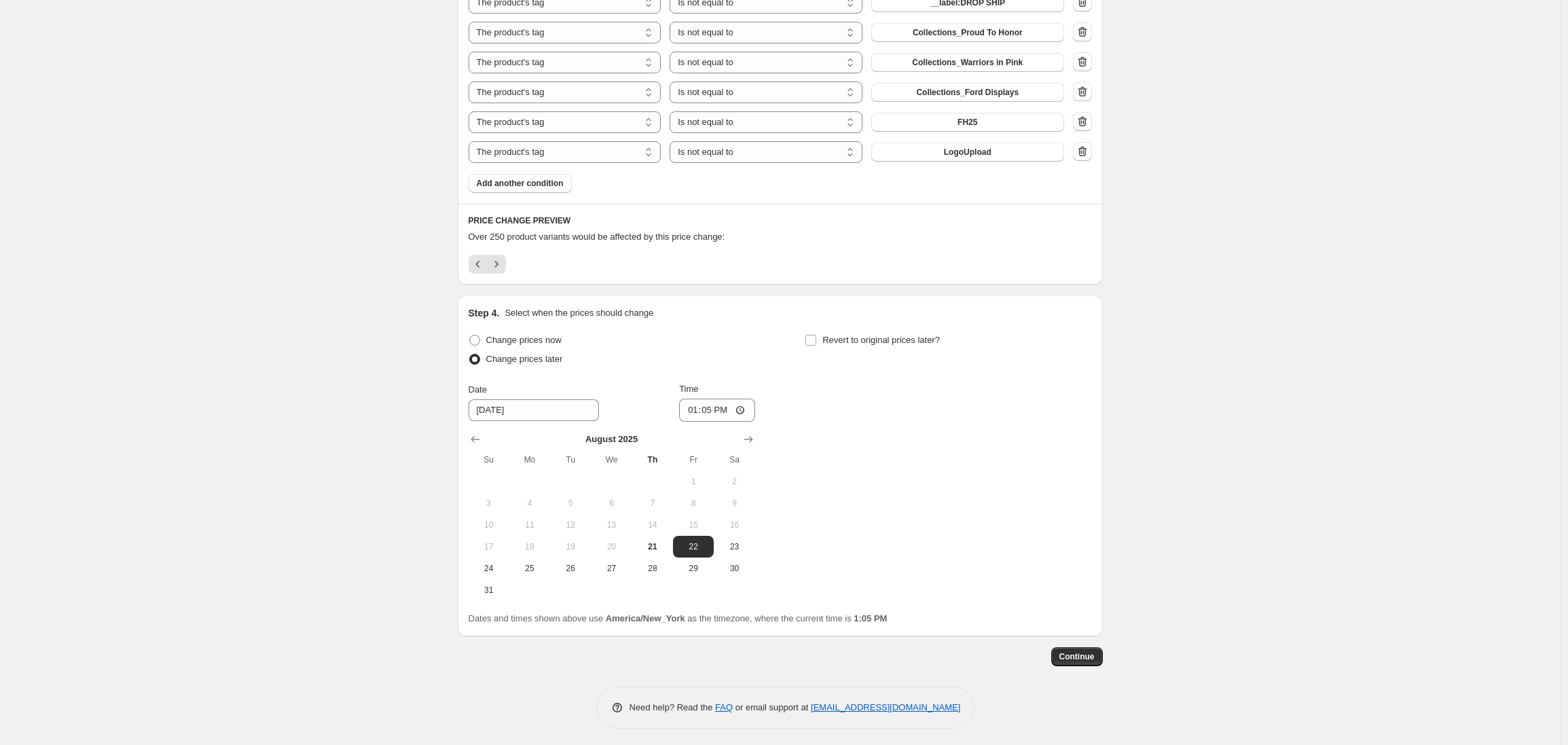
scroll to position [1051, 0]
click at [708, 406] on input "13:05" at bounding box center [718, 406] width 76 height 23
click at [479, 336] on span at bounding box center [474, 336] width 11 height 11
click at [470, 331] on input "Change prices now" at bounding box center [469, 330] width 1 height 1
radio input "true"
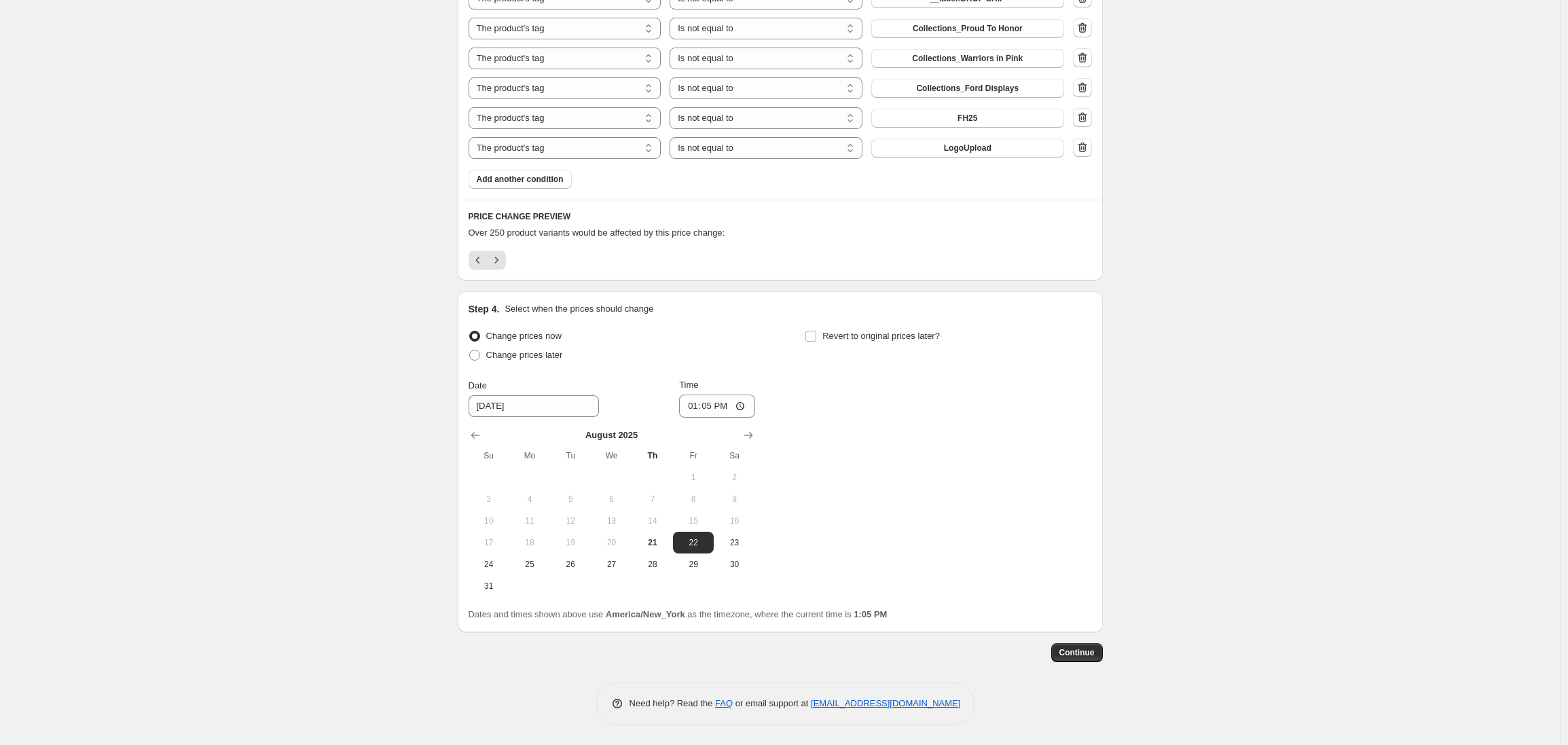
scroll to position [797, 0]
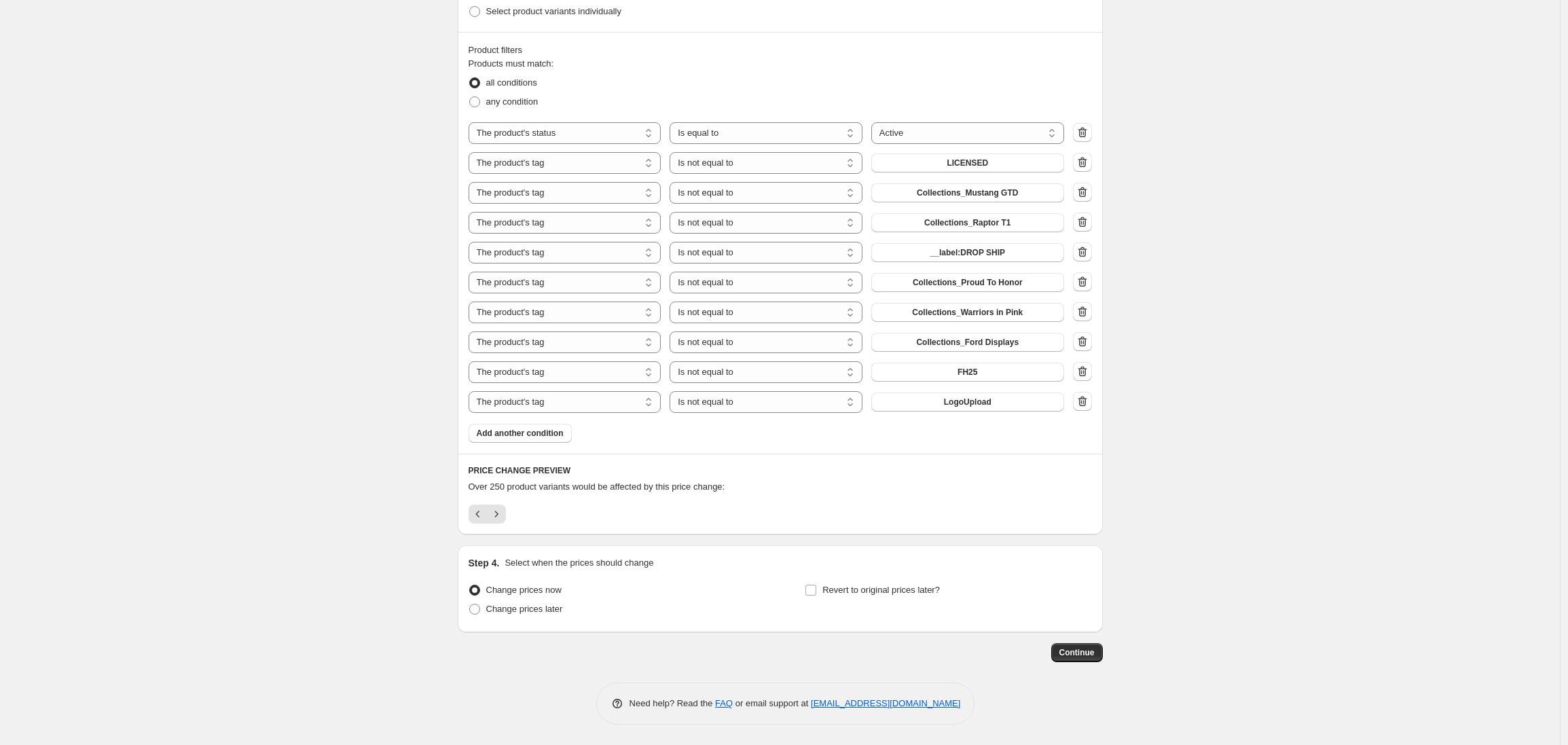
click at [816, 590] on input "Revert to original prices later?" at bounding box center [811, 590] width 11 height 11
checkbox input "true"
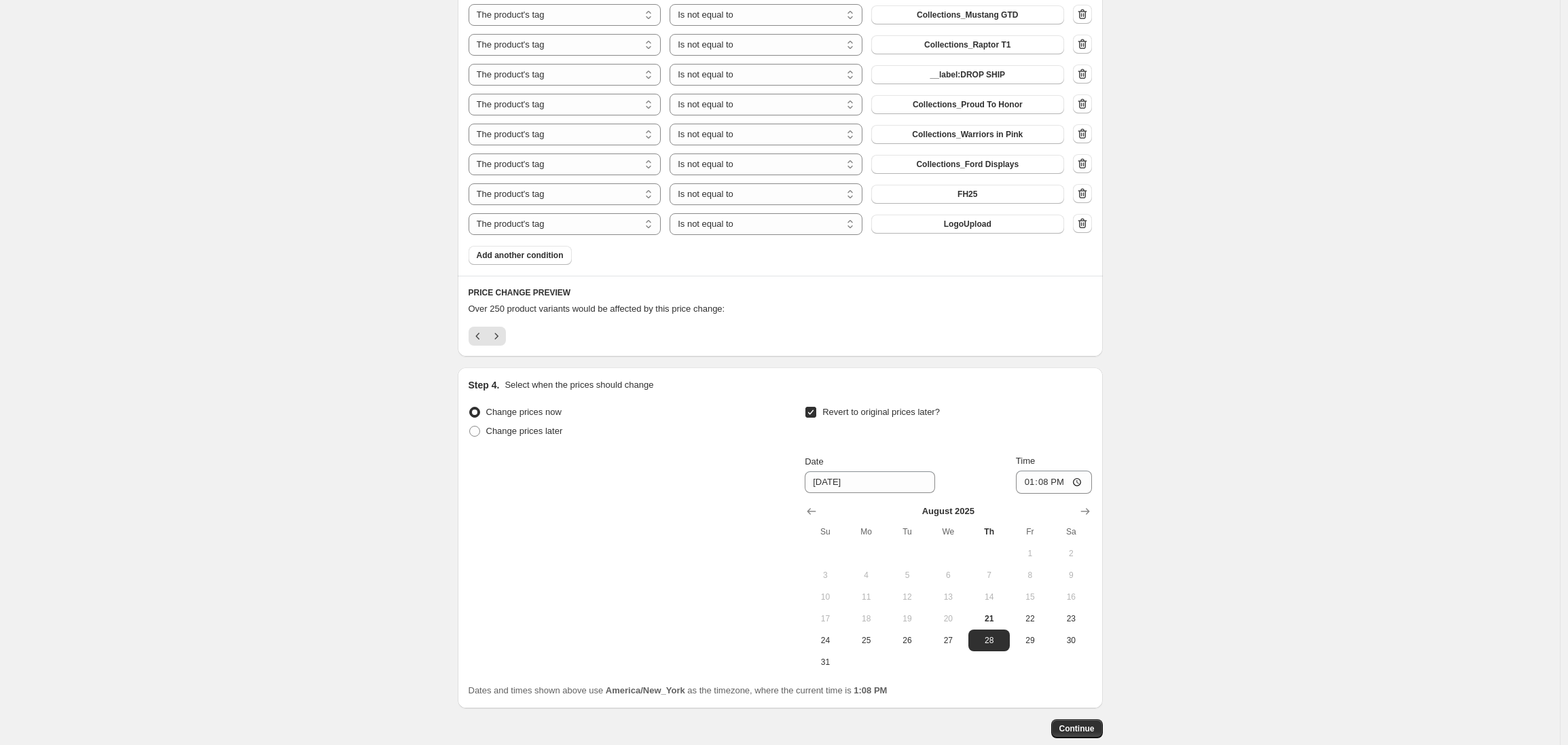
scroll to position [986, 0]
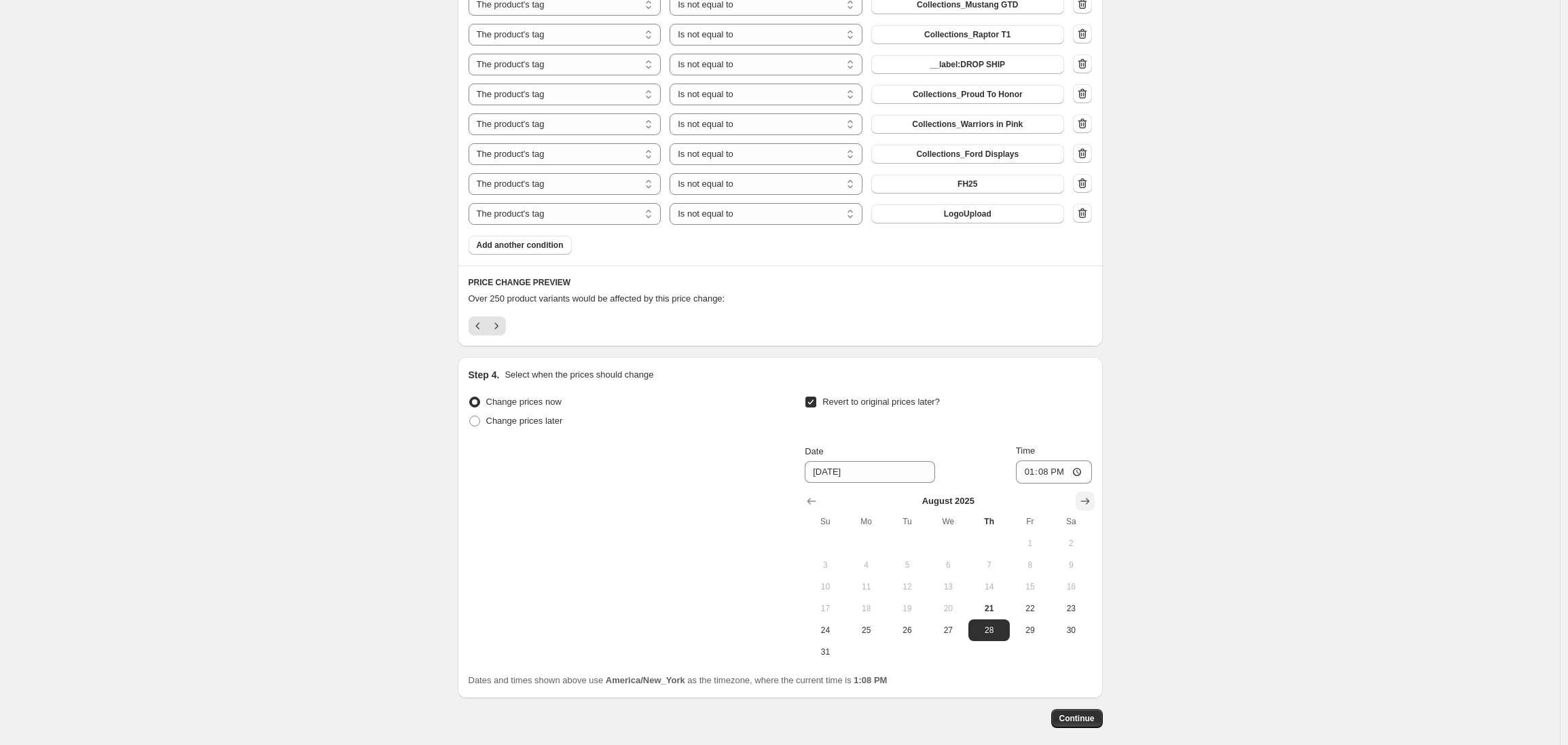
click at [1089, 502] on icon "Show next month, September 2025" at bounding box center [1085, 501] width 9 height 7
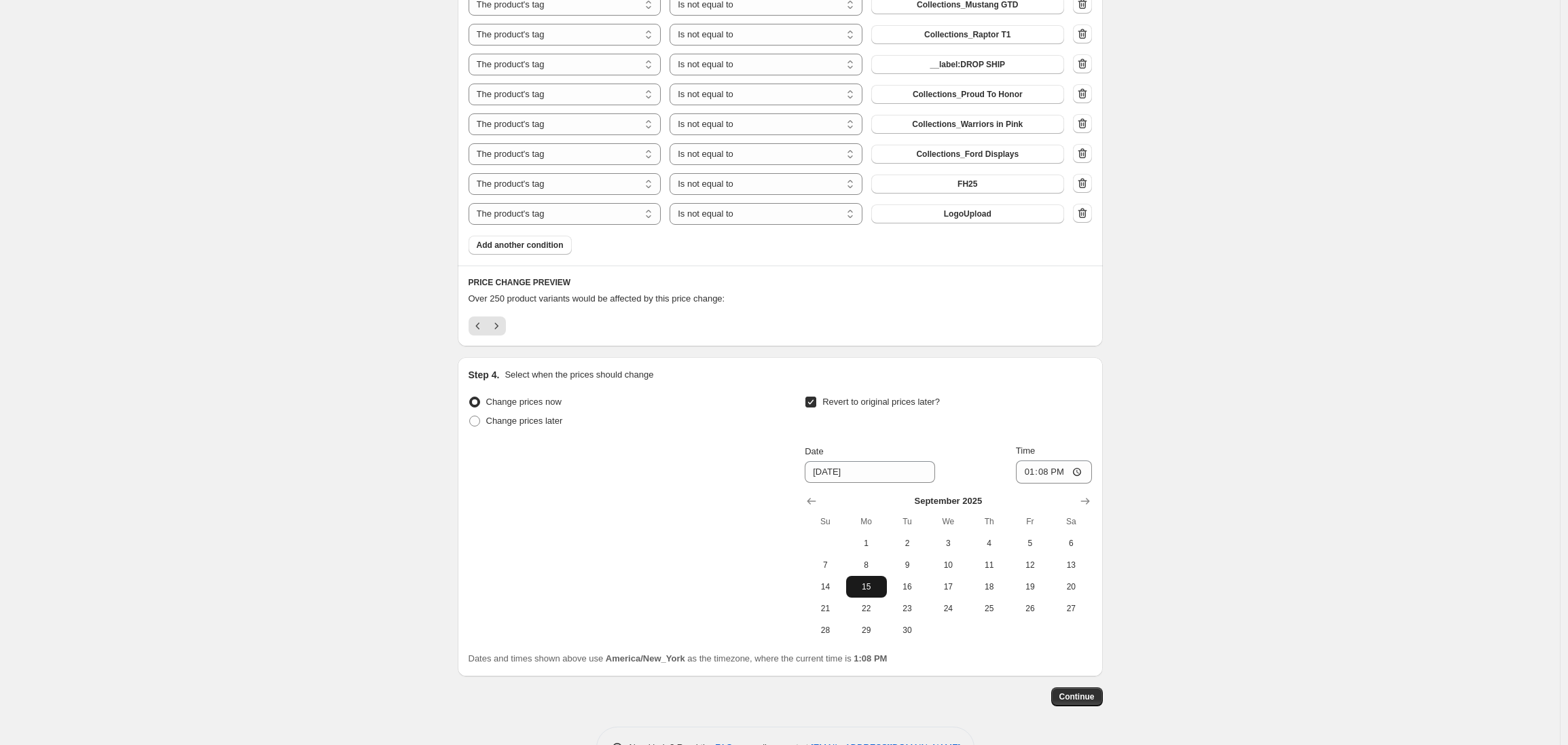
click at [873, 582] on span "15" at bounding box center [867, 586] width 30 height 11
type input "[DATE]"
click at [1033, 478] on input "13:08" at bounding box center [1055, 472] width 76 height 23
type input "03:00"
click at [1078, 699] on span "Continue" at bounding box center [1078, 696] width 36 height 11
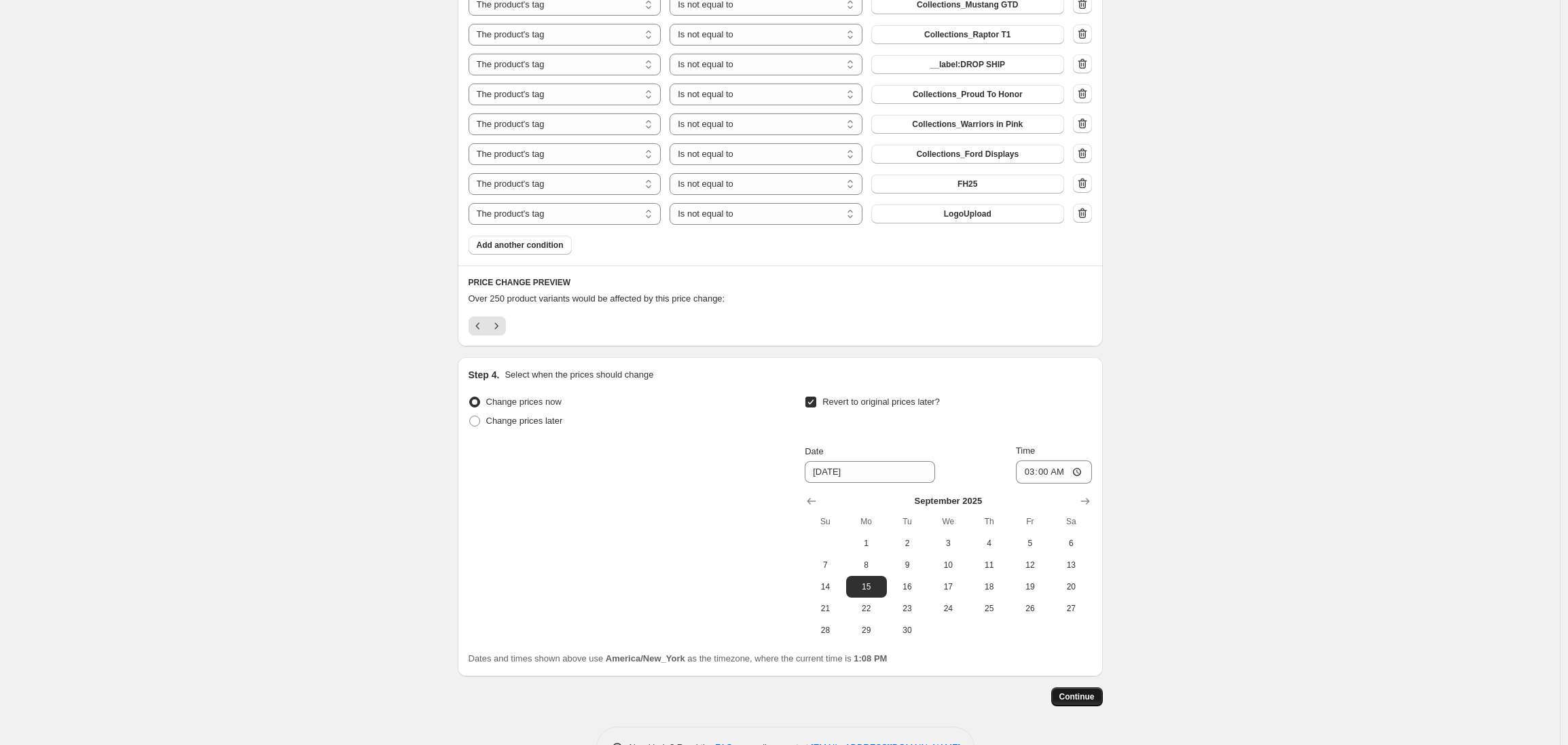
scroll to position [0, 0]
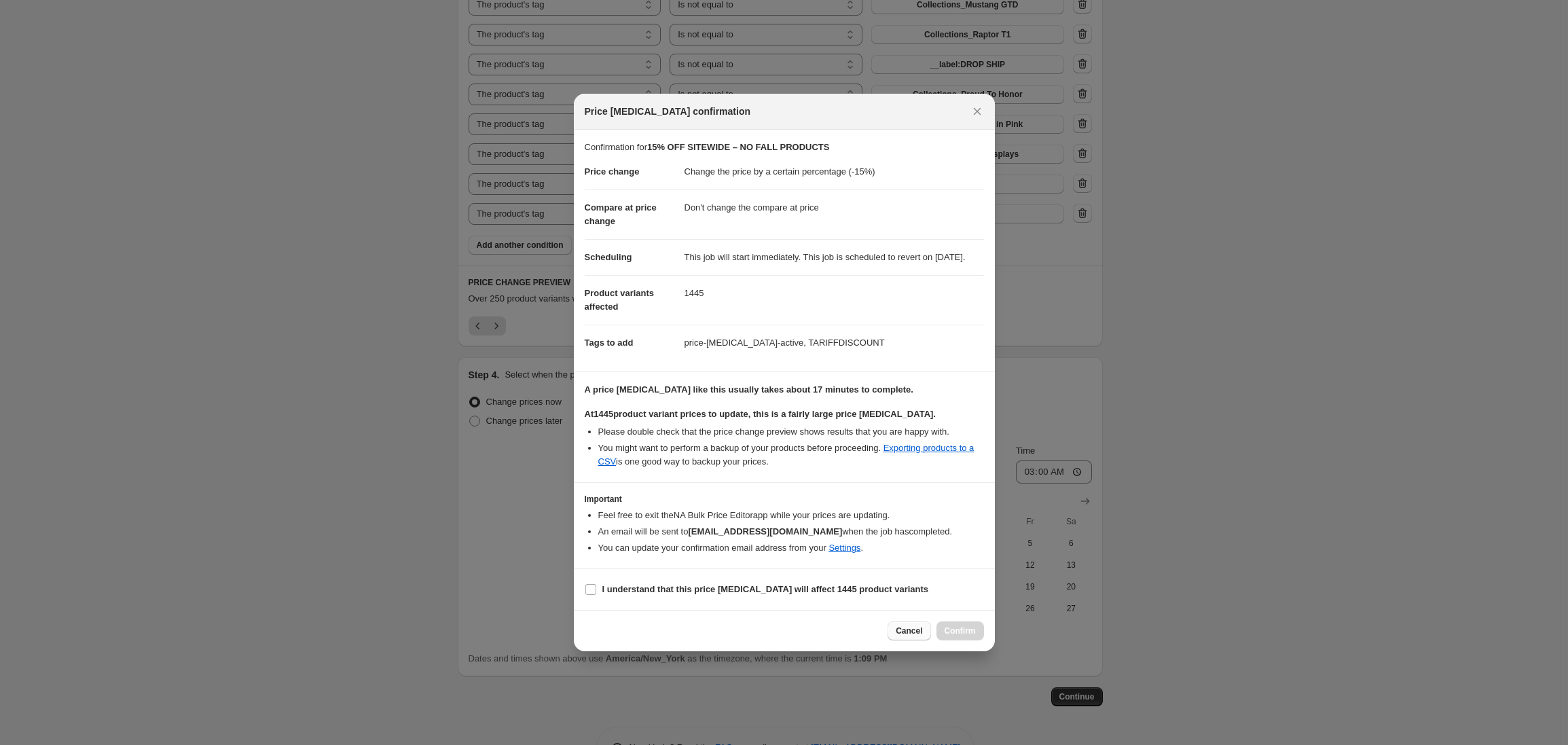
click at [904, 636] on span "Cancel" at bounding box center [909, 630] width 27 height 11
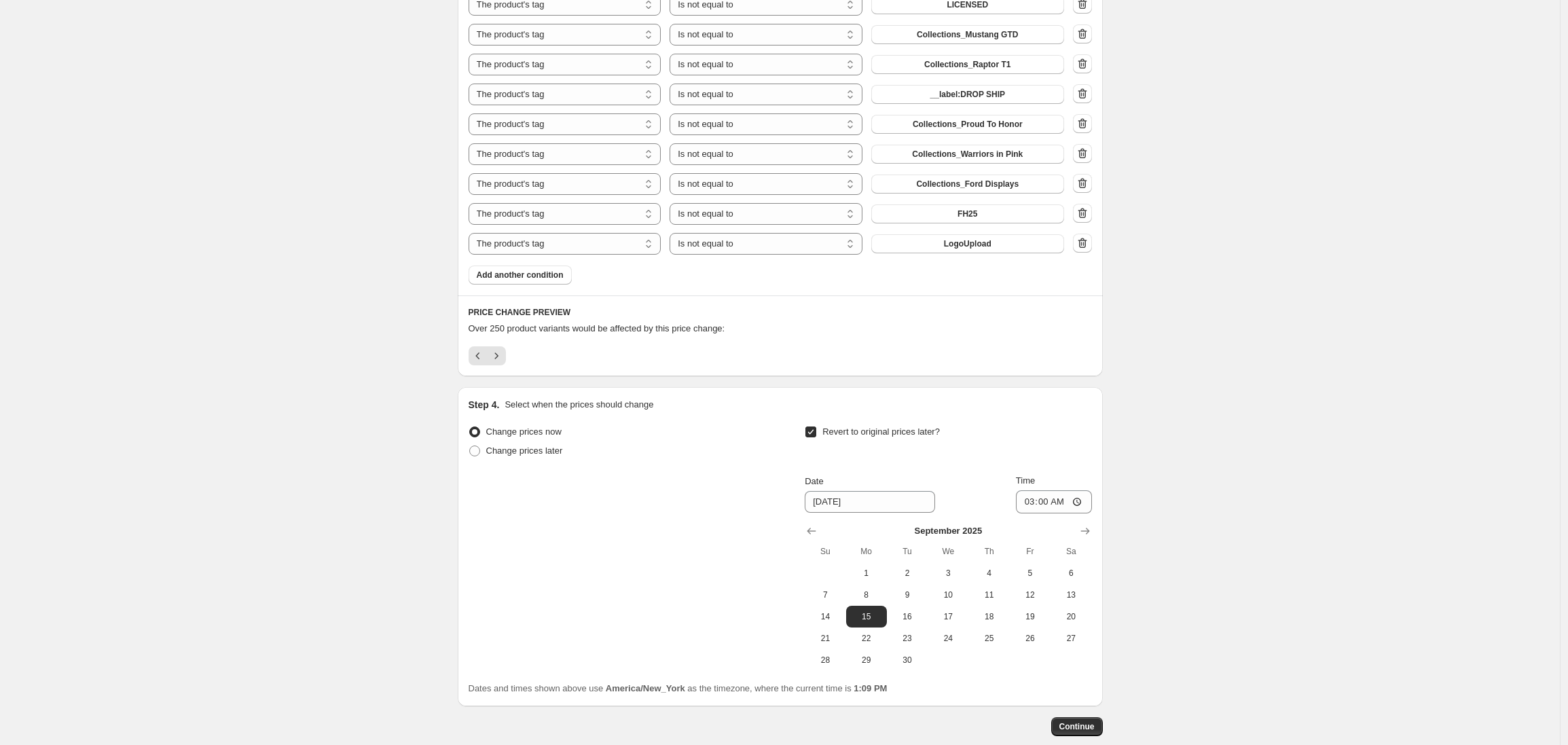
scroll to position [1030, 0]
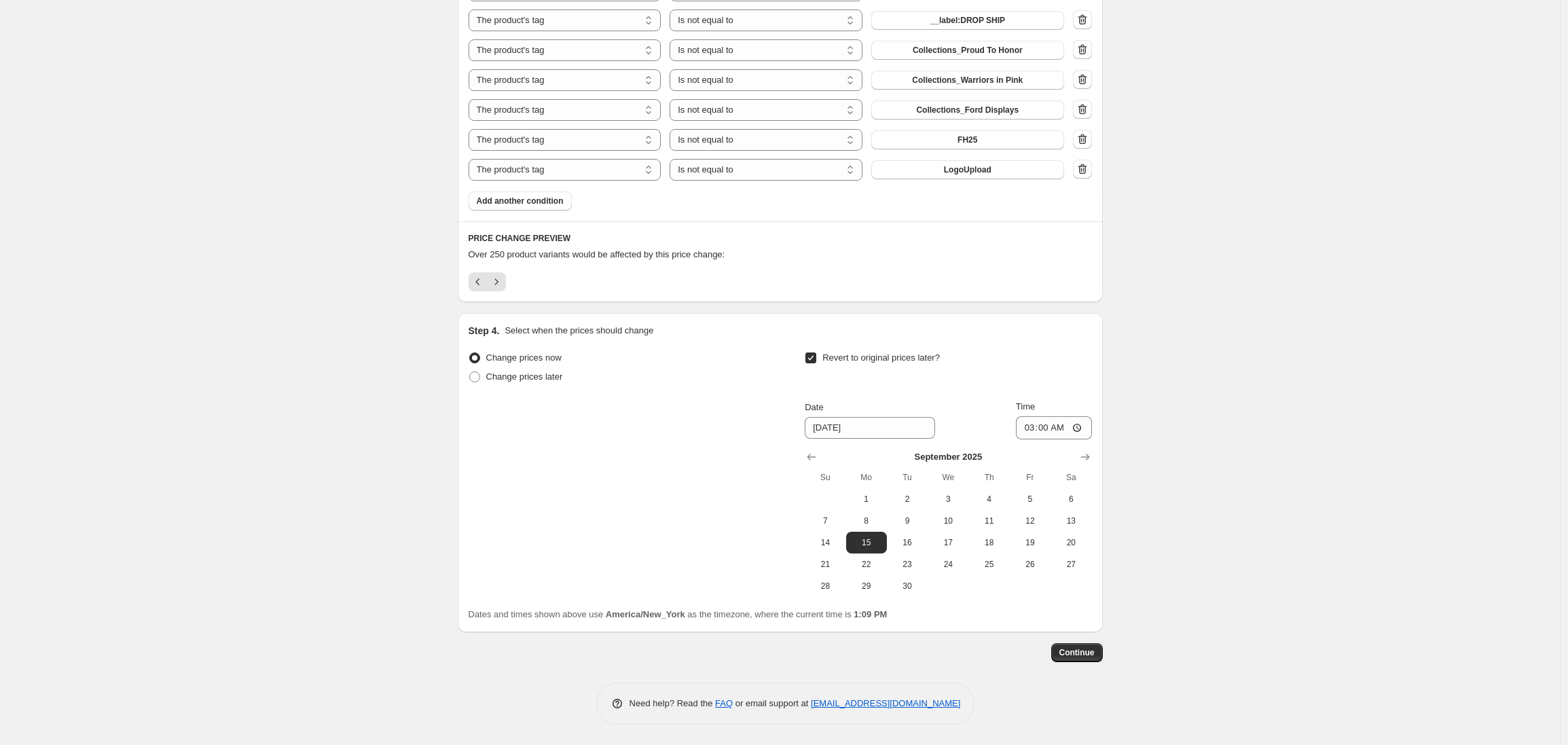
click at [498, 277] on icon "Next" at bounding box center [496, 281] width 13 height 13
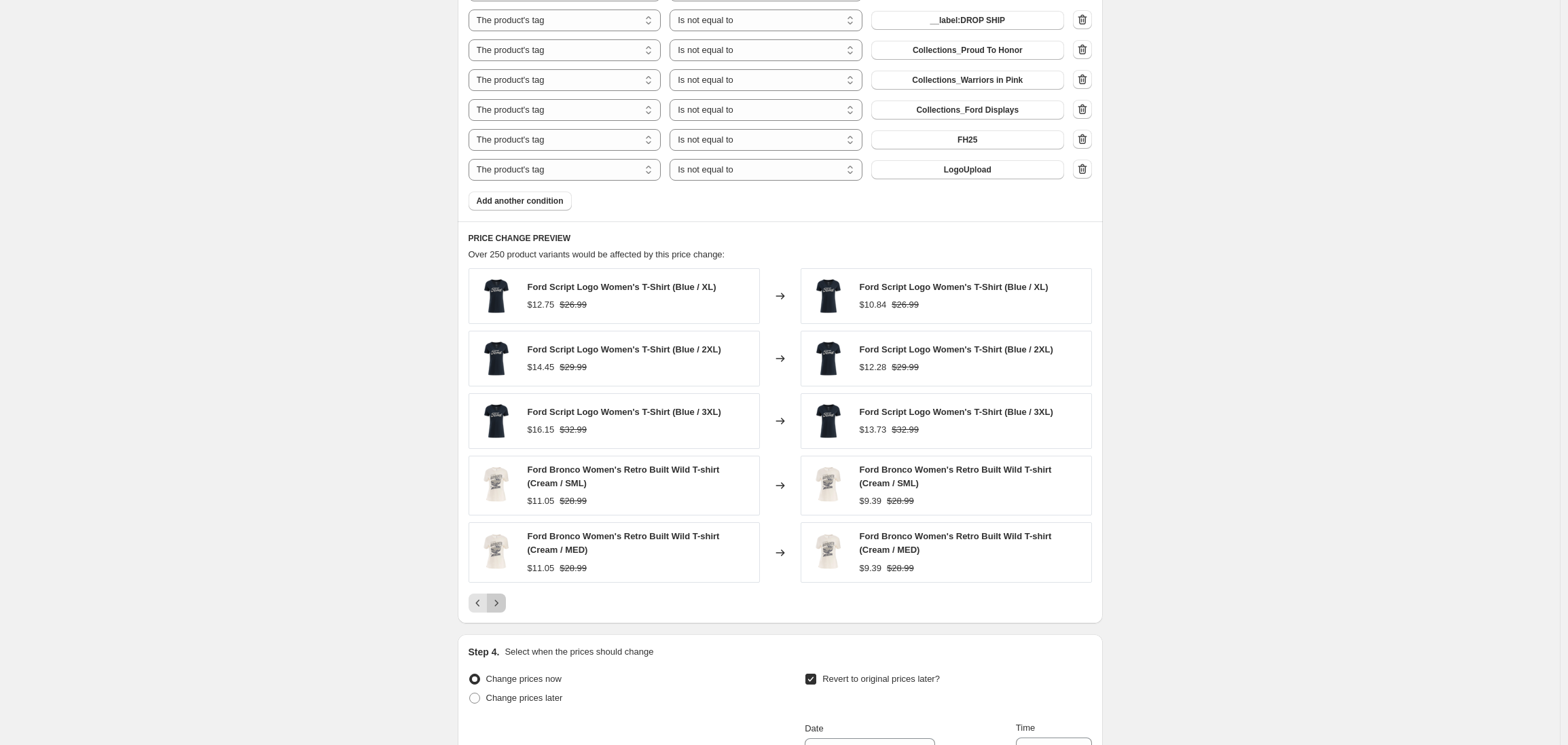
click at [504, 604] on icon "Next" at bounding box center [496, 602] width 13 height 13
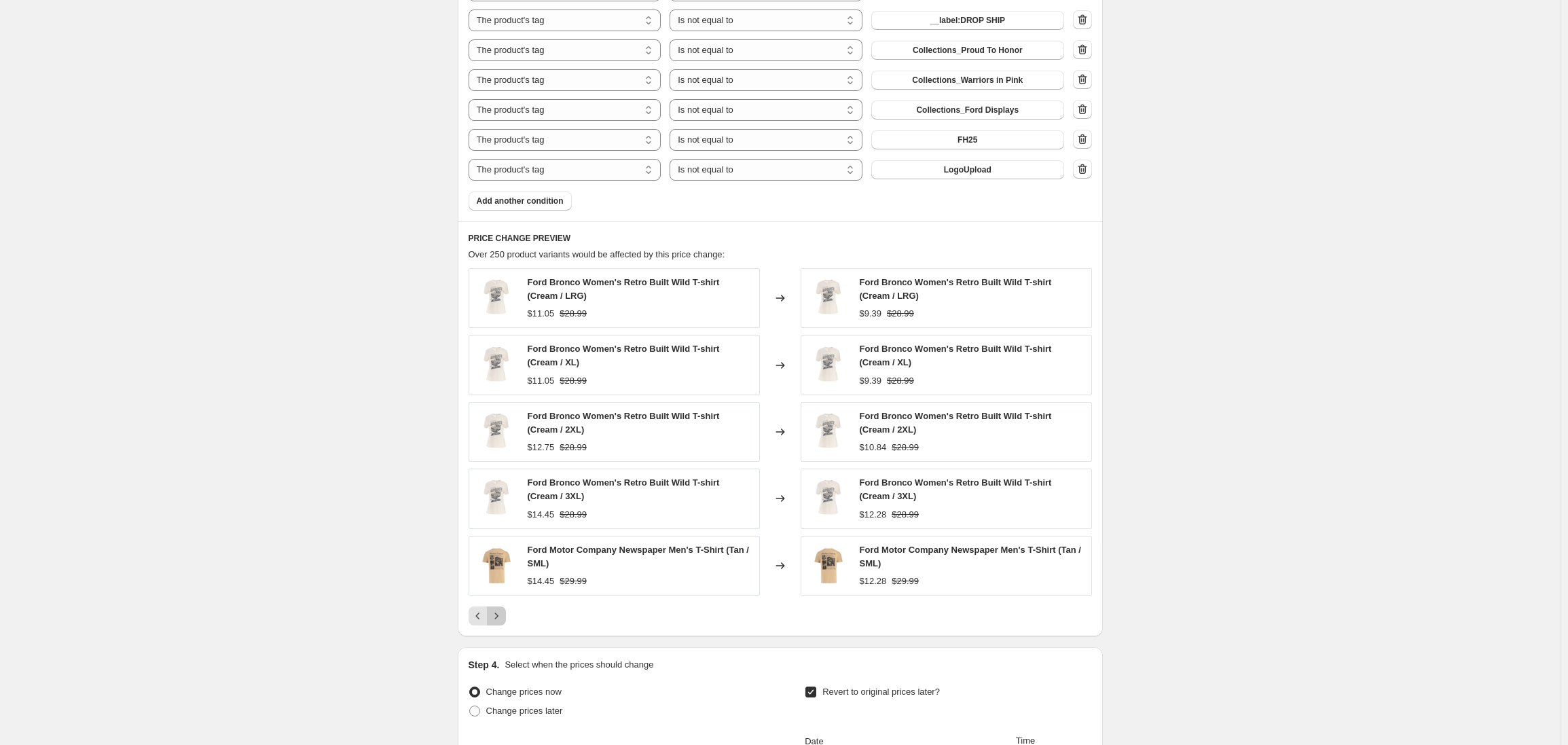
click at [502, 620] on icon "Next" at bounding box center [496, 615] width 13 height 13
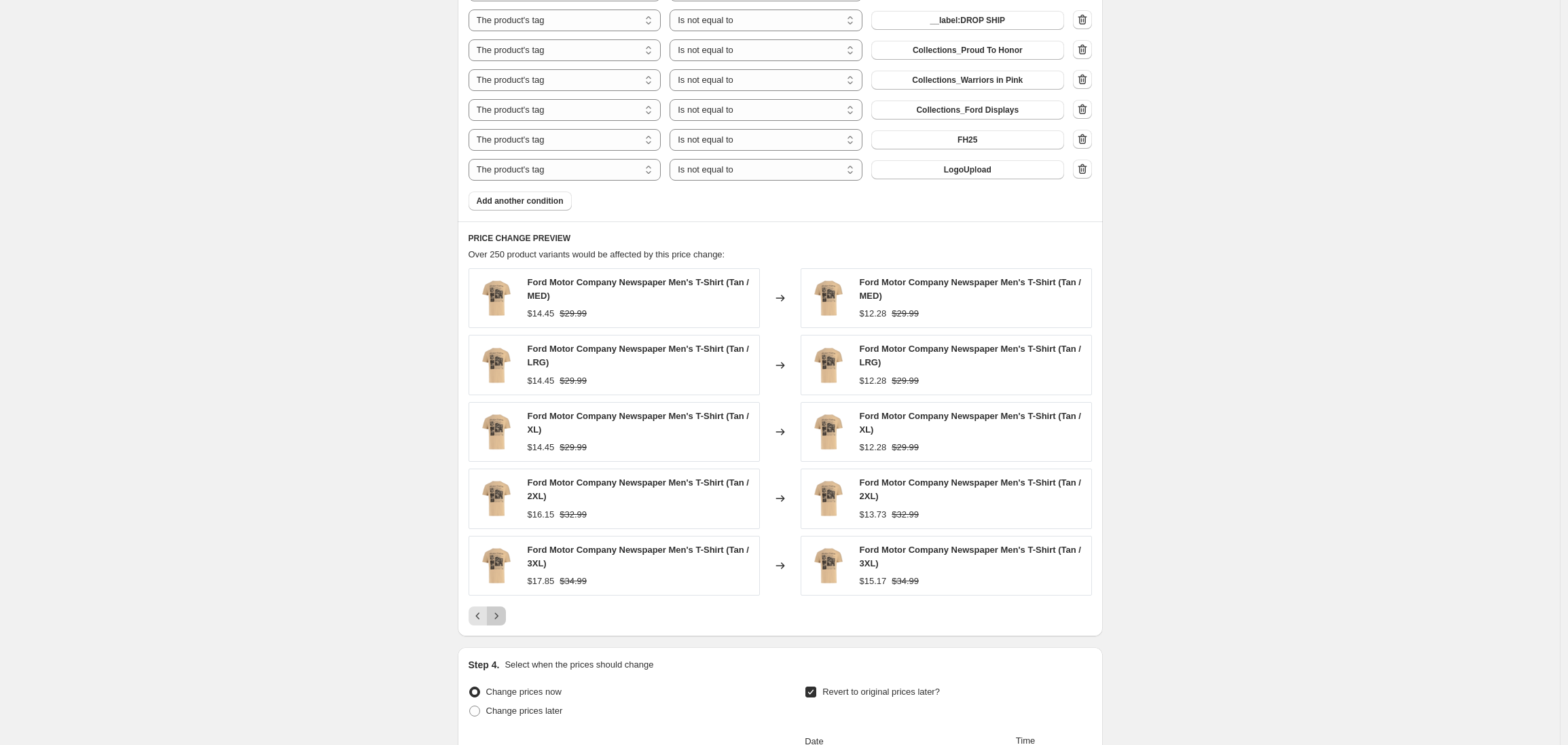
click at [501, 620] on icon "Next" at bounding box center [496, 615] width 13 height 13
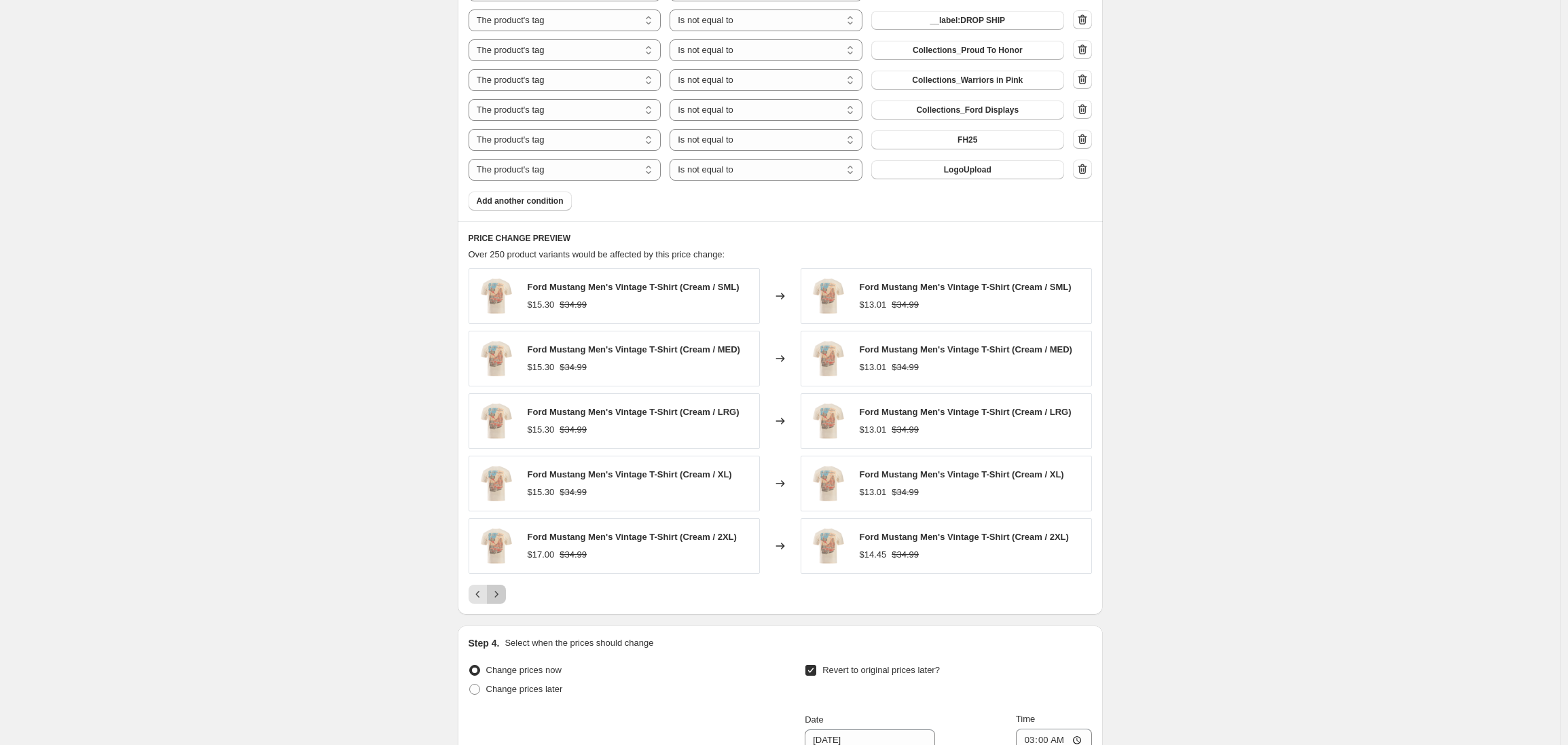
click at [499, 599] on icon "Next" at bounding box center [496, 593] width 13 height 13
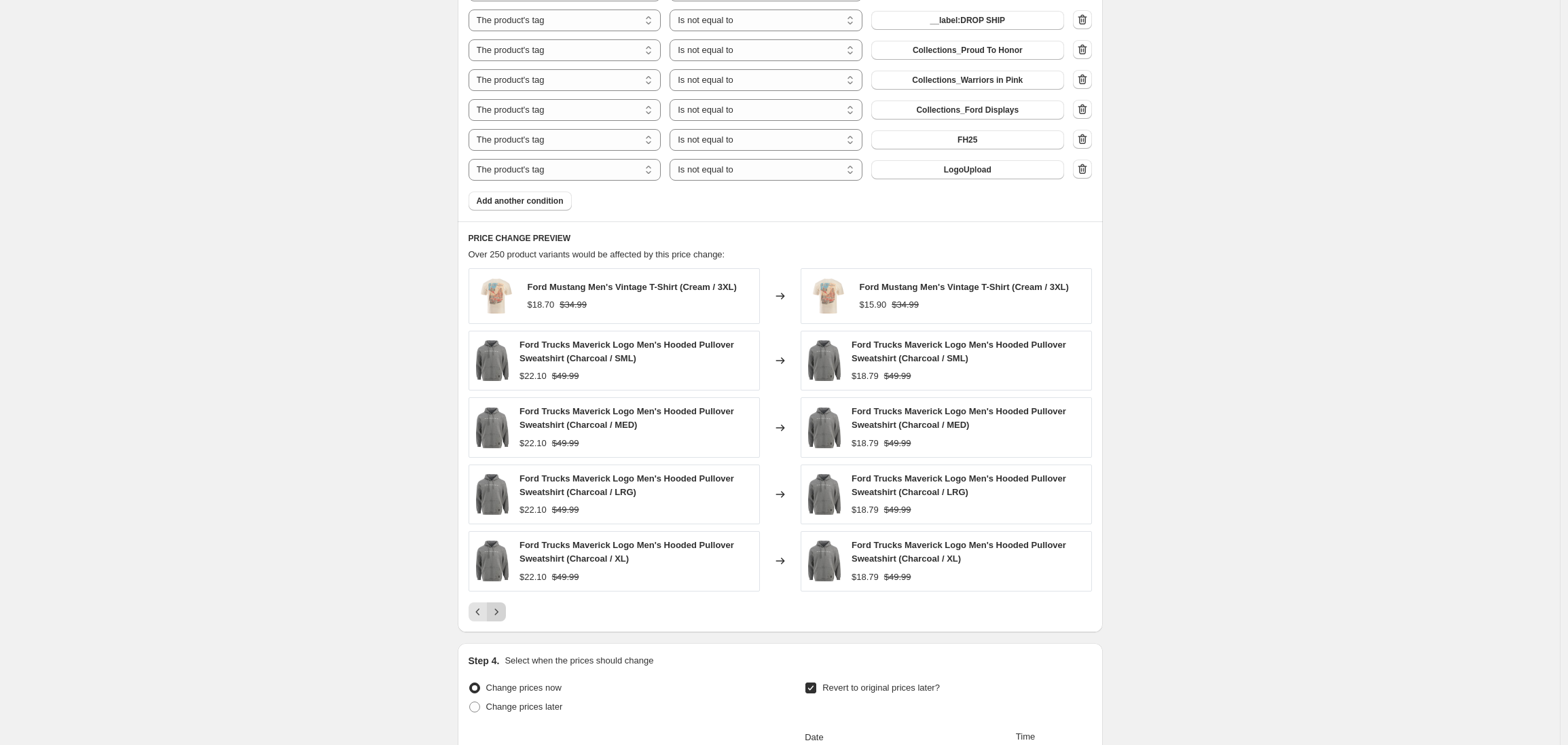
click at [500, 607] on icon "Next" at bounding box center [496, 611] width 13 height 13
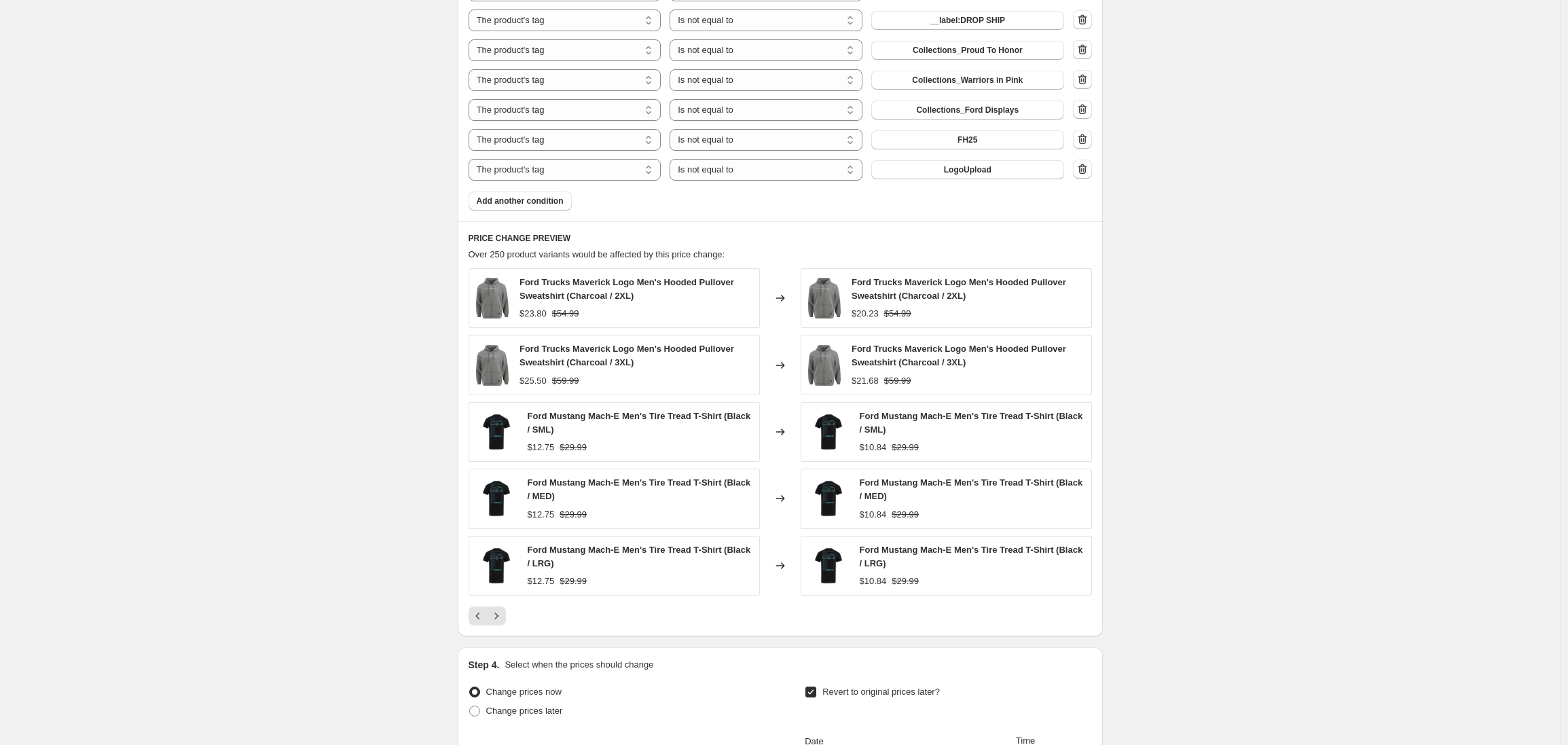
click at [500, 612] on icon "Next" at bounding box center [496, 615] width 13 height 13
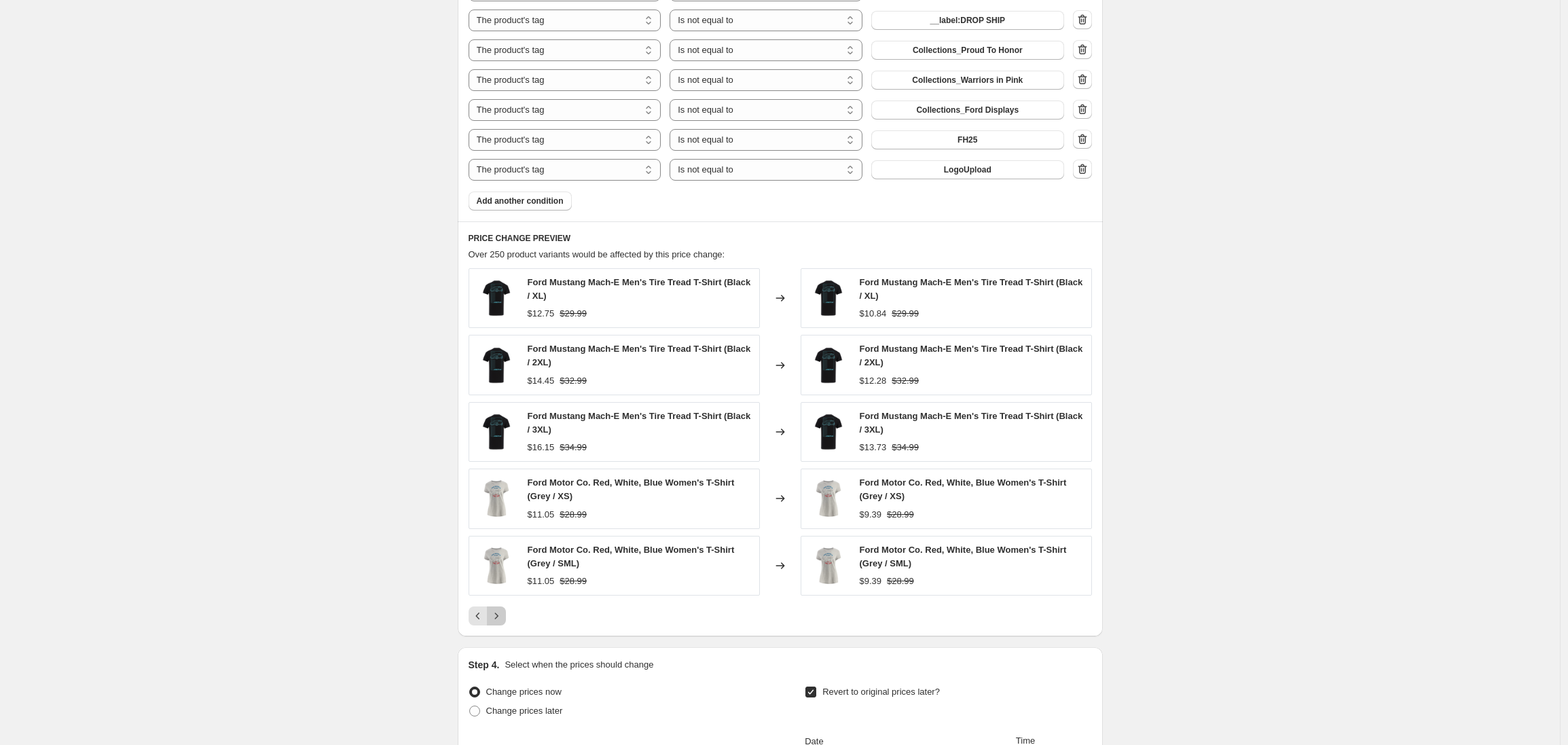
click at [500, 618] on icon "Next" at bounding box center [496, 615] width 13 height 13
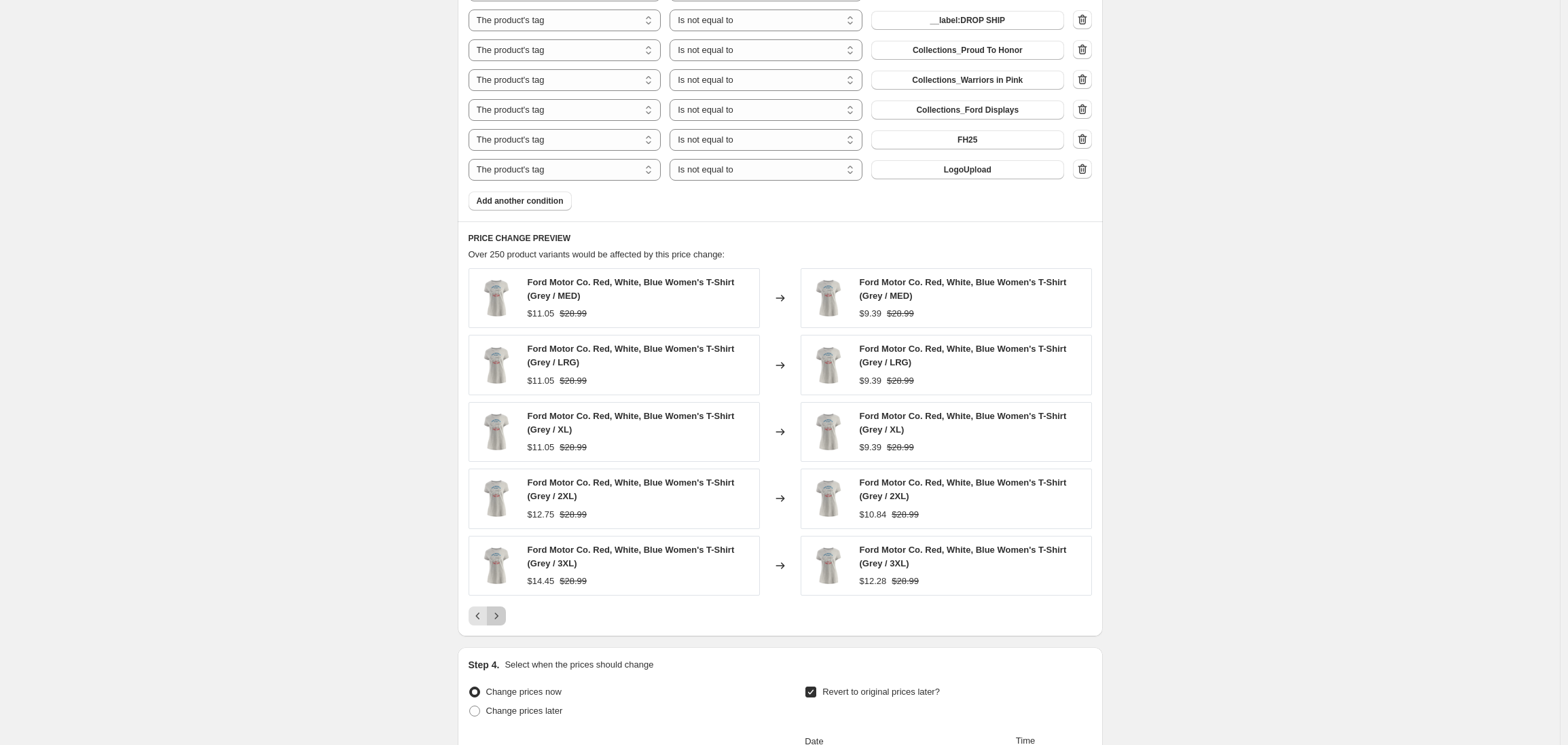
click at [500, 618] on icon "Next" at bounding box center [496, 615] width 13 height 13
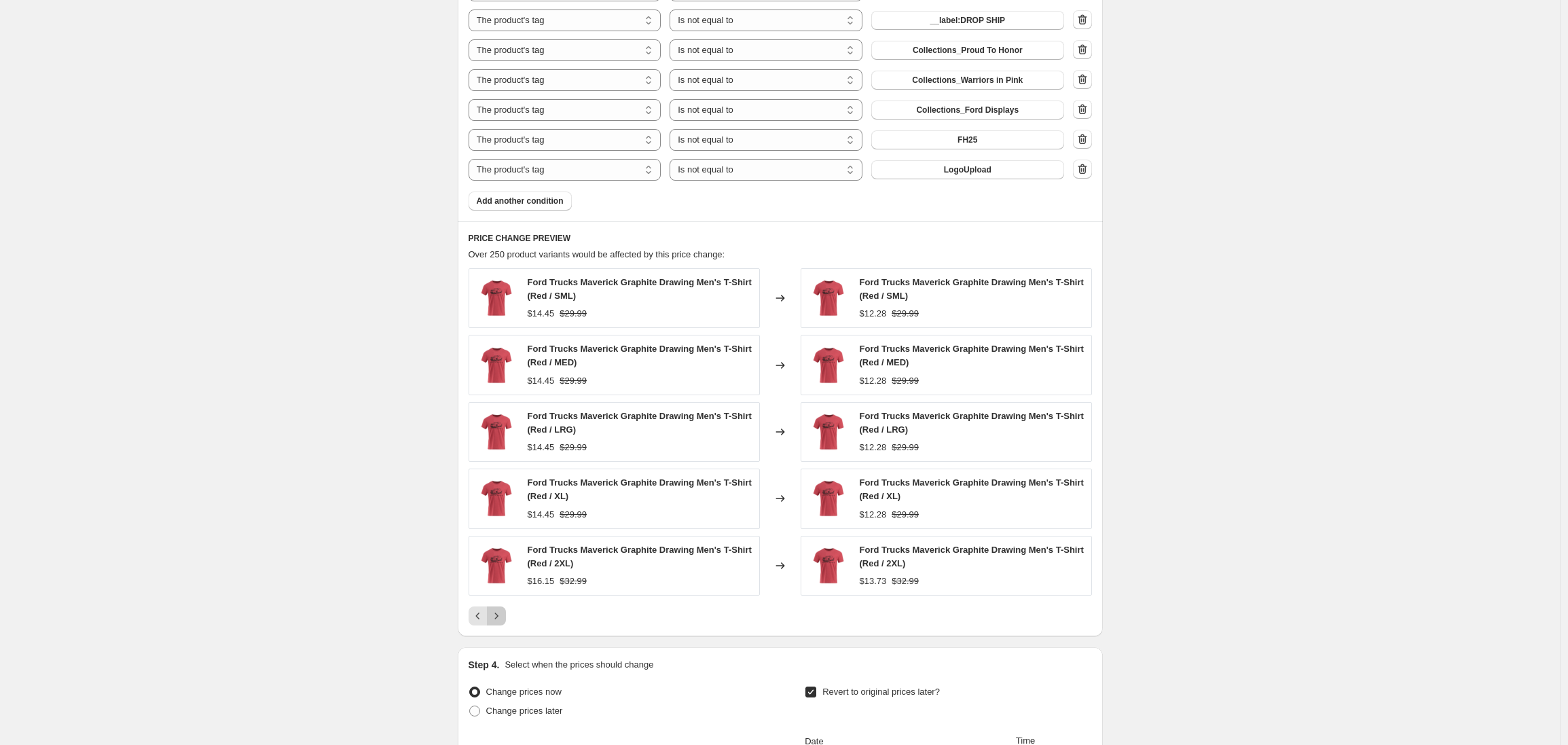
click at [500, 618] on icon "Next" at bounding box center [496, 615] width 13 height 13
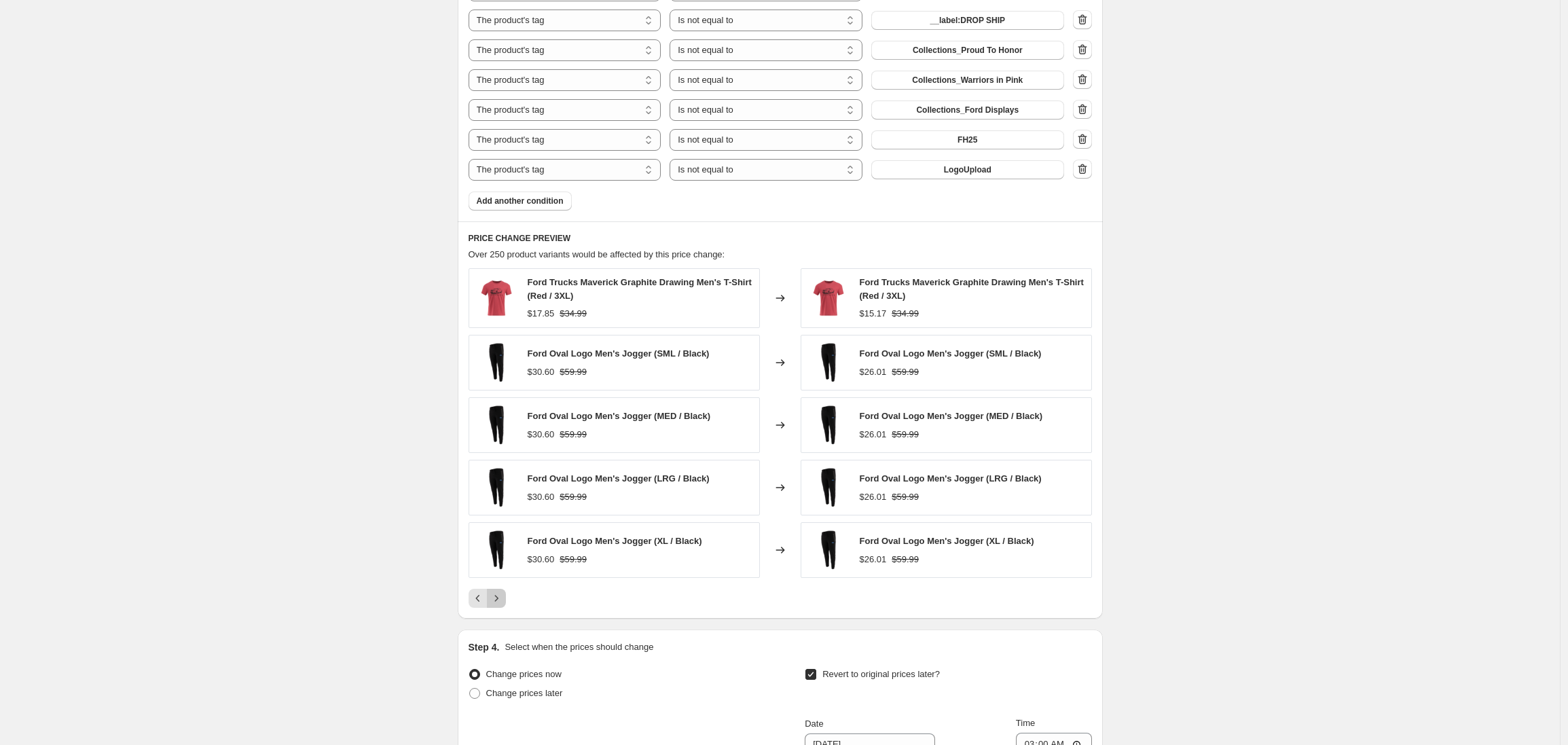
click at [500, 597] on icon "Next" at bounding box center [496, 598] width 13 height 13
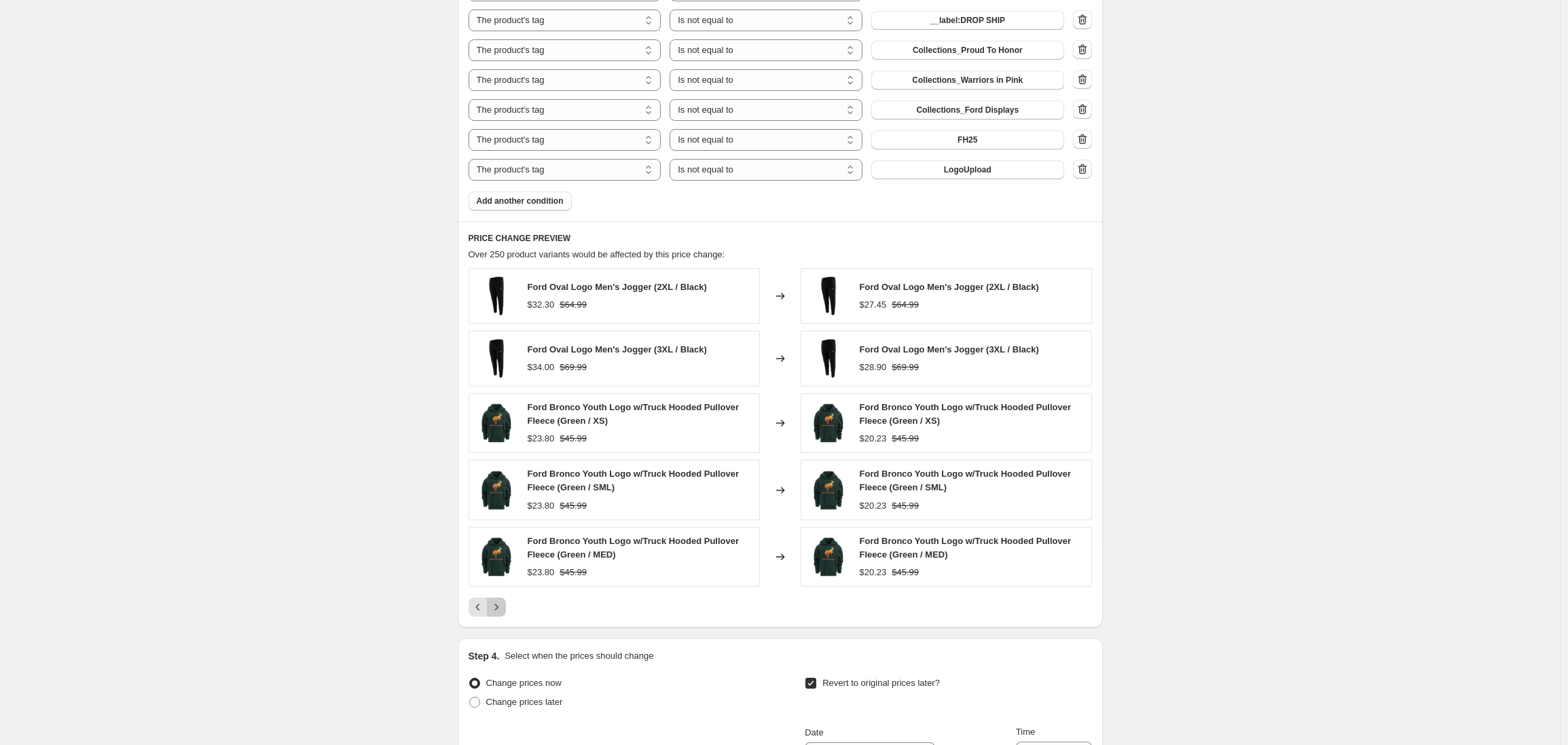
click at [500, 598] on button "Next" at bounding box center [496, 606] width 19 height 19
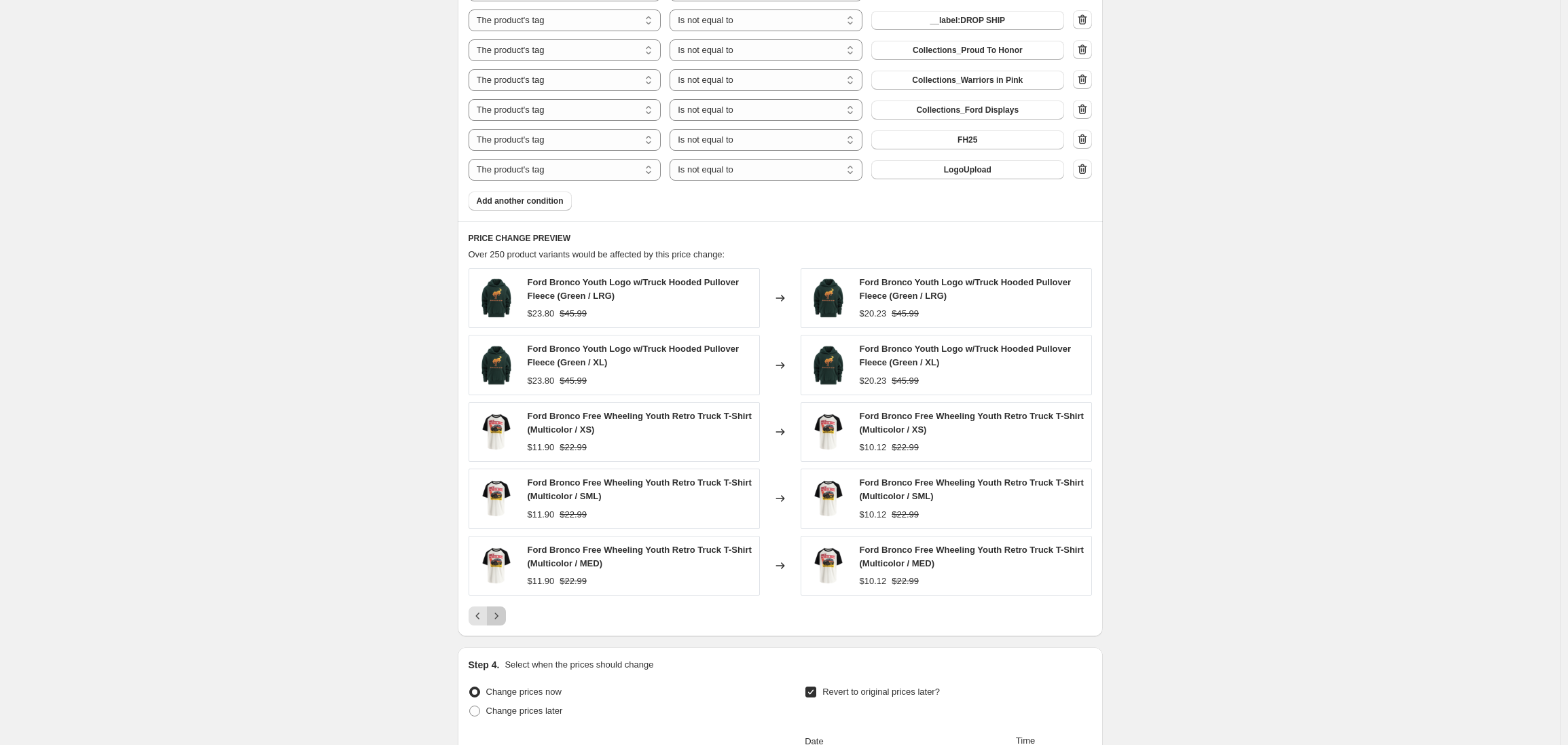
click at [500, 610] on icon "Next" at bounding box center [496, 615] width 13 height 13
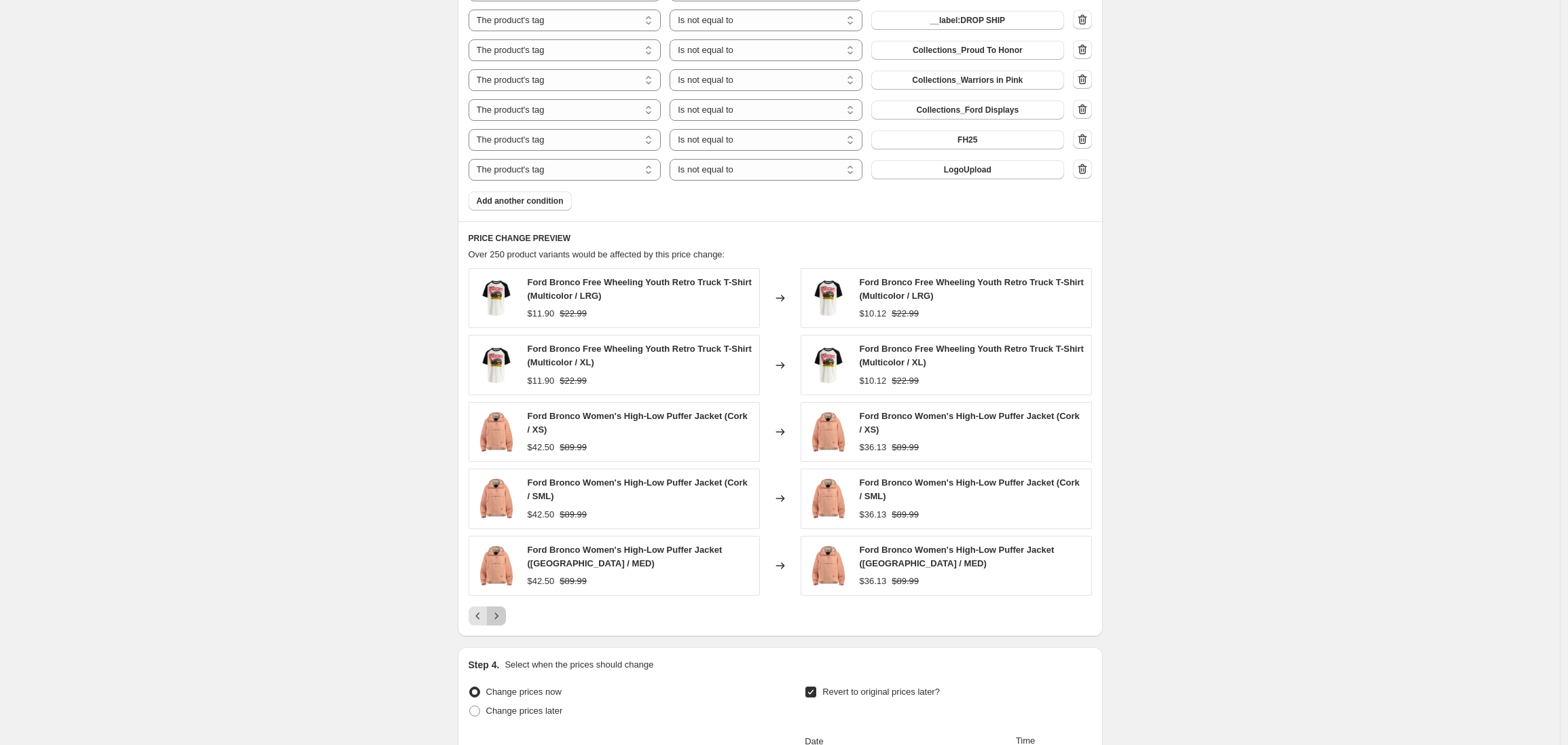
click at [497, 615] on icon "Next" at bounding box center [497, 615] width 4 height 6
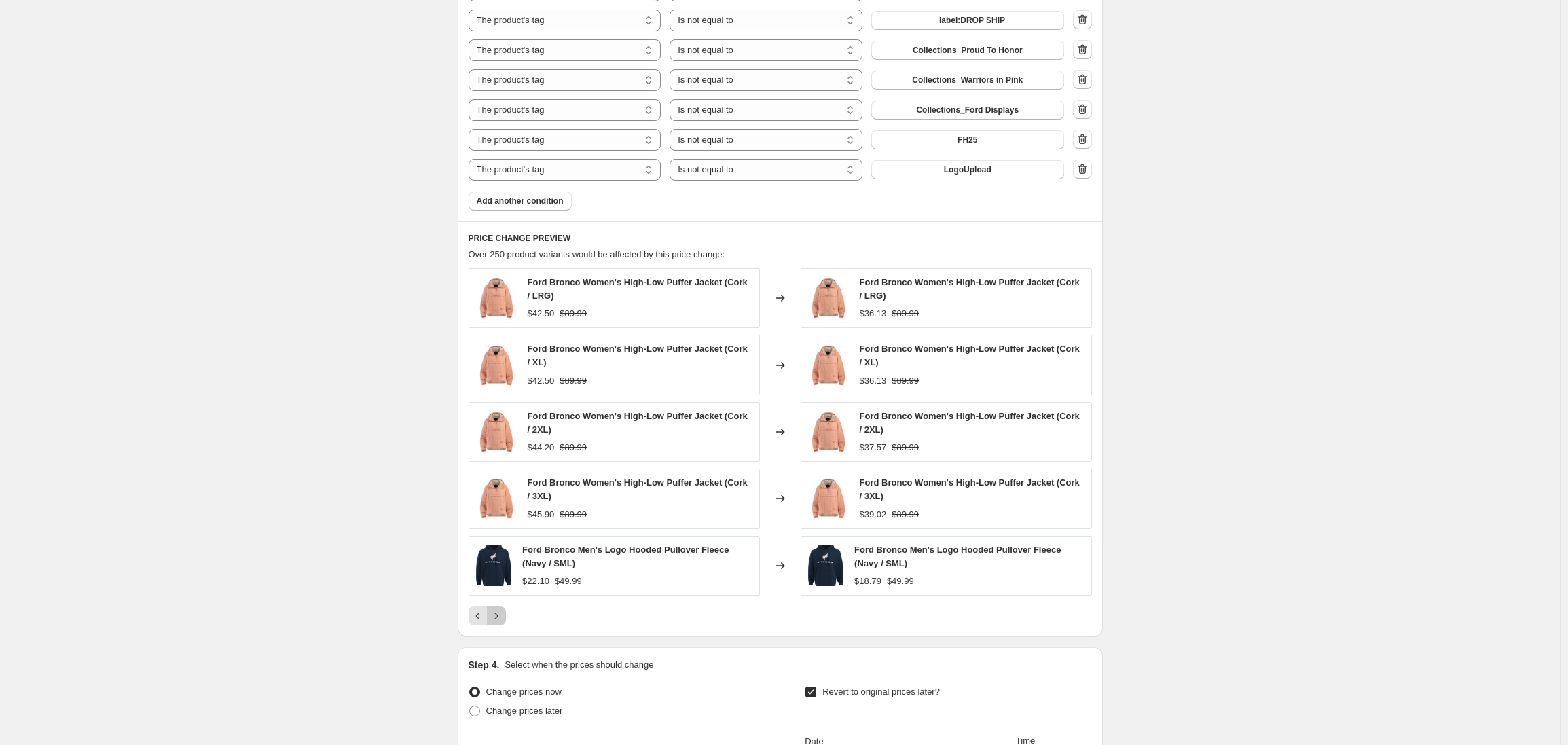
click at [497, 615] on icon "Next" at bounding box center [497, 615] width 4 height 6
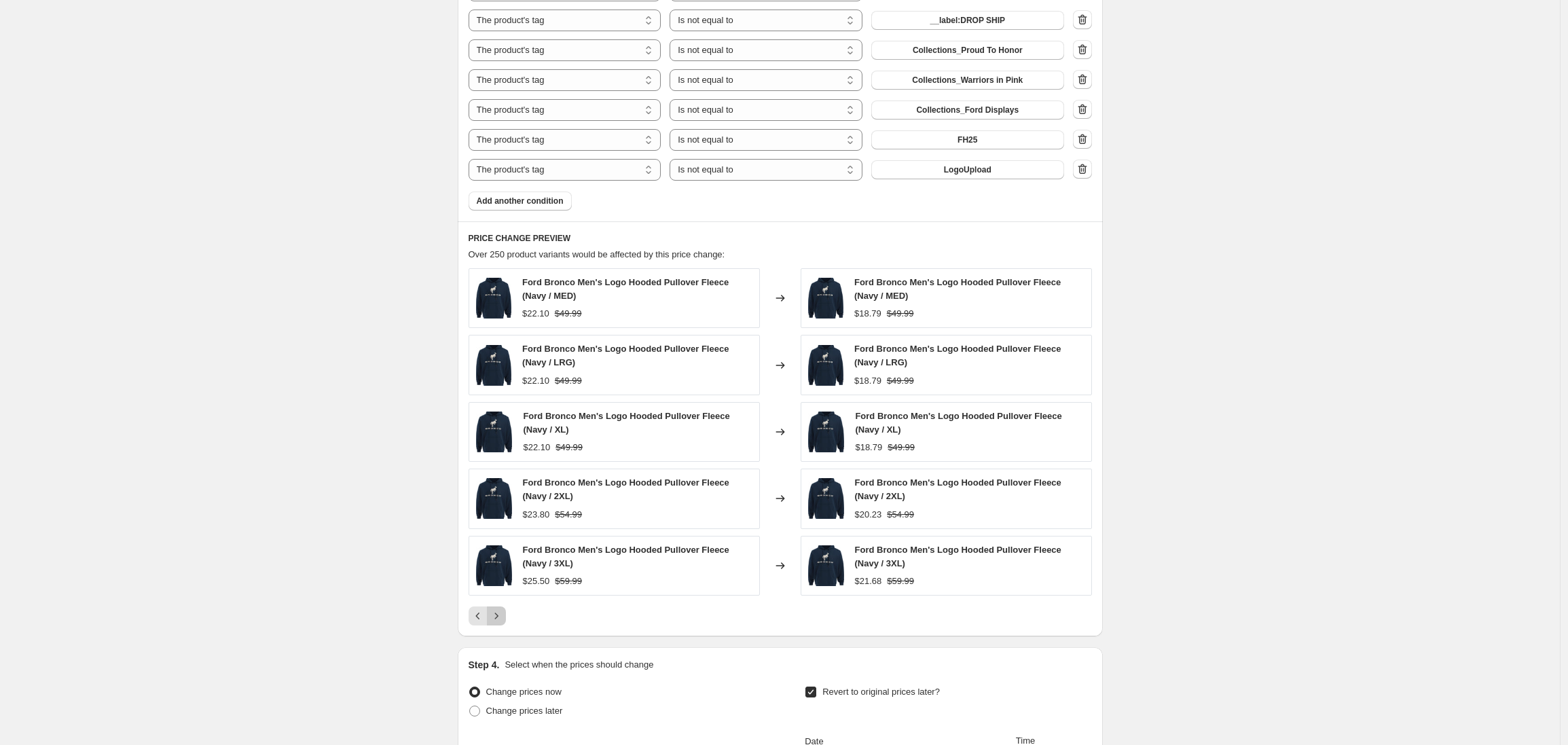
click at [497, 615] on icon "Next" at bounding box center [497, 615] width 4 height 6
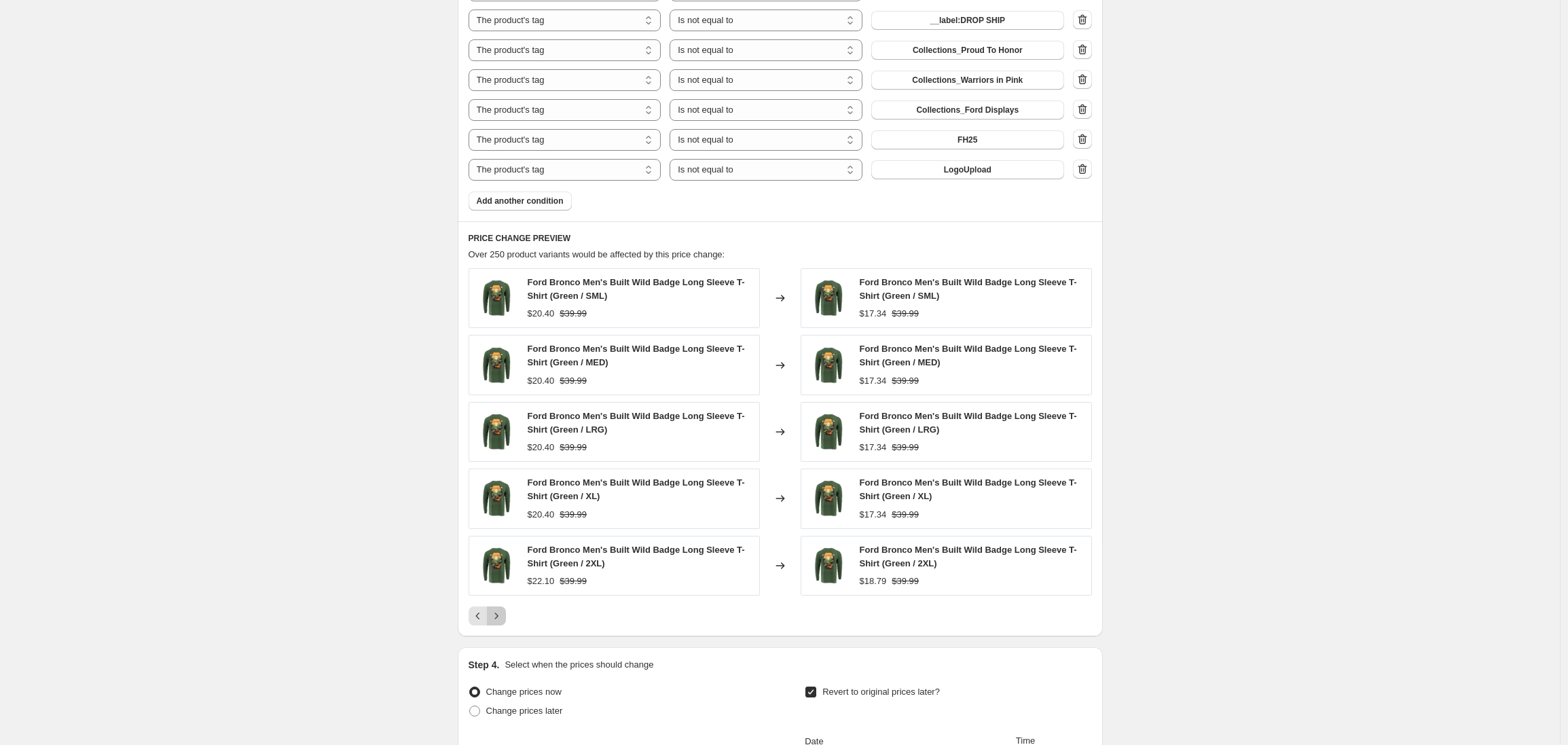
click at [497, 615] on icon "Next" at bounding box center [497, 615] width 4 height 6
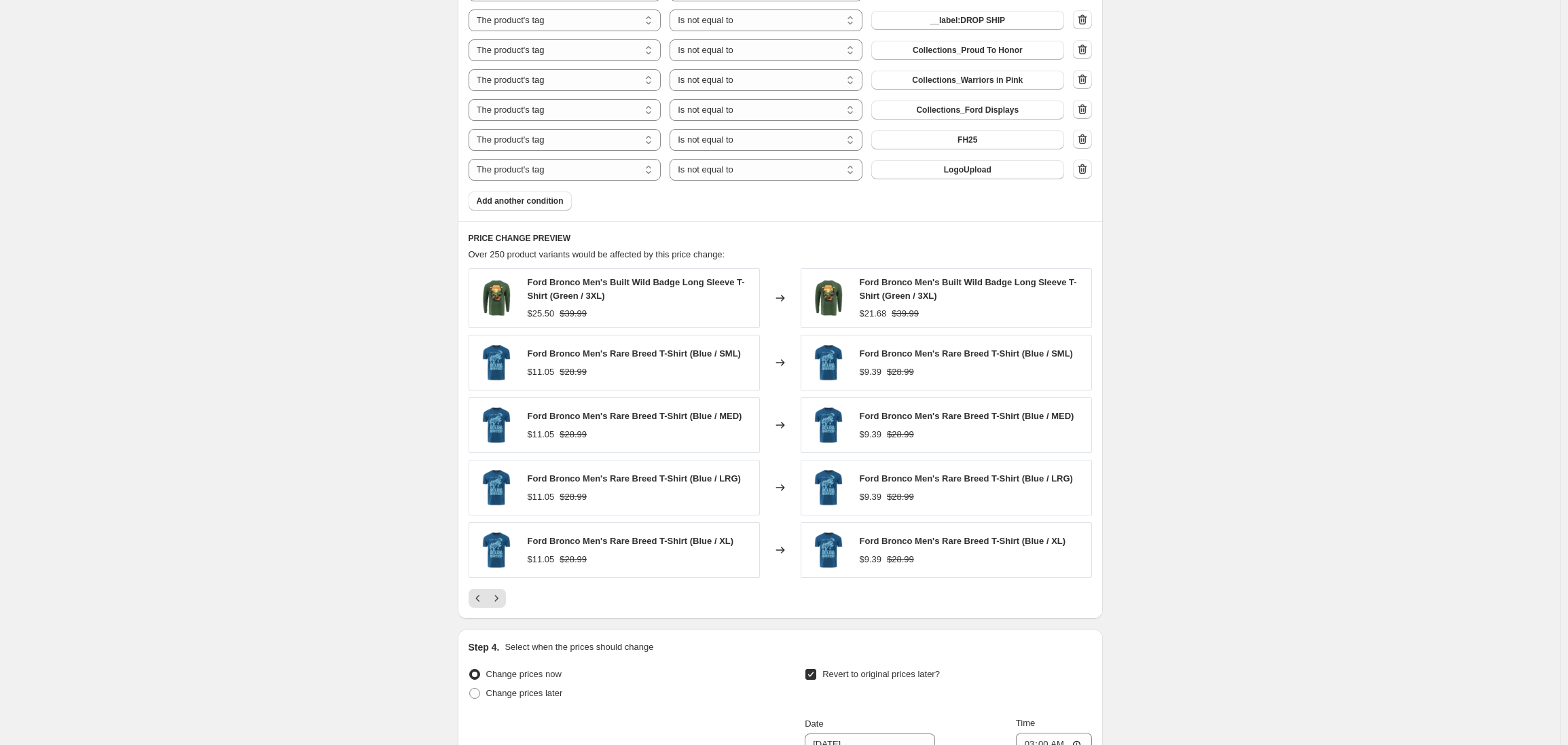
click at [500, 606] on button "Next" at bounding box center [496, 598] width 19 height 19
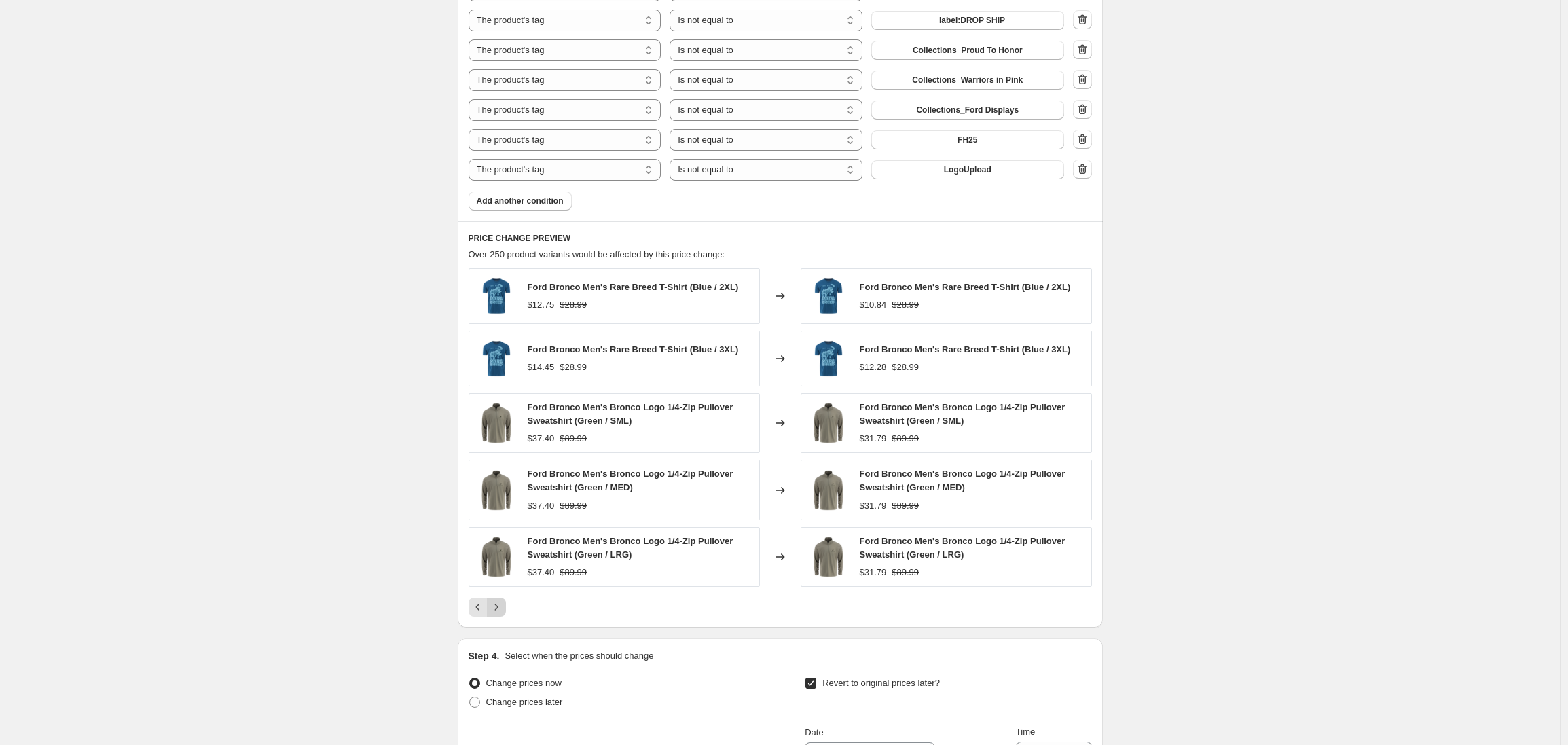
click at [497, 608] on icon "Next" at bounding box center [497, 606] width 4 height 6
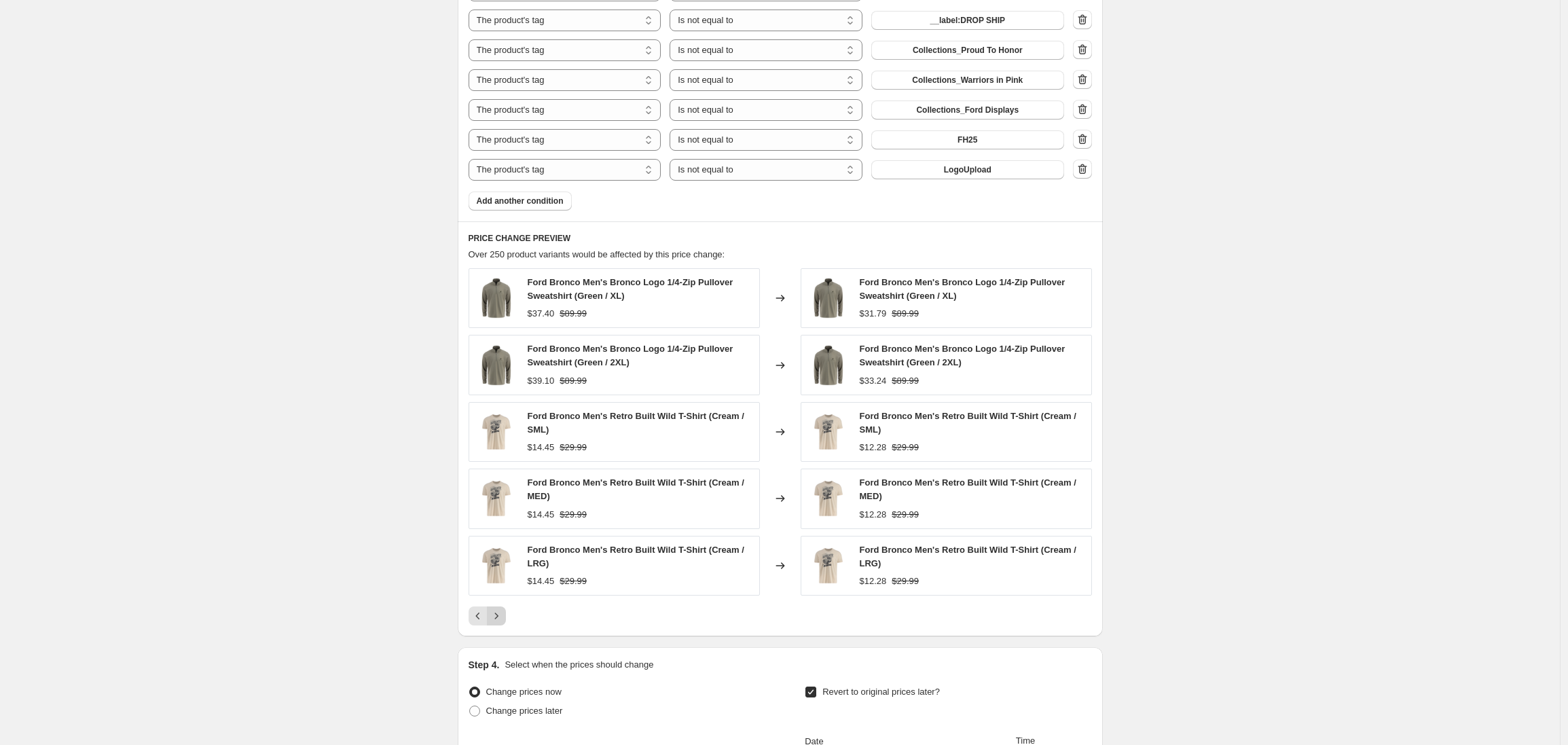
click at [500, 608] on button "Next" at bounding box center [496, 615] width 19 height 19
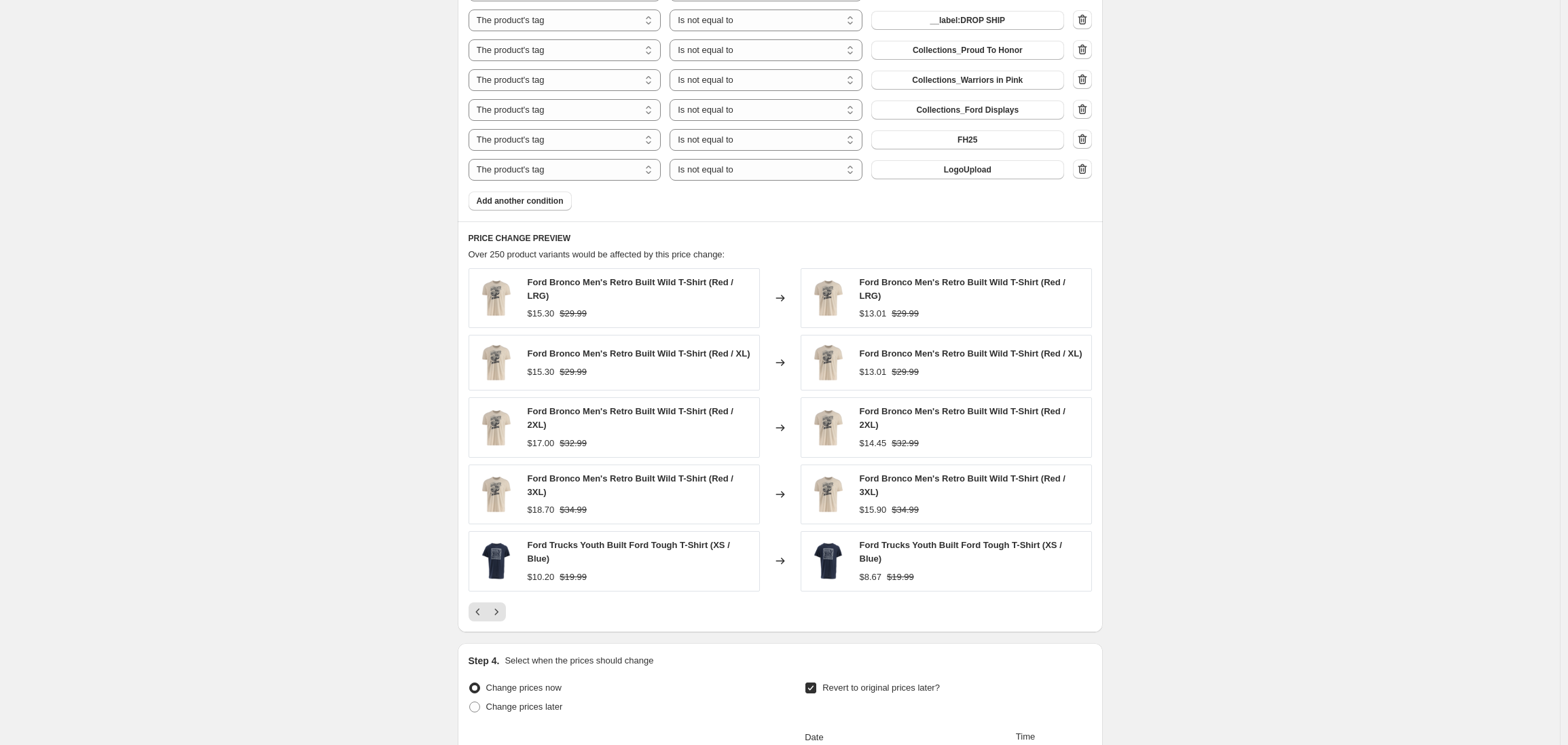
click at [500, 610] on icon "Next" at bounding box center [496, 611] width 13 height 13
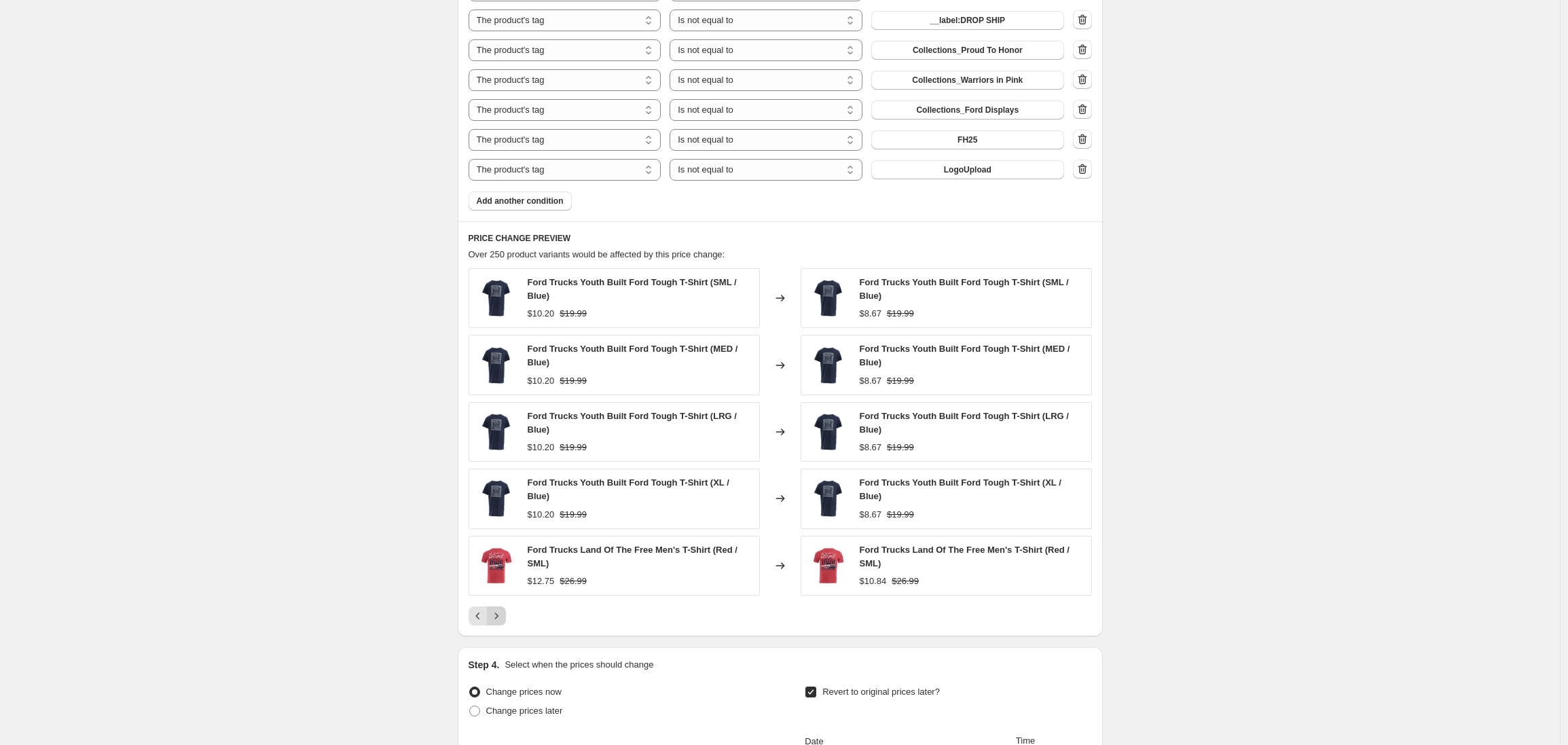
click at [499, 613] on icon "Next" at bounding box center [496, 615] width 13 height 13
click at [500, 613] on icon "Next" at bounding box center [496, 615] width 13 height 13
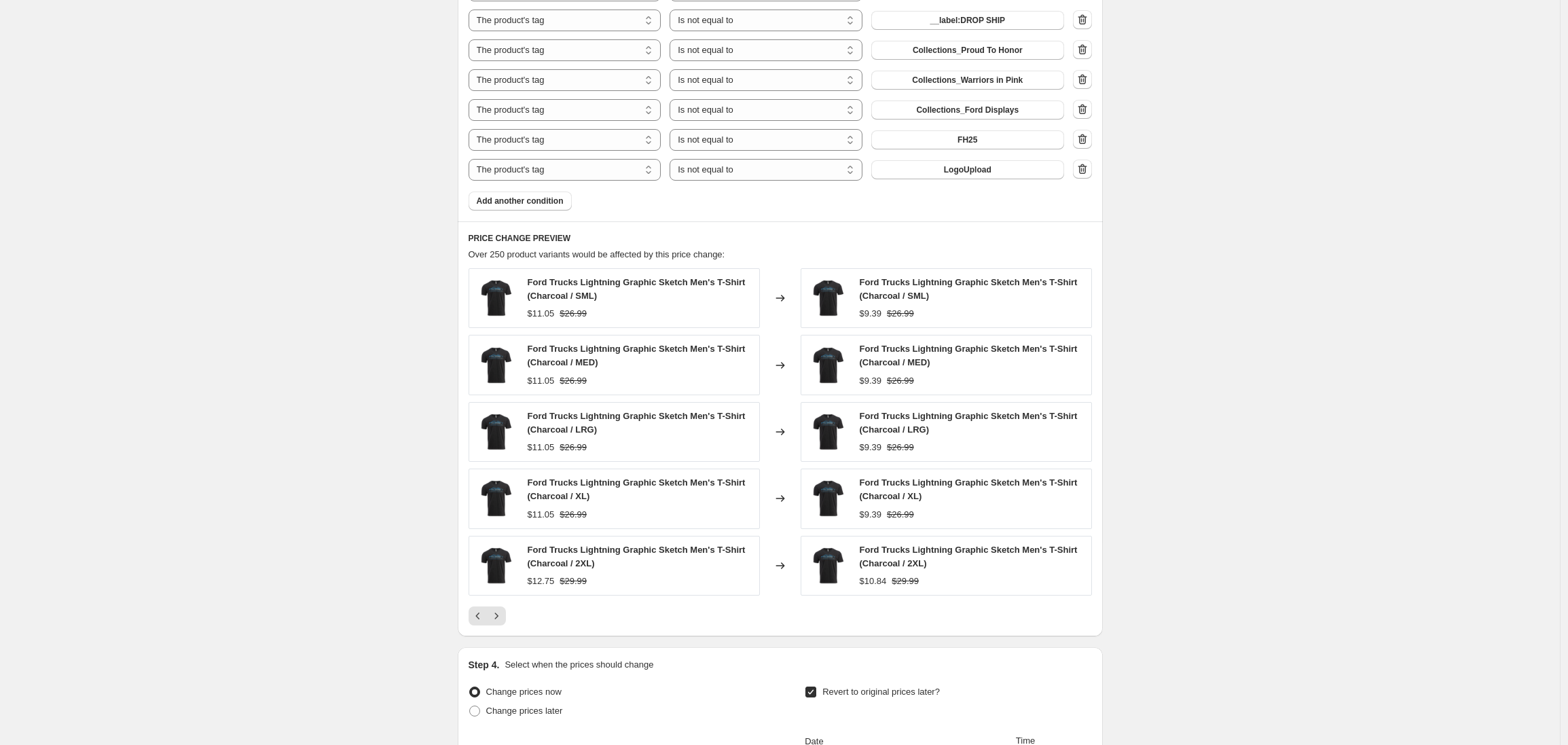
click at [500, 610] on icon "Next" at bounding box center [496, 615] width 13 height 13
click at [500, 613] on icon "Next" at bounding box center [496, 615] width 13 height 13
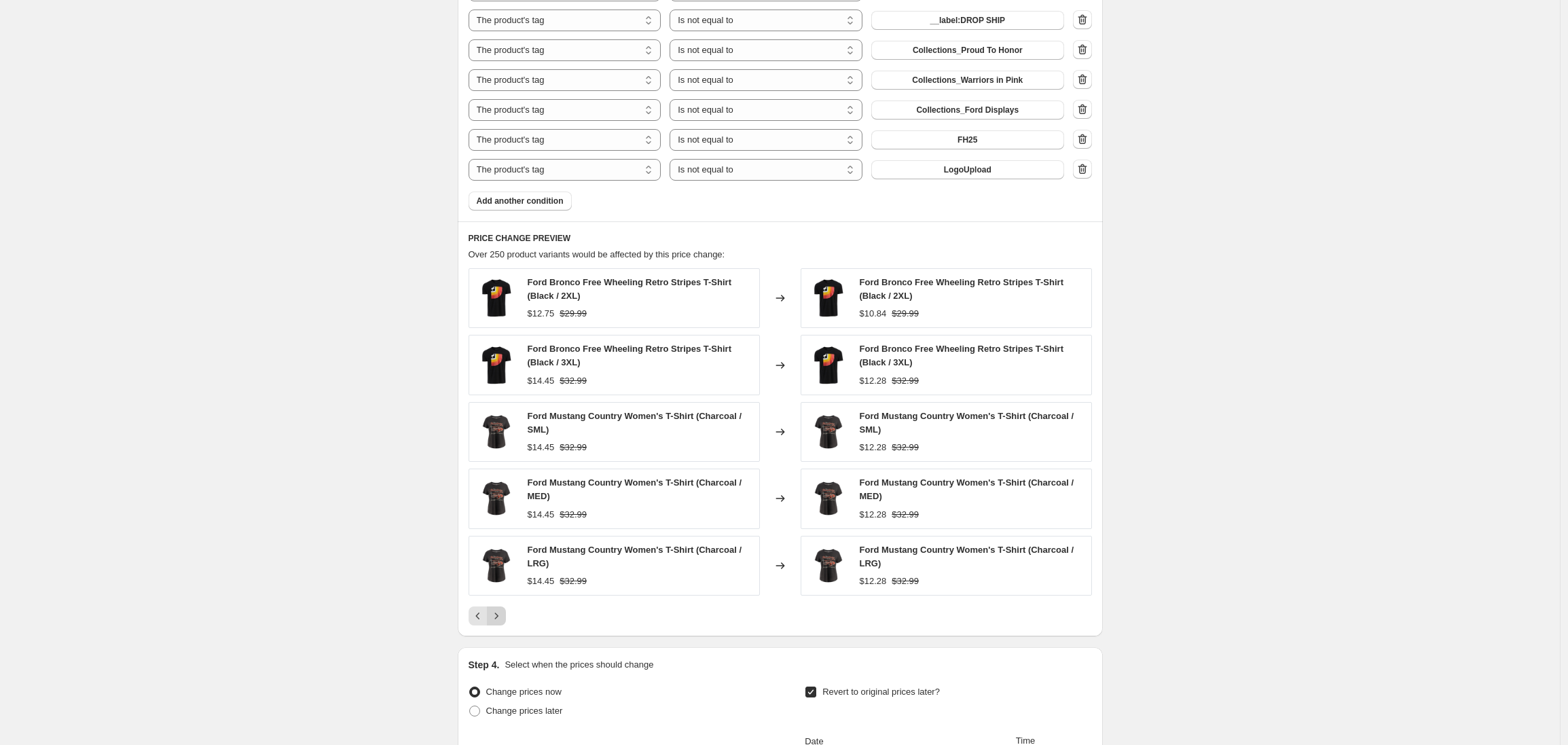
click at [500, 617] on icon "Next" at bounding box center [496, 615] width 13 height 13
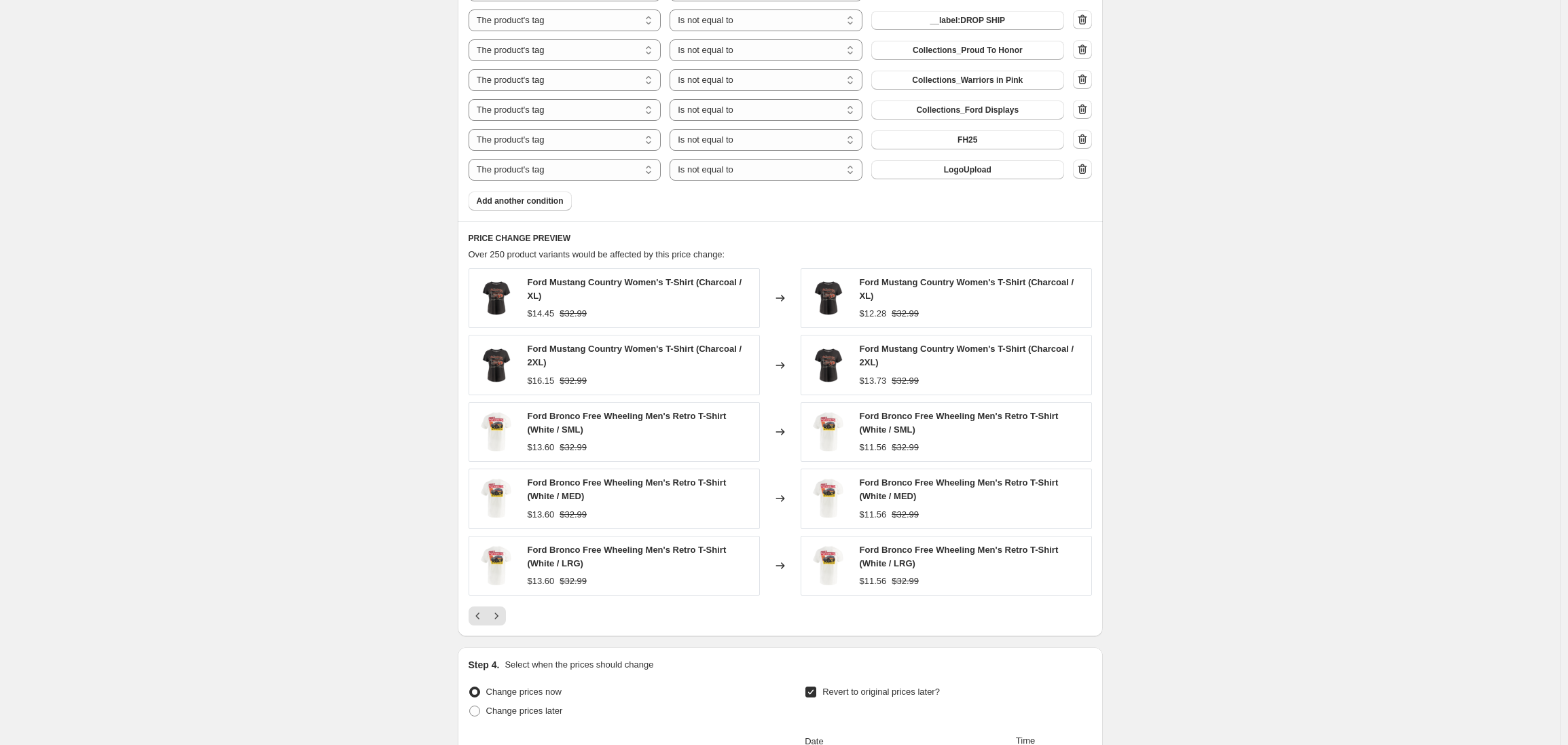
click at [500, 617] on icon "Next" at bounding box center [496, 615] width 13 height 13
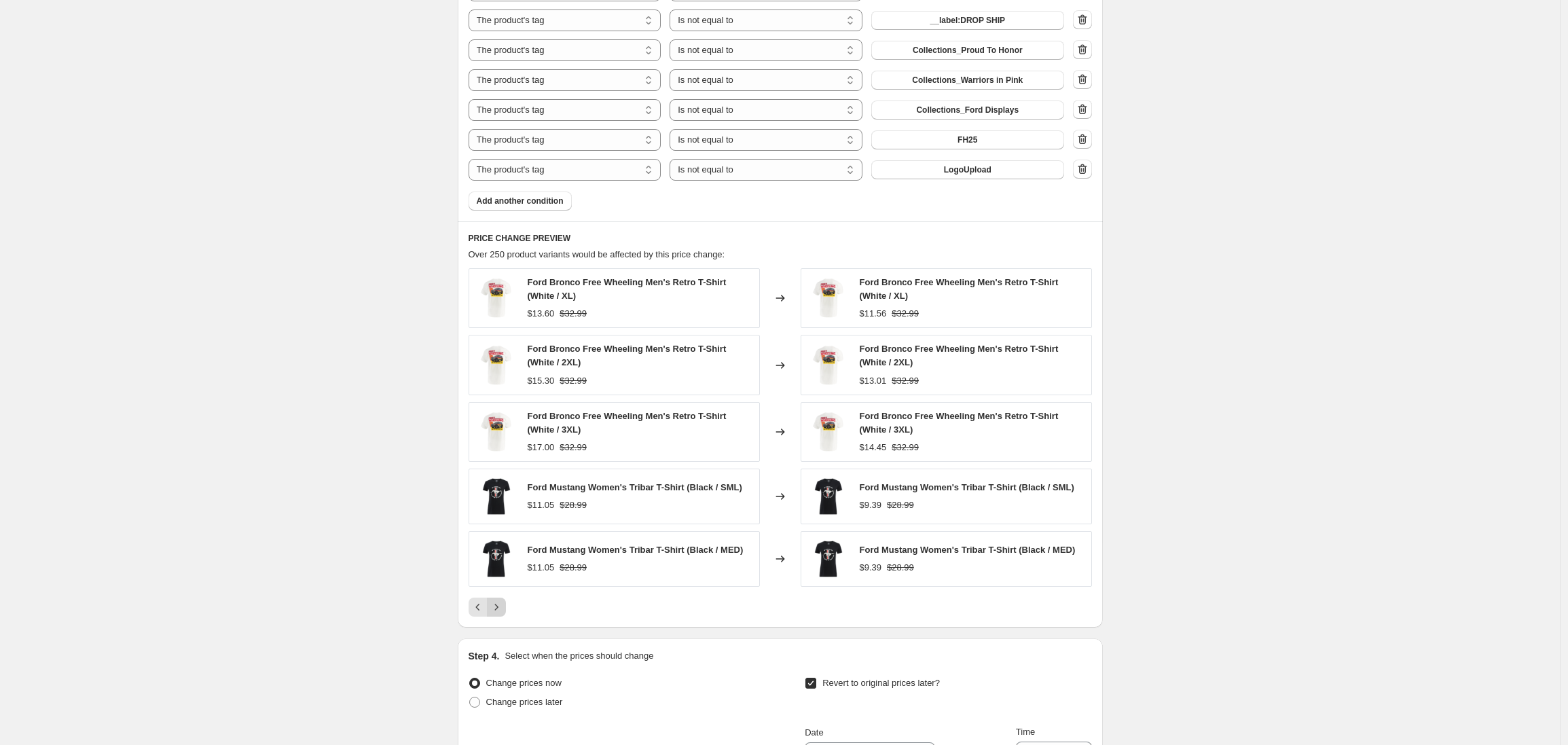
click at [500, 613] on icon "Next" at bounding box center [496, 606] width 13 height 13
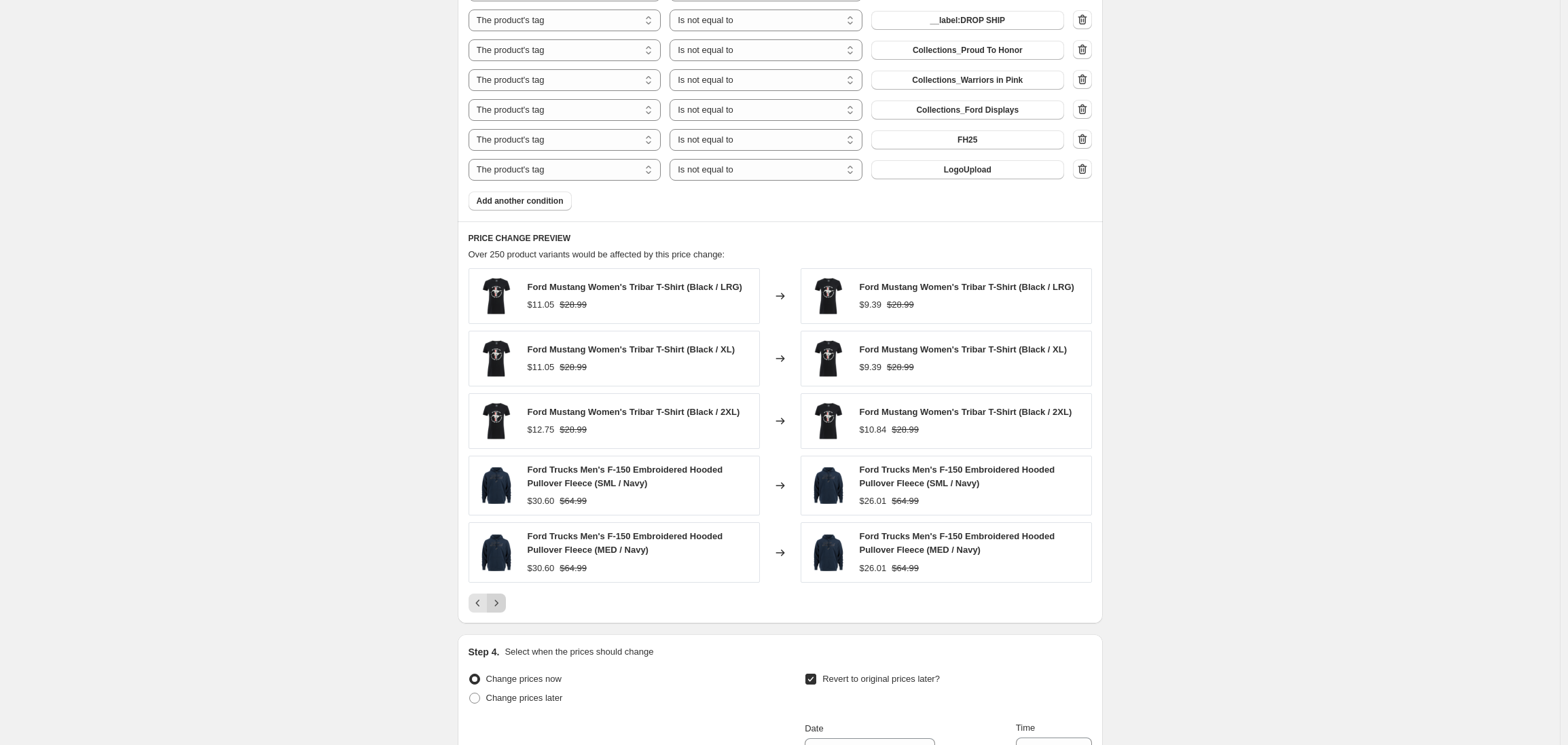
click at [501, 606] on icon "Next" at bounding box center [496, 602] width 13 height 13
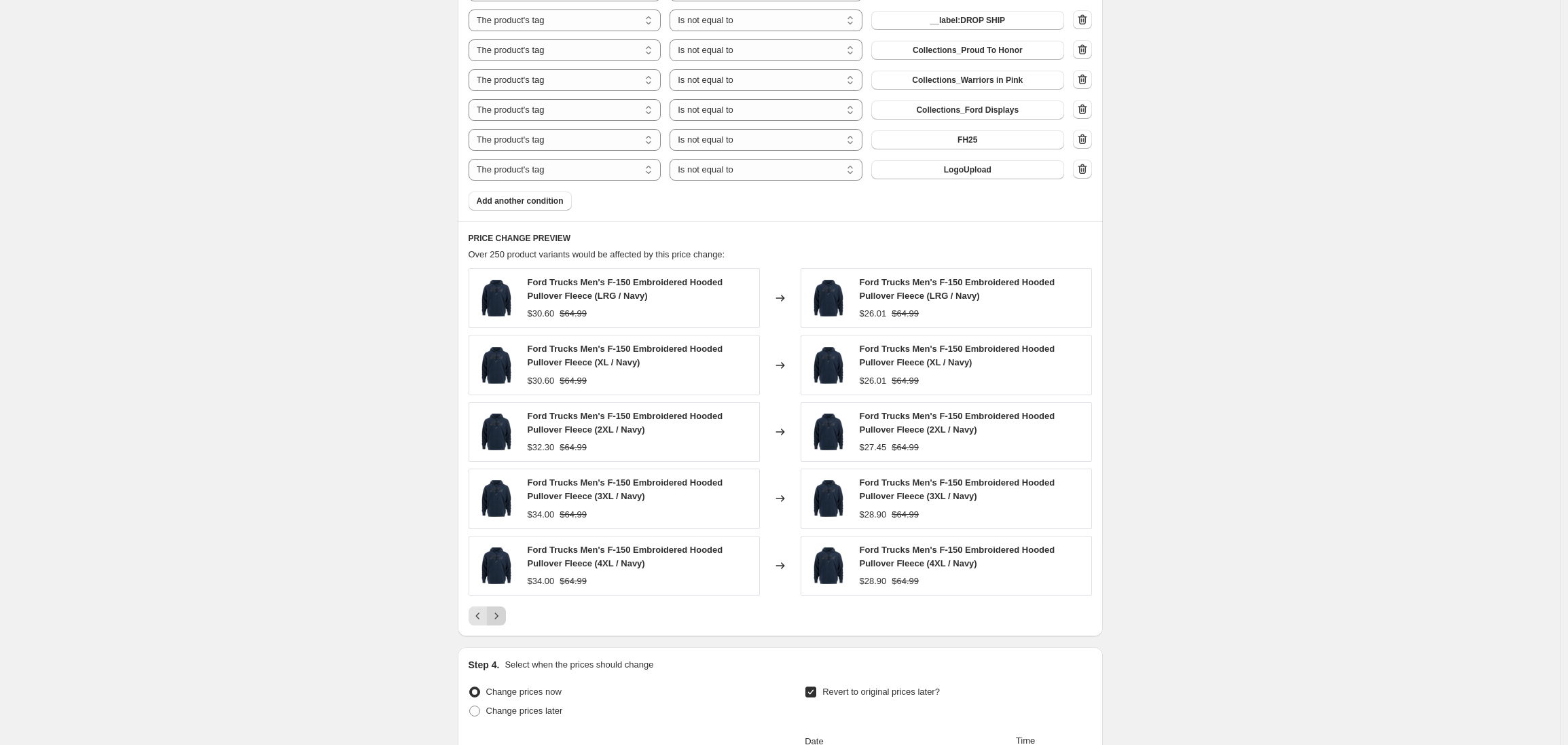
click at [501, 606] on button "Next" at bounding box center [496, 615] width 19 height 19
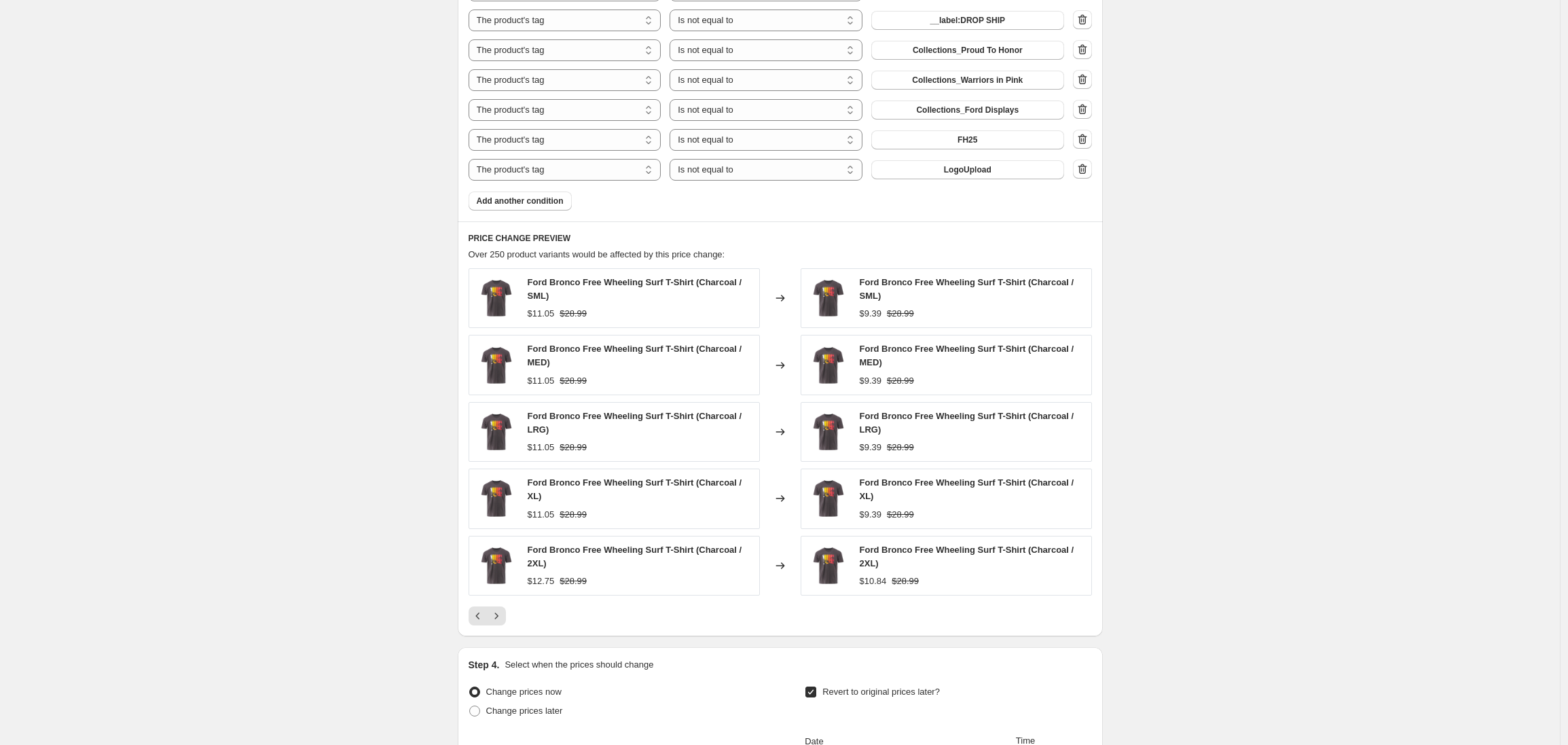
click at [502, 618] on icon "Next" at bounding box center [496, 615] width 13 height 13
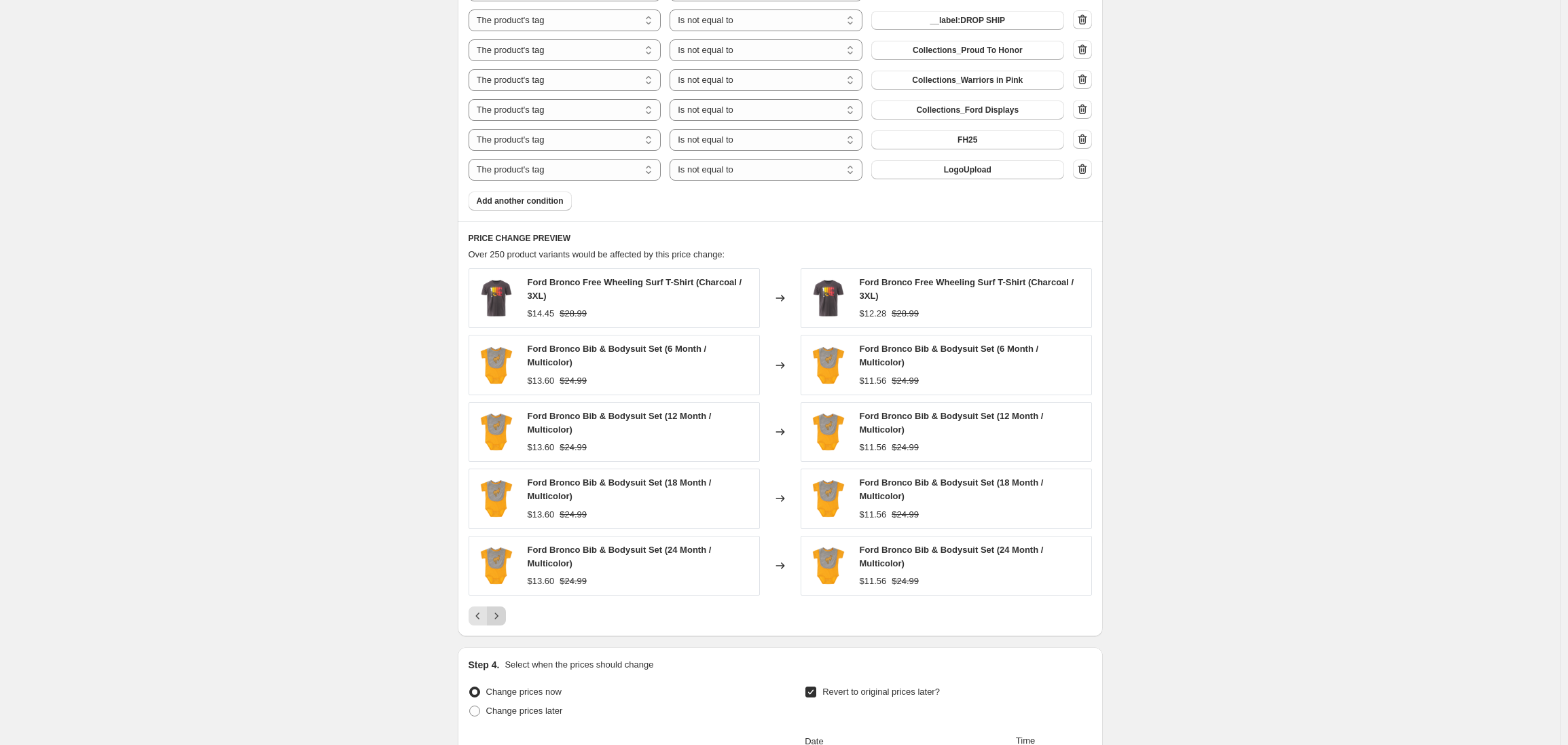
click at [502, 618] on icon "Next" at bounding box center [496, 615] width 13 height 13
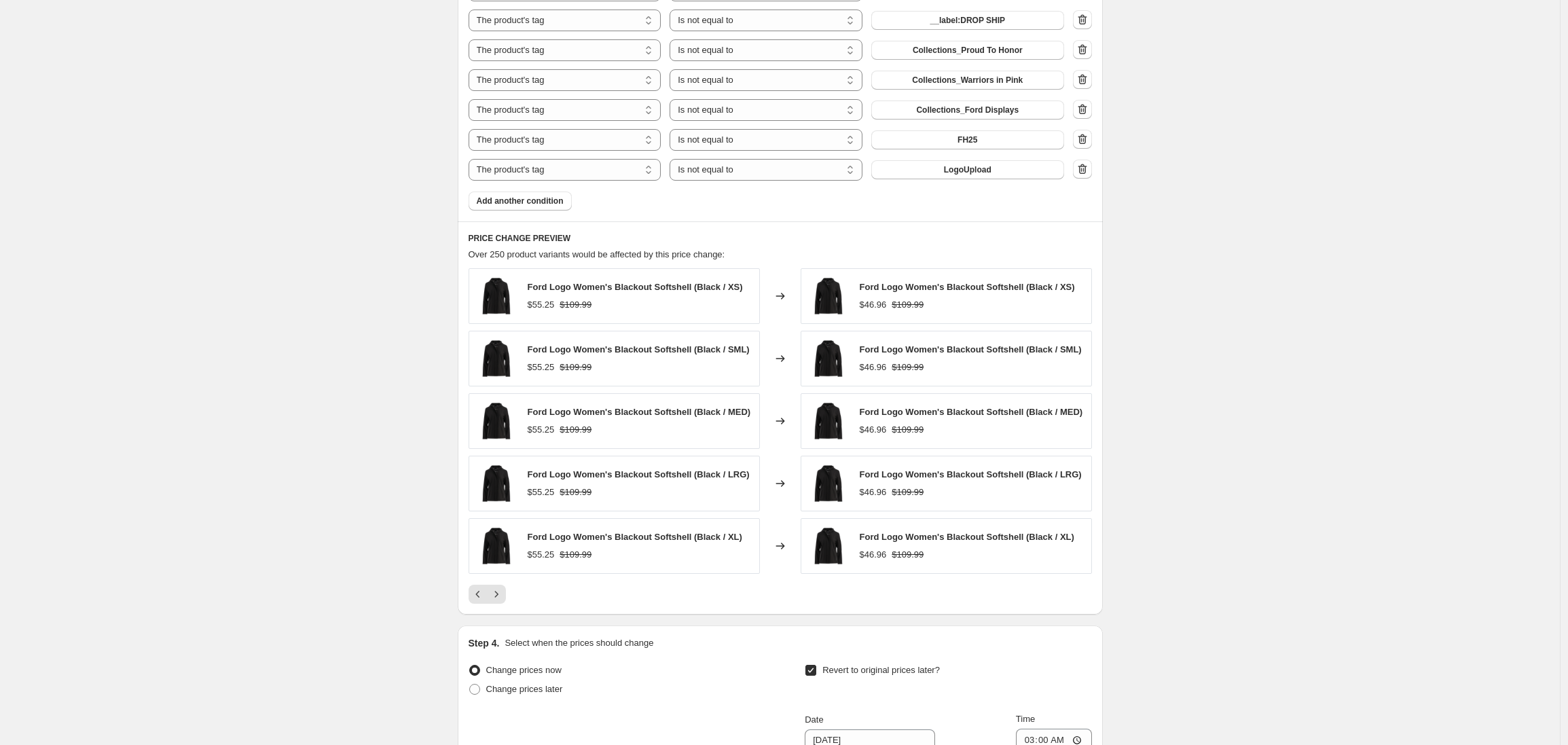
click at [502, 614] on div "PRICE CHANGE PREVIEW Over 250 product variants would be affected by this price …" at bounding box center [780, 417] width 645 height 393
click at [500, 609] on div "PRICE CHANGE PREVIEW Over 250 product variants would be affected by this price …" at bounding box center [780, 417] width 645 height 393
click at [500, 601] on icon "Next" at bounding box center [496, 593] width 13 height 13
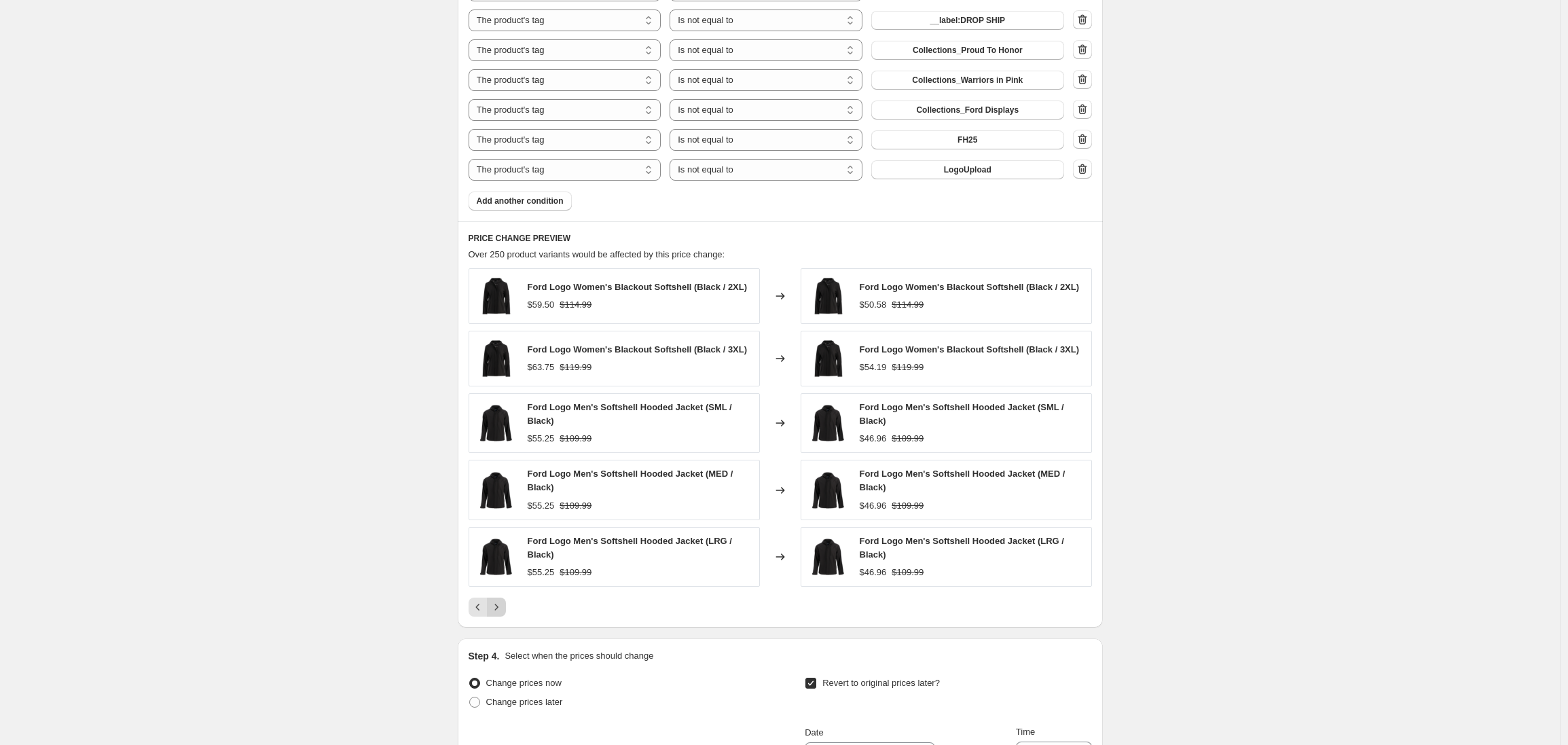
click at [500, 603] on icon "Next" at bounding box center [496, 606] width 13 height 13
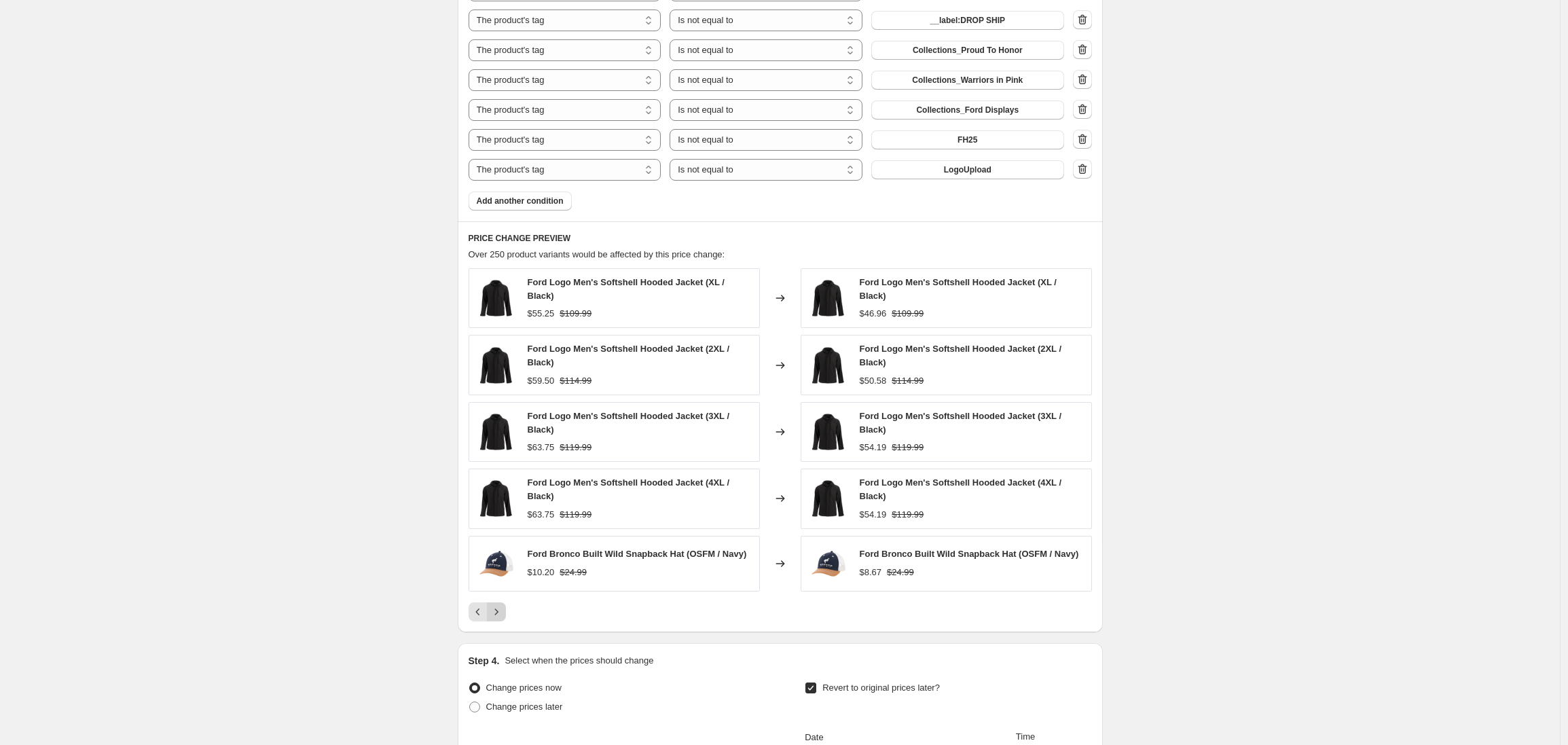
click at [497, 612] on icon "Next" at bounding box center [497, 611] width 4 height 6
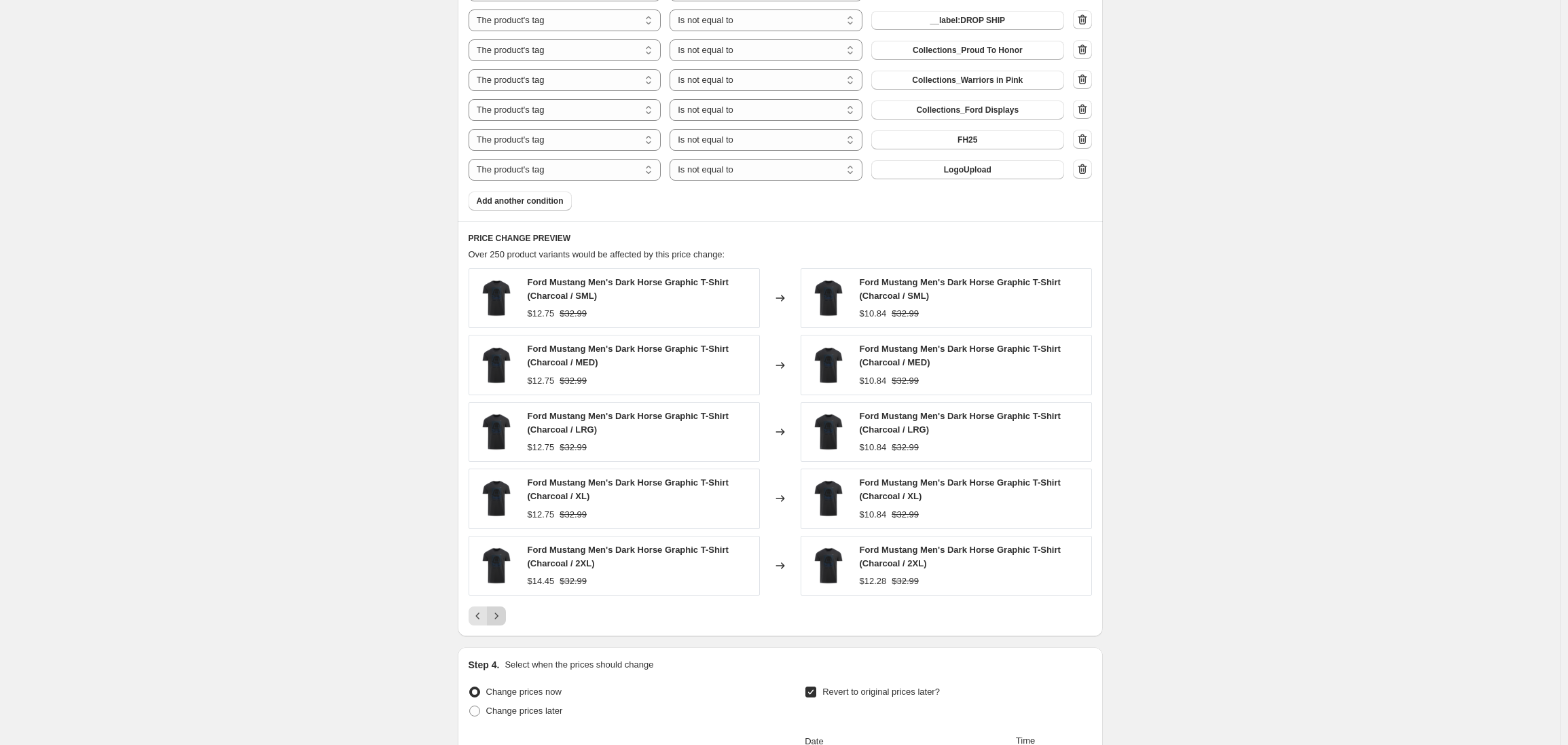
click at [500, 613] on icon "Next" at bounding box center [496, 615] width 13 height 13
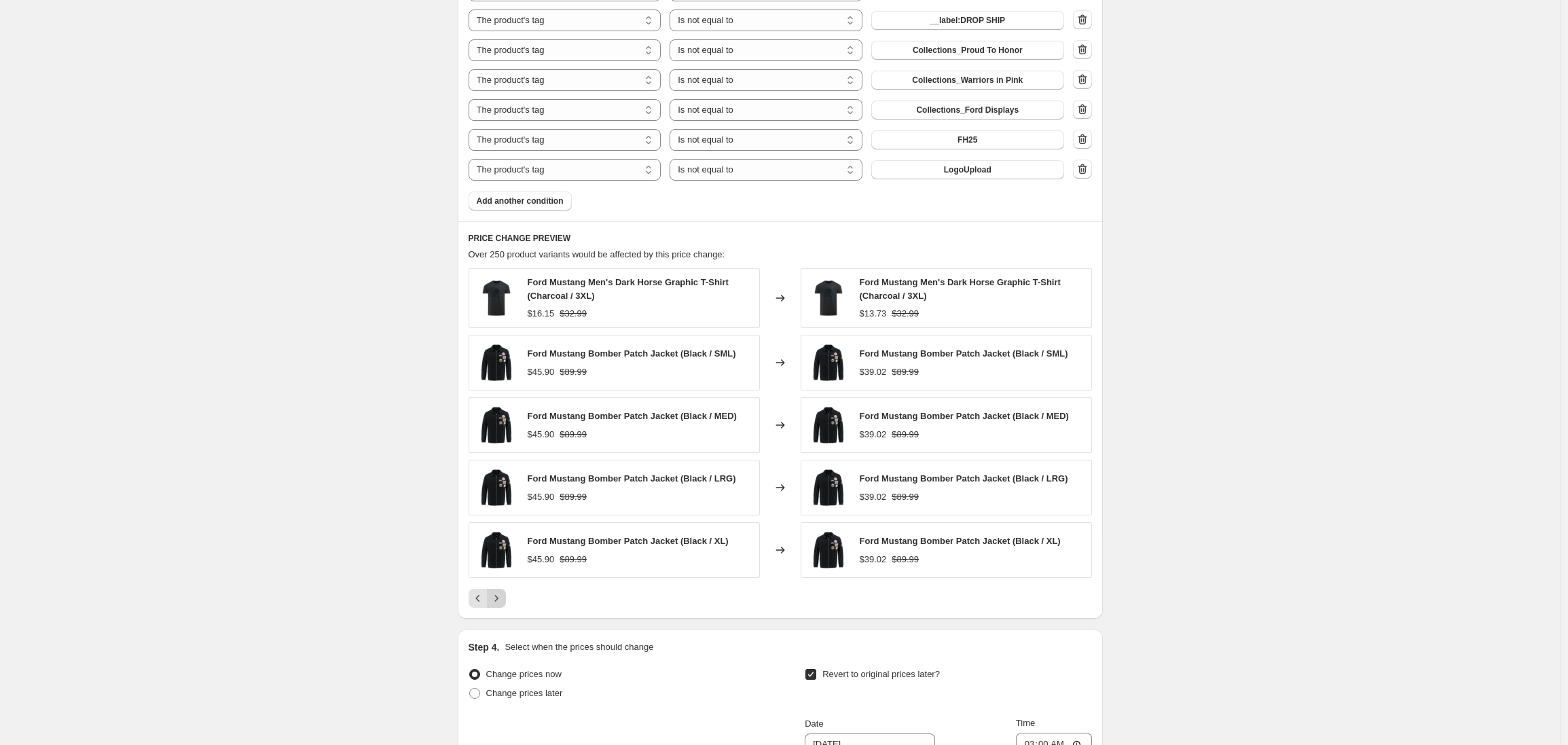
click at [501, 606] on button "Next" at bounding box center [496, 598] width 19 height 19
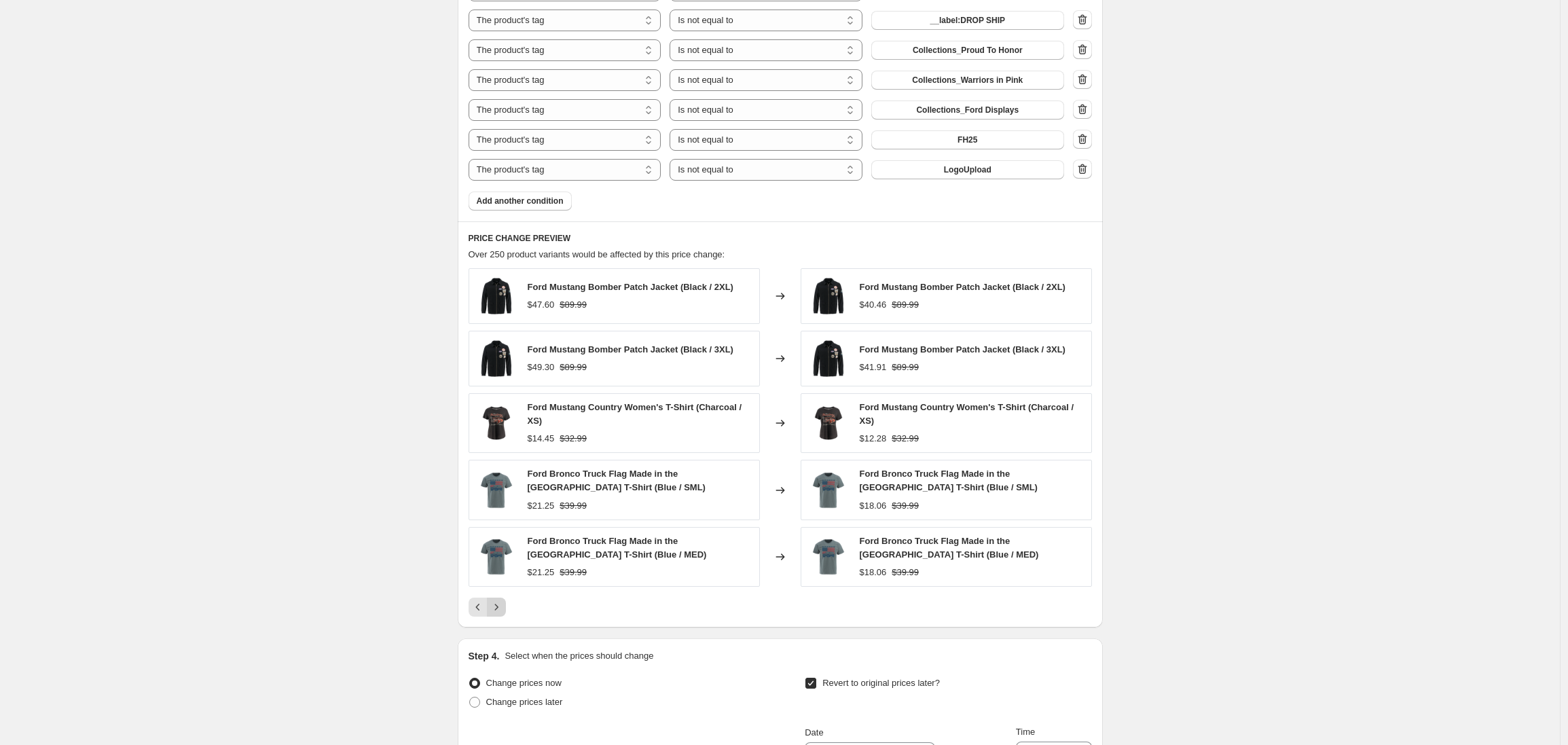
click at [501, 606] on icon "Next" at bounding box center [496, 606] width 13 height 13
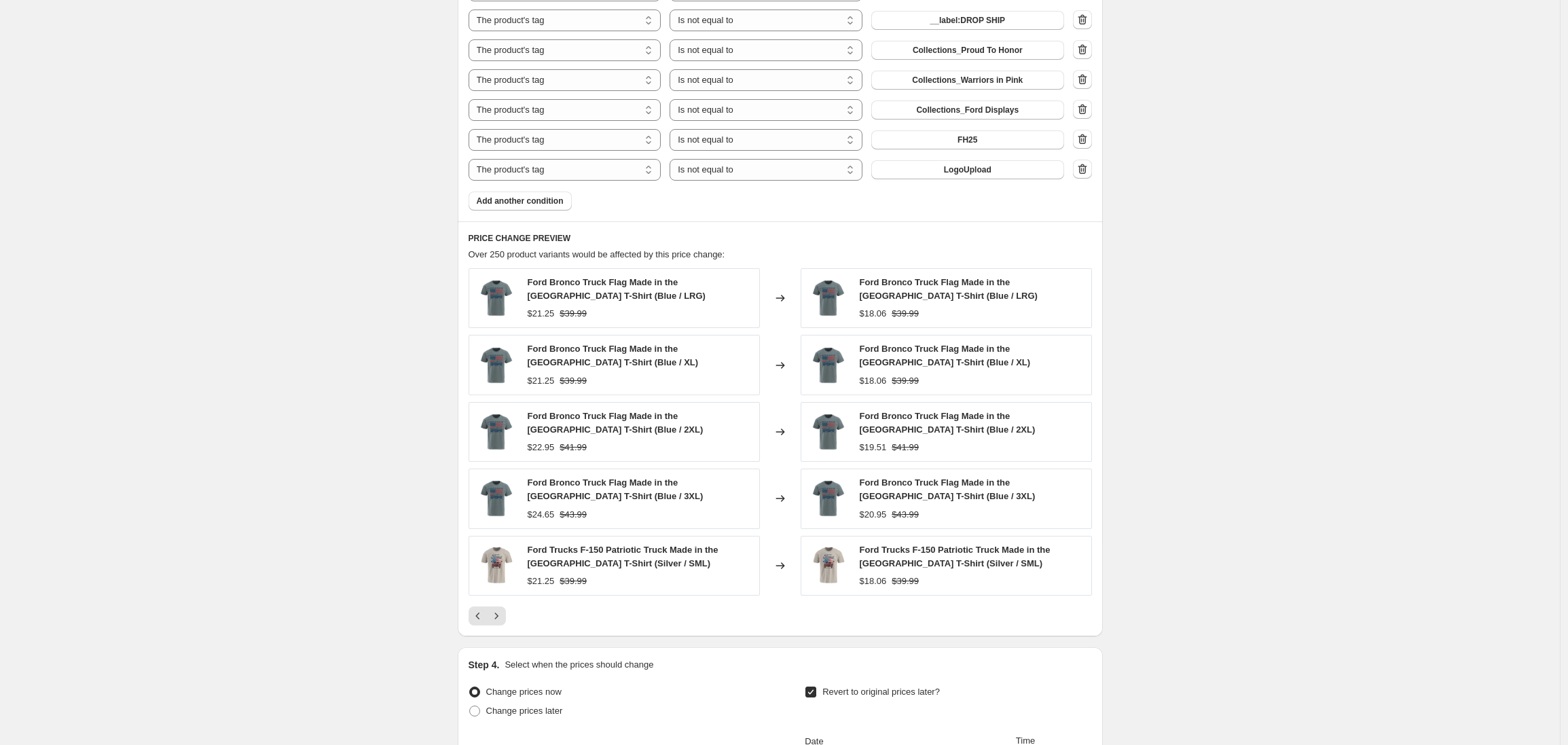
click at [500, 613] on icon "Next" at bounding box center [496, 615] width 13 height 13
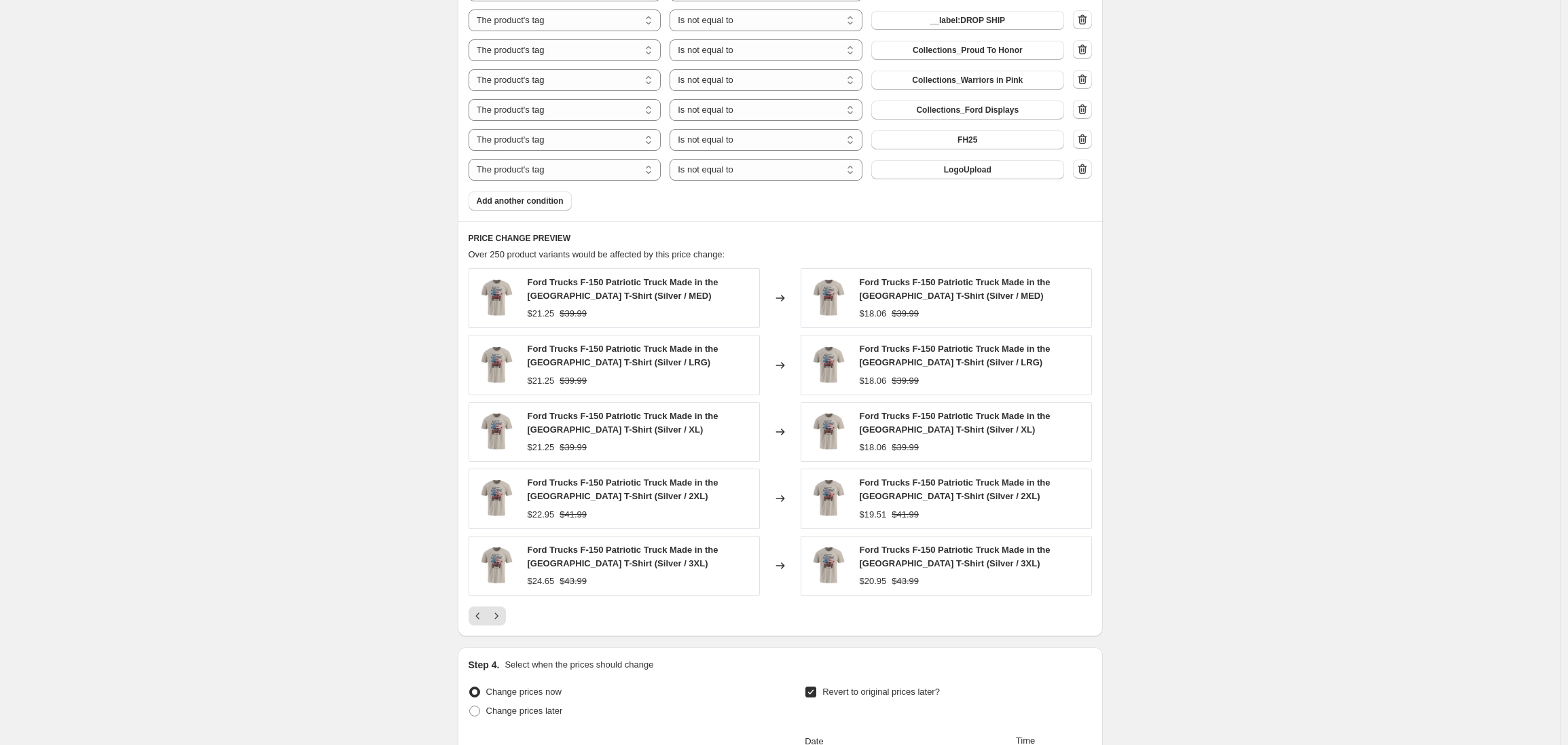
click at [500, 613] on icon "Next" at bounding box center [496, 615] width 13 height 13
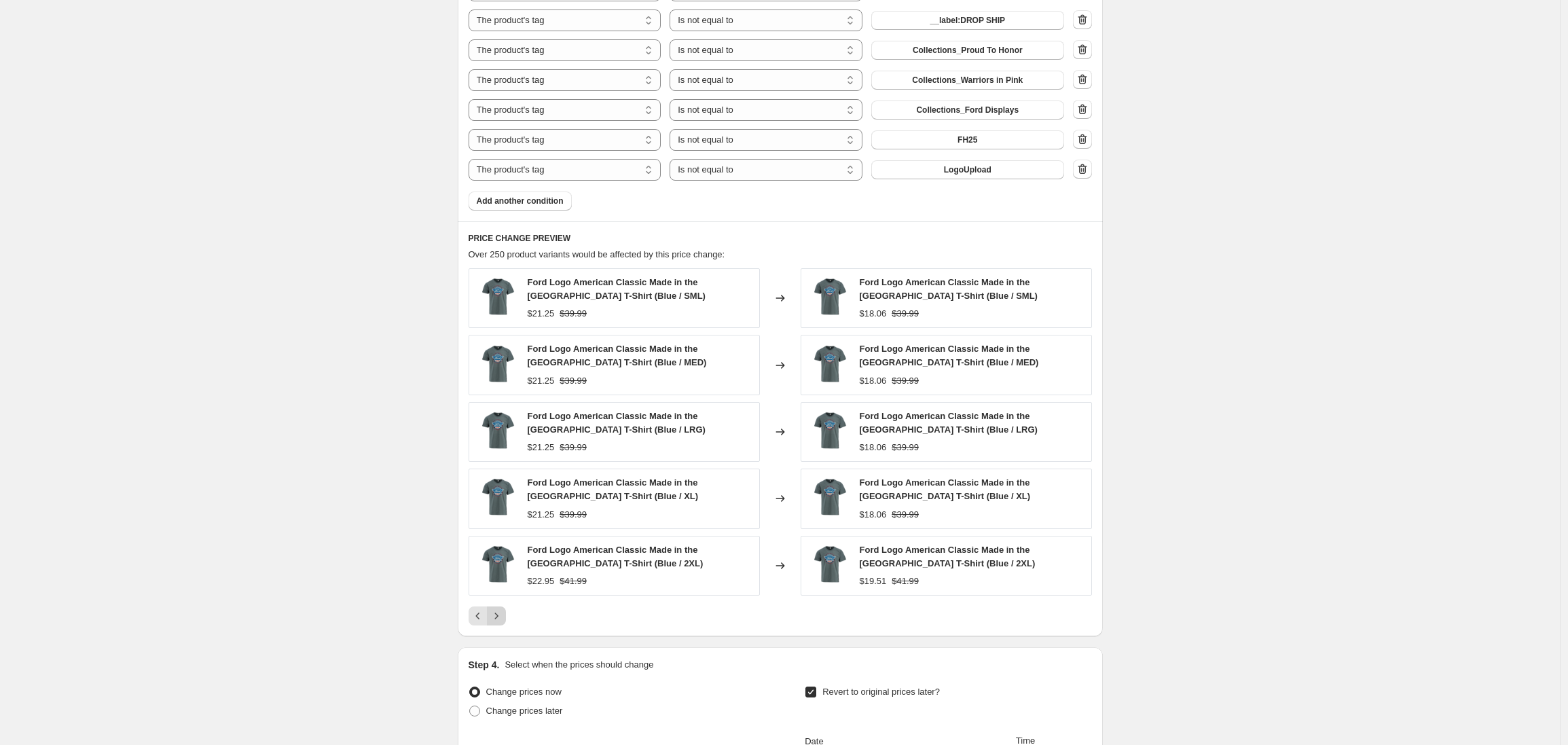
click at [500, 615] on icon "Next" at bounding box center [496, 615] width 13 height 13
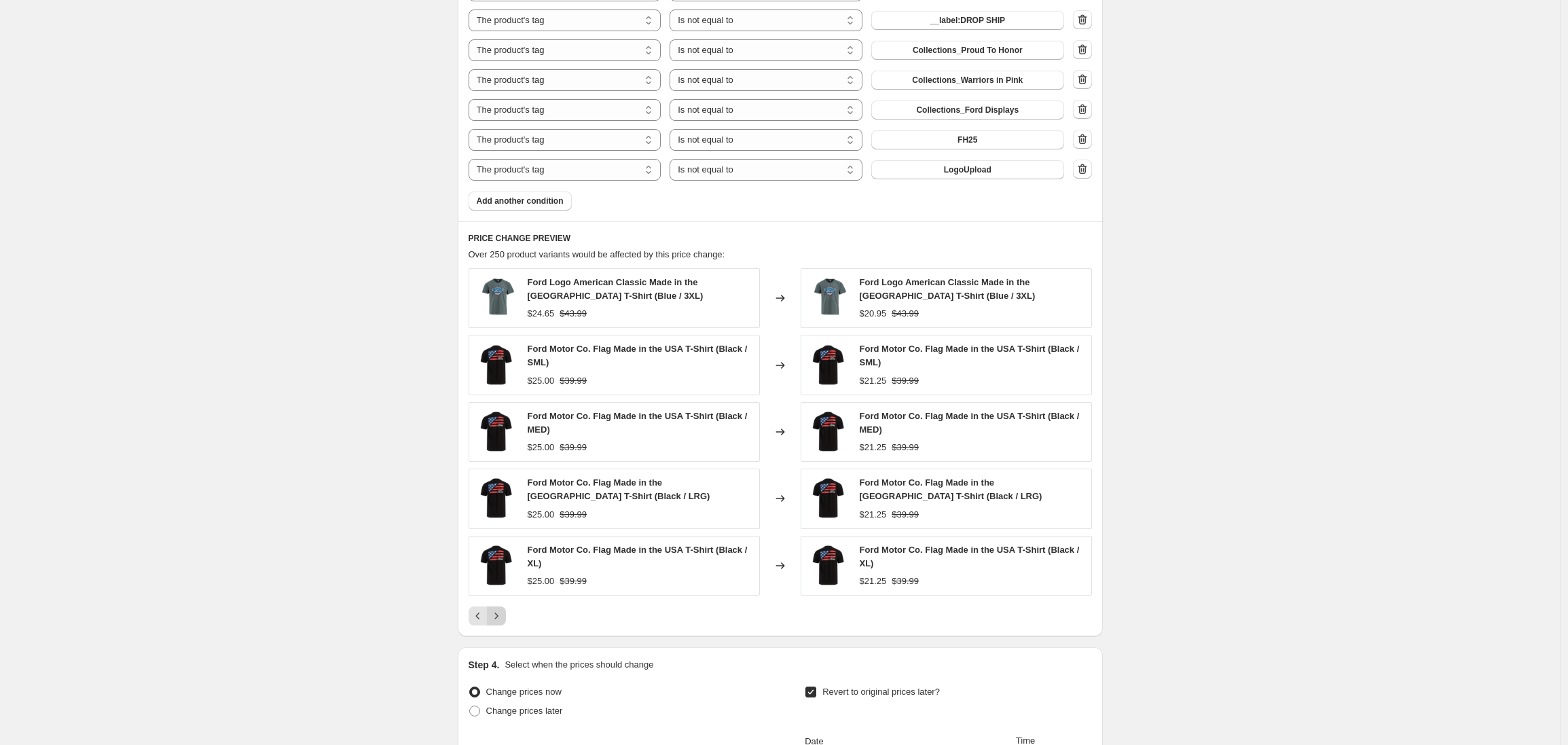
click at [499, 616] on icon "Next" at bounding box center [496, 615] width 13 height 13
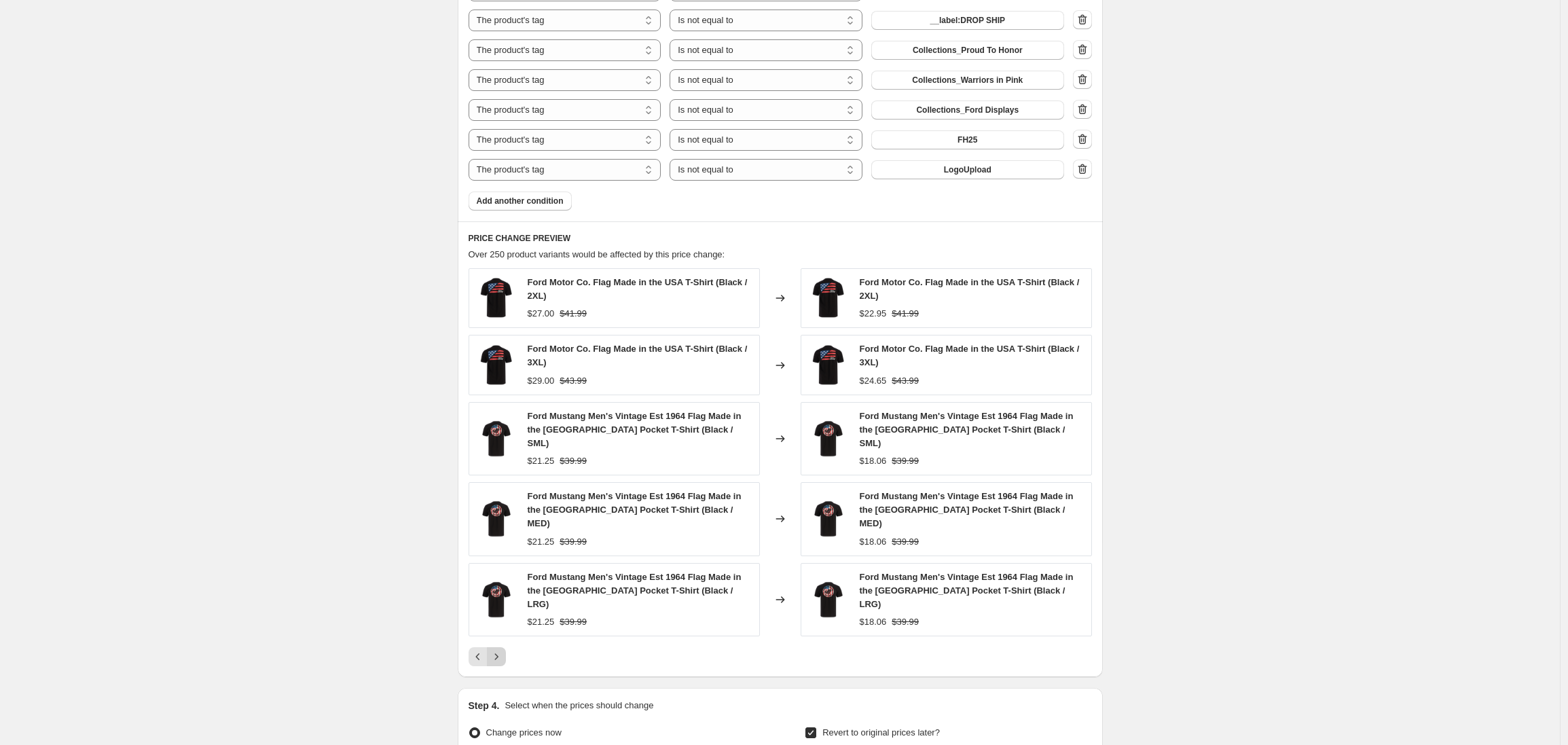
click at [499, 650] on icon "Next" at bounding box center [496, 656] width 13 height 13
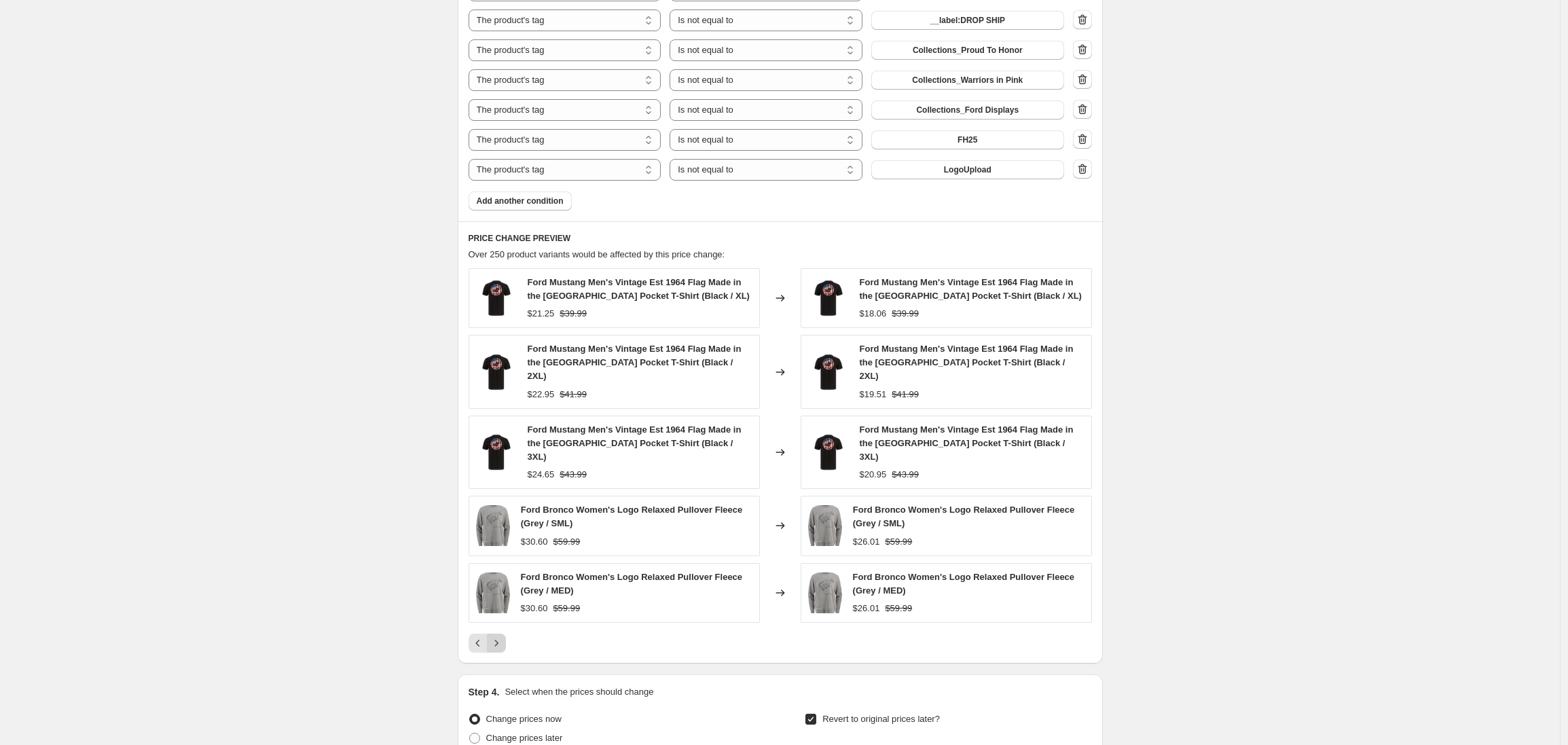
click at [499, 636] on icon "Next" at bounding box center [496, 642] width 13 height 13
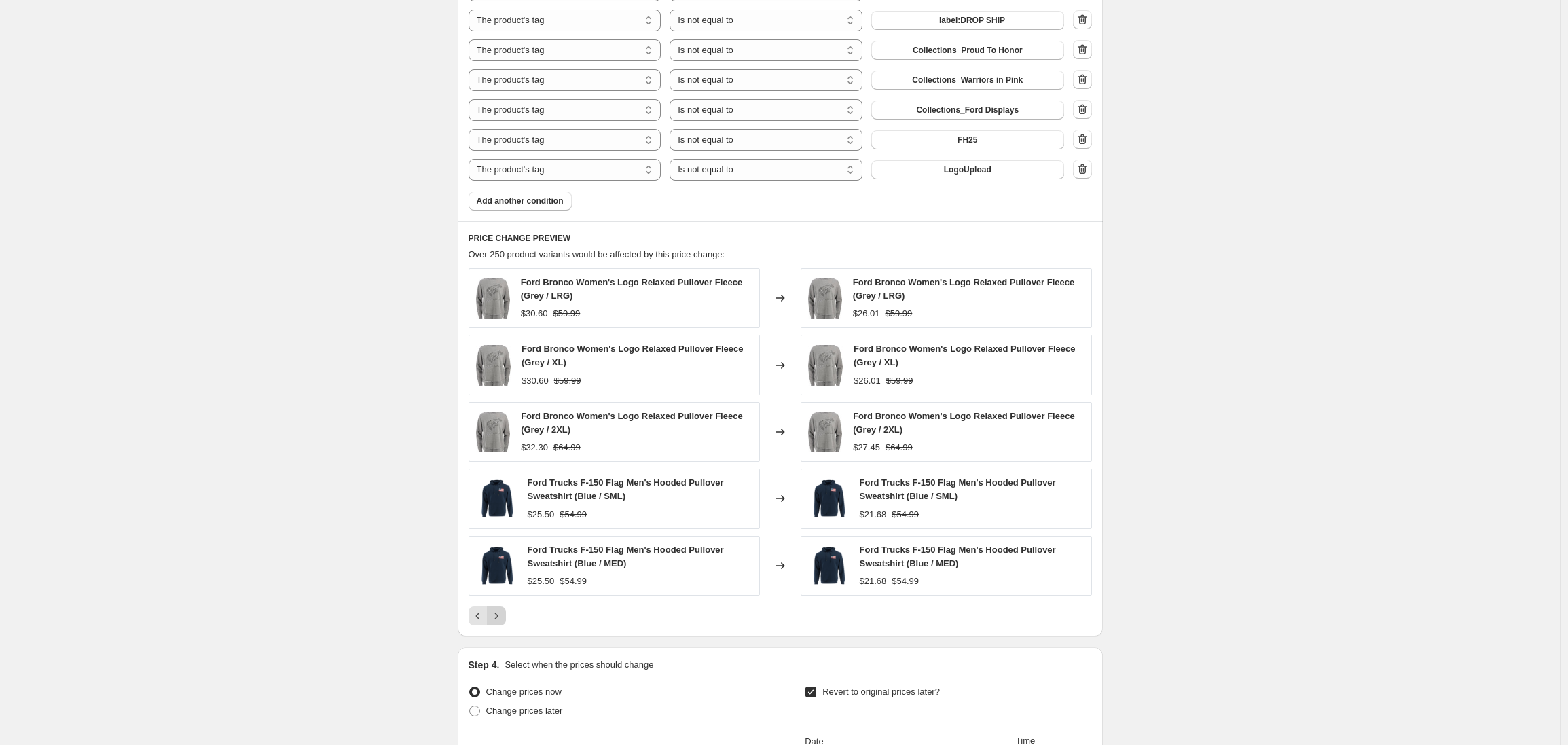
click at [499, 616] on icon "Next" at bounding box center [496, 615] width 13 height 13
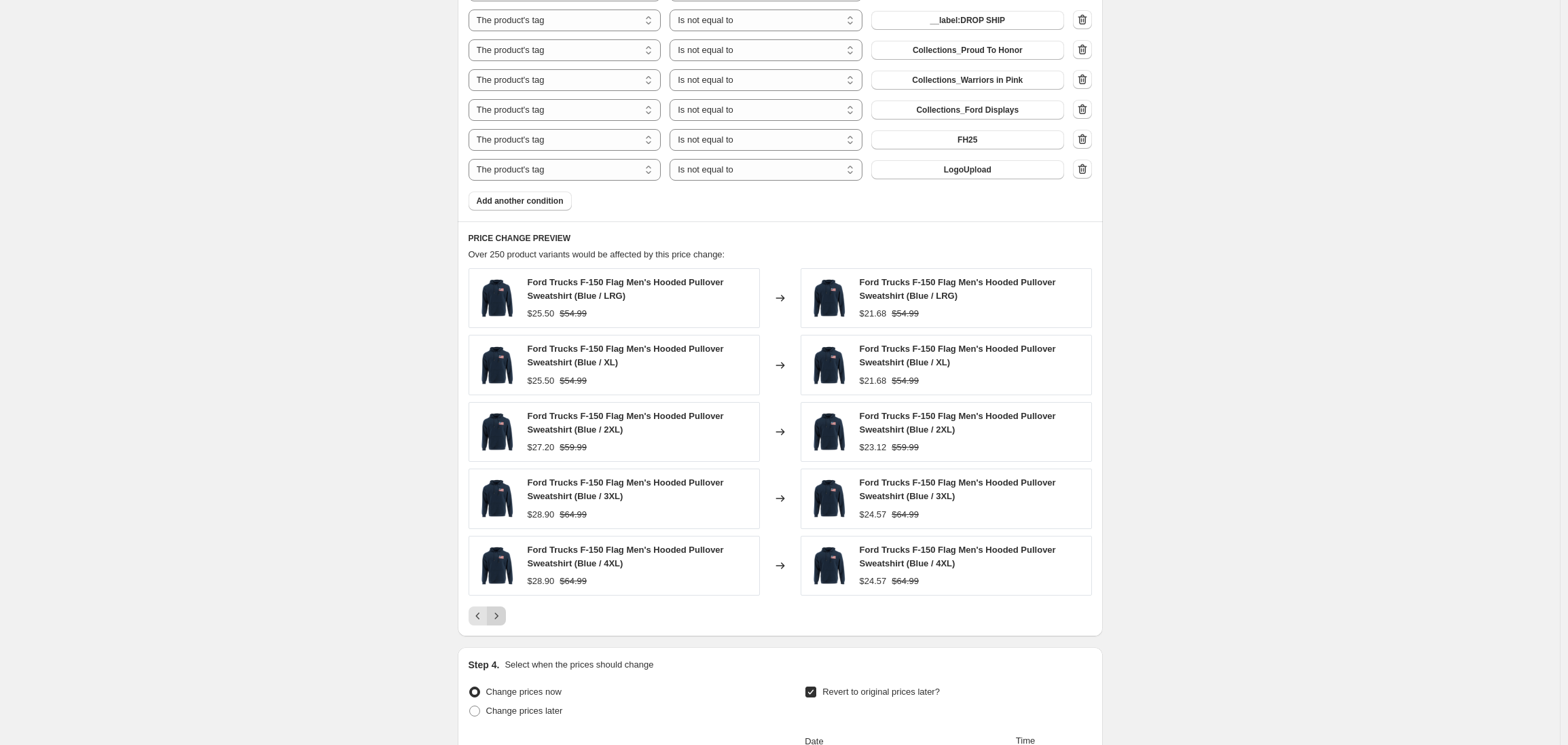
click at [499, 616] on icon "Next" at bounding box center [496, 615] width 13 height 13
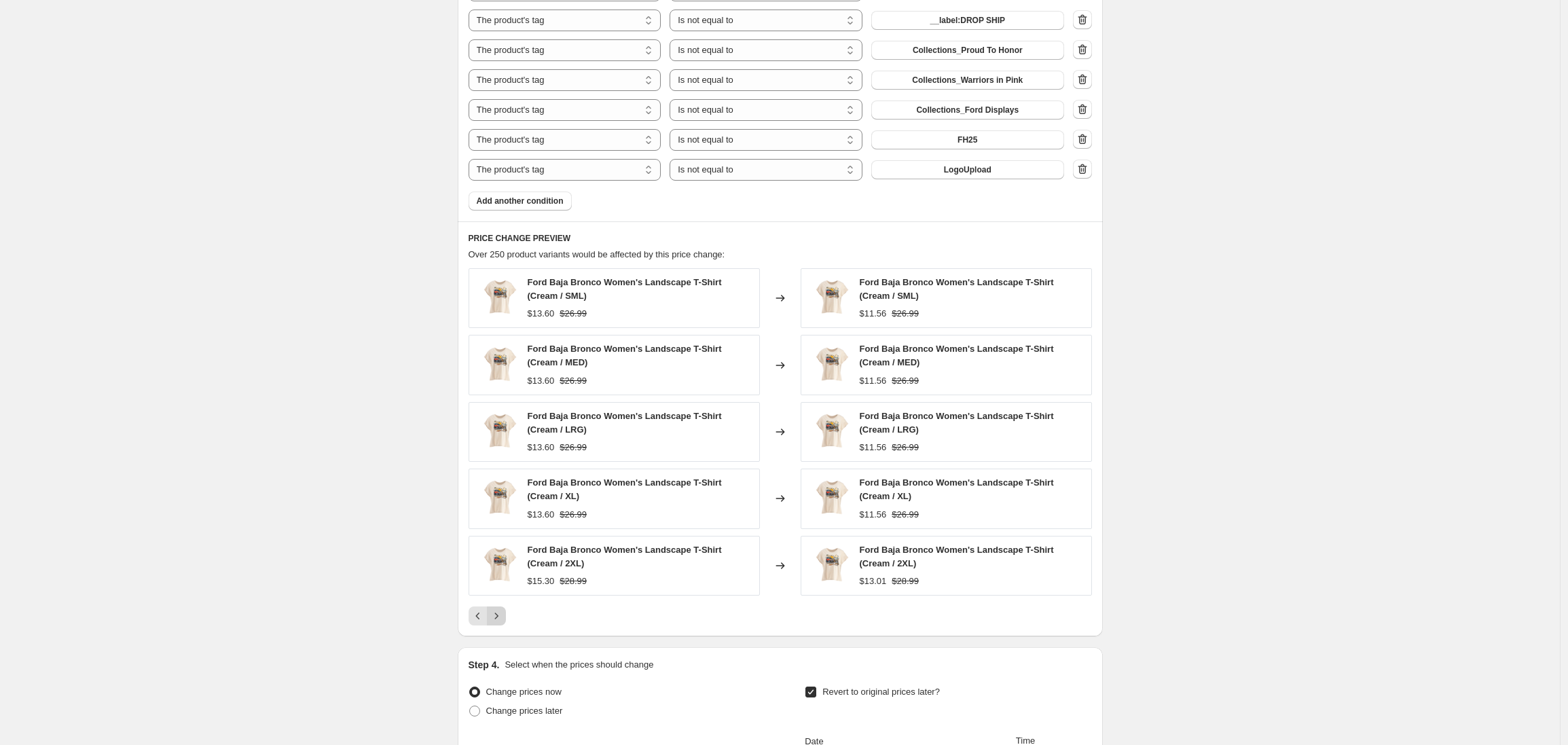
click at [499, 616] on icon "Next" at bounding box center [496, 615] width 13 height 13
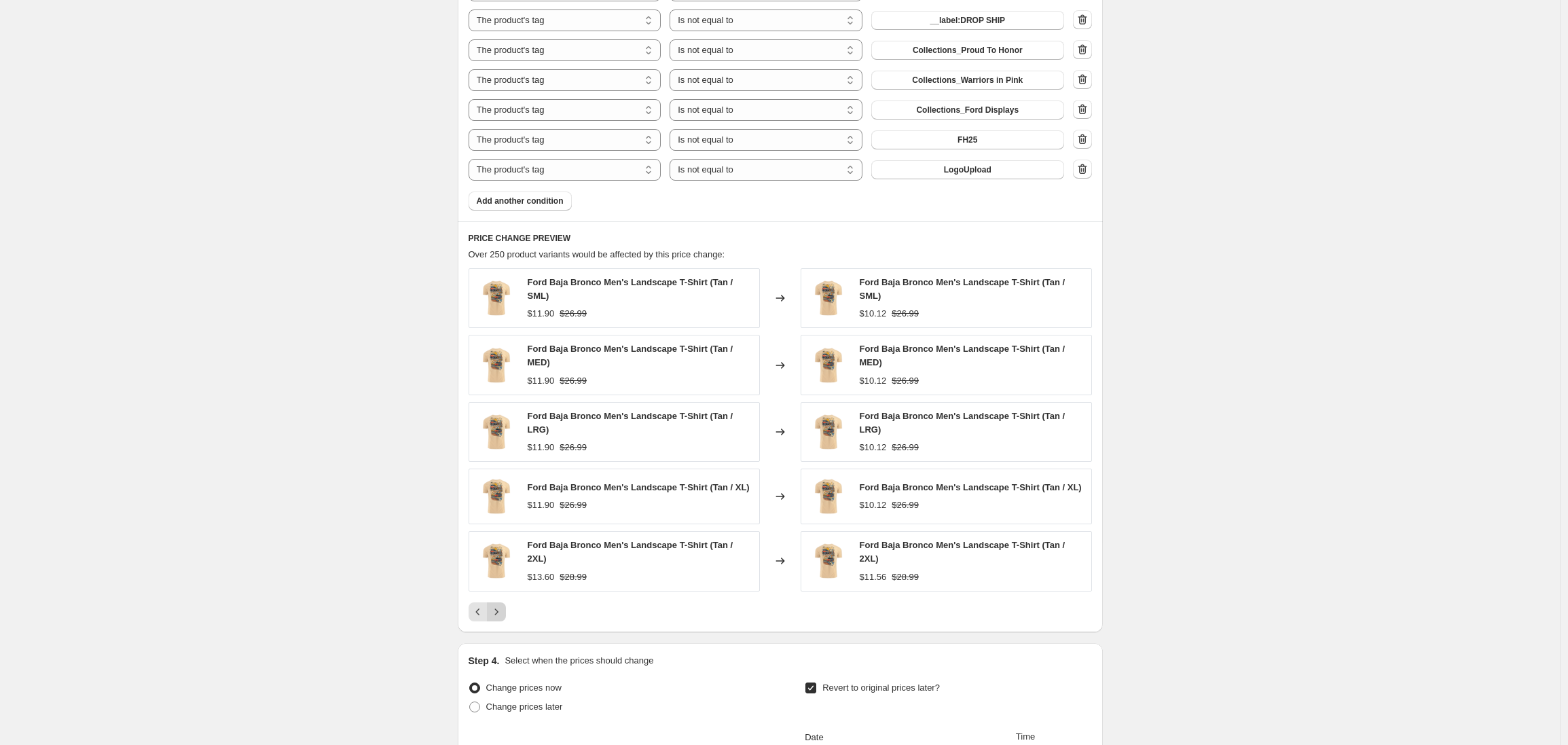
click at [499, 616] on icon "Next" at bounding box center [496, 611] width 13 height 13
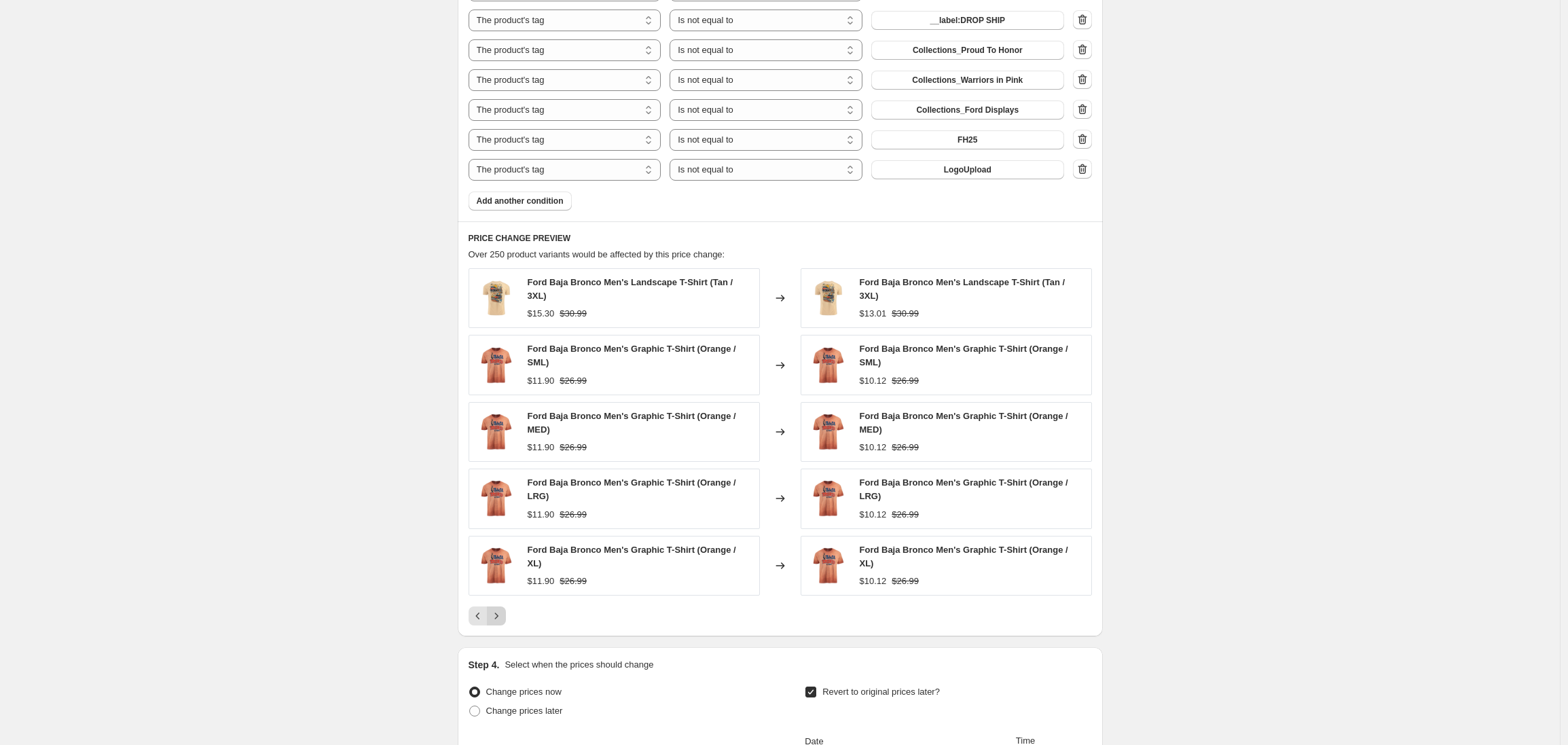
click at [499, 616] on icon "Next" at bounding box center [496, 615] width 13 height 13
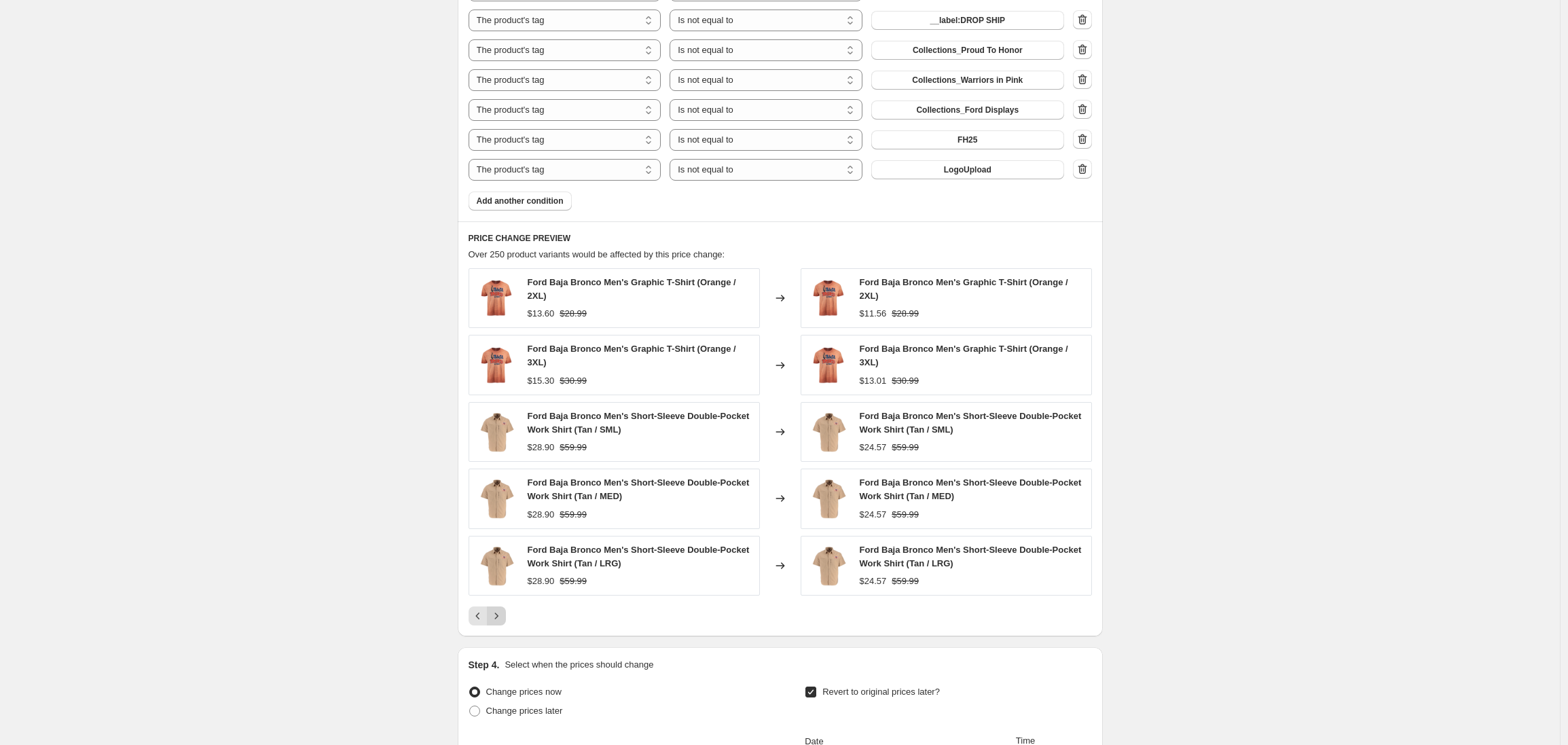
click at [499, 616] on icon "Next" at bounding box center [496, 615] width 13 height 13
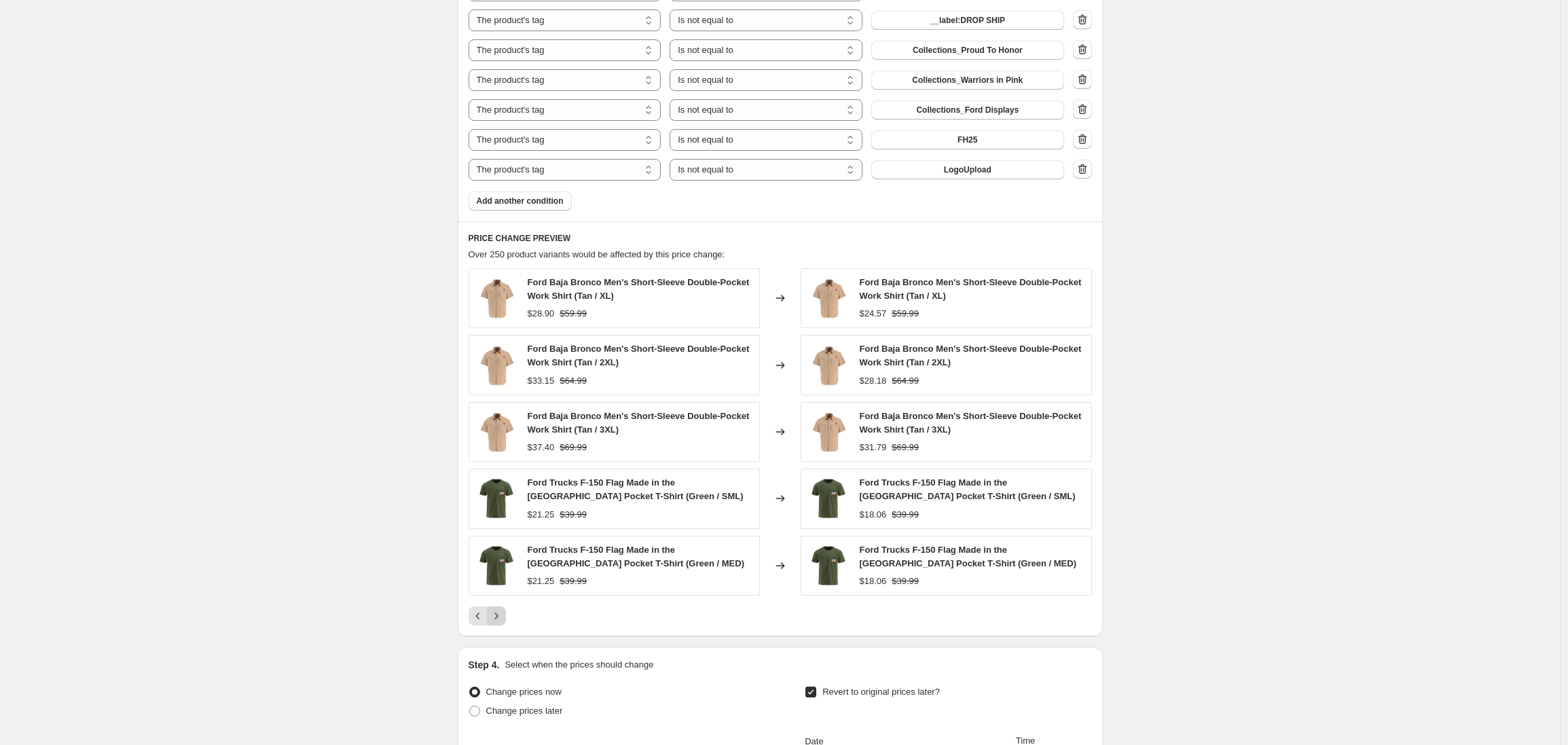
click at [499, 616] on icon "Next" at bounding box center [496, 615] width 13 height 13
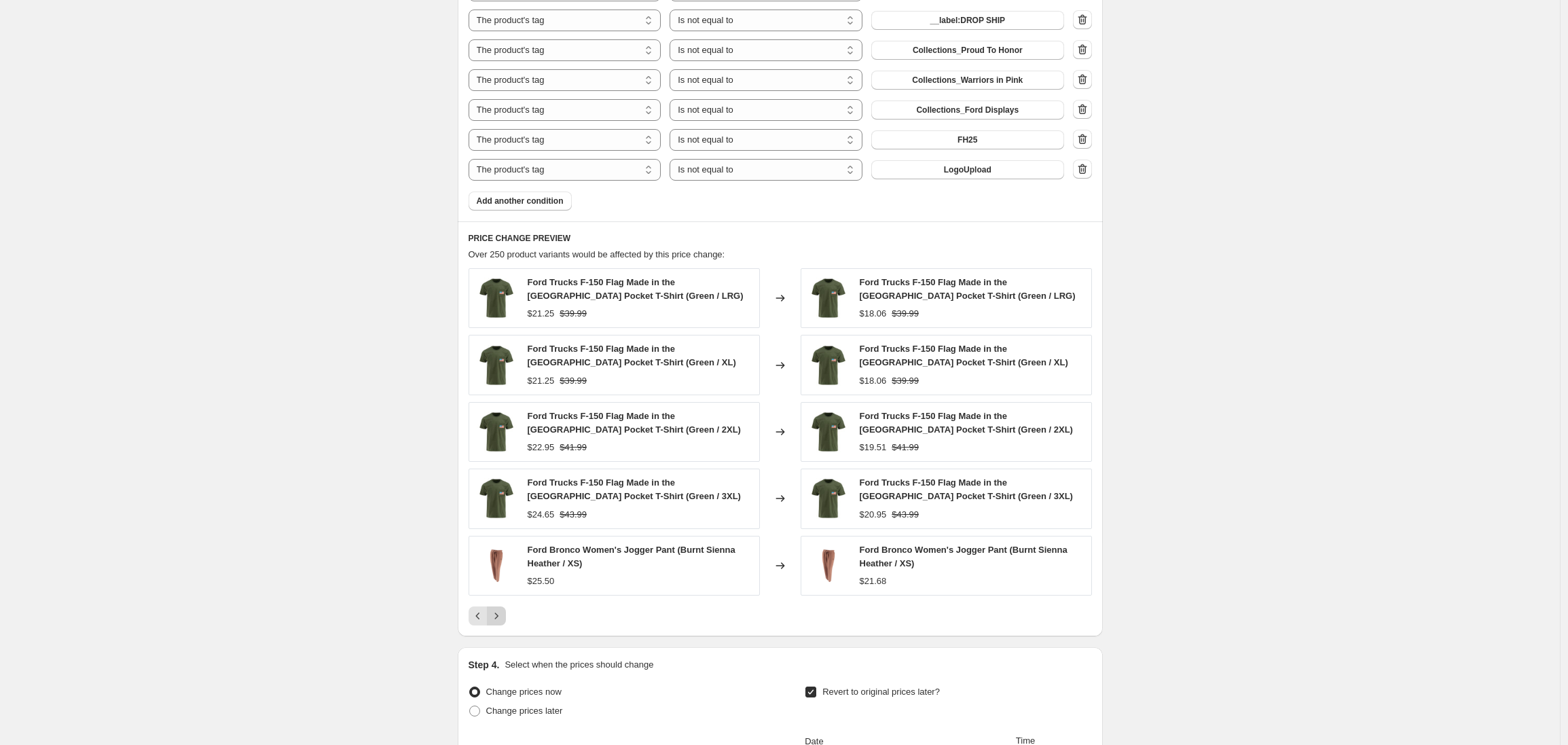
click at [499, 616] on icon "Next" at bounding box center [496, 615] width 13 height 13
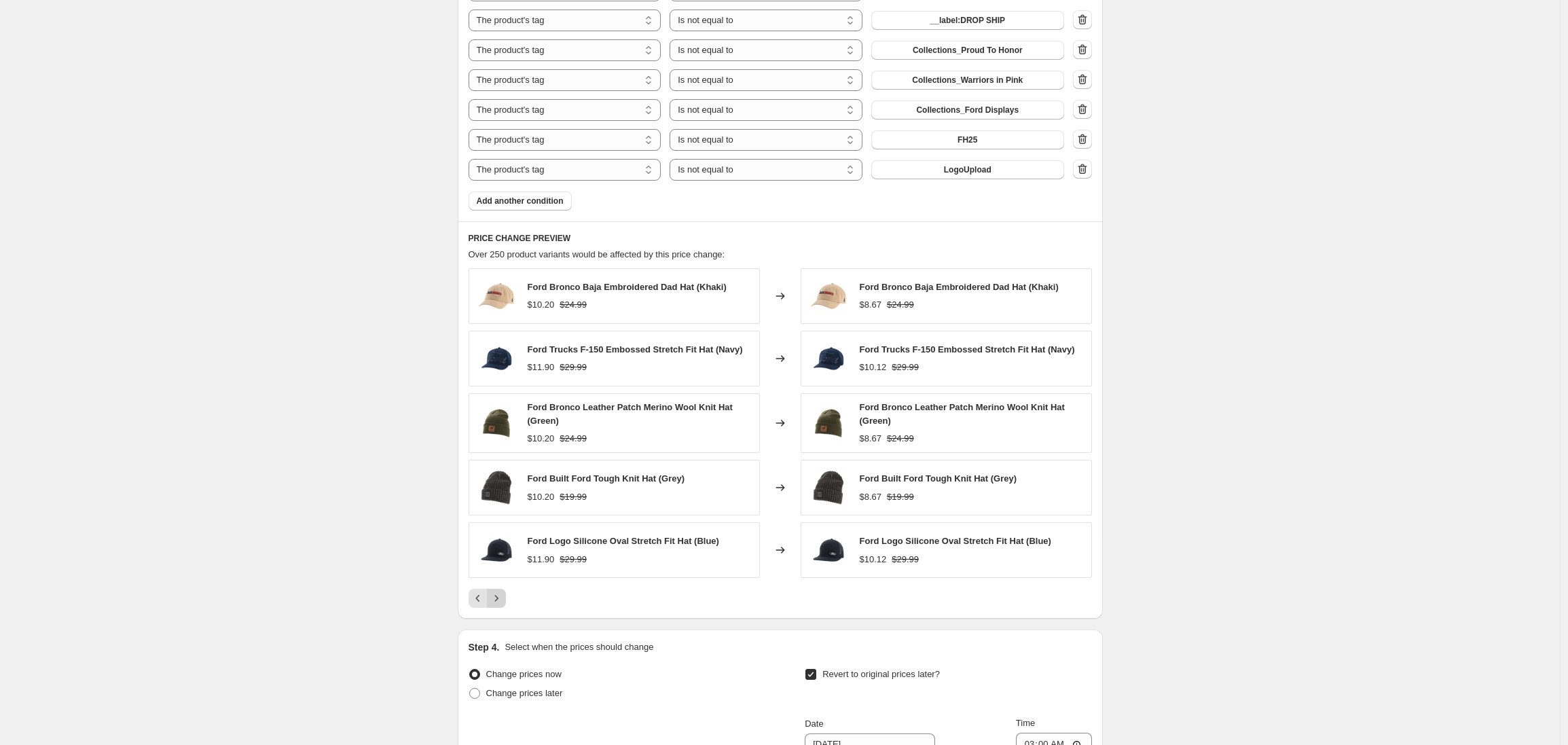
click at [500, 607] on button "Next" at bounding box center [496, 598] width 19 height 19
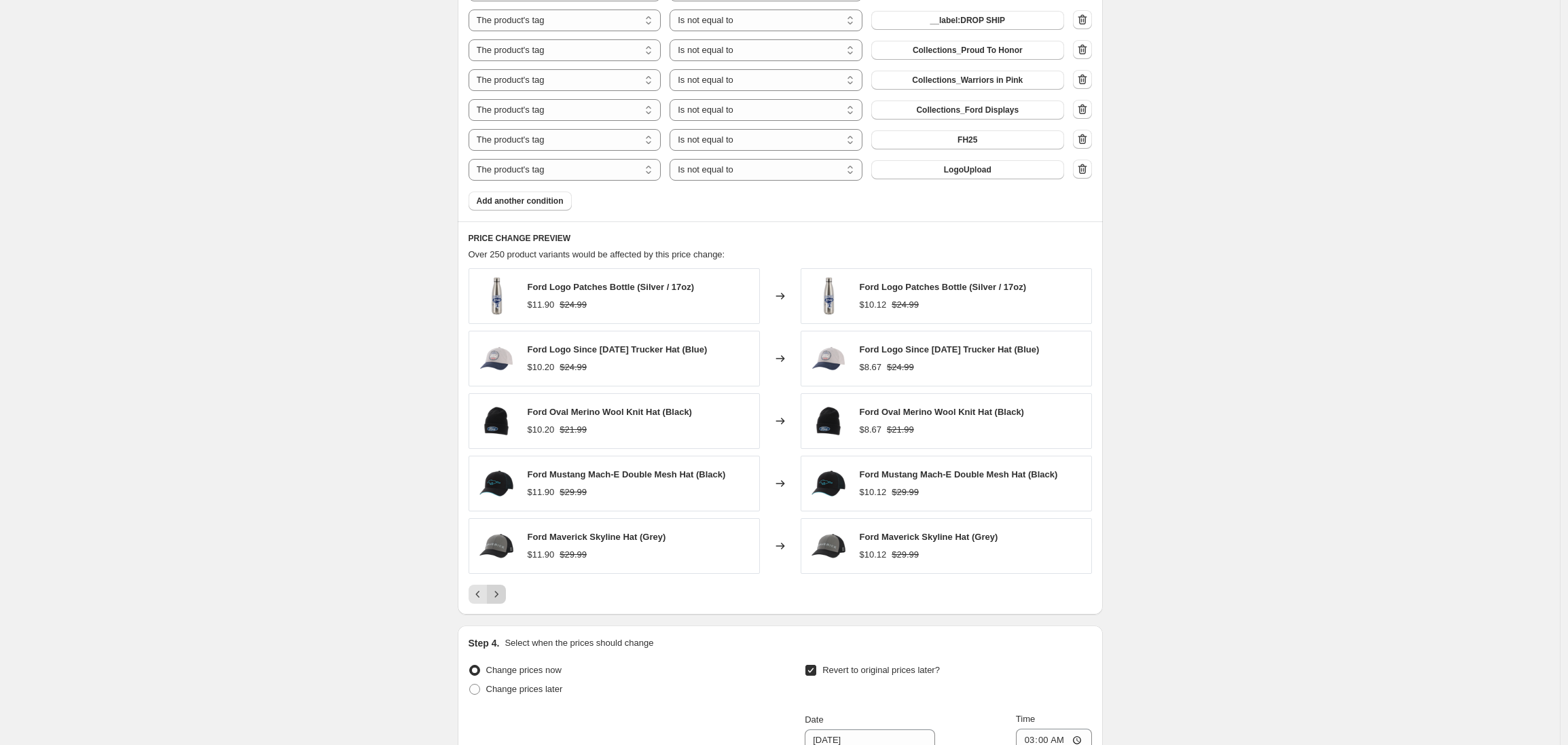
click at [500, 598] on icon "Next" at bounding box center [496, 593] width 13 height 13
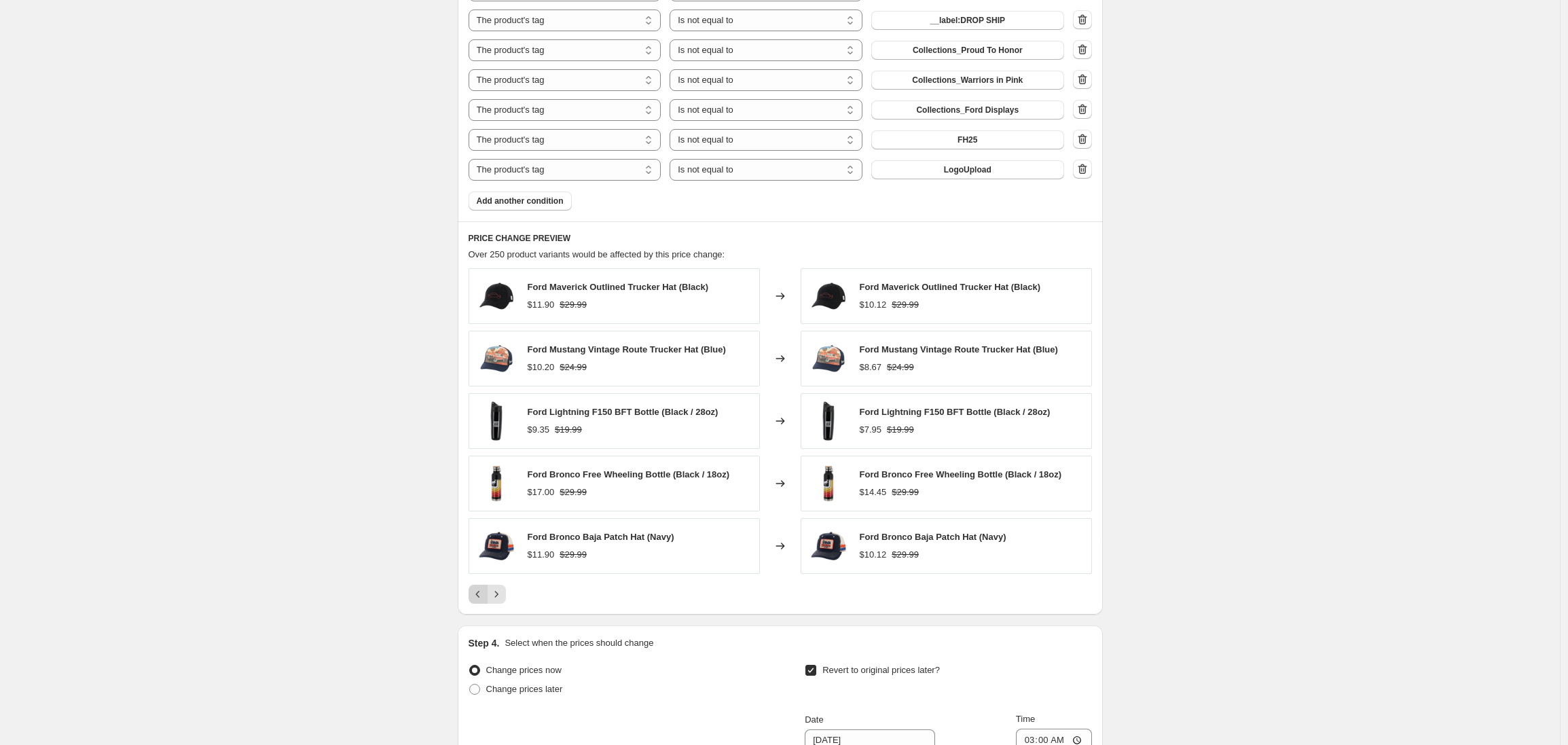
click at [480, 596] on icon "Previous" at bounding box center [477, 594] width 4 height 7
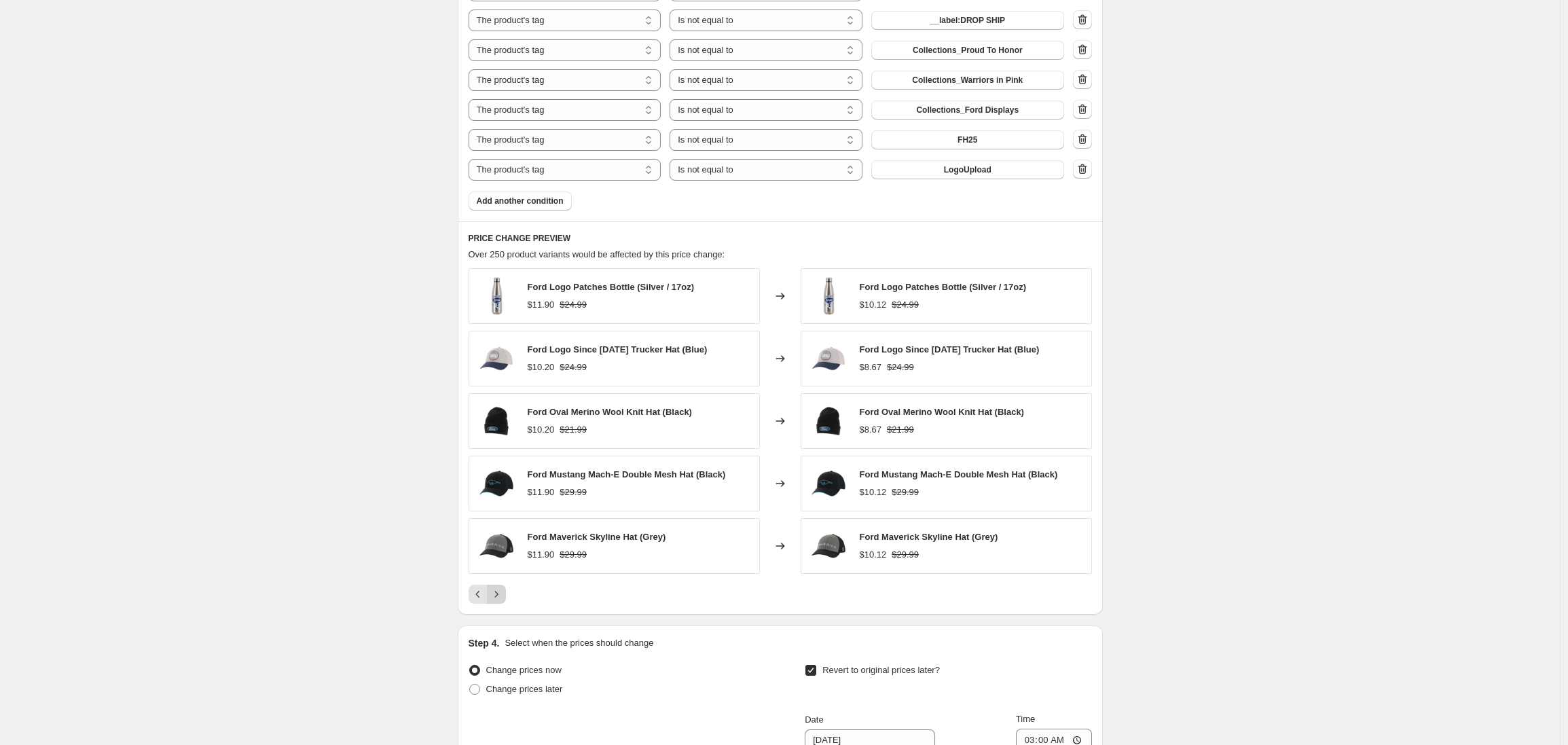
click at [504, 596] on icon "Next" at bounding box center [496, 593] width 13 height 13
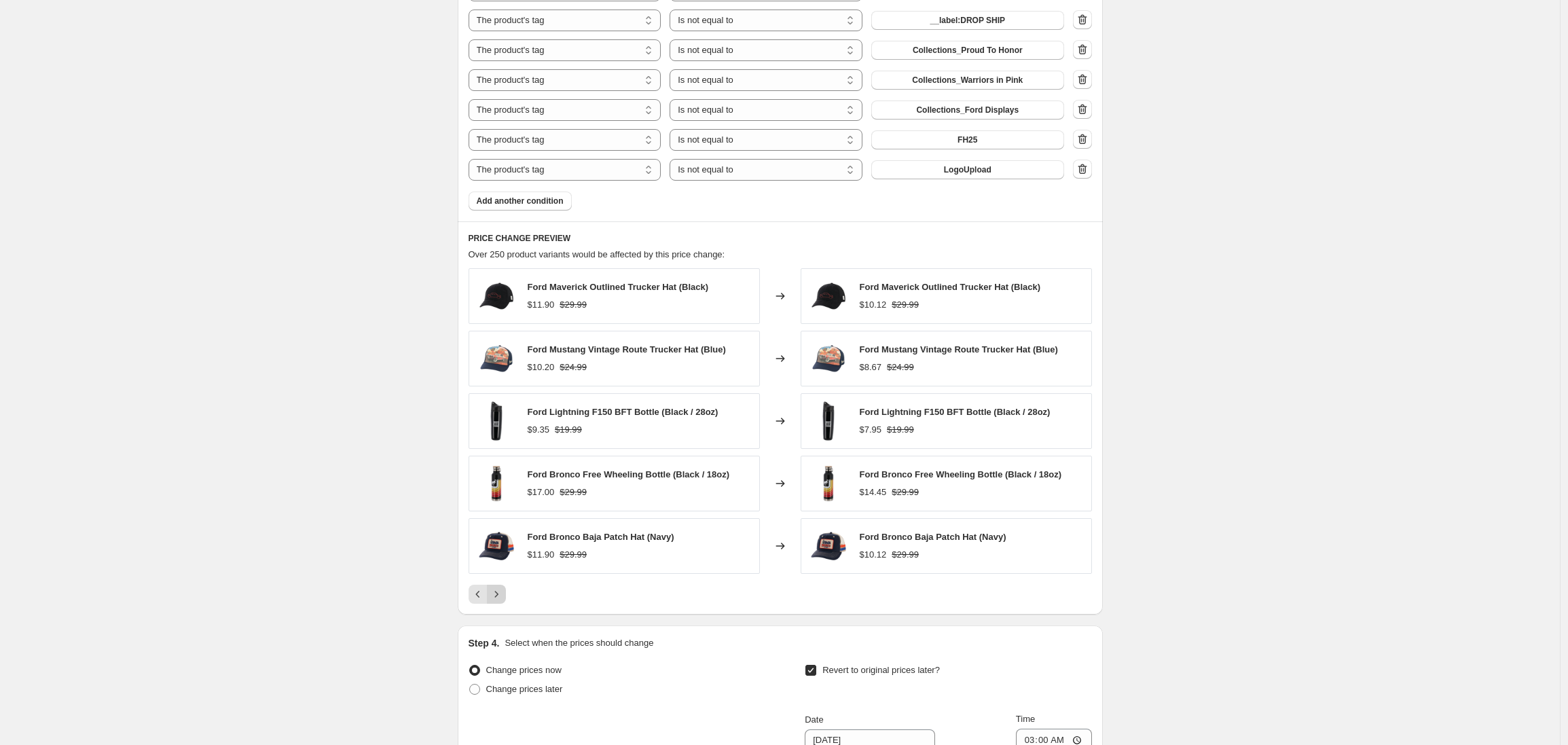
click at [502, 596] on icon "Next" at bounding box center [496, 593] width 13 height 13
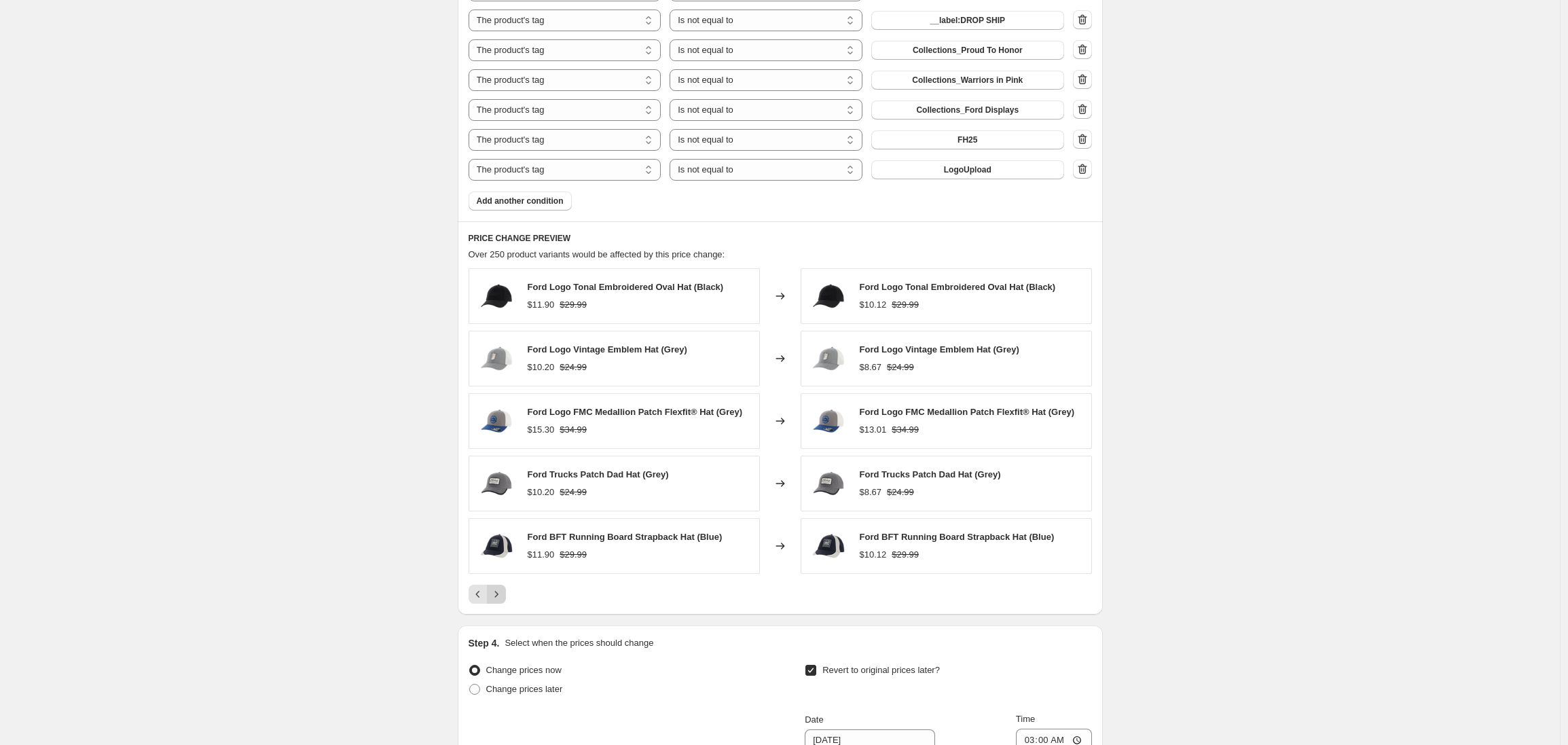
click at [503, 596] on icon "Next" at bounding box center [496, 593] width 13 height 13
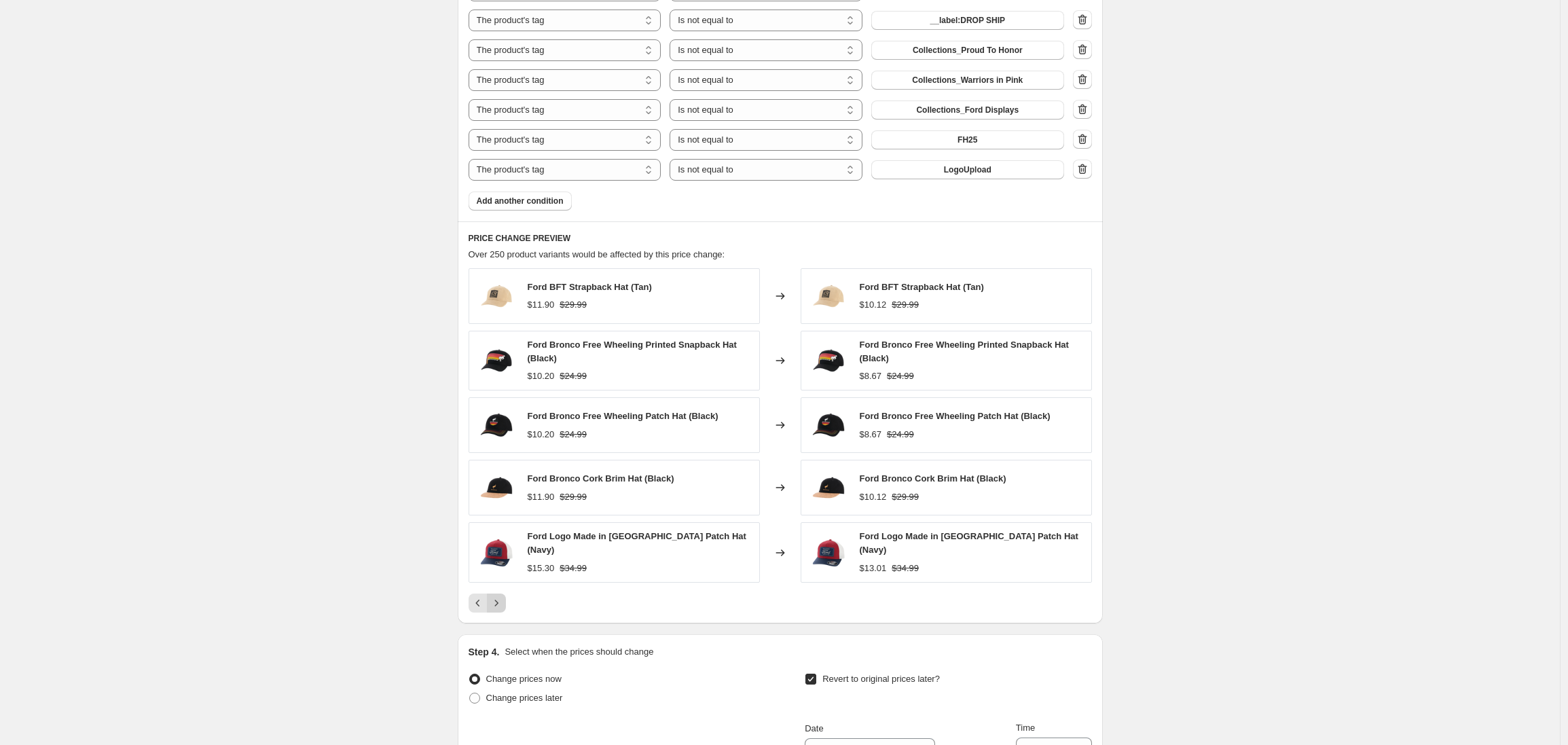
click at [503, 596] on icon "Next" at bounding box center [496, 602] width 13 height 13
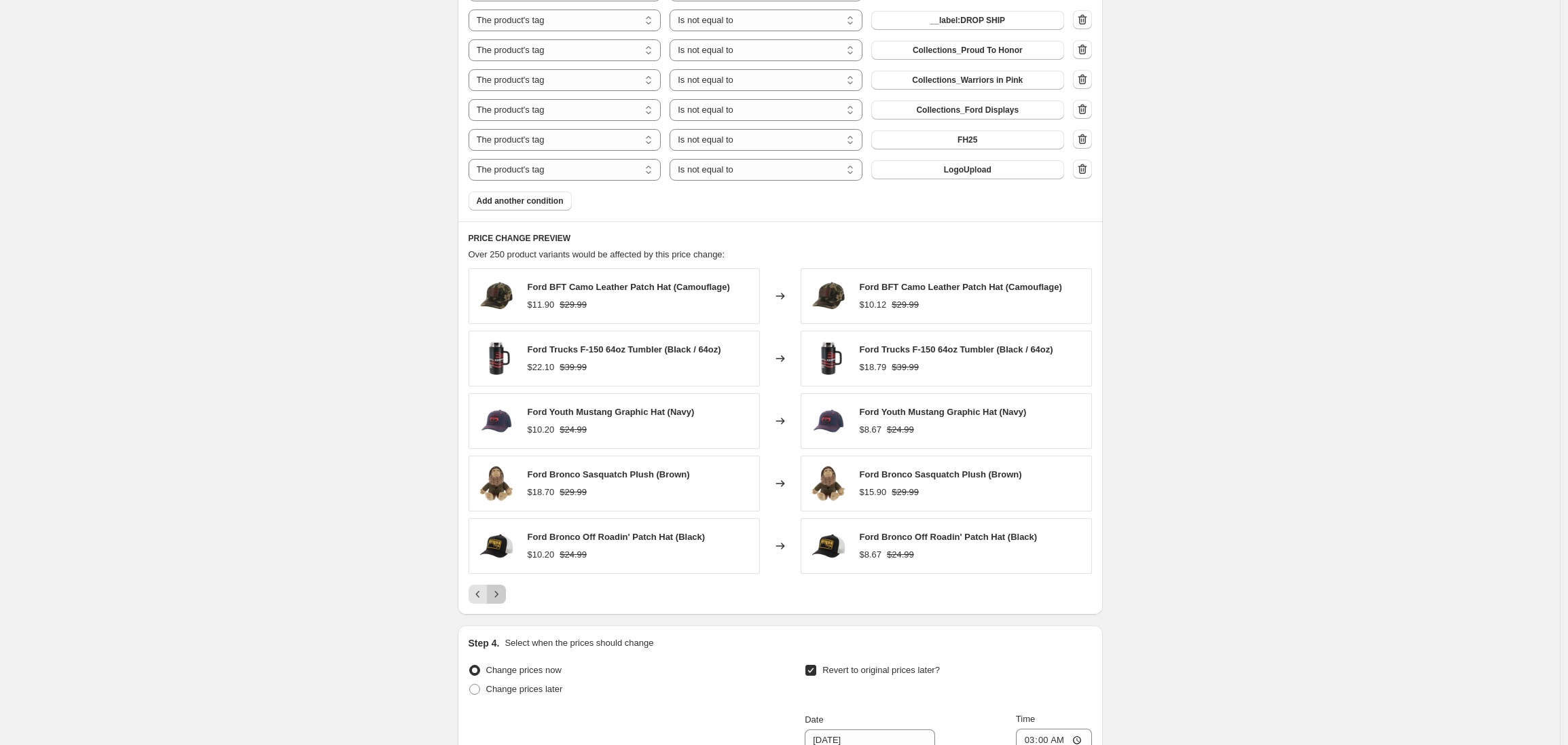
click at [503, 596] on icon "Next" at bounding box center [496, 593] width 13 height 13
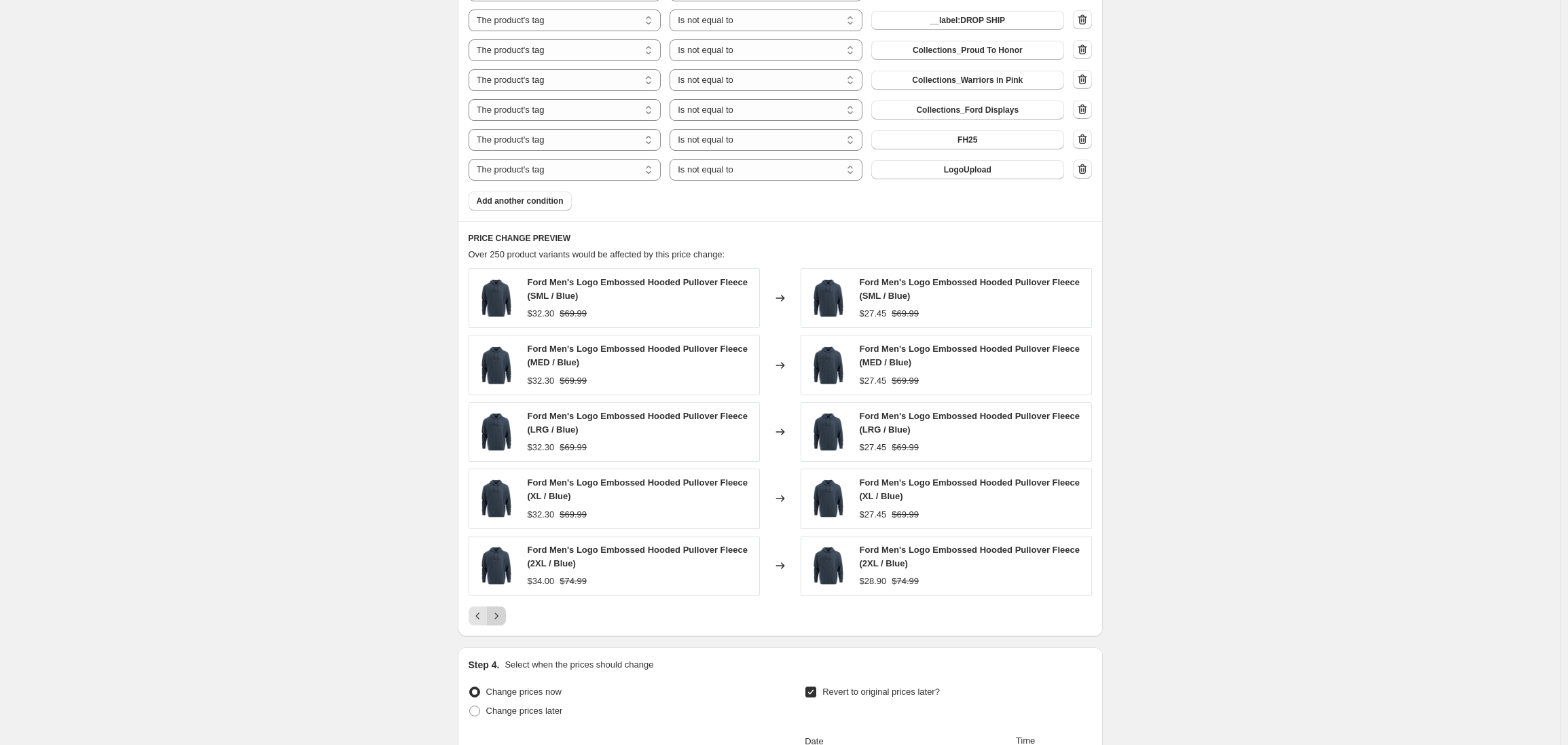
click at [503, 596] on div "Ford Men's Logo Embossed Hooded Pullover Fleece (SML / Blue) $32.30 $69.99 Chan…" at bounding box center [781, 447] width 624 height 357
click at [497, 617] on icon "Next" at bounding box center [496, 615] width 13 height 13
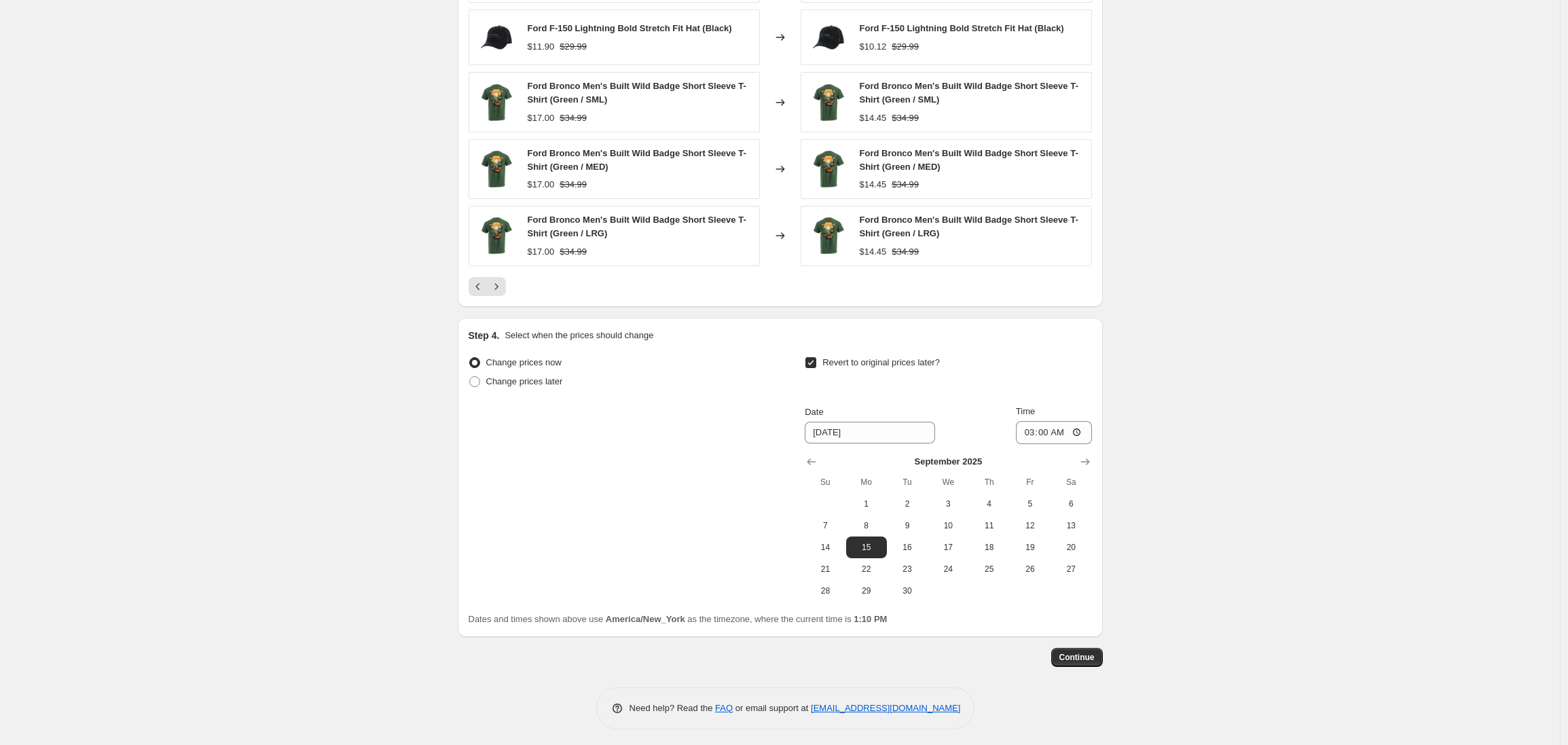
scroll to position [1359, 0]
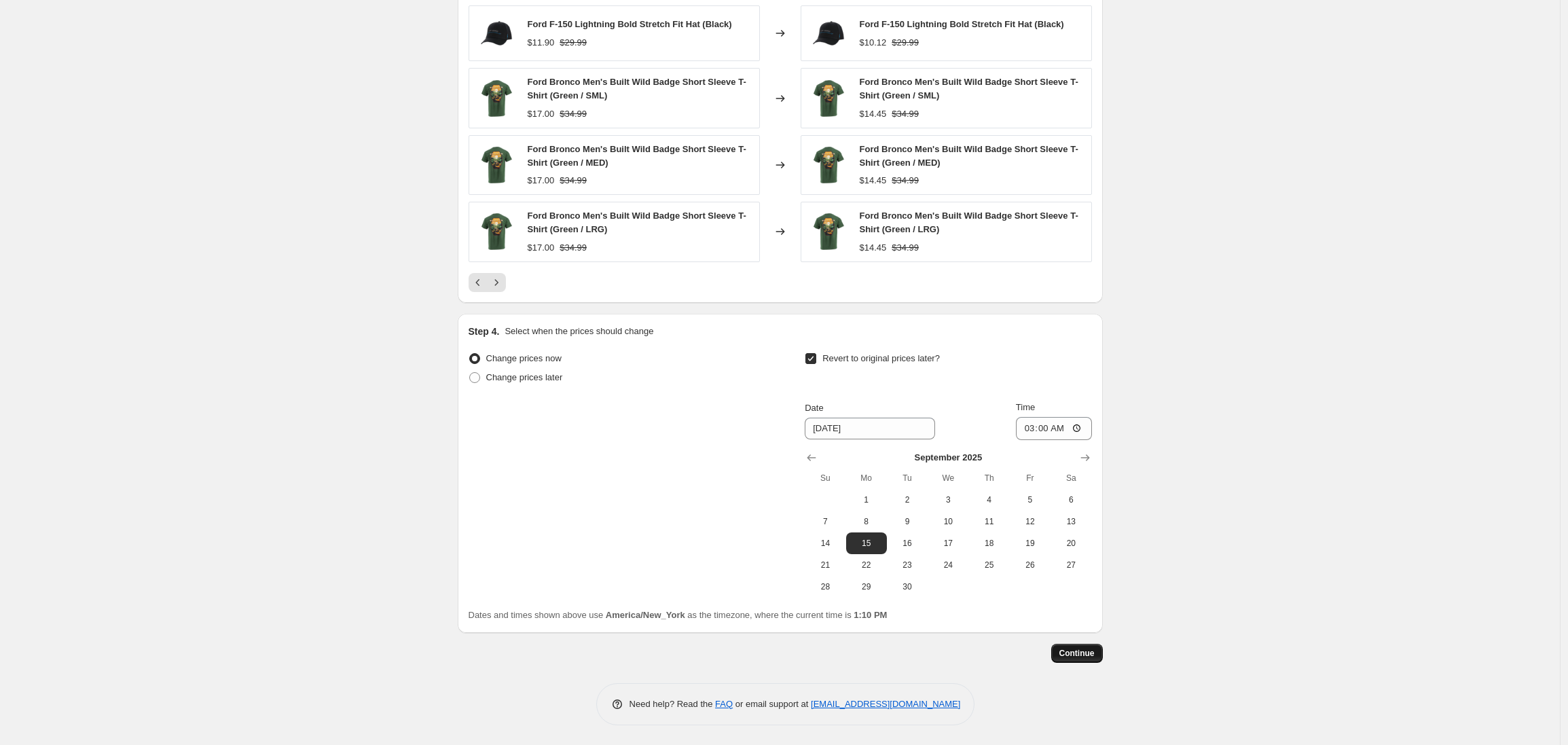
click at [1079, 655] on span "Continue" at bounding box center [1078, 653] width 36 height 11
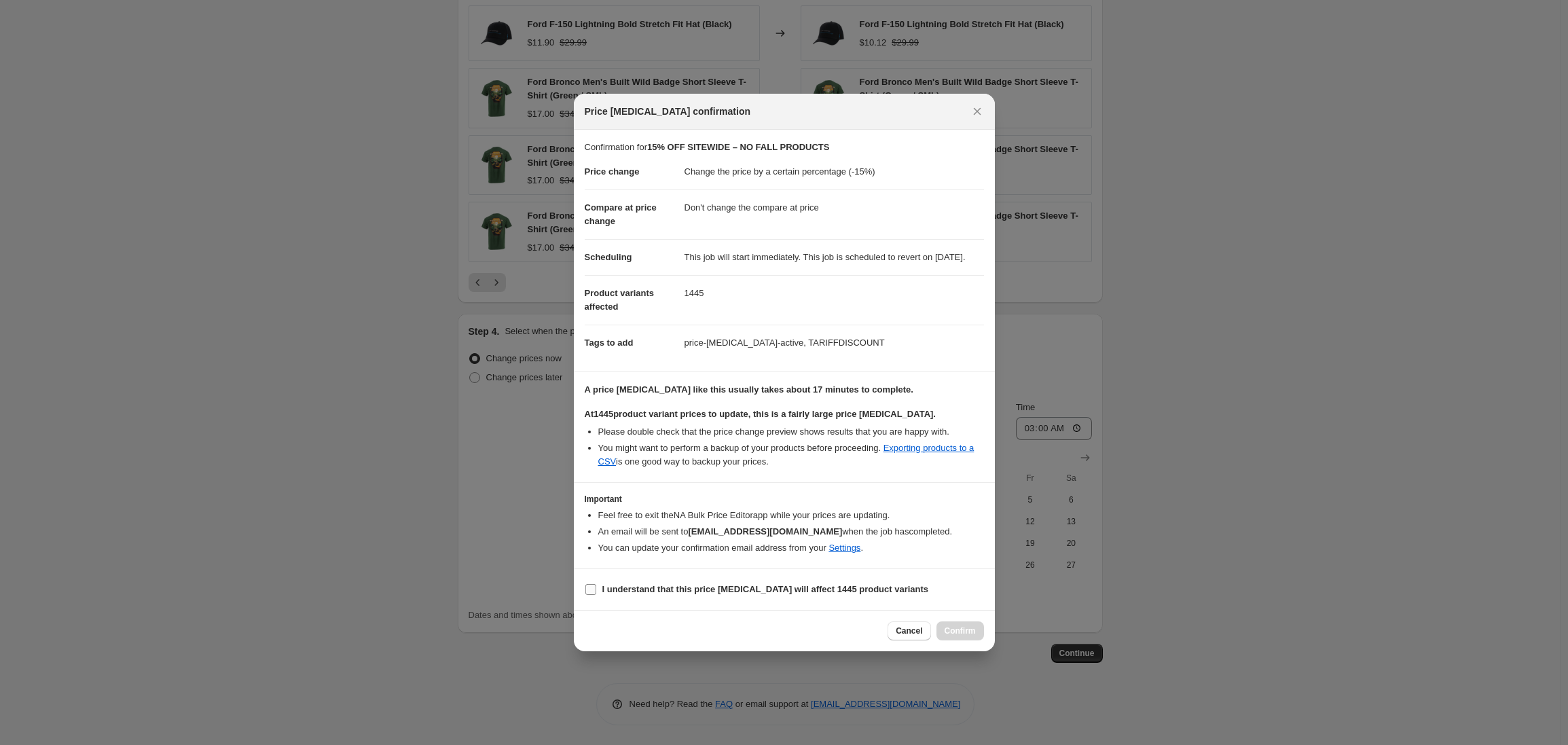
click at [593, 595] on input "I understand that this price [MEDICAL_DATA] will affect 1445 product variants" at bounding box center [591, 590] width 11 height 11
checkbox input "true"
click at [967, 636] on span "Confirm" at bounding box center [959, 630] width 31 height 11
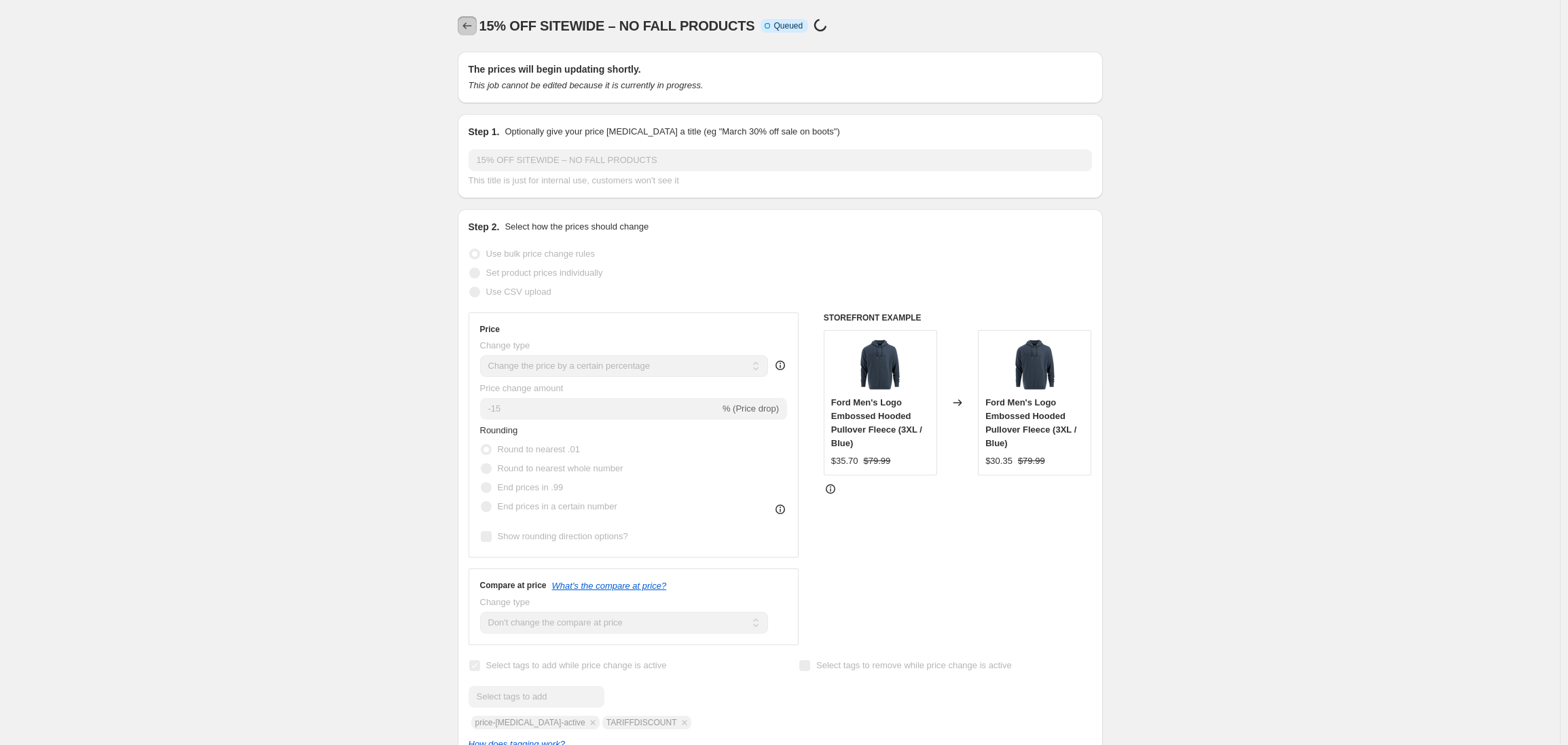
click at [470, 26] on icon "Price change jobs" at bounding box center [466, 25] width 13 height 13
